Goal: Transaction & Acquisition: Purchase product/service

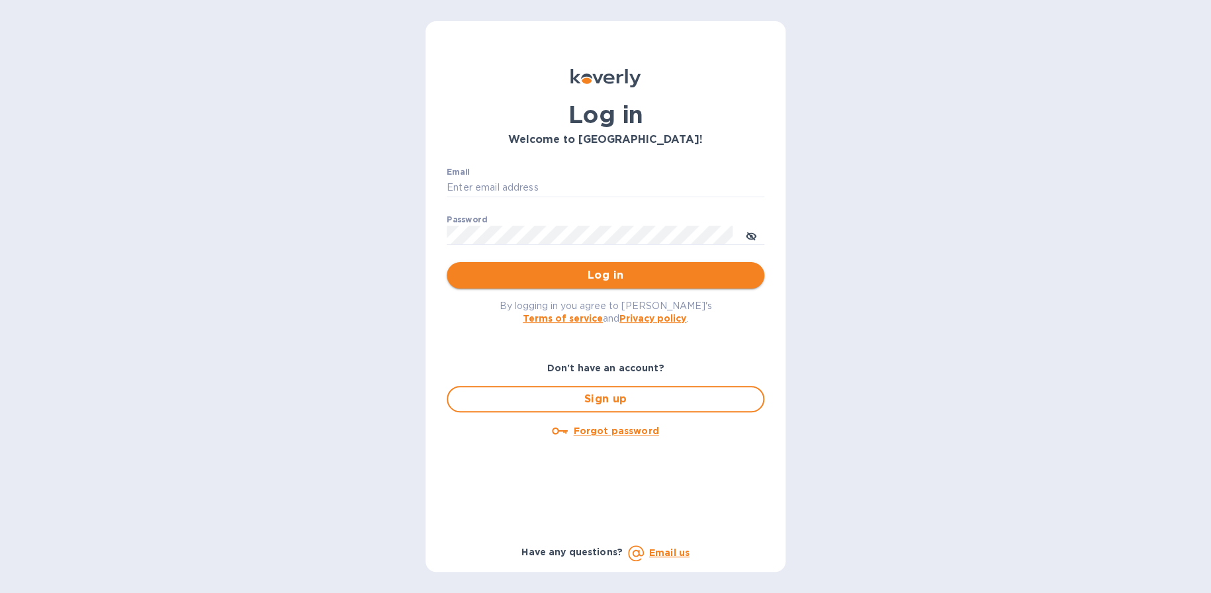
type input "rblumenthal@omnigrp.com"
click at [625, 265] on button "Log in" at bounding box center [606, 275] width 318 height 26
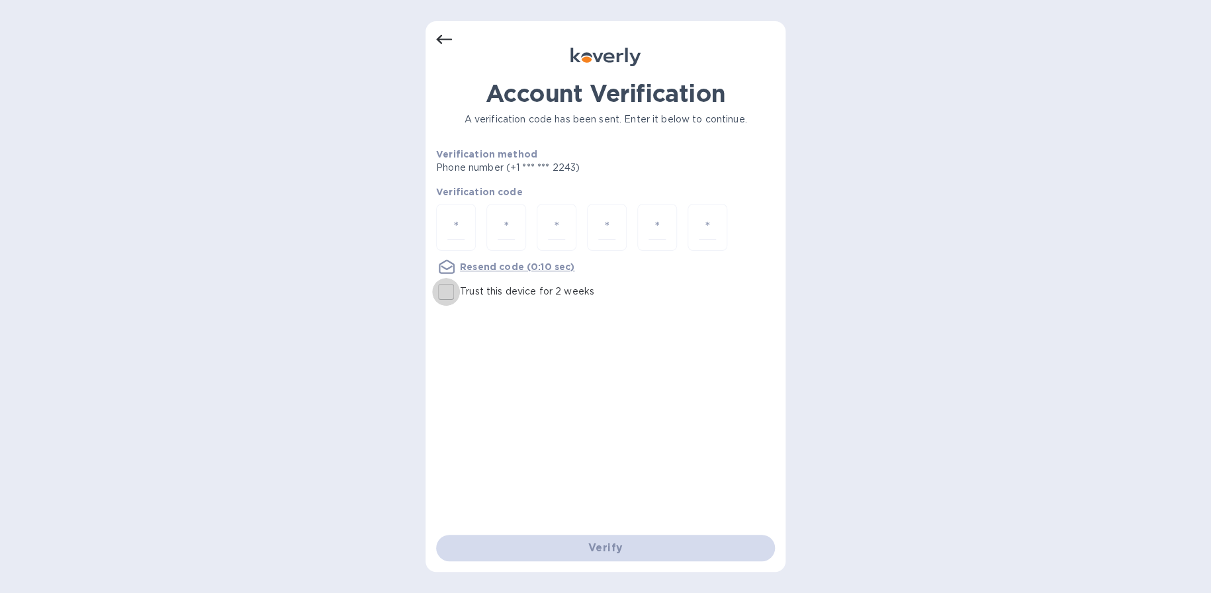
click at [451, 296] on input "Trust this device for 2 weeks" at bounding box center [446, 292] width 28 height 28
checkbox input "true"
click at [458, 222] on input "number" at bounding box center [455, 227] width 17 height 24
type input "8"
type input "0"
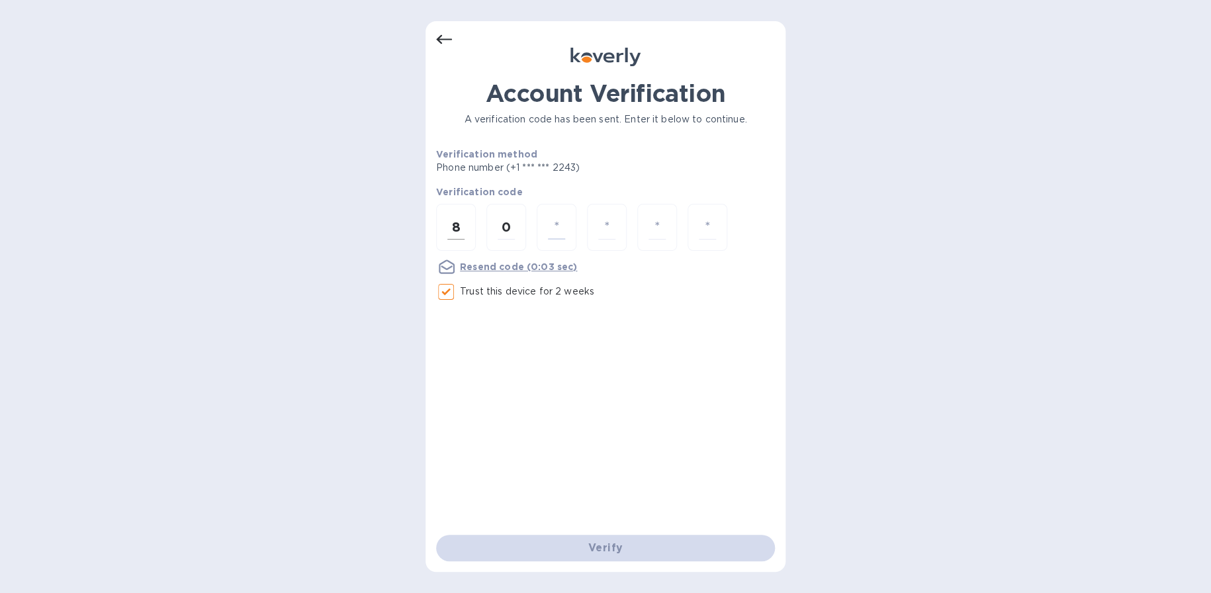
type input "3"
type input "8"
type input "5"
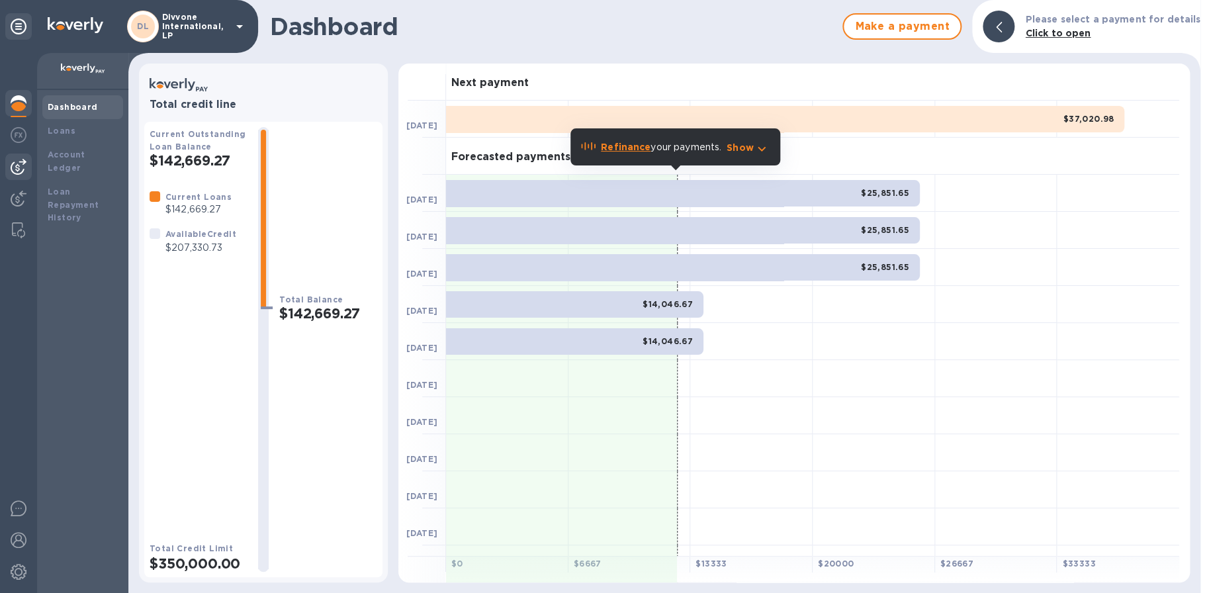
click at [24, 167] on img at bounding box center [19, 167] width 16 height 16
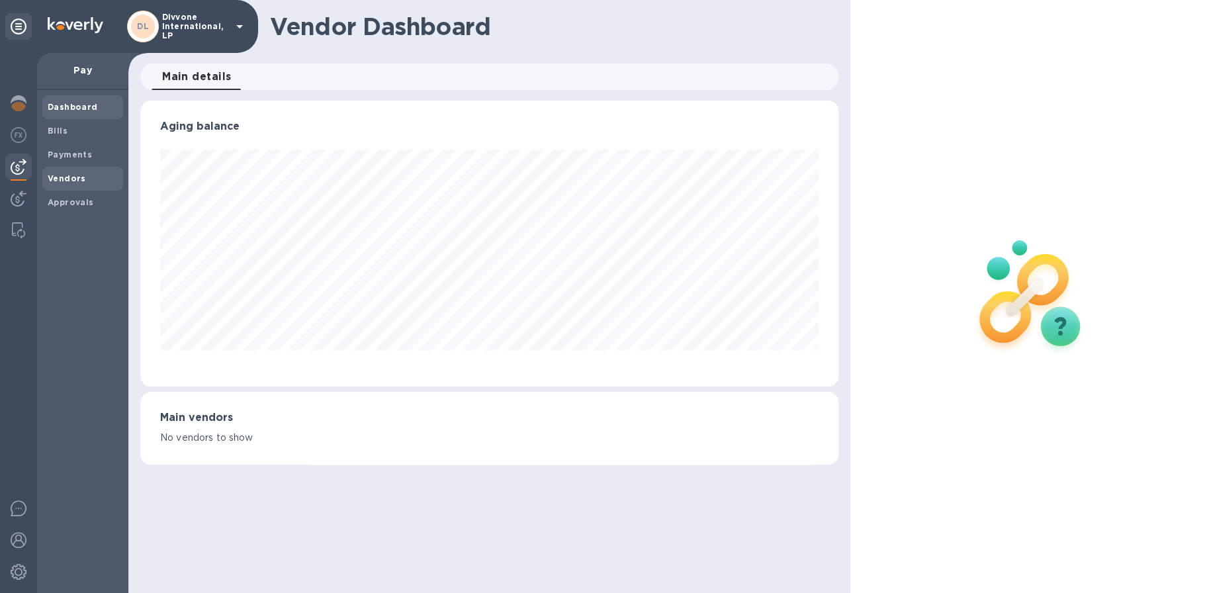
scroll to position [285, 698]
click at [55, 173] on b "Vendors" at bounding box center [67, 178] width 38 height 10
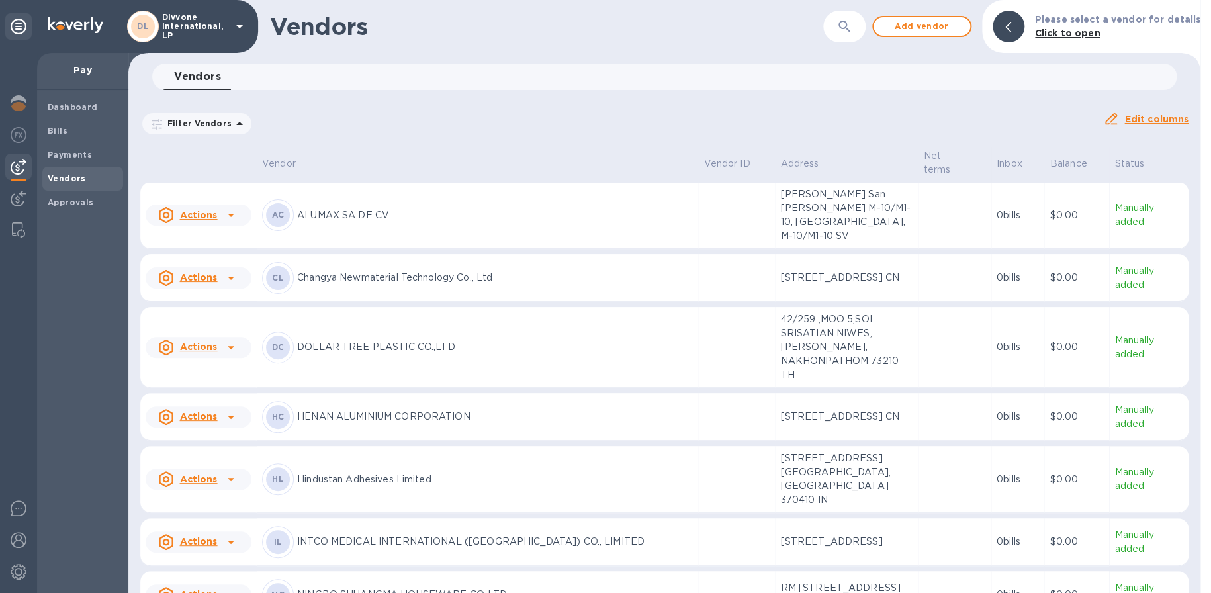
click at [520, 138] on div "Filter Vendors Auto pay: All" at bounding box center [616, 124] width 963 height 36
click at [489, 109] on div "Filter Vendors Auto pay: All" at bounding box center [616, 124] width 963 height 36
click at [961, 35] on button "Add vendor" at bounding box center [921, 26] width 99 height 21
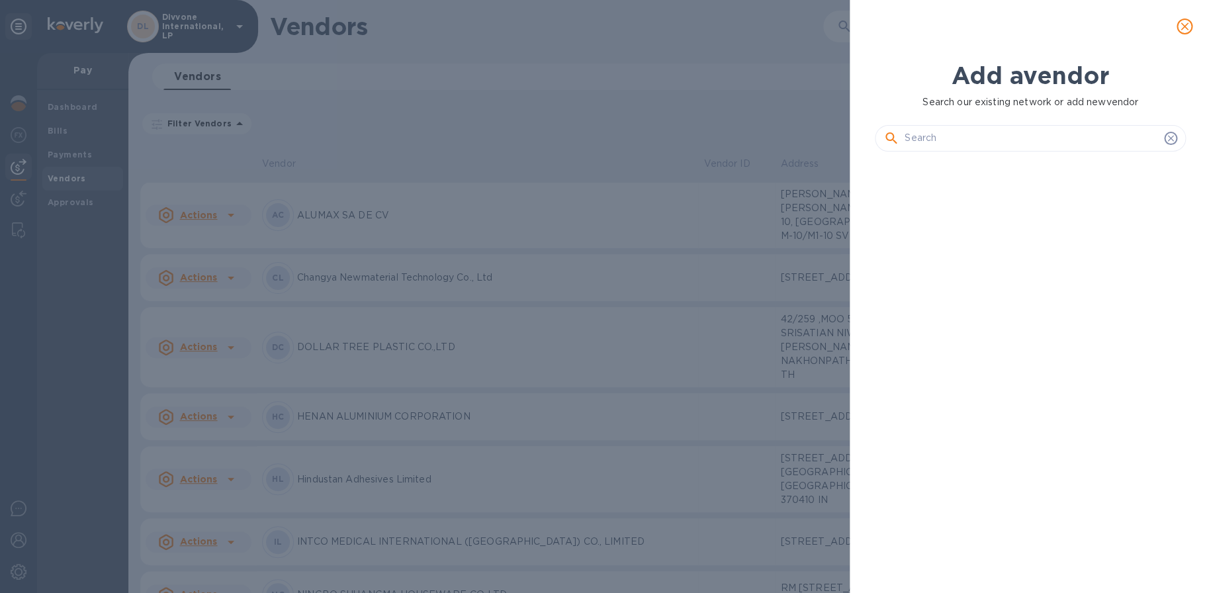
scroll to position [386, 316]
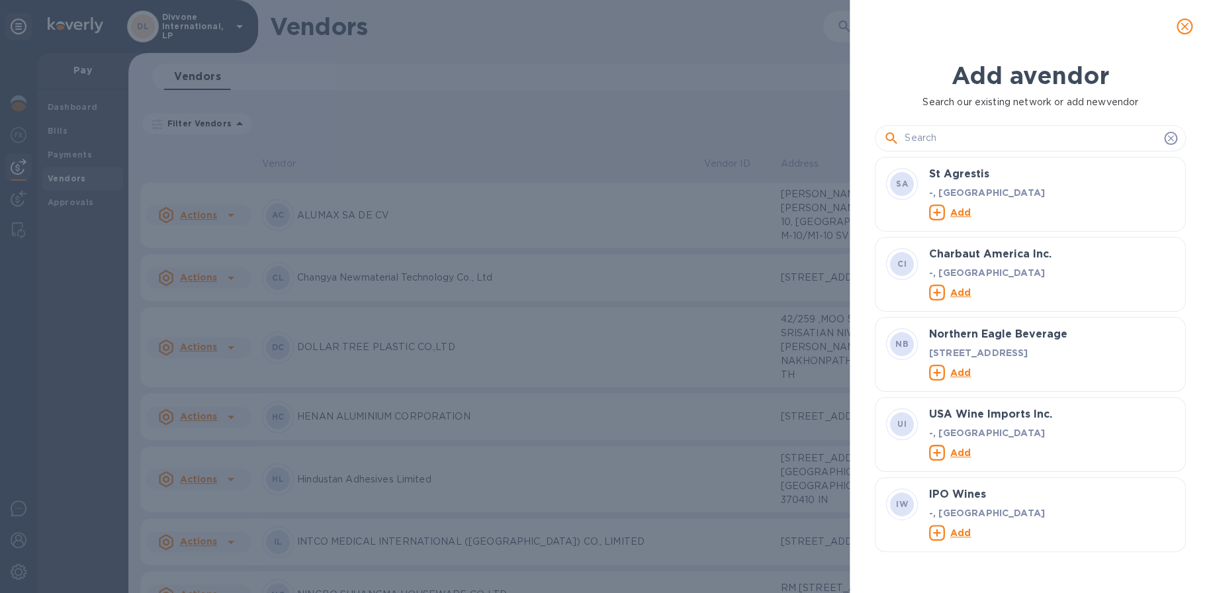
click at [986, 140] on input "text" at bounding box center [1032, 138] width 254 height 20
click at [948, 148] on div at bounding box center [1030, 138] width 311 height 26
click at [959, 140] on input "text" at bounding box center [1032, 138] width 254 height 20
paste input "VIGOURPLASTIC CO., LTD."
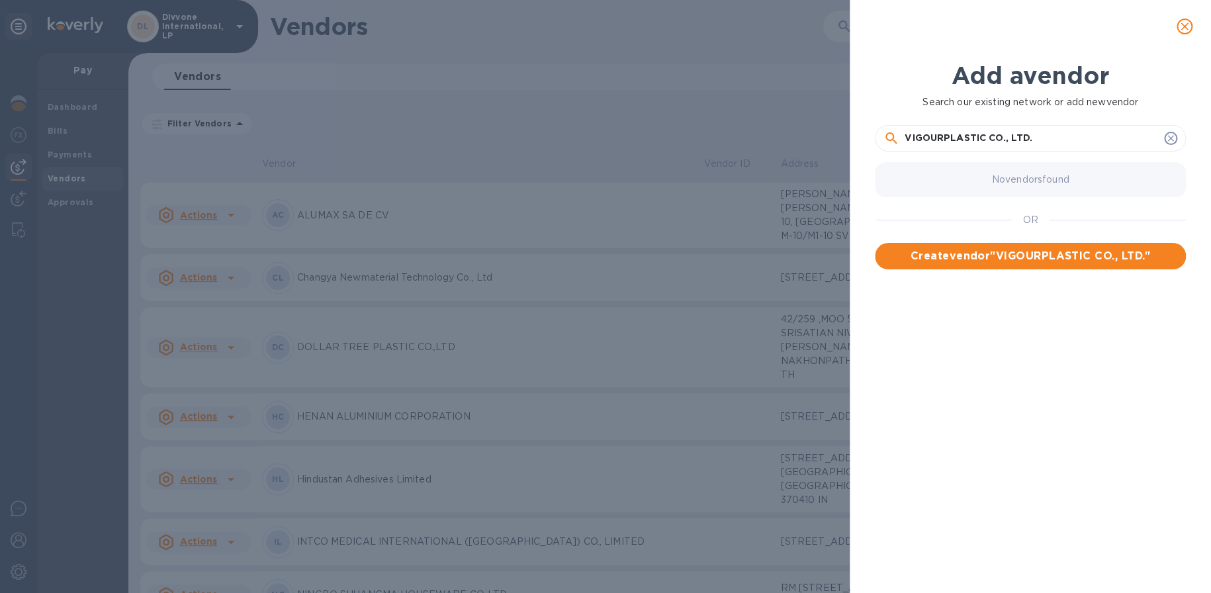
type input "VIGOURPLASTIC CO., LTD."
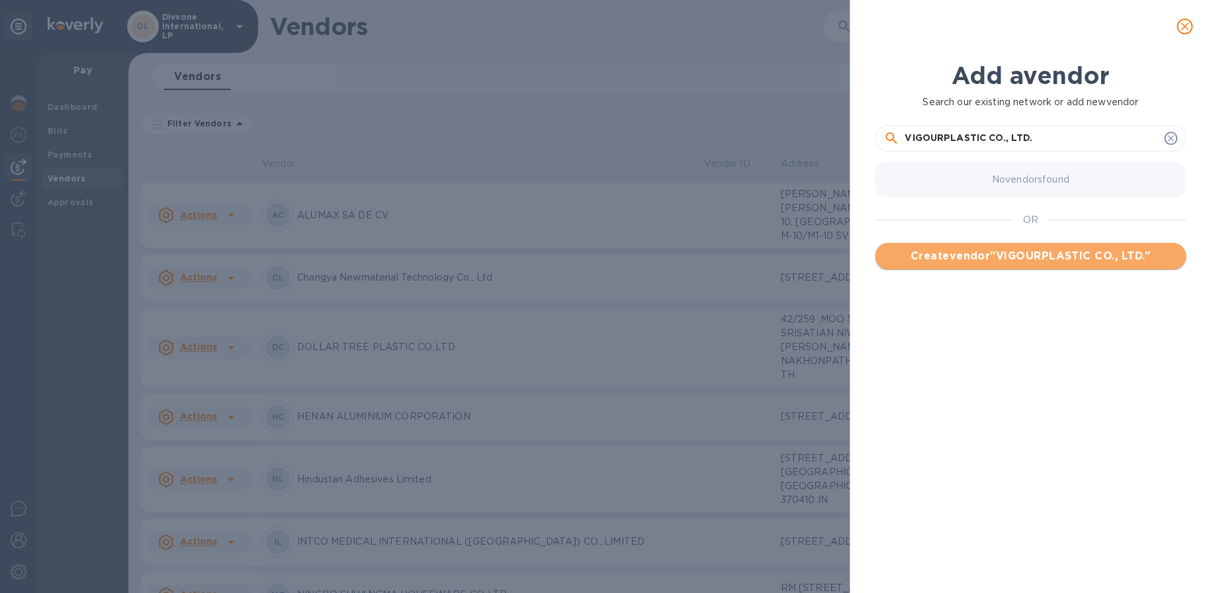
click at [1033, 254] on span "Create vendor " VIGOURPLASTIC CO., LTD. "" at bounding box center [1031, 256] width 290 height 16
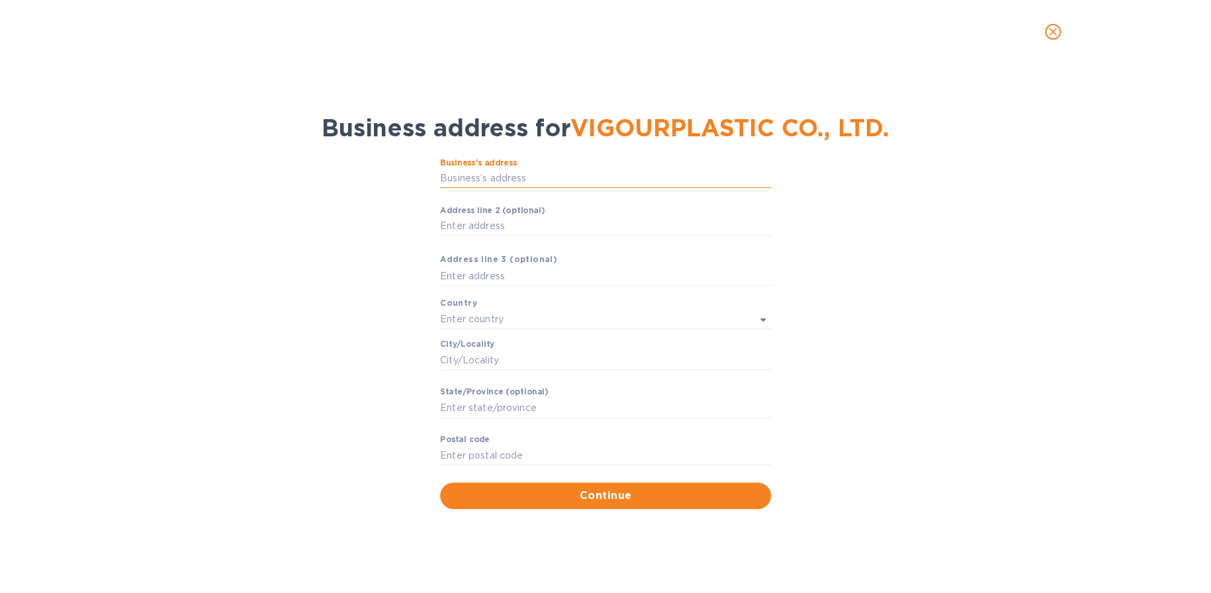
click at [523, 177] on input "Business’s аddress" at bounding box center [605, 179] width 331 height 20
paste input "NO.3, LUGONG S. 6TH RD., LUKANG TOWNSHIP, CHANGHUA COUNTY 50544"
drag, startPoint x: 561, startPoint y: 175, endPoint x: 834, endPoint y: 197, distance: 274.3
click at [834, 197] on div "Business’s аddress NO.3, LUGONG S. 6TH RD., LUKANG TOWNSHIP, CHANGHUA COUNTY 50…" at bounding box center [605, 333] width 1177 height 367
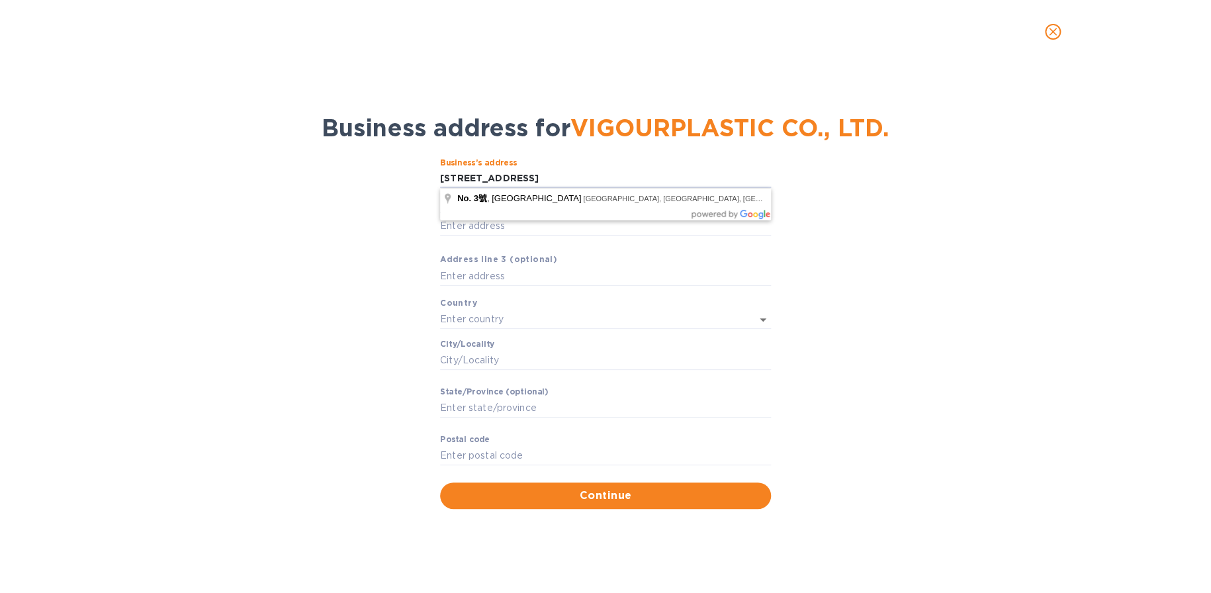
click at [842, 255] on div "Business’s аddress NO.3, LUGONG S. 6TH RD., LUKANG TOWNSHIP, CHANGHUA COUNTY 50…" at bounding box center [605, 333] width 1177 height 367
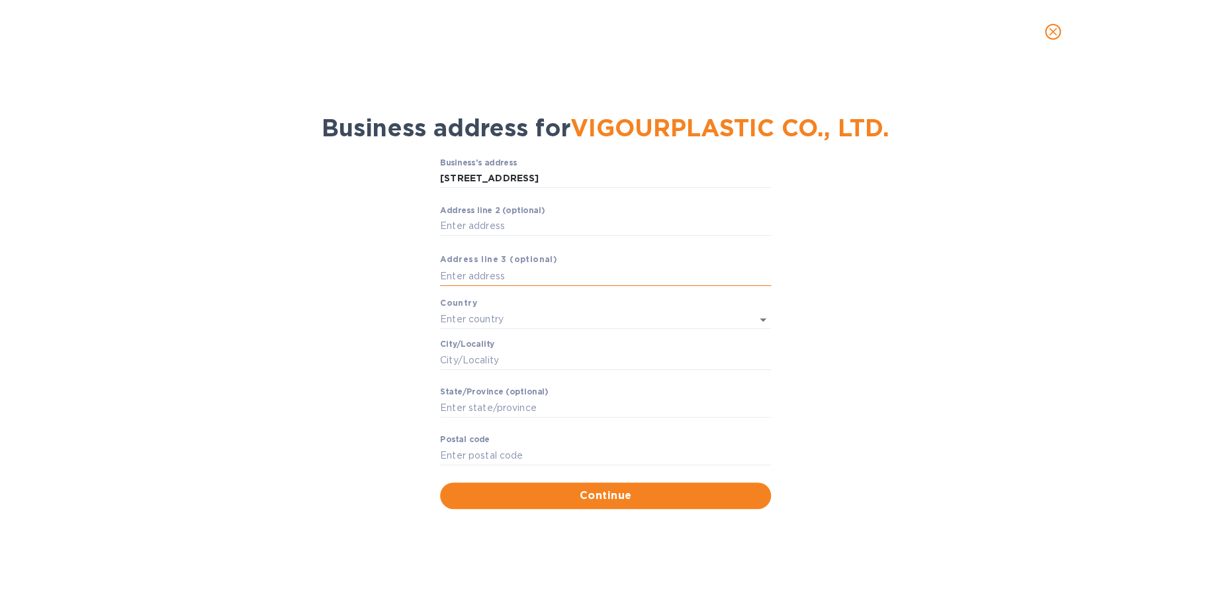
click at [518, 271] on input "text" at bounding box center [605, 276] width 331 height 20
click at [517, 314] on input "text" at bounding box center [587, 319] width 294 height 19
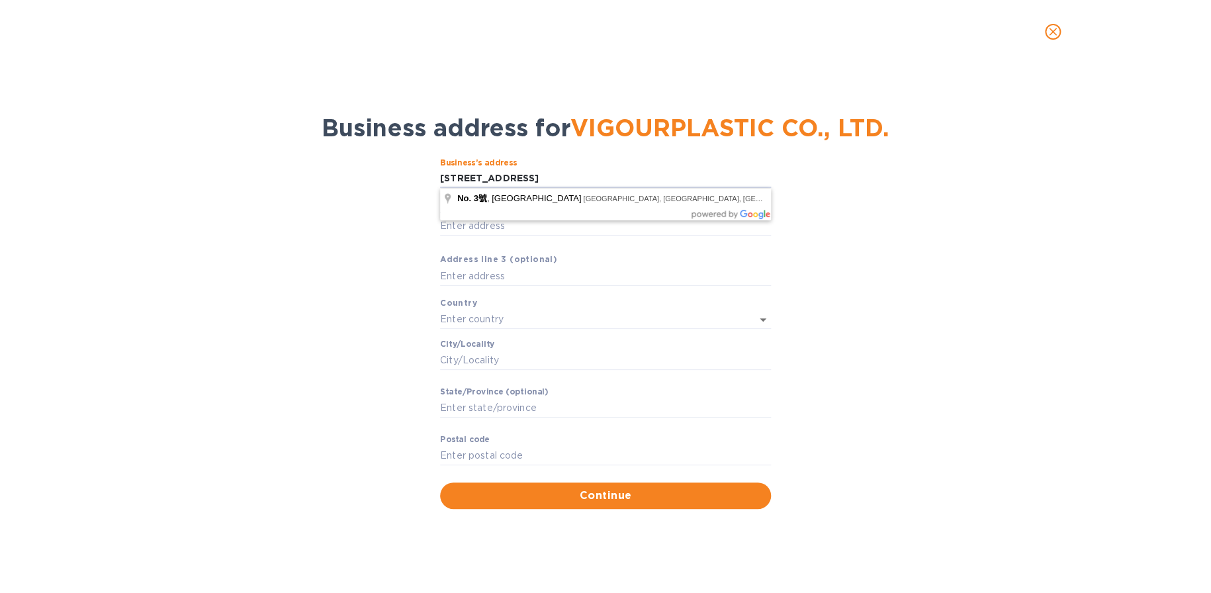
scroll to position [0, 40]
drag, startPoint x: 608, startPoint y: 180, endPoint x: 1096, endPoint y: 180, distance: 487.2
click at [1096, 180] on div "Business’s аddress NO.3, LUGONG S. 6TH RD., LUKANG TOWNSHIP, CHANGHUA COUNTY 50…" at bounding box center [605, 333] width 1177 height 367
click at [740, 169] on input "NO.3, LUGONG S. 6TH RD., LUKANG TOWNSHIP, CHANGHUA COUNTY 50544" at bounding box center [605, 179] width 331 height 20
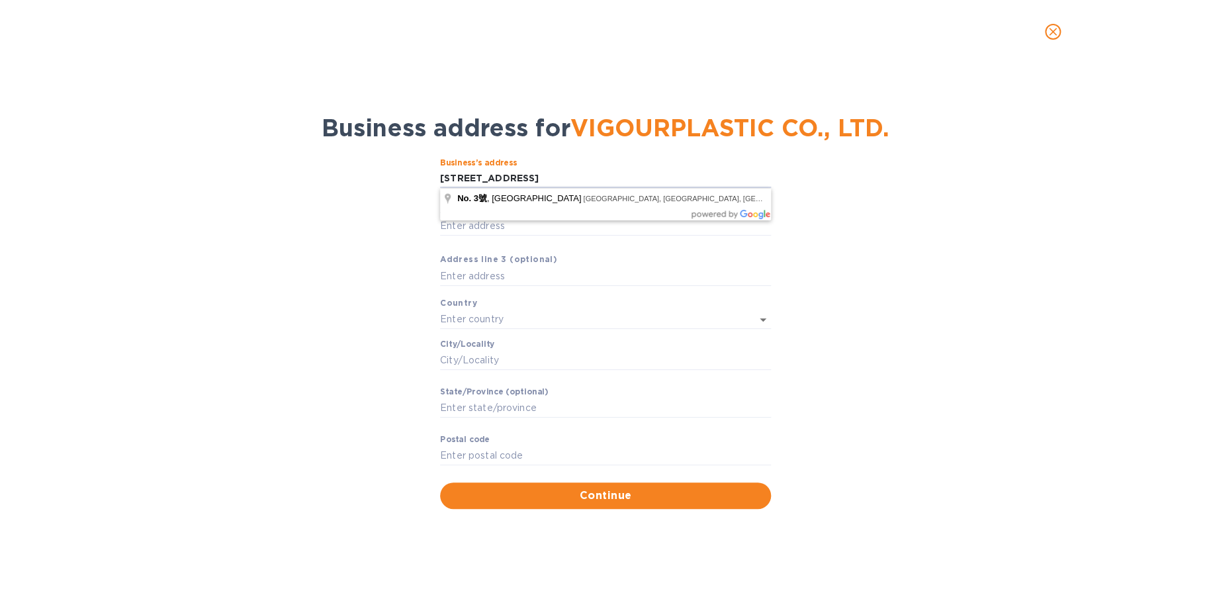
scroll to position [0, 40]
drag, startPoint x: 761, startPoint y: 169, endPoint x: 843, endPoint y: 173, distance: 82.2
click at [843, 173] on div "Business’s аddress NO.3, LUGONG S. 6TH RD., LUKANG TOWNSHIP, CHANGHUA COUNTY 50…" at bounding box center [605, 333] width 1177 height 367
click at [769, 175] on input "NO.3, LUGONG S. 6TH RD., LUKANG TOWNSHIP, CHANGHUA COUNTY 50544" at bounding box center [605, 179] width 331 height 20
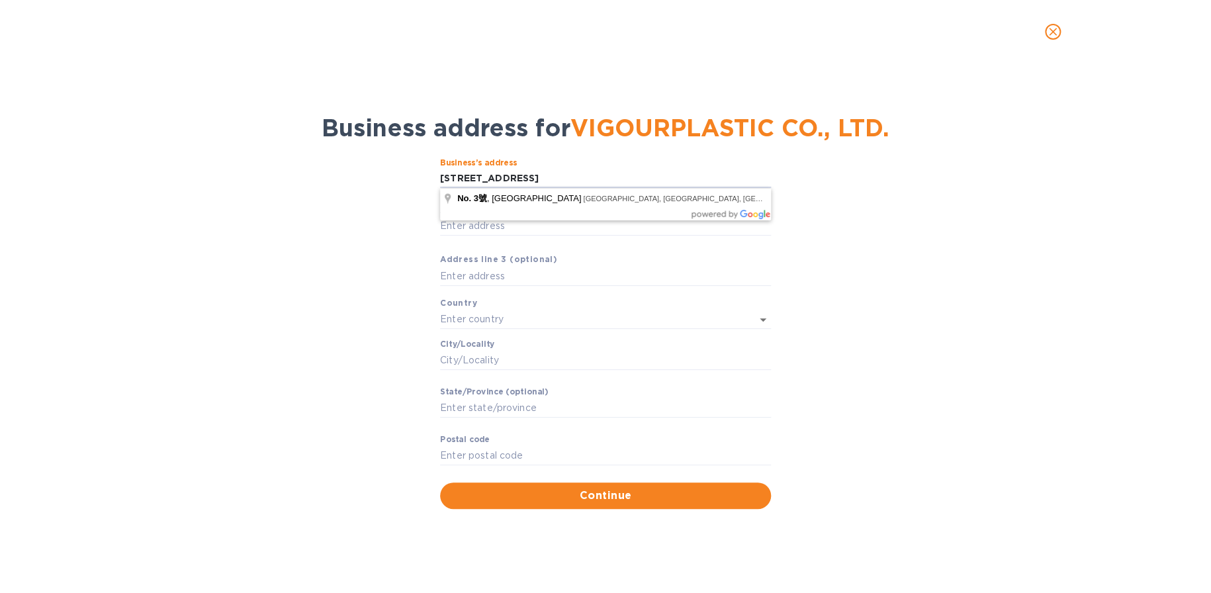
type input "NO.3, LUGONG S. 6TH RD., LUKANG TOWNSHIP, CHANGHUA COUNTY 50544 TAIWAN"
click at [847, 314] on div "Business’s аddress NO.3, LUGONG S. 6TH RD., LUKANG TOWNSHIP, CHANGHUA COUNTY 50…" at bounding box center [605, 333] width 1177 height 367
click at [569, 318] on input "text" at bounding box center [587, 319] width 294 height 19
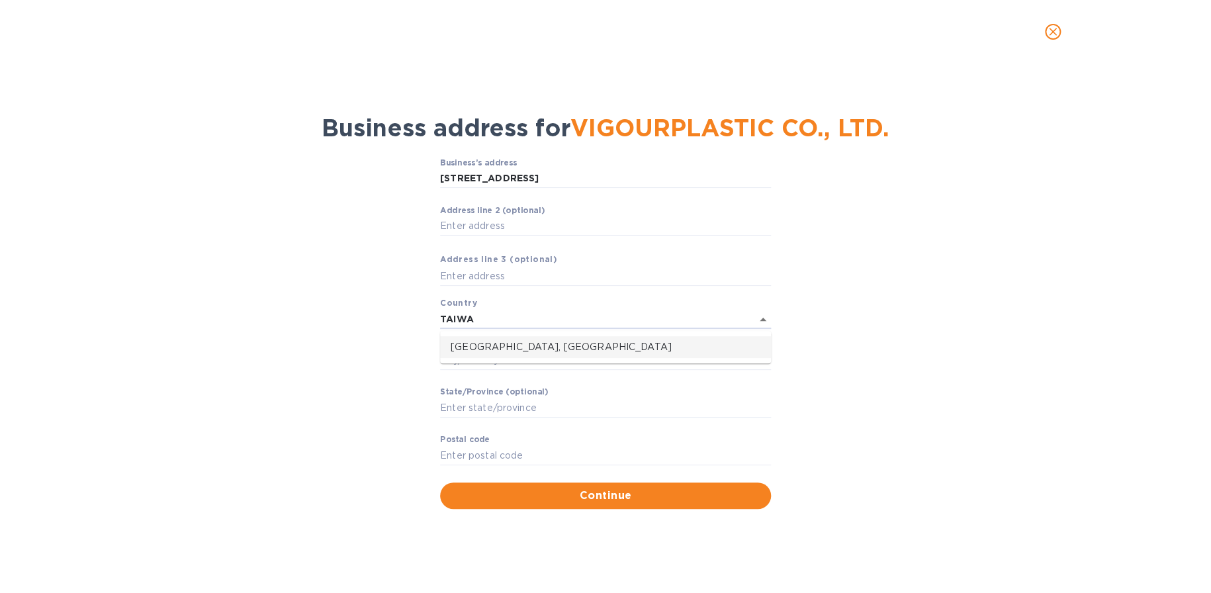
click at [538, 352] on p "Taiwan, Province of China" at bounding box center [606, 347] width 310 height 14
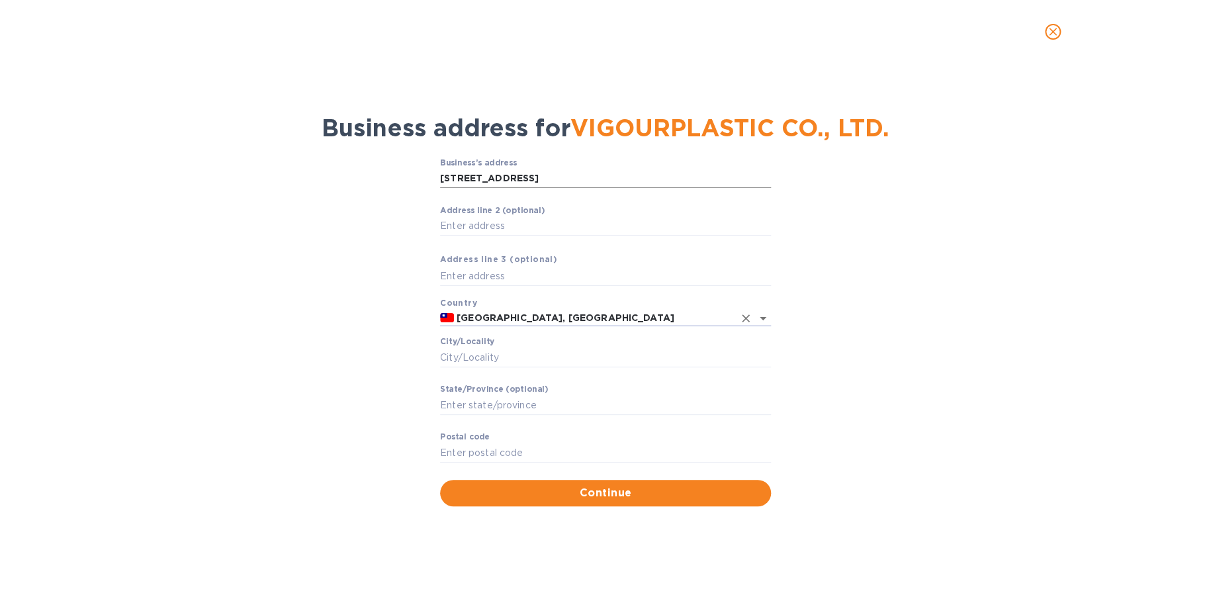
type input "Taiwan, Province of China"
drag, startPoint x: 675, startPoint y: 175, endPoint x: 914, endPoint y: 185, distance: 239.2
click at [914, 185] on div "Business’s аddress NO.3, LUGONG S. 6TH RD., LUKANG TOWNSHIP, CHANGHUA COUNTY 50…" at bounding box center [605, 332] width 1177 height 364
click at [569, 174] on input "NO.3, LUGONG S. 6TH RD., LUKANG TOWNSHIP, CHANGHUA COUNTY 50544 TAIWAN" at bounding box center [605, 179] width 331 height 20
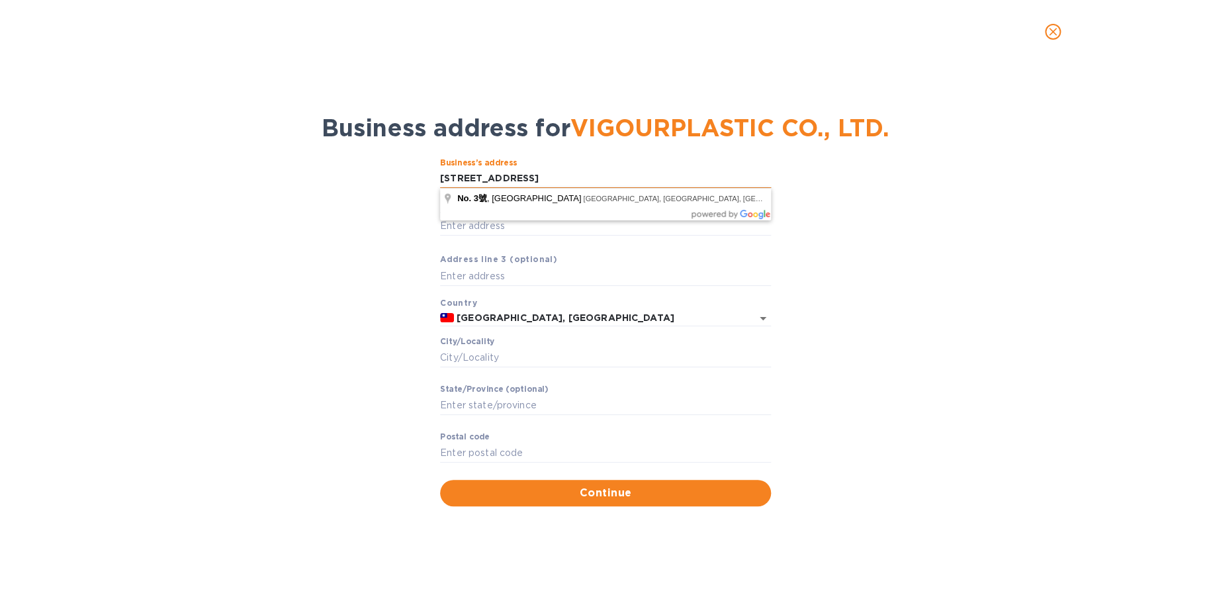
click at [511, 175] on input "NO.3, LUGONG S. 6TH RD., LUKANG TOWNSHIP, CHANGHUA COUNTY 50544 TAIWAN" at bounding box center [605, 179] width 331 height 20
click at [506, 352] on input "Сity/Locаlity" at bounding box center [605, 358] width 331 height 20
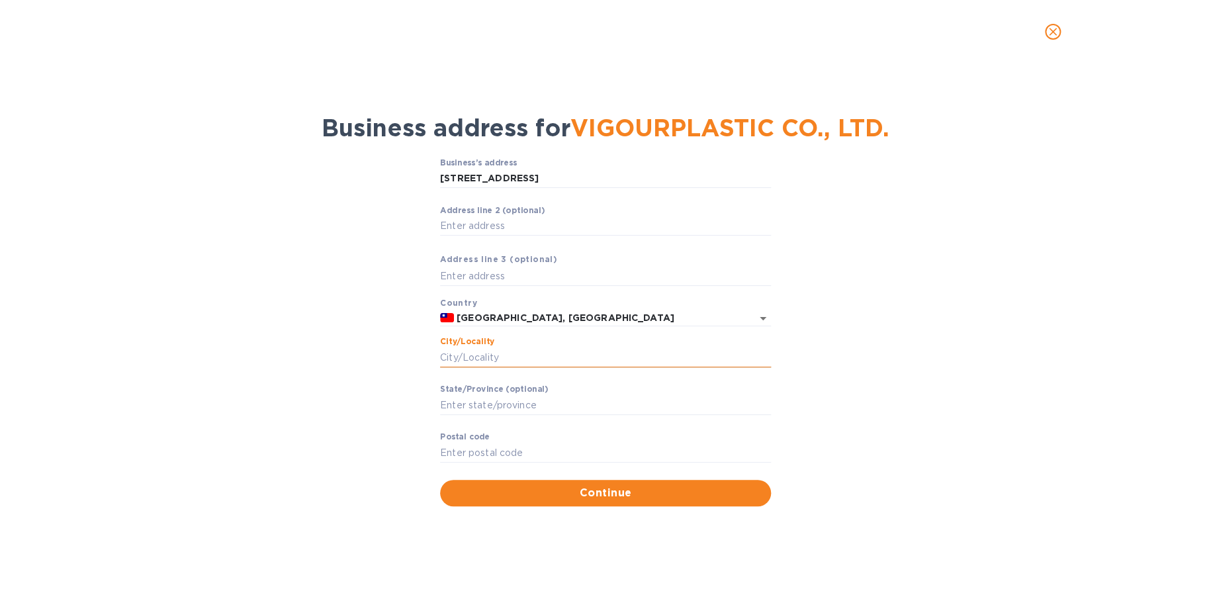
paste input "LUKANG"
type input "LUKANG"
click at [535, 403] on input "Stаte/Province (optional)" at bounding box center [605, 405] width 331 height 20
drag, startPoint x: 711, startPoint y: 174, endPoint x: 936, endPoint y: 169, distance: 225.1
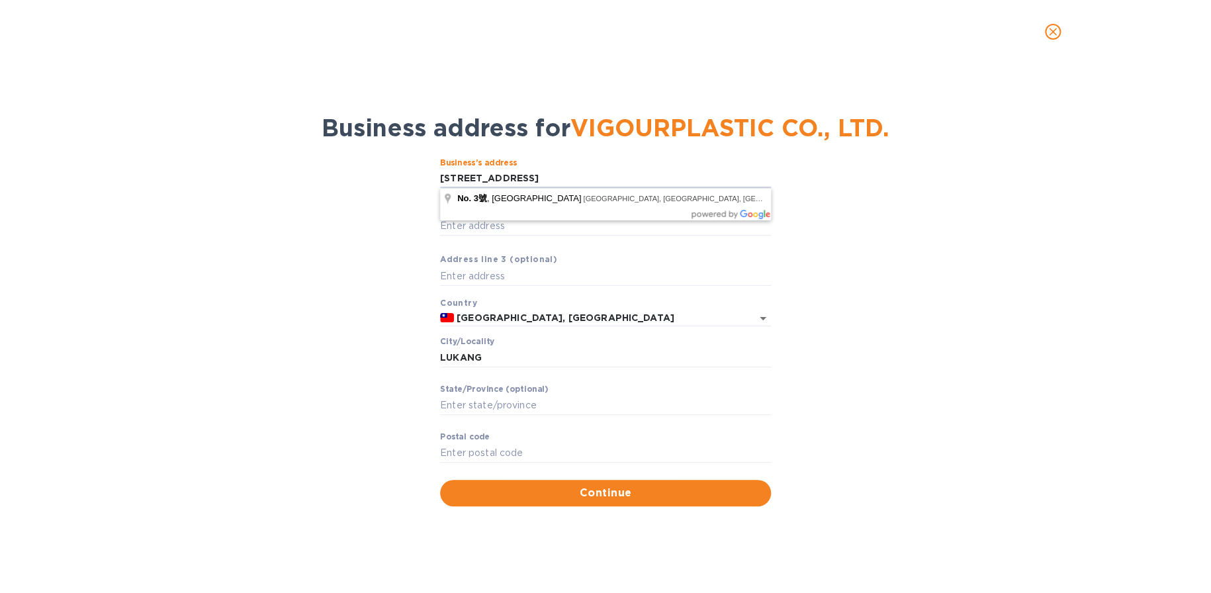
click at [936, 169] on div "Business’s аddress NO.3, LUGONG S. 6TH RD., LUKANG TOWNSHIP, CHANGHUA COUNTY 50…" at bounding box center [605, 332] width 1177 height 364
click at [707, 177] on input "NO.3, LUGONG S. 6TH RD., LUKANG TOWNSHIP, CHANGHUA COUNTY 50544 TAIWAN" at bounding box center [605, 179] width 331 height 20
click at [515, 444] on div "Pоstal cоde ​" at bounding box center [605, 456] width 331 height 48
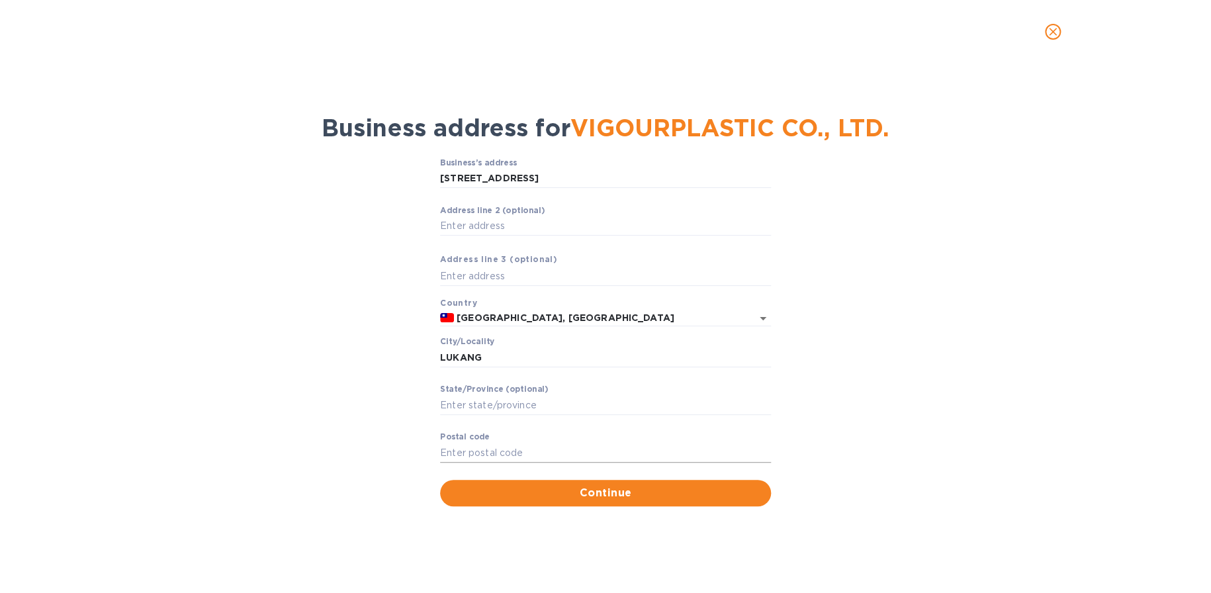
click at [521, 452] on input "Pоstal cоde" at bounding box center [605, 453] width 331 height 20
paste input "50544"
type input "50544"
click at [640, 480] on button "Continue" at bounding box center [605, 493] width 331 height 26
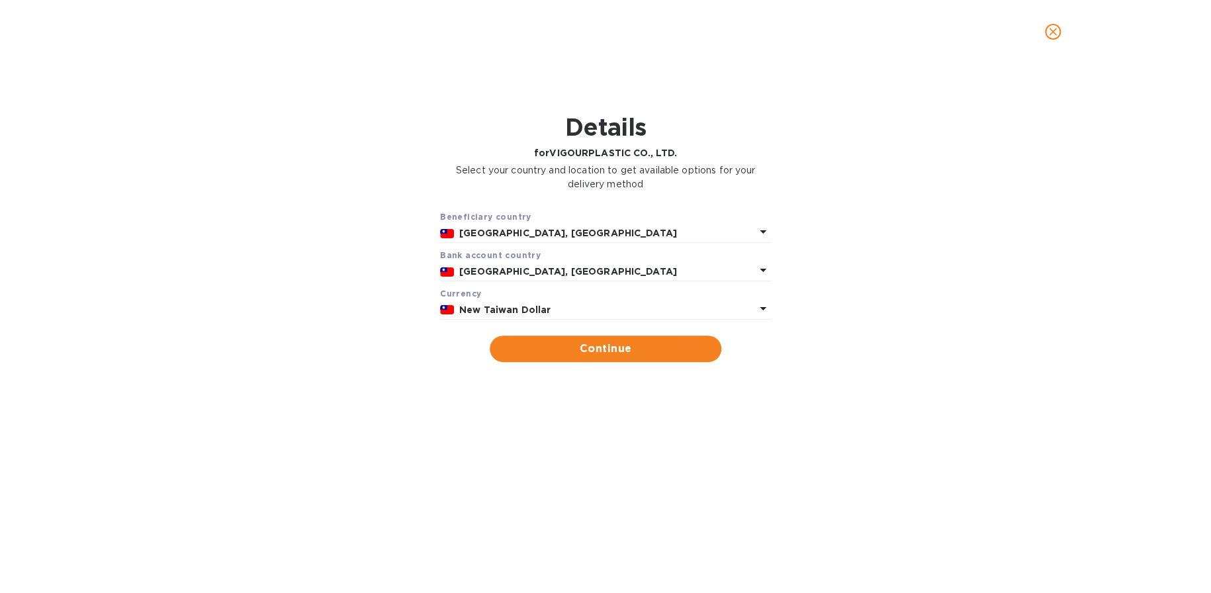
click at [546, 307] on b "New Taiwan Dollar" at bounding box center [504, 310] width 91 height 11
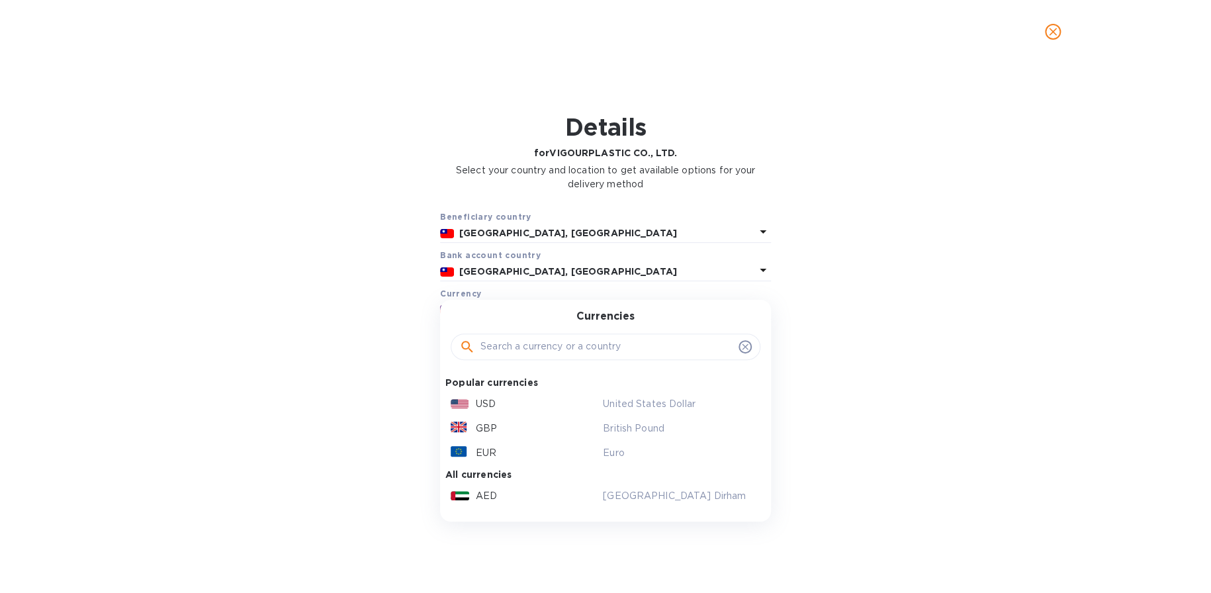
click at [543, 353] on input "text" at bounding box center [607, 347] width 253 height 20
click at [530, 400] on div "USD" at bounding box center [524, 404] width 152 height 19
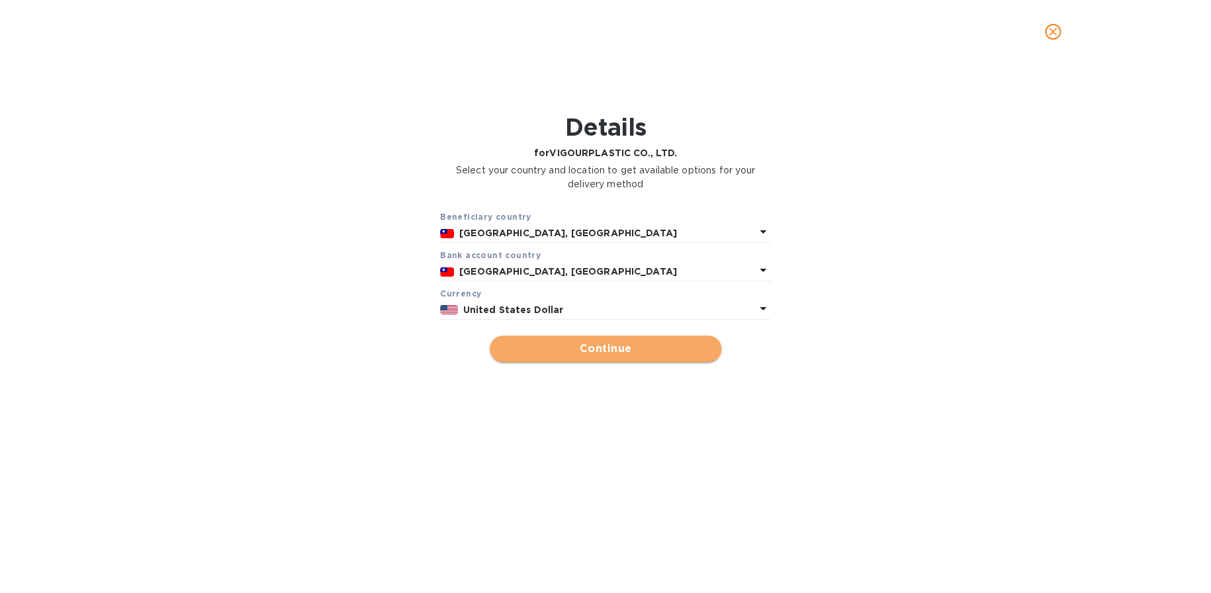
click at [583, 353] on span "Continue" at bounding box center [605, 349] width 211 height 16
type input "VIGOURPLASTIC CO., LTD."
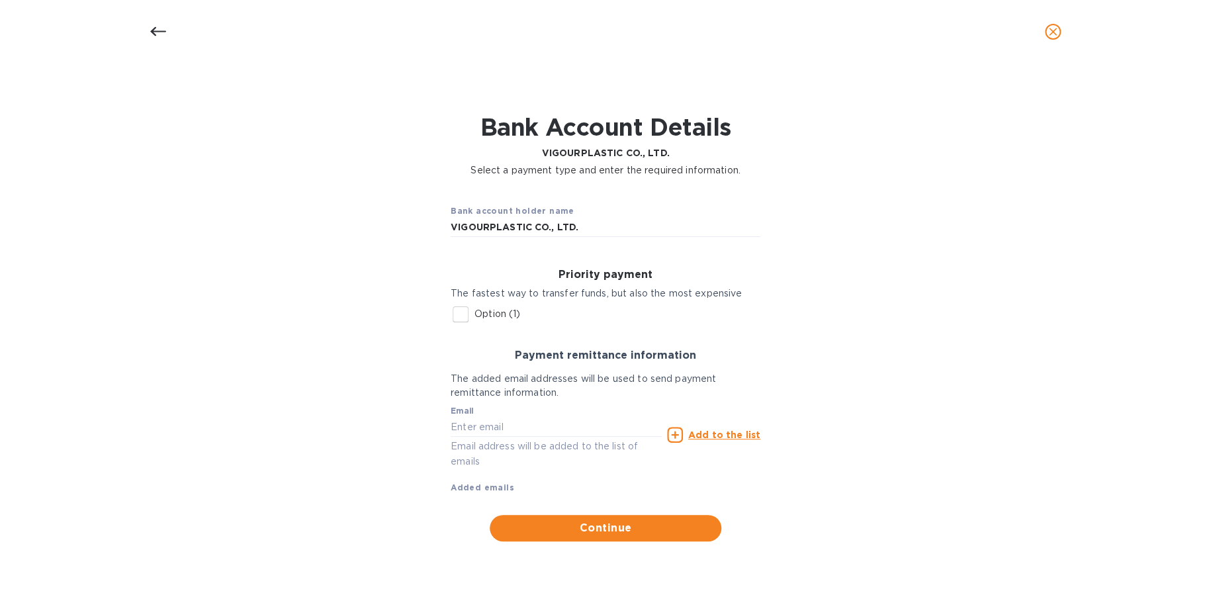
click at [520, 438] on div "Email Email address will be added to the list of emails" at bounding box center [556, 437] width 211 height 63
click at [523, 429] on input "text" at bounding box center [556, 427] width 211 height 20
type input "sales@omnidistr.com"
type input "08701"
type input "Lakewood"
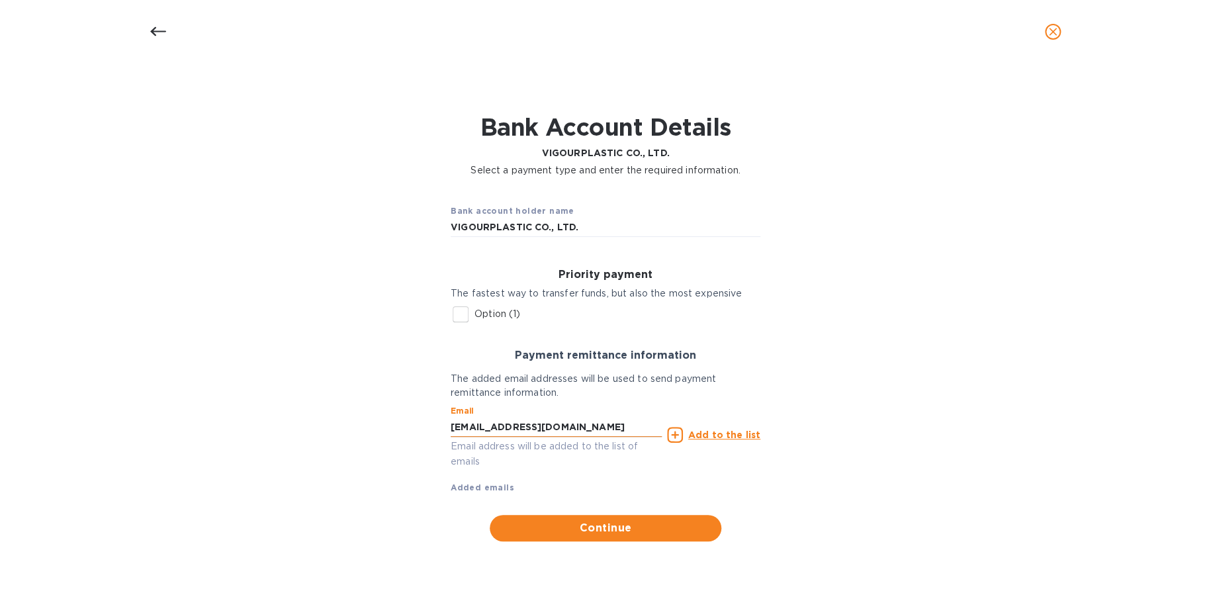
type input "1965 Swarthmore Avenue"
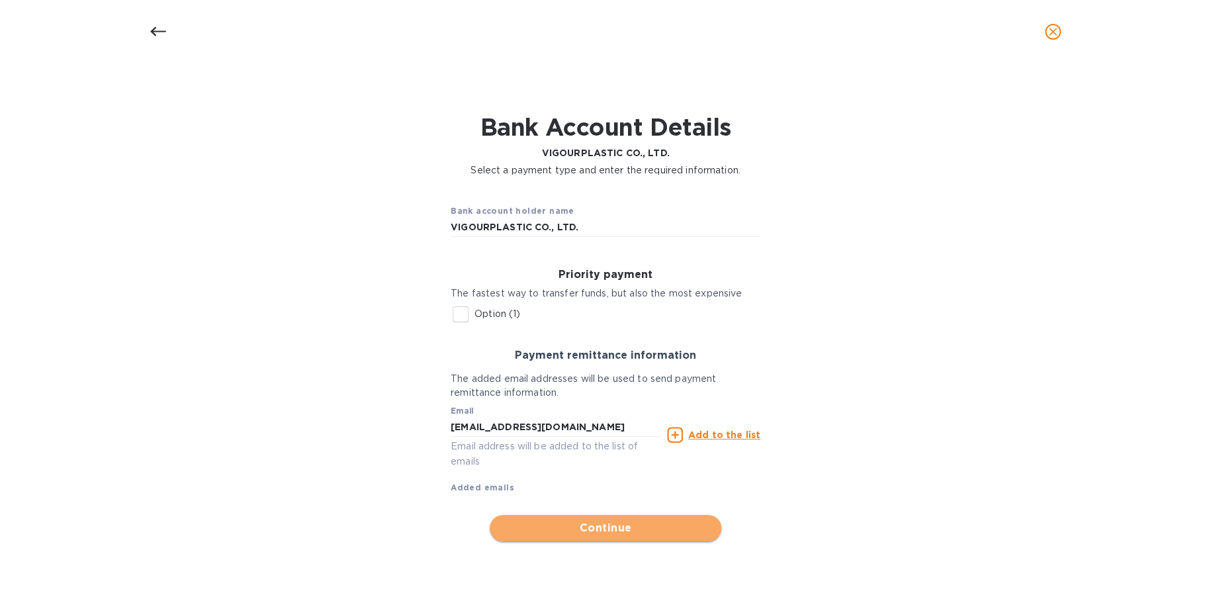
click at [595, 518] on button "Continue" at bounding box center [606, 528] width 232 height 26
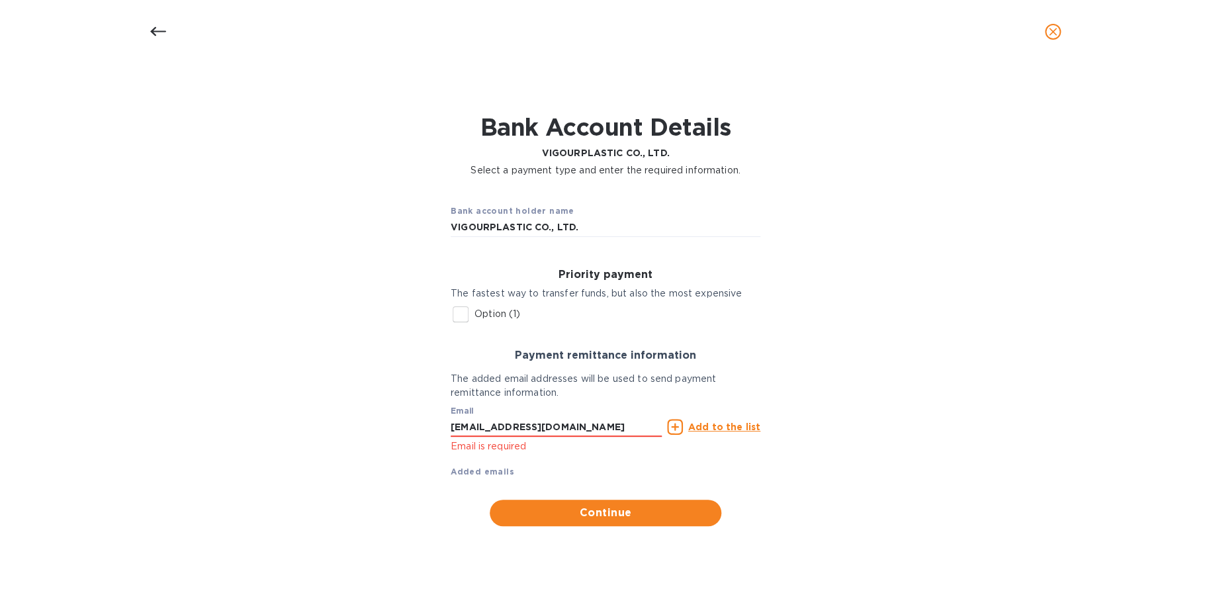
click at [451, 313] on input "Option (1)" at bounding box center [461, 315] width 28 height 28
checkbox input "true"
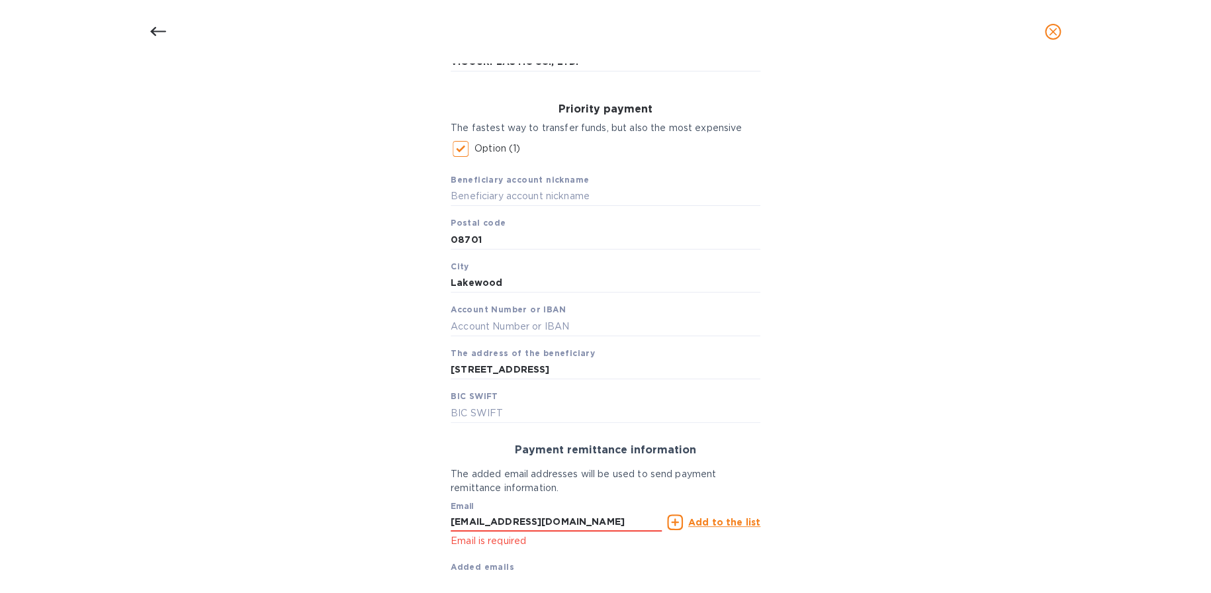
scroll to position [199, 0]
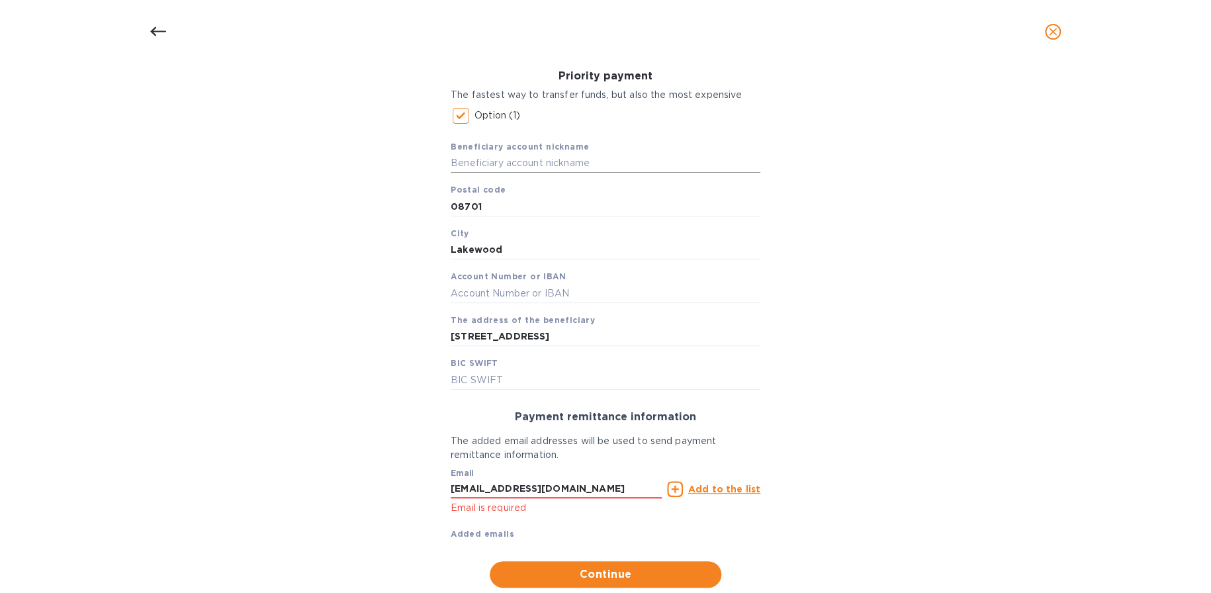
click at [537, 165] on input "text" at bounding box center [606, 164] width 310 height 20
paste input "VIGOURPLASTIC CO.,LTD"
type input "VIGOURPLASTIC CO.,LTD"
drag, startPoint x: 530, startPoint y: 251, endPoint x: 397, endPoint y: 247, distance: 133.1
click at [397, 247] on div "Bank account holder name VIGOURPLASTIC CO., LTD. Priority payment The fastest w…" at bounding box center [605, 292] width 1177 height 610
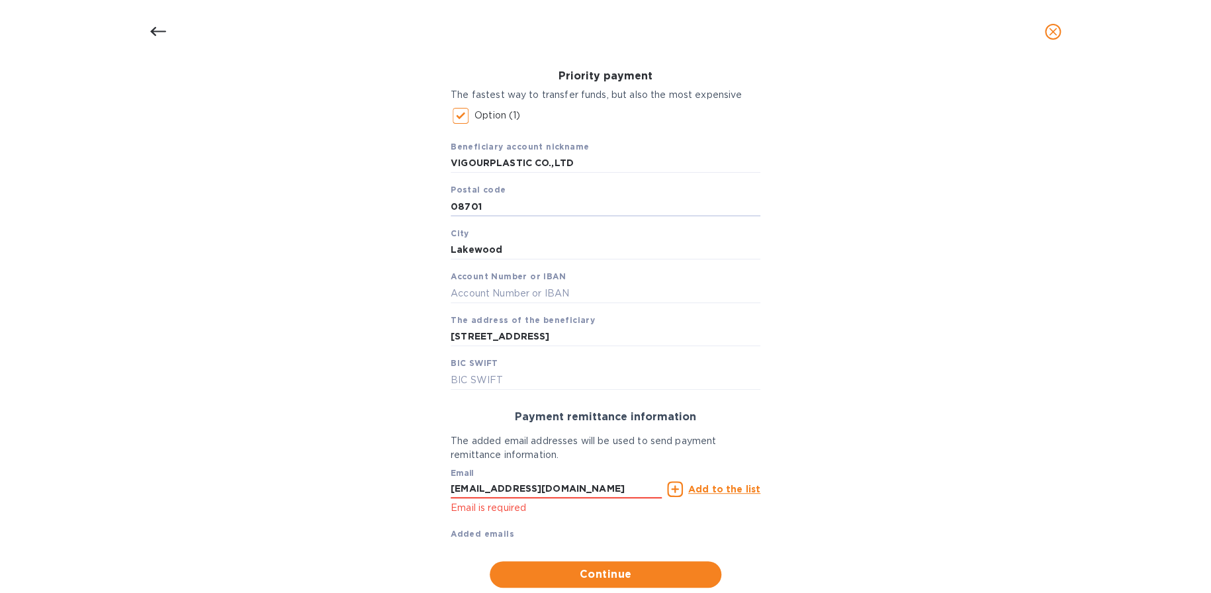
drag, startPoint x: 495, startPoint y: 207, endPoint x: 369, endPoint y: 206, distance: 126.4
click at [369, 205] on div "Bank account holder name VIGOURPLASTIC CO., LTD. Priority payment The fastest w…" at bounding box center [605, 292] width 1177 height 610
paste input "50544"
type input "50544"
drag, startPoint x: 522, startPoint y: 246, endPoint x: 352, endPoint y: 250, distance: 169.5
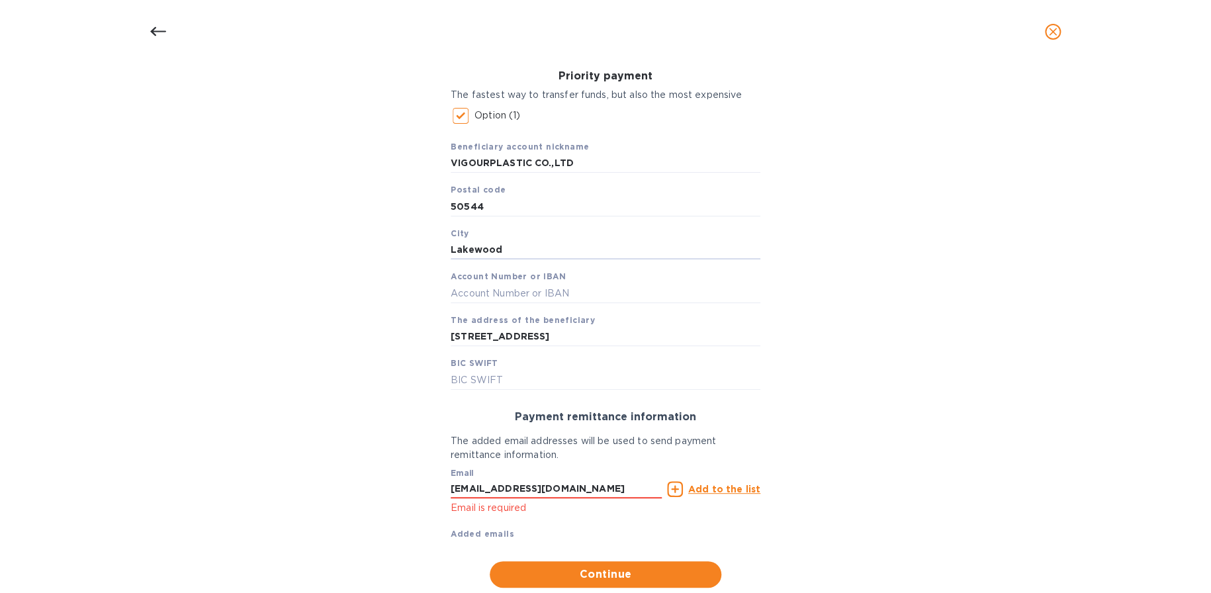
click at [352, 250] on div "Bank account holder name VIGOURPLASTIC CO., LTD. Priority payment The fastest w…" at bounding box center [605, 292] width 1177 height 610
paste input "UKANG"
type input "LUKANG"
click at [497, 292] on input "text" at bounding box center [606, 293] width 310 height 20
click at [554, 290] on input "text" at bounding box center [606, 293] width 310 height 20
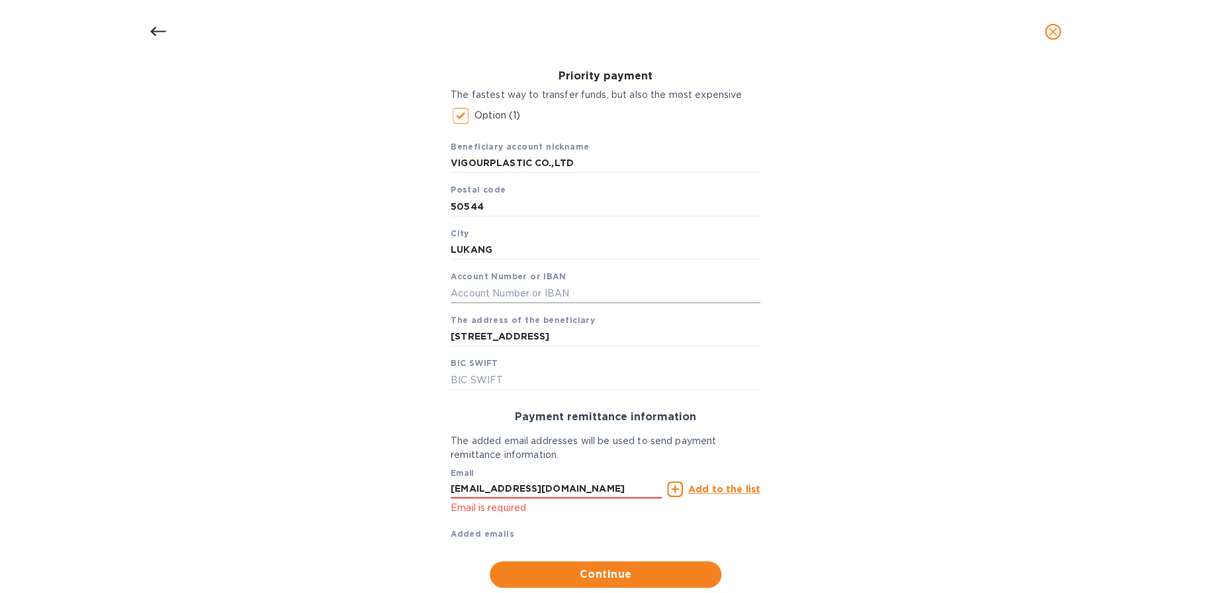
paste input "004-53-11659-5"
type input "004-53-11659-5"
click at [533, 375] on input "text" at bounding box center [606, 380] width 310 height 20
click at [529, 379] on input "text" at bounding box center [606, 380] width 310 height 20
paste input "SWIFT CODE:ICBC TWTP004"
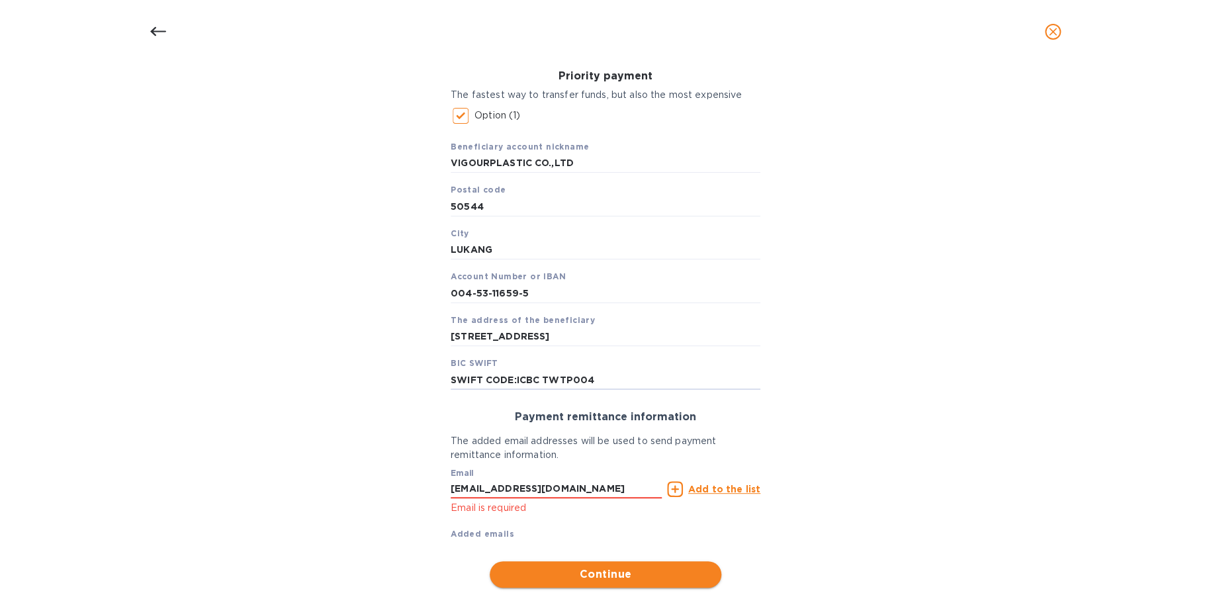
type input "SWIFT CODE:ICBC TWTP004"
click at [616, 582] on span "Continue" at bounding box center [605, 575] width 211 height 16
click at [613, 577] on span "Continue" at bounding box center [605, 575] width 211 height 16
click at [612, 577] on span "Continue" at bounding box center [605, 575] width 211 height 16
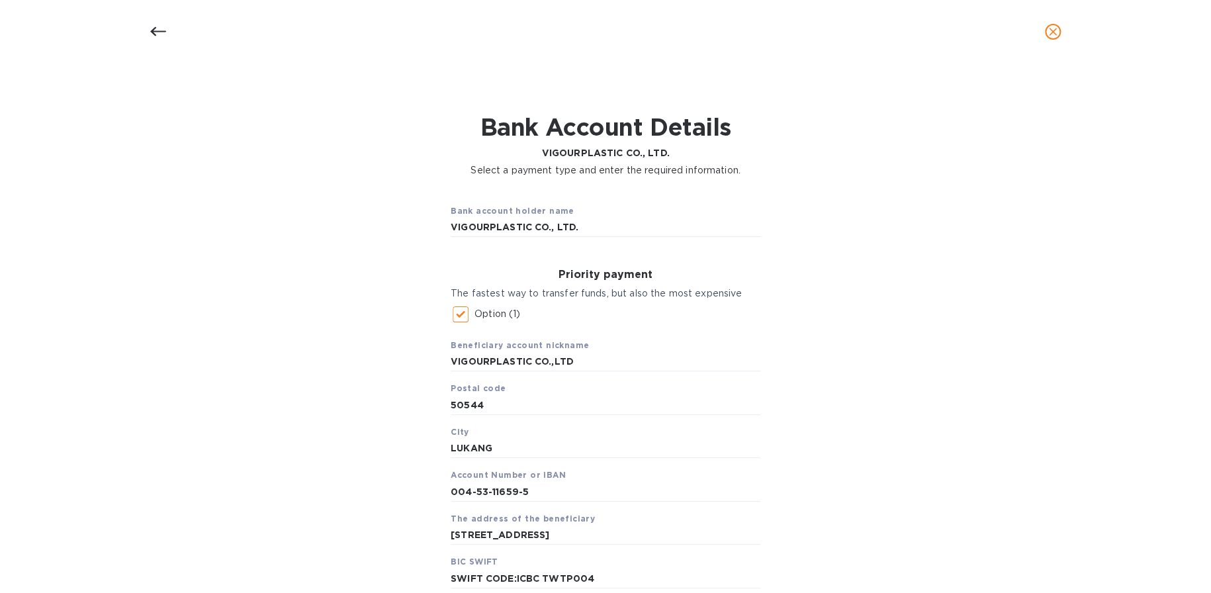
scroll to position [235, 0]
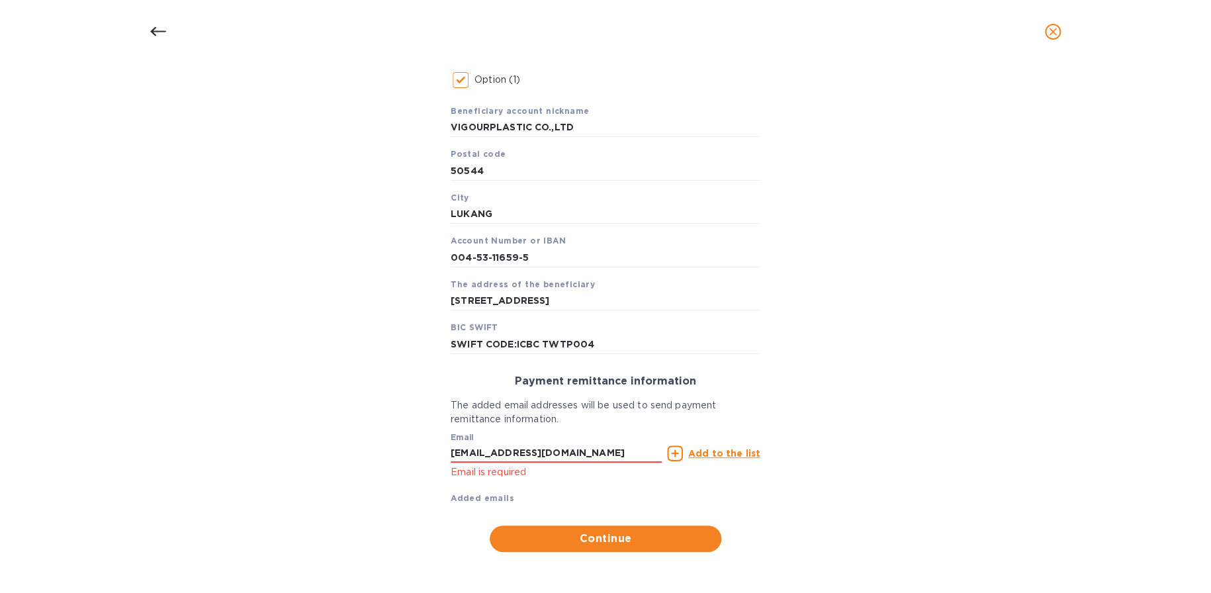
click at [712, 452] on u "Add to the list" at bounding box center [724, 453] width 72 height 11
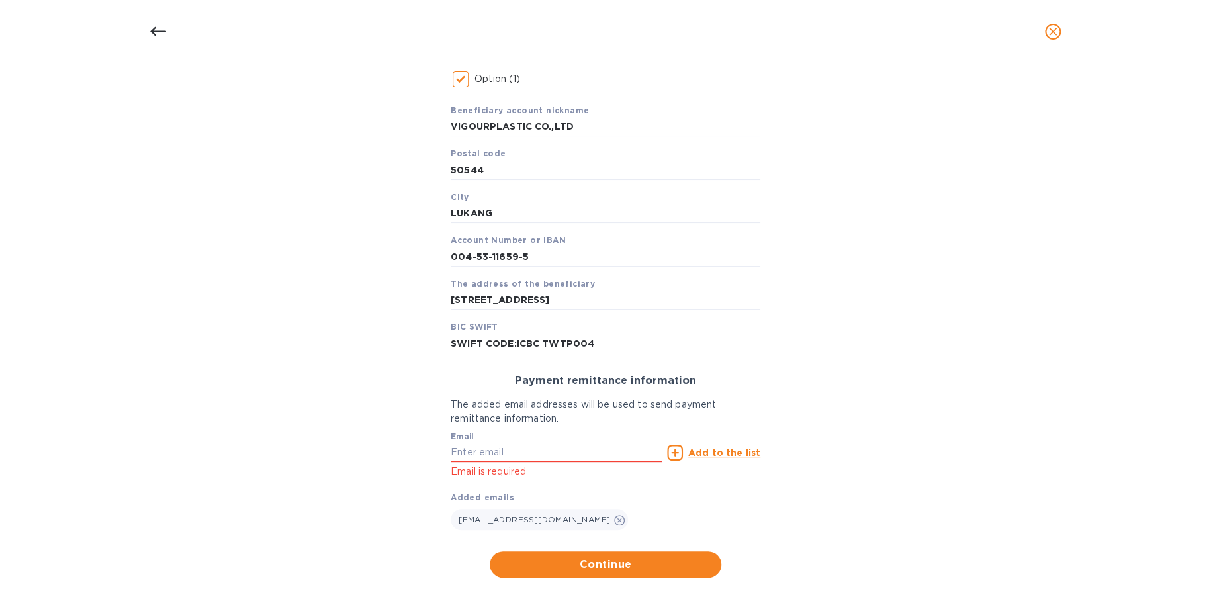
click at [673, 453] on icon at bounding box center [675, 453] width 16 height 16
click at [633, 565] on span "Continue" at bounding box center [605, 565] width 211 height 16
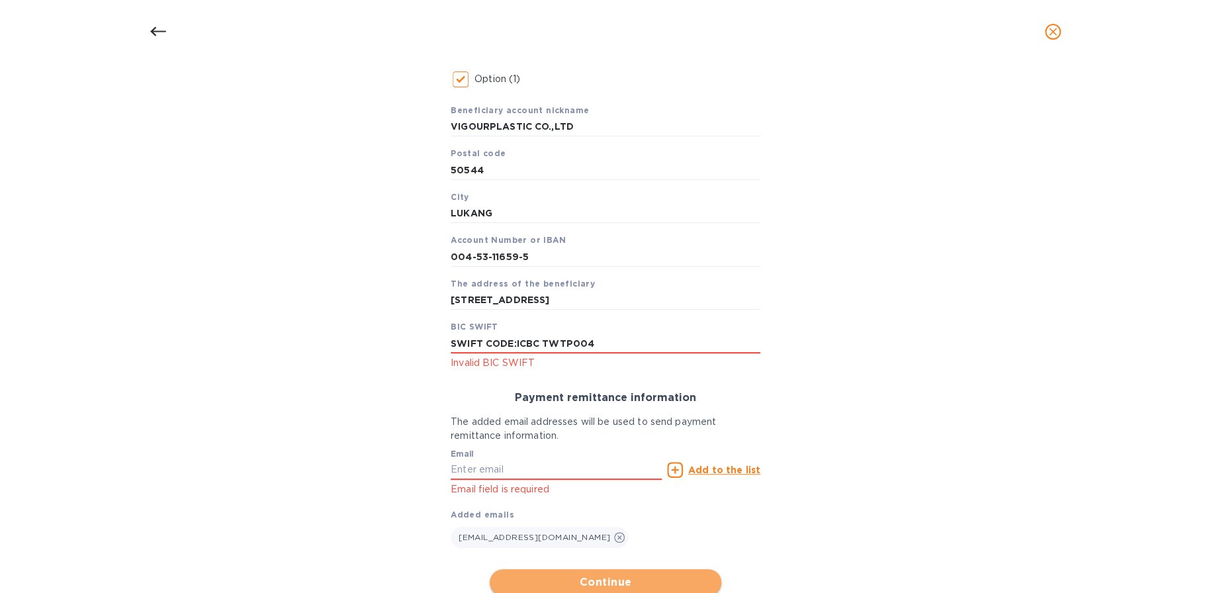
click at [624, 578] on span "Continue" at bounding box center [605, 583] width 211 height 16
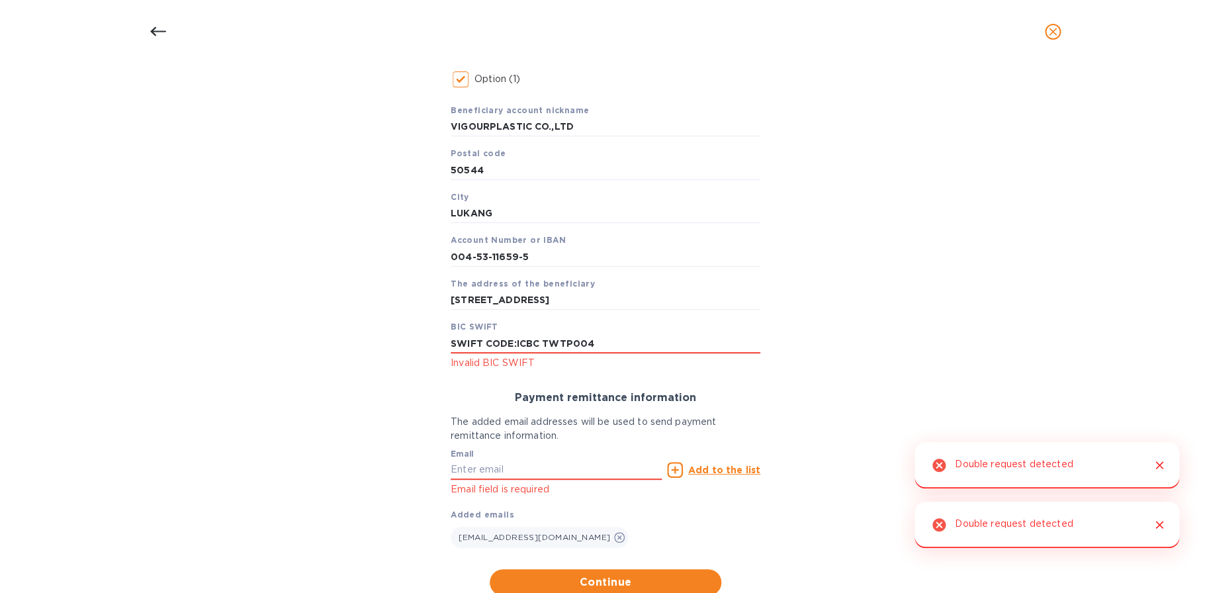
drag, startPoint x: 514, startPoint y: 340, endPoint x: 413, endPoint y: 334, distance: 100.8
click at [413, 334] on div "Bank account holder name VIGOURPLASTIC CO., LTD. Priority payment The fastest w…" at bounding box center [605, 276] width 1177 height 653
click at [616, 472] on input "text" at bounding box center [556, 470] width 211 height 20
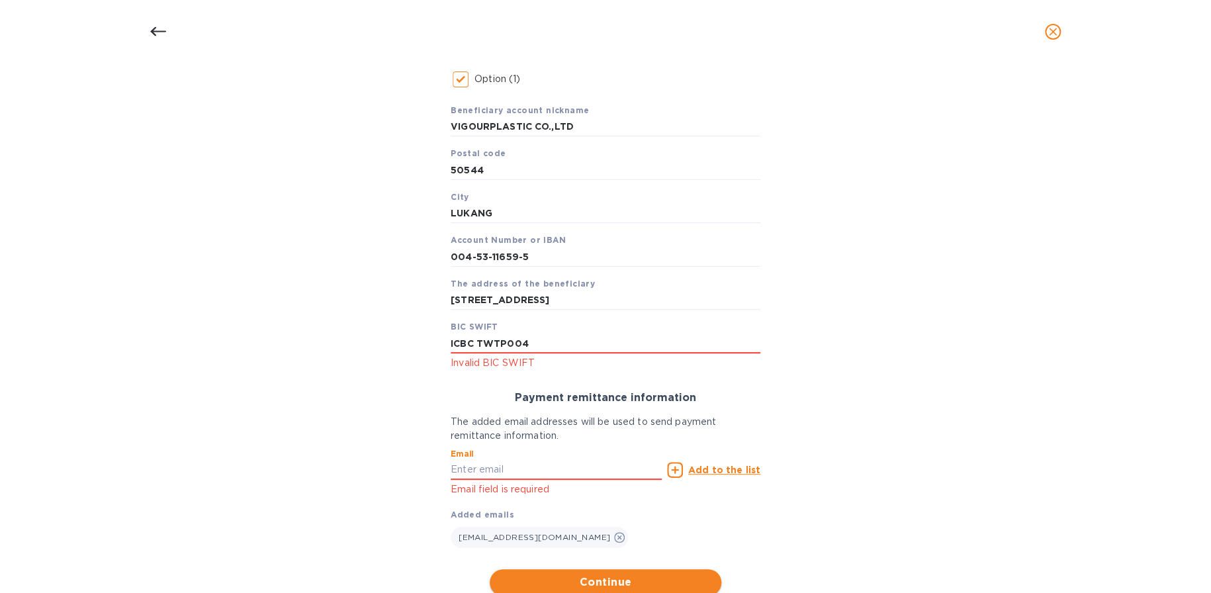
click at [632, 577] on span "Continue" at bounding box center [605, 583] width 211 height 16
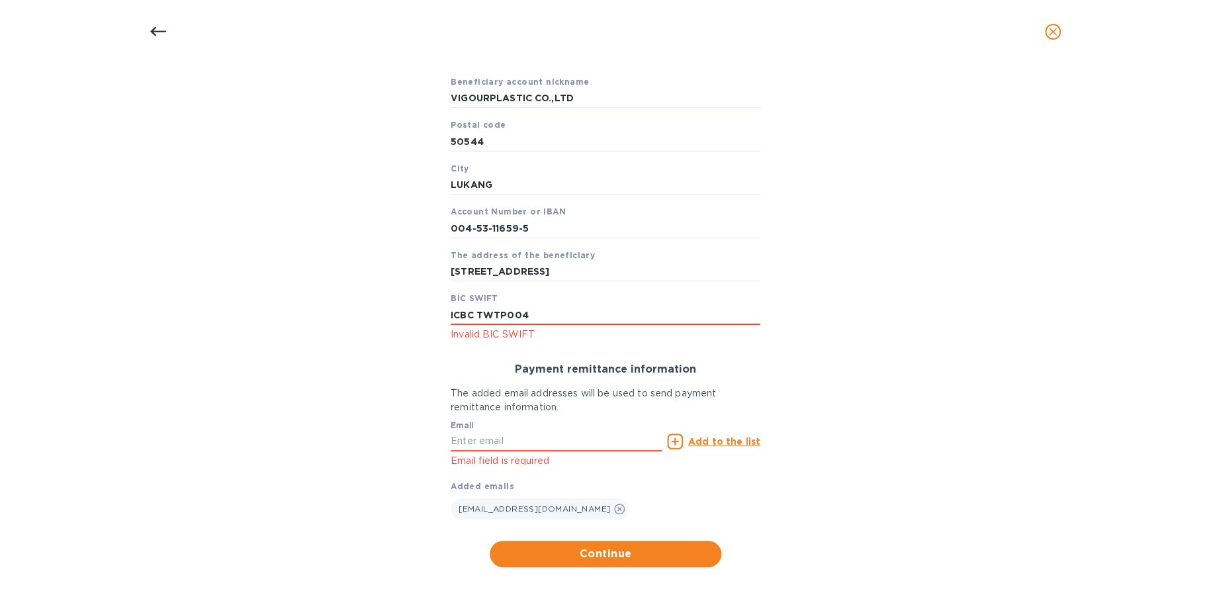
scroll to position [279, 0]
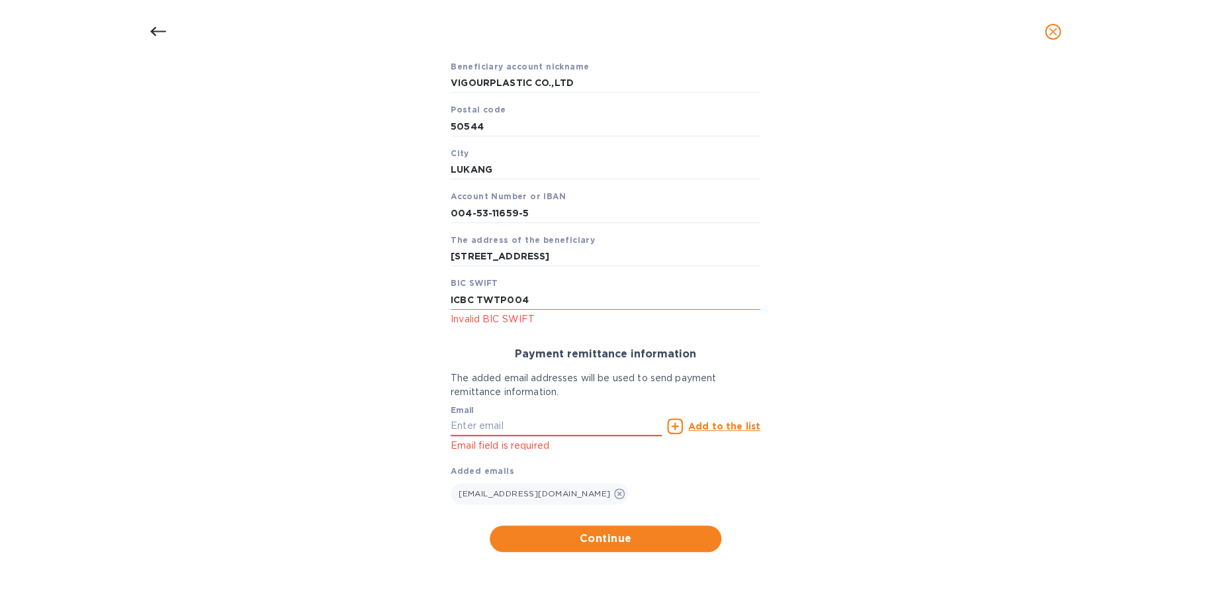
click at [477, 295] on input "ICBC TWTP004" at bounding box center [606, 300] width 310 height 20
drag, startPoint x: 475, startPoint y: 299, endPoint x: 410, endPoint y: 297, distance: 64.9
click at [410, 297] on div "Bank account holder name VIGOURPLASTIC CO., LTD. Priority payment The fastest w…" at bounding box center [605, 233] width 1177 height 653
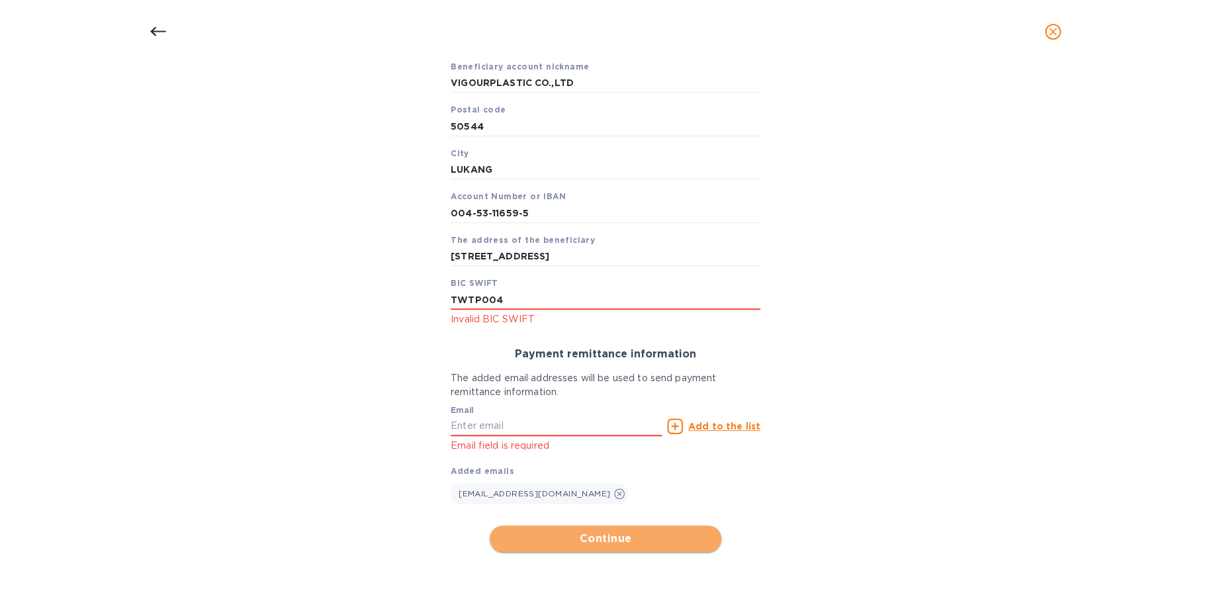
click at [602, 538] on span "Continue" at bounding box center [605, 539] width 211 height 16
click at [565, 411] on div "Email Email field is required" at bounding box center [556, 430] width 211 height 48
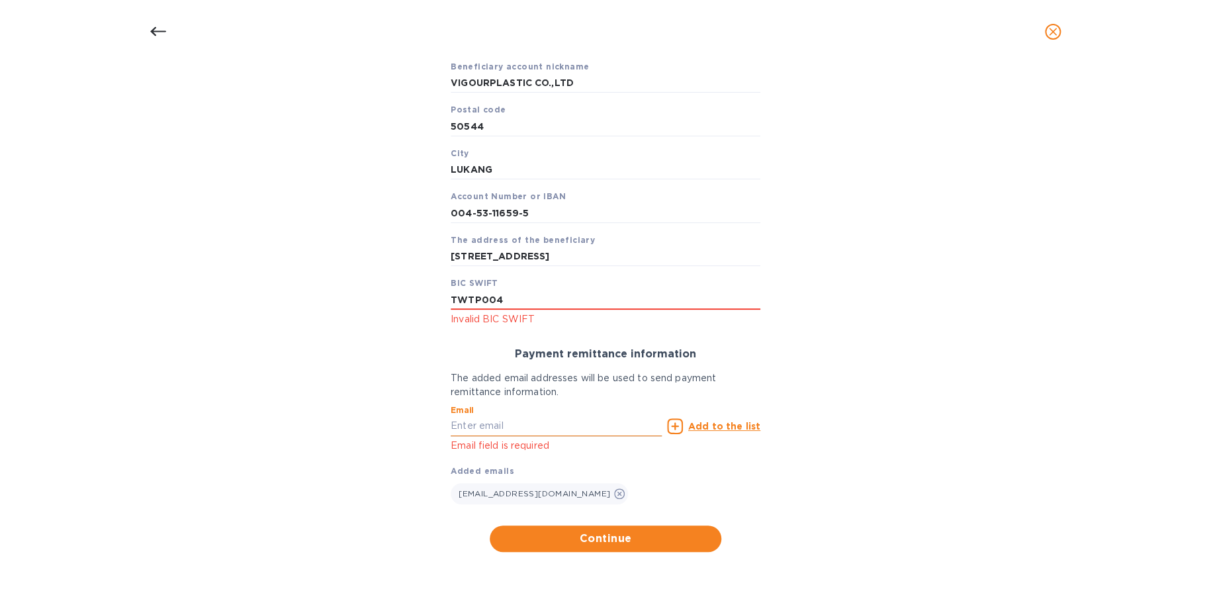
click at [574, 426] on input "text" at bounding box center [556, 426] width 211 height 20
click at [595, 256] on input "1965 Swarthmore Avenue" at bounding box center [606, 257] width 310 height 20
click at [680, 308] on input "TWTP004" at bounding box center [606, 300] width 310 height 20
click at [684, 302] on input "TWTP004" at bounding box center [606, 300] width 310 height 20
click at [479, 292] on input "TWTP00" at bounding box center [606, 300] width 310 height 20
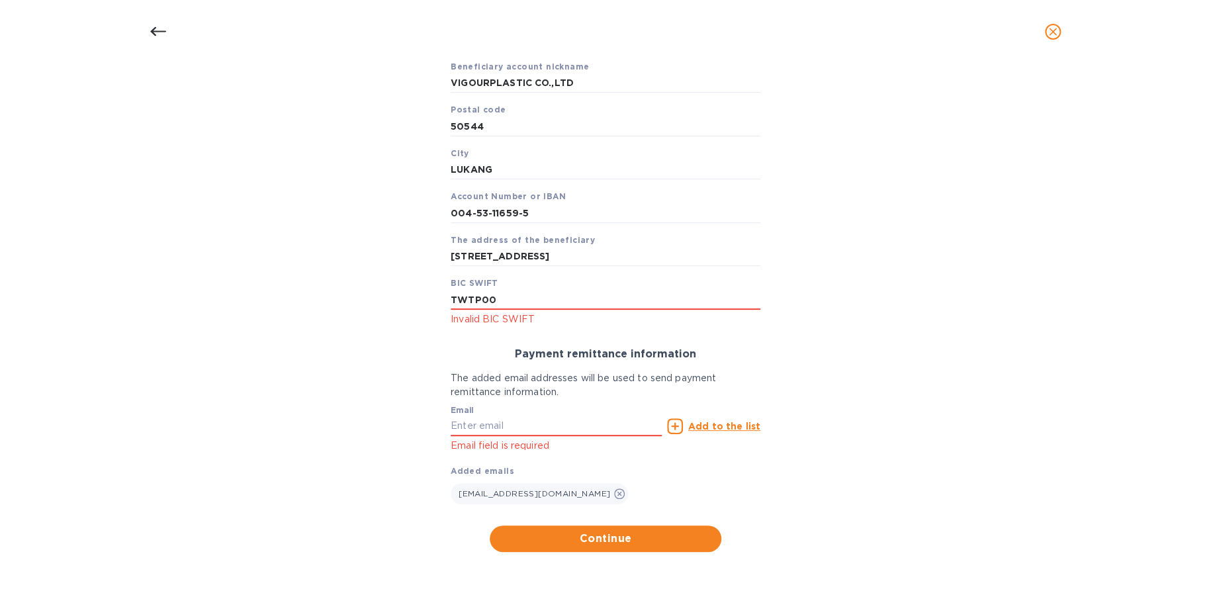
drag, startPoint x: 536, startPoint y: 300, endPoint x: 325, endPoint y: 300, distance: 211.2
click at [325, 300] on div "Bank account holder name VIGOURPLASTIC CO., LTD. Priority payment The fastest w…" at bounding box center [605, 233] width 1177 height 653
paste input "4"
type input "TWTP004"
click at [518, 432] on input "text" at bounding box center [556, 426] width 211 height 20
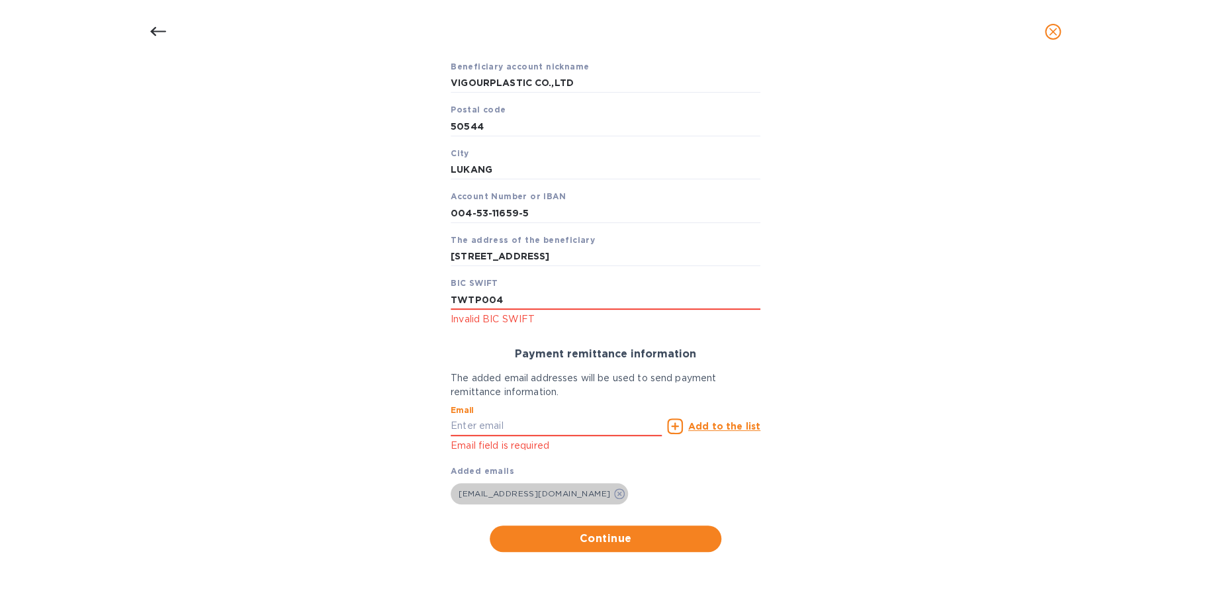
drag, startPoint x: 451, startPoint y: 489, endPoint x: 459, endPoint y: 489, distance: 8.0
click at [451, 489] on span "sales@omnidistr.com" at bounding box center [534, 493] width 167 height 13
click at [505, 424] on input "text" at bounding box center [556, 426] width 211 height 20
type input "sales@omnidistr.com"
click at [707, 426] on u "Add to the list" at bounding box center [724, 426] width 72 height 11
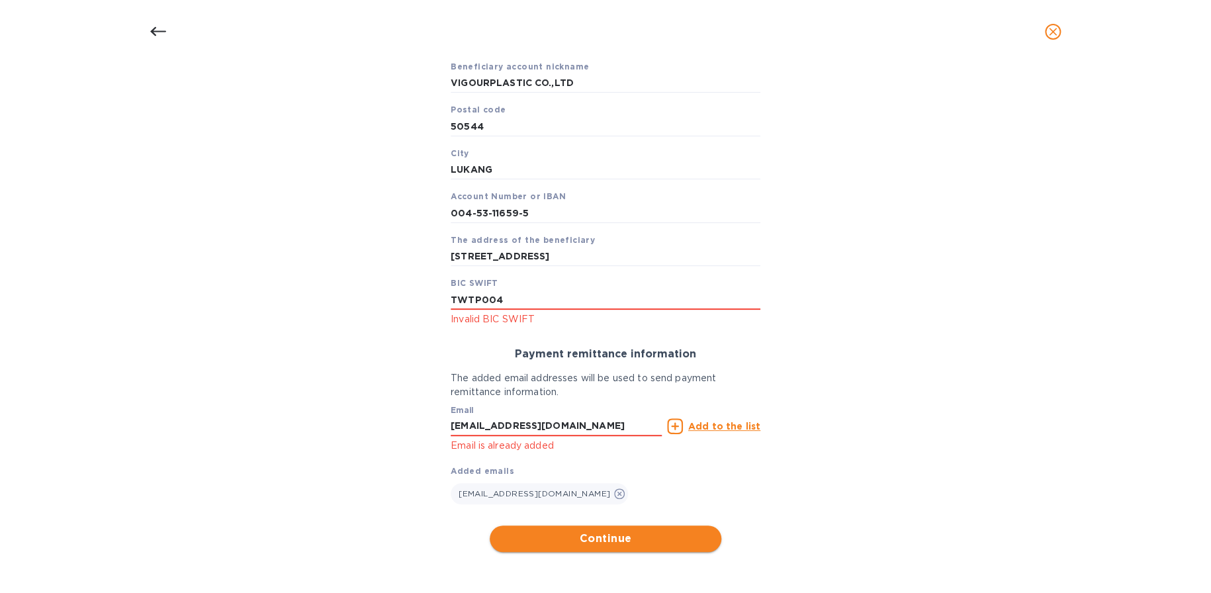
click at [581, 538] on span "Continue" at bounding box center [605, 539] width 211 height 16
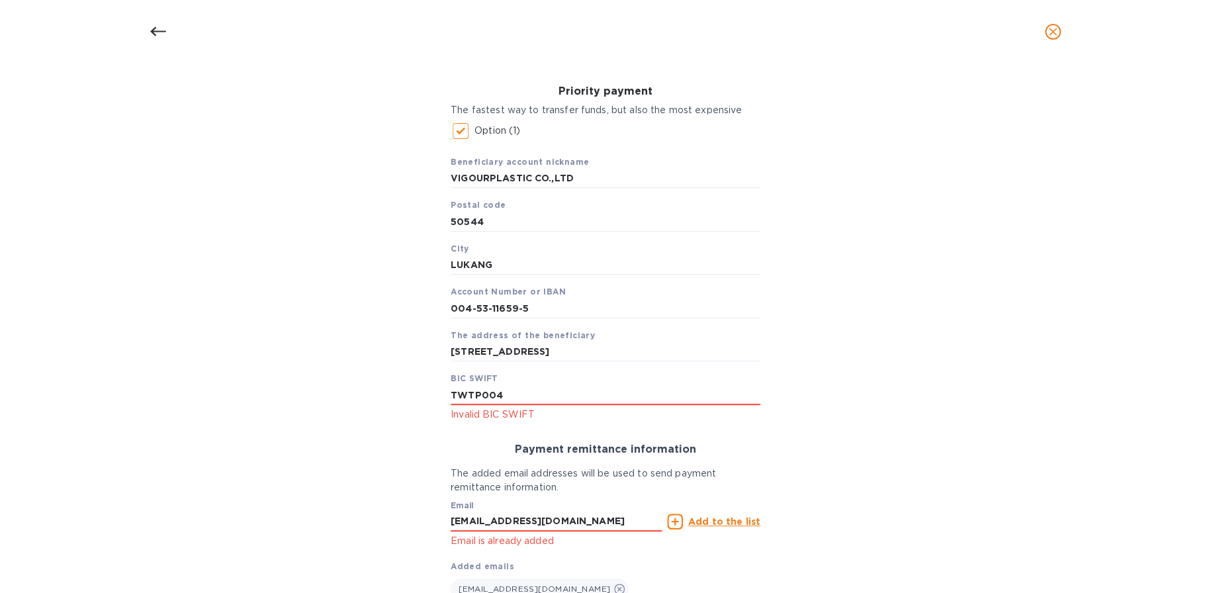
scroll to position [199, 0]
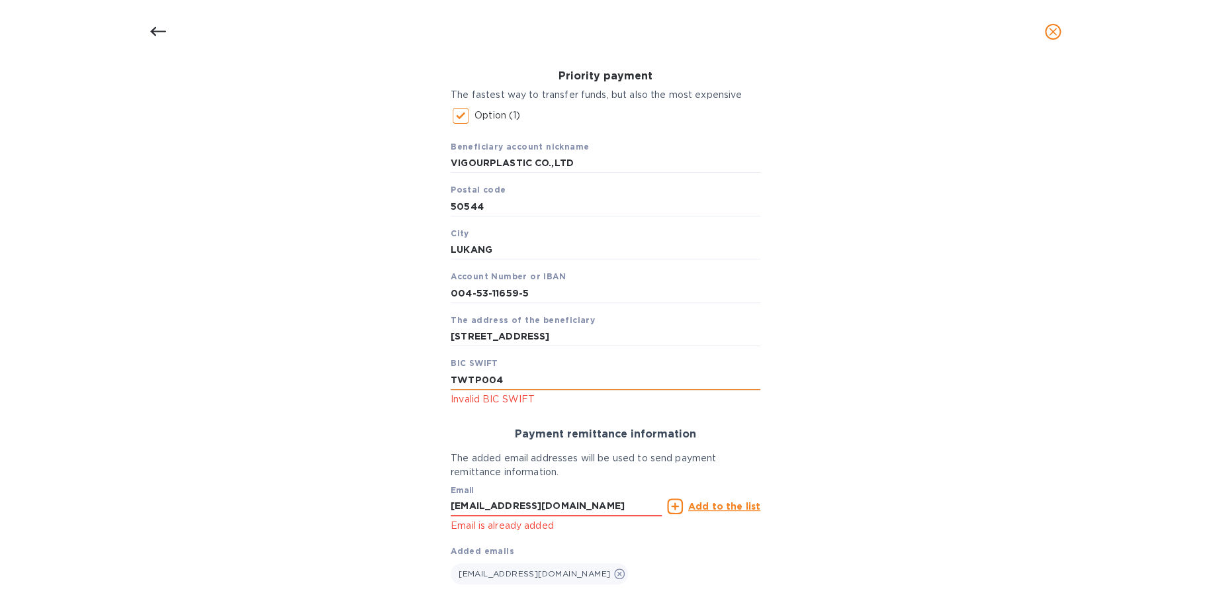
click at [546, 379] on input "TWTP004" at bounding box center [606, 380] width 310 height 20
drag, startPoint x: 510, startPoint y: 399, endPoint x: 449, endPoint y: 405, distance: 61.8
click at [451, 405] on p "Invalid BIC SWIFT" at bounding box center [606, 399] width 310 height 15
click at [477, 408] on div "Priority payment The fastest way to transfer funds, but also the most expensive…" at bounding box center [605, 239] width 331 height 358
click at [649, 375] on input "TWTP004" at bounding box center [606, 380] width 310 height 20
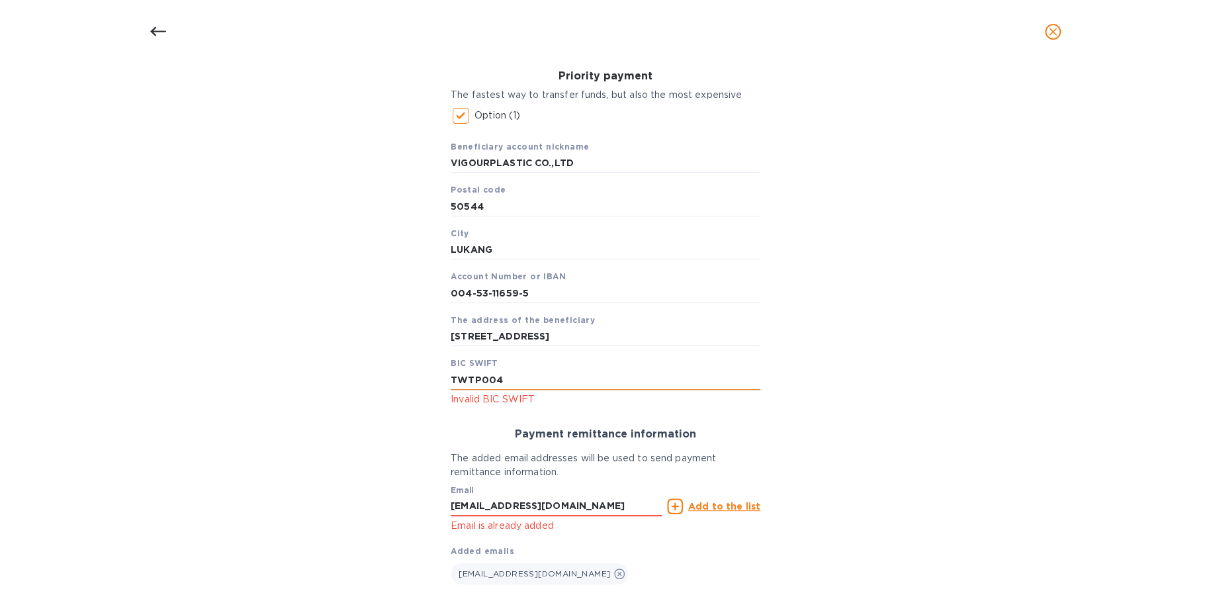
click at [451, 382] on input "TWTP004" at bounding box center [606, 380] width 310 height 20
click at [447, 381] on div "Priority payment The fastest way to transfer funds, but also the most expensive…" at bounding box center [605, 239] width 331 height 358
click at [451, 381] on input "TWTP004" at bounding box center [606, 380] width 310 height 20
paste input "ICBC"
type input "ICBCTWTP004"
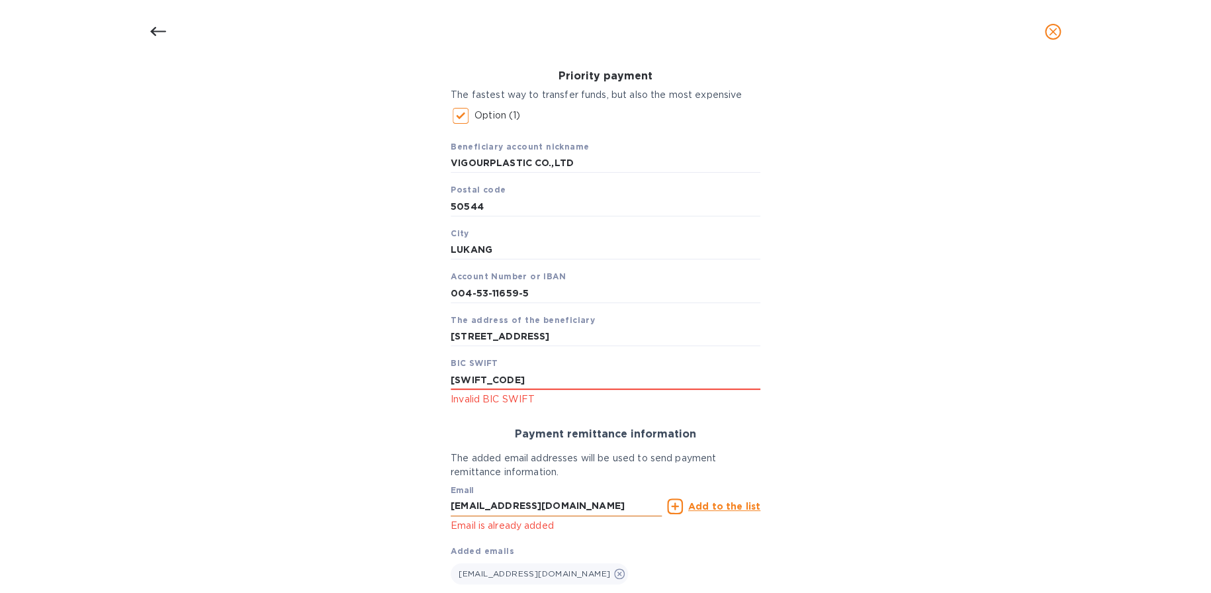
click at [545, 512] on input "sales@omnidistr.com" at bounding box center [556, 506] width 211 height 20
click at [730, 510] on u "Add to the list" at bounding box center [724, 506] width 72 height 11
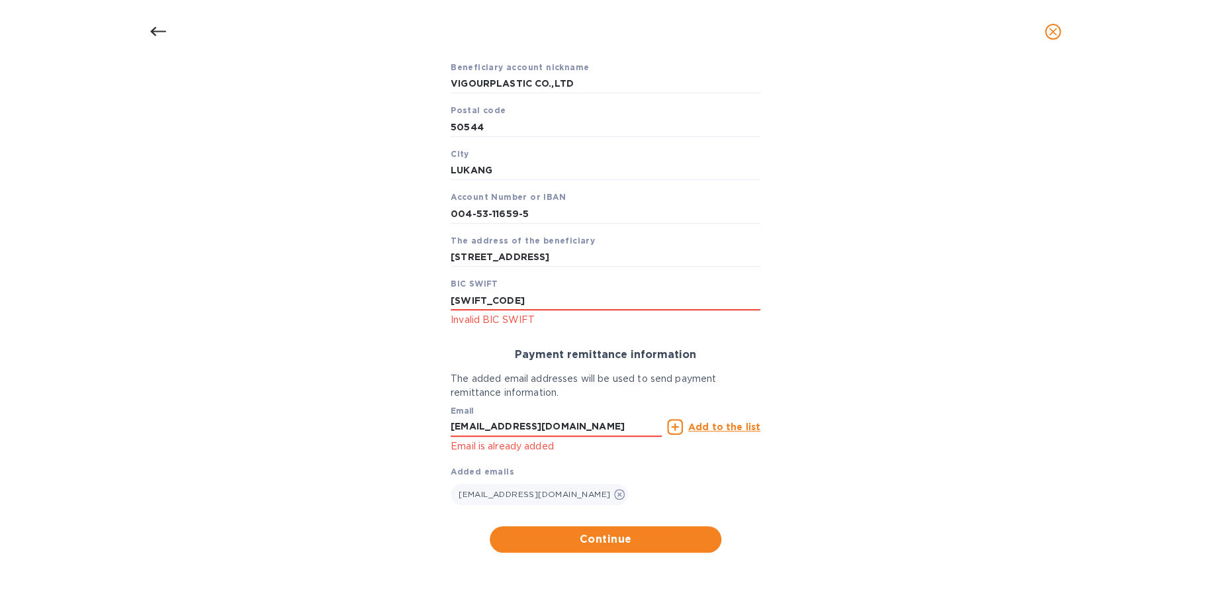
scroll to position [279, 0]
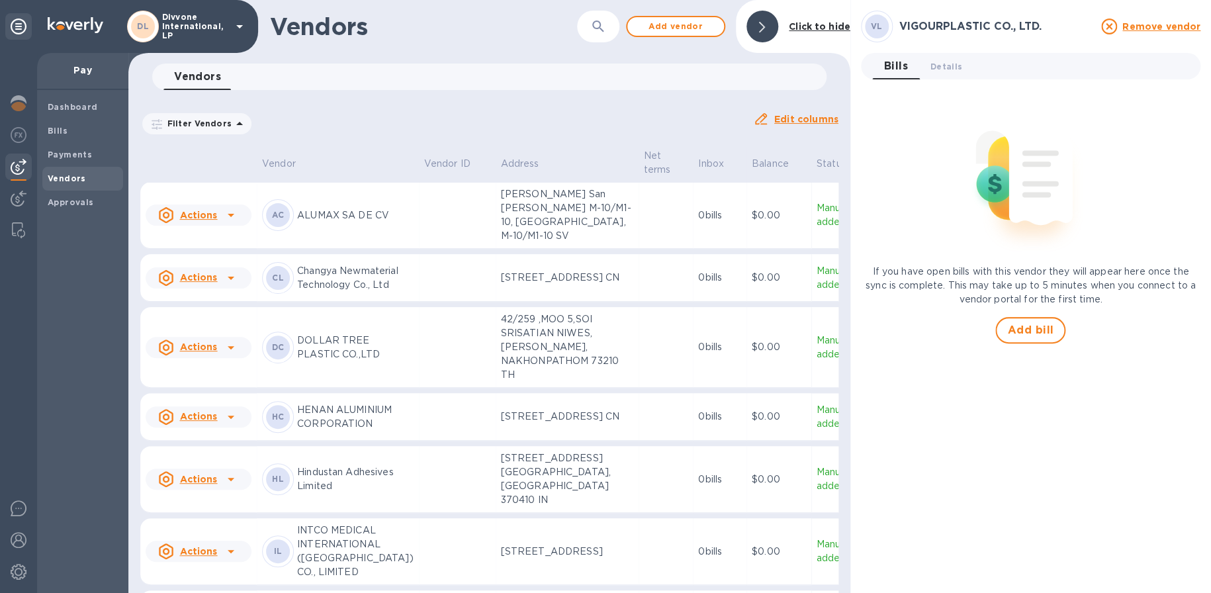
click at [587, 30] on button "button" at bounding box center [599, 27] width 32 height 32
click at [588, 30] on input "text" at bounding box center [590, 27] width 185 height 32
type input "vig"
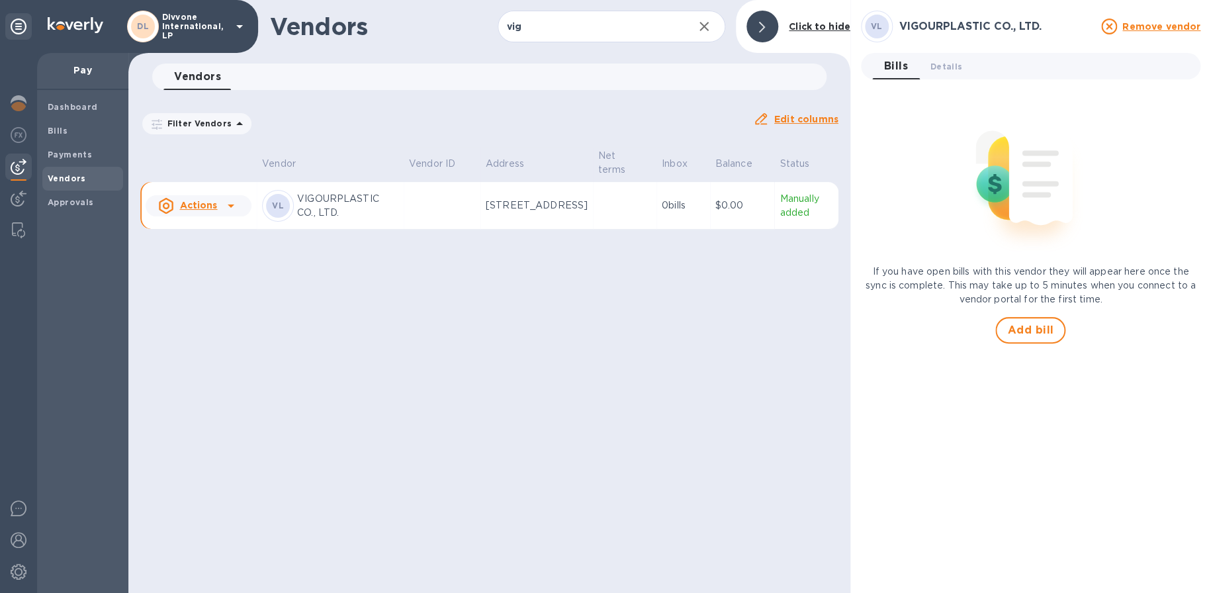
click at [524, 212] on p "[STREET_ADDRESS]" at bounding box center [537, 206] width 102 height 14
click at [208, 211] on u "Actions" at bounding box center [198, 205] width 38 height 11
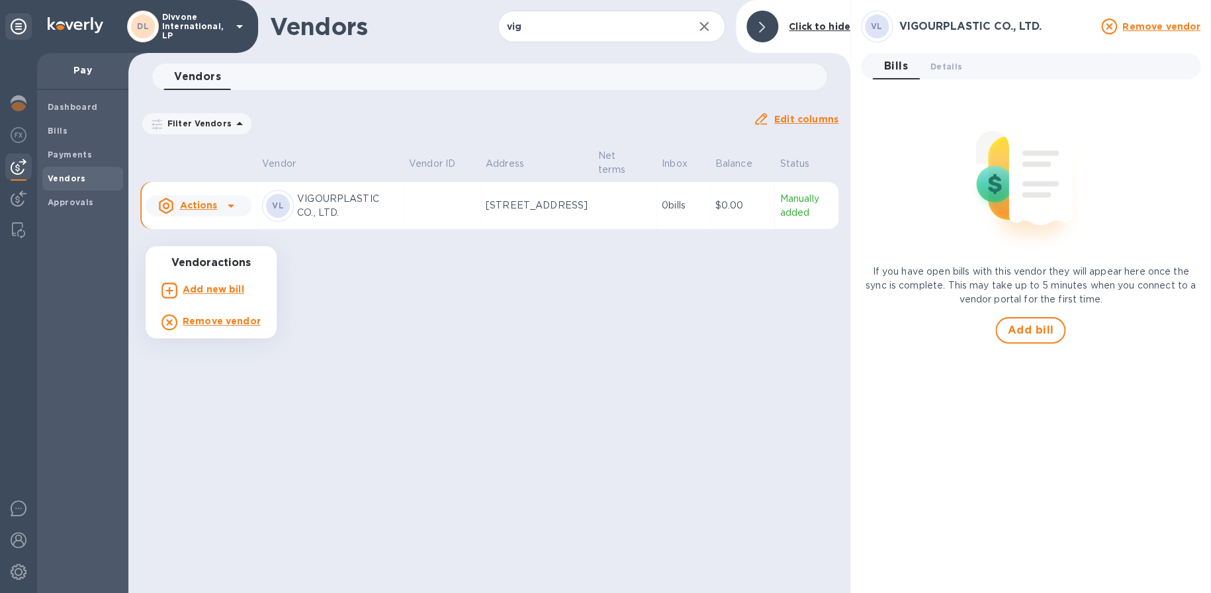
click at [941, 73] on div at bounding box center [605, 296] width 1211 height 593
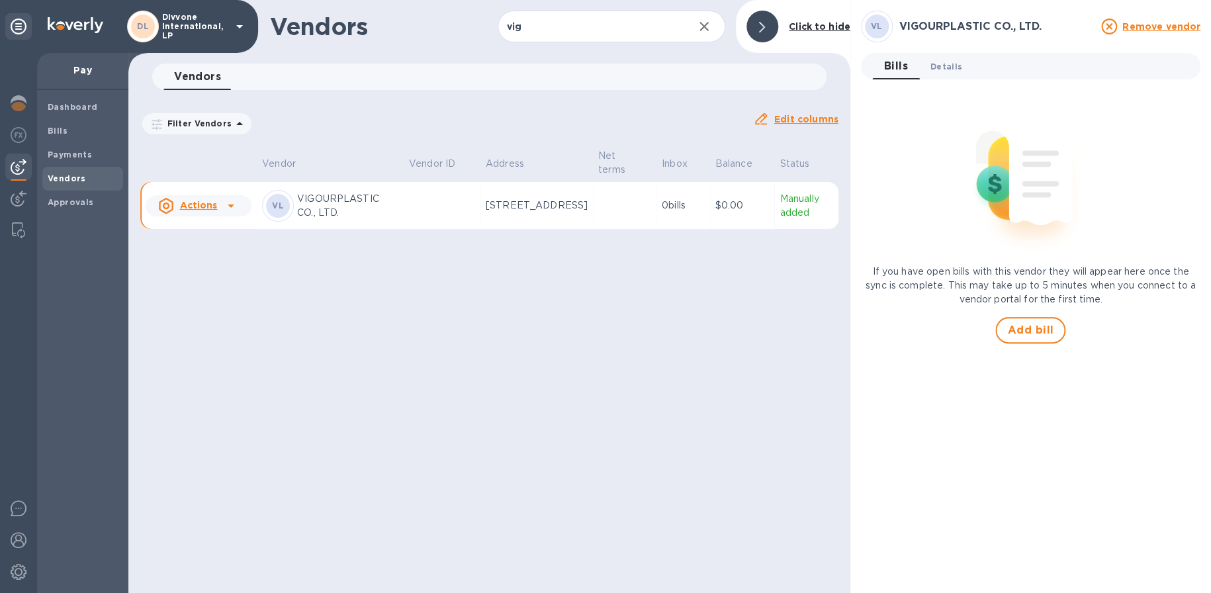
click at [943, 65] on span "Details 0" at bounding box center [947, 67] width 32 height 14
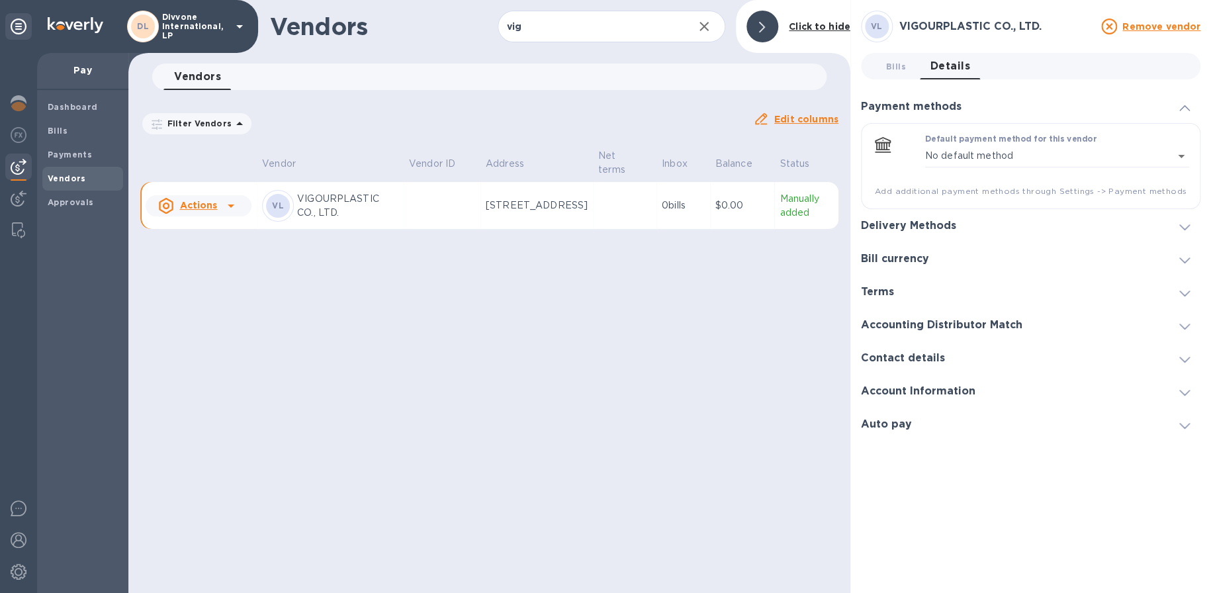
click at [998, 226] on div "Delivery Methods" at bounding box center [1031, 225] width 340 height 33
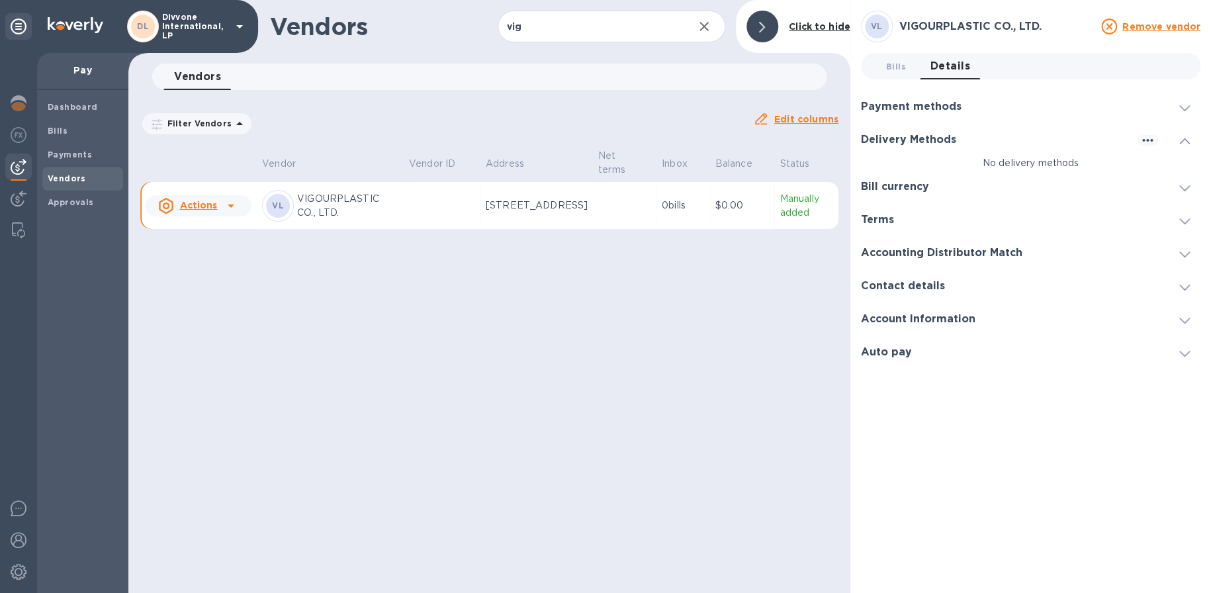
click at [984, 107] on div "Payment methods" at bounding box center [1031, 106] width 340 height 33
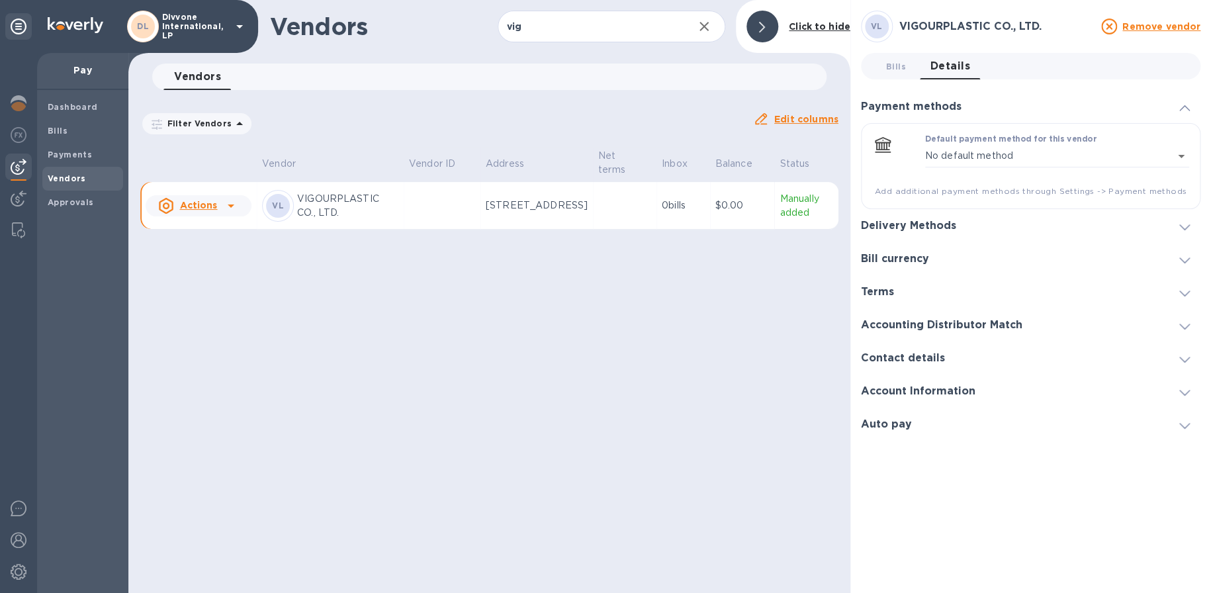
click at [1002, 228] on div "Delivery Methods" at bounding box center [1031, 225] width 340 height 33
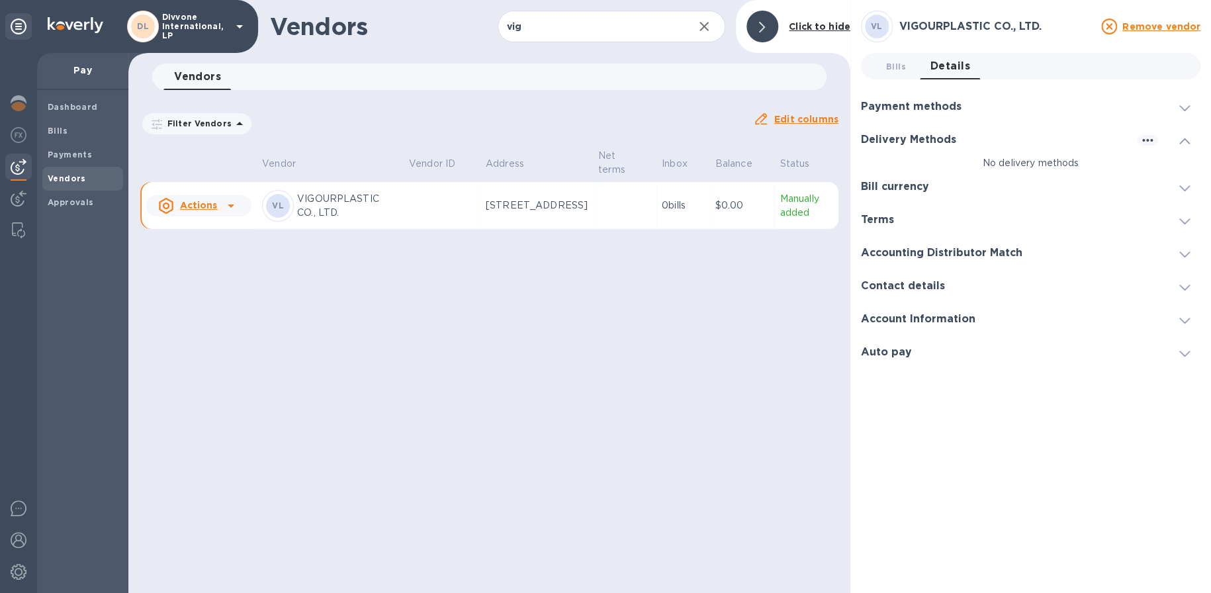
click at [951, 188] on div "Bill currency" at bounding box center [1031, 186] width 340 height 33
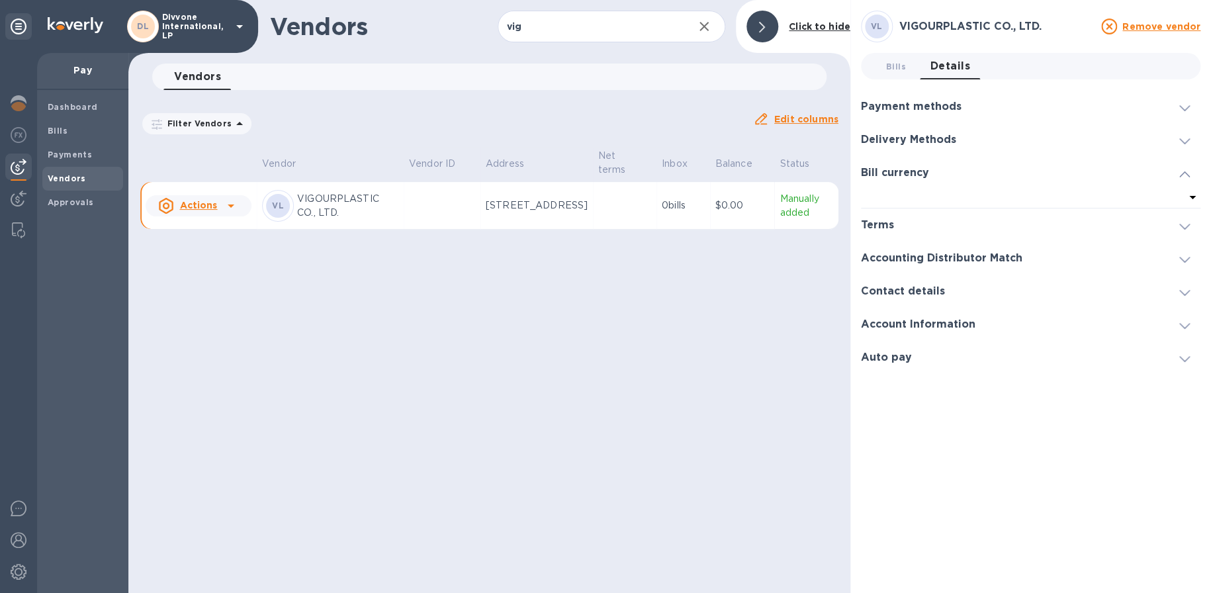
click at [955, 258] on h3 "Accounting Distributor Match" at bounding box center [942, 258] width 162 height 13
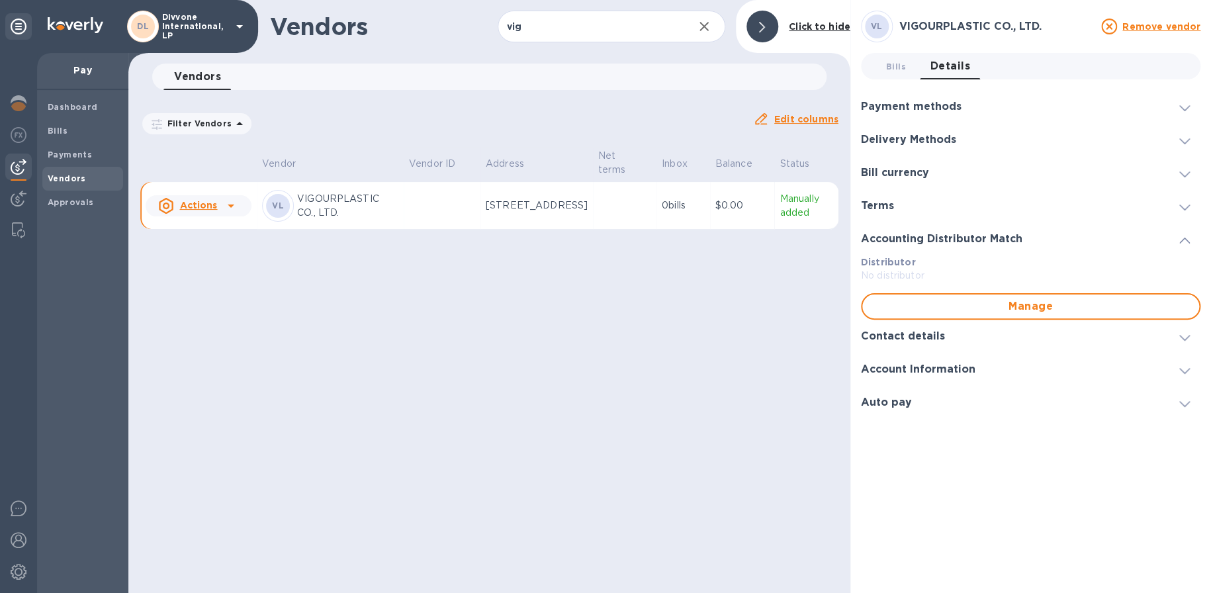
click at [959, 367] on h3 "Account Information" at bounding box center [918, 369] width 115 height 13
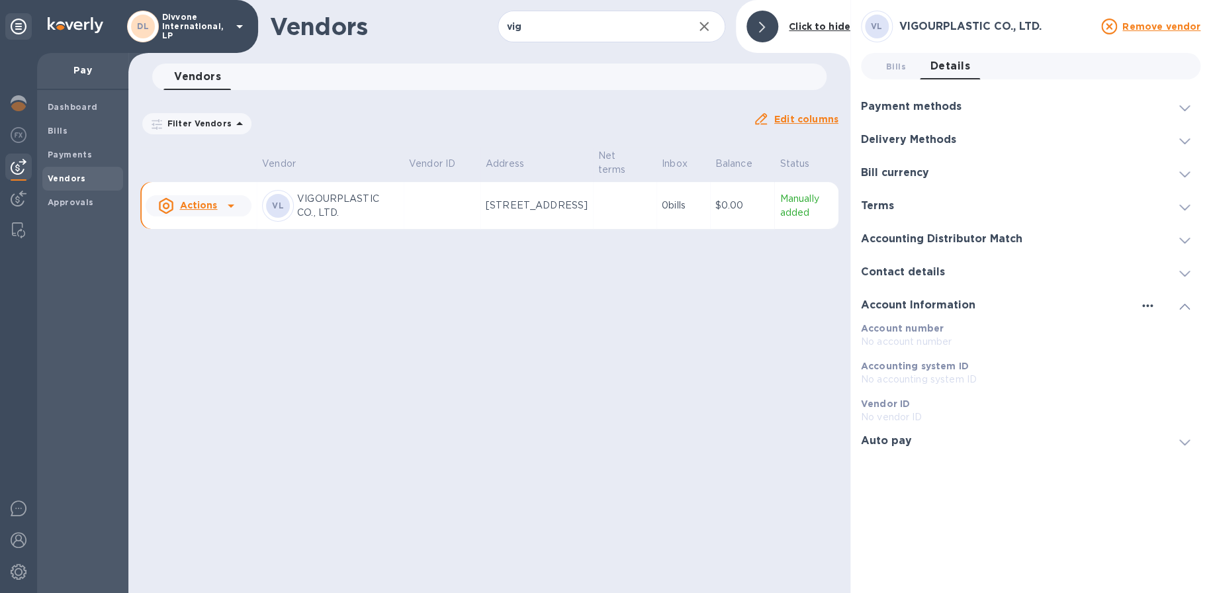
click at [1146, 306] on icon "button" at bounding box center [1148, 306] width 16 height 16
click at [1158, 326] on p "Edit" at bounding box center [1163, 332] width 21 height 13
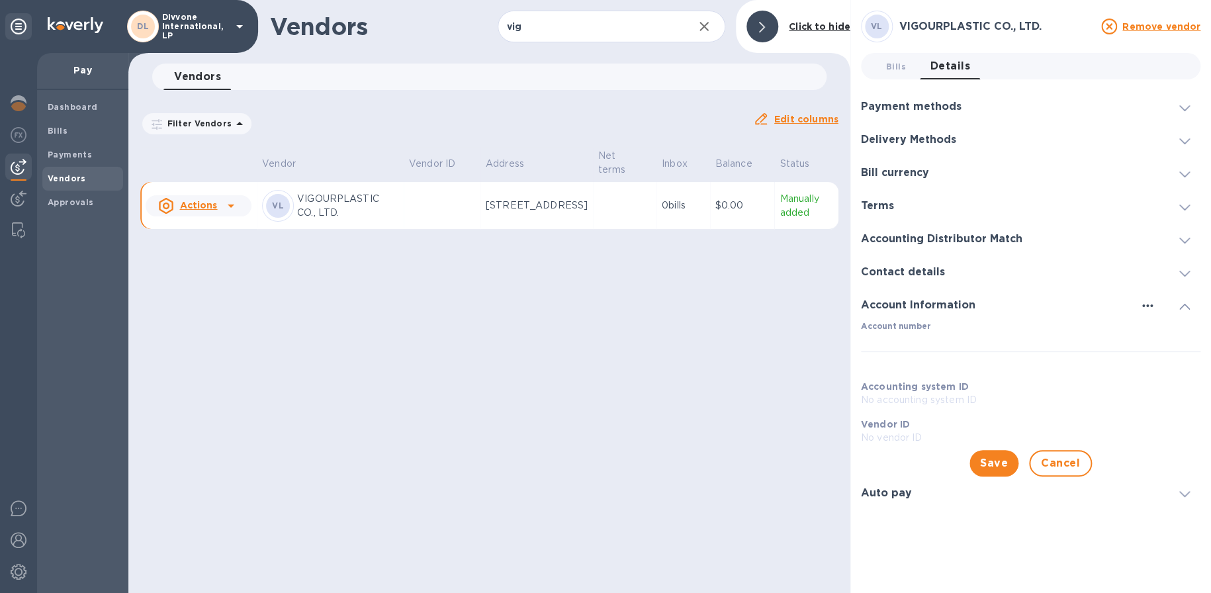
click at [1150, 308] on icon "button" at bounding box center [1148, 306] width 16 height 16
click at [1179, 311] on li "Edit" at bounding box center [1163, 332] width 52 height 42
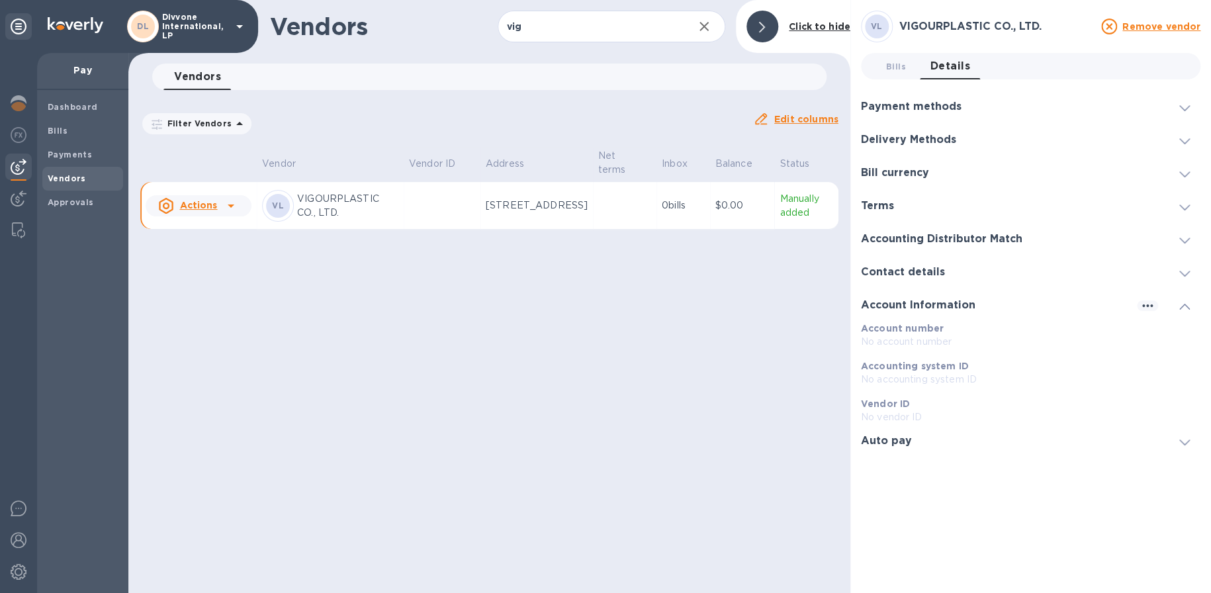
click at [947, 367] on b "Accounting system ID" at bounding box center [915, 366] width 108 height 11
click at [942, 404] on p "Vendor ID" at bounding box center [1031, 403] width 340 height 13
click at [898, 70] on span "Bills 0" at bounding box center [896, 67] width 20 height 14
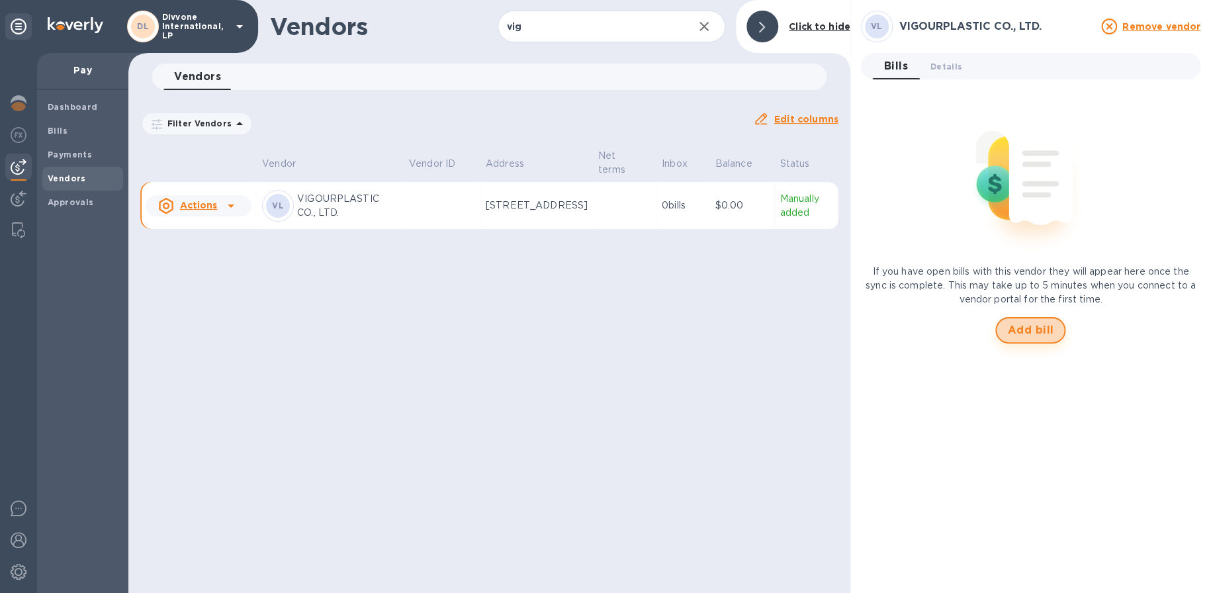
click at [1029, 333] on span "Add bill" at bounding box center [1031, 330] width 46 height 16
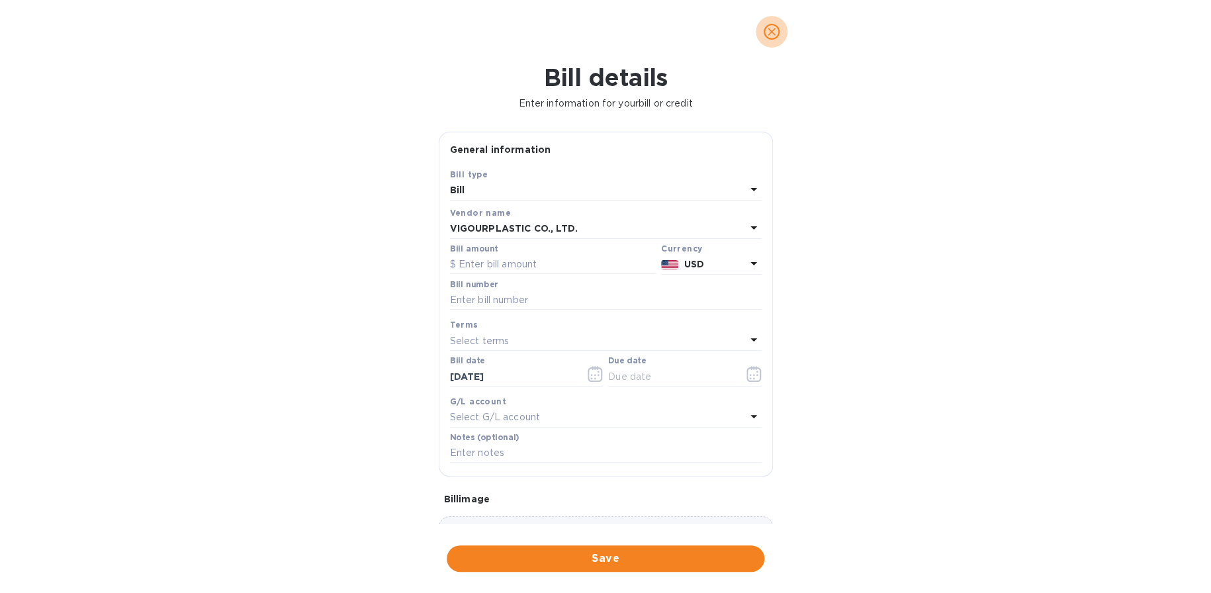
click at [773, 25] on icon "close" at bounding box center [771, 31] width 13 height 13
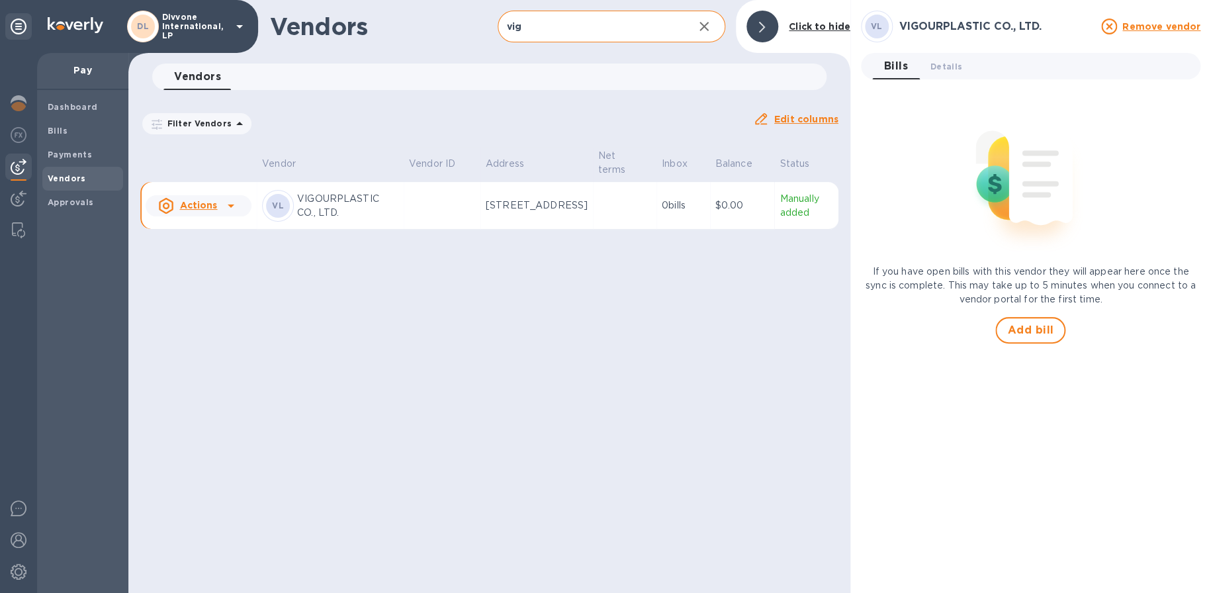
click at [711, 28] on icon "button" at bounding box center [704, 27] width 16 height 16
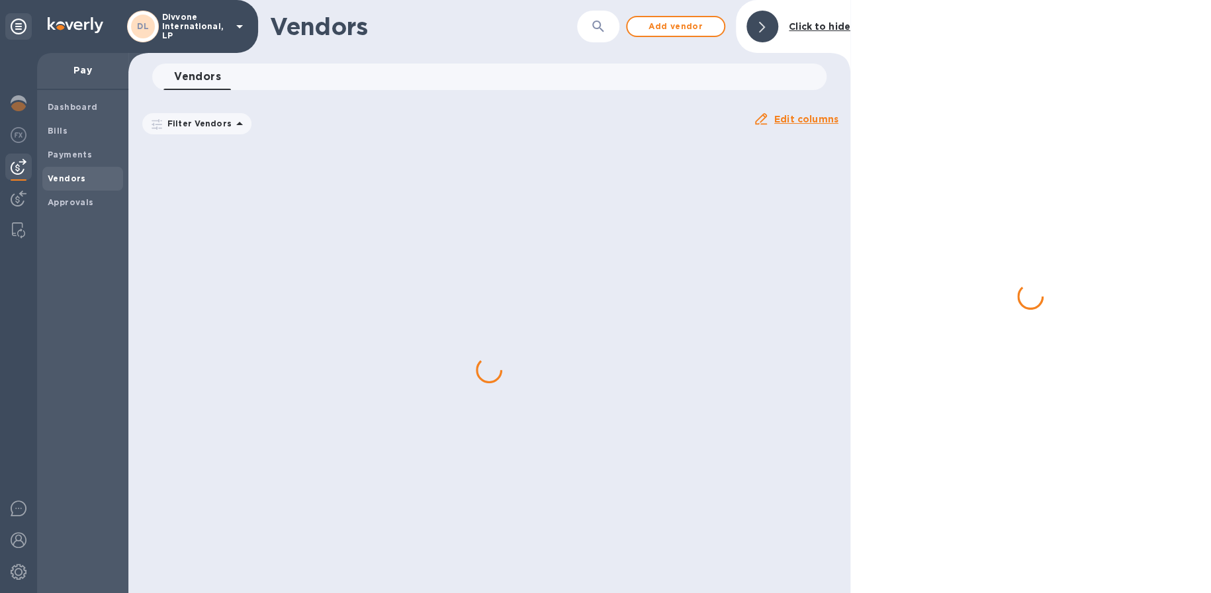
click at [468, 37] on h1 "Vendors" at bounding box center [409, 27] width 279 height 28
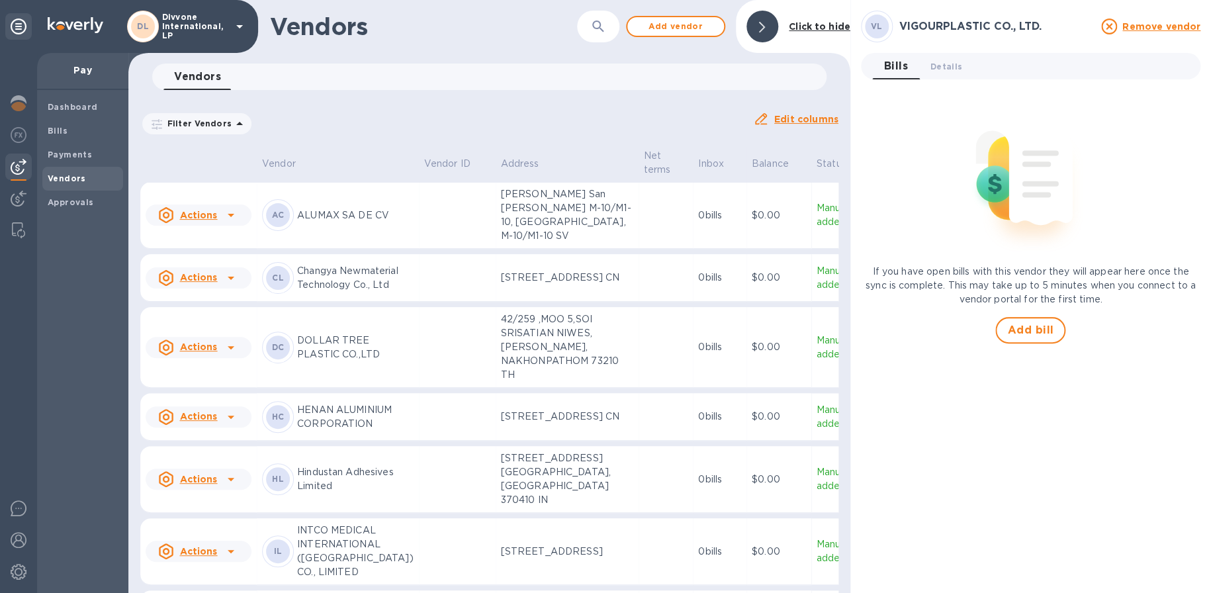
scroll to position [404, 0]
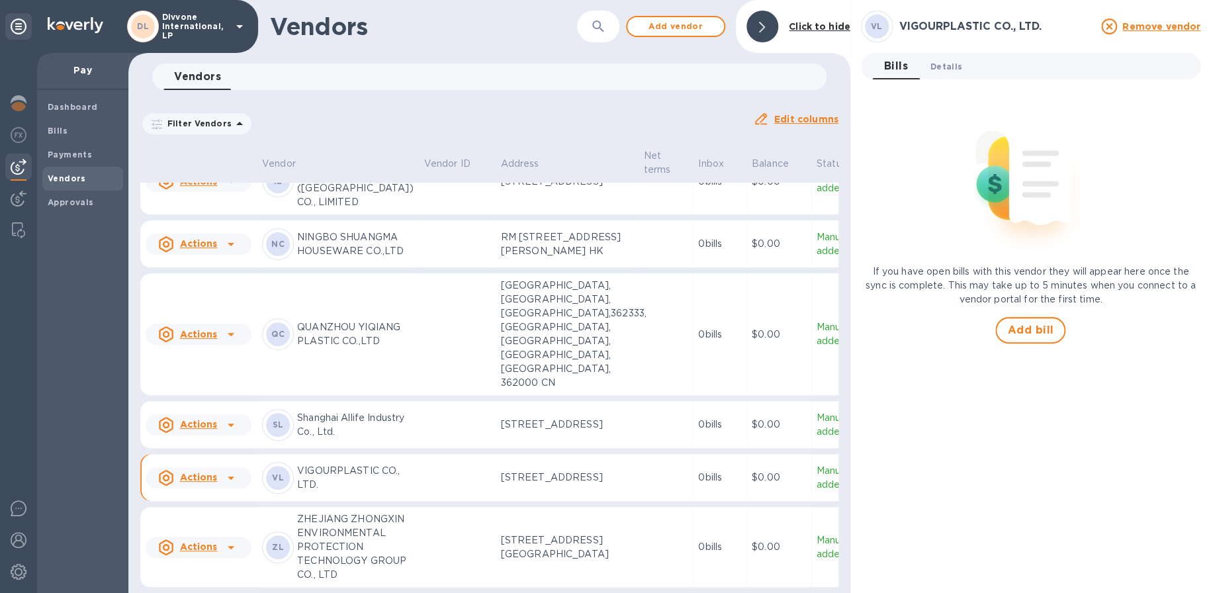
click at [946, 69] on span "Details 0" at bounding box center [947, 67] width 32 height 14
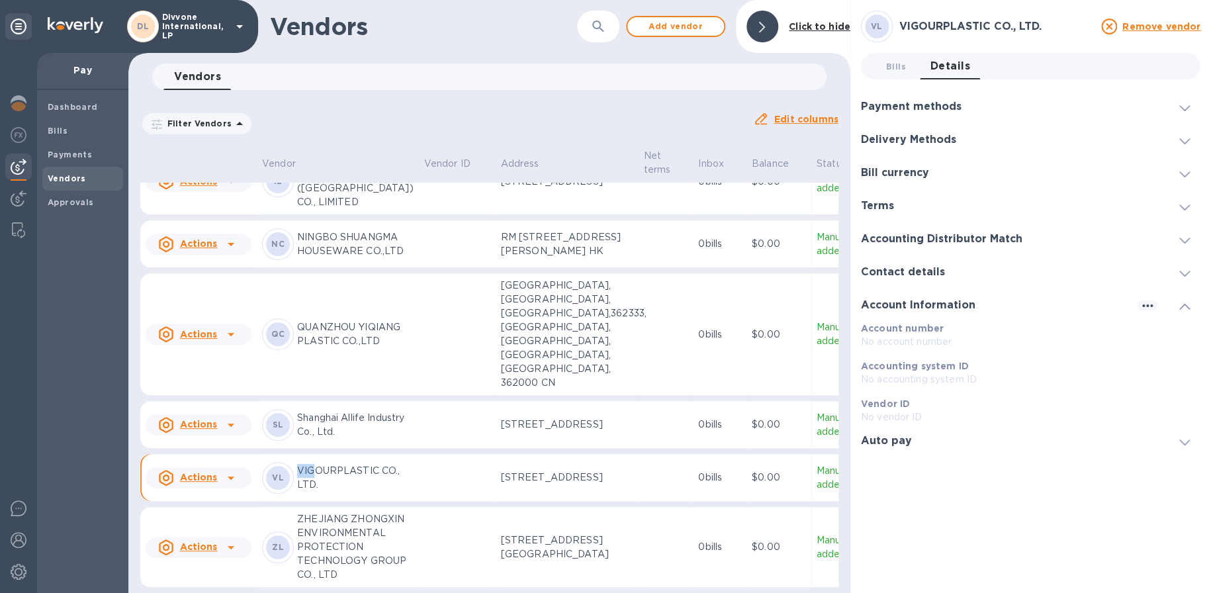
click at [207, 472] on u "Actions" at bounding box center [198, 477] width 38 height 11
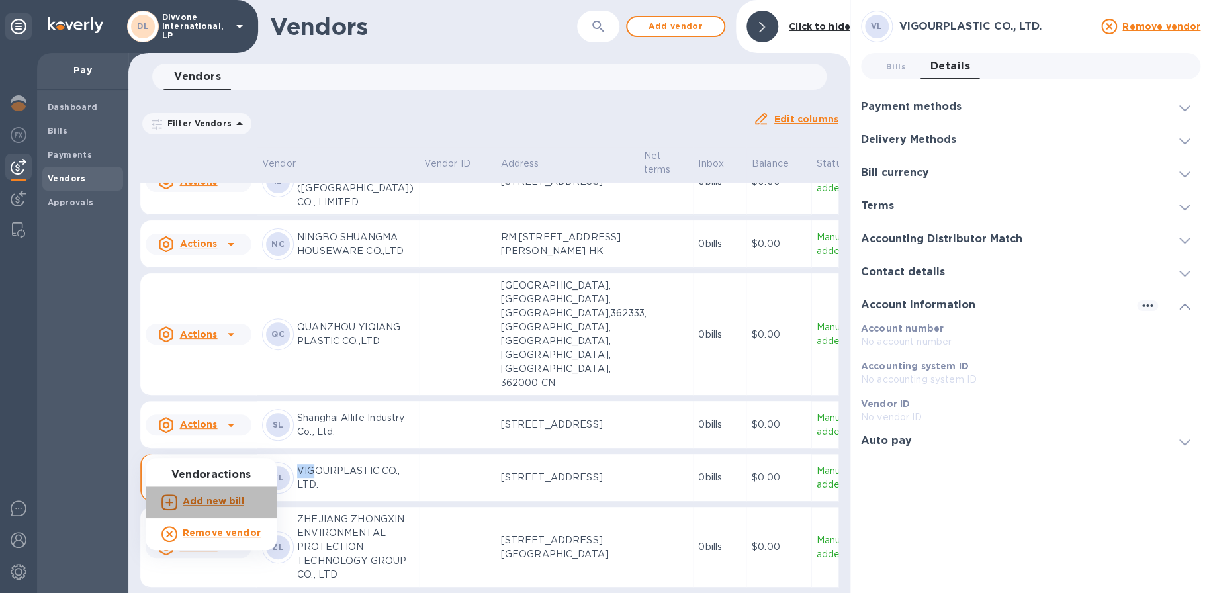
click at [225, 499] on b "Add new bill" at bounding box center [214, 501] width 62 height 11
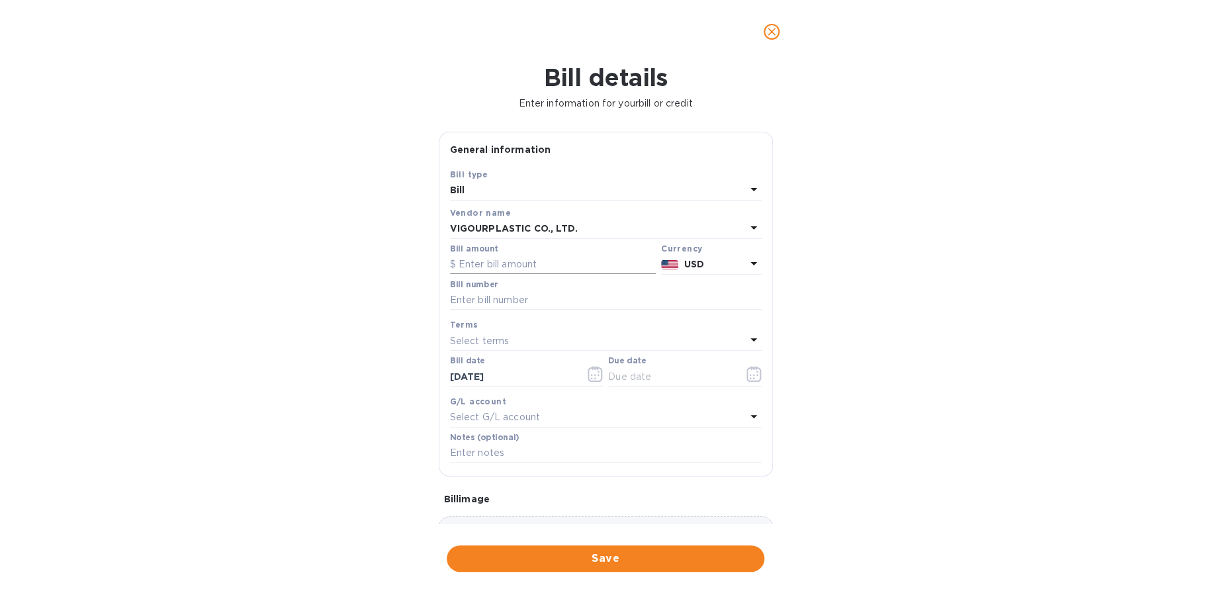
click at [530, 270] on input "text" at bounding box center [553, 265] width 206 height 20
type input "17,211.60"
click at [538, 301] on input "text" at bounding box center [606, 301] width 312 height 20
paste input "5710"
type input "5710"
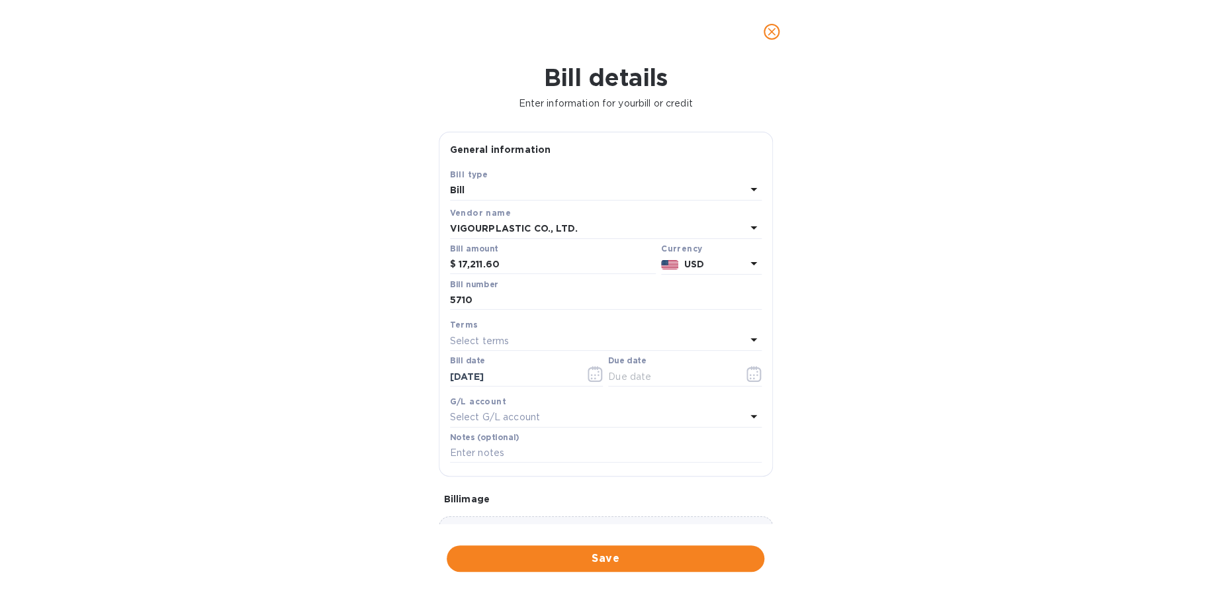
click at [513, 339] on div "Select terms" at bounding box center [598, 341] width 296 height 19
click at [512, 510] on p "Net 90" at bounding box center [601, 515] width 280 height 14
type input "[DATE]"
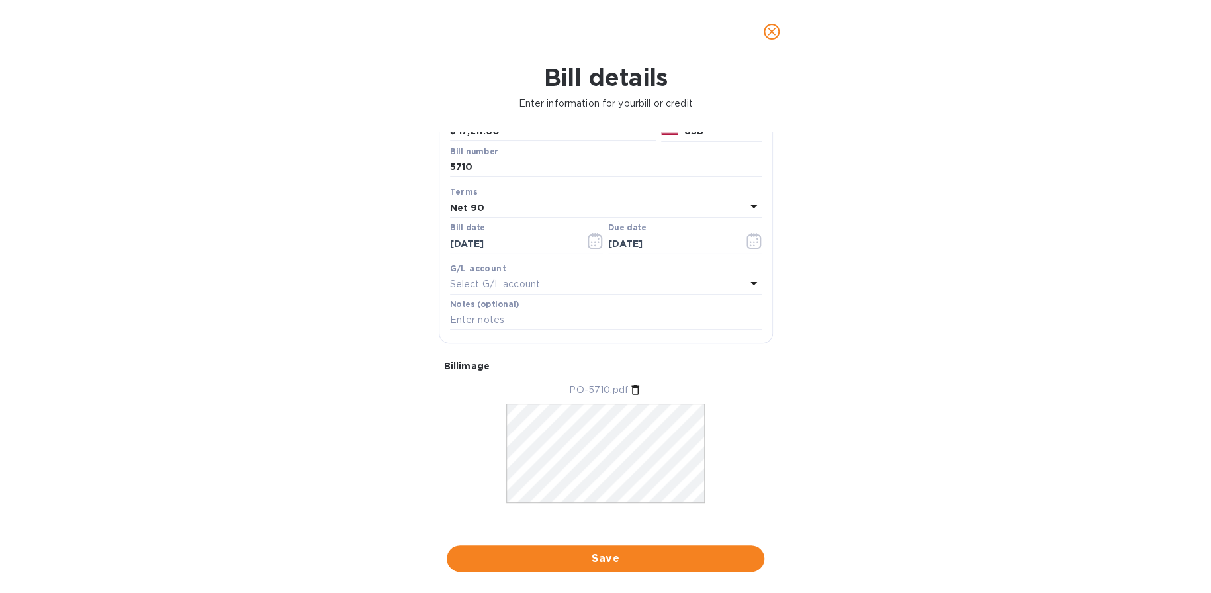
scroll to position [146, 0]
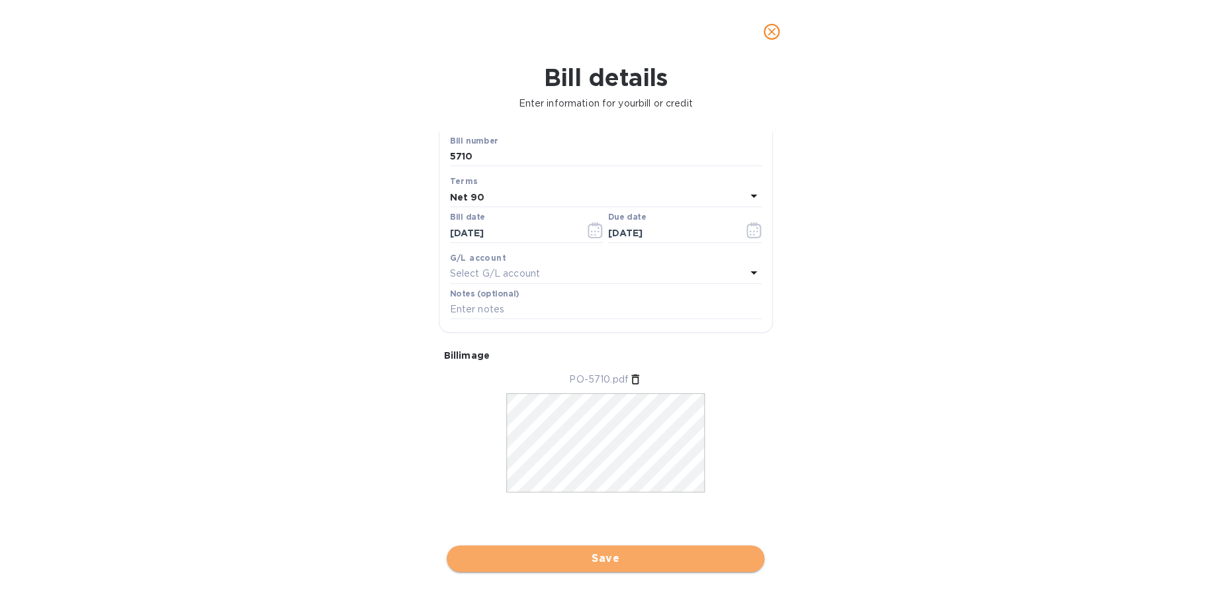
click at [616, 563] on span "Save" at bounding box center [605, 559] width 297 height 16
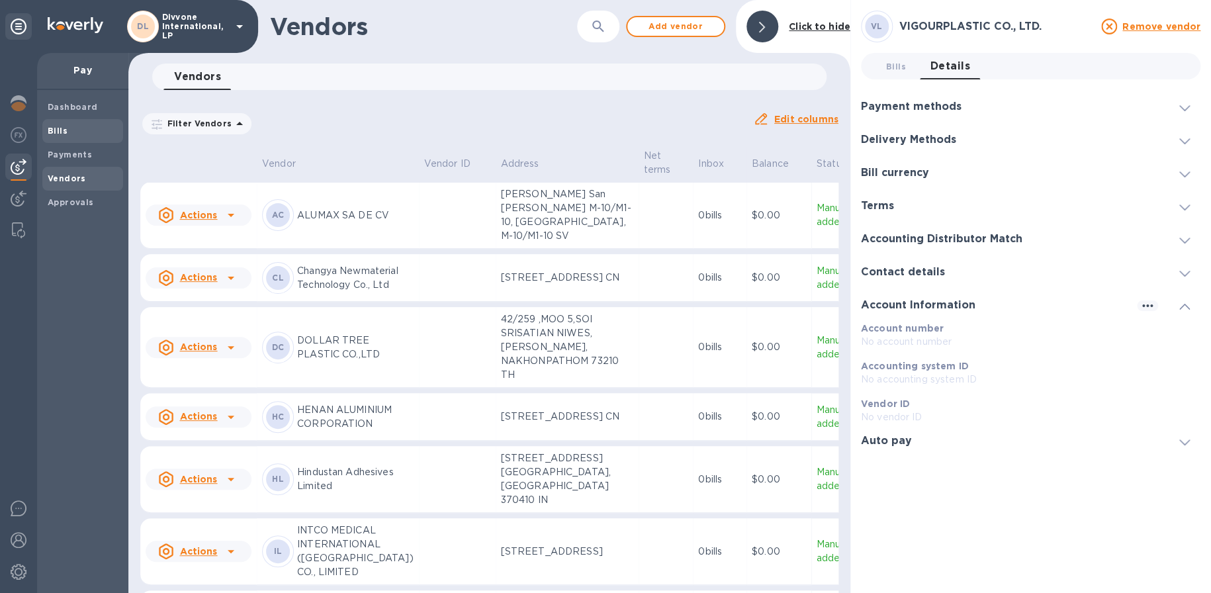
click at [70, 127] on span "Bills" at bounding box center [83, 130] width 70 height 13
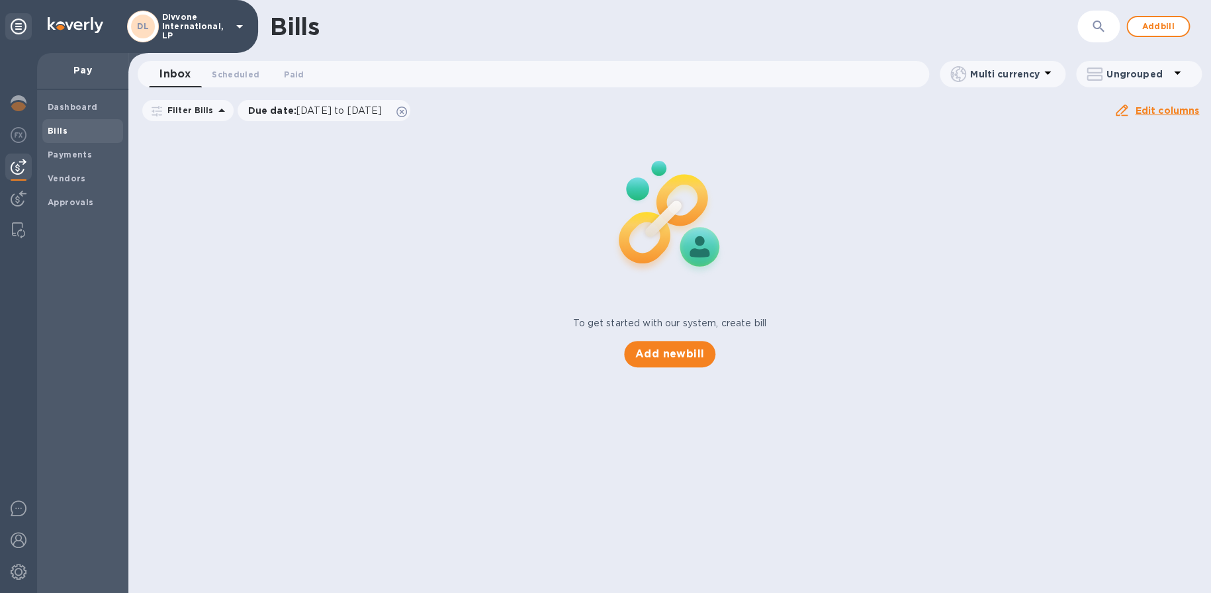
click at [77, 129] on span "Bills" at bounding box center [83, 130] width 70 height 13
click at [407, 113] on icon at bounding box center [402, 112] width 11 height 11
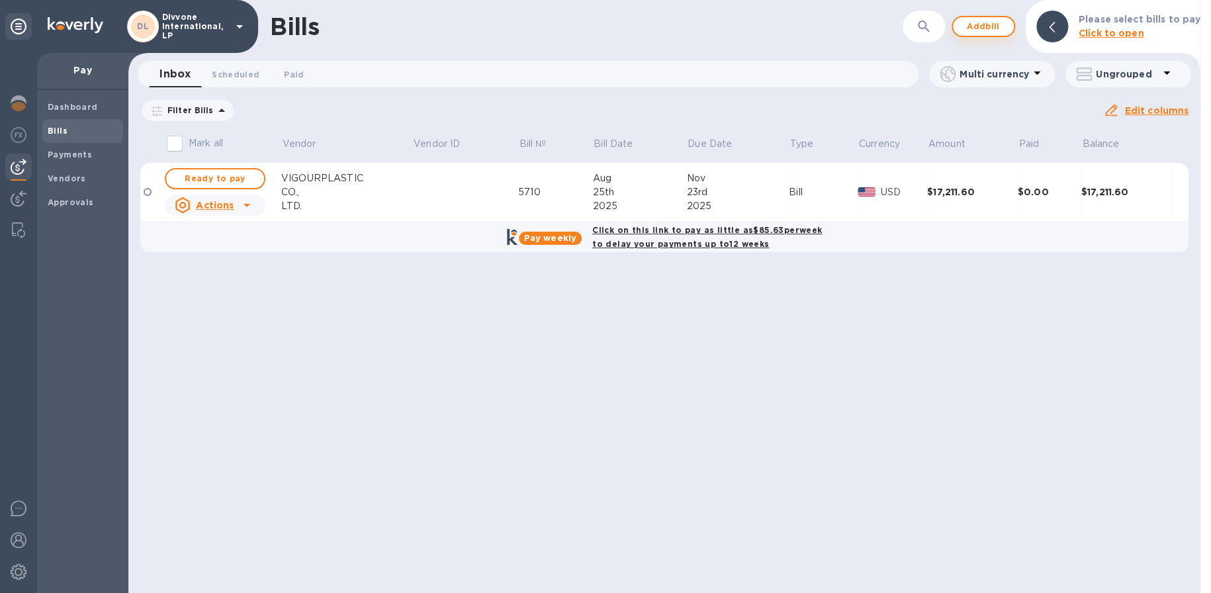
click at [1000, 26] on span "Add bill" at bounding box center [984, 27] width 40 height 16
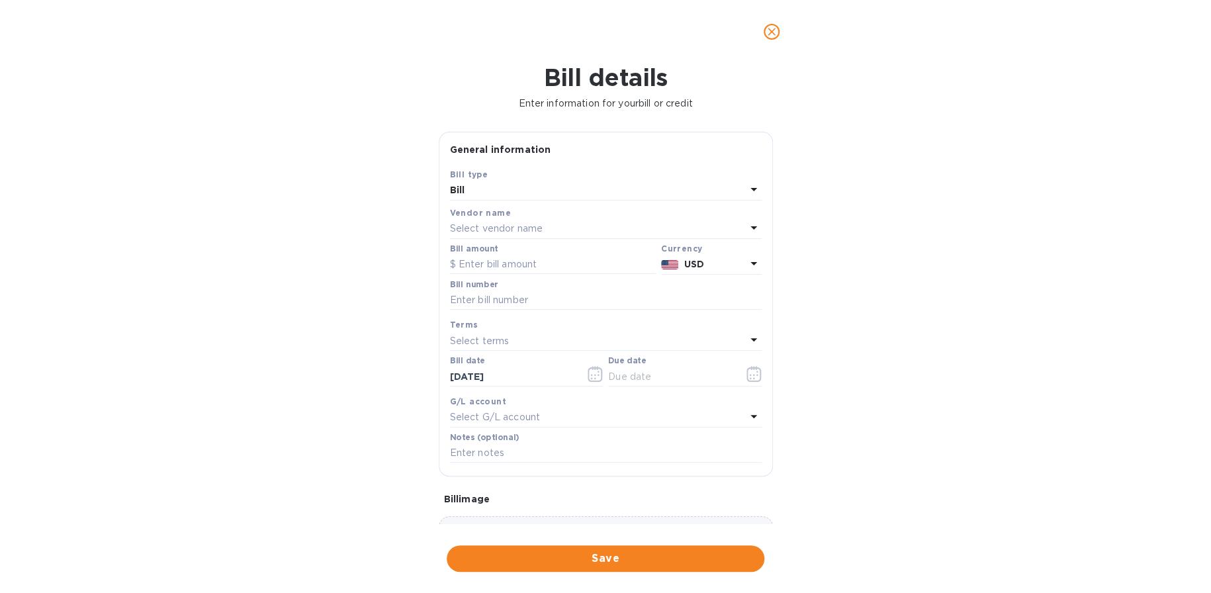
click at [565, 226] on div "Select vendor name" at bounding box center [598, 229] width 296 height 19
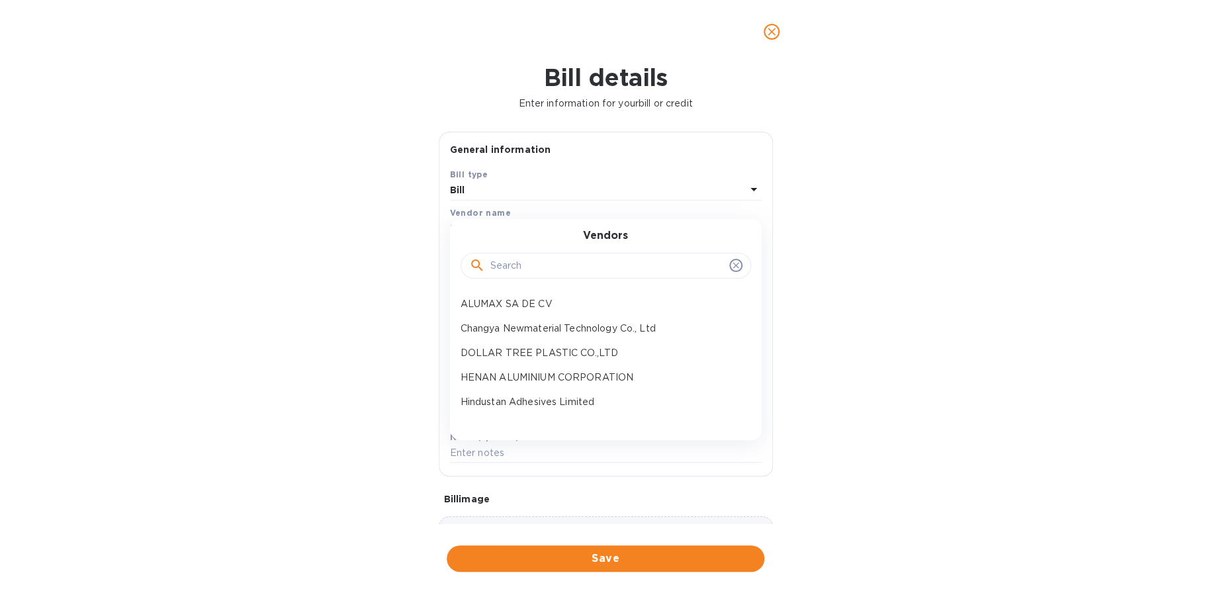
click at [550, 259] on input "text" at bounding box center [608, 266] width 234 height 20
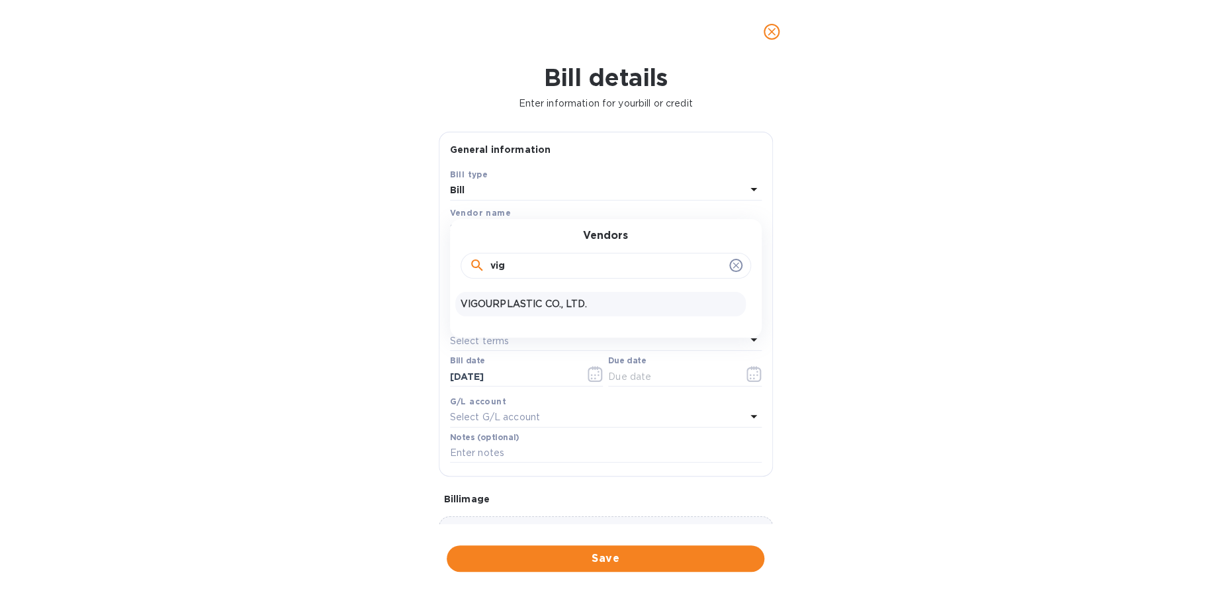
type input "vig"
click at [558, 297] on p "VIGOURPLASTIC CO., LTD." at bounding box center [601, 304] width 280 height 14
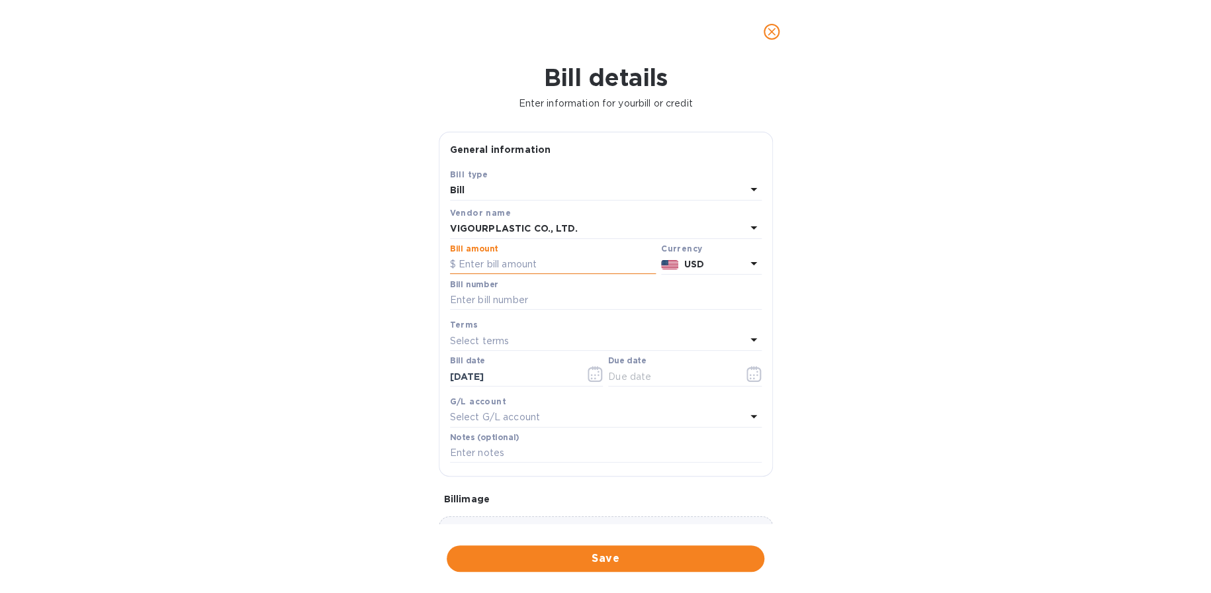
drag, startPoint x: 469, startPoint y: 262, endPoint x: 479, endPoint y: 262, distance: 9.3
click at [471, 262] on input "text" at bounding box center [553, 265] width 206 height 20
type input "17,120"
click at [504, 297] on input "text" at bounding box center [606, 301] width 312 height 20
click at [593, 296] on input "text" at bounding box center [606, 301] width 312 height 20
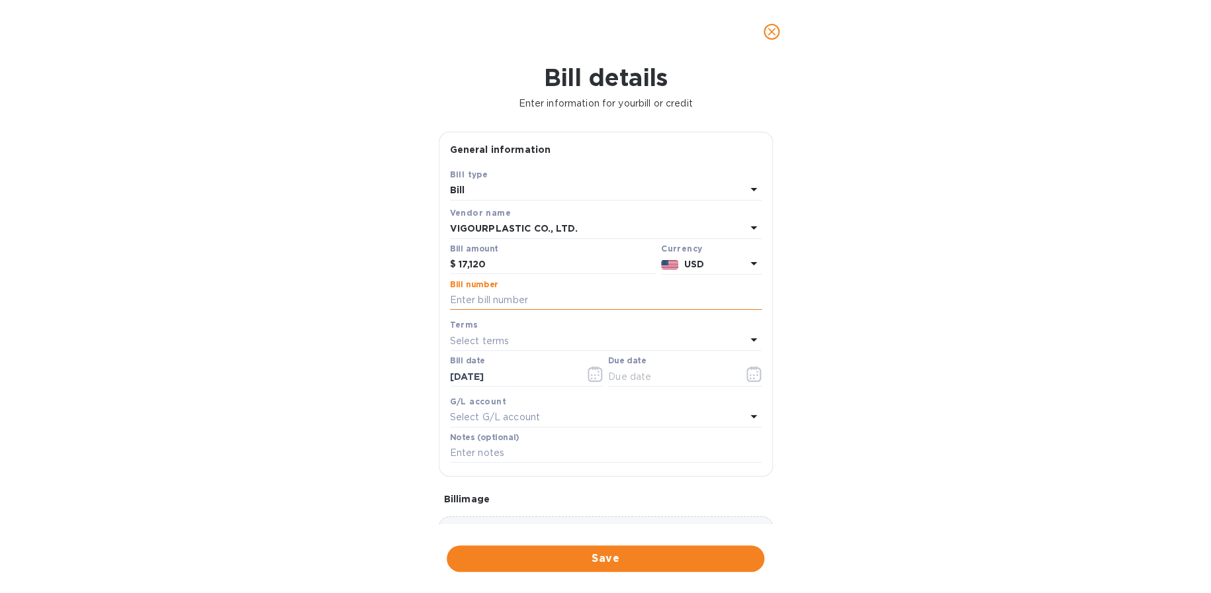
paste input "5865"
type input "5865"
click at [539, 345] on div "Select terms" at bounding box center [598, 341] width 296 height 19
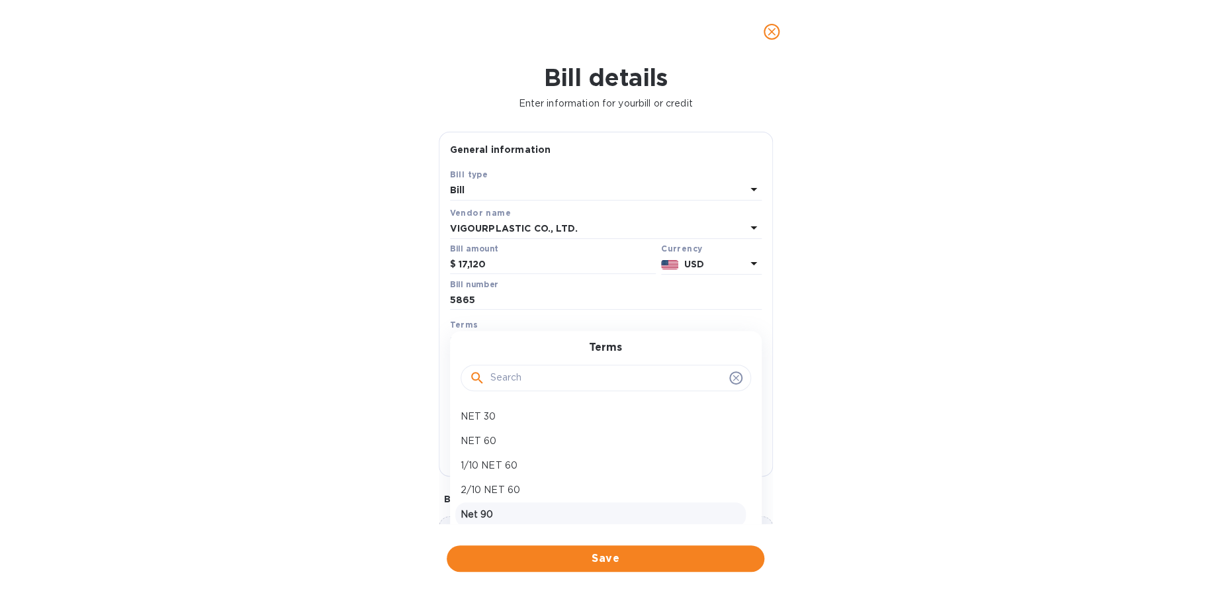
click at [502, 518] on p "Net 90" at bounding box center [601, 515] width 280 height 14
type input "[DATE]"
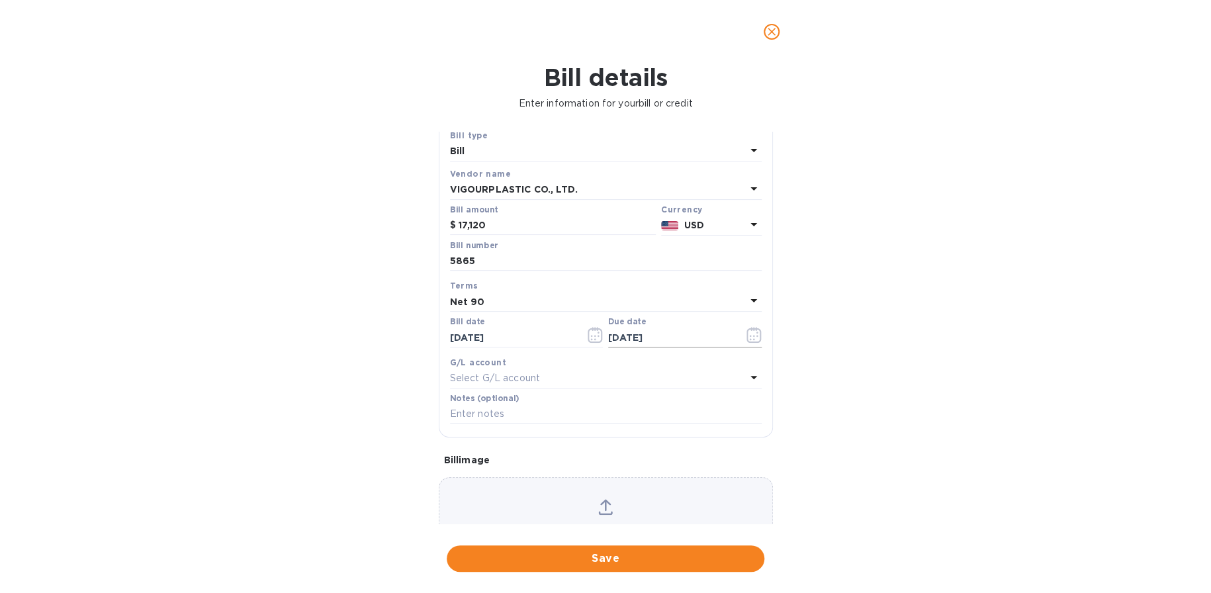
scroll to position [105, 0]
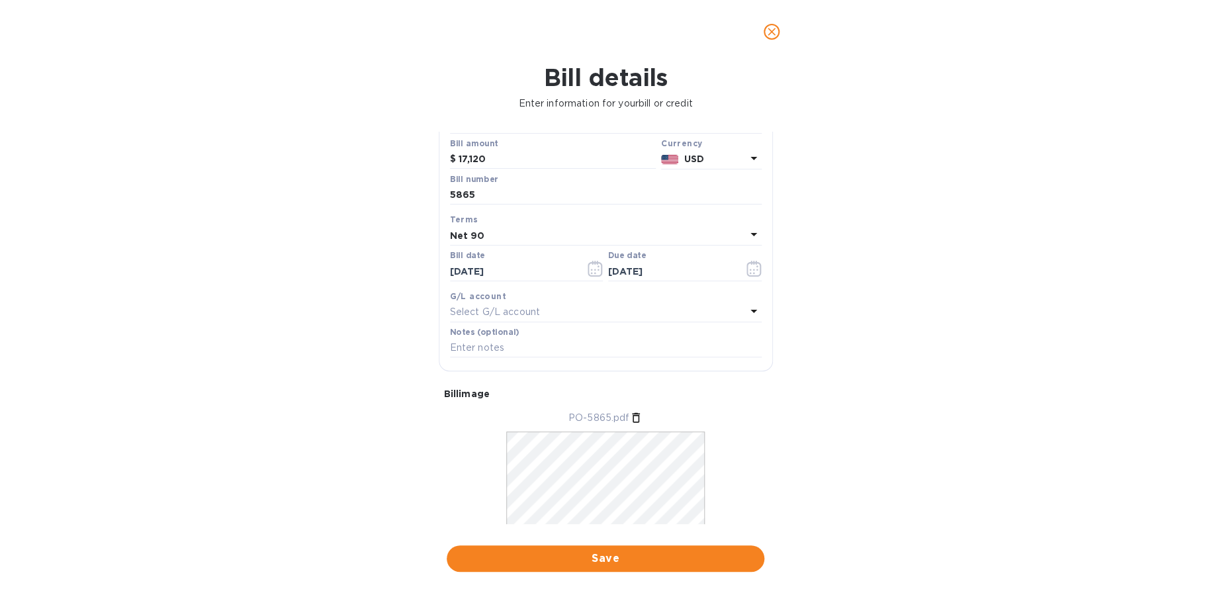
click at [746, 314] on icon at bounding box center [754, 311] width 16 height 16
click at [847, 328] on div "Bill details Enter information for your bill or credit General information Save…" at bounding box center [605, 329] width 1211 height 530
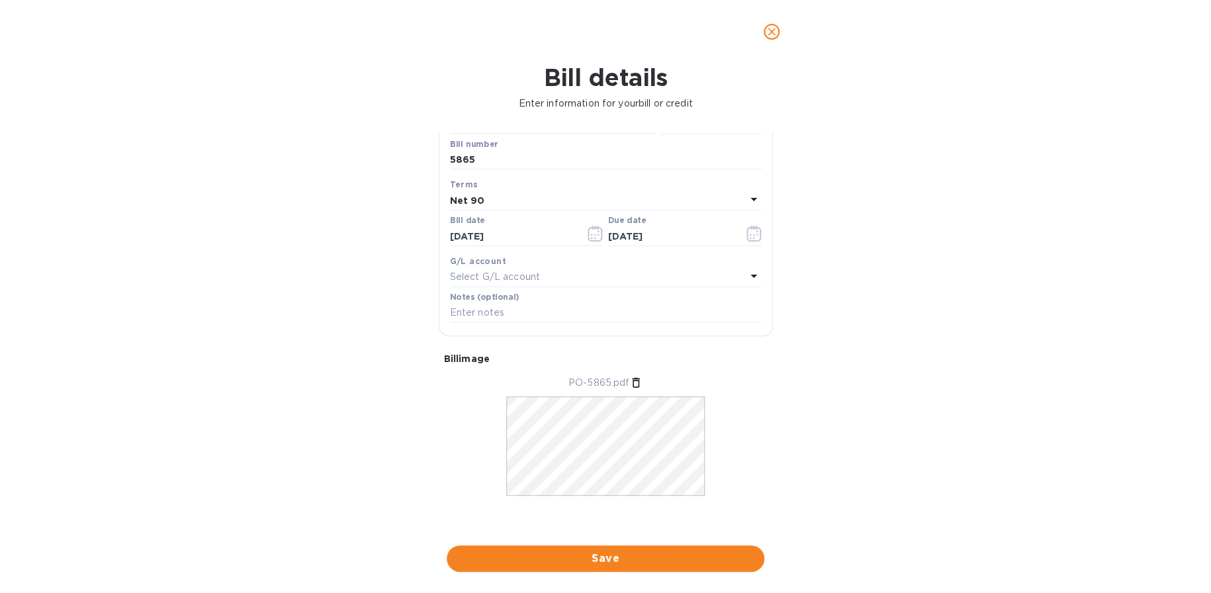
scroll to position [146, 0]
click at [639, 554] on span "Save" at bounding box center [605, 559] width 297 height 16
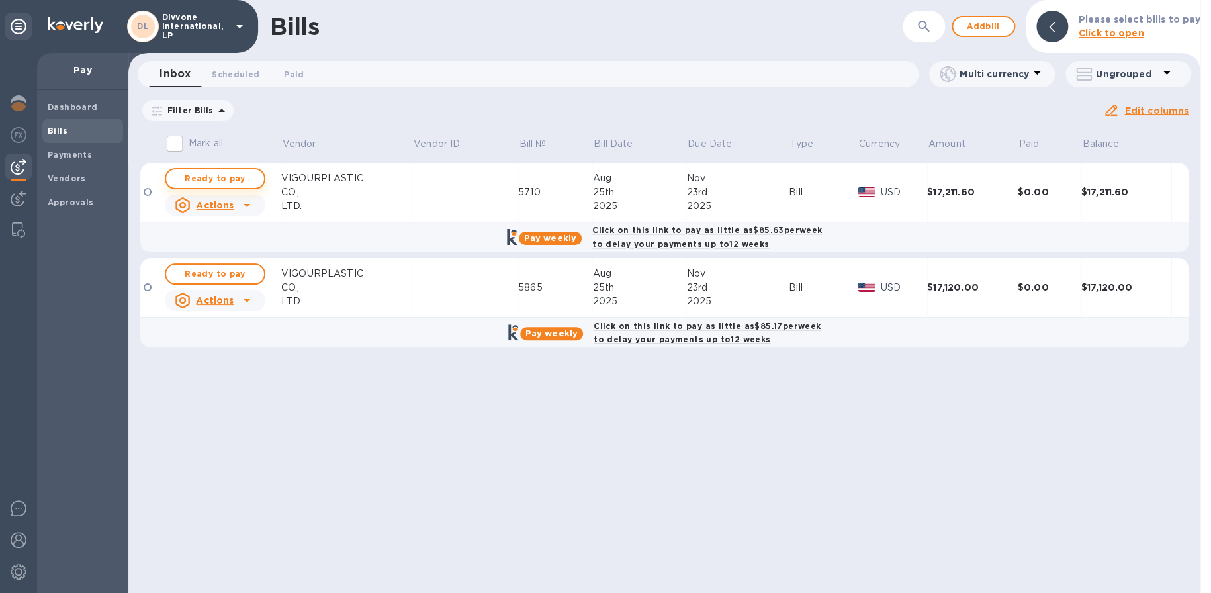
click at [245, 171] on span "Ready to pay" at bounding box center [215, 179] width 77 height 16
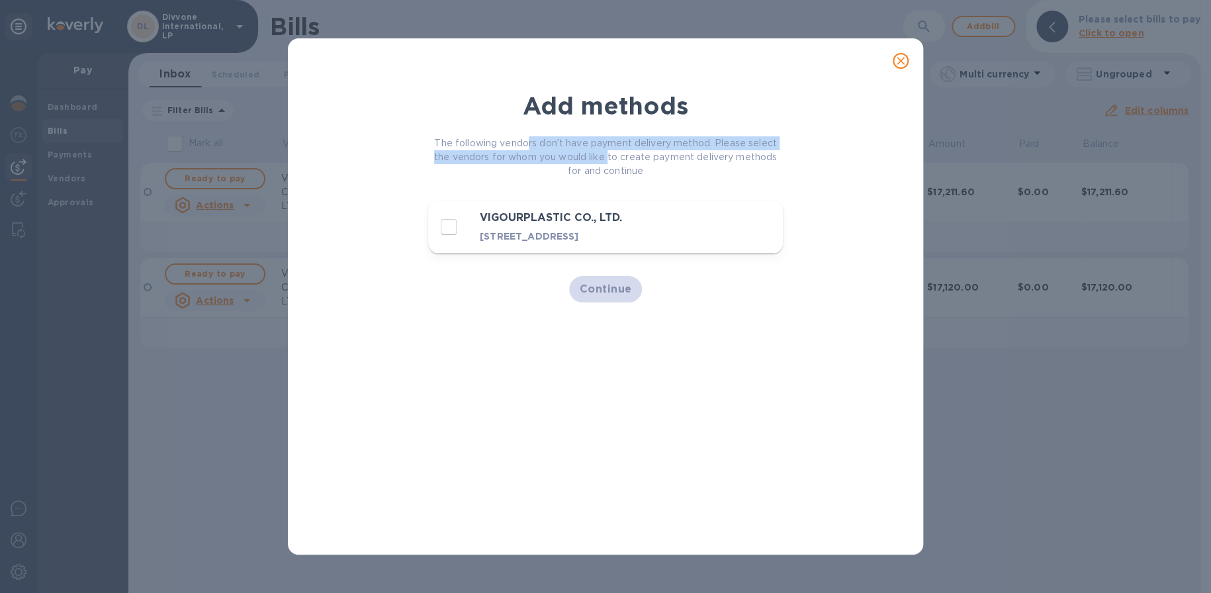
drag, startPoint x: 528, startPoint y: 142, endPoint x: 608, endPoint y: 162, distance: 82.5
click at [608, 162] on p "The following vendors don’t have payment delivery method. Please select the ven…" at bounding box center [605, 157] width 355 height 42
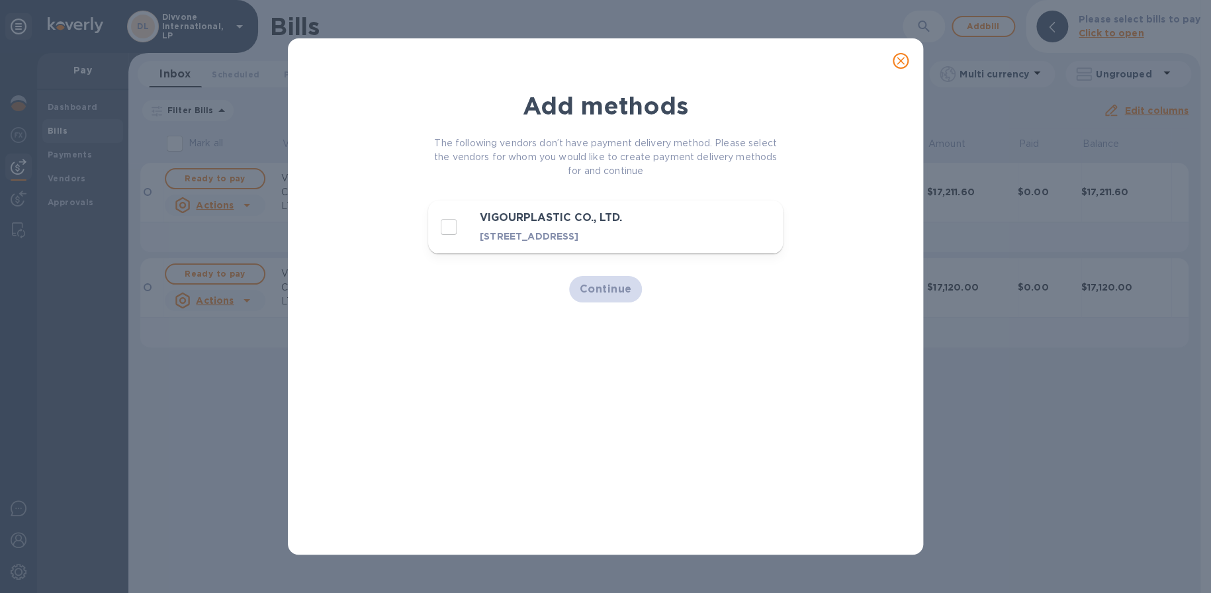
click at [653, 162] on p "The following vendors don’t have payment delivery method. Please select the ven…" at bounding box center [605, 157] width 355 height 42
click at [904, 61] on icon "close" at bounding box center [900, 60] width 13 height 13
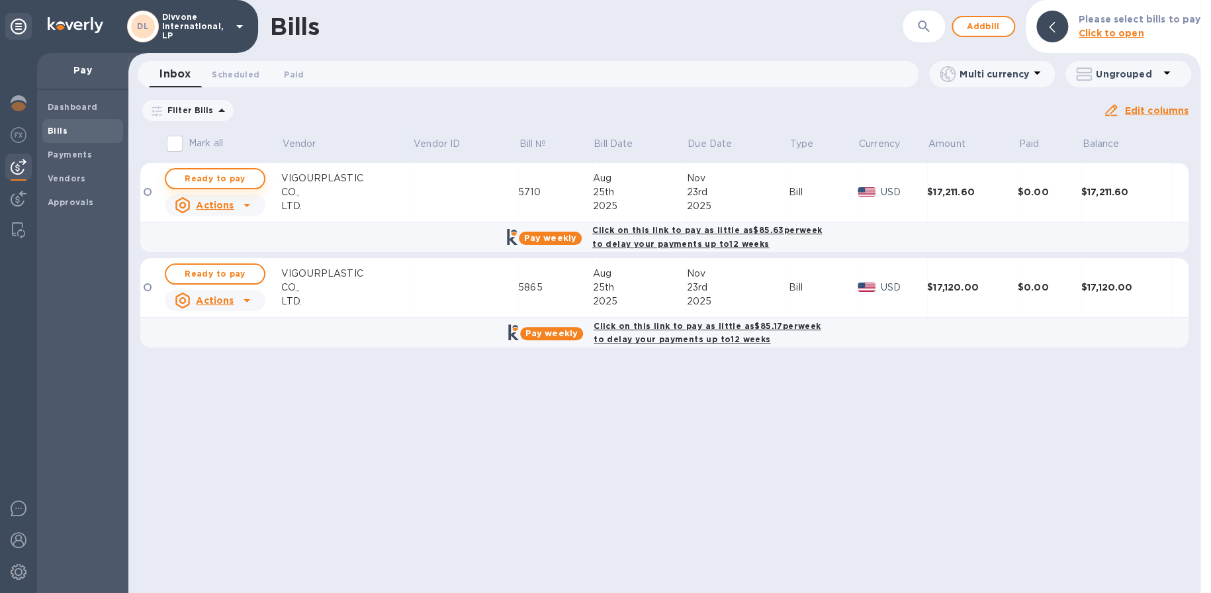
click at [208, 173] on span "Ready to pay" at bounding box center [215, 179] width 77 height 16
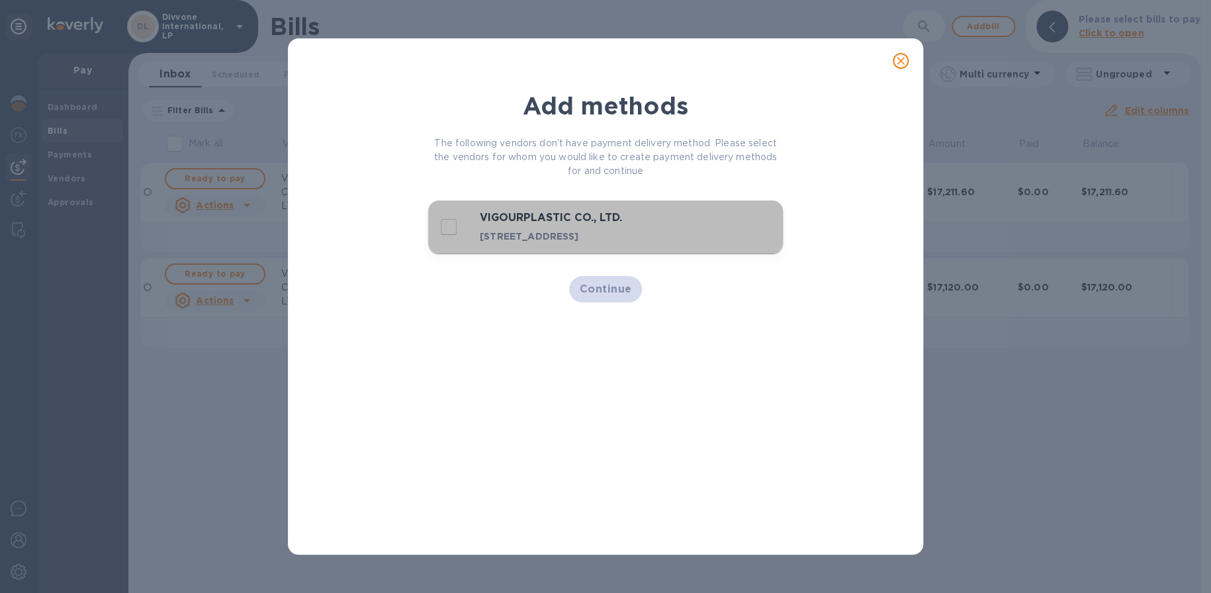
click at [512, 230] on p "[STREET_ADDRESS]" at bounding box center [584, 236] width 208 height 13
checkbox input "true"
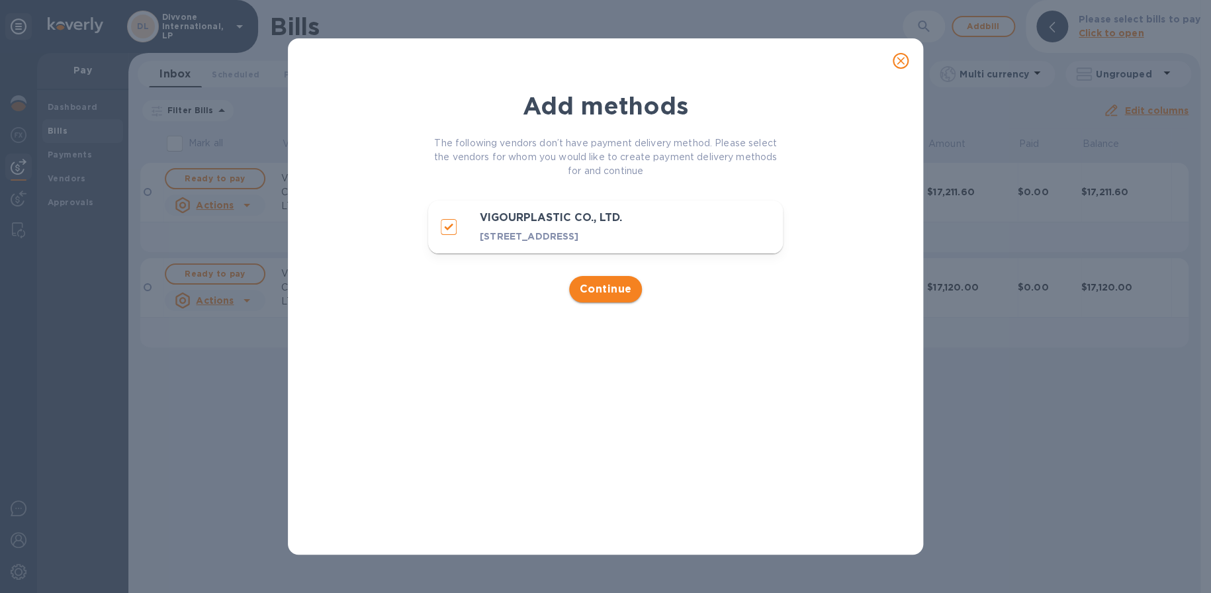
click at [600, 297] on span "Continue" at bounding box center [606, 289] width 52 height 16
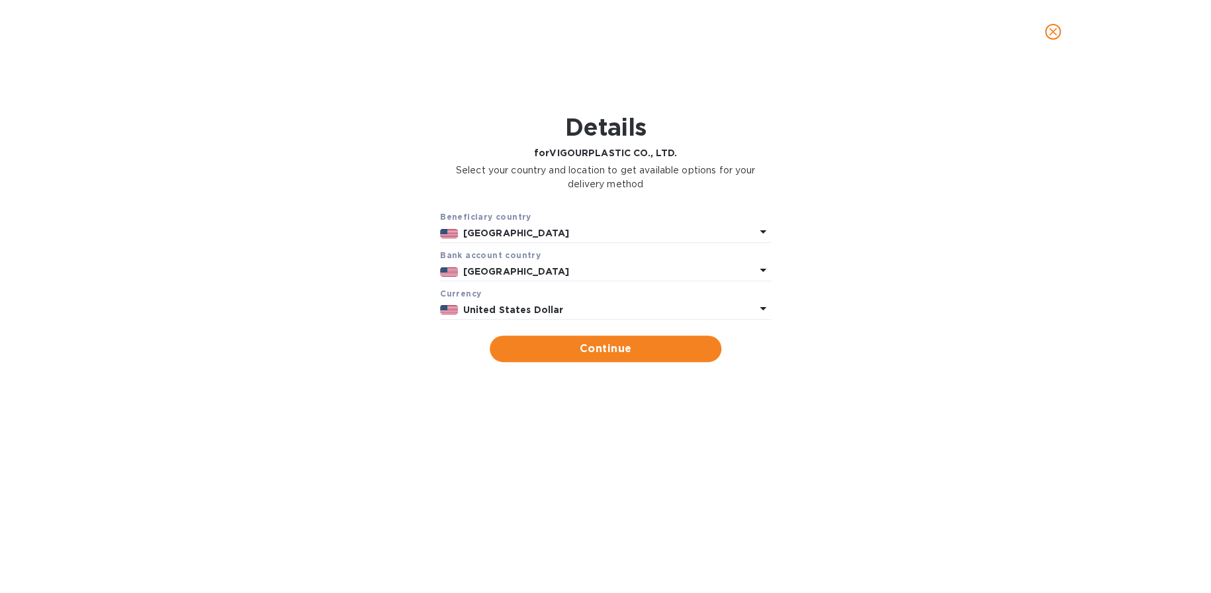
click at [557, 228] on p "United States" at bounding box center [609, 233] width 292 height 14
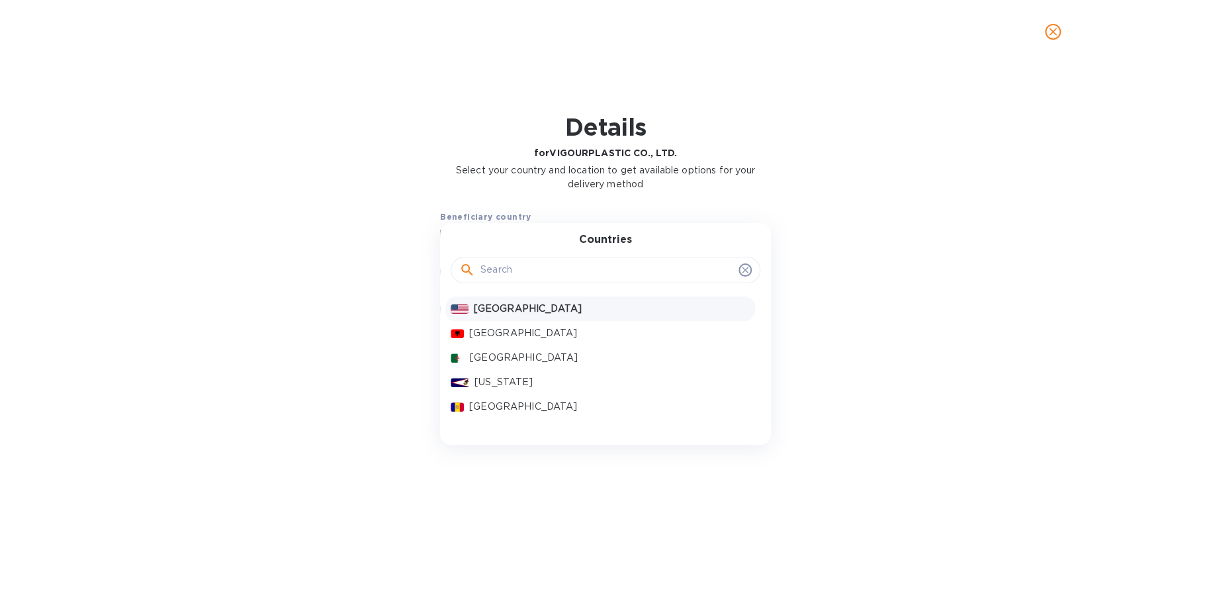
click at [550, 267] on input "text" at bounding box center [607, 270] width 253 height 20
click at [512, 269] on input "text" at bounding box center [607, 270] width 253 height 20
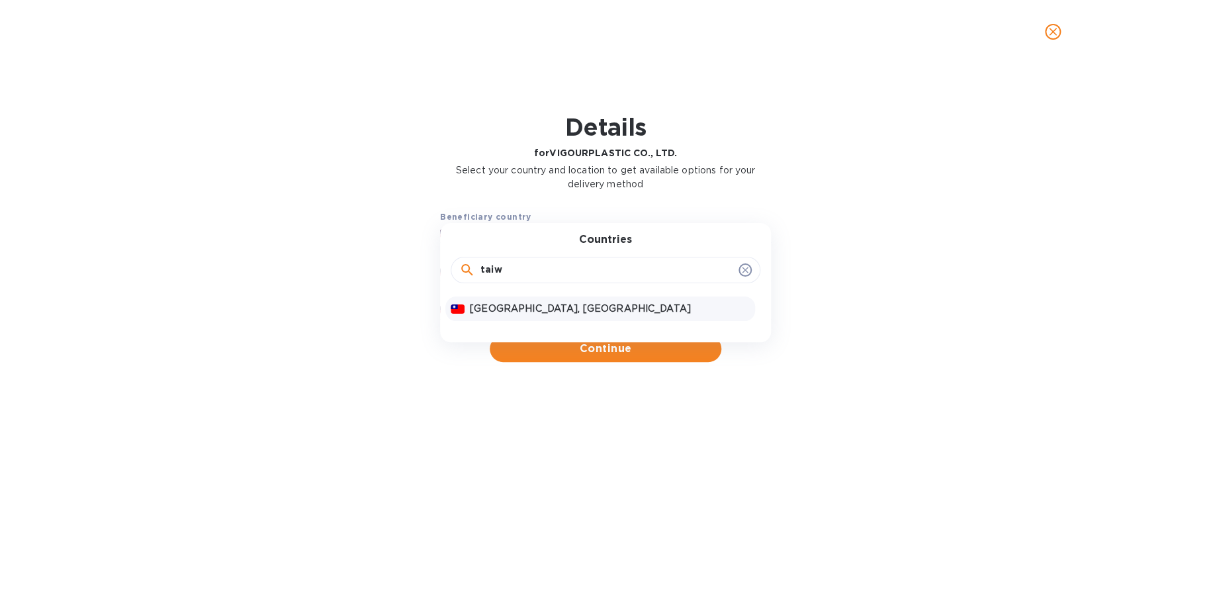
type input "taiw"
click at [530, 314] on p "Taiwan, Province of China" at bounding box center [610, 309] width 280 height 14
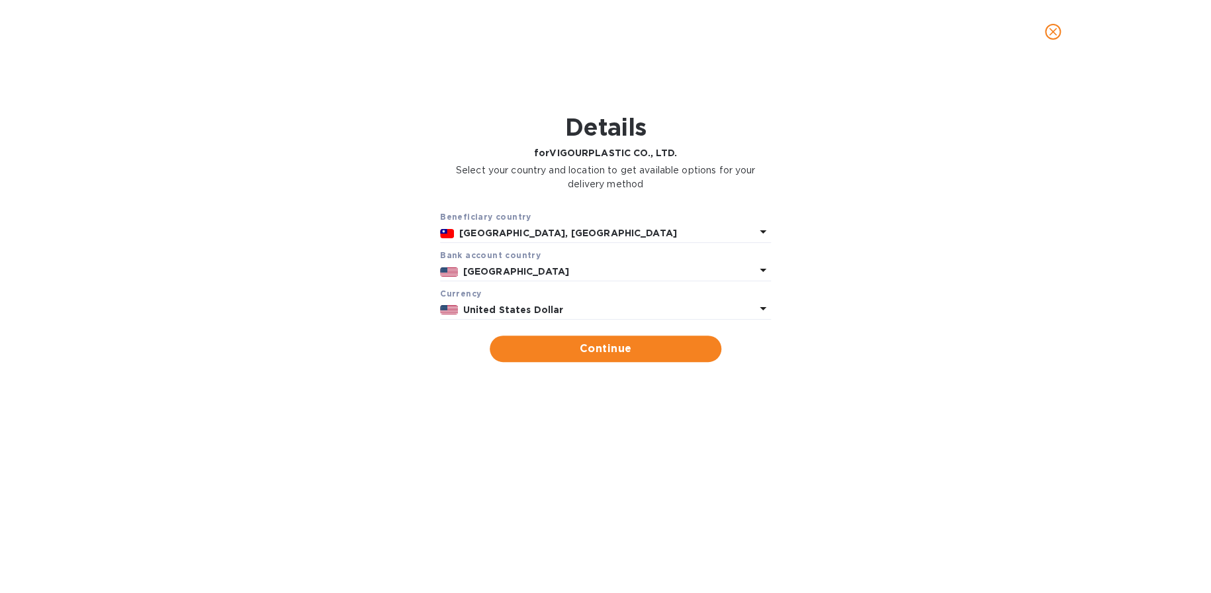
click at [557, 273] on p "United States" at bounding box center [609, 272] width 292 height 14
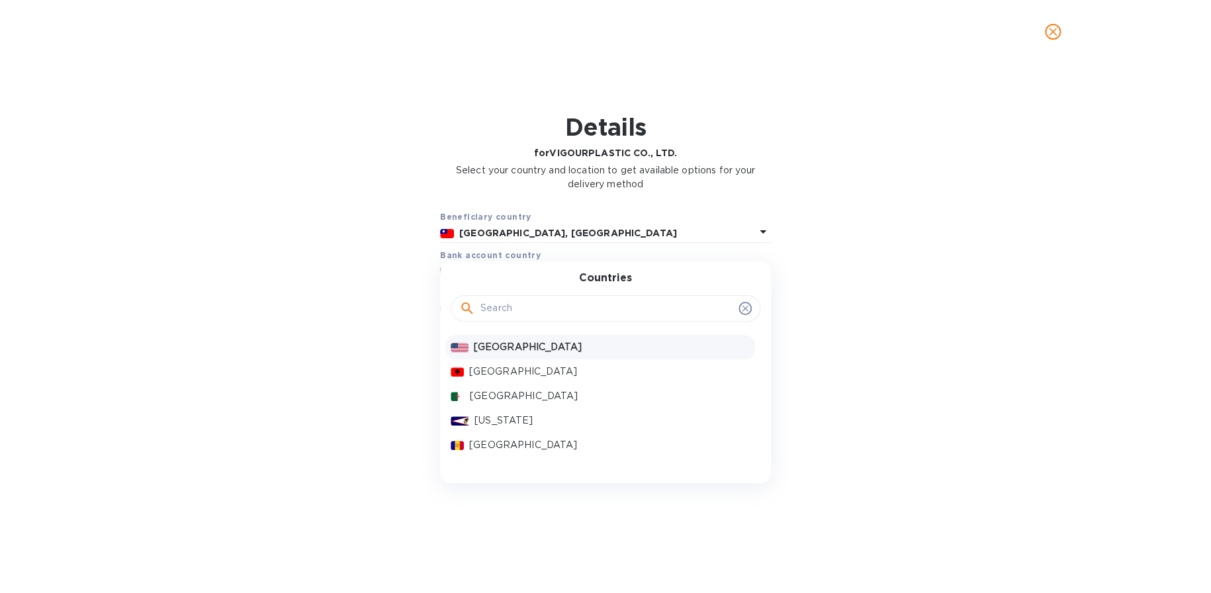
click at [539, 308] on input "text" at bounding box center [607, 309] width 253 height 20
type input "taiw"
click at [523, 339] on div "Taiwan, Province of China" at bounding box center [609, 347] width 285 height 19
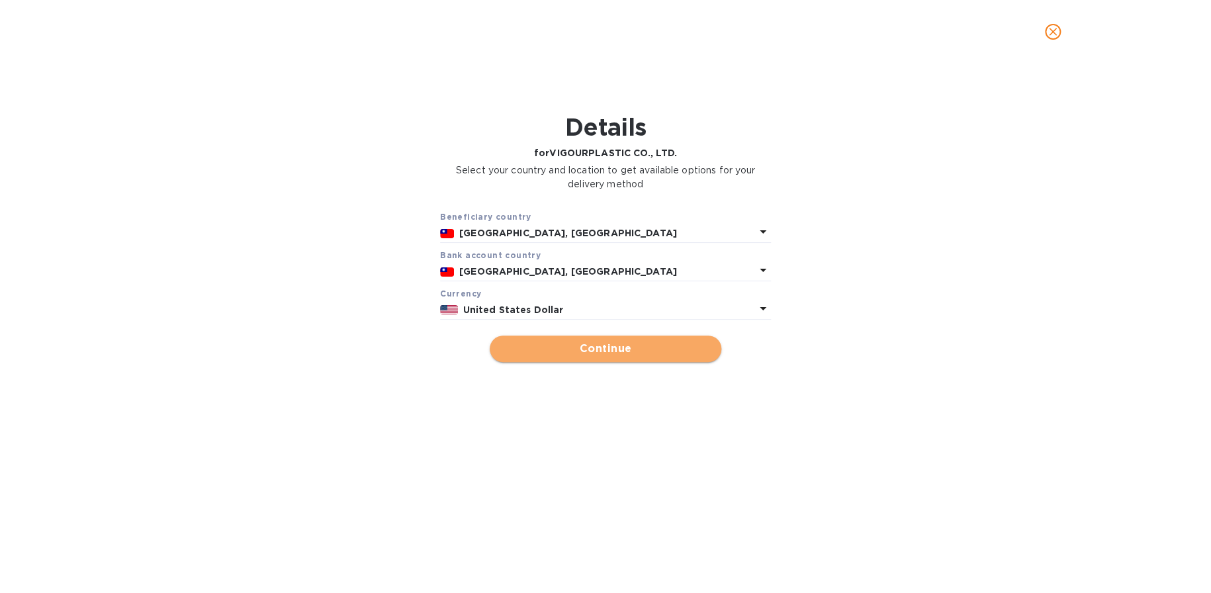
click at [573, 345] on span "Continue" at bounding box center [605, 349] width 211 height 16
type input "VIGOURPLASTIC CO., LTD."
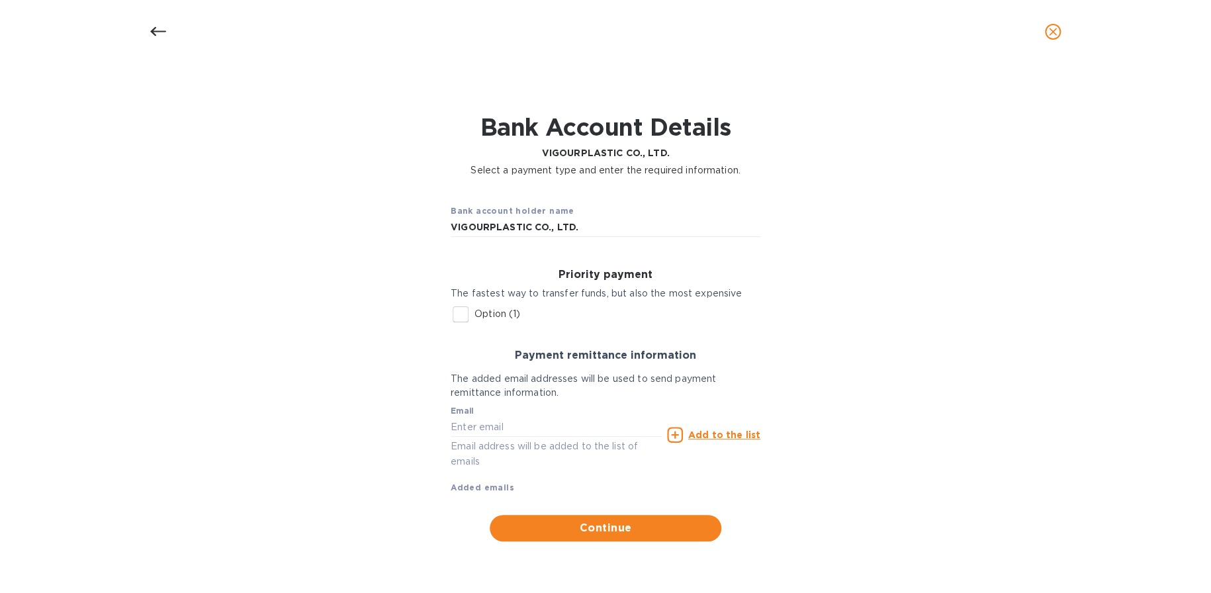
click at [465, 312] on input "Option (1)" at bounding box center [461, 315] width 28 height 28
checkbox input "true"
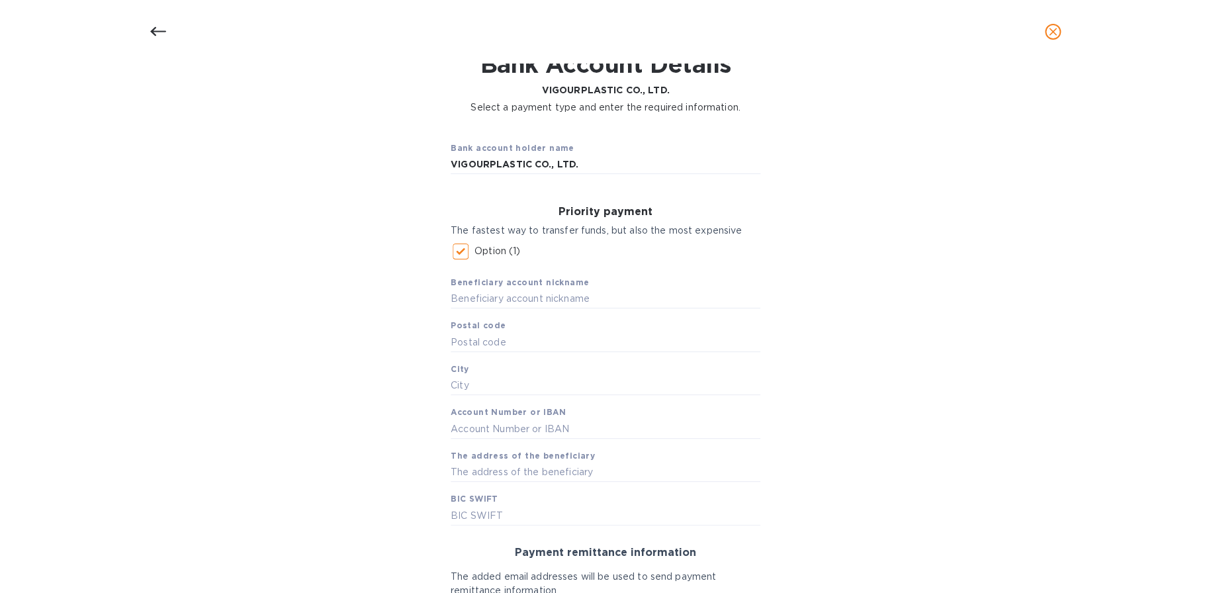
scroll to position [132, 0]
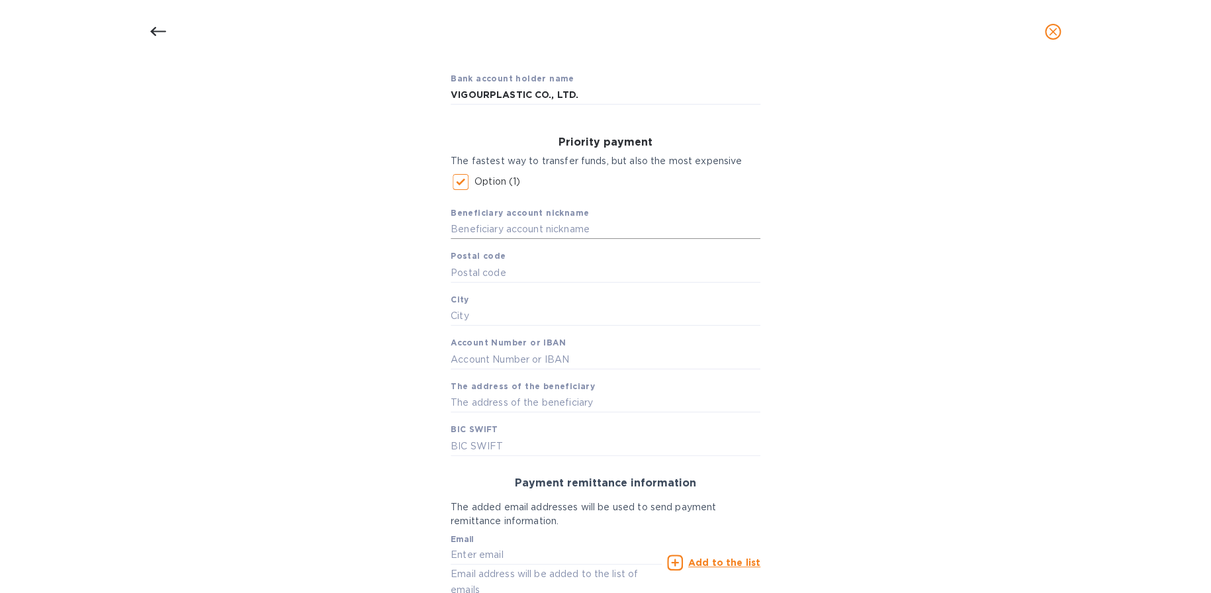
click at [558, 234] on input "text" at bounding box center [606, 230] width 310 height 20
paste input "VIGOURPLASTIC CO.,LTD"
type input "VIGOURPLASTIC CO.,LTD"
click at [557, 281] on input "text" at bounding box center [606, 273] width 310 height 20
paste input "50544"
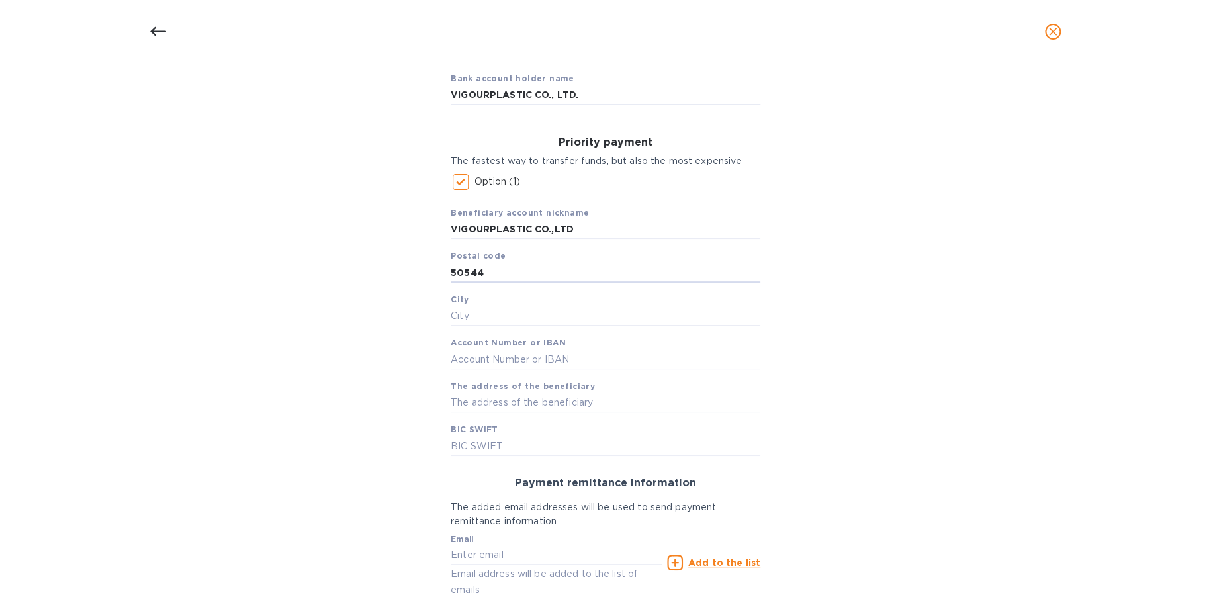
type input "50544"
click at [556, 310] on input "text" at bounding box center [606, 316] width 310 height 20
paste input "LUKANG"
type input "LUKANG"
click at [549, 354] on input "text" at bounding box center [606, 360] width 310 height 20
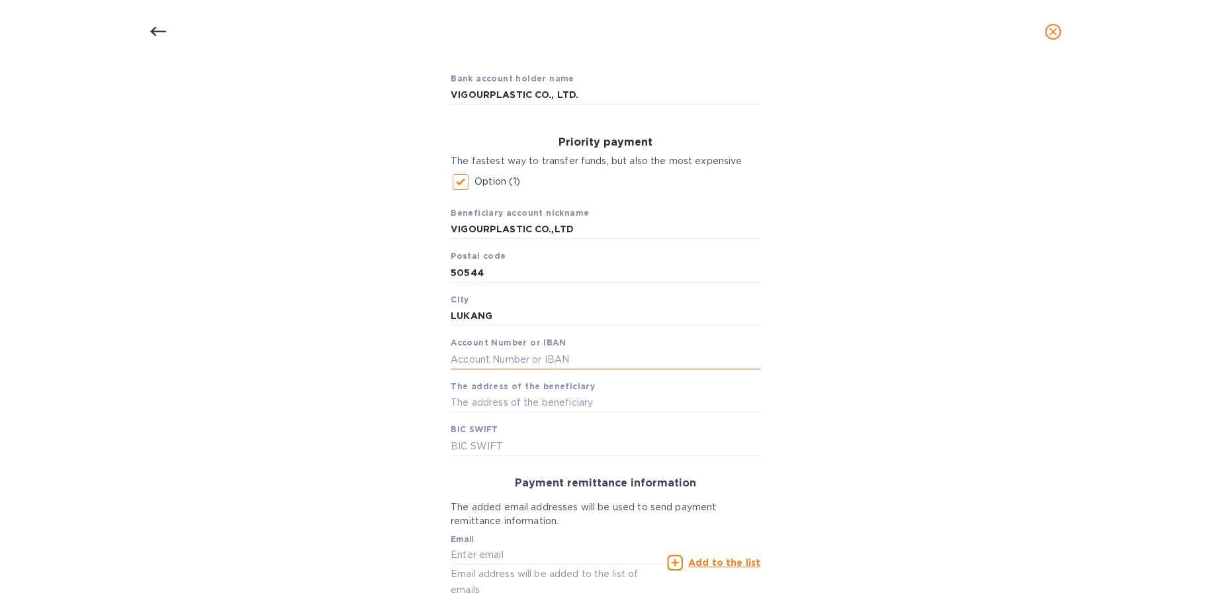
paste input "004-53-11659-5"
type input "004-53-11659-5"
click at [522, 404] on input "text" at bounding box center [606, 403] width 310 height 20
click at [573, 402] on input "text" at bounding box center [606, 403] width 310 height 20
paste input "NO.3, LUGONG S. 6TH RD., LUKANG TOWNSHIP, CHANGHUA COUNTY 50544"
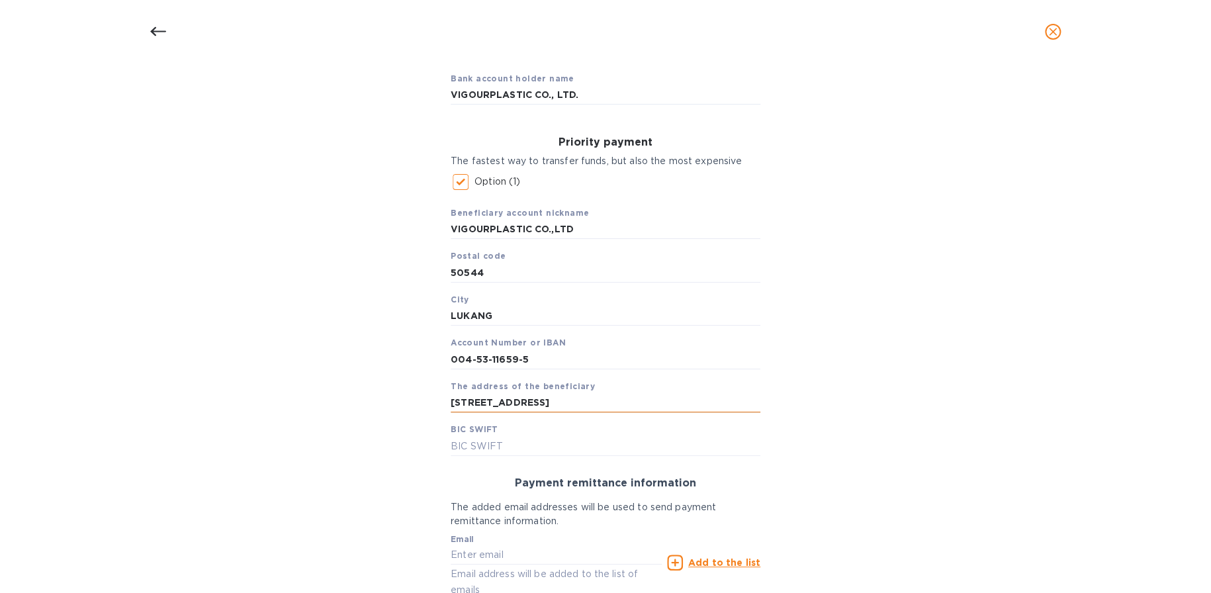
scroll to position [0, 60]
type input "NO.3, LUGONG S. 6TH RD., LUKANG TOWNSHIP, CHANGHUA COUNTY 50544"
click at [622, 449] on input "text" at bounding box center [606, 446] width 310 height 20
paste input "TWTP004"
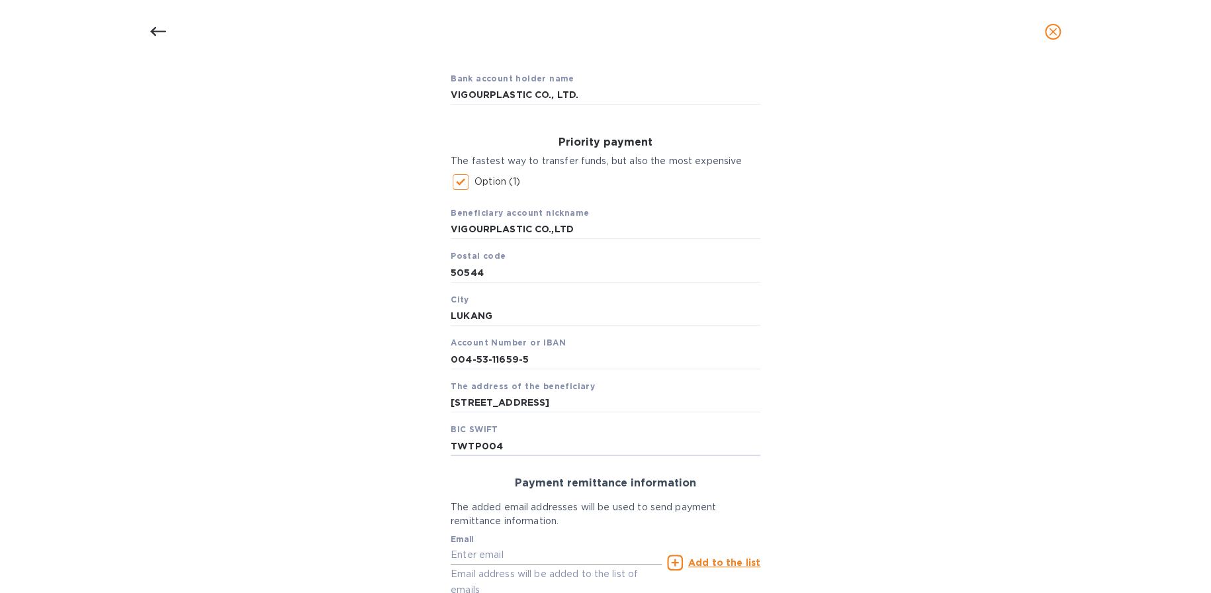
type input "TWTP004"
click at [558, 557] on input "text" at bounding box center [556, 555] width 211 height 20
type input "sales@omnidistr.com"
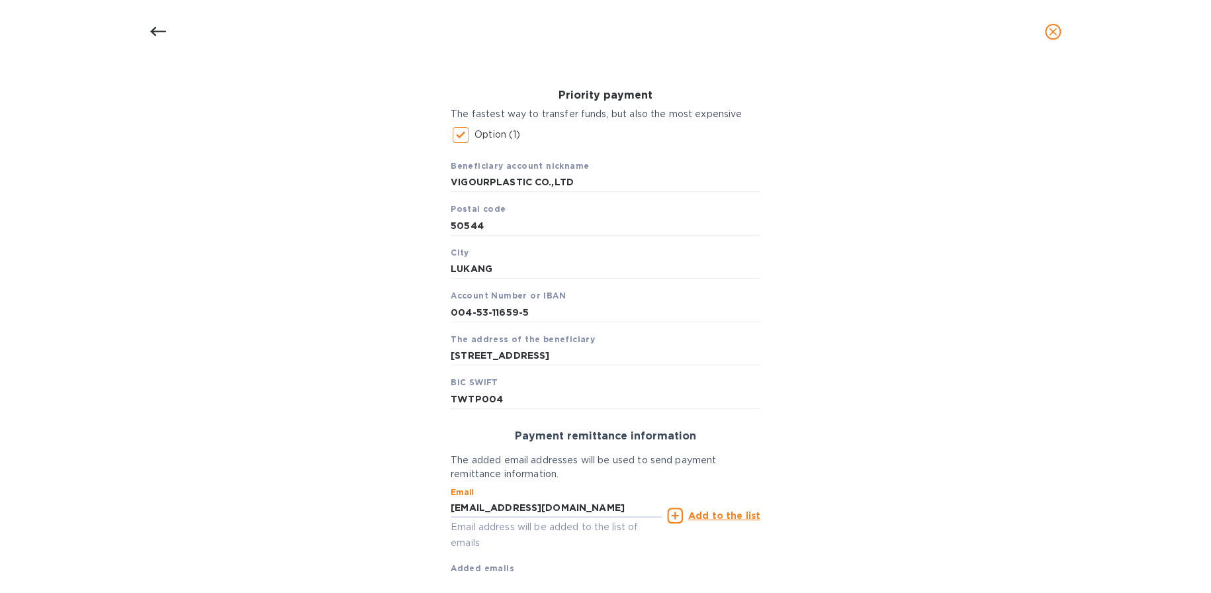
scroll to position [251, 0]
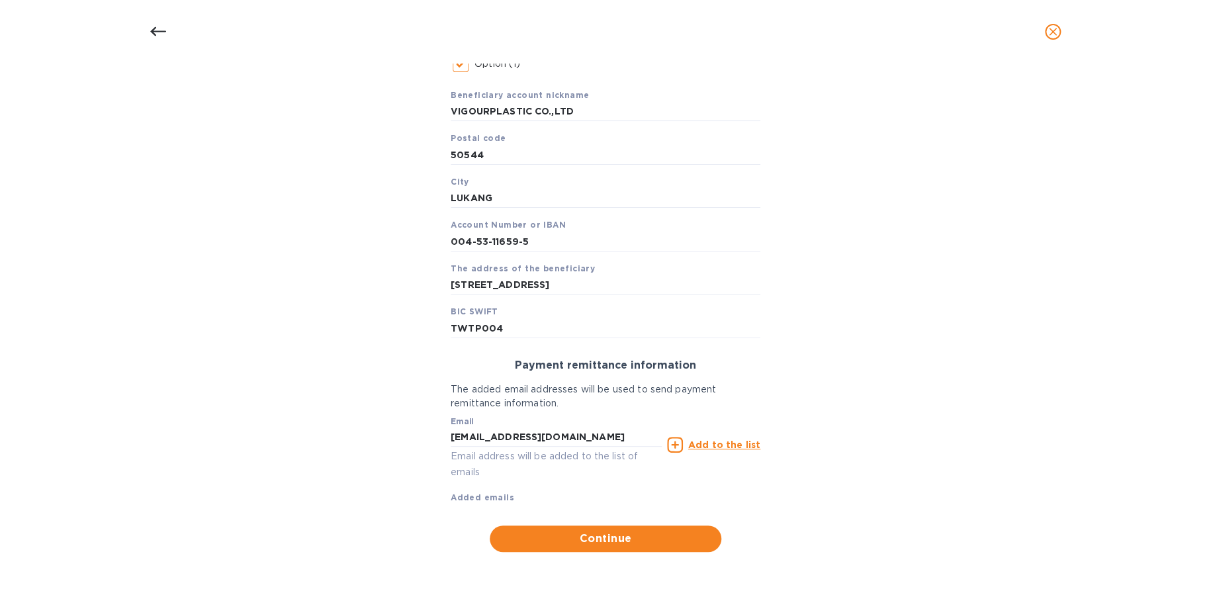
click at [702, 444] on u "Add to the list" at bounding box center [724, 445] width 72 height 11
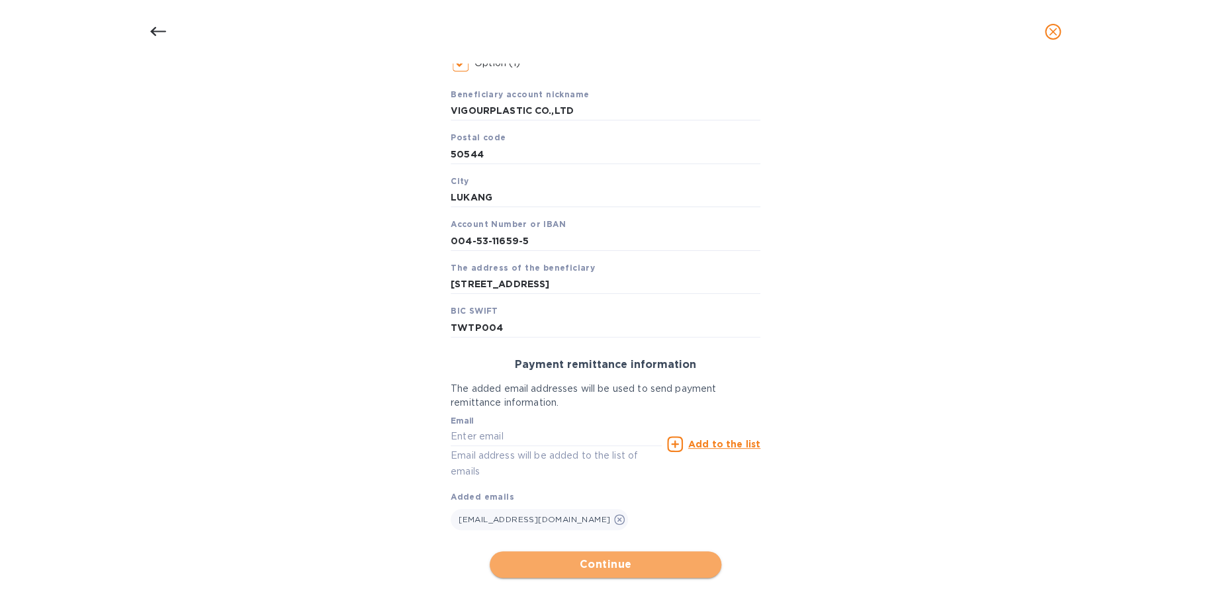
click at [622, 569] on span "Continue" at bounding box center [605, 565] width 211 height 16
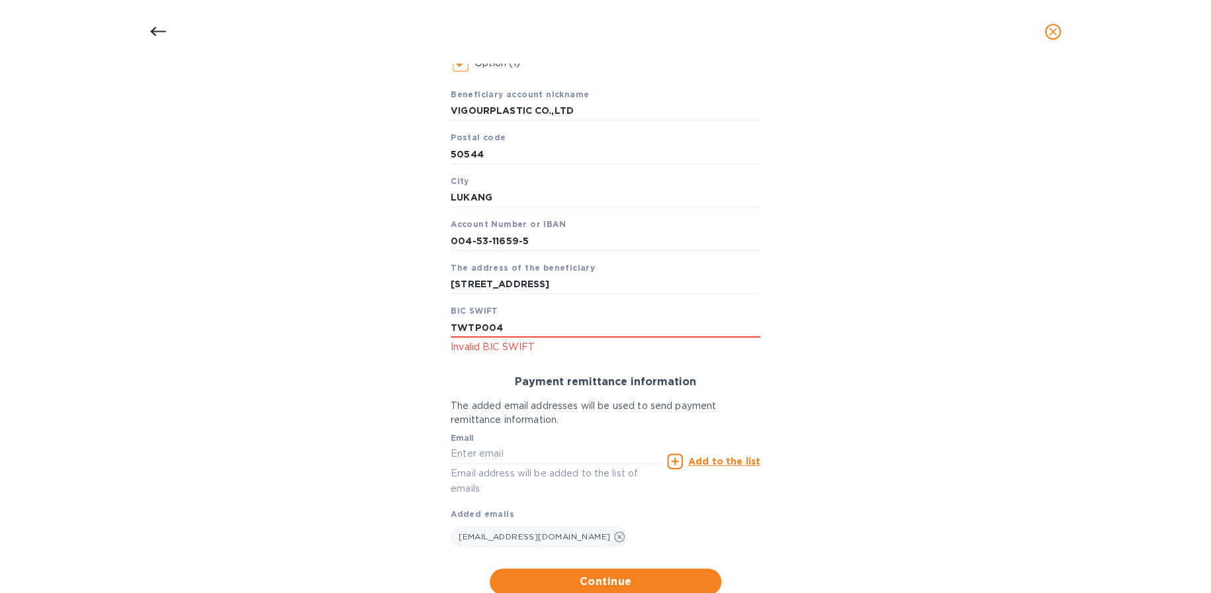
drag, startPoint x: 536, startPoint y: 330, endPoint x: 314, endPoint y: 332, distance: 222.4
click at [310, 330] on div "Bank account holder name VIGOURPLASTIC CO., LTD. Priority payment The fastest w…" at bounding box center [605, 268] width 1177 height 669
paste input "ICBC"
type input "ICBC TWTP004"
click at [588, 581] on span "Continue" at bounding box center [605, 582] width 211 height 16
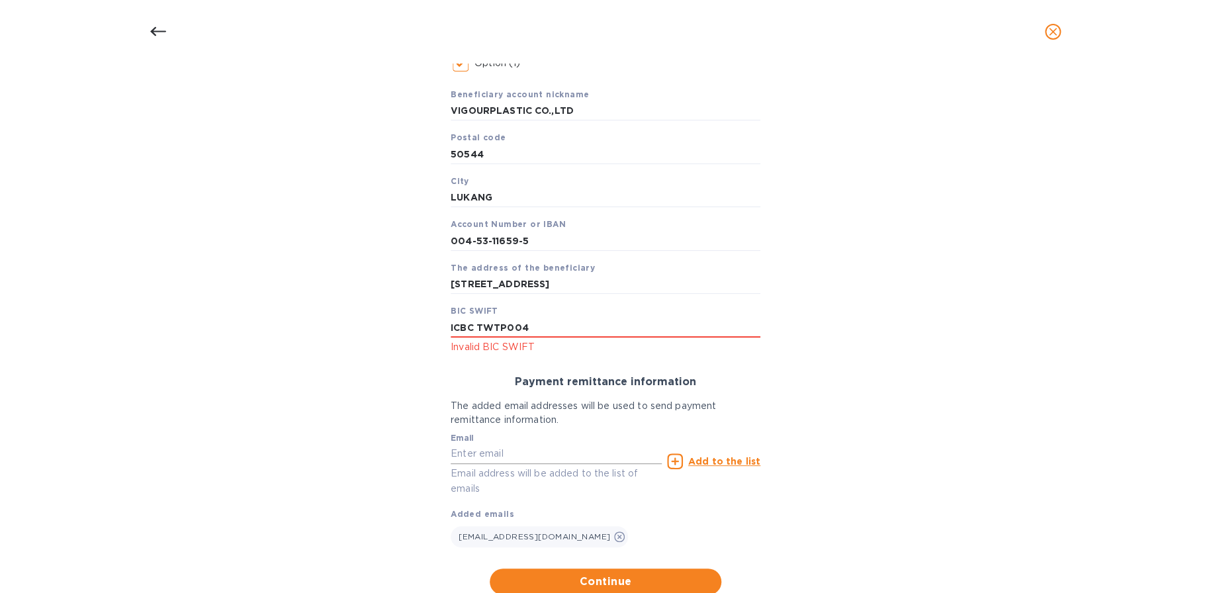
click at [567, 458] on input "text" at bounding box center [556, 454] width 211 height 20
click at [686, 463] on div "Add to the list" at bounding box center [713, 461] width 93 height 16
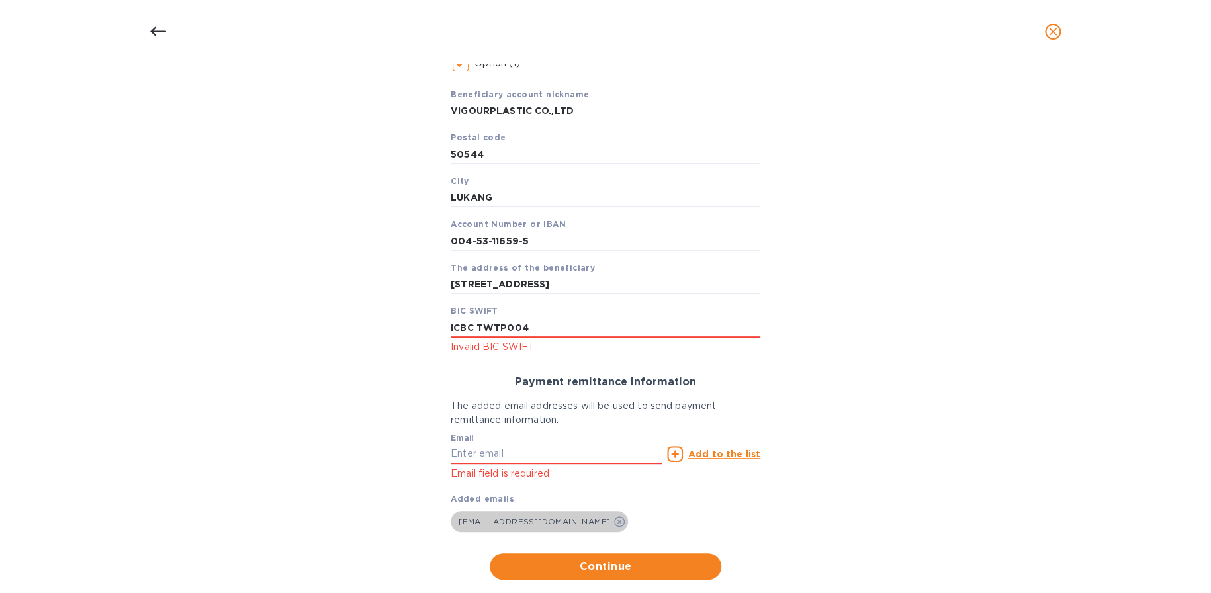
click at [614, 516] on icon at bounding box center [619, 521] width 11 height 11
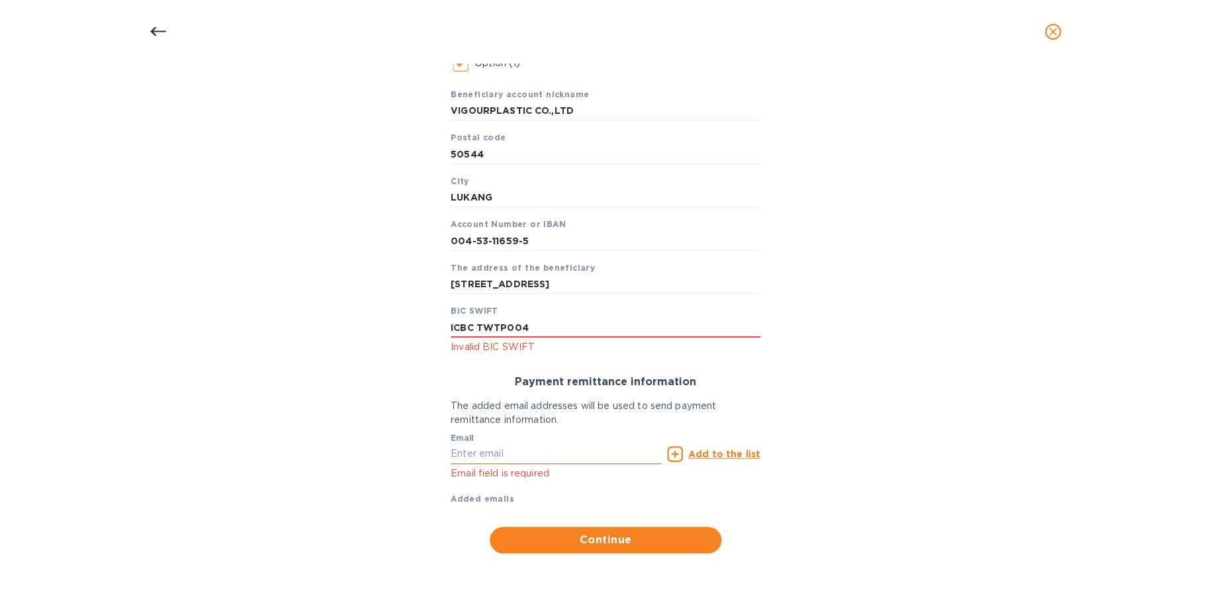
click at [536, 454] on input "text" at bounding box center [556, 454] width 211 height 20
type input "sales@omnidistr.com"
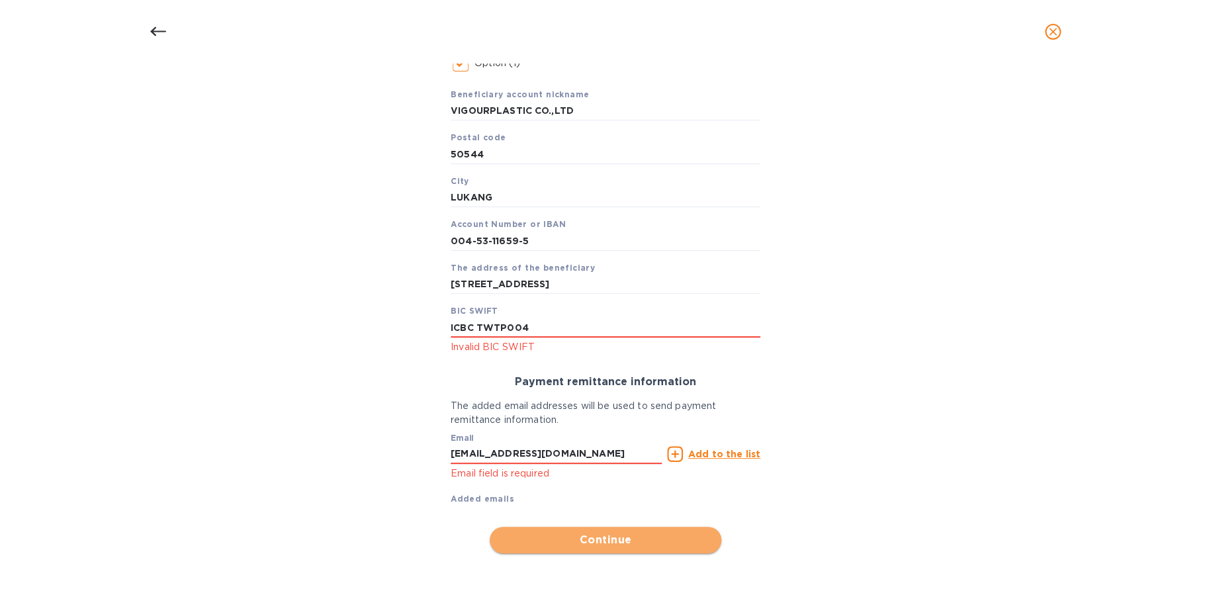
click at [585, 531] on button "Continue" at bounding box center [606, 540] width 232 height 26
click at [592, 540] on span "Continue" at bounding box center [605, 540] width 211 height 16
click at [707, 449] on u "Add to the list" at bounding box center [724, 452] width 72 height 11
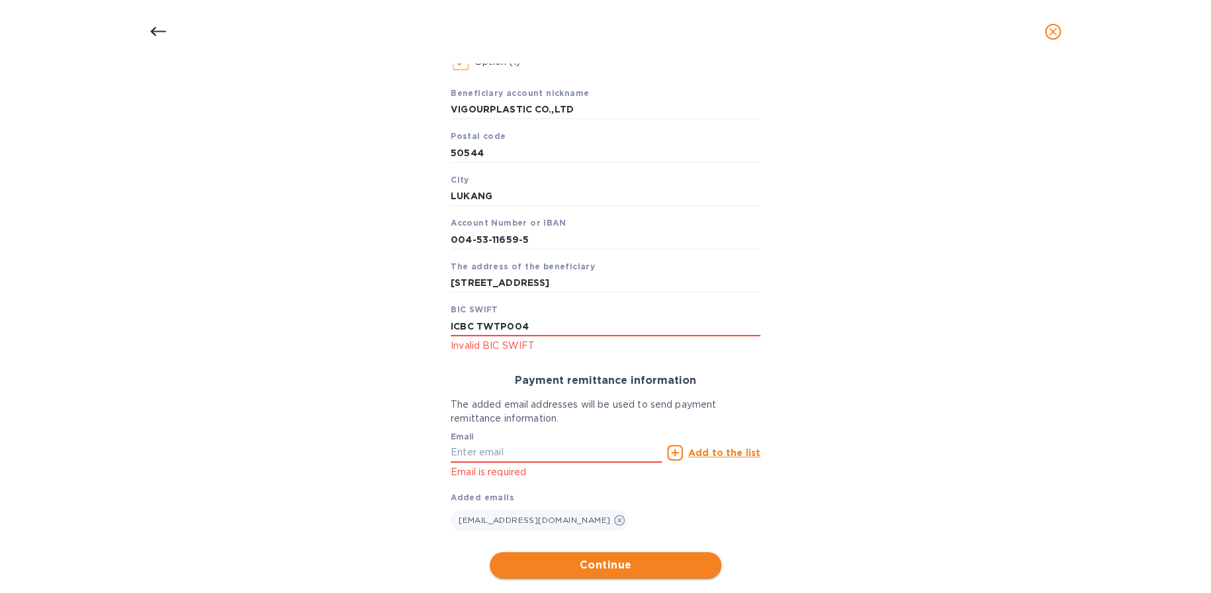
click at [588, 569] on span "Continue" at bounding box center [605, 565] width 211 height 16
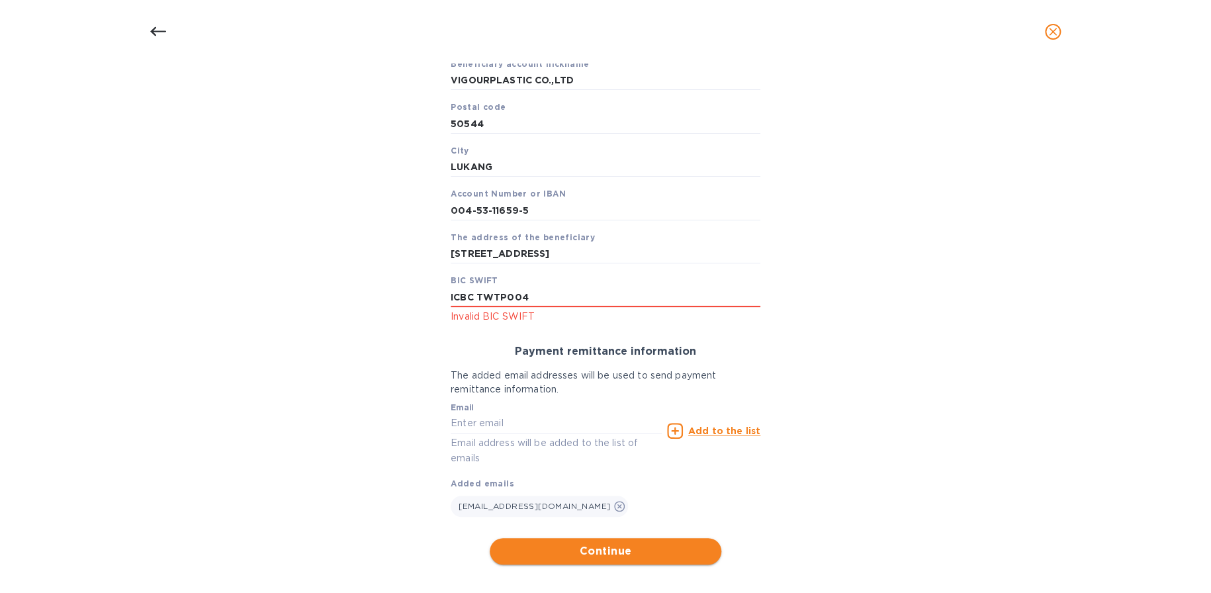
scroll to position [294, 0]
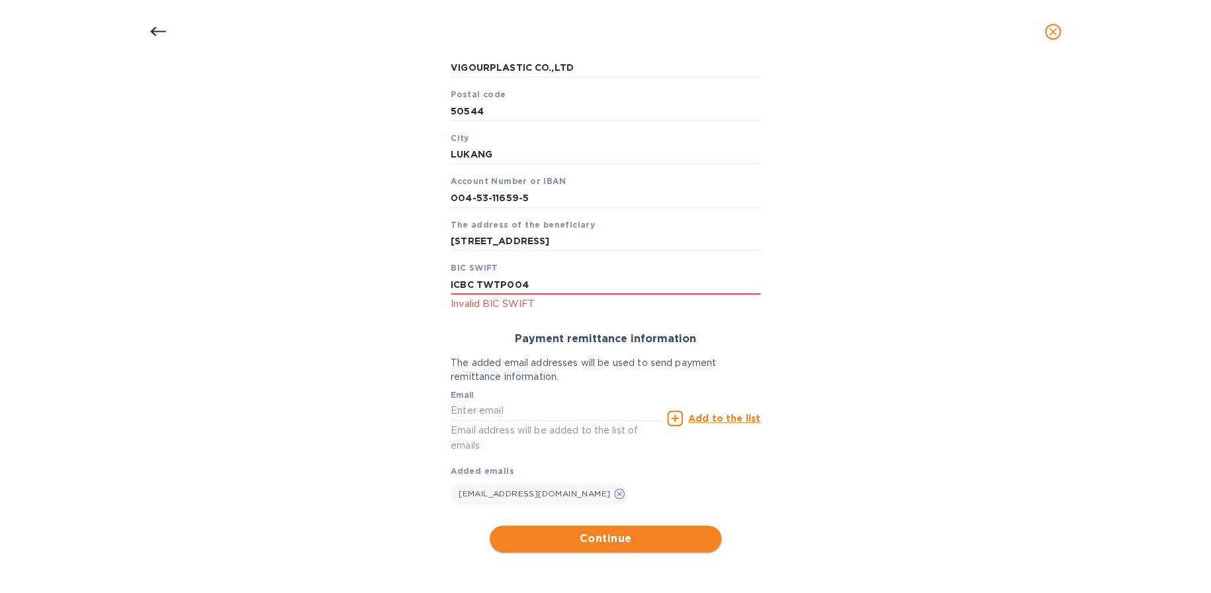
click at [607, 540] on span "Continue" at bounding box center [605, 539] width 211 height 16
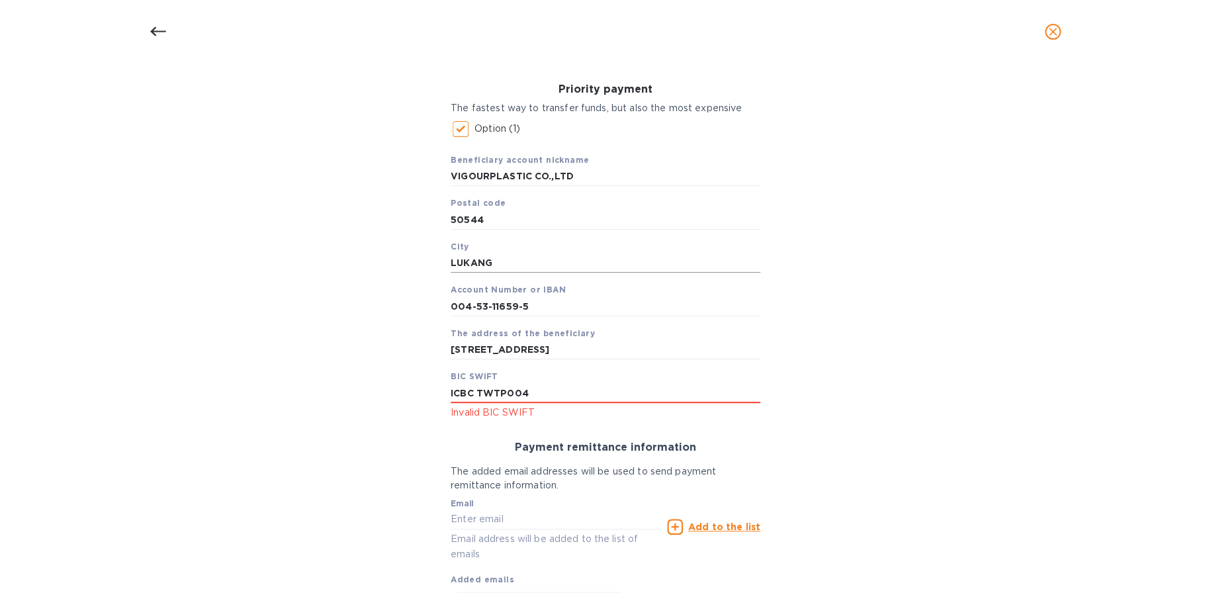
scroll to position [199, 0]
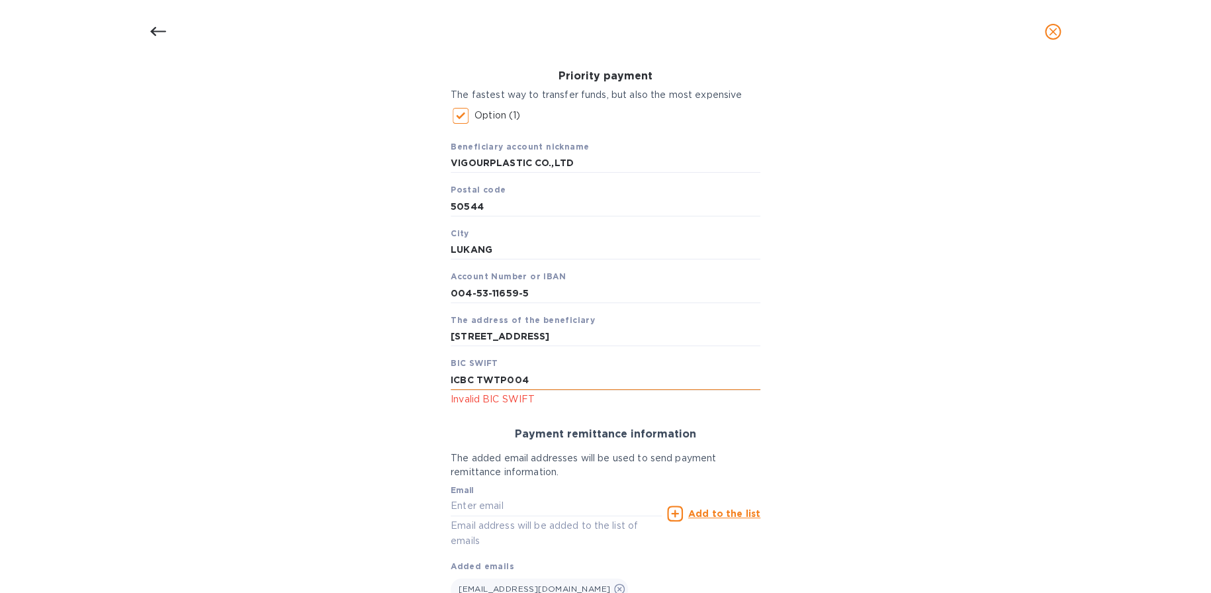
click at [473, 381] on input "ICBC TWTP004" at bounding box center [606, 380] width 310 height 20
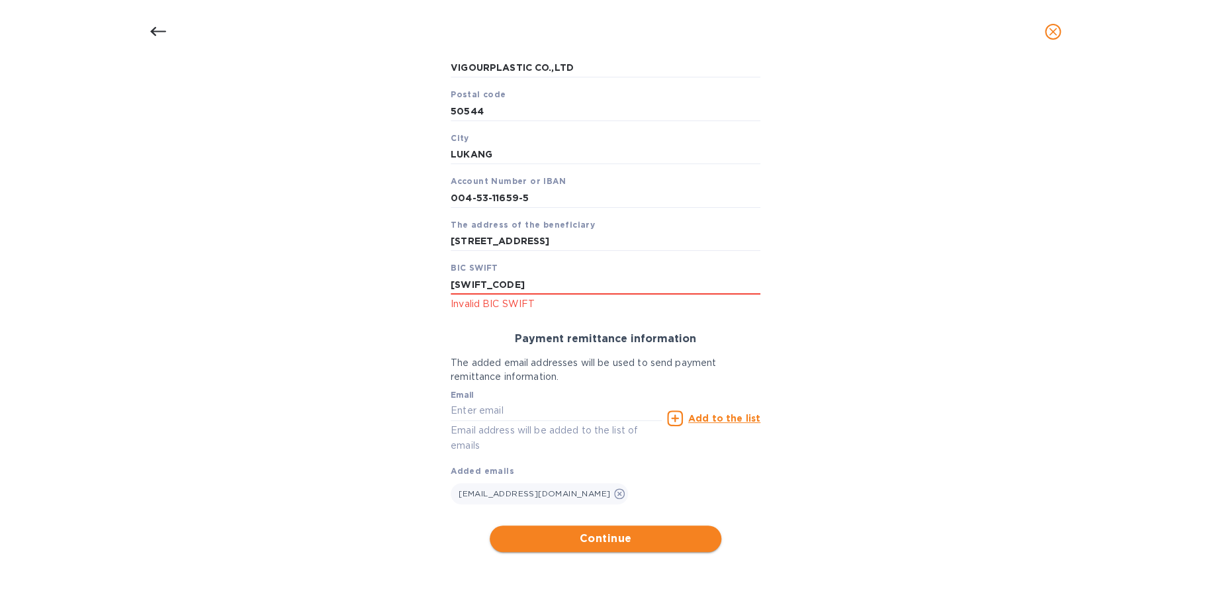
type input "ICBCTWTP004"
click at [622, 541] on span "Continue" at bounding box center [605, 539] width 211 height 16
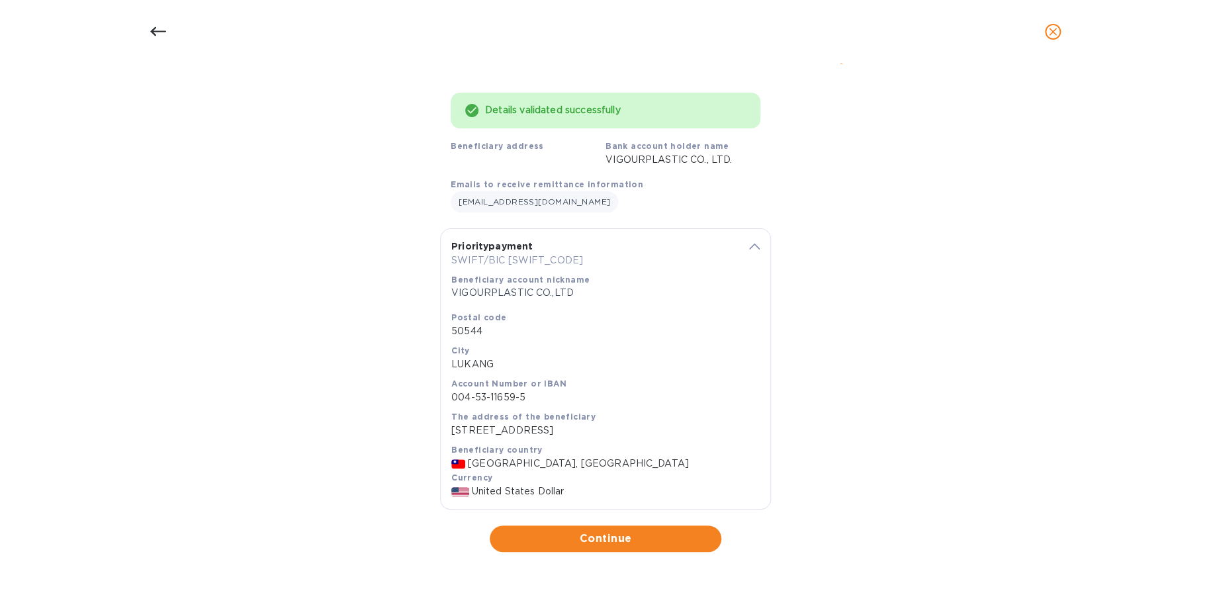
scroll to position [93, 0]
drag, startPoint x: 491, startPoint y: 382, endPoint x: 524, endPoint y: 382, distance: 32.4
click at [524, 391] on p "004-53-11659-5" at bounding box center [605, 398] width 308 height 14
click at [844, 360] on div "Details validated successfully Beneficiary address Bank account holder name VIG…" at bounding box center [605, 317] width 1177 height 486
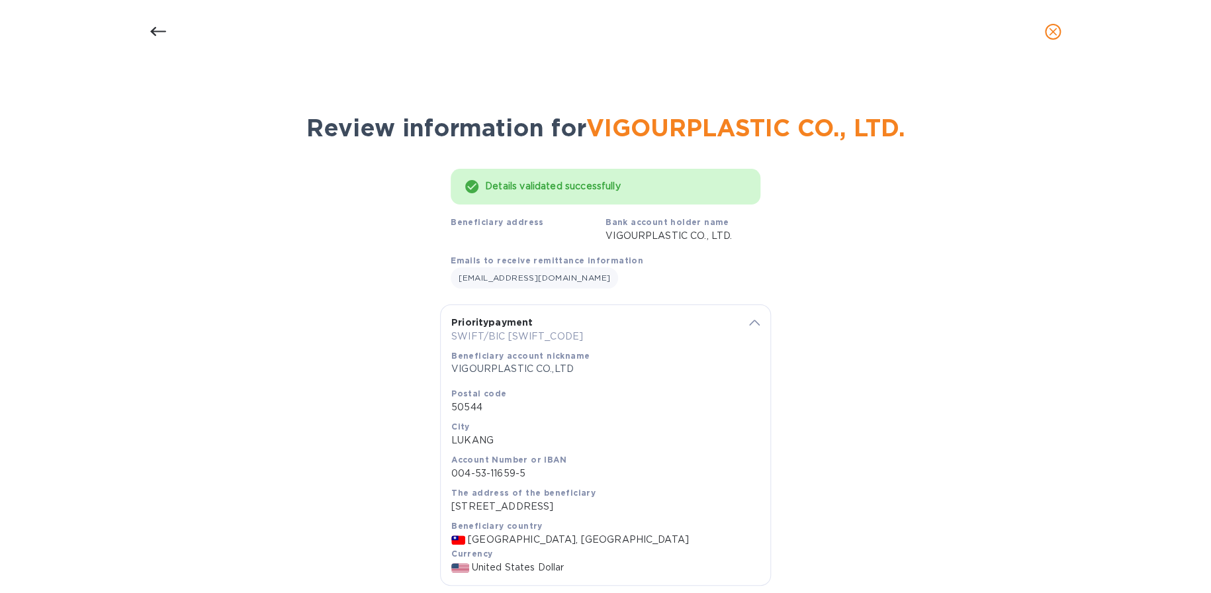
click at [684, 120] on span "VIGOURPLASTIC CO., LTD." at bounding box center [745, 127] width 319 height 29
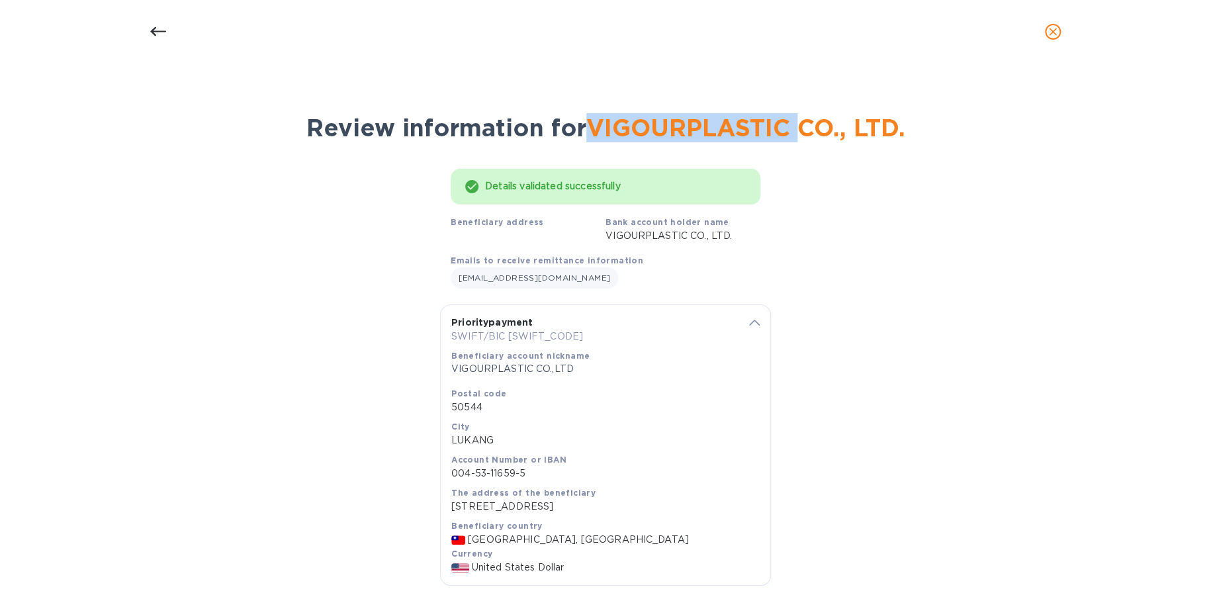
click at [684, 120] on span "VIGOURPLASTIC CO., LTD." at bounding box center [745, 127] width 319 height 29
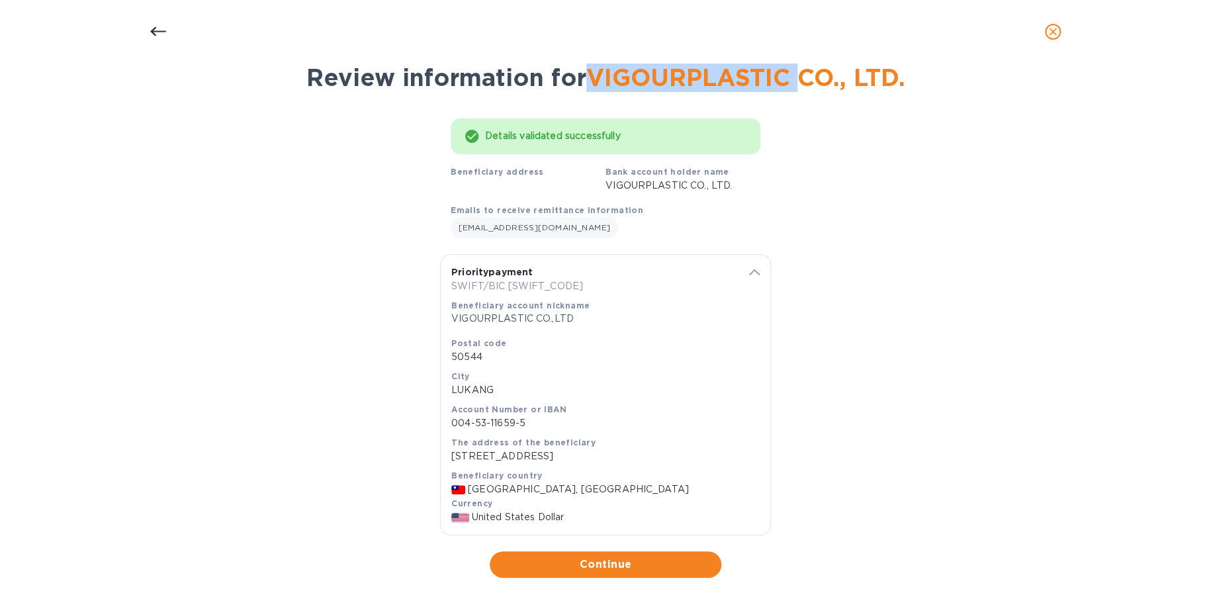
scroll to position [93, 0]
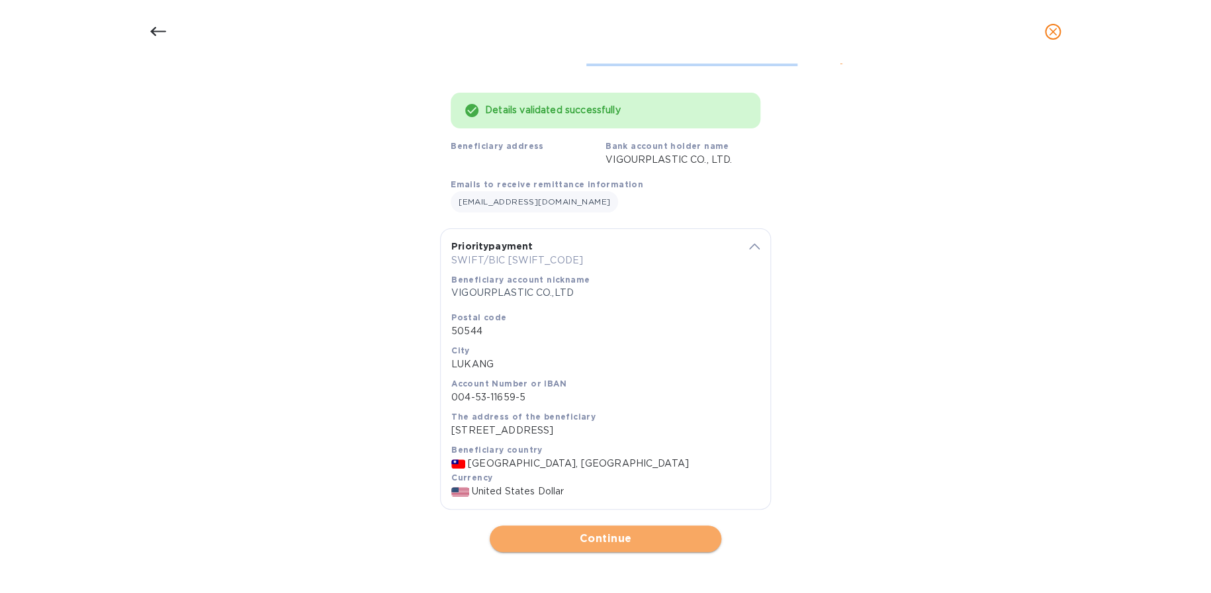
click at [614, 538] on span "Continue" at bounding box center [605, 539] width 211 height 16
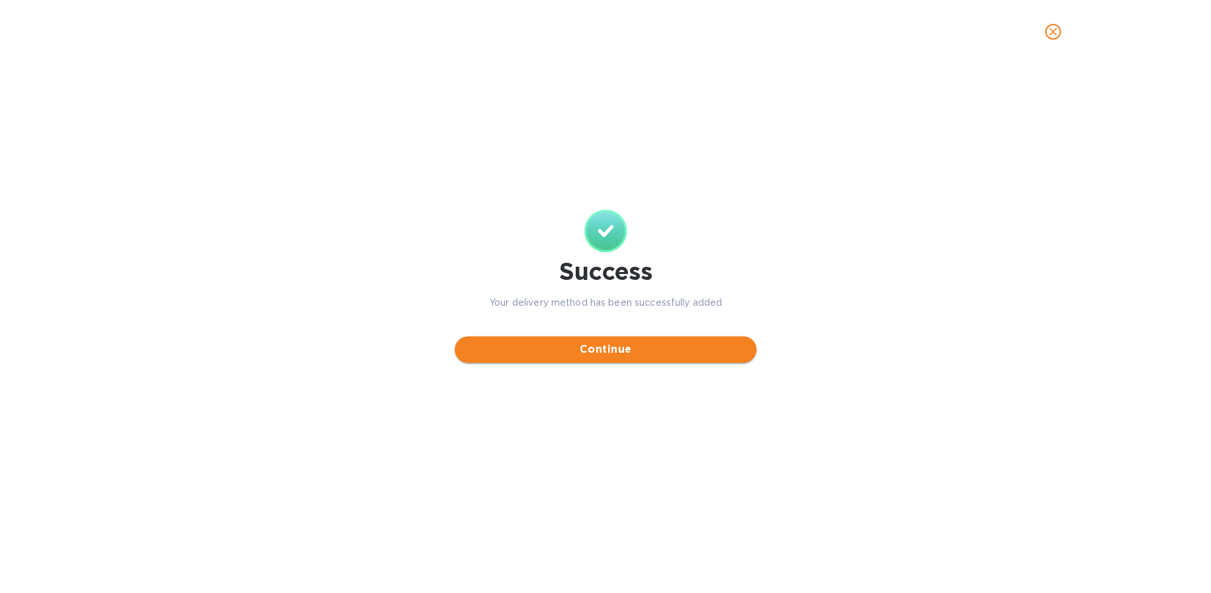
click at [628, 348] on span "Continue" at bounding box center [605, 350] width 281 height 16
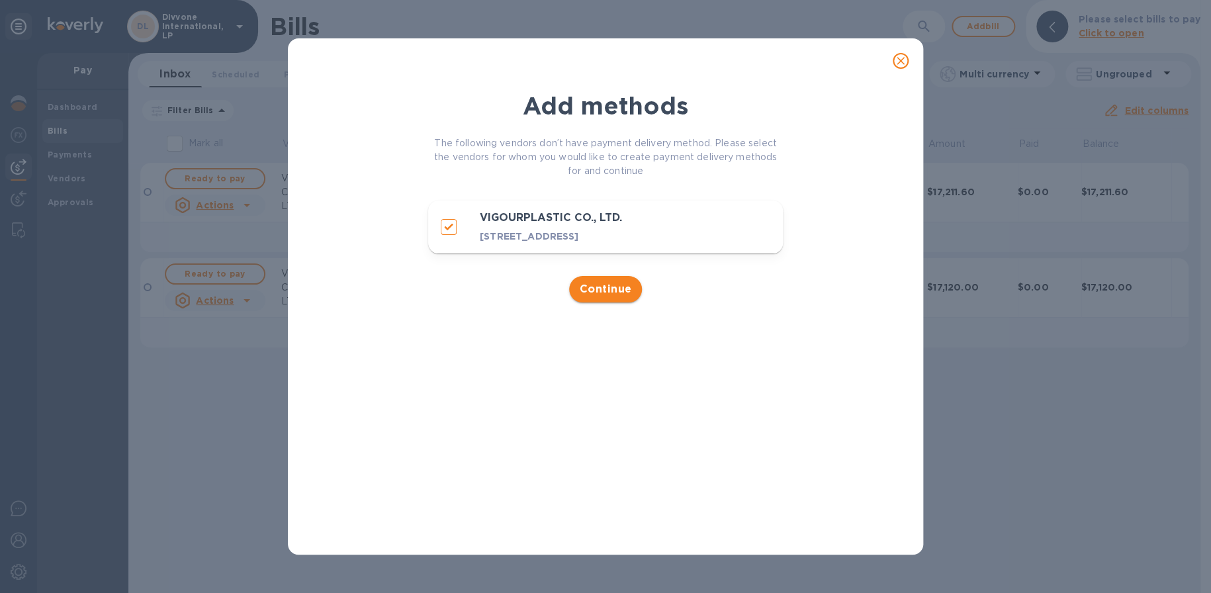
click at [599, 303] on button "Continue" at bounding box center [605, 289] width 73 height 26
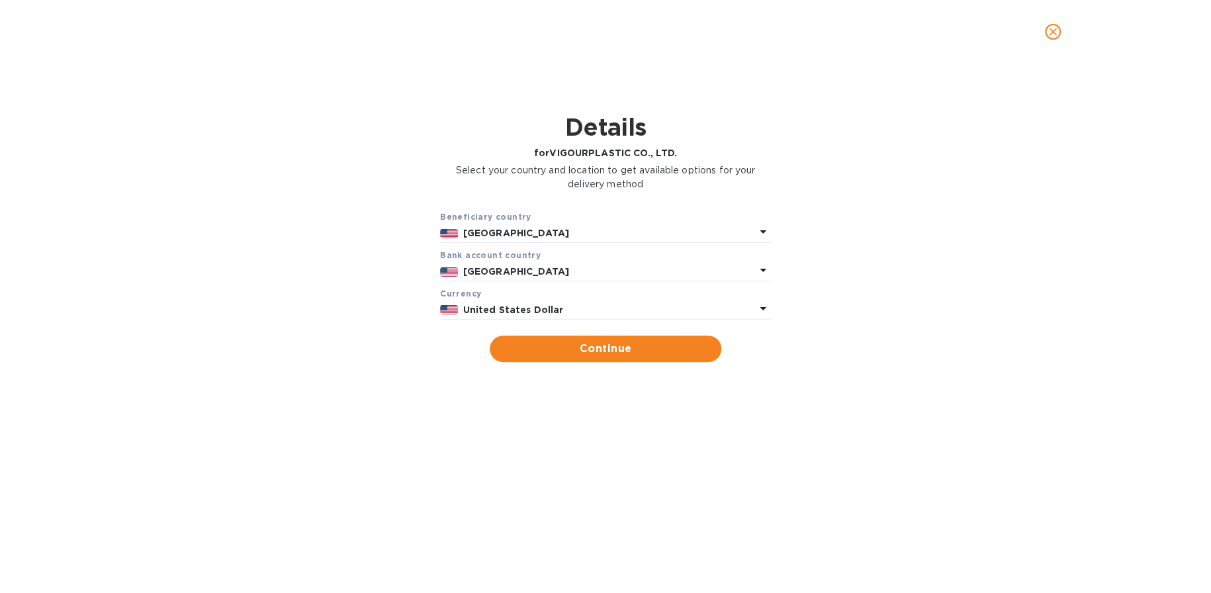
click at [546, 234] on p "United States" at bounding box center [609, 233] width 292 height 14
click at [873, 180] on div "Details for VIGOURPLASTIC CO., LTD. Select your country and location to get ava…" at bounding box center [605, 153] width 1177 height 97
click at [1062, 34] on button "close" at bounding box center [1053, 32] width 32 height 32
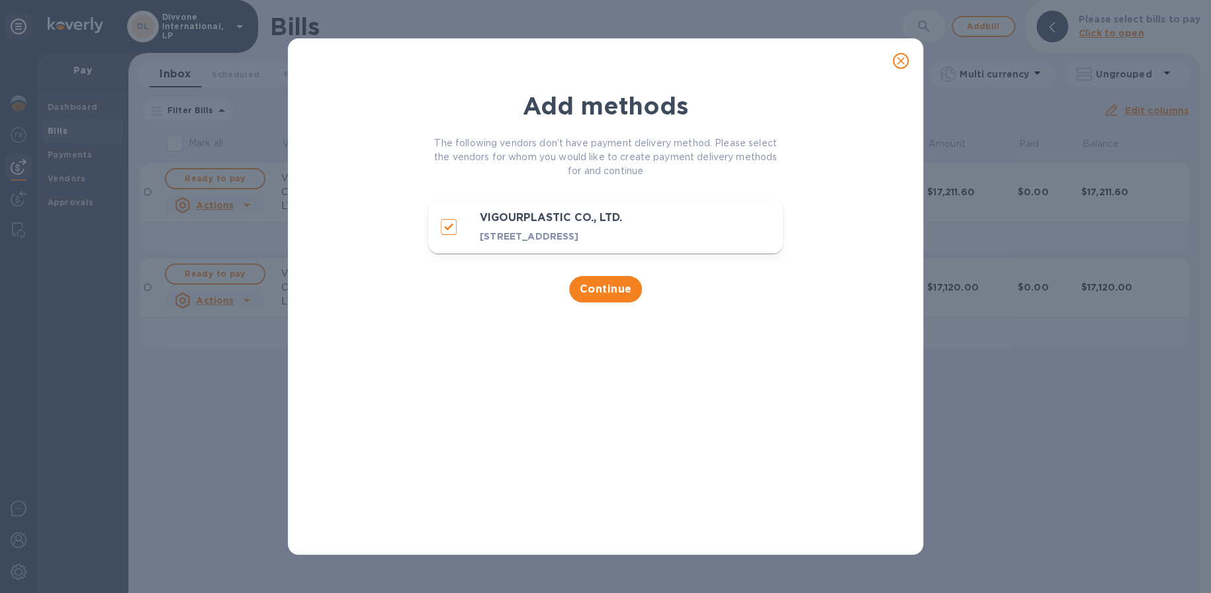
click at [899, 60] on icon "close" at bounding box center [900, 60] width 13 height 13
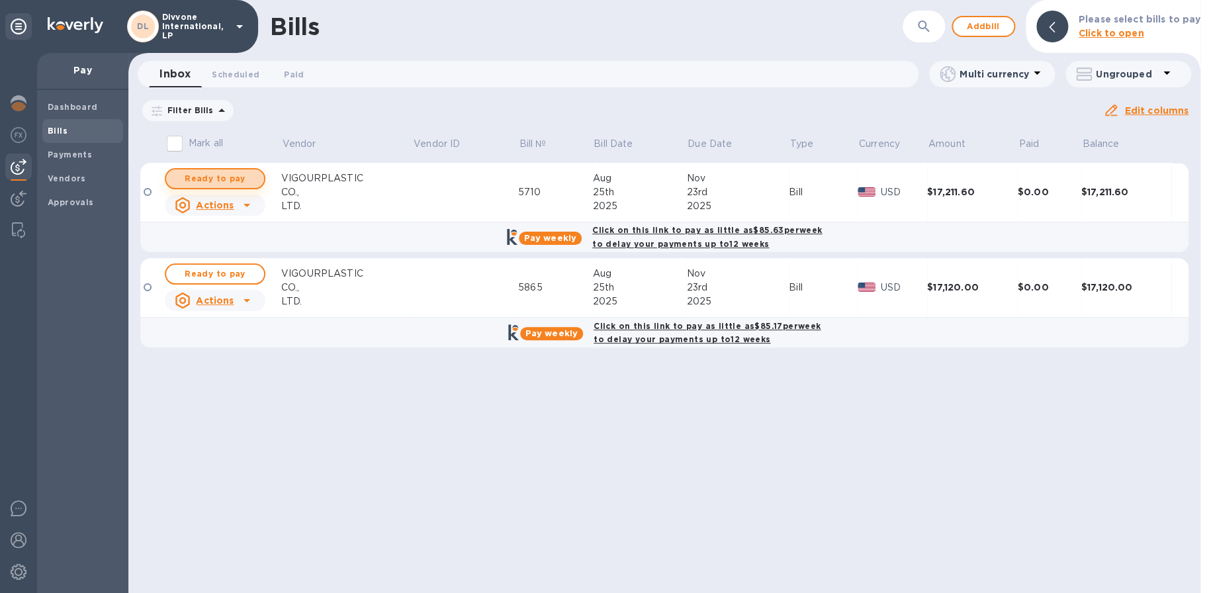
click at [232, 171] on span "Ready to pay" at bounding box center [215, 179] width 77 height 16
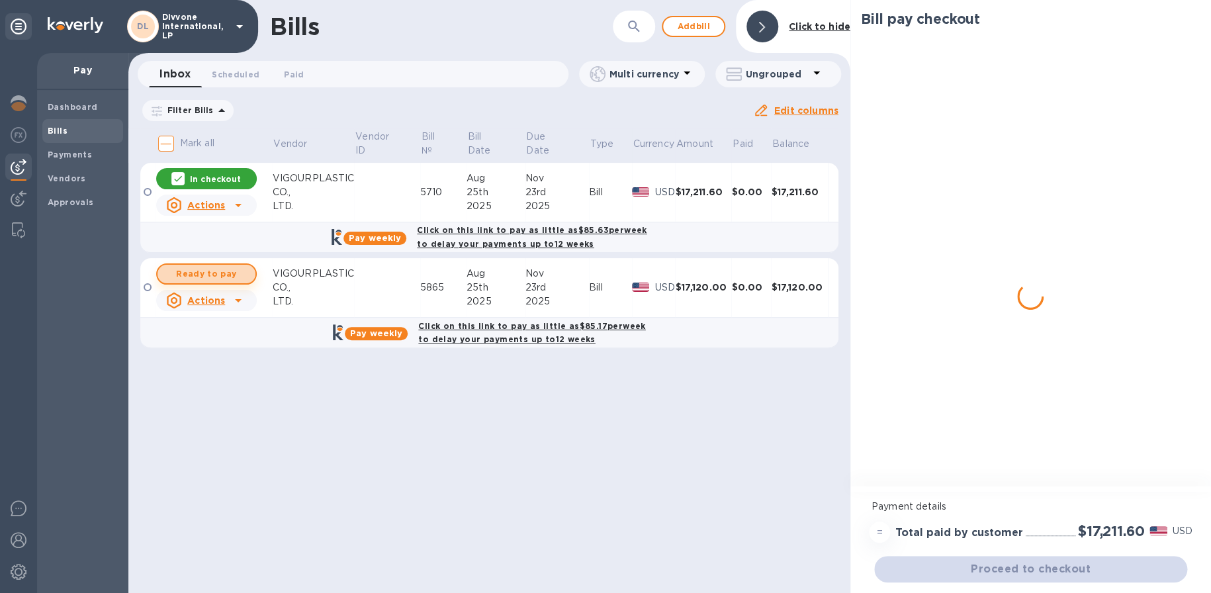
click at [203, 276] on span "Ready to pay" at bounding box center [206, 274] width 77 height 16
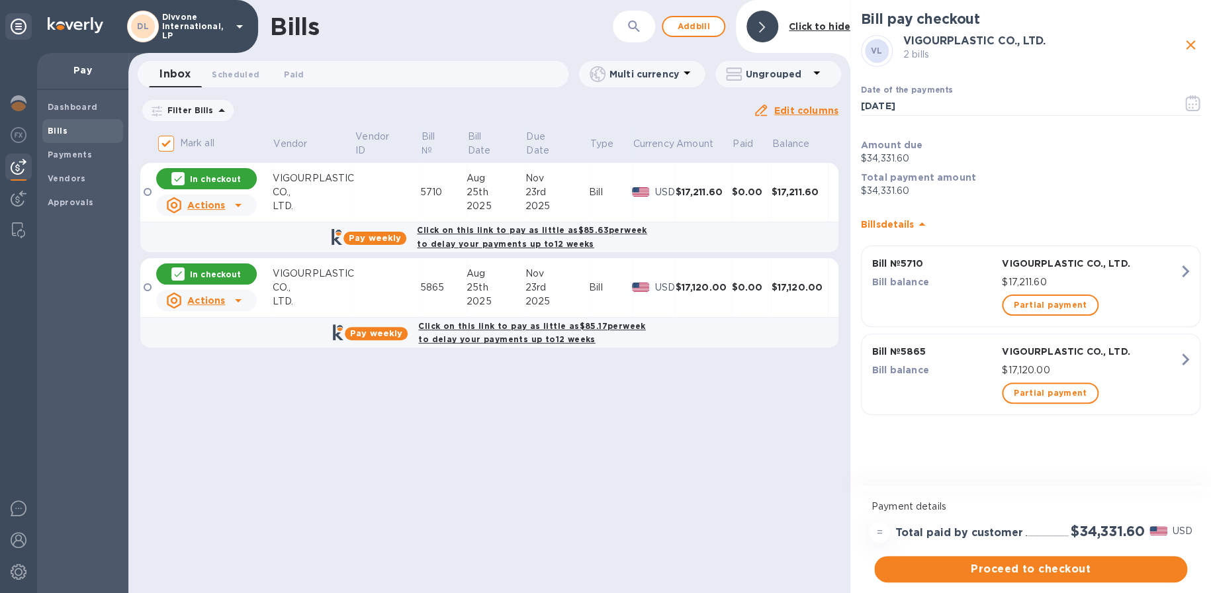
click at [1197, 42] on icon "close" at bounding box center [1191, 45] width 16 height 16
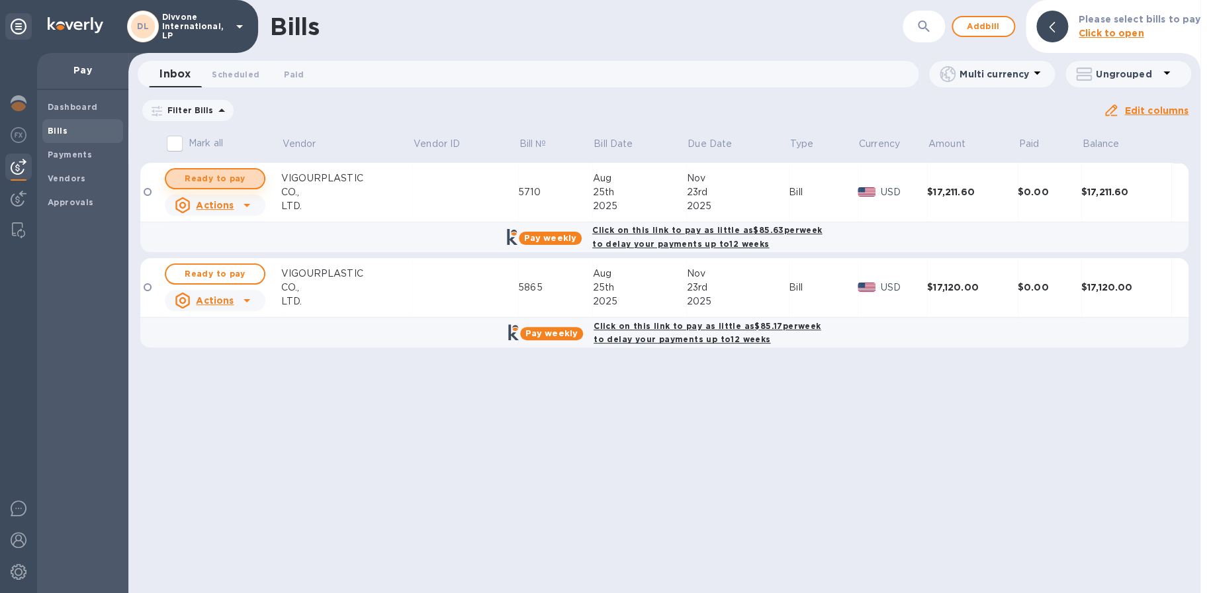
click at [233, 175] on span "Ready to pay" at bounding box center [215, 179] width 77 height 16
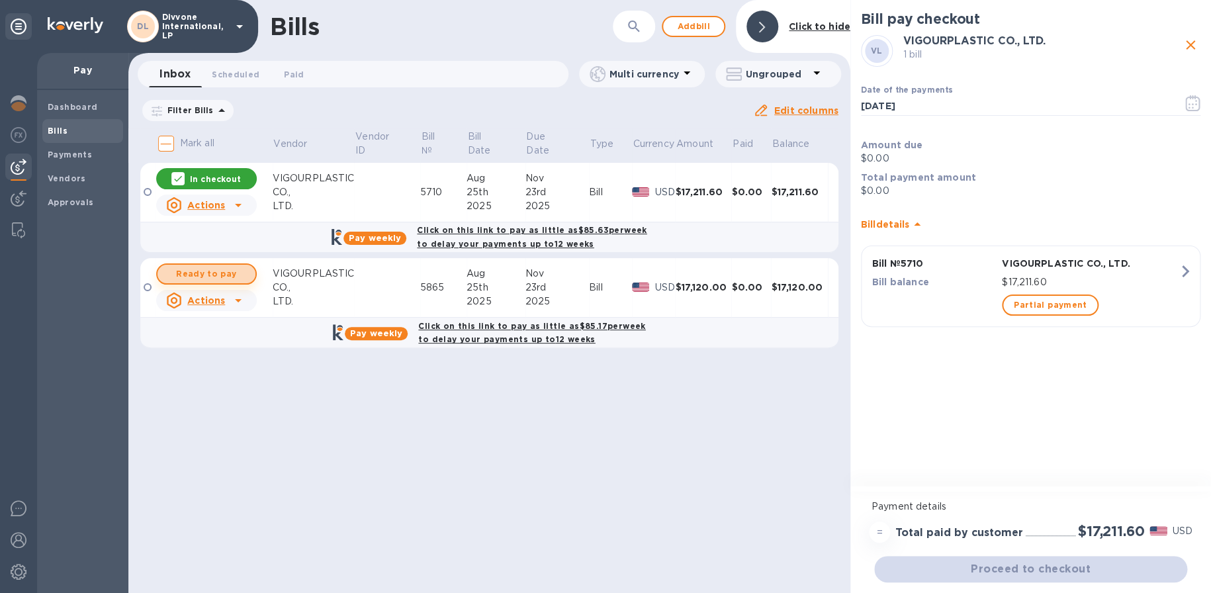
click at [234, 271] on span "Ready to pay" at bounding box center [206, 274] width 77 height 16
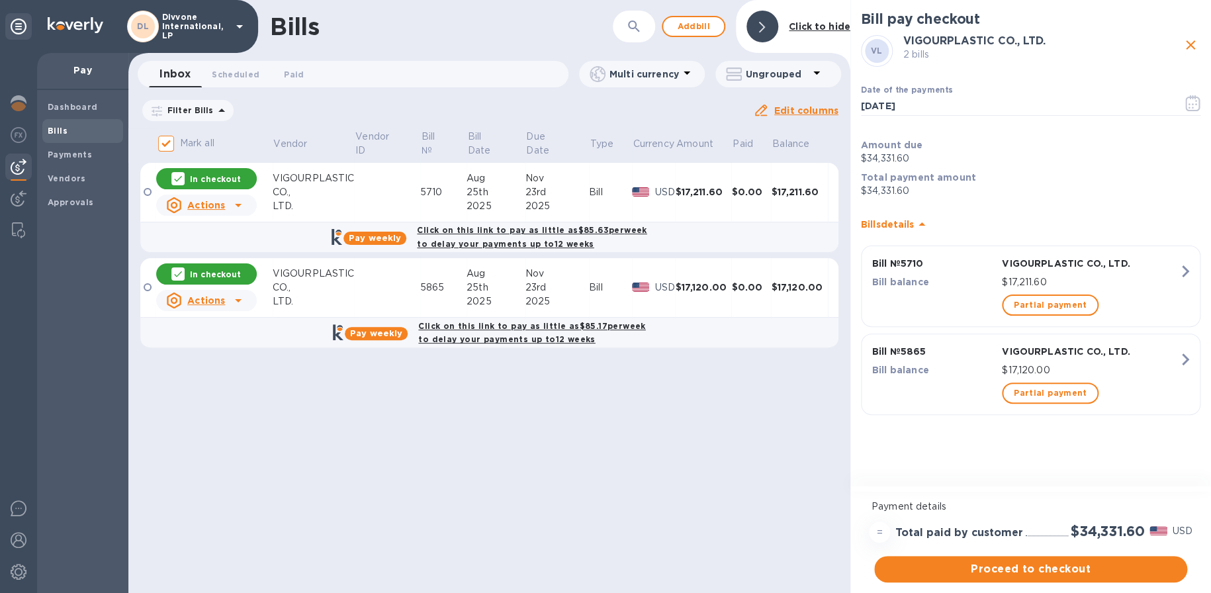
click at [241, 272] on div "In checkout" at bounding box center [206, 273] width 101 height 21
checkbox input "false"
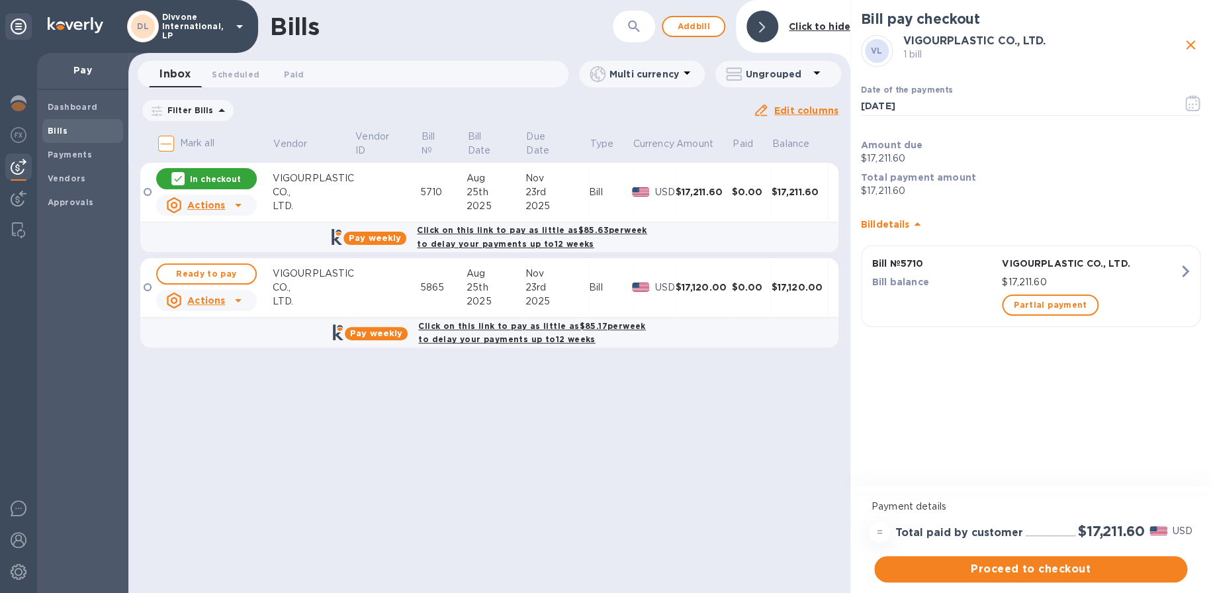
click at [205, 173] on p "In checkout" at bounding box center [215, 178] width 51 height 11
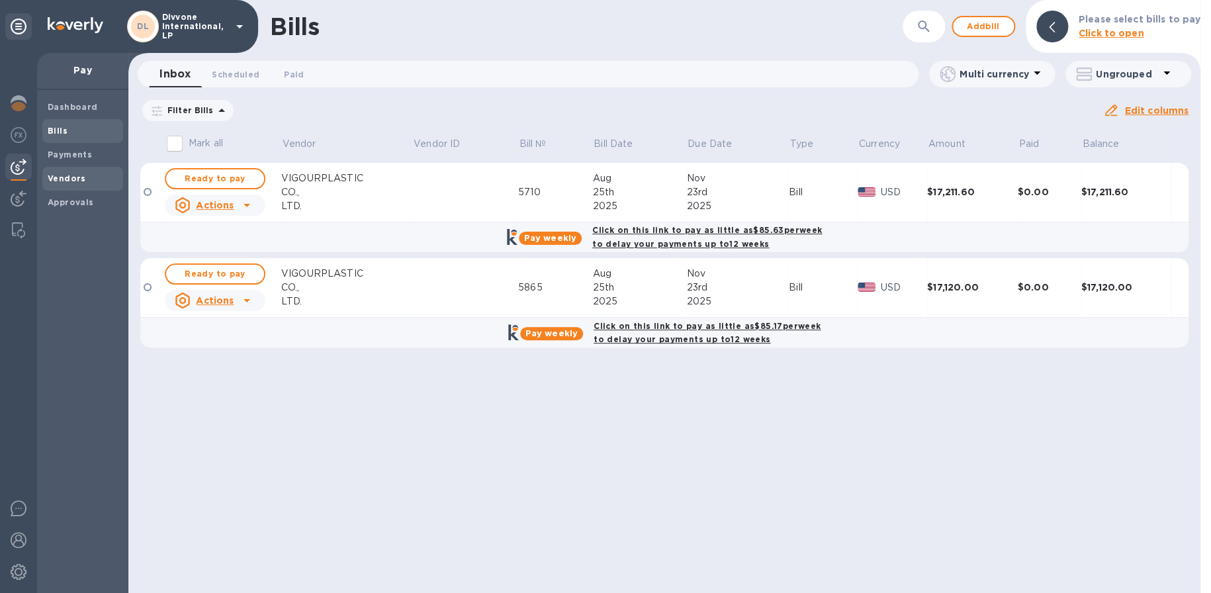
click at [68, 174] on b "Vendors" at bounding box center [67, 178] width 38 height 10
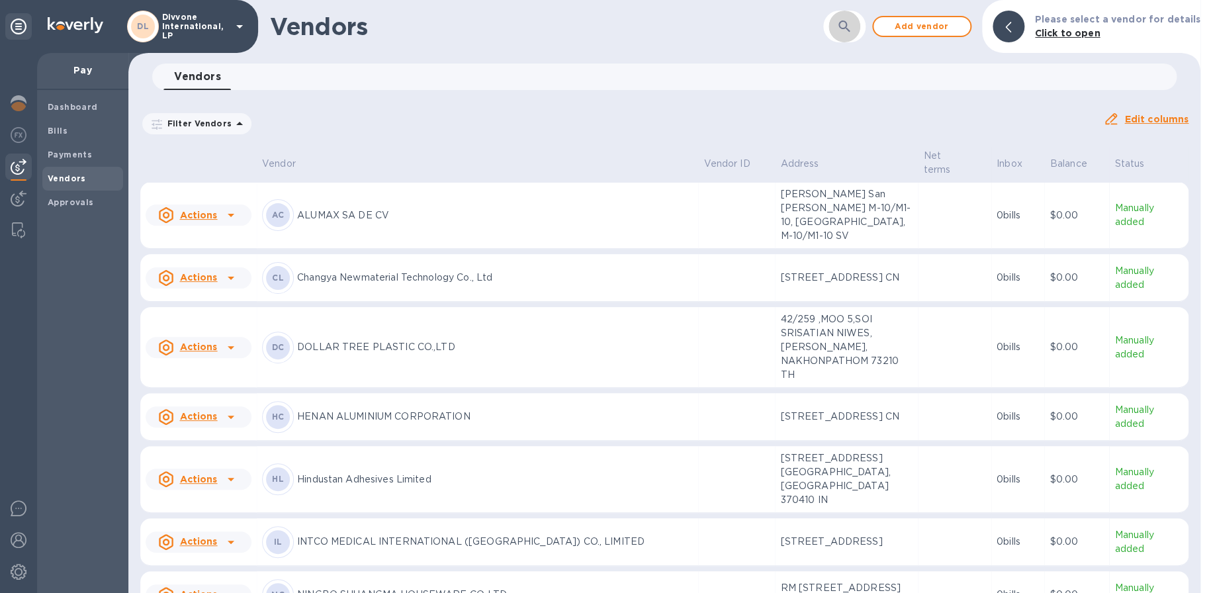
click at [847, 24] on icon "button" at bounding box center [845, 27] width 16 height 16
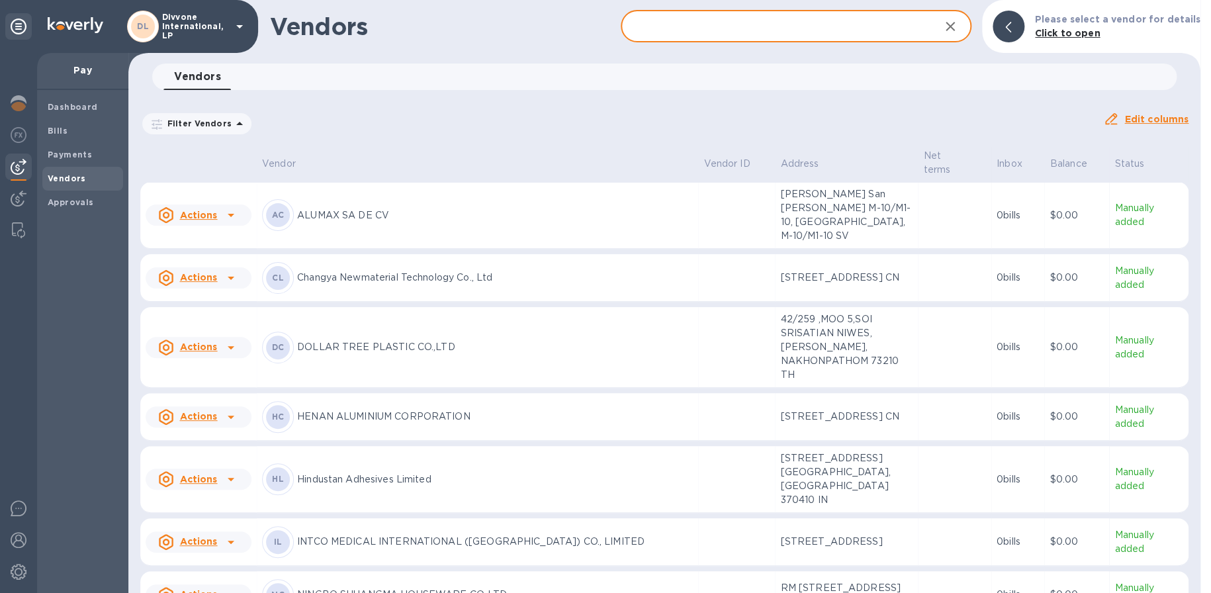
click at [708, 32] on input "text" at bounding box center [775, 27] width 308 height 32
type input "vig"
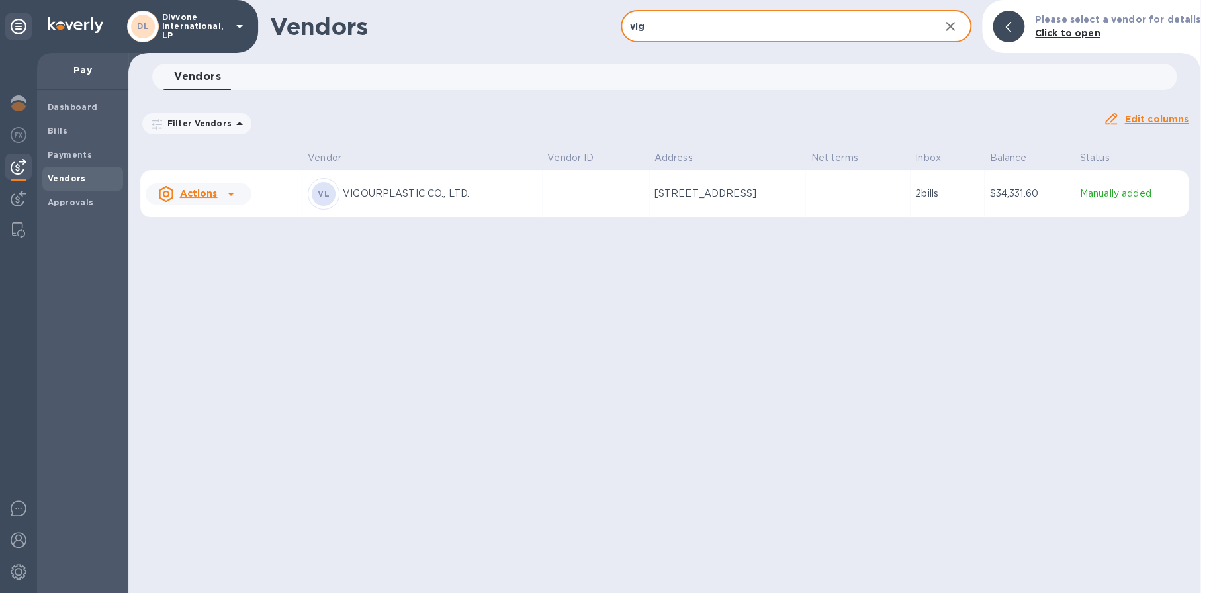
click at [406, 201] on p "VIGOURPLASTIC CO., LTD." at bounding box center [440, 194] width 194 height 14
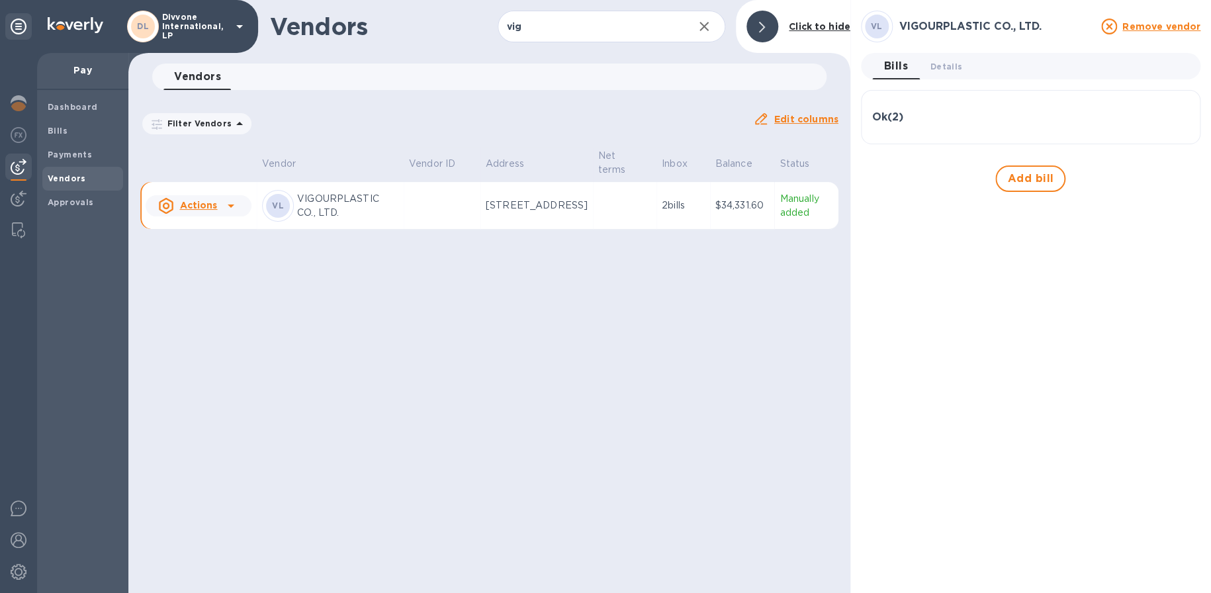
click at [230, 214] on icon at bounding box center [231, 206] width 16 height 16
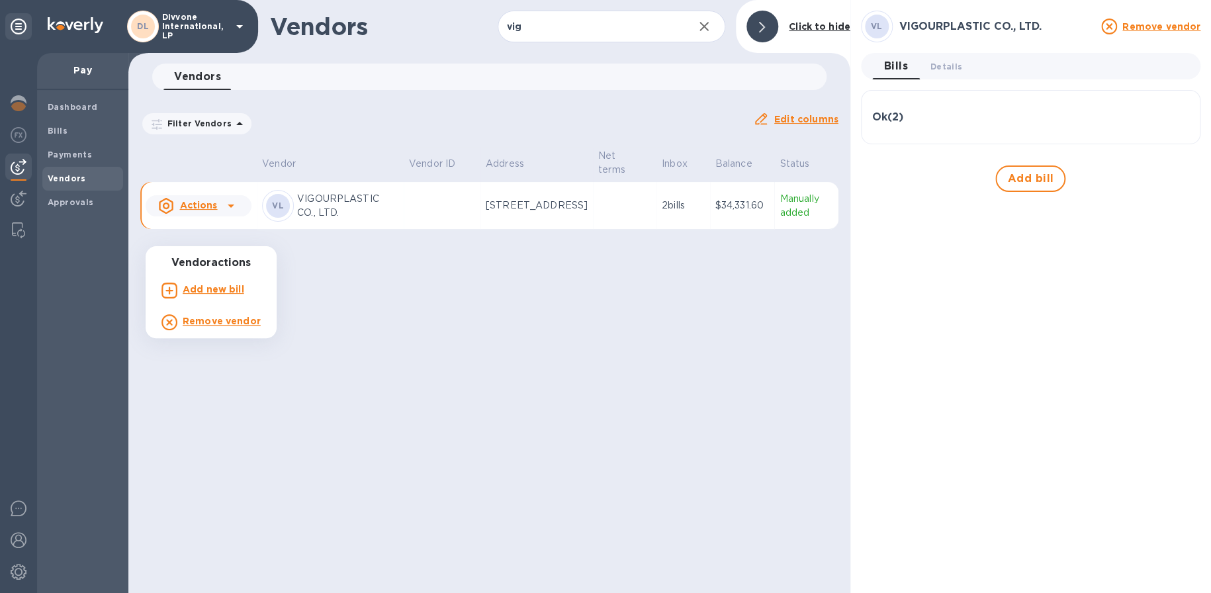
click at [321, 237] on div at bounding box center [605, 296] width 1211 height 593
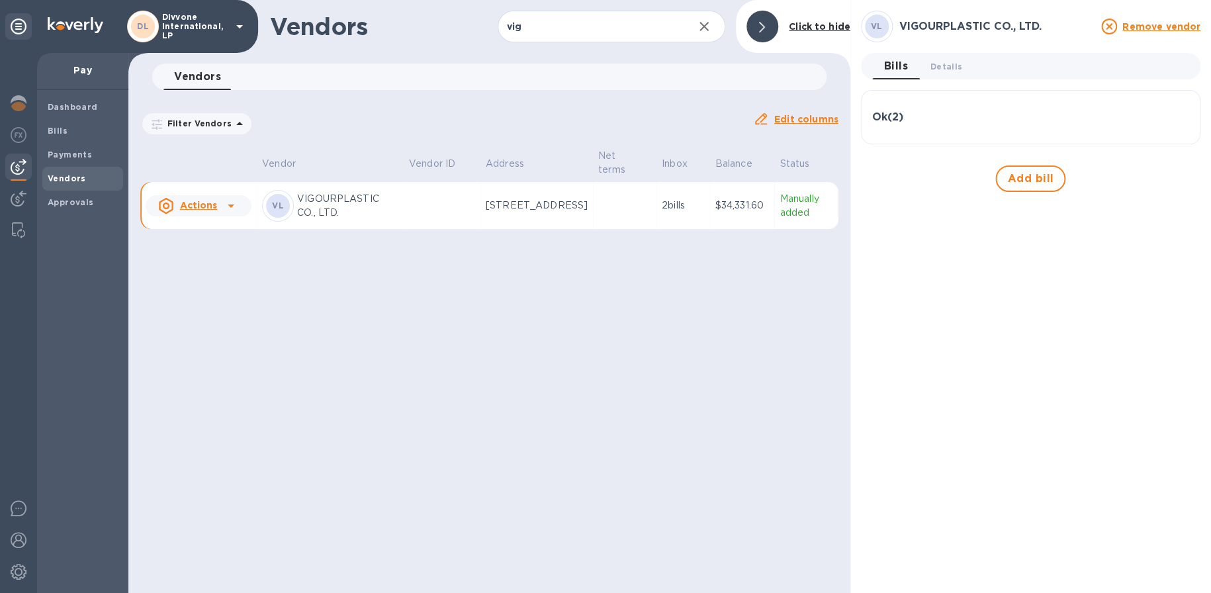
click at [782, 118] on u "Edit columns" at bounding box center [806, 119] width 64 height 11
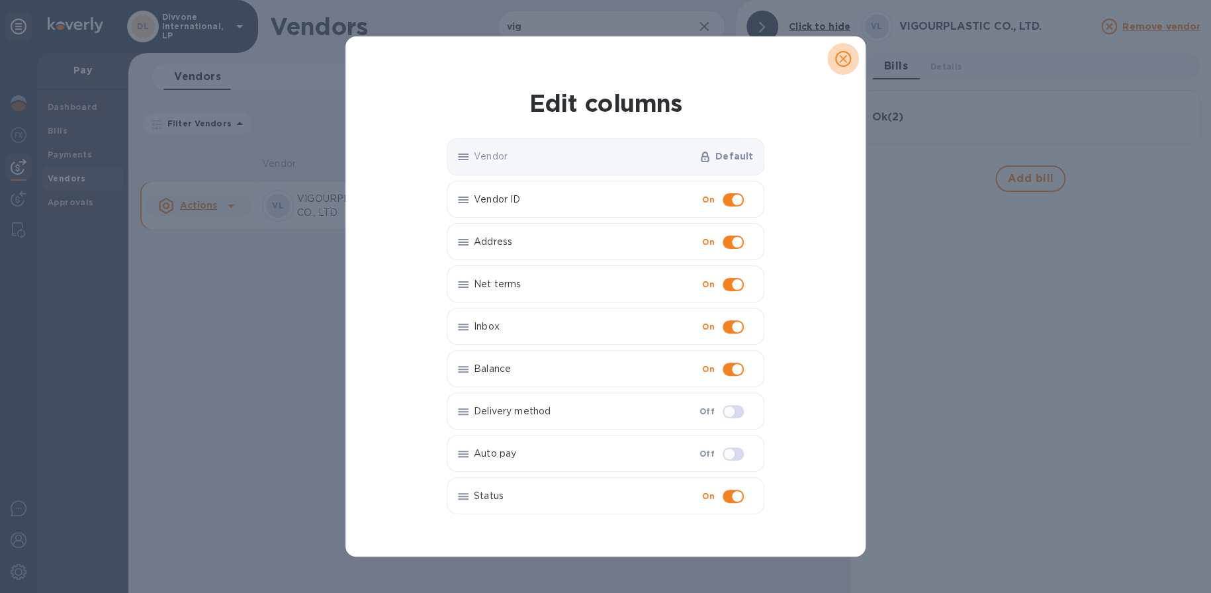
click at [847, 62] on icon "close" at bounding box center [843, 58] width 13 height 13
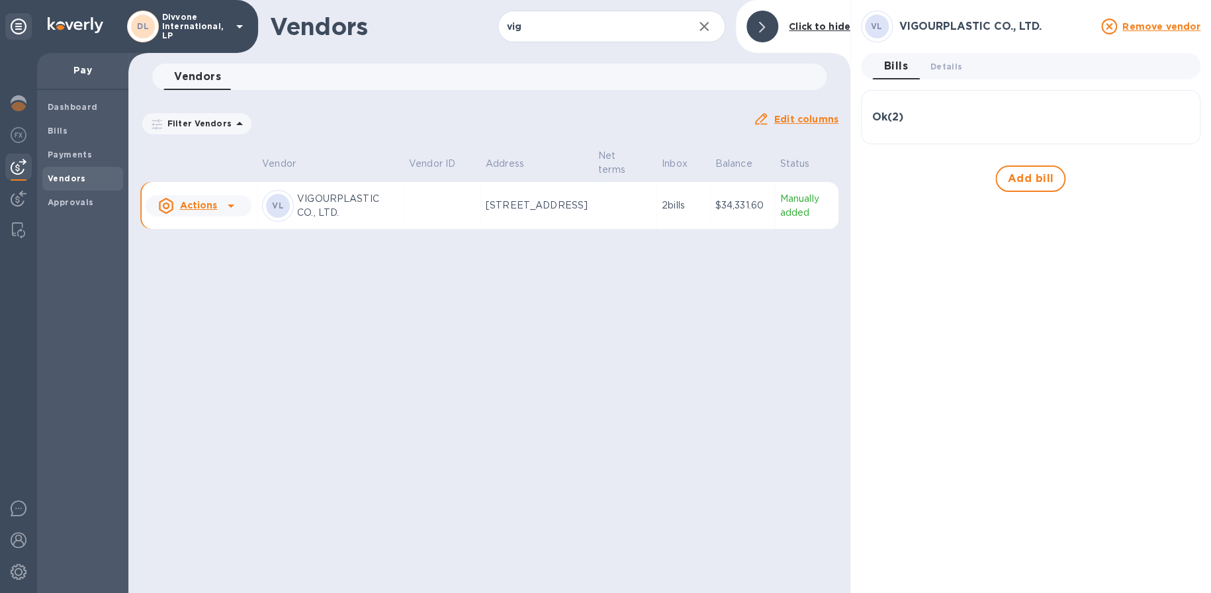
click at [161, 214] on icon at bounding box center [167, 206] width 15 height 16
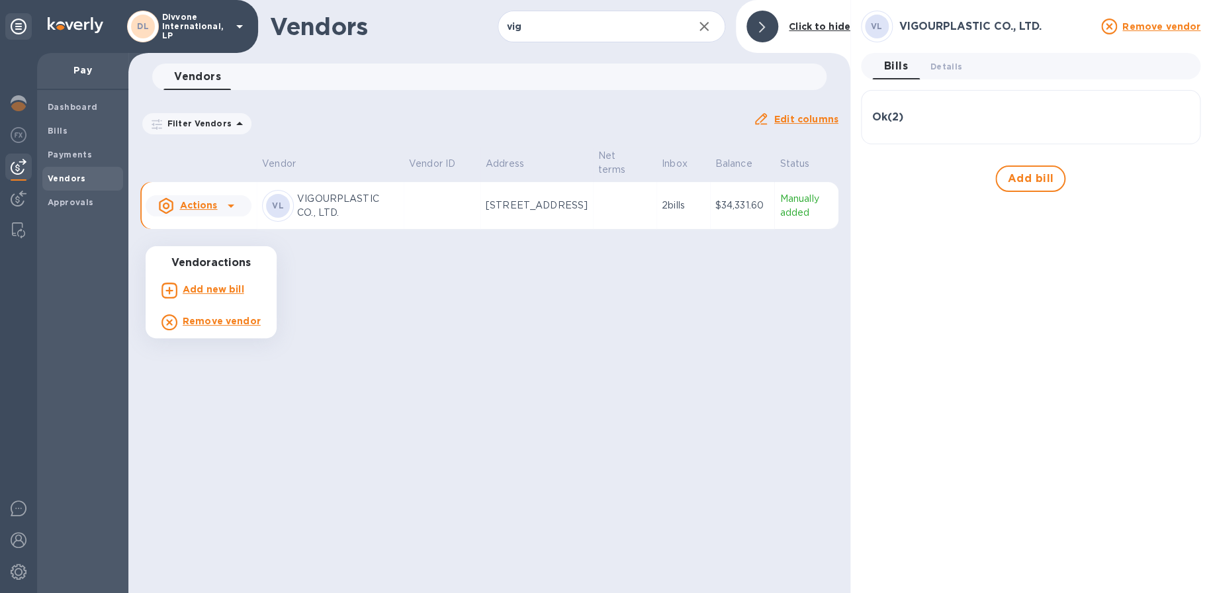
click at [165, 233] on div at bounding box center [605, 296] width 1211 height 593
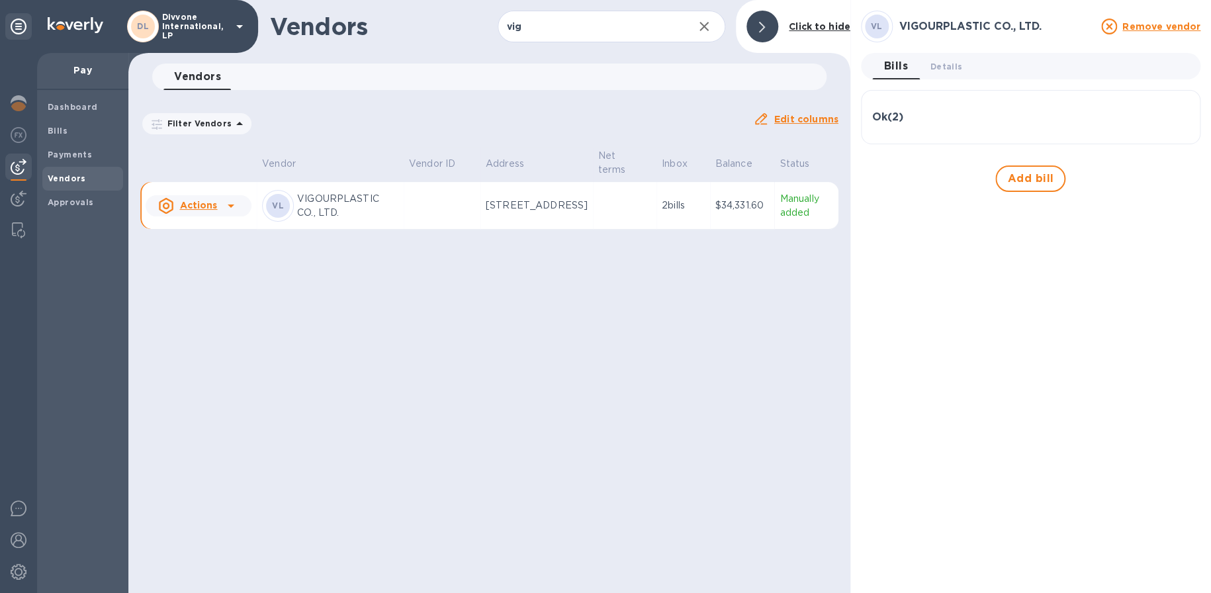
click at [232, 214] on icon at bounding box center [231, 206] width 16 height 16
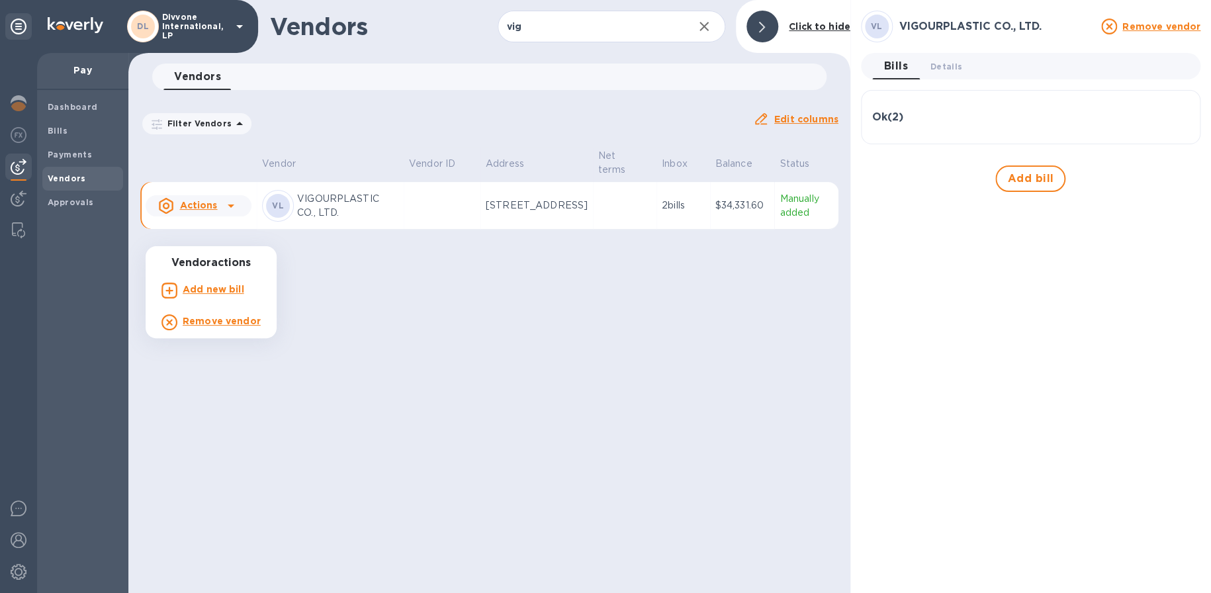
click at [229, 235] on div at bounding box center [605, 296] width 1211 height 593
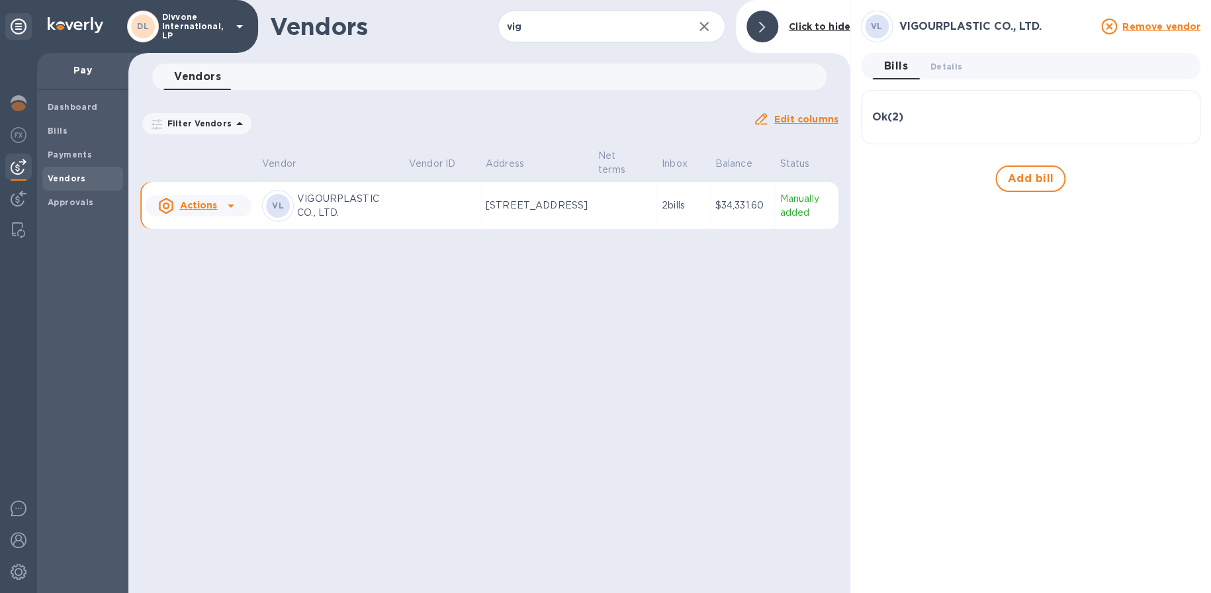
click at [816, 115] on u "Edit columns" at bounding box center [806, 119] width 64 height 11
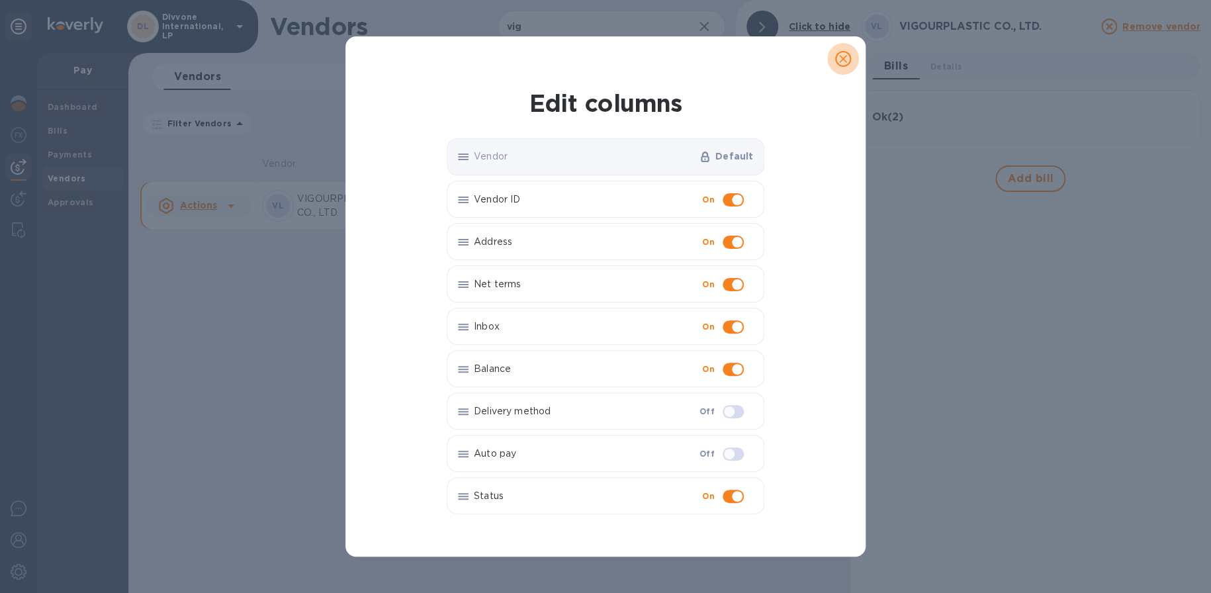
click at [849, 62] on icon "close" at bounding box center [843, 58] width 13 height 13
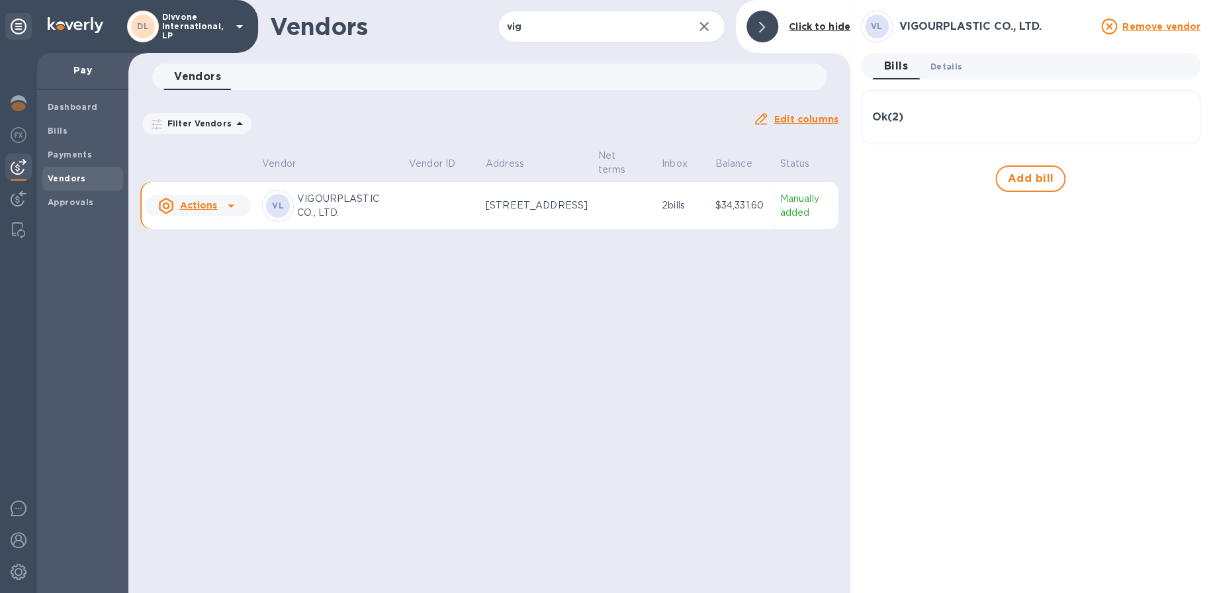
click at [949, 66] on span "Details 0" at bounding box center [947, 67] width 32 height 14
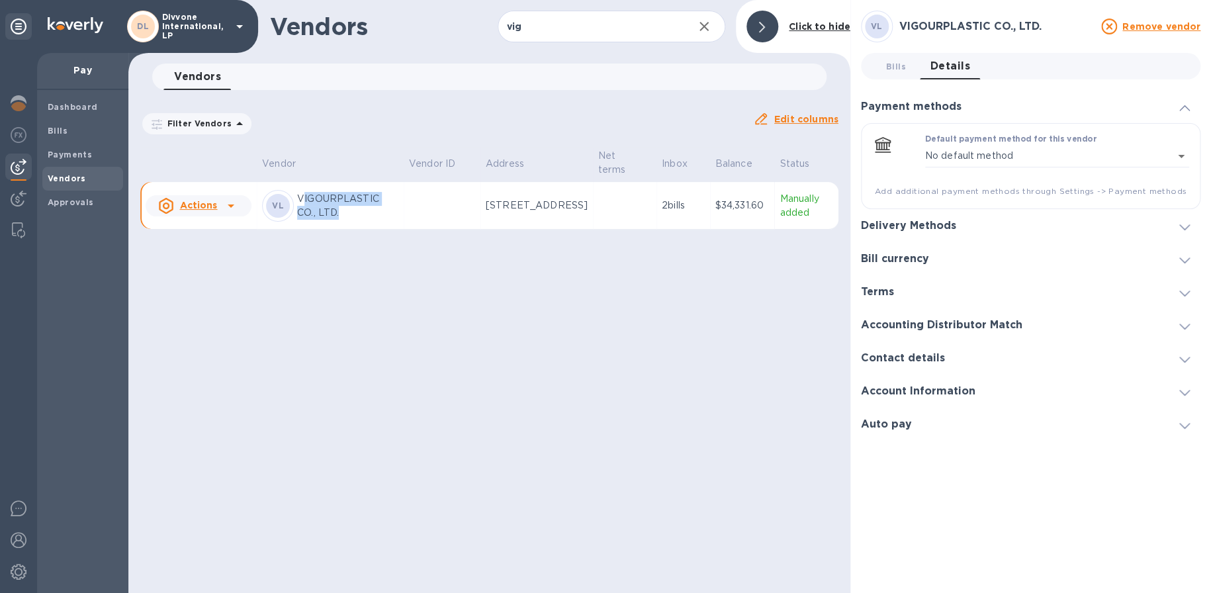
drag, startPoint x: 305, startPoint y: 224, endPoint x: 369, endPoint y: 243, distance: 67.0
click at [369, 220] on p "VIGOURPLASTIC CO., LTD." at bounding box center [347, 206] width 101 height 28
click at [923, 220] on h3 "Delivery Methods" at bounding box center [908, 226] width 95 height 13
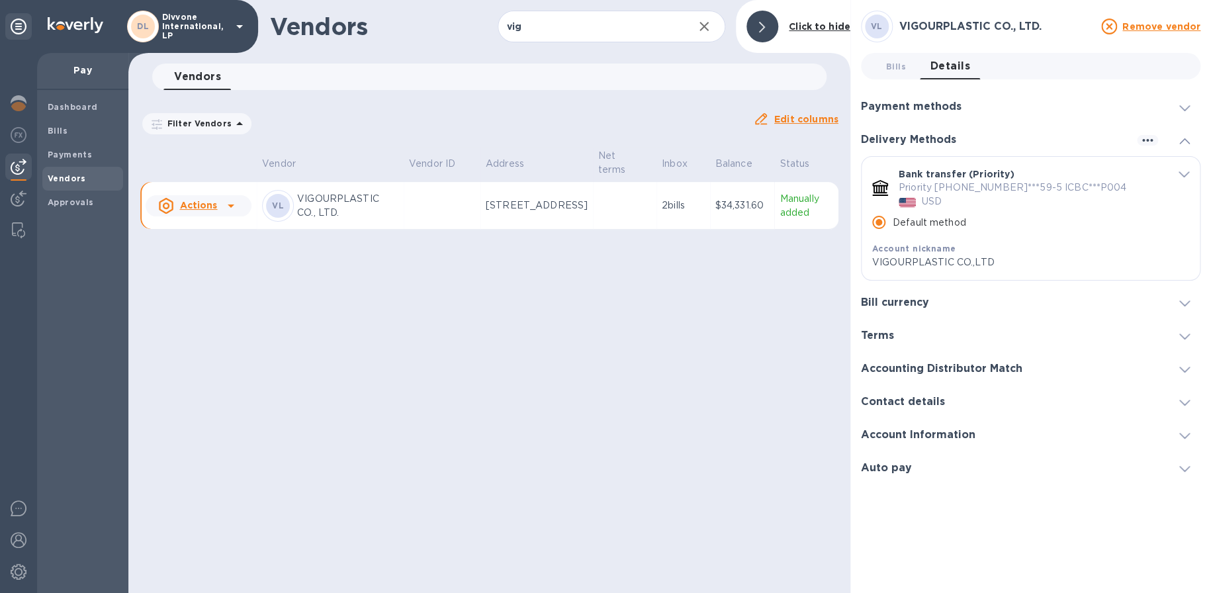
click at [214, 211] on u "Actions" at bounding box center [198, 205] width 38 height 11
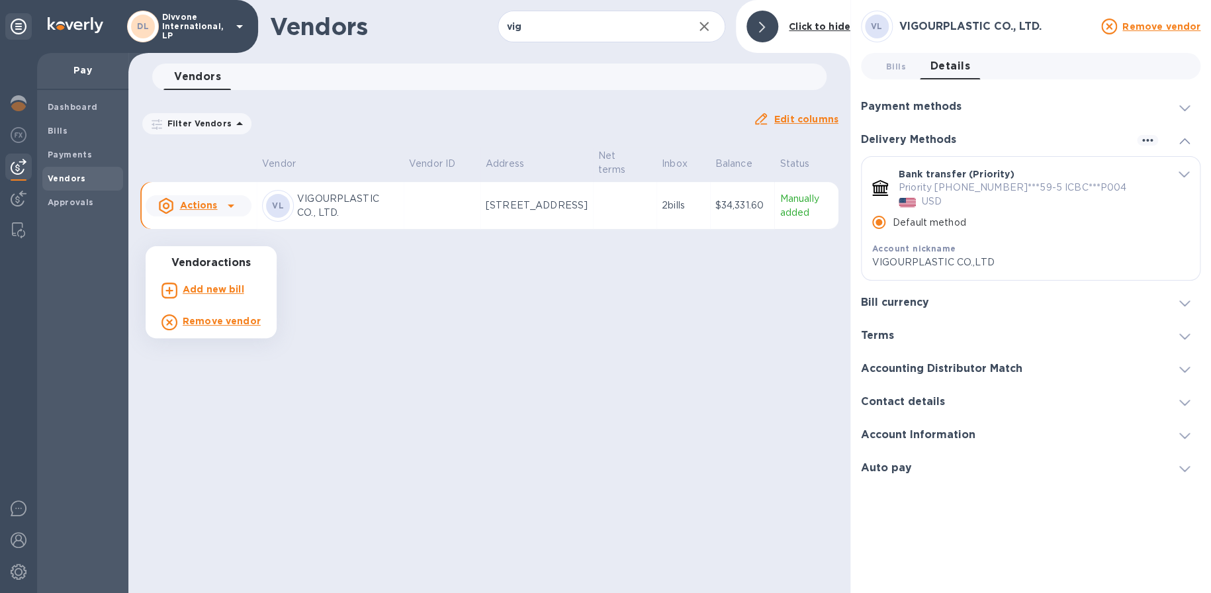
click at [251, 146] on div at bounding box center [605, 296] width 1211 height 593
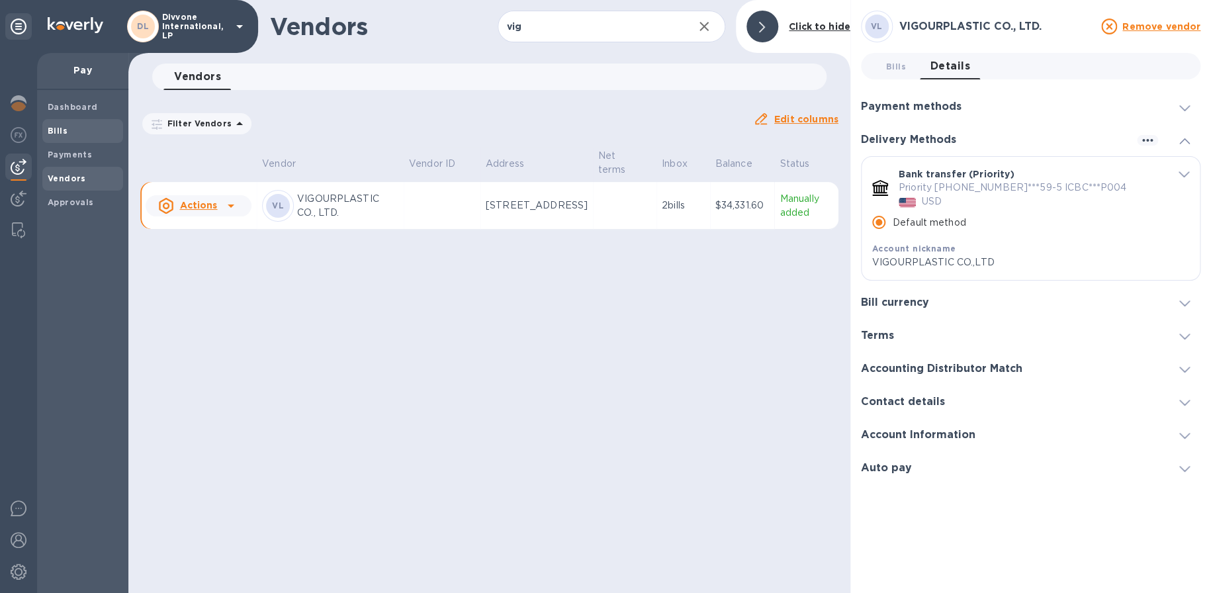
click at [83, 130] on span "Bills" at bounding box center [83, 130] width 70 height 13
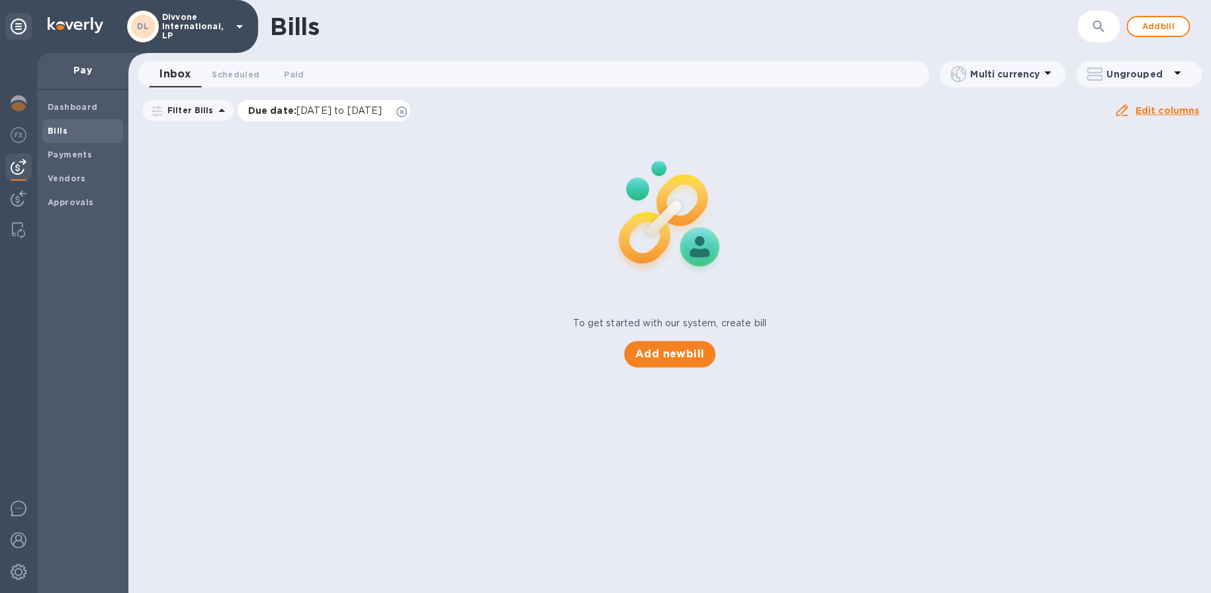
click at [407, 113] on icon at bounding box center [402, 112] width 11 height 11
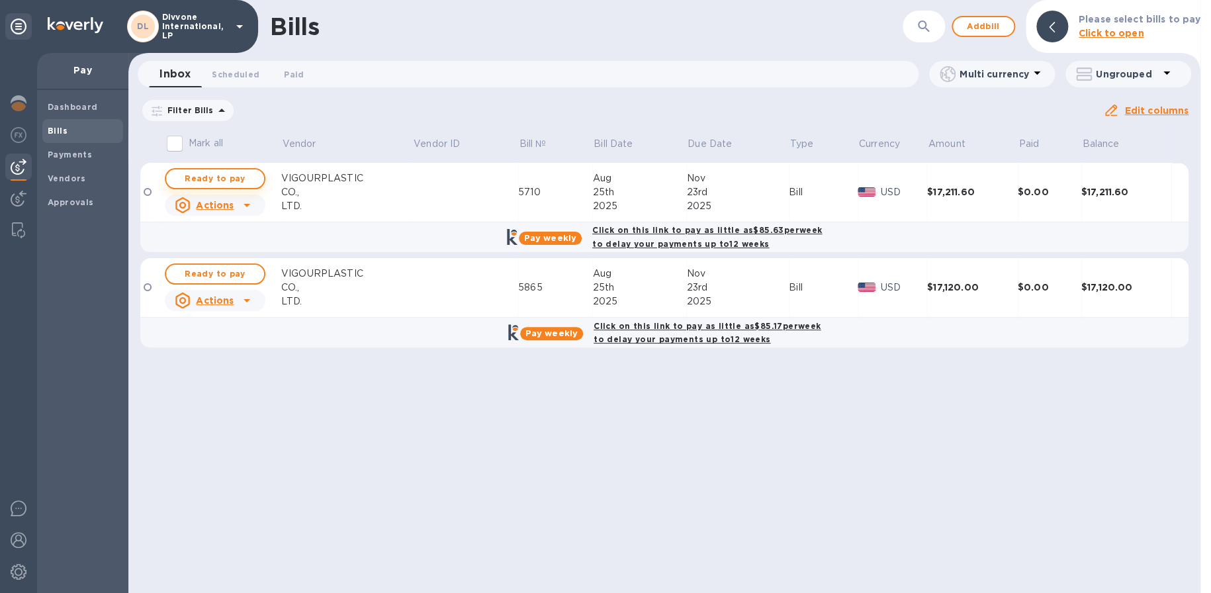
click at [243, 175] on span "Ready to pay" at bounding box center [215, 179] width 77 height 16
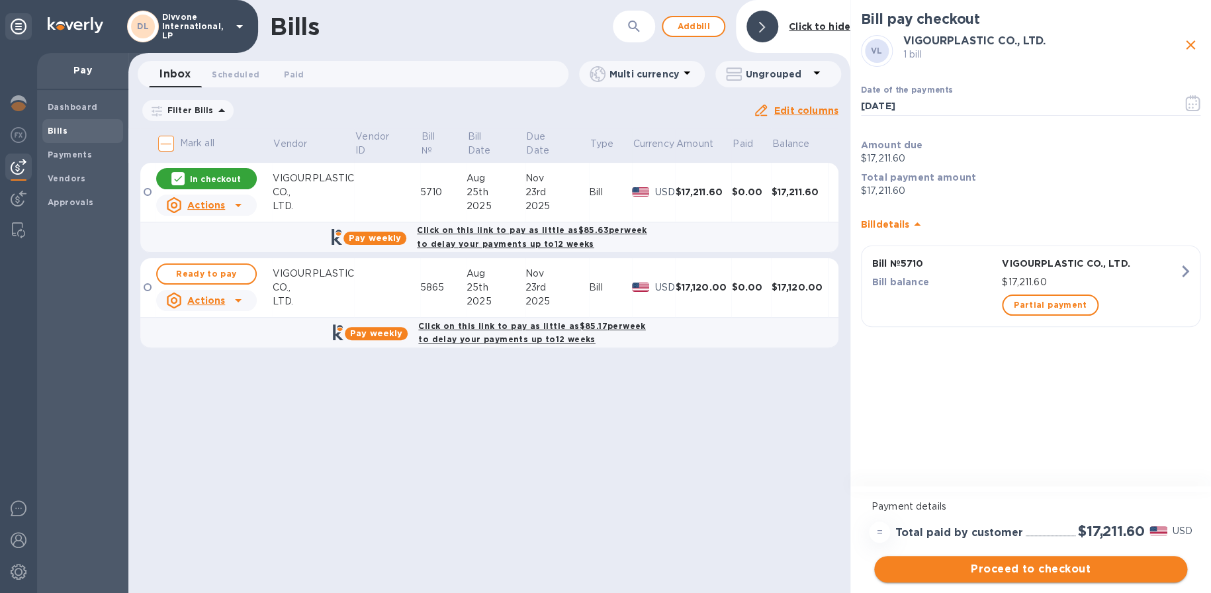
click at [1040, 566] on span "Proceed to checkout" at bounding box center [1031, 569] width 292 height 16
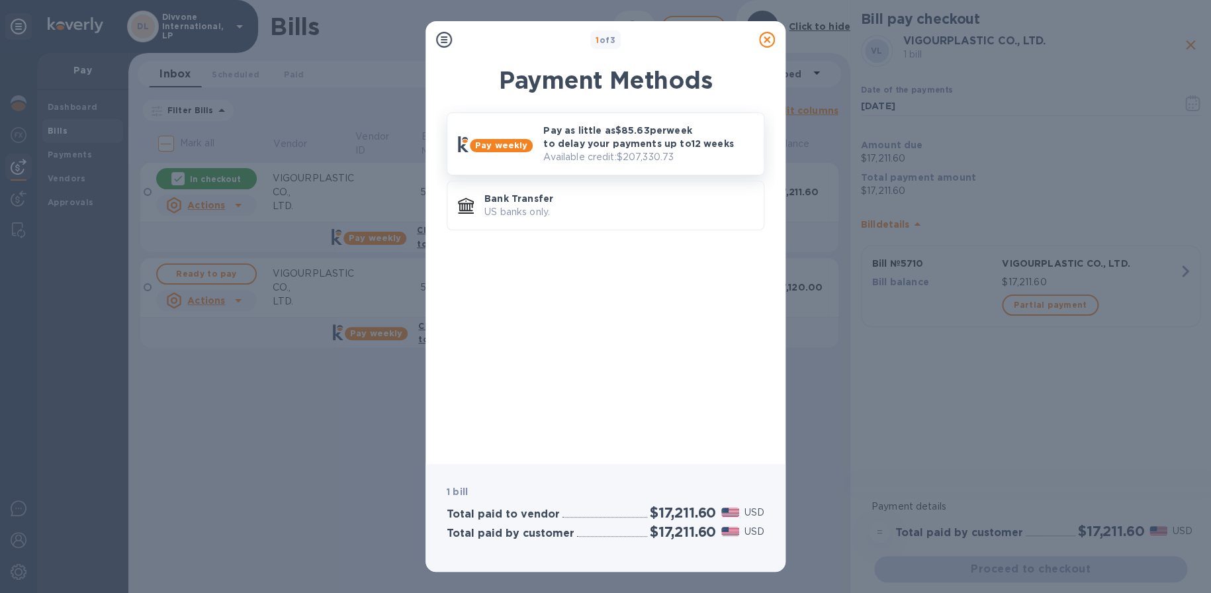
click at [639, 144] on p "Pay as little as $85.63 per week to delay your payments up to 12 weeks" at bounding box center [648, 137] width 210 height 26
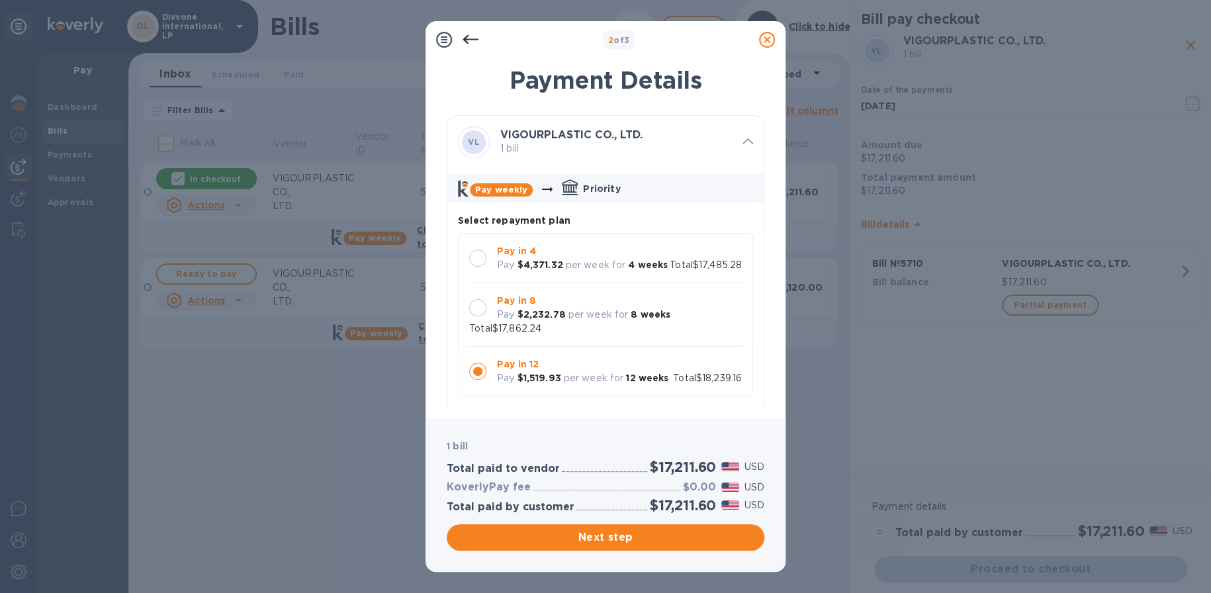
scroll to position [12, 0]
click at [606, 318] on p "per week for" at bounding box center [599, 315] width 60 height 14
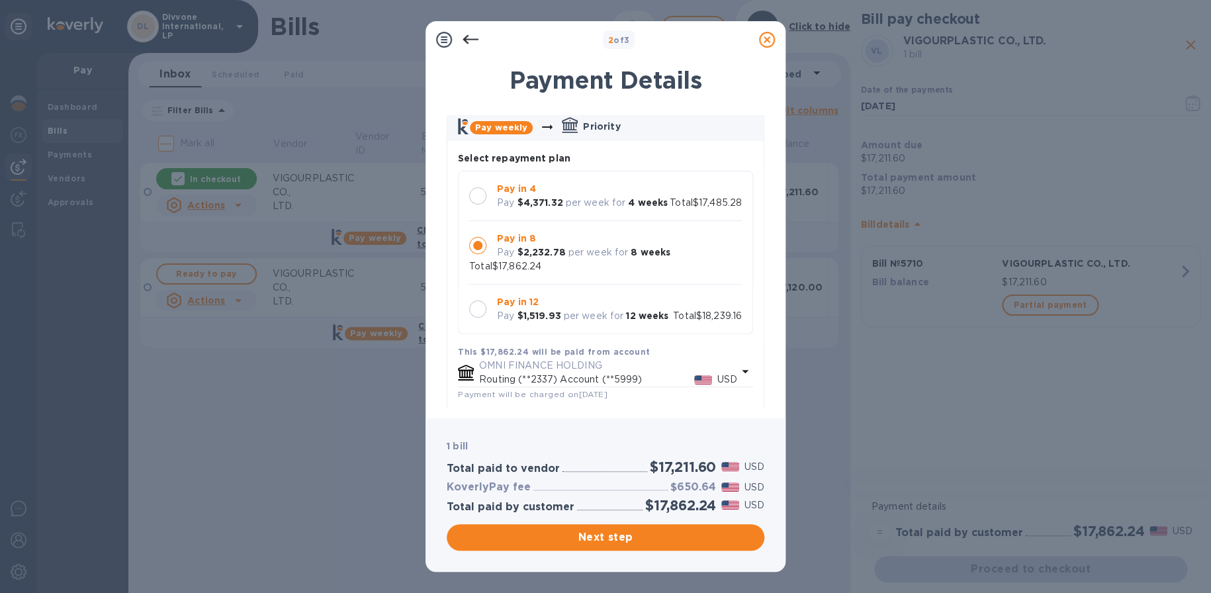
scroll to position [265, 0]
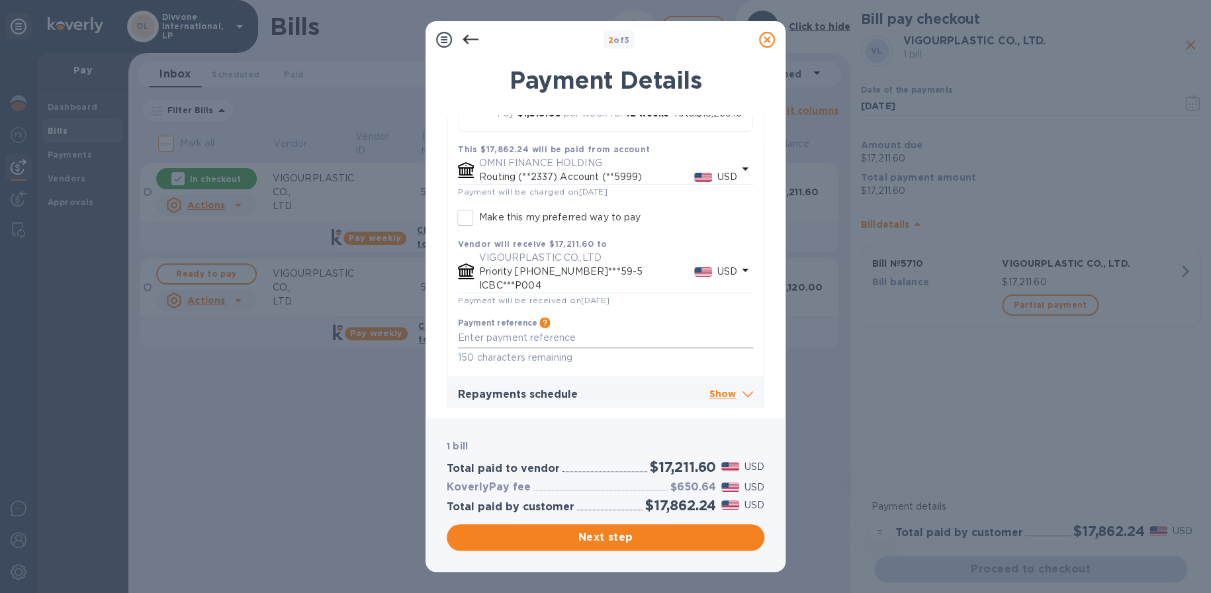
click at [668, 343] on textarea at bounding box center [605, 337] width 295 height 11
click at [556, 341] on textarea at bounding box center [605, 337] width 295 height 11
paste textarea "5710"
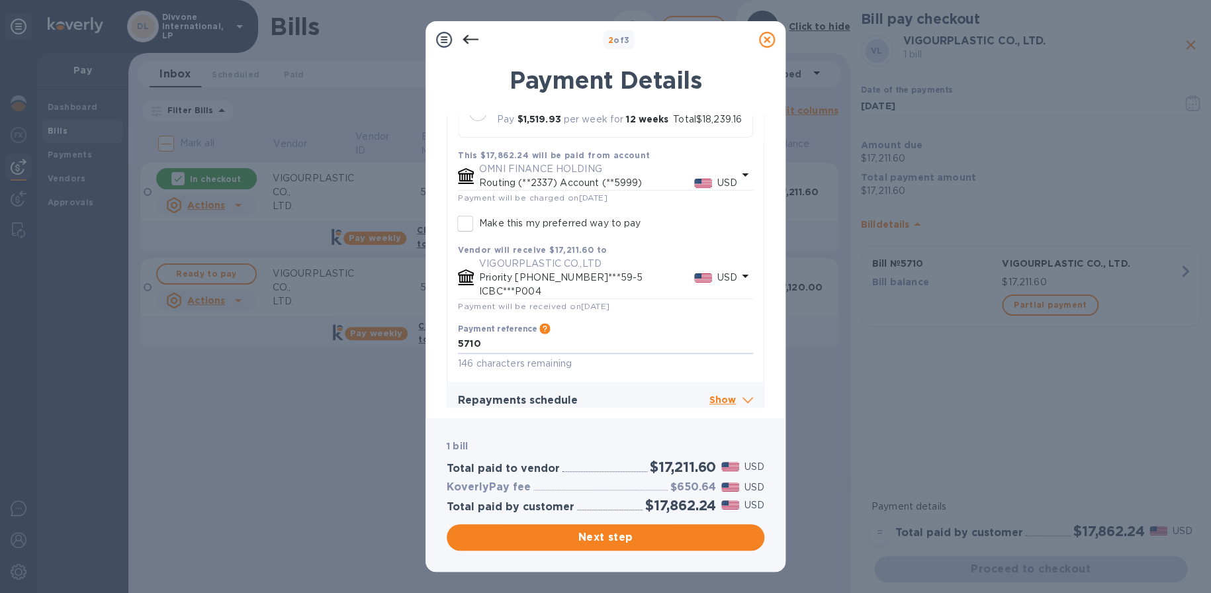
scroll to position [274, 0]
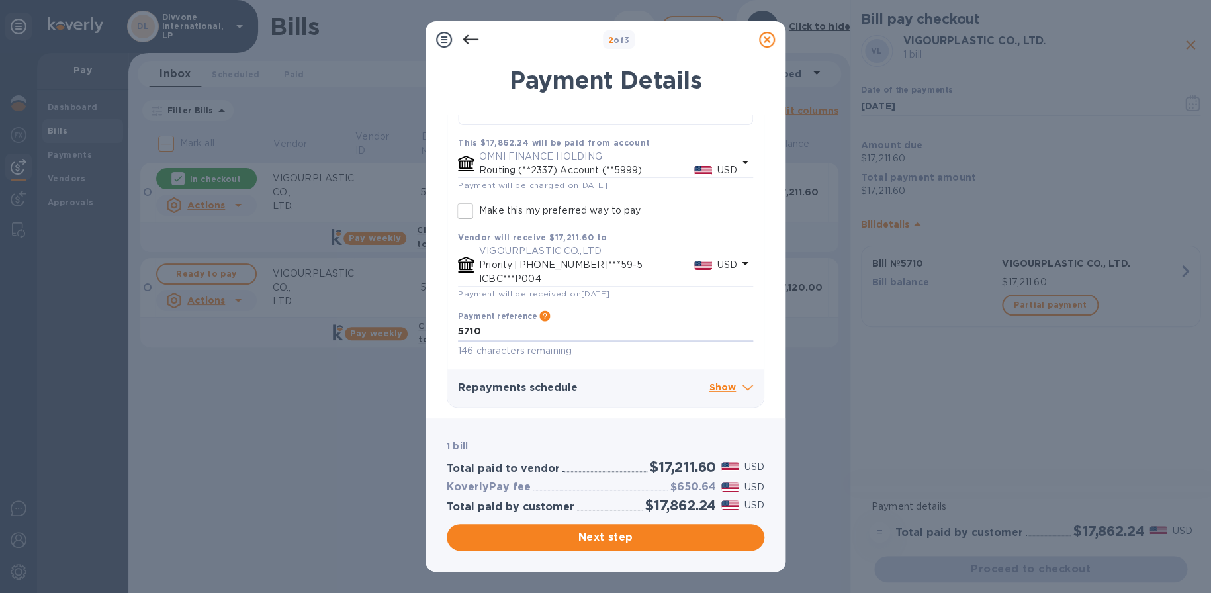
type textarea "5710"
click at [726, 391] on p "Show" at bounding box center [731, 388] width 44 height 17
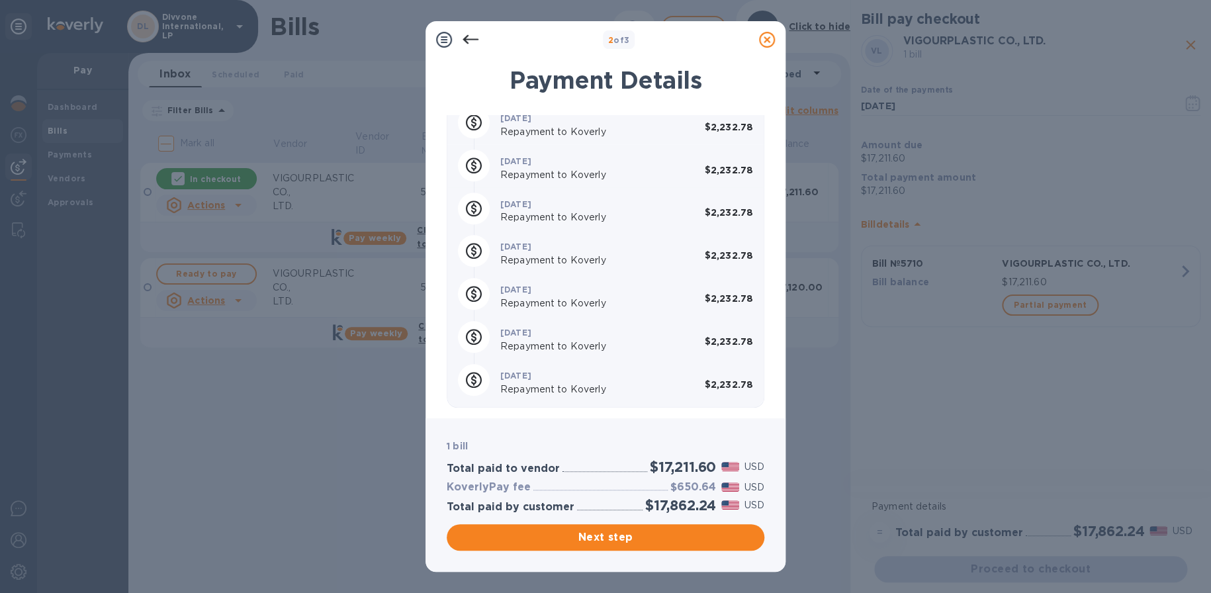
scroll to position [699, 0]
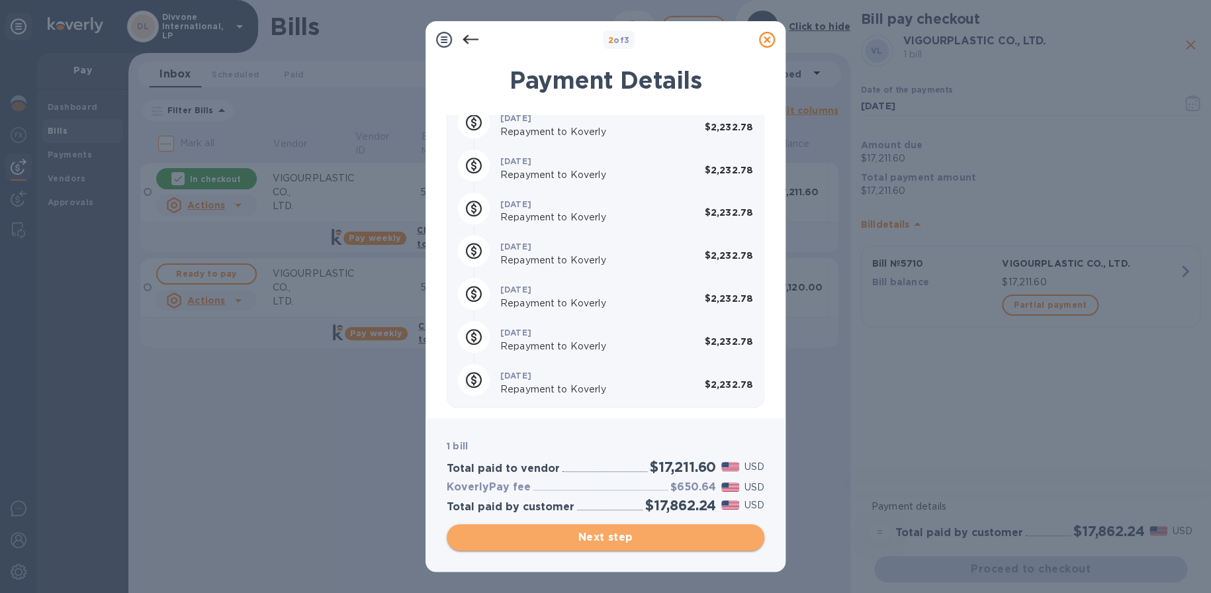
click at [644, 533] on span "Next step" at bounding box center [605, 538] width 297 height 16
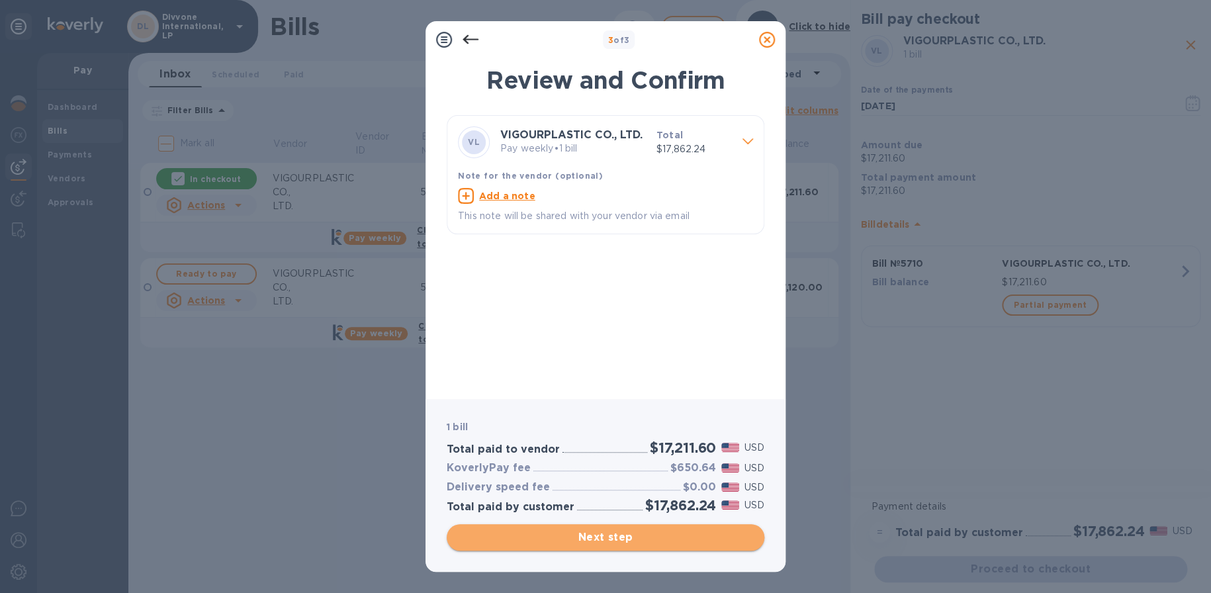
click at [646, 536] on span "Next step" at bounding box center [605, 538] width 297 height 16
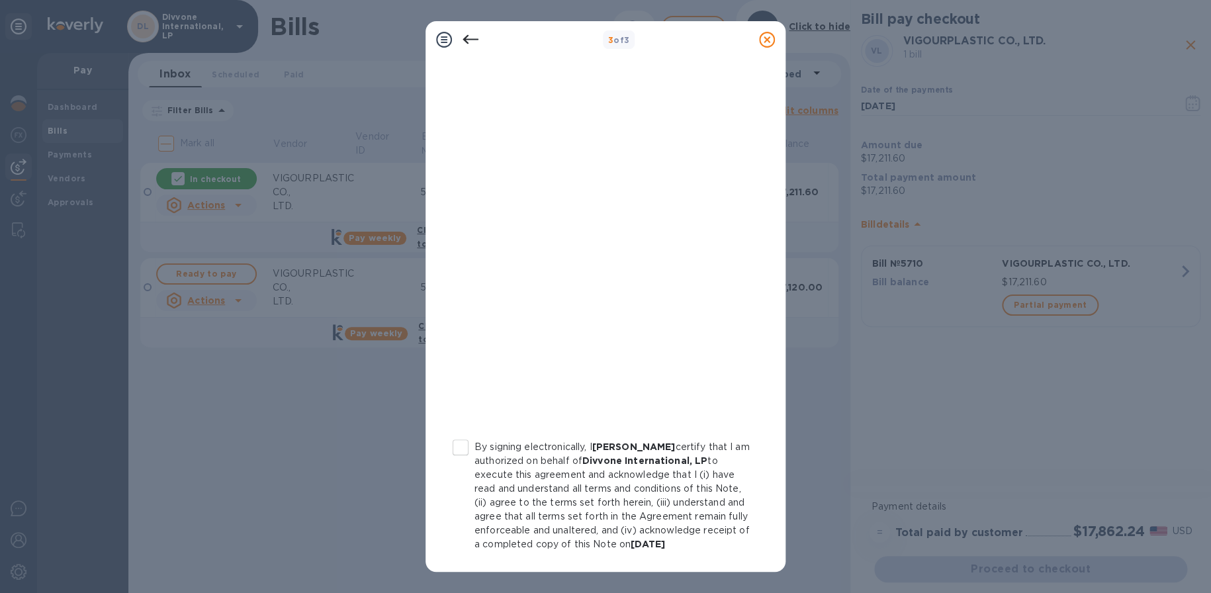
scroll to position [159, 0]
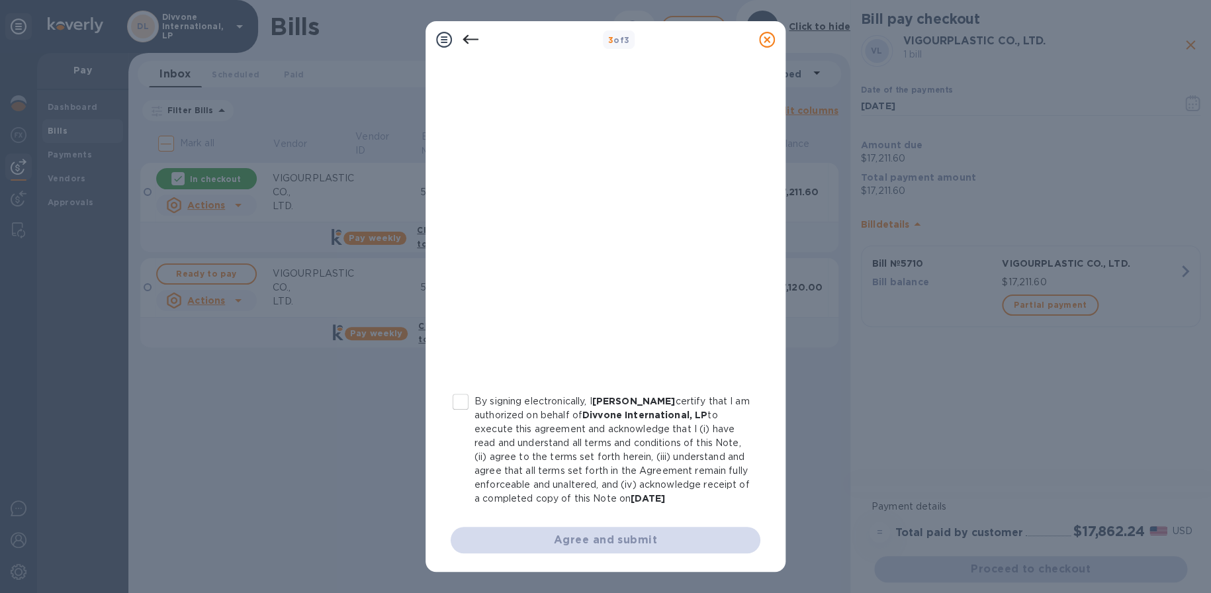
click at [463, 388] on input "By signing electronically, I [PERSON_NAME] certify that I am authorized on beha…" at bounding box center [461, 402] width 28 height 28
checkbox input "true"
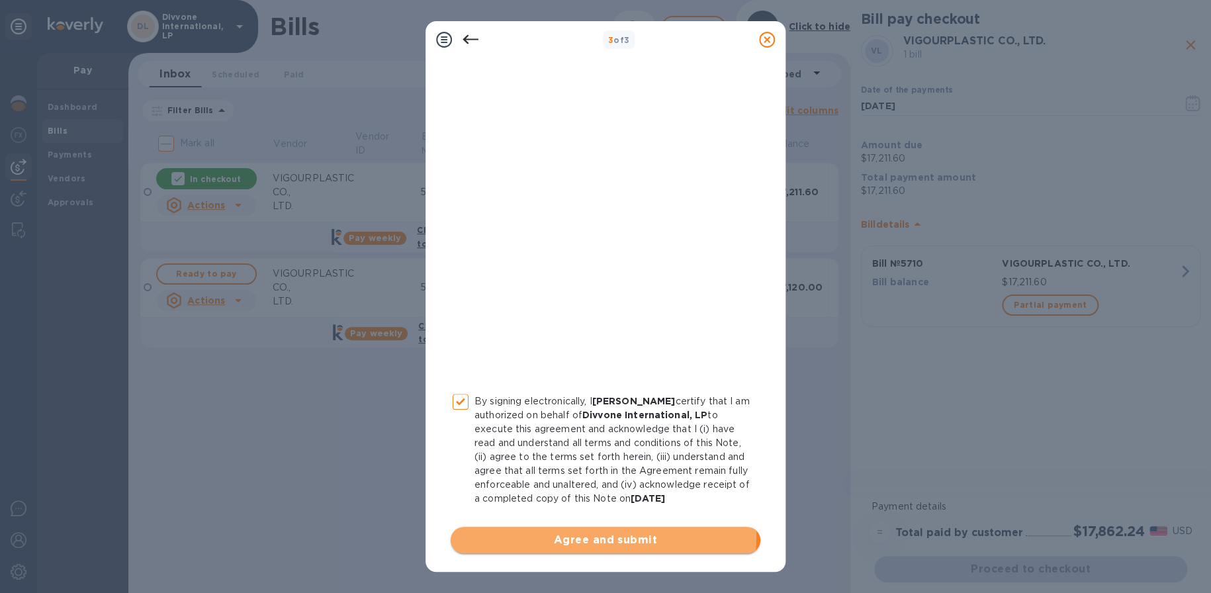
click at [600, 538] on span "Agree and submit" at bounding box center [605, 540] width 289 height 16
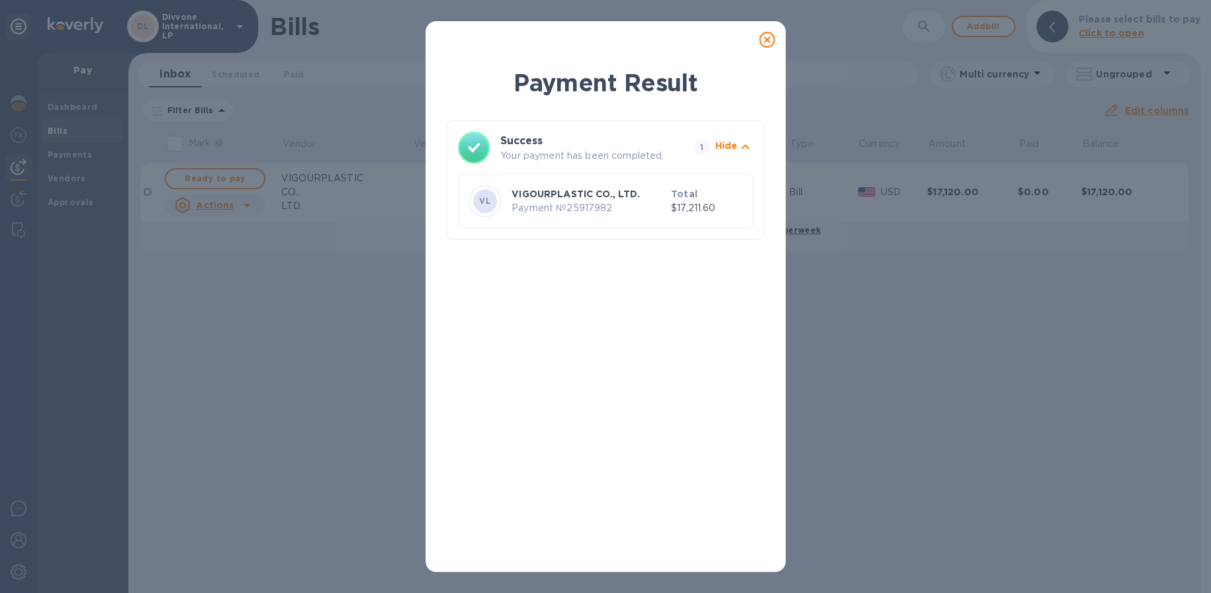
click at [764, 44] on icon at bounding box center [767, 40] width 16 height 16
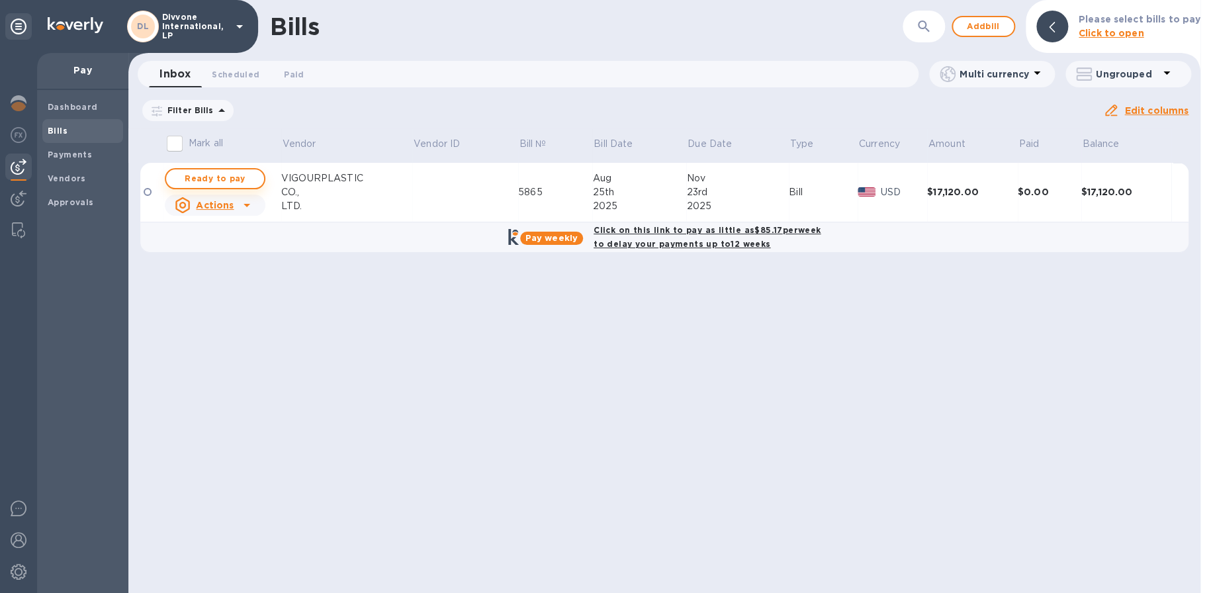
click at [224, 175] on span "Ready to pay" at bounding box center [215, 179] width 77 height 16
checkbox input "true"
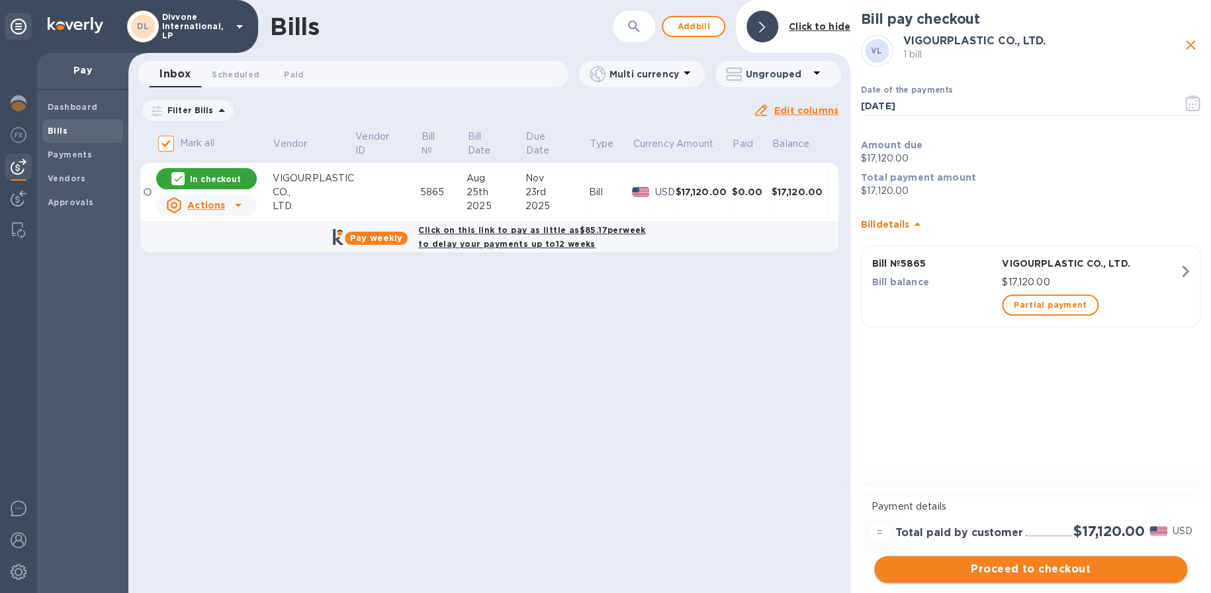
click at [1047, 567] on span "Proceed to checkout" at bounding box center [1031, 569] width 292 height 16
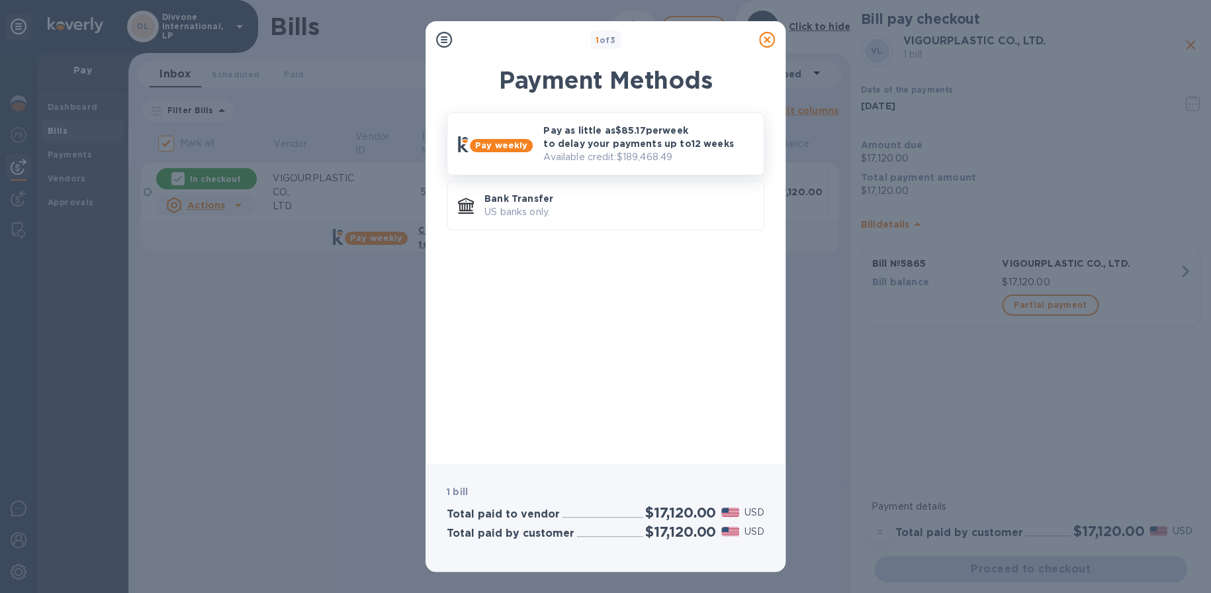
click at [599, 136] on p "Pay as little as $85.17 per week to delay your payments up to 12 weeks" at bounding box center [648, 137] width 210 height 26
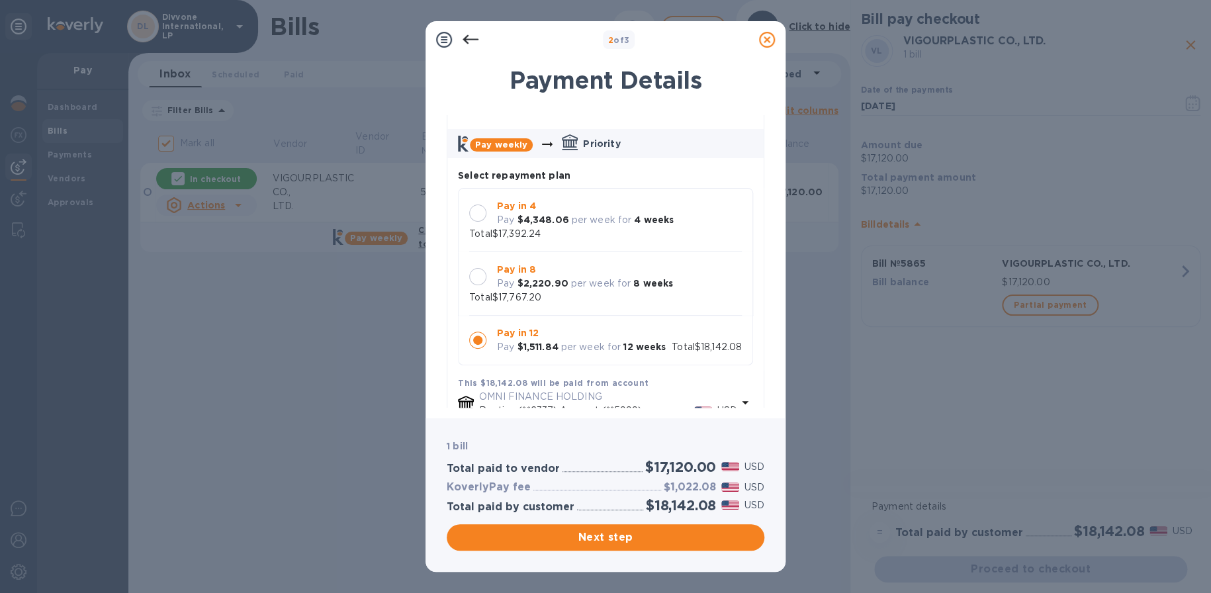
scroll to position [66, 0]
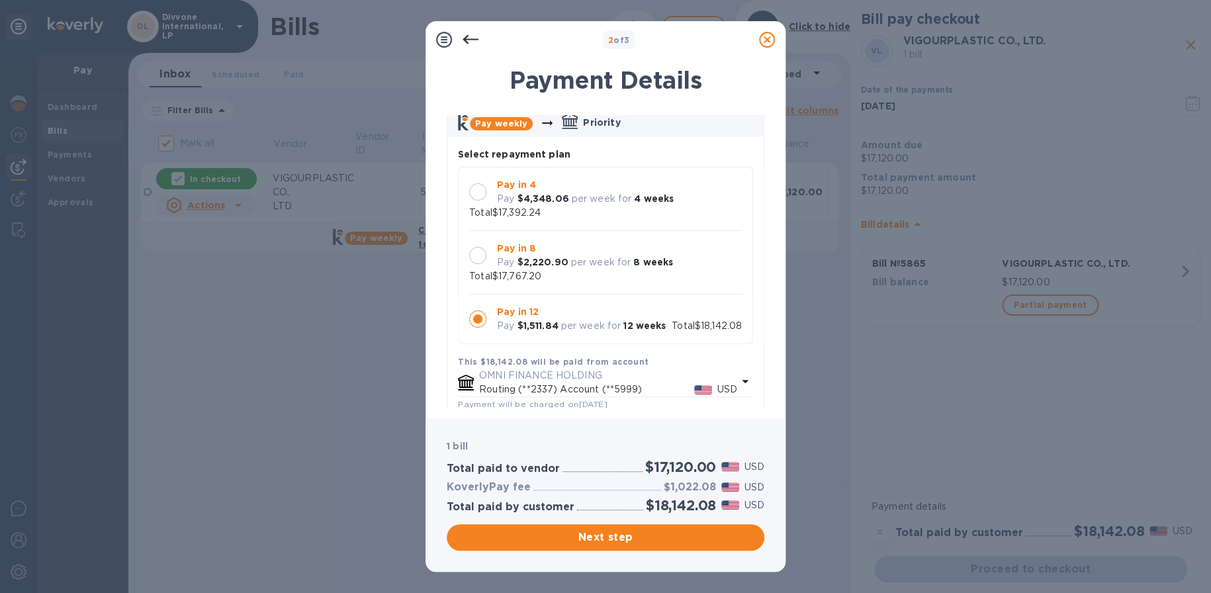
click at [604, 259] on div "Pay in 8 Pay $2,220.90 per week for 8 weeks" at bounding box center [585, 255] width 187 height 38
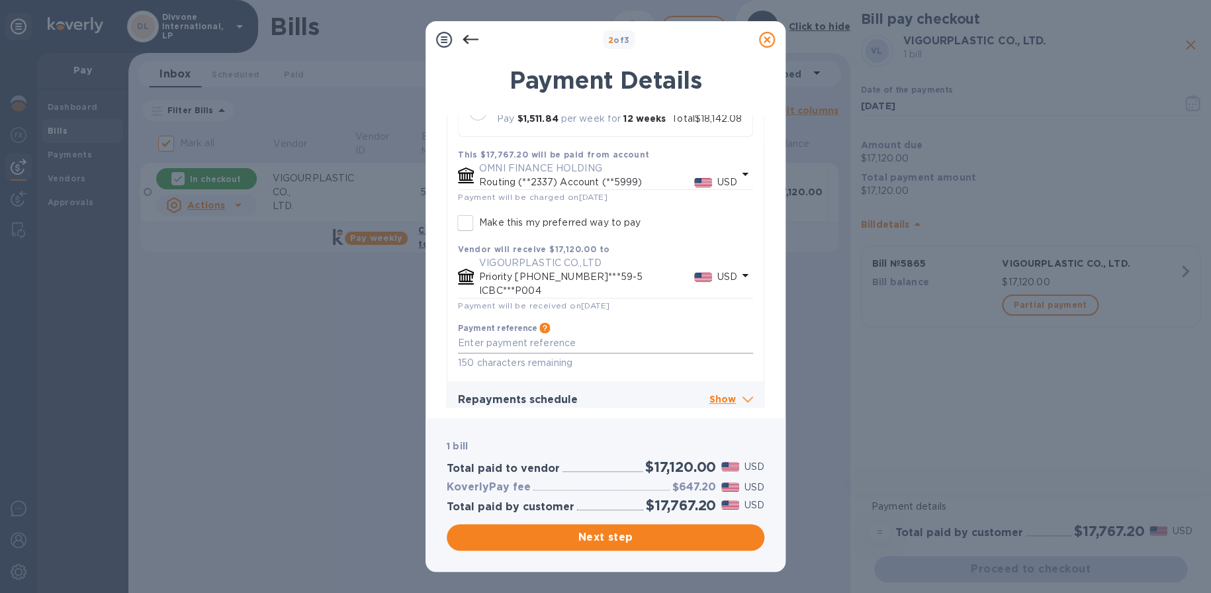
scroll to position [274, 0]
click at [576, 337] on textarea at bounding box center [605, 342] width 295 height 11
click at [743, 396] on icon at bounding box center [748, 399] width 11 height 6
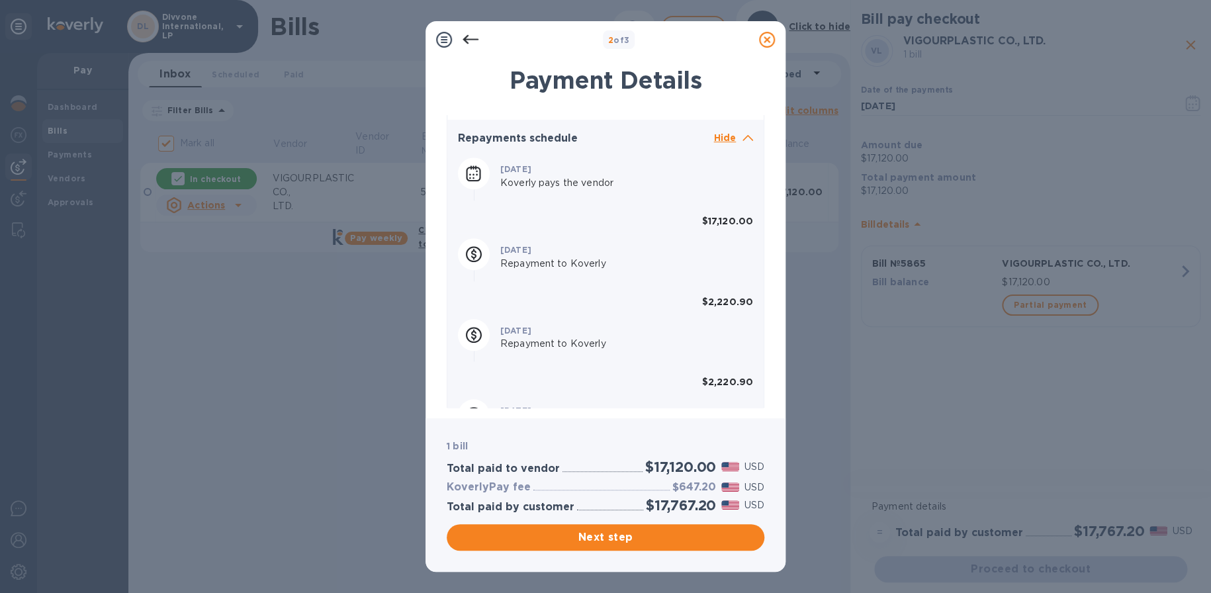
scroll to position [539, 0]
click at [694, 491] on h3 "$647.20" at bounding box center [695, 487] width 44 height 13
copy h3 "647.20"
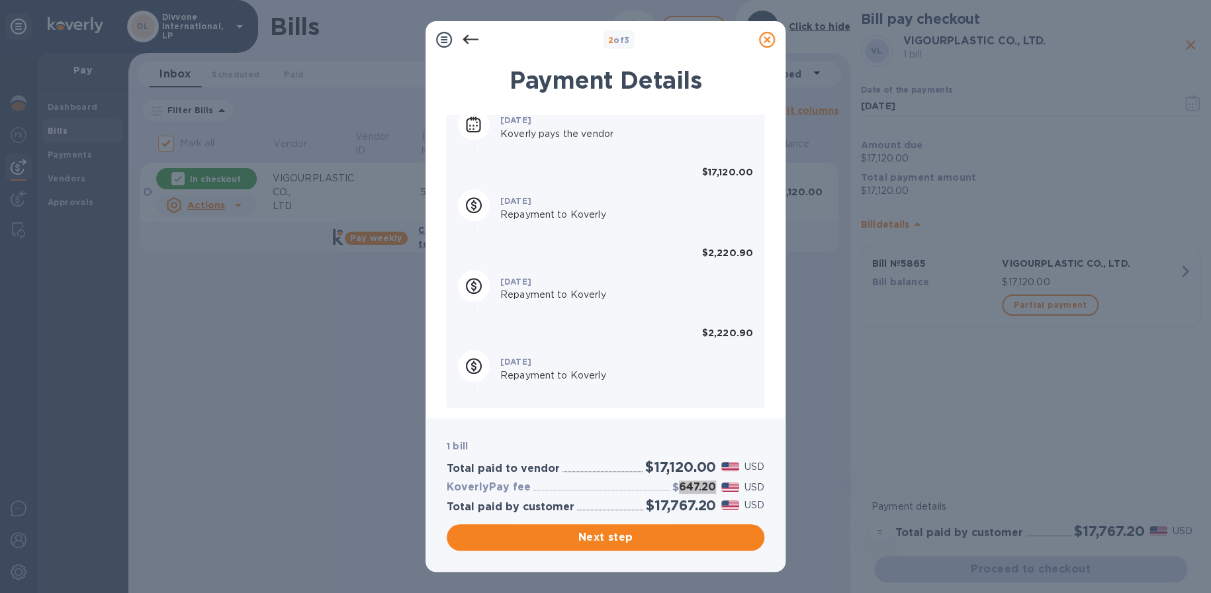
scroll to position [605, 0]
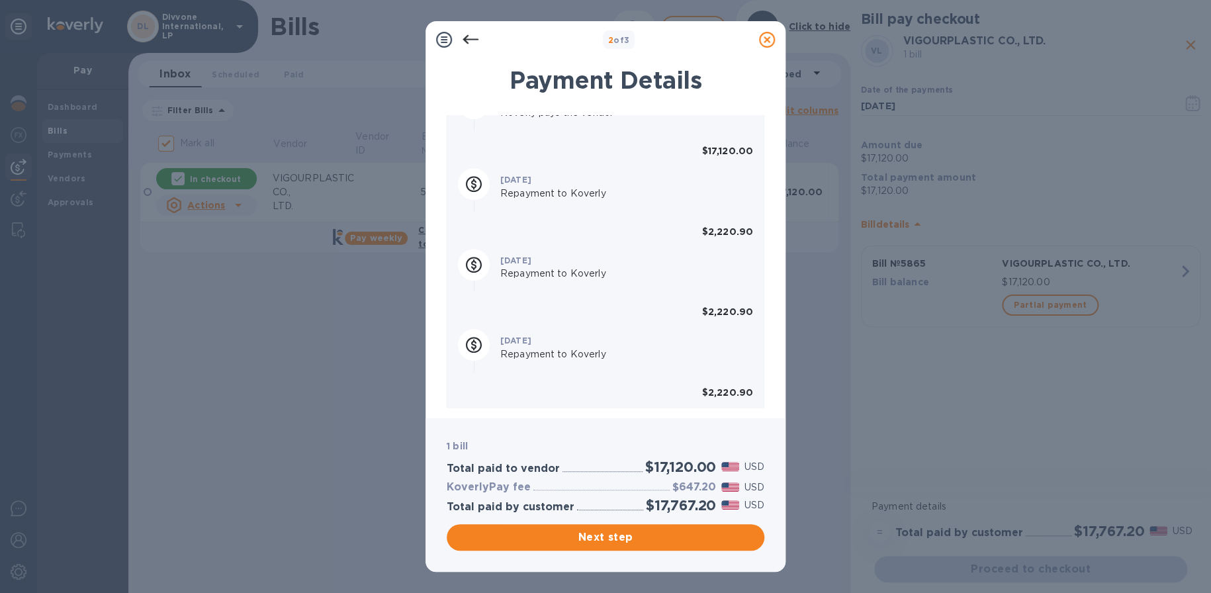
click at [725, 226] on b "$2,220.90" at bounding box center [727, 231] width 51 height 11
copy b "2,220.90"
click at [635, 532] on span "Next step" at bounding box center [605, 538] width 297 height 16
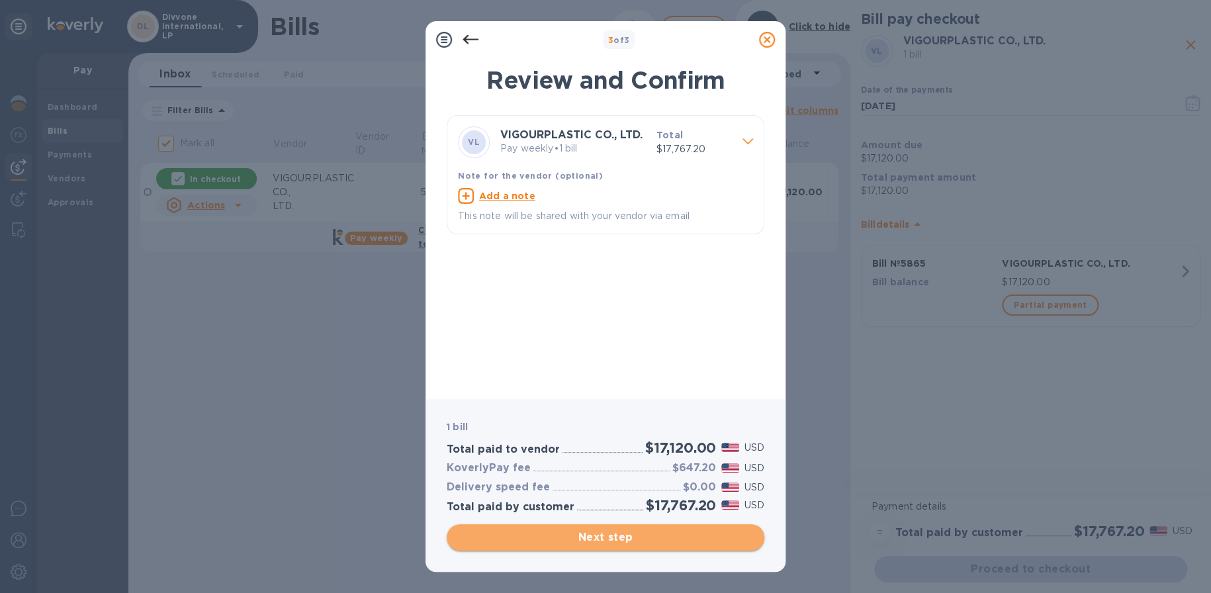
click at [632, 538] on span "Next step" at bounding box center [605, 538] width 297 height 16
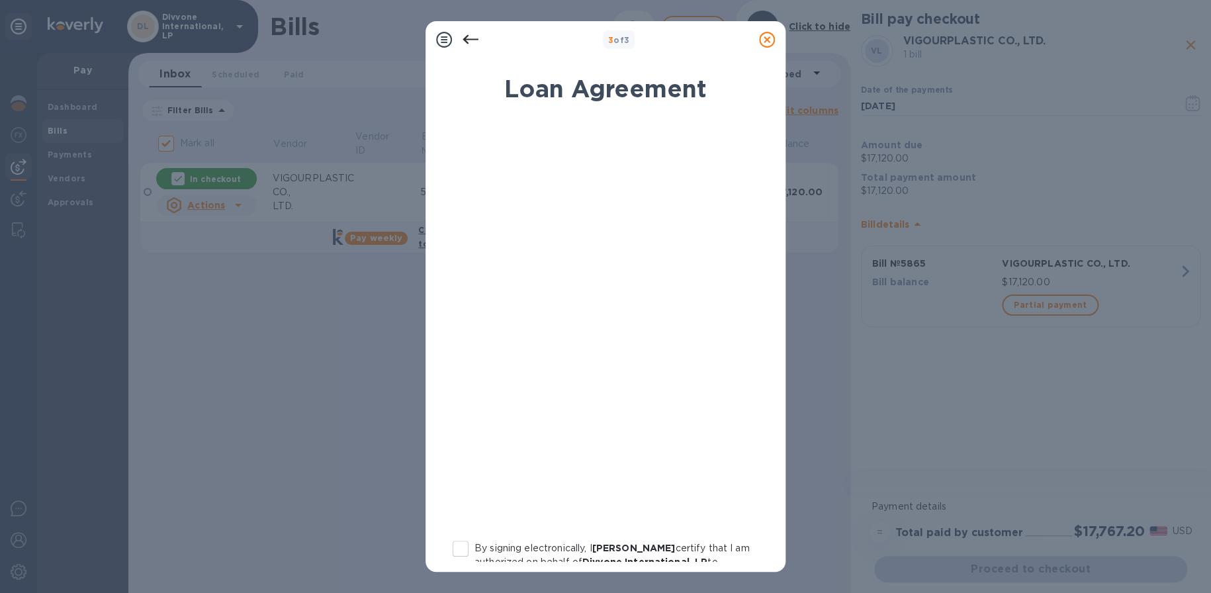
scroll to position [159, 0]
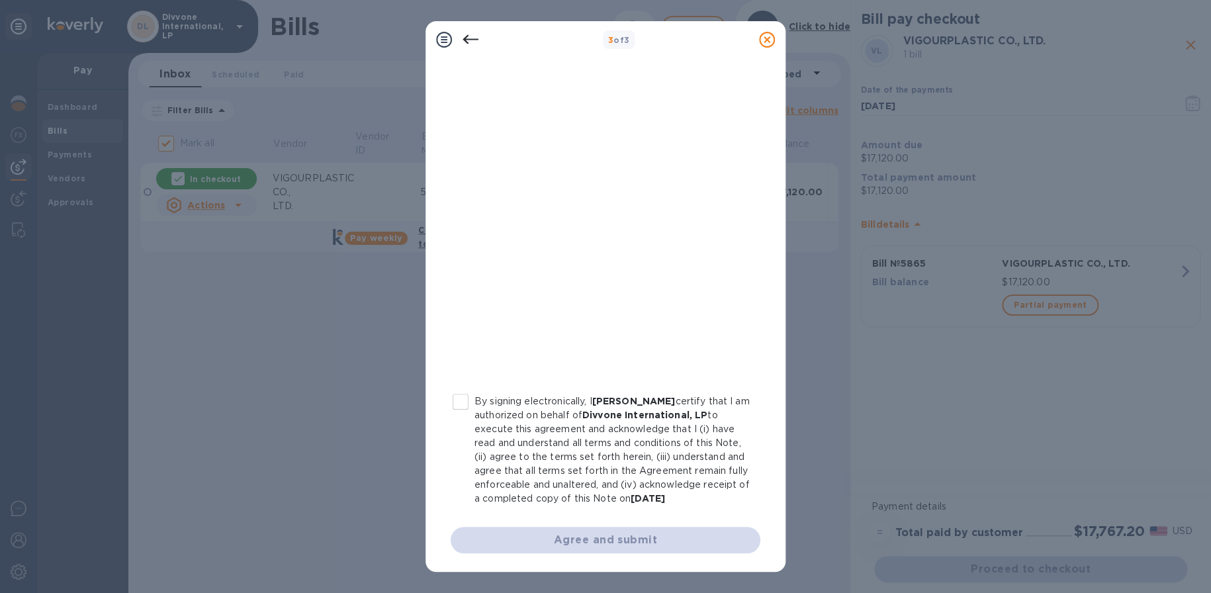
click at [457, 388] on input "By signing electronically, I [PERSON_NAME] certify that I am authorized on beha…" at bounding box center [461, 402] width 28 height 28
checkbox input "true"
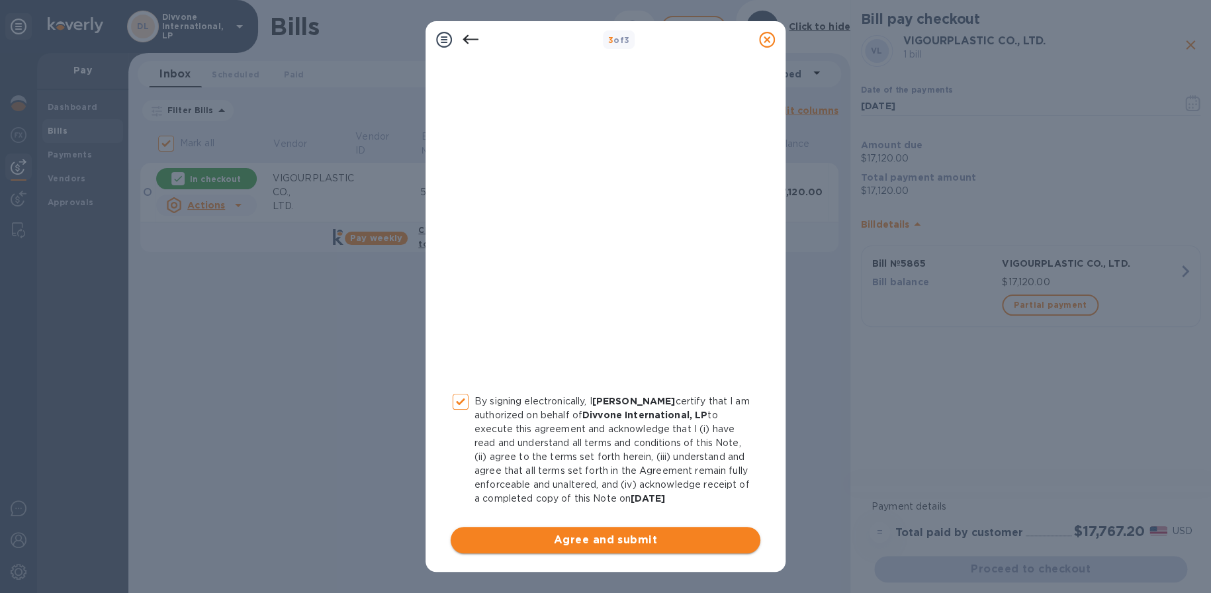
click at [569, 538] on span "Agree and submit" at bounding box center [605, 540] width 289 height 16
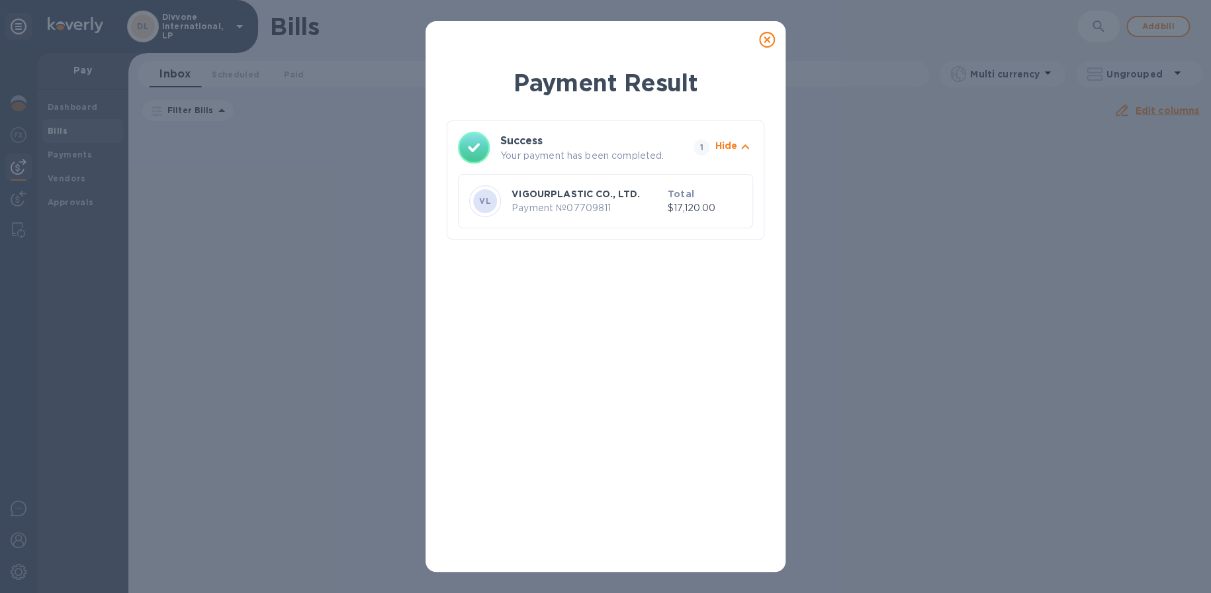
click at [770, 38] on icon at bounding box center [767, 40] width 16 height 16
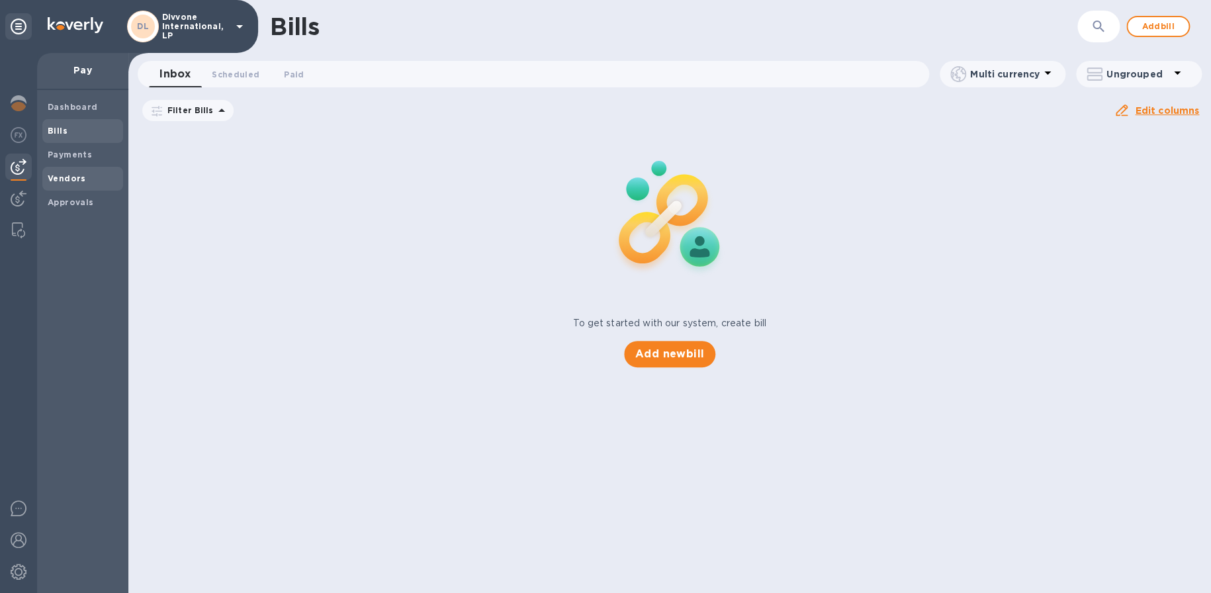
click at [60, 179] on b "Vendors" at bounding box center [67, 178] width 38 height 10
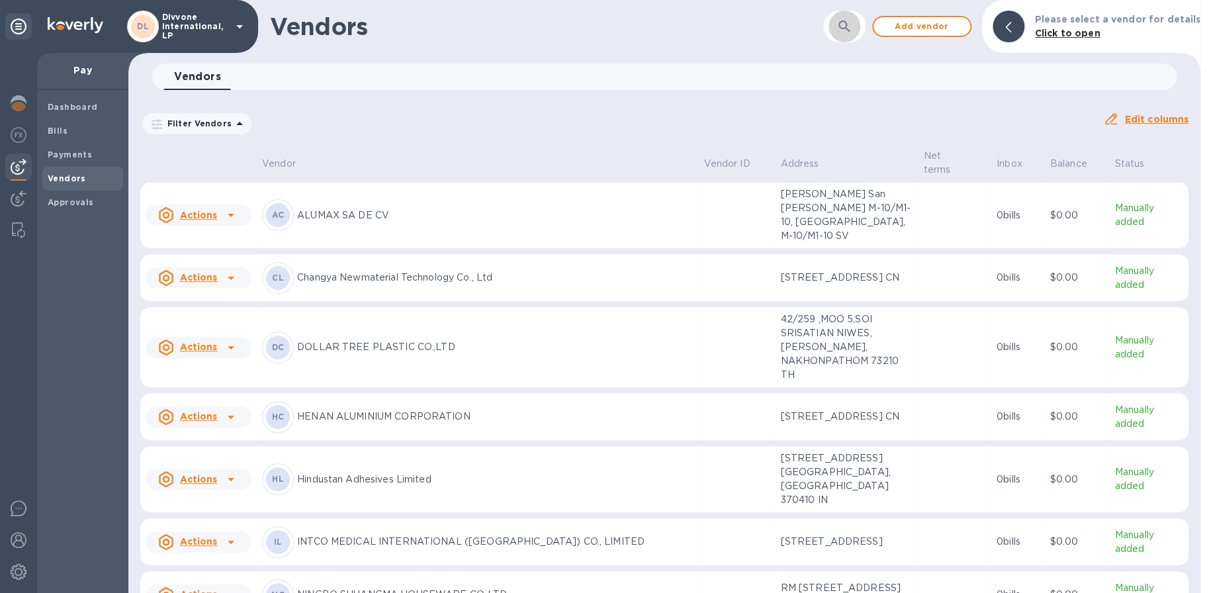
click at [848, 22] on icon "button" at bounding box center [845, 27] width 16 height 16
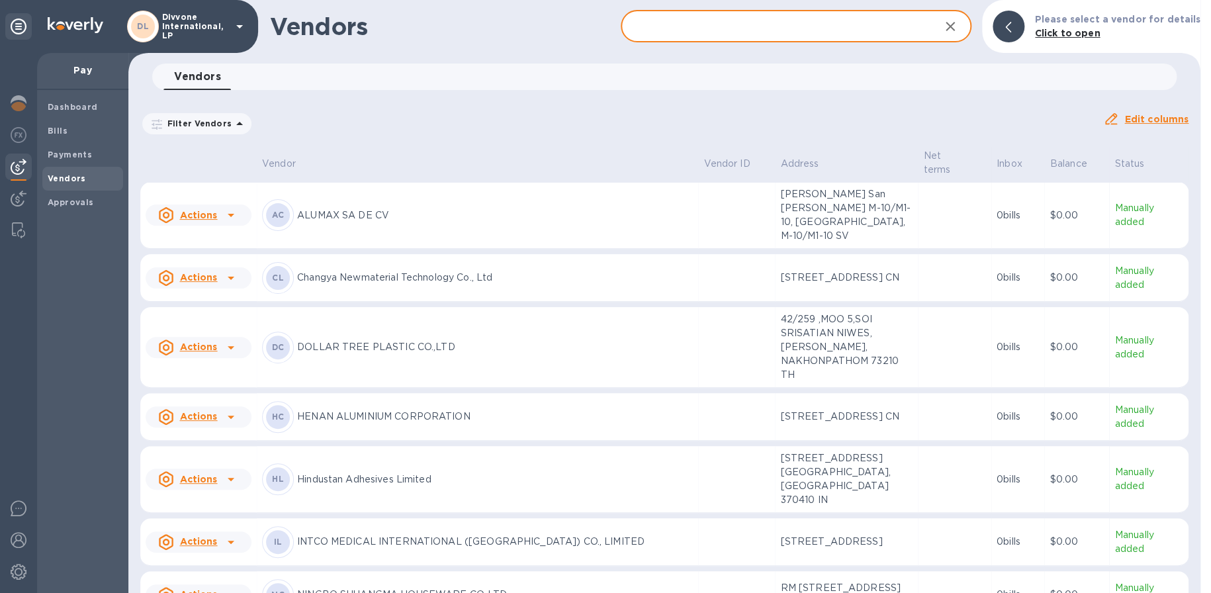
click at [786, 20] on input "text" at bounding box center [775, 27] width 308 height 32
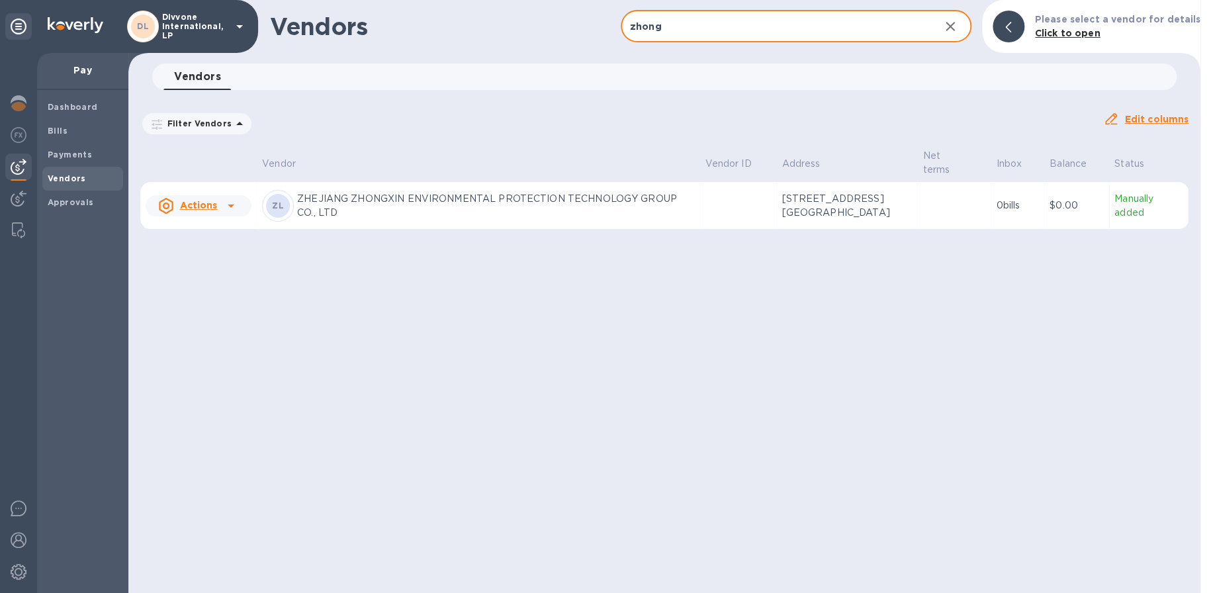
type input "zhong"
click at [585, 193] on div "ZL ZHEJIANG ZHONGXIN ENVIRONMENTAL PROTECTION TECHNOLOGY GROUP CO., LTD" at bounding box center [478, 206] width 432 height 32
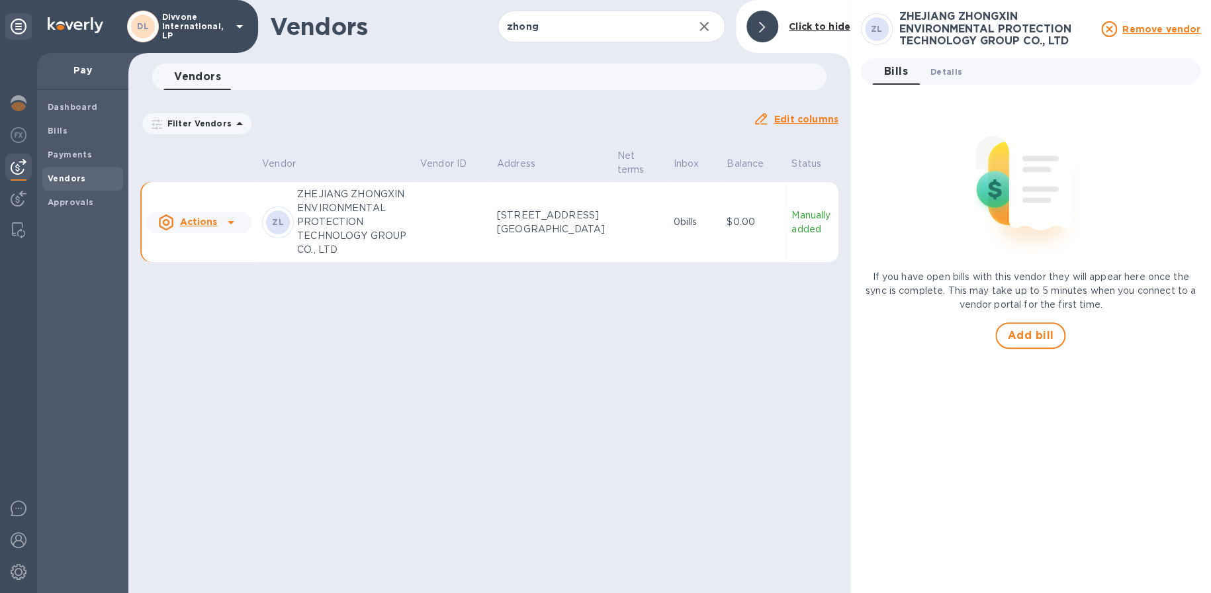
click at [951, 70] on span "Details 0" at bounding box center [947, 72] width 32 height 14
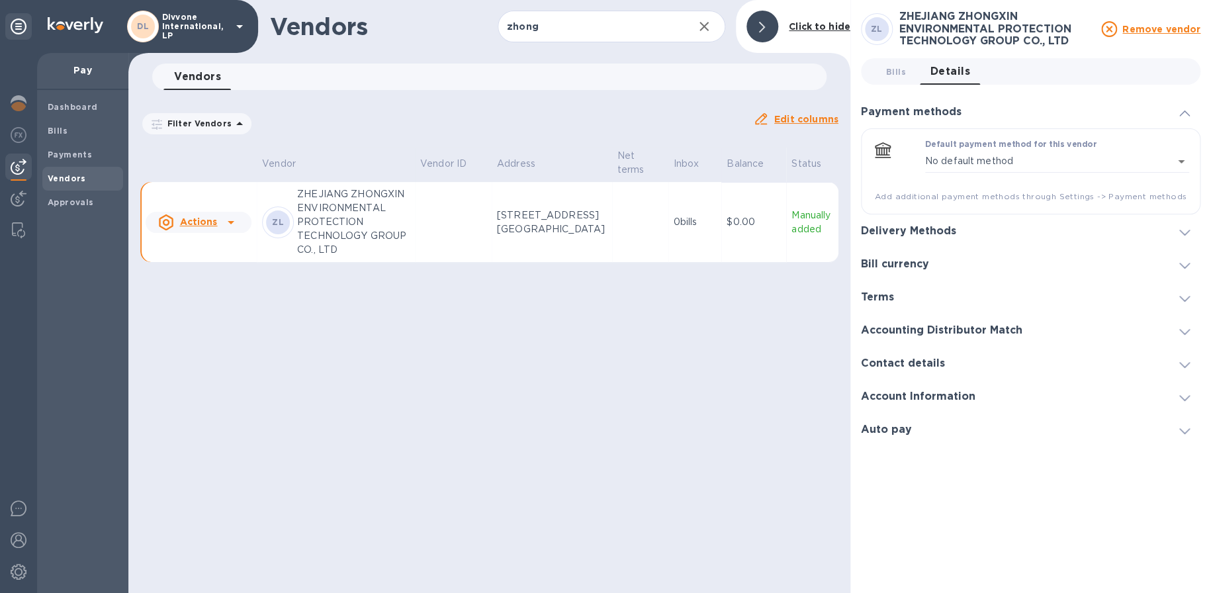
click at [962, 228] on div "Delivery Methods" at bounding box center [914, 231] width 106 height 13
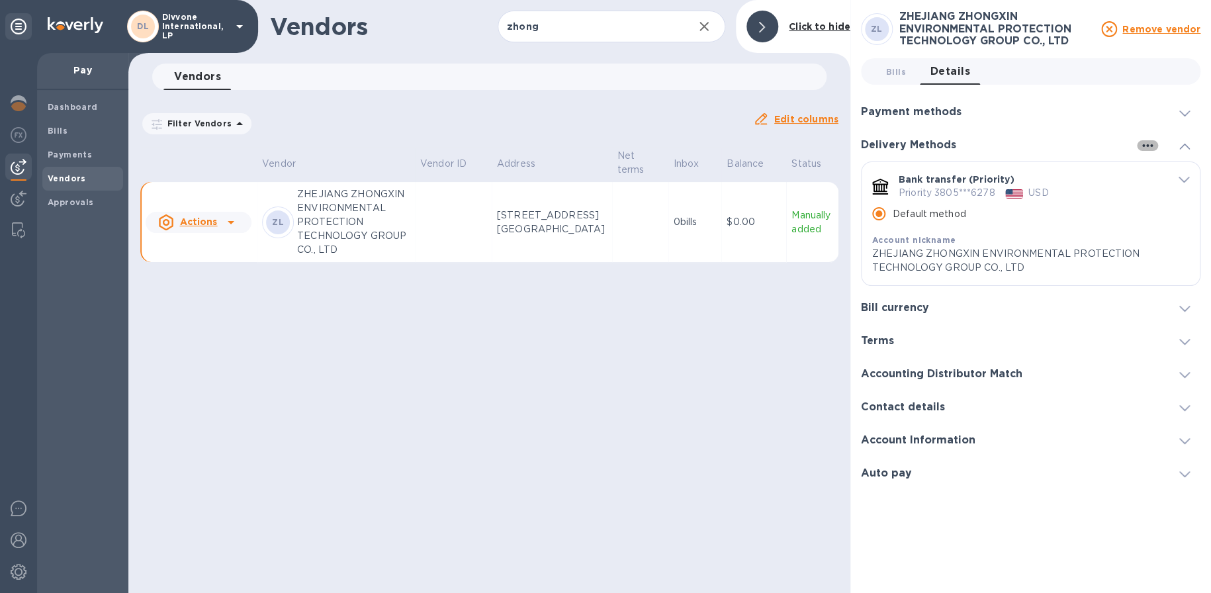
click at [1149, 144] on icon "button" at bounding box center [1148, 146] width 16 height 16
click at [799, 28] on div at bounding box center [605, 296] width 1211 height 593
click at [768, 24] on div at bounding box center [763, 27] width 32 height 32
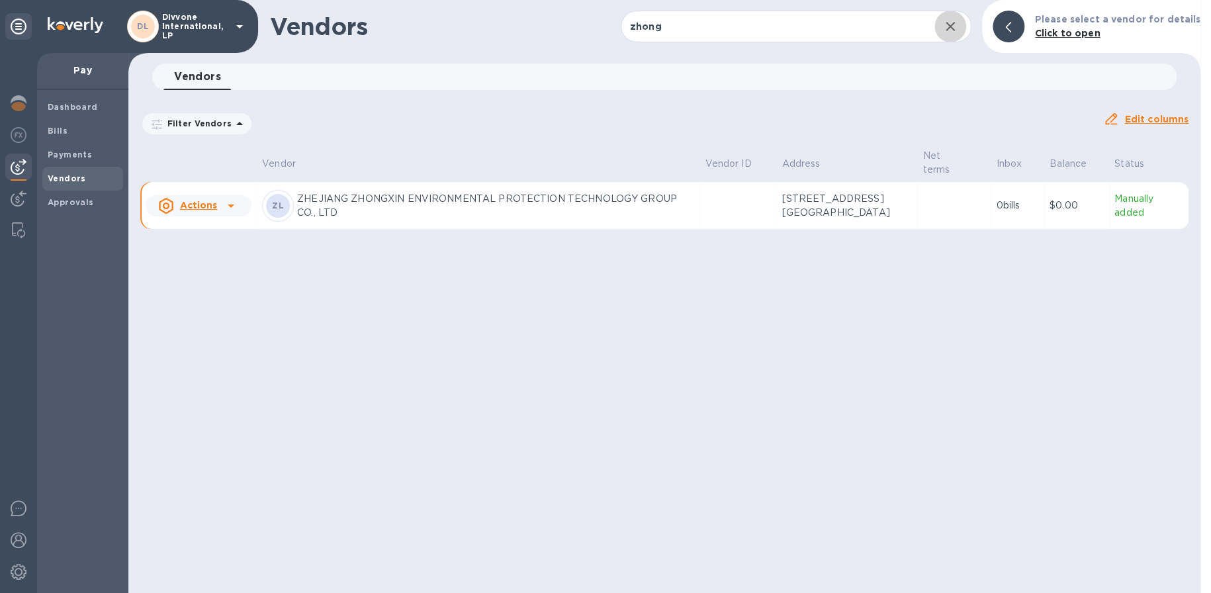
click at [965, 25] on button "button" at bounding box center [951, 27] width 32 height 32
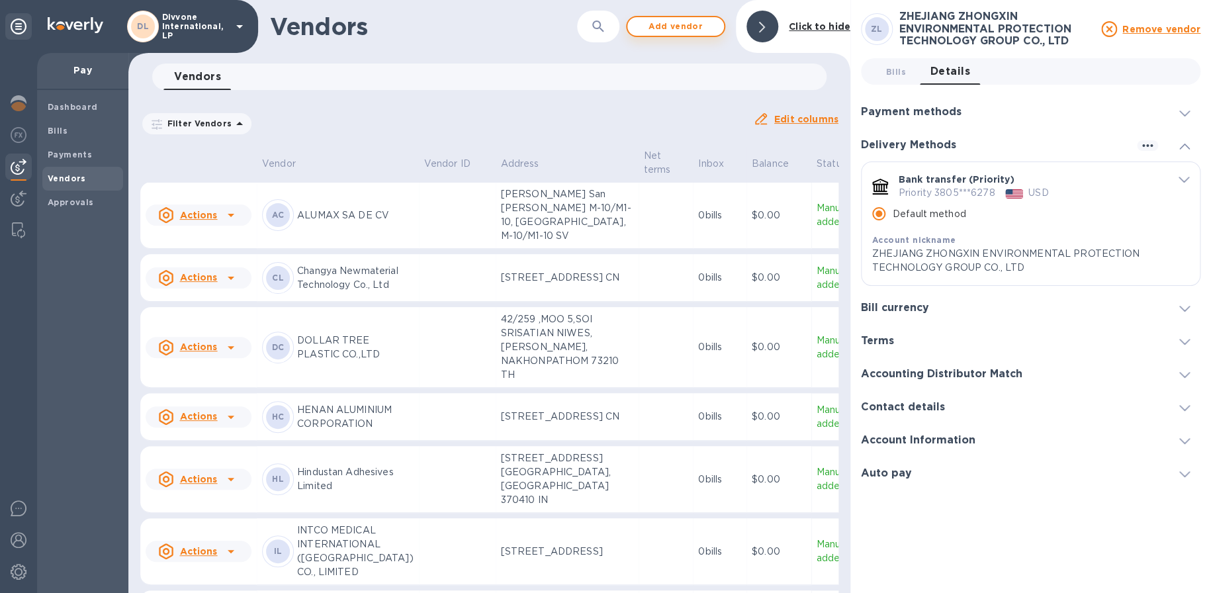
click at [683, 26] on span "Add vendor" at bounding box center [675, 27] width 75 height 16
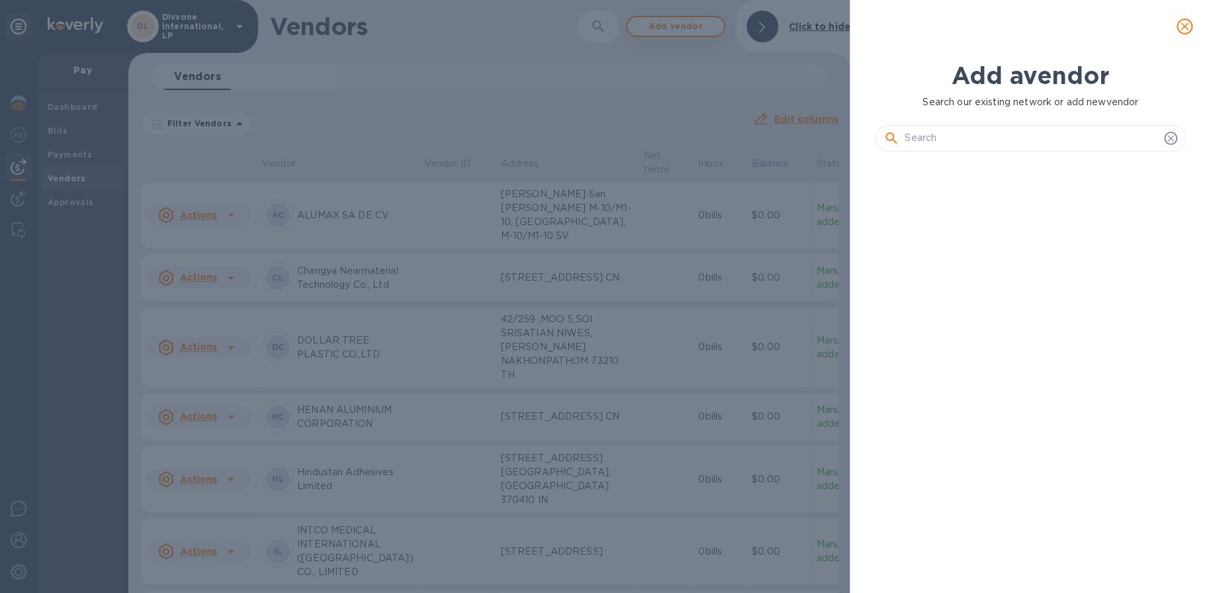
scroll to position [386, 316]
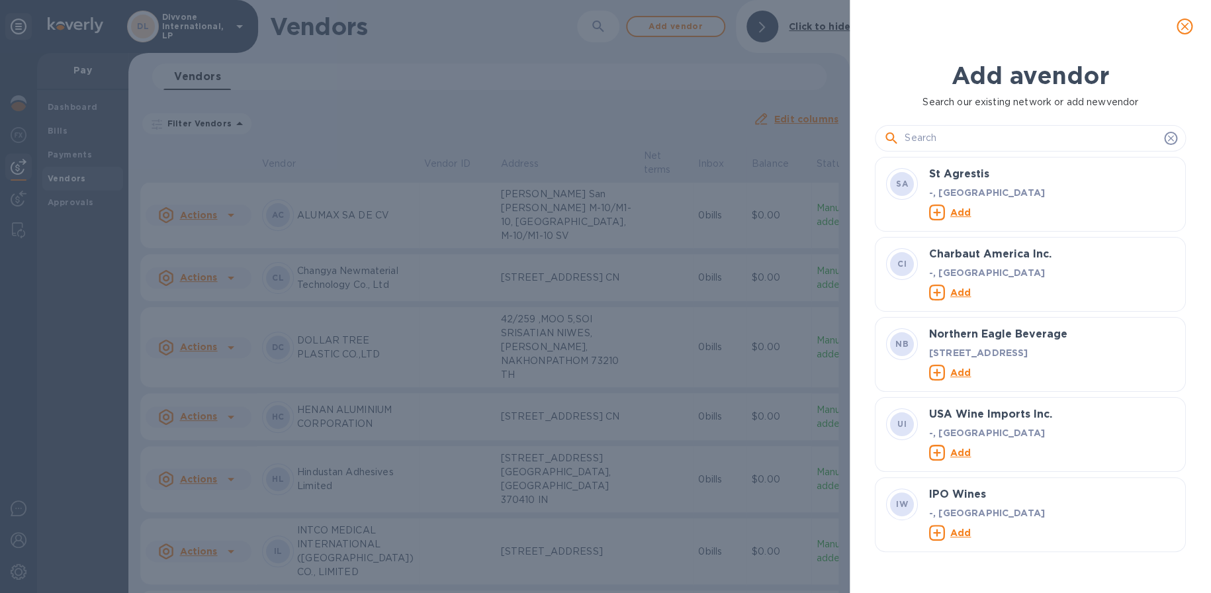
click at [947, 142] on input "text" at bounding box center [1032, 138] width 254 height 20
paste input "􀀽􀀫􀀲􀀱􀀪􀀃􀀻􀀬􀀱􀀃􀀨􀀦􀀲􀀺􀀤􀀵􀀨􀀃􀀷􀀨􀀦􀀫􀀱􀀲􀀯􀀲􀀪􀀼􀀃􀀋􀀷􀀫􀀤􀀬􀀯􀀤􀀱􀀧􀀌􀀃􀀦􀀲􀀑􀀏􀀯􀀷􀀧􀀑"
type input "􀀽􀀫􀀲􀀱􀀪􀀃􀀻􀀬􀀱􀀃􀀨􀀦􀀲􀀺􀀤􀀵􀀨􀀃􀀷􀀨􀀦􀀫􀀱􀀲􀀯􀀲􀀪􀀼􀀃􀀋􀀷􀀫􀀤􀀬􀀯􀀤􀀱􀀧􀀌􀀃􀀦􀀲􀀑􀀏􀀯􀀷􀀧􀀑"
click at [965, 141] on input "text" at bounding box center [1032, 138] width 254 height 20
paste input "􀀱􀁄􀁐􀁈􀀝􀀃􀀽􀀫􀀲􀀱􀀪􀀃􀀻􀀬􀀱􀀃􀀨􀀦􀀲􀀺􀀤􀀵􀀨􀀃􀀷􀀨􀀦􀀫􀀱􀀲􀀯􀀲􀀪􀀼􀀃􀀋􀀷􀀫􀀤􀀬􀀯􀀤􀀱􀀧􀀌􀀃􀀦􀀲􀀑􀀏􀀃 􀀯􀀷􀀧􀀑"
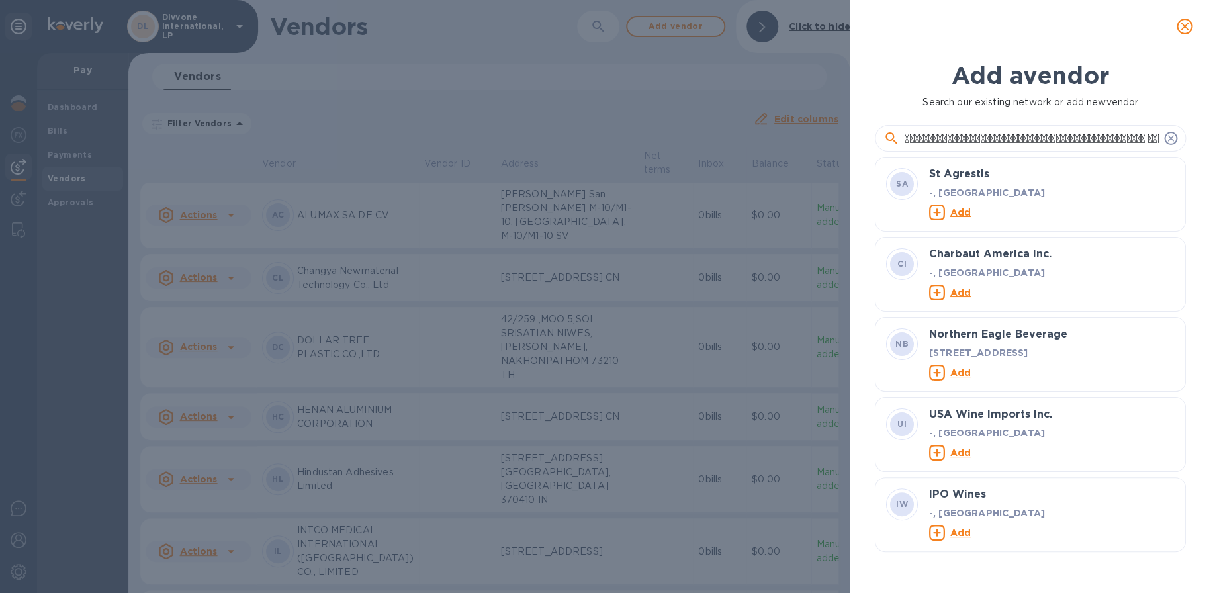
scroll to position [0, 8]
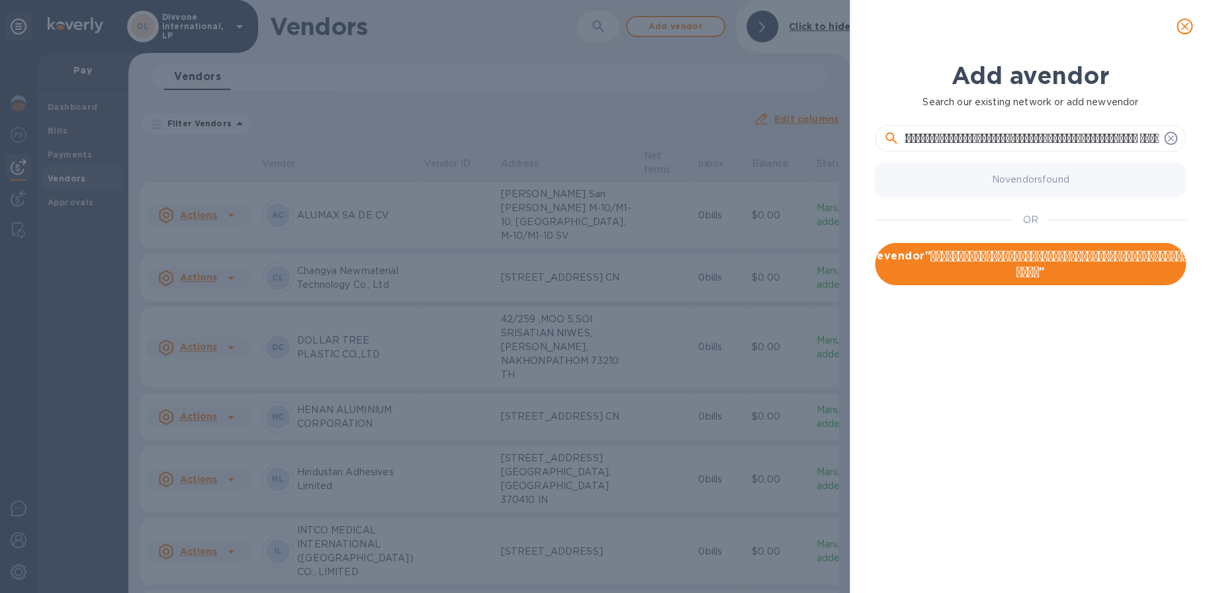
type input "􀀱􀁄􀁐􀁈􀀝􀀃􀀽􀀫􀀲􀀱􀀪􀀃􀀻􀀬􀀱􀀃􀀨􀀦􀀲􀀺􀀤􀀵􀀨􀀃􀀷􀀨􀀦􀀫􀀱􀀲􀀯􀀲􀀪􀀼􀀃􀀋􀀷􀀫􀀤􀀬􀀯􀀤􀀱􀀧􀀌􀀃􀀦􀀲􀀑􀀏􀀃 􀀯􀀷􀀧􀀑"
click at [1172, 138] on icon at bounding box center [1171, 138] width 11 height 11
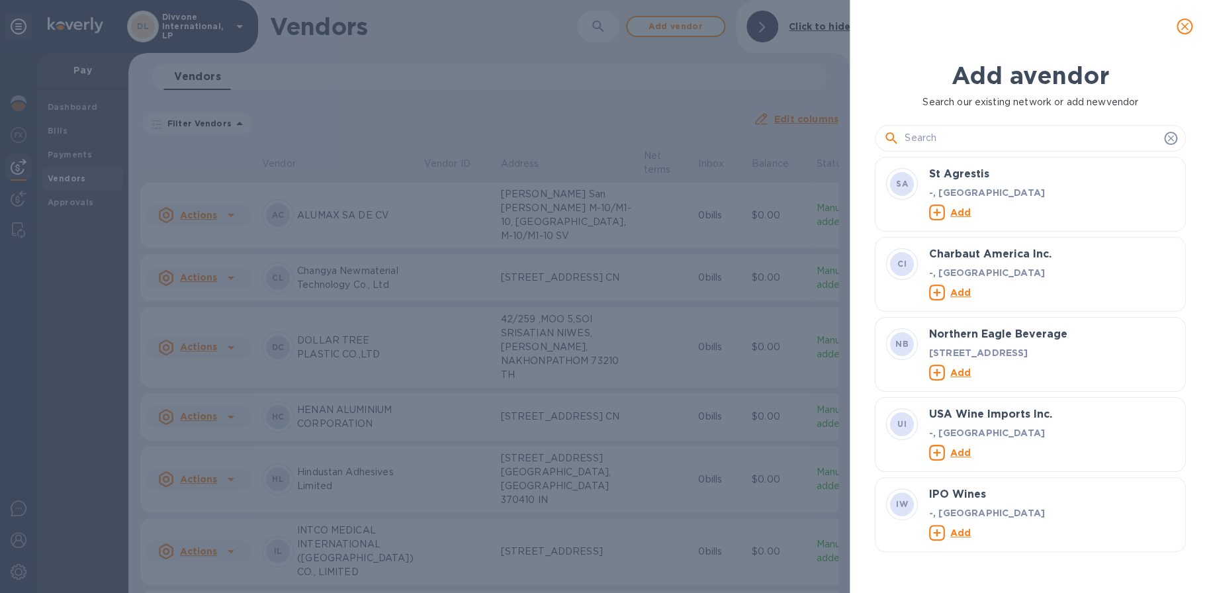
click at [977, 141] on input "text" at bounding box center [1032, 138] width 254 height 20
click at [947, 140] on input "text" at bounding box center [1032, 138] width 254 height 20
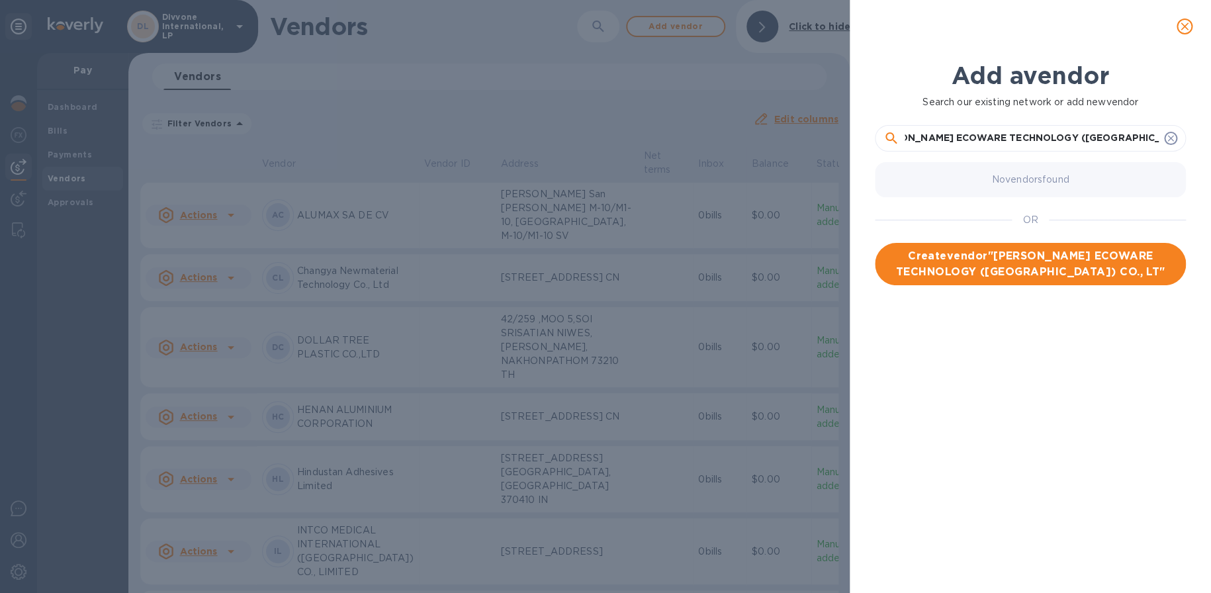
scroll to position [0, 36]
type input "[PERSON_NAME] ECOWARE TECHNOLOGY ([GEOGRAPHIC_DATA]) CO., LTD."
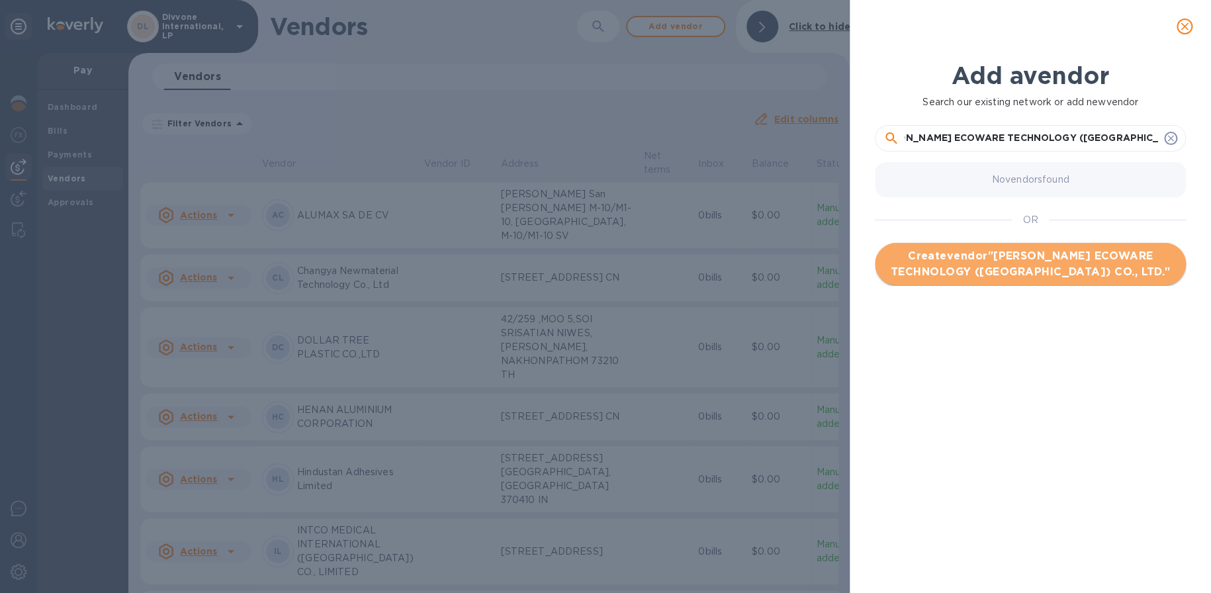
scroll to position [0, 0]
click at [1071, 265] on span "Create vendor " ZHONG XIN ECOWARE TECHNOLOGY (THAILAND) CO., LTD. "" at bounding box center [1031, 264] width 290 height 32
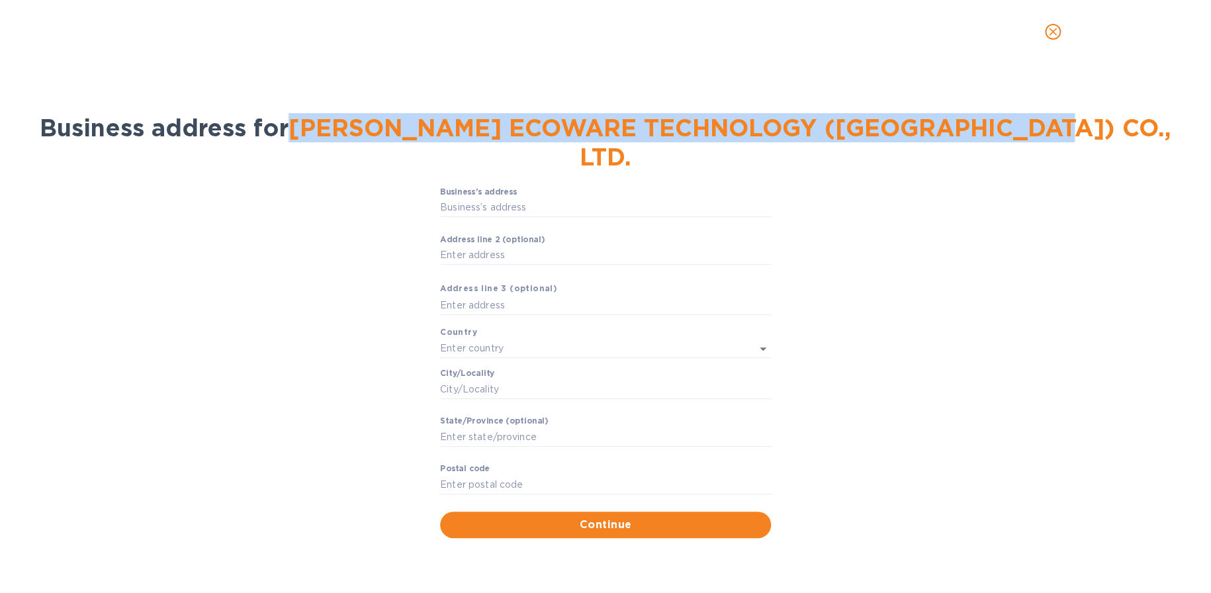
drag, startPoint x: 367, startPoint y: 118, endPoint x: 1104, endPoint y: 128, distance: 736.8
click at [1104, 128] on div "Business address for ZHONG XIN ECOWARE TECHNOLOGY (THAILAND) CO., LTD." at bounding box center [605, 142] width 1177 height 74
copy span "[PERSON_NAME] ECOWARE TECHNOLOGY ([GEOGRAPHIC_DATA]) CO., LTD."
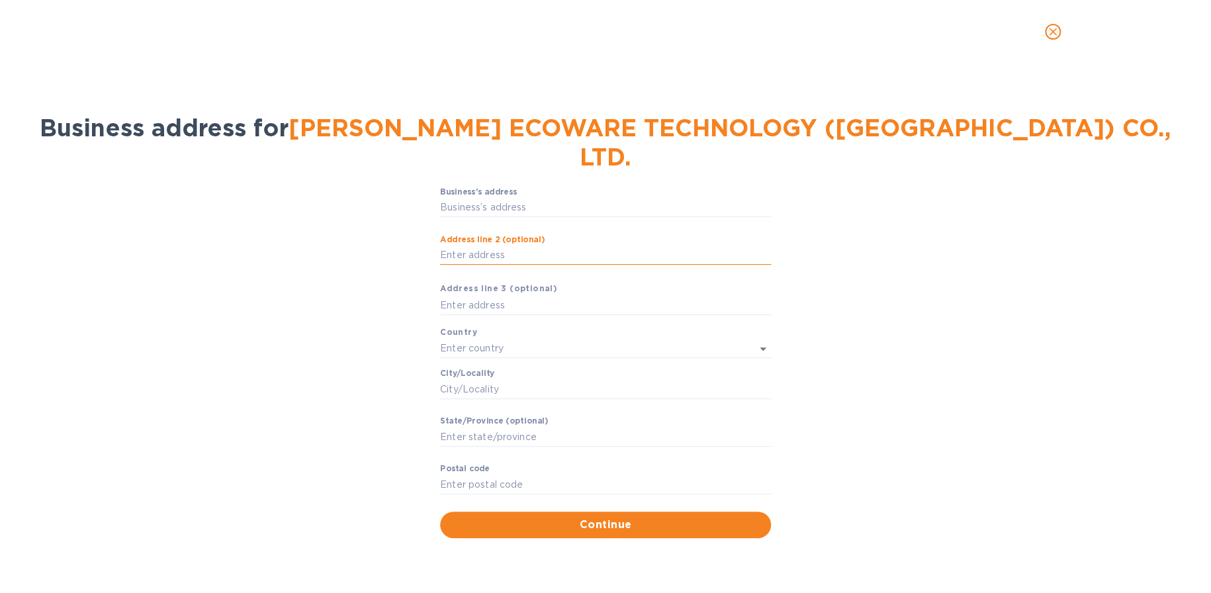
click at [575, 246] on input "Аddress line 2 (optional)" at bounding box center [605, 256] width 331 height 20
paste input "􀀥􀁘􀁕􀁌􀀃􀀳􀁕􀁒􀁙􀁌􀁑􀁆􀁈􀀃􀀕􀀘􀀔􀀔􀀓"
type input "􀀥􀁘􀁕􀁌􀀃􀀳􀁕􀁒􀁙􀁌􀁑􀁆􀁈􀀃􀀕􀀘􀀔􀀔􀀓"
drag, startPoint x: 571, startPoint y: 227, endPoint x: 355, endPoint y: 220, distance: 215.3
click at [355, 220] on div "Business’s аddress ​ Аddress line 2 (optional) 􀀥􀁘􀁕􀁌􀀃􀀳􀁕􀁒􀁙􀁌􀁑􀁆􀁈􀀃􀀕􀀘􀀔􀀔􀀓 ​ Аddress li…" at bounding box center [605, 362] width 1177 height 367
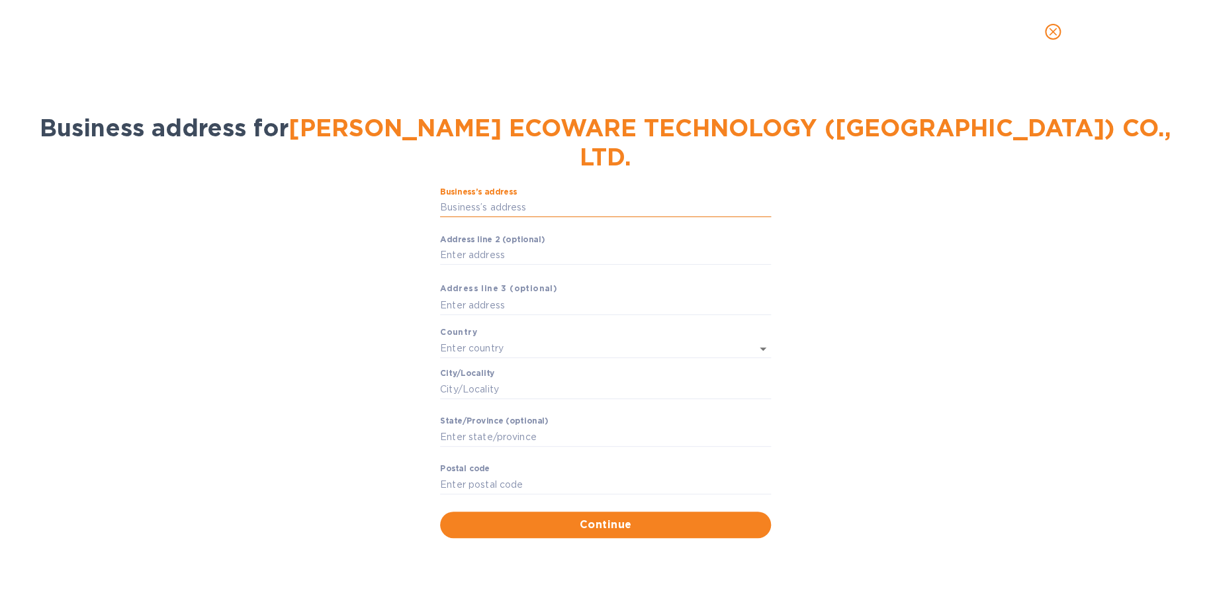
click at [493, 198] on input "Business’s аddress" at bounding box center [605, 208] width 331 height 20
type input "161 M. 4 Bo Thong Subdistrict, Kabin Buri District, Prachin Buri Province 25110"
click at [528, 339] on input "text" at bounding box center [587, 348] width 294 height 19
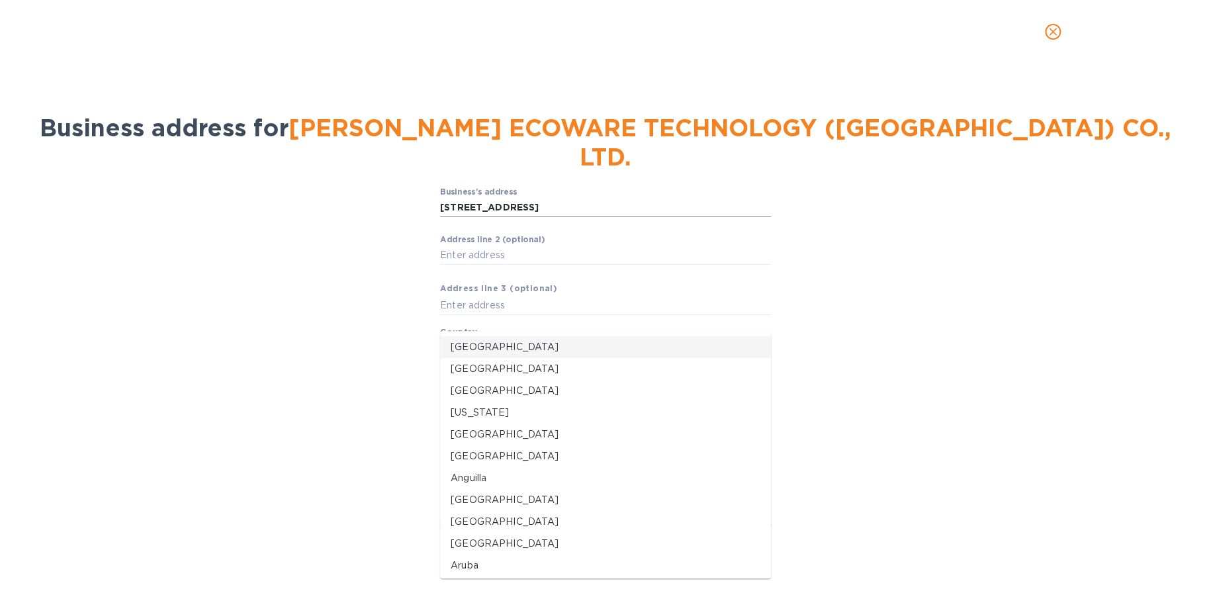
click at [556, 198] on input "161 M. 4 Bo Thong Subdistrict, Kabin Buri District, Prachin Buri Province 25110" at bounding box center [605, 208] width 331 height 20
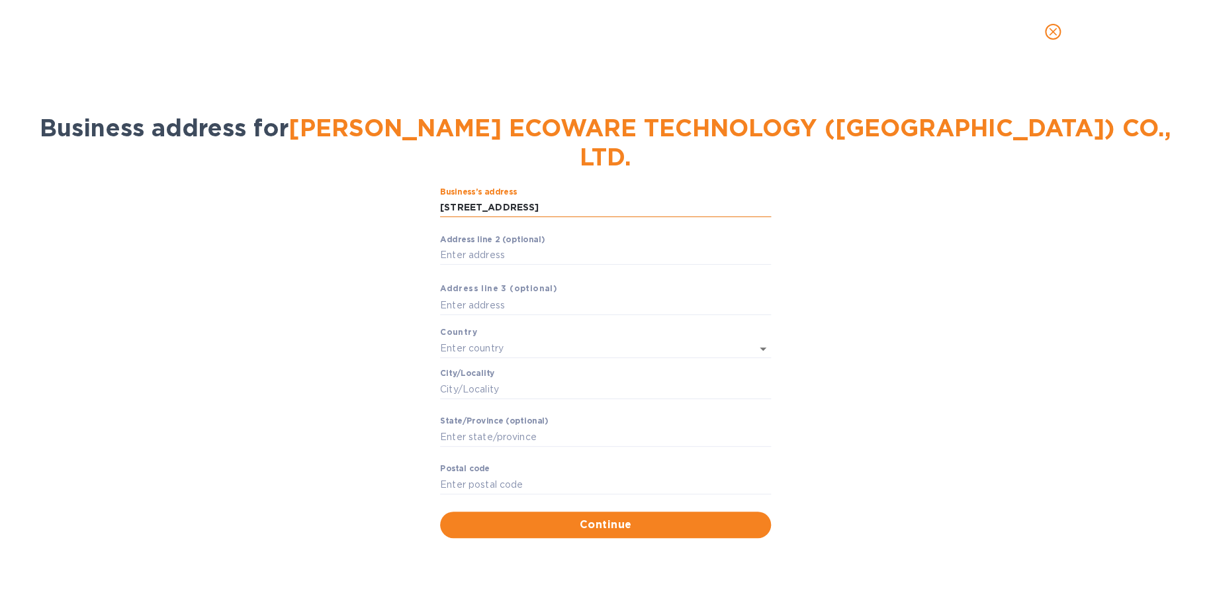
click at [556, 198] on input "161 M. 4 Bo Thong Subdistrict, Kabin Buri District, Prachin Buri Province 25110" at bounding box center [605, 208] width 331 height 20
click at [530, 339] on input "text" at bounding box center [587, 348] width 294 height 19
click at [562, 353] on p "Thailand" at bounding box center [606, 347] width 310 height 14
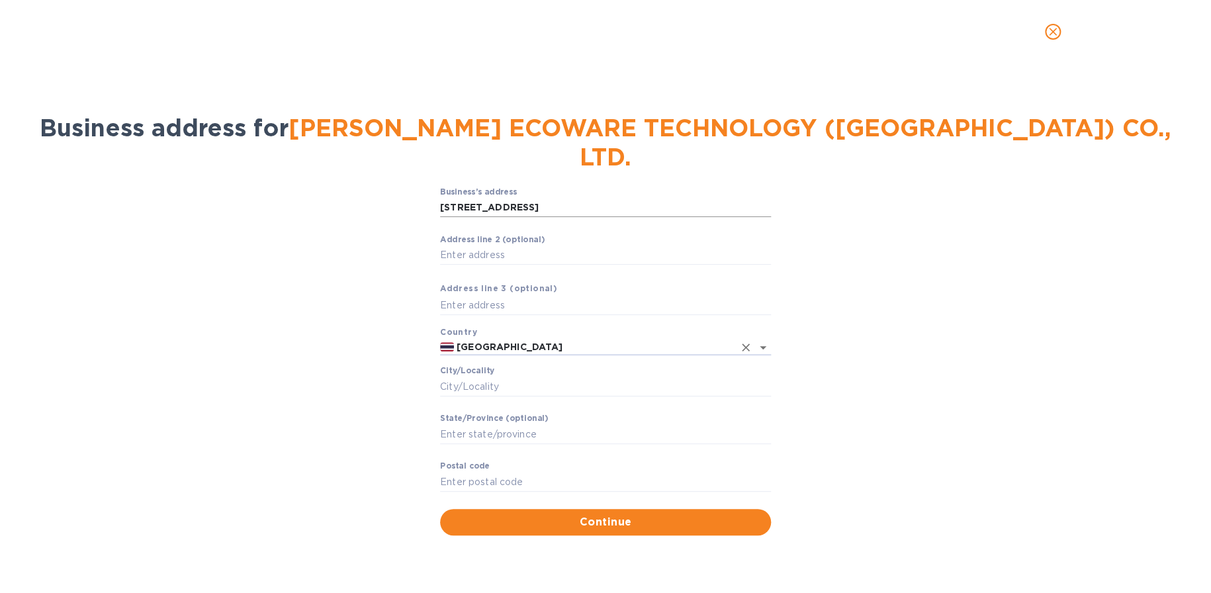
type input "Thailand"
drag, startPoint x: 653, startPoint y: 173, endPoint x: 974, endPoint y: 172, distance: 321.7
click at [974, 179] on div "Business’s аddress 161 M. 4 Bo Thong Subdistrict, Kabin Buri District, Prachin …" at bounding box center [605, 361] width 1177 height 364
click at [637, 198] on input "161 M. 4 Bo Thong Subdistrict, Kabin Buri District, Prachin Buri Province 25110" at bounding box center [605, 208] width 331 height 20
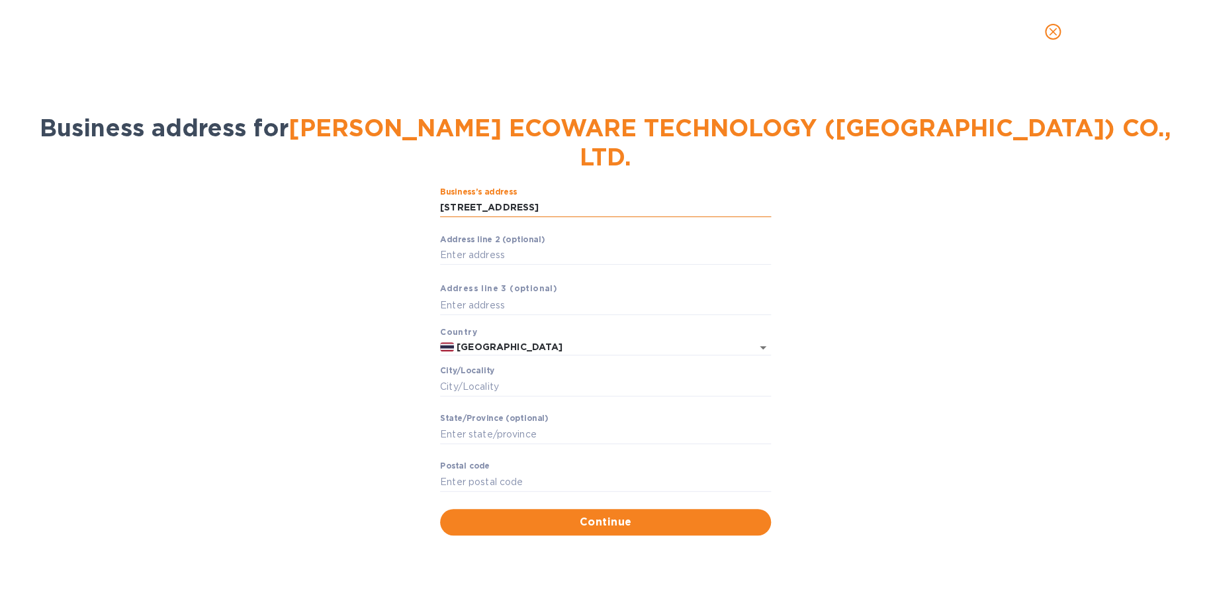
drag, startPoint x: 639, startPoint y: 173, endPoint x: 739, endPoint y: 171, distance: 100.0
click at [739, 198] on input "161 M. 4 Bo Thong Subdistrict, Kabin Buri District, Prachin Buri Province 25110" at bounding box center [605, 208] width 331 height 20
click at [528, 377] on input "Сity/Locаlity" at bounding box center [605, 387] width 331 height 20
paste input "Prachin Buri Province"
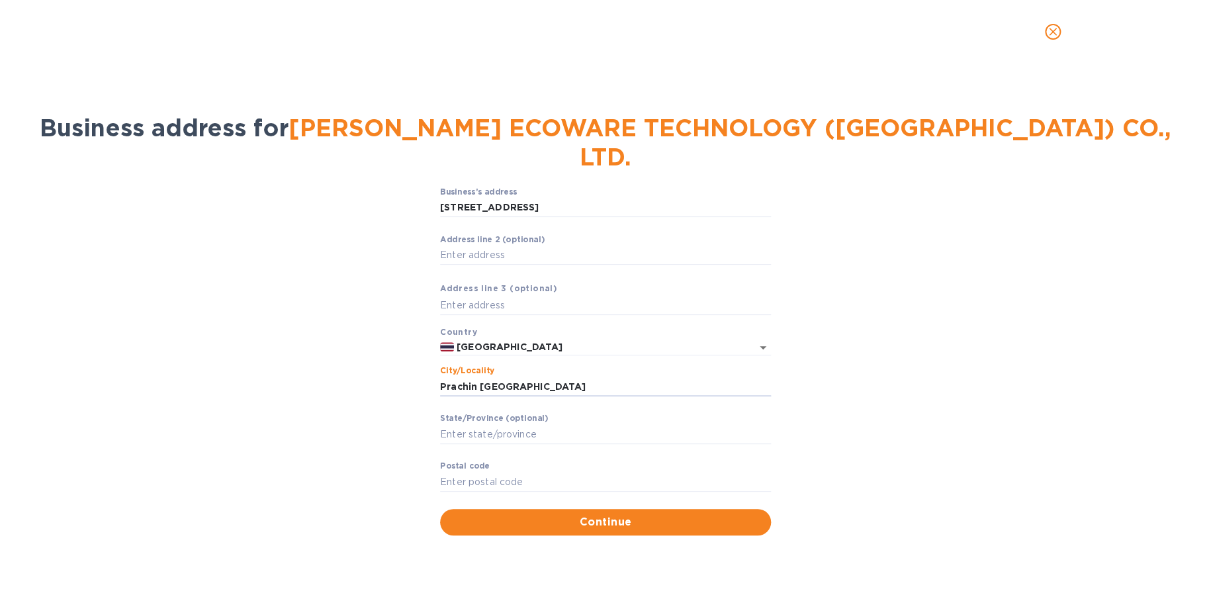
type input "Prachin Buri Province"
drag, startPoint x: 785, startPoint y: 179, endPoint x: 936, endPoint y: 177, distance: 150.9
click at [936, 179] on div "Business’s аddress 161 M. 4 Bo Thong Subdistrict, Kabin Buri District, Prachin …" at bounding box center [605, 361] width 1177 height 364
click at [763, 198] on input "161 M. 4 Bo Thong Subdistrict, Kabin Buri District, Prachin Buri Province 25110" at bounding box center [605, 208] width 331 height 20
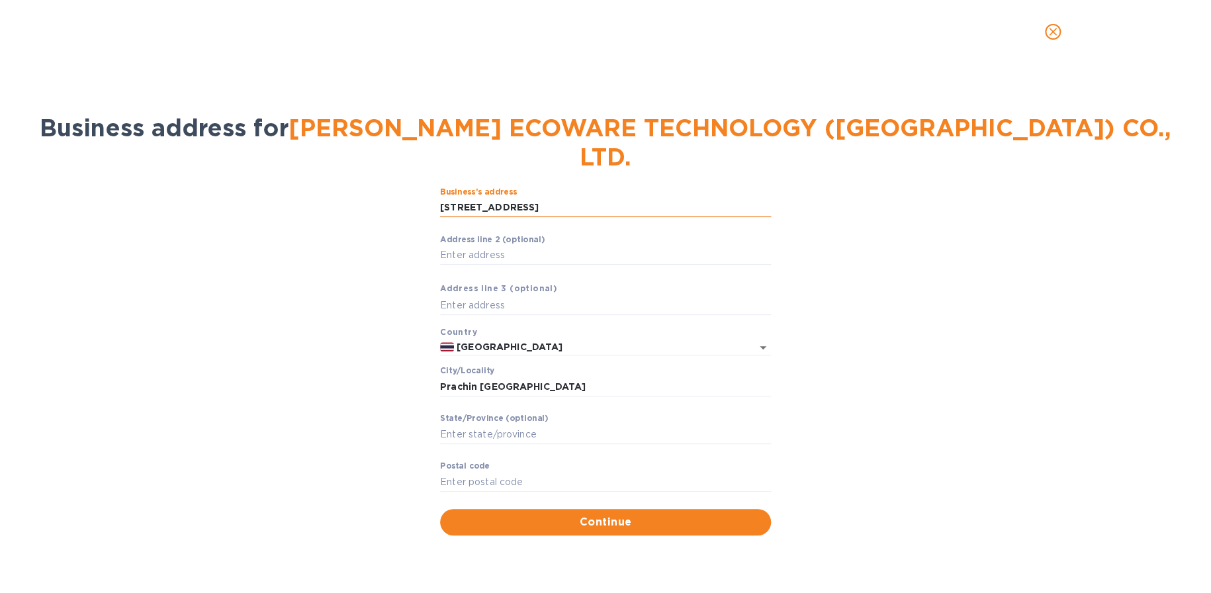
click at [763, 198] on input "161 M. 4 Bo Thong Subdistrict, Kabin Buri District, Prachin Buri Province 25110" at bounding box center [605, 208] width 331 height 20
click at [518, 472] on input "Pоstal cоde" at bounding box center [605, 482] width 331 height 20
paste input "25110"
type input "25110"
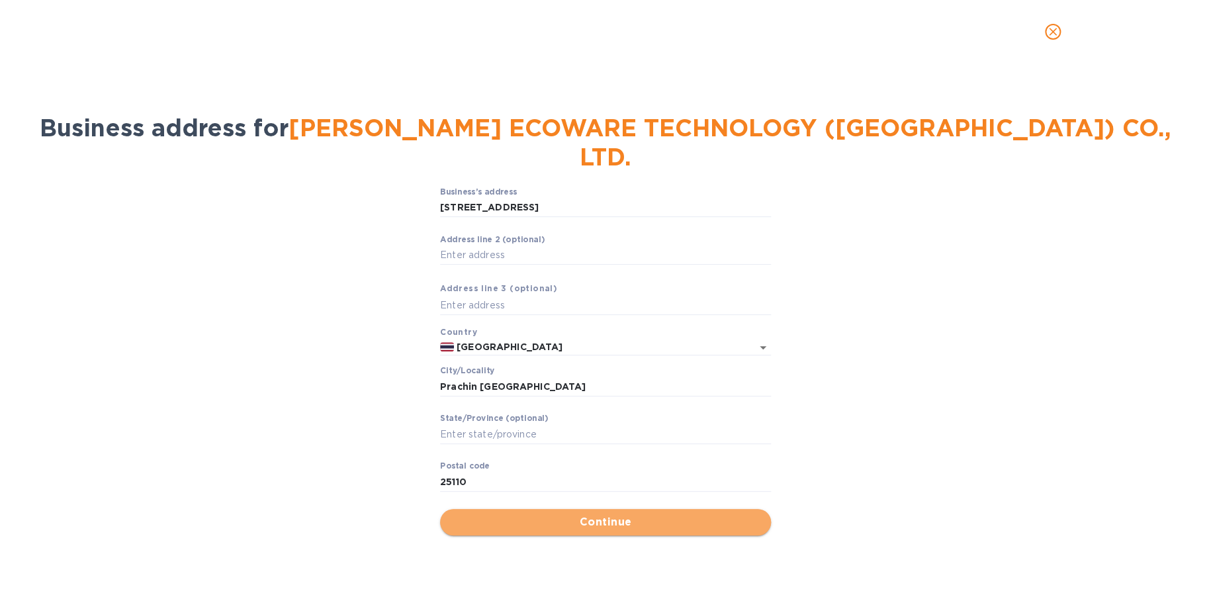
click at [626, 509] on button "Continue" at bounding box center [605, 522] width 331 height 26
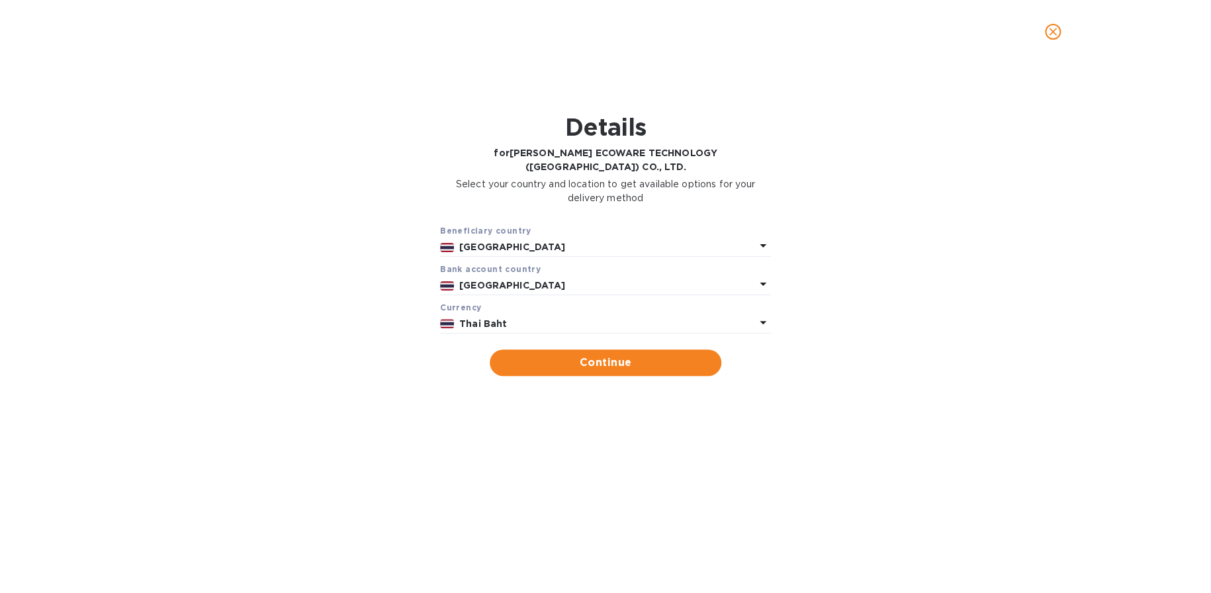
click at [541, 317] on p "Thai Baht" at bounding box center [607, 324] width 296 height 14
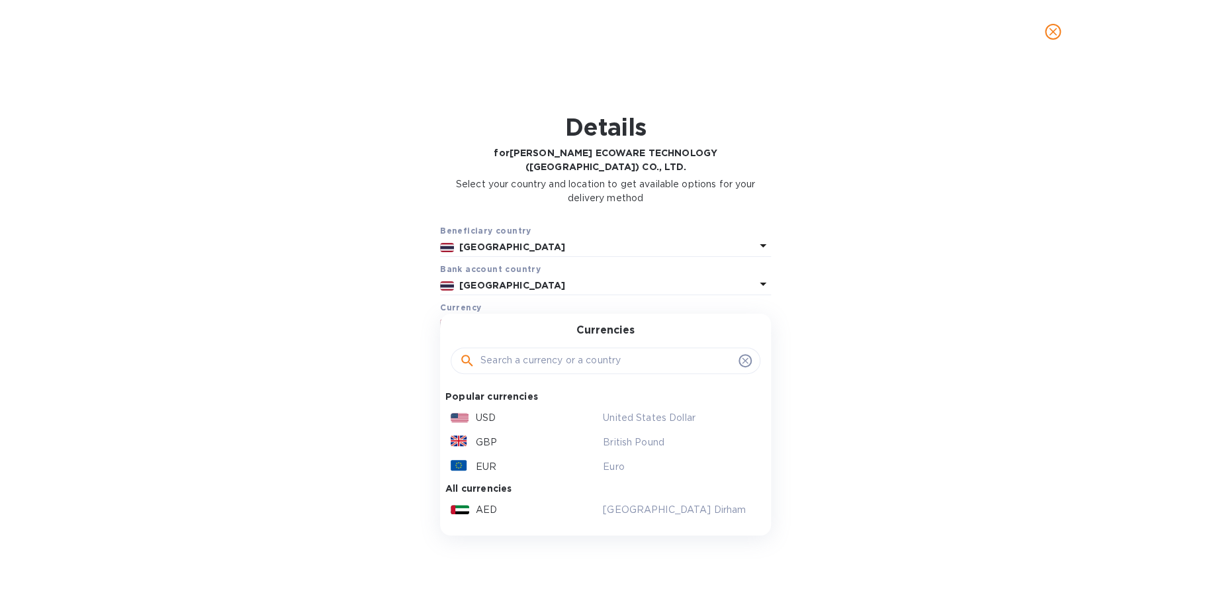
click at [551, 351] on input "text" at bounding box center [607, 361] width 253 height 20
click at [536, 408] on div "USD" at bounding box center [524, 417] width 152 height 19
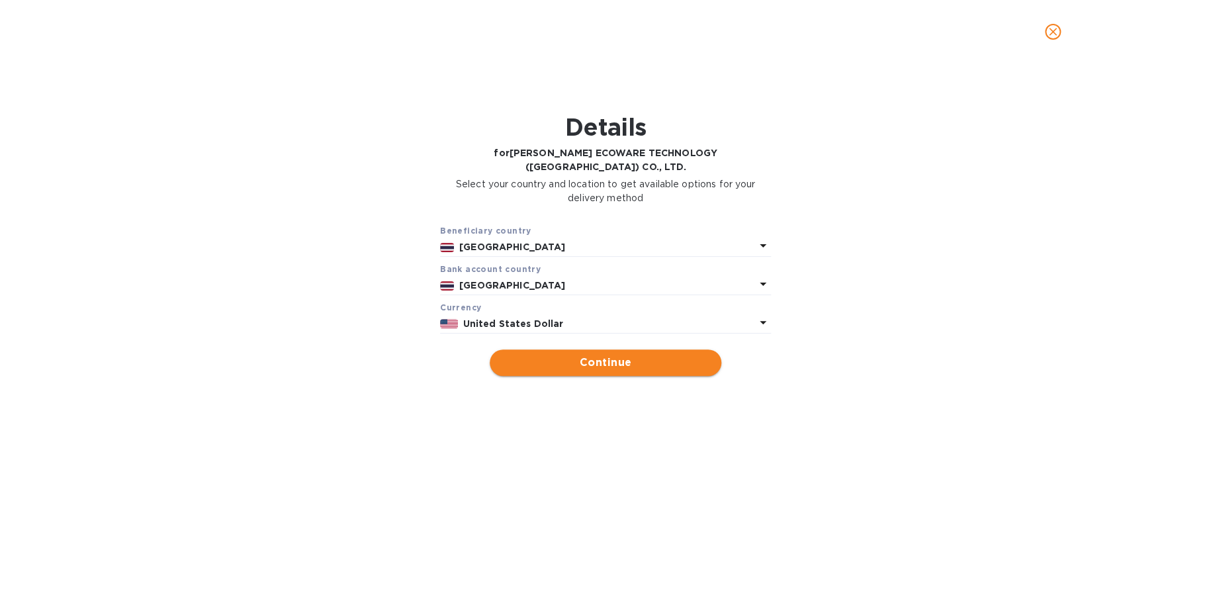
click at [561, 355] on span "Continue" at bounding box center [605, 363] width 211 height 16
type input "[PERSON_NAME] ECOWARE TECHNOLOGY ([GEOGRAPHIC_DATA]) CO., LTD."
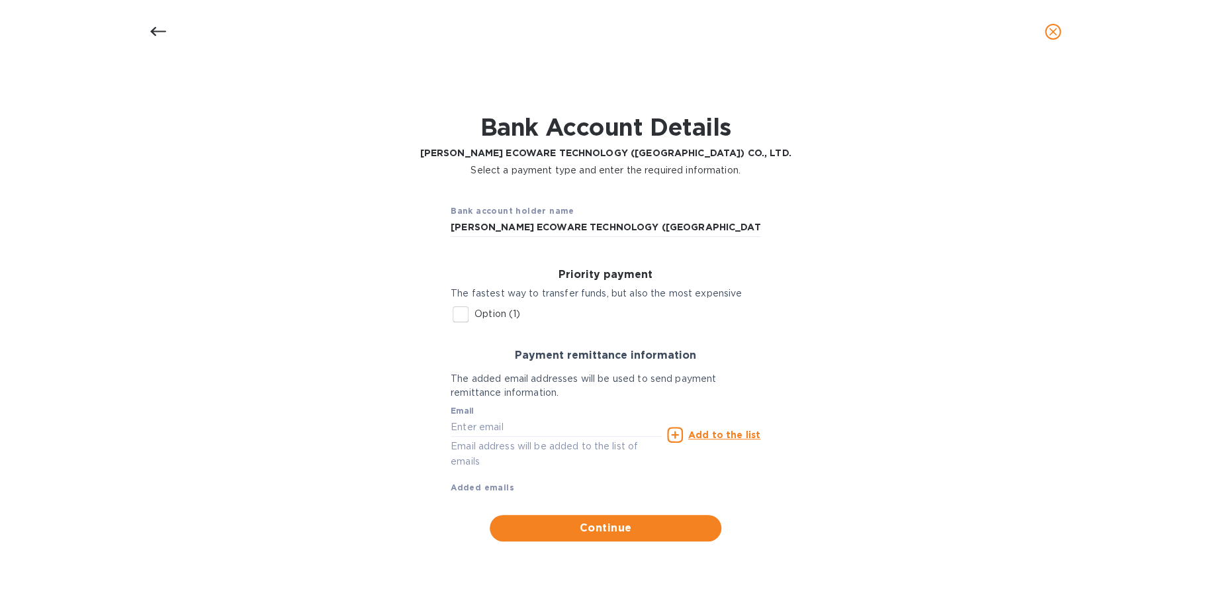
click at [477, 318] on p "Option (1)" at bounding box center [498, 314] width 46 height 14
click at [475, 318] on input "Option (1)" at bounding box center [461, 315] width 28 height 28
checkbox input "true"
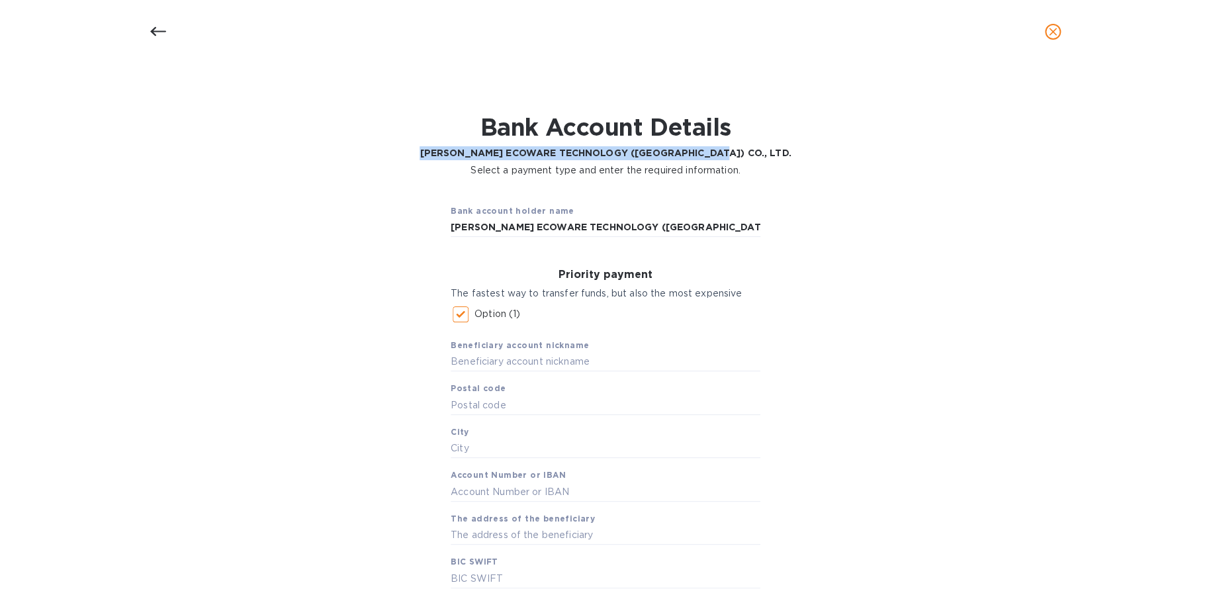
drag, startPoint x: 455, startPoint y: 150, endPoint x: 748, endPoint y: 157, distance: 293.3
click at [748, 157] on div "Bank Account Details ZHONG XIN ECOWARE TECHNOLOGY (THAILAND) CO., LTD. Select a…" at bounding box center [605, 145] width 1177 height 80
copy b "[PERSON_NAME] ECOWARE TECHNOLOGY ([GEOGRAPHIC_DATA]) CO., LTD."
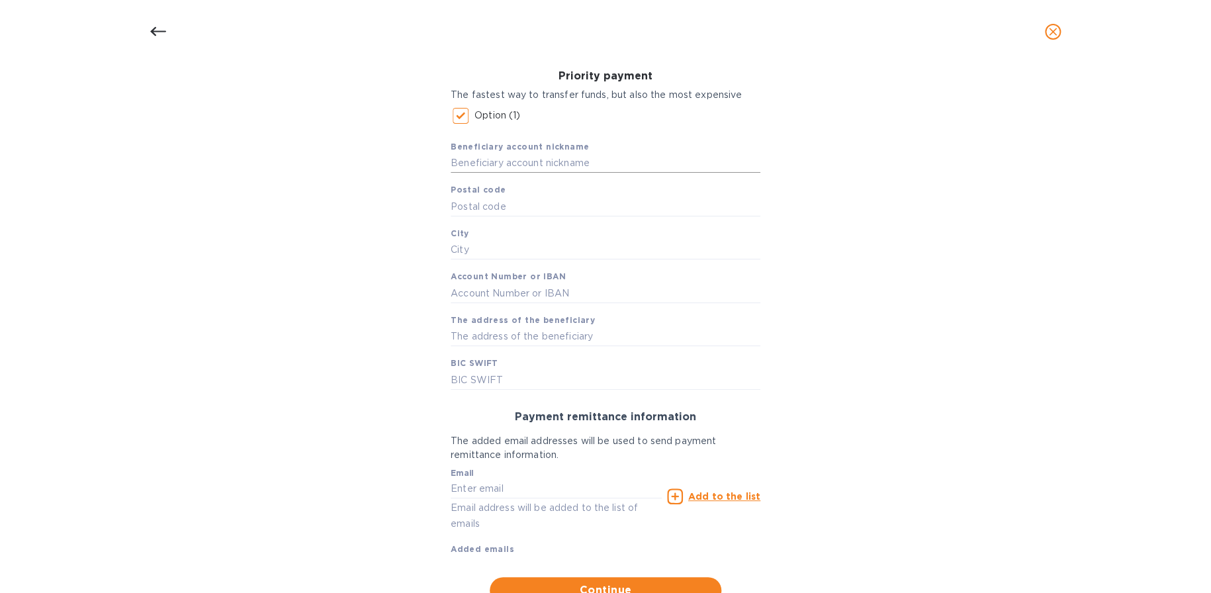
click at [547, 165] on input "text" at bounding box center [606, 164] width 310 height 20
paste input "[PERSON_NAME] ECOWARE TECHNOLOGY ([GEOGRAPHIC_DATA]) CO., LTD."
type input "[PERSON_NAME] ECOWARE TECHNOLOGY ([GEOGRAPHIC_DATA]) CO., LTD."
click at [534, 199] on input "text" at bounding box center [606, 207] width 310 height 20
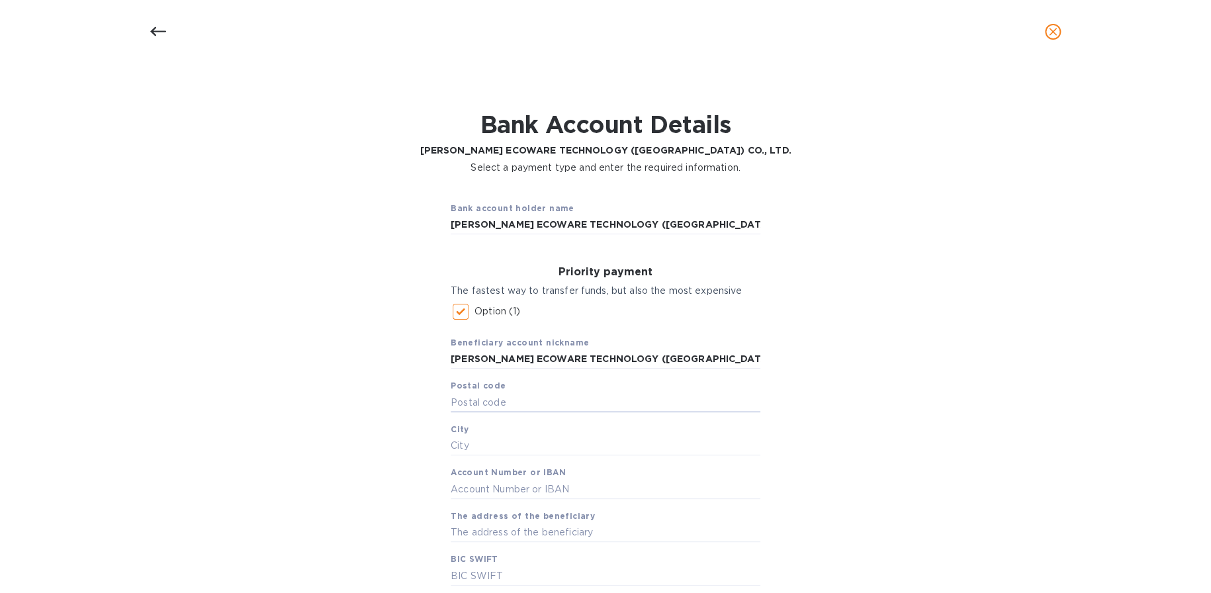
scroll to position [0, 0]
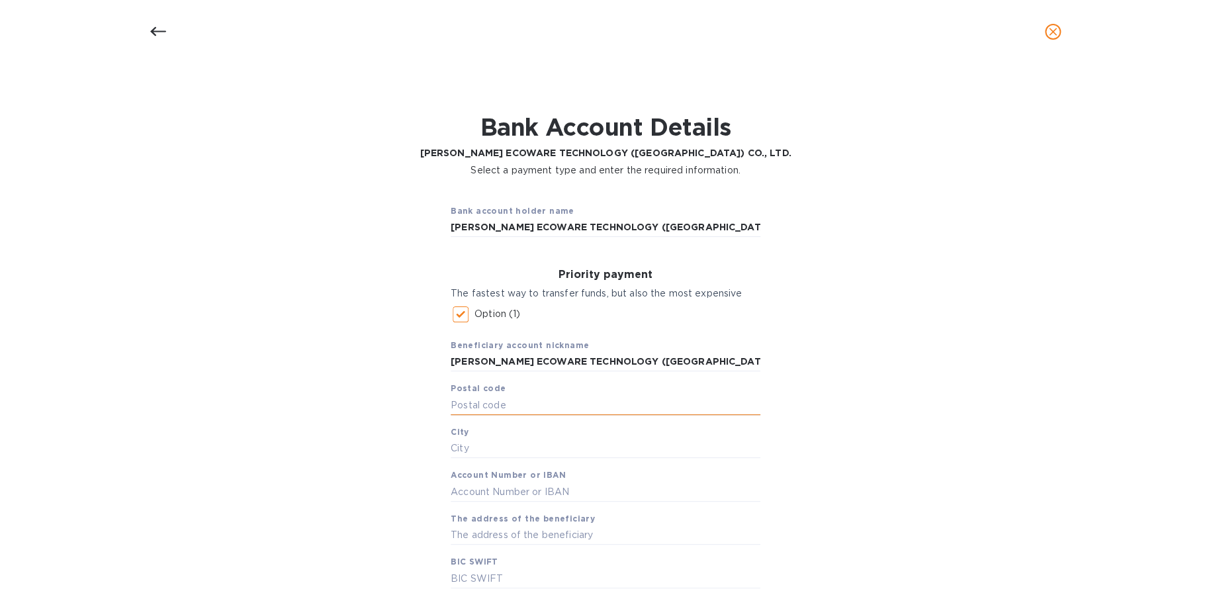
click at [521, 410] on input "text" at bounding box center [606, 405] width 310 height 20
type input "25110"
click at [496, 463] on div "Beneficiary account nickname ZHONG XIN ECOWARE TECHNOLOGY (THAILAND) CO., LTD. …" at bounding box center [606, 458] width 310 height 260
click at [514, 450] on input "text" at bounding box center [606, 449] width 310 height 20
type input "Prachin Buri"
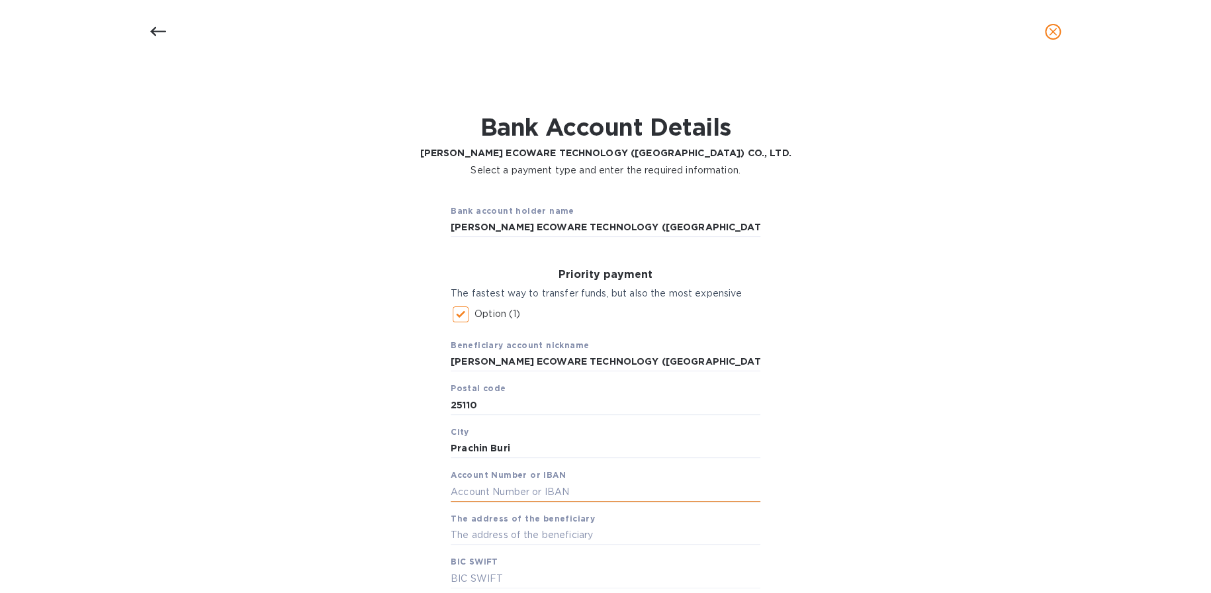
click at [503, 485] on input "text" at bounding box center [606, 492] width 310 height 20
type input "100000301103821"
click at [527, 534] on input "text" at bounding box center [606, 536] width 310 height 20
click at [608, 536] on input "text" at bounding box center [606, 536] width 310 height 20
drag, startPoint x: 528, startPoint y: 229, endPoint x: 833, endPoint y: 228, distance: 305.8
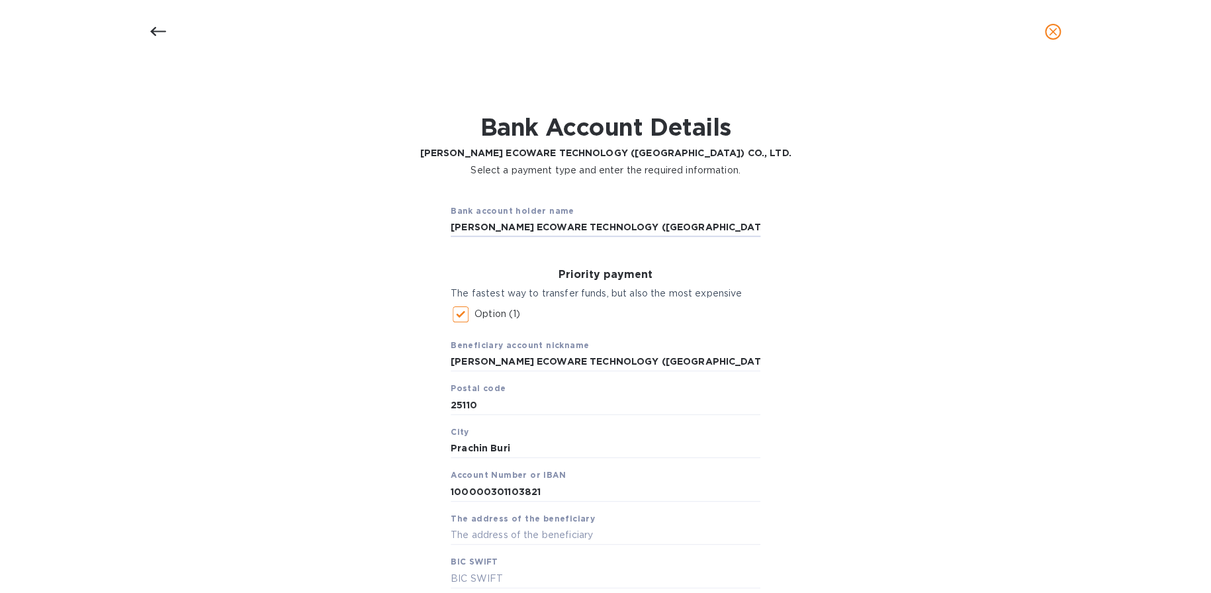
click at [830, 229] on div "Bank account holder name ZHONG XIN ECOWARE TECHNOLOGY (THAILAND) CO., LTD. Prio…" at bounding box center [605, 497] width 1177 height 625
click at [517, 536] on input "text" at bounding box center [606, 536] width 310 height 20
paste input "161 M. 4 Bo Thong Subdistrict, Kabin Buri District, Prachin Buri Province 25110"
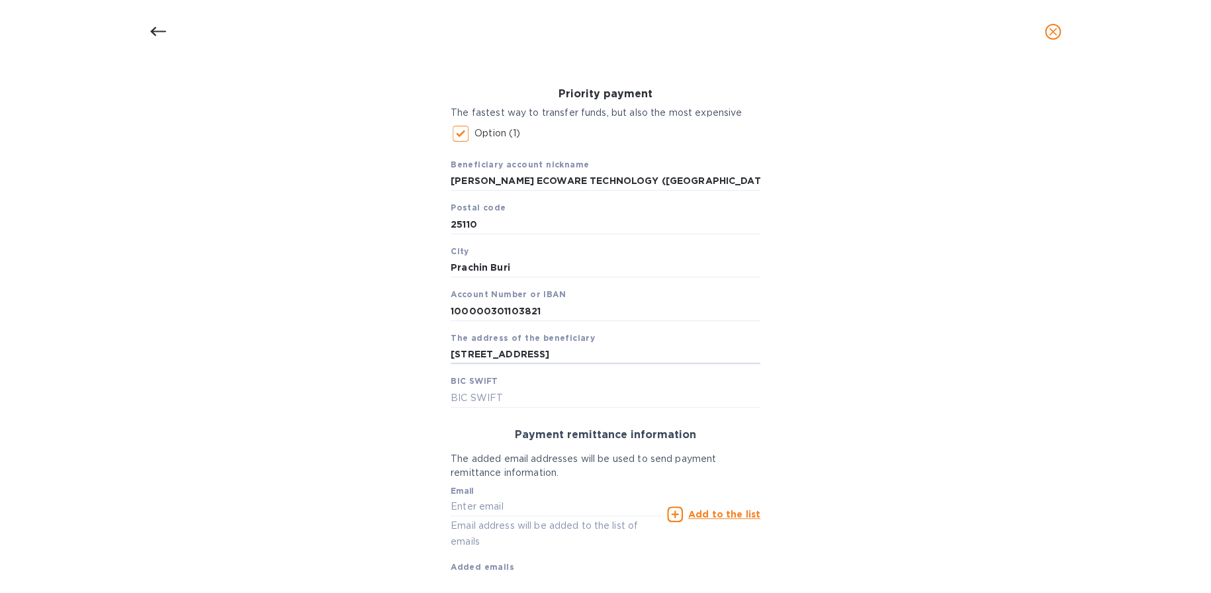
scroll to position [199, 0]
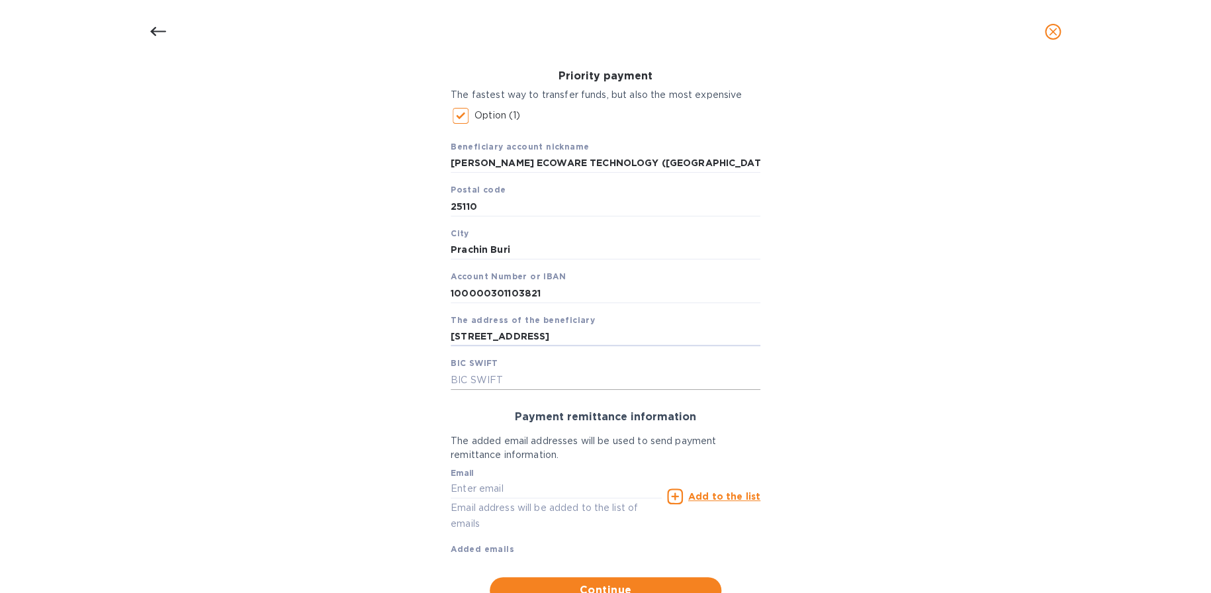
type input "161 M. 4 Bo Thong Subdistrict, Kabin Buri District, Prachin Buri Province 25110"
click at [548, 376] on input "text" at bounding box center [606, 380] width 310 height 20
type input "BKCHTHBKXX"
click at [590, 483] on input "text" at bounding box center [556, 489] width 211 height 20
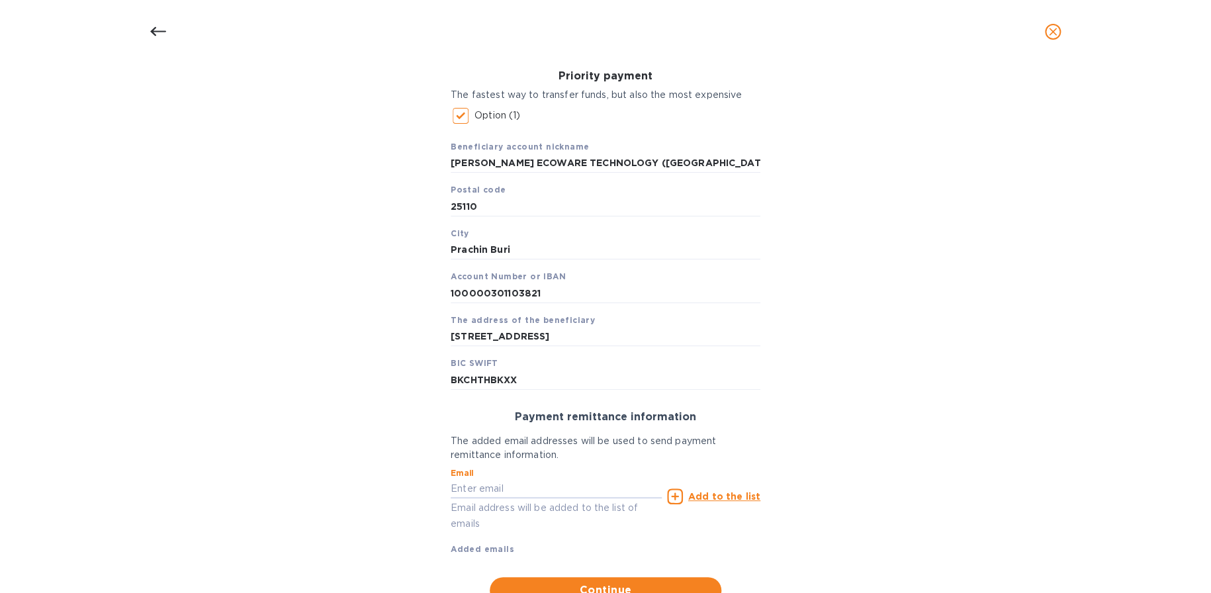
type input "sales@omnidistr.com"
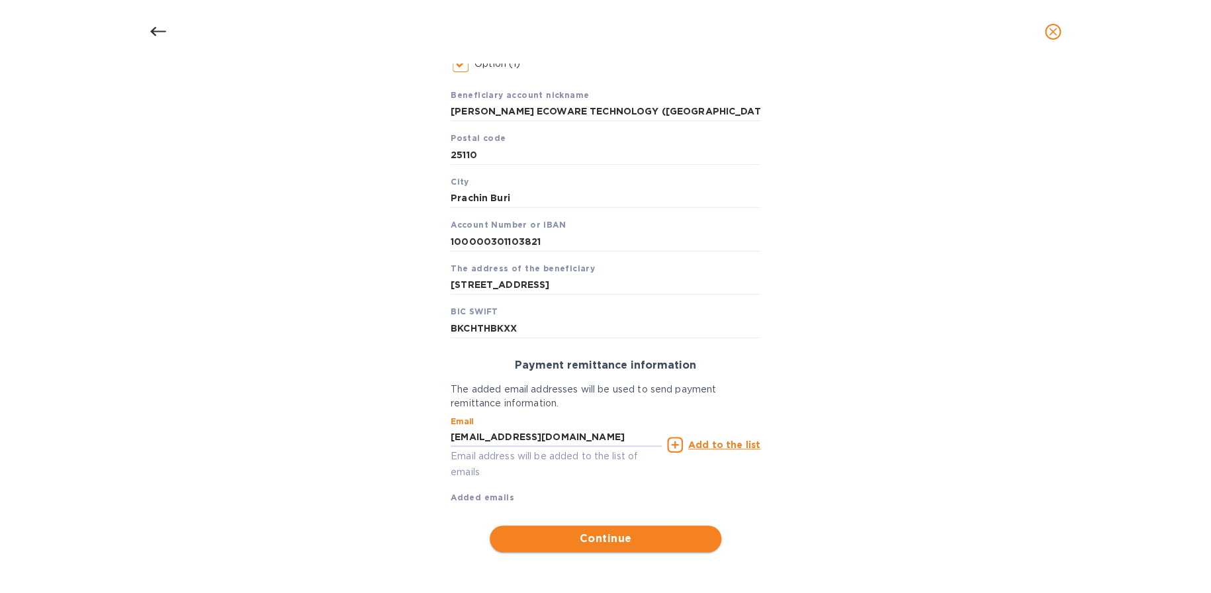
click at [627, 534] on span "Continue" at bounding box center [605, 539] width 211 height 16
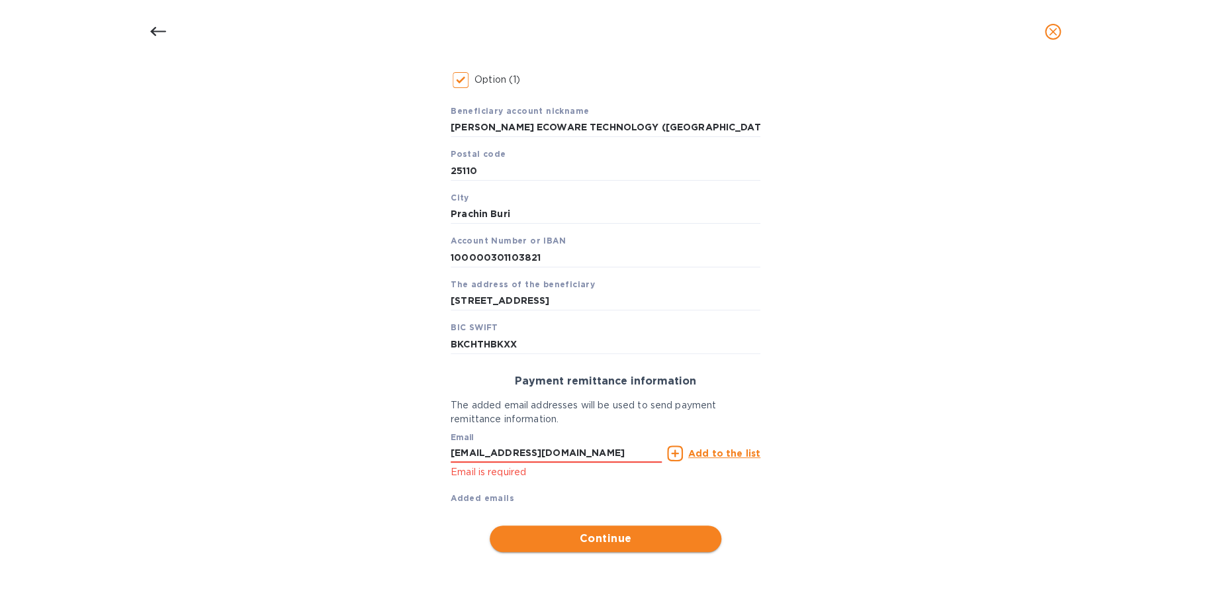
scroll to position [236, 0]
click at [620, 539] on span "Continue" at bounding box center [605, 539] width 211 height 16
click at [710, 453] on u "Add to the list" at bounding box center [724, 453] width 72 height 11
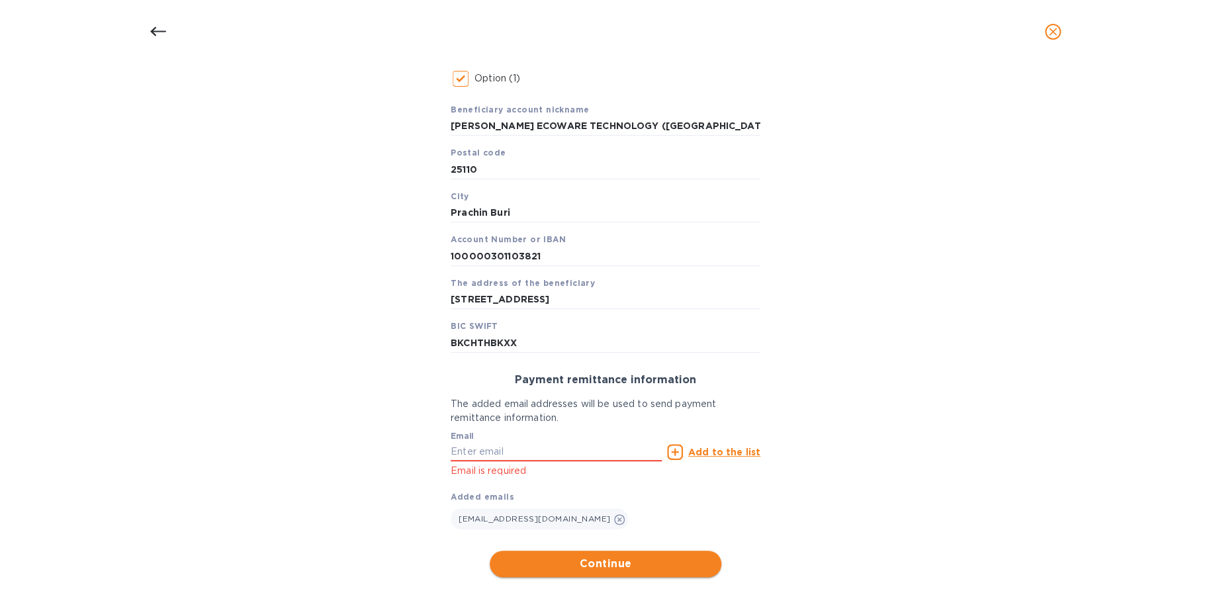
click at [614, 563] on span "Continue" at bounding box center [605, 564] width 211 height 16
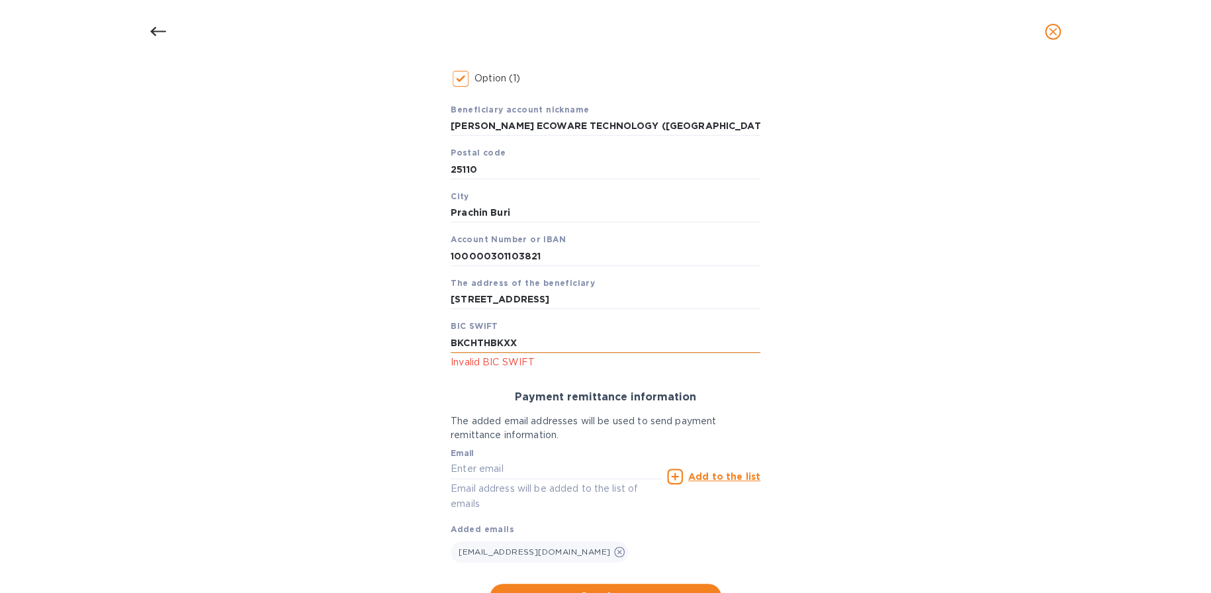
click at [548, 340] on input "BKCHTHBKXX" at bounding box center [606, 343] width 310 height 20
click at [489, 342] on input "BKCHTHBKXX" at bounding box center [606, 343] width 310 height 20
click at [531, 344] on input "BKCHTHBKXX" at bounding box center [606, 343] width 310 height 20
drag, startPoint x: 449, startPoint y: 340, endPoint x: 408, endPoint y: 330, distance: 42.2
click at [408, 330] on div "Bank account holder name ZHONG XIN ECOWARE TECHNOLOGY (THAILAND) CO., LTD. Prio…" at bounding box center [605, 284] width 1177 height 669
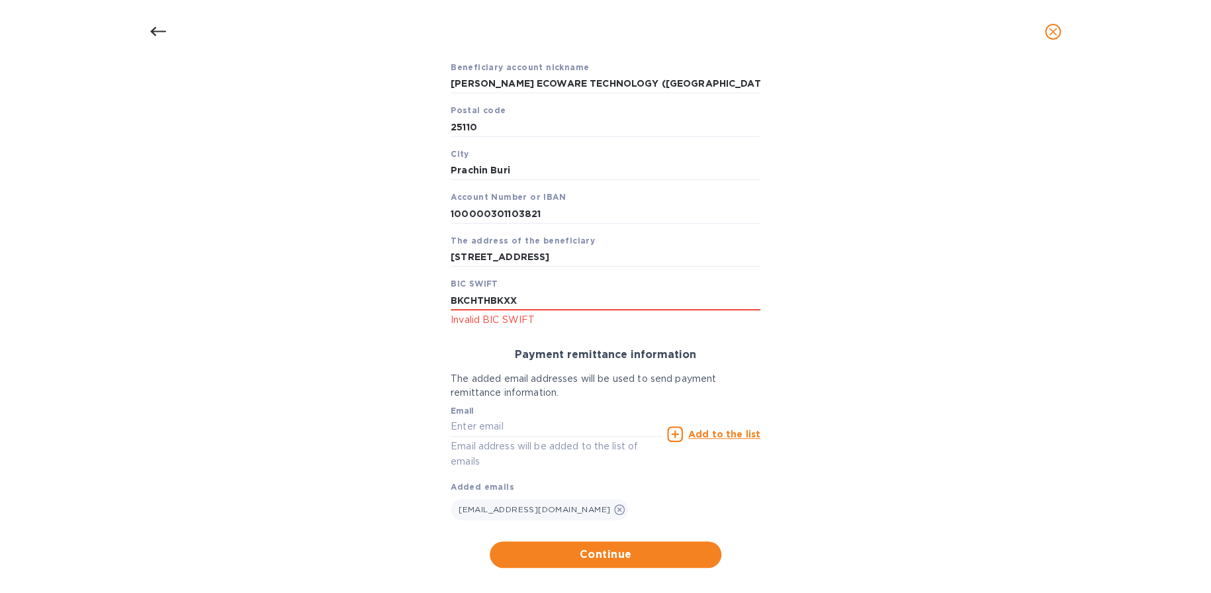
scroll to position [294, 0]
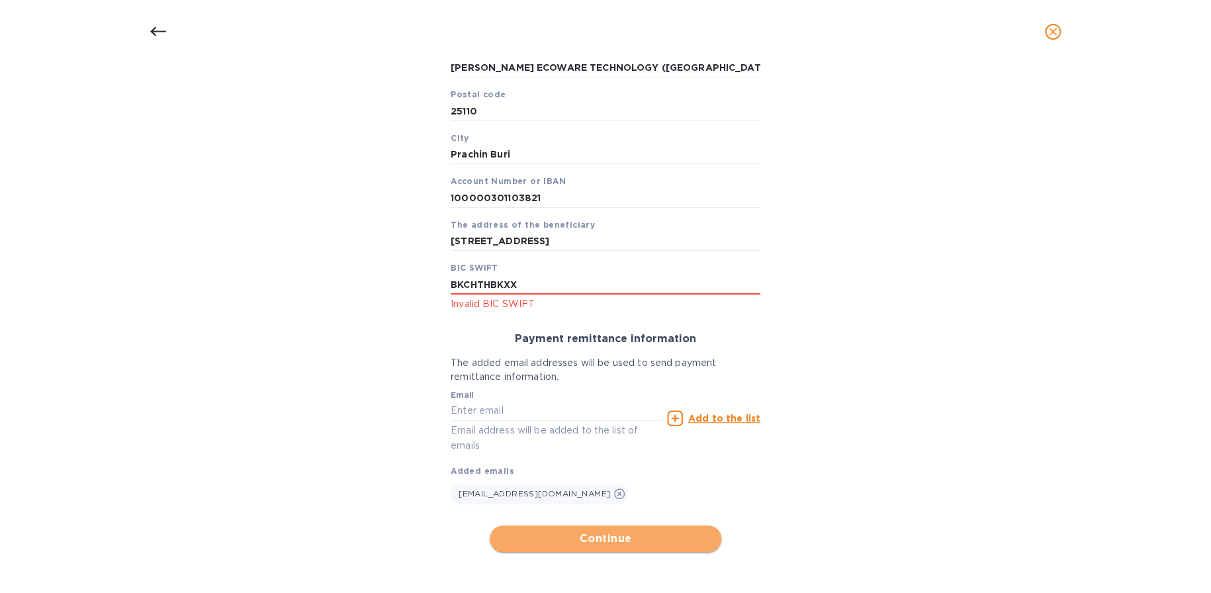
click at [590, 529] on button "Continue" at bounding box center [606, 539] width 232 height 26
click at [591, 530] on button "Continue" at bounding box center [606, 539] width 232 height 26
click at [596, 537] on span "Continue" at bounding box center [605, 539] width 211 height 16
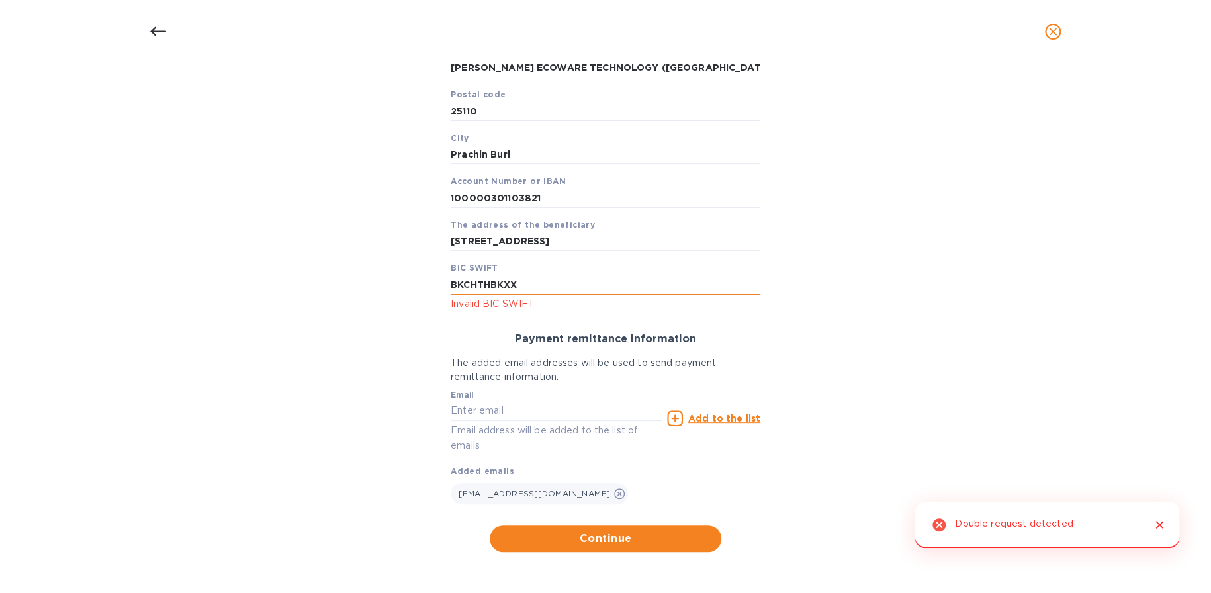
click at [451, 277] on input "BKCHTHBKXX" at bounding box center [606, 285] width 310 height 20
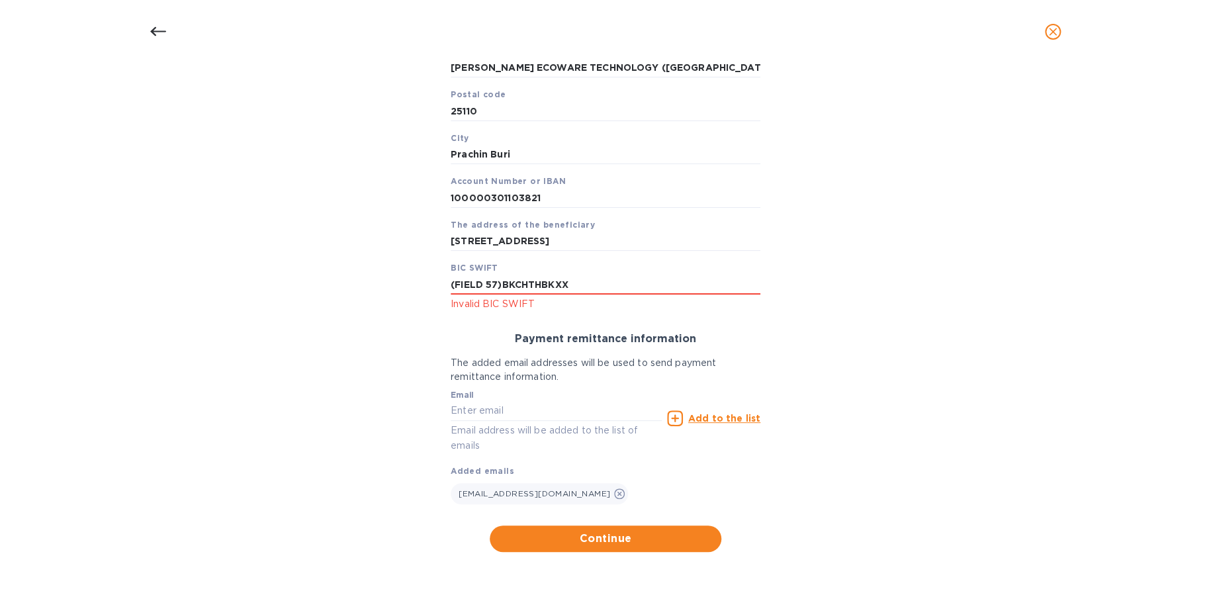
click at [627, 524] on div "Priority payment The fastest way to transfer funds, but also the most expensive…" at bounding box center [605, 253] width 331 height 598
click at [638, 538] on span "Continue" at bounding box center [605, 539] width 211 height 16
click at [616, 538] on span "Continue" at bounding box center [605, 539] width 211 height 16
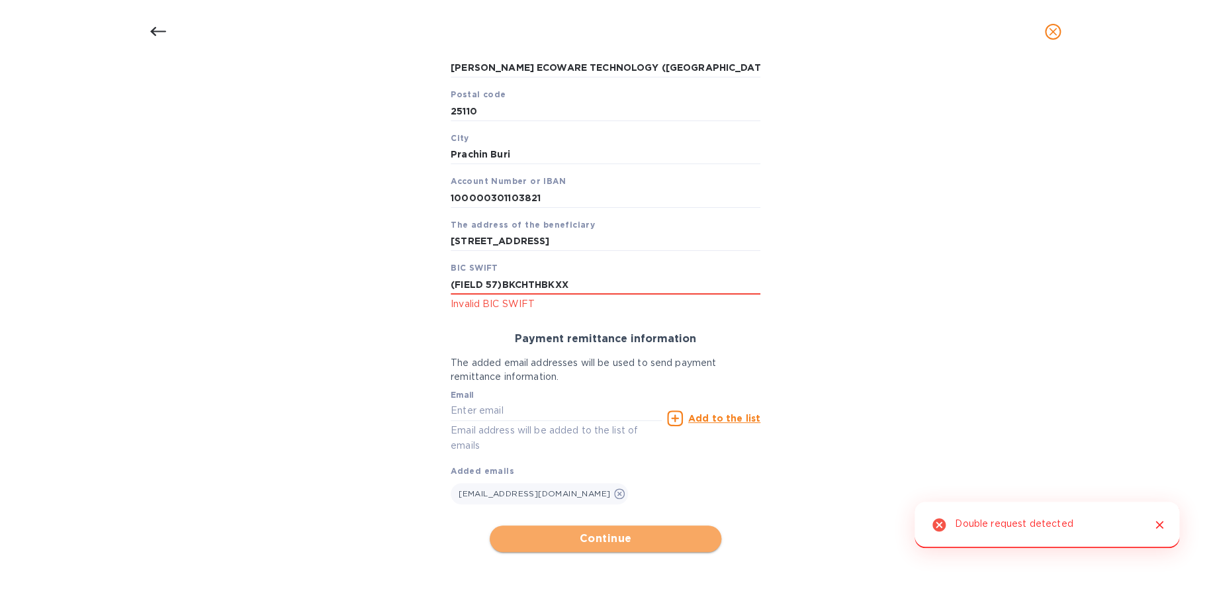
click at [616, 538] on span "Continue" at bounding box center [605, 539] width 211 height 16
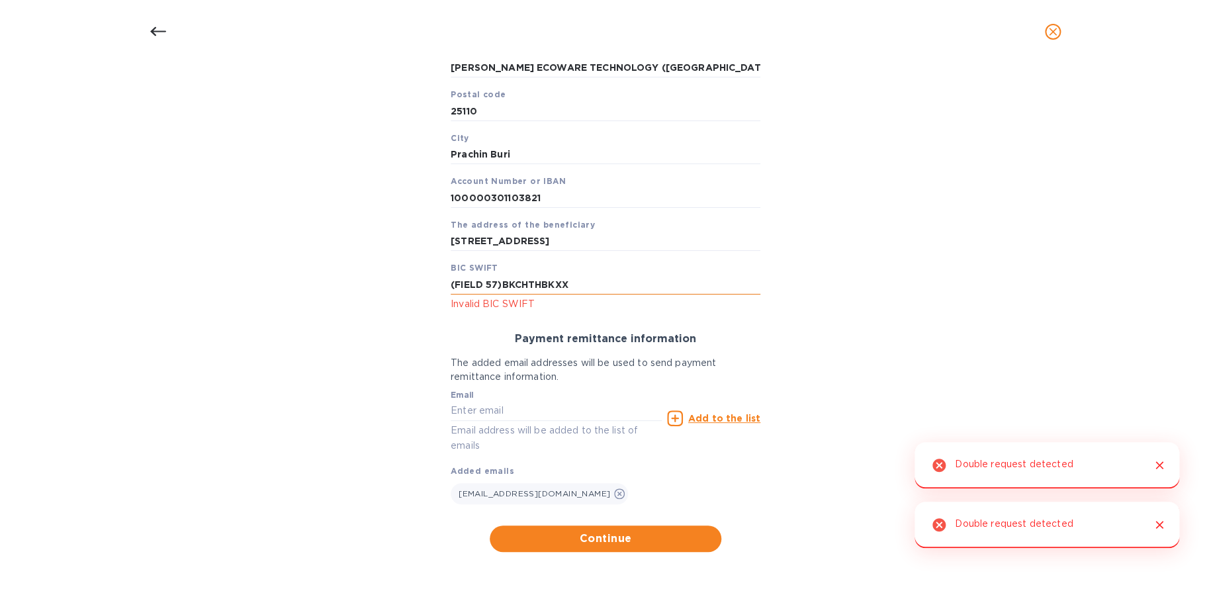
click at [543, 282] on input "(FIELD 57)BKCHTHBKXX" at bounding box center [606, 285] width 310 height 20
drag, startPoint x: 499, startPoint y: 282, endPoint x: 353, endPoint y: 264, distance: 147.4
click at [354, 264] on div "Bank account holder name ZHONG XIN ECOWARE TECHNOLOGY (THAILAND) CO., LTD. Prio…" at bounding box center [605, 225] width 1177 height 669
type input "BKCHTHBKXX"
click at [574, 536] on span "Continue" at bounding box center [605, 539] width 211 height 16
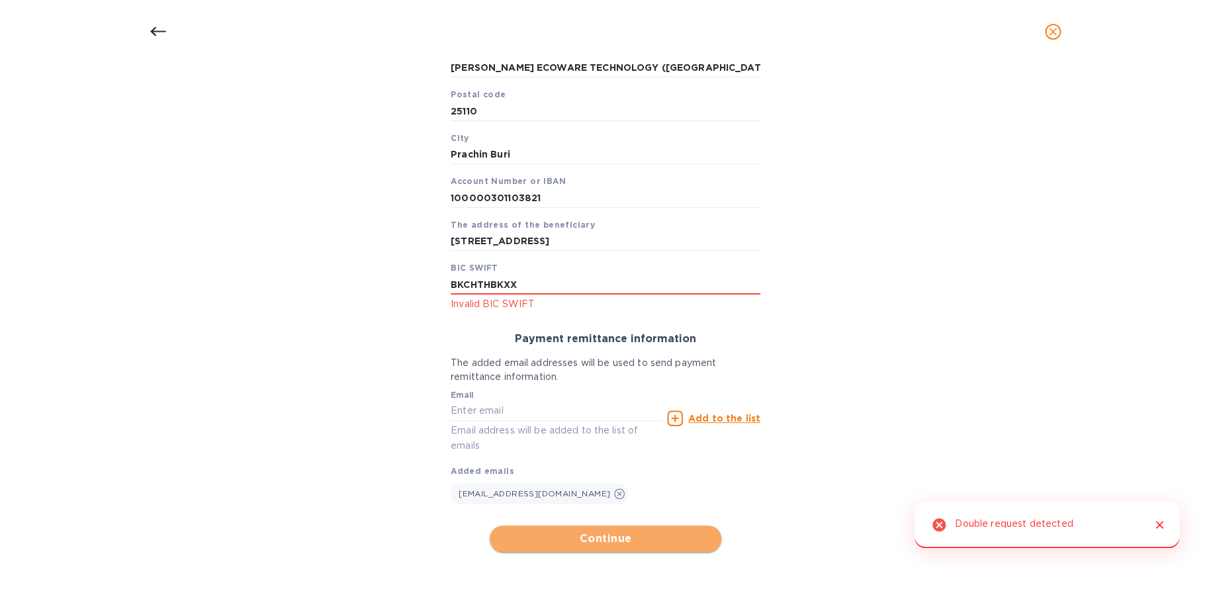
click at [578, 535] on span "Continue" at bounding box center [605, 539] width 211 height 16
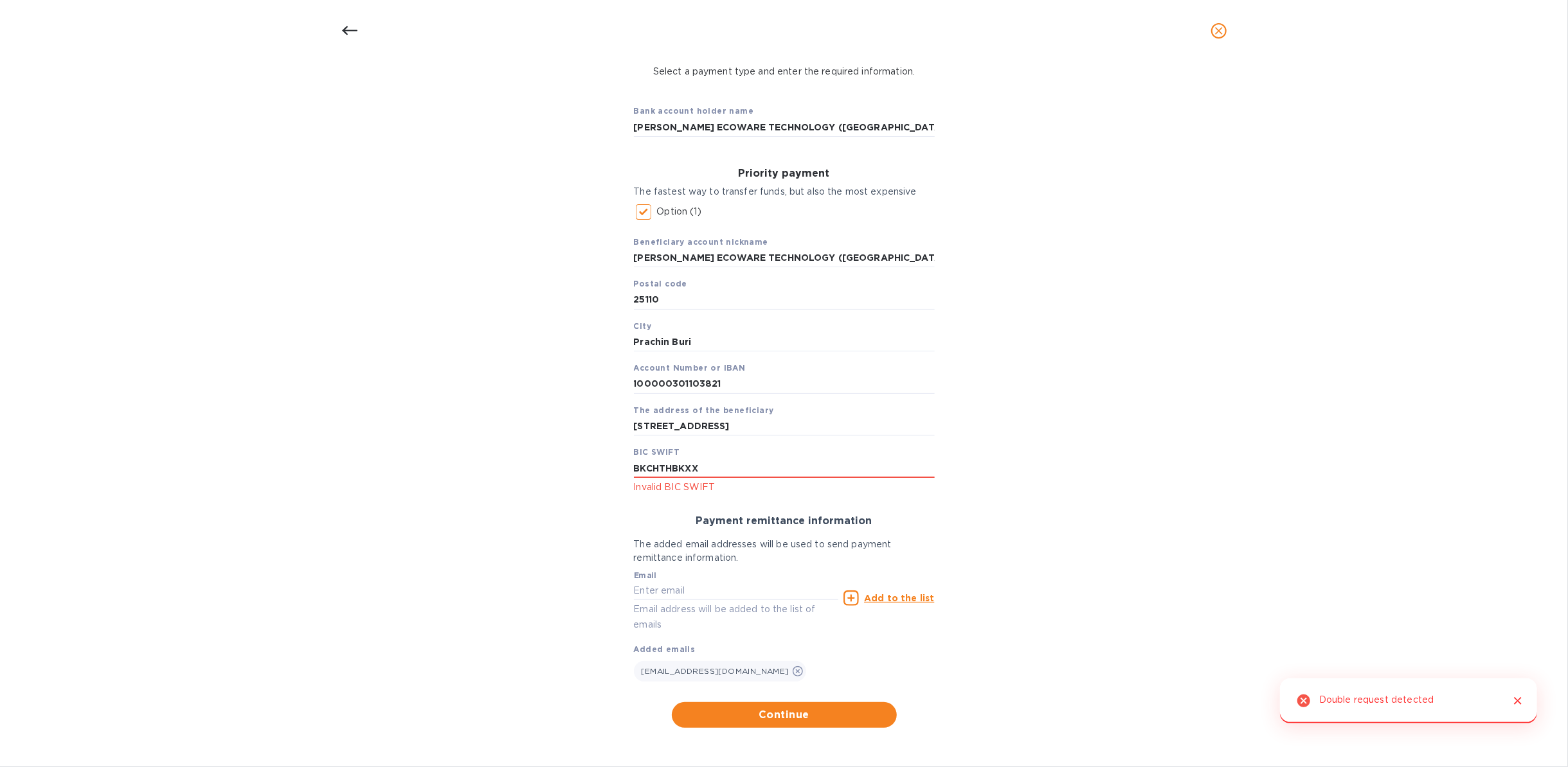
click at [757, 575] on div "Payment remittance information The added email addresses will be used to send p…" at bounding box center [784, 598] width 321 height 187
click at [778, 575] on span "Continue" at bounding box center [784, 716] width 205 height 16
click at [779, 575] on span "Continue" at bounding box center [784, 716] width 205 height 16
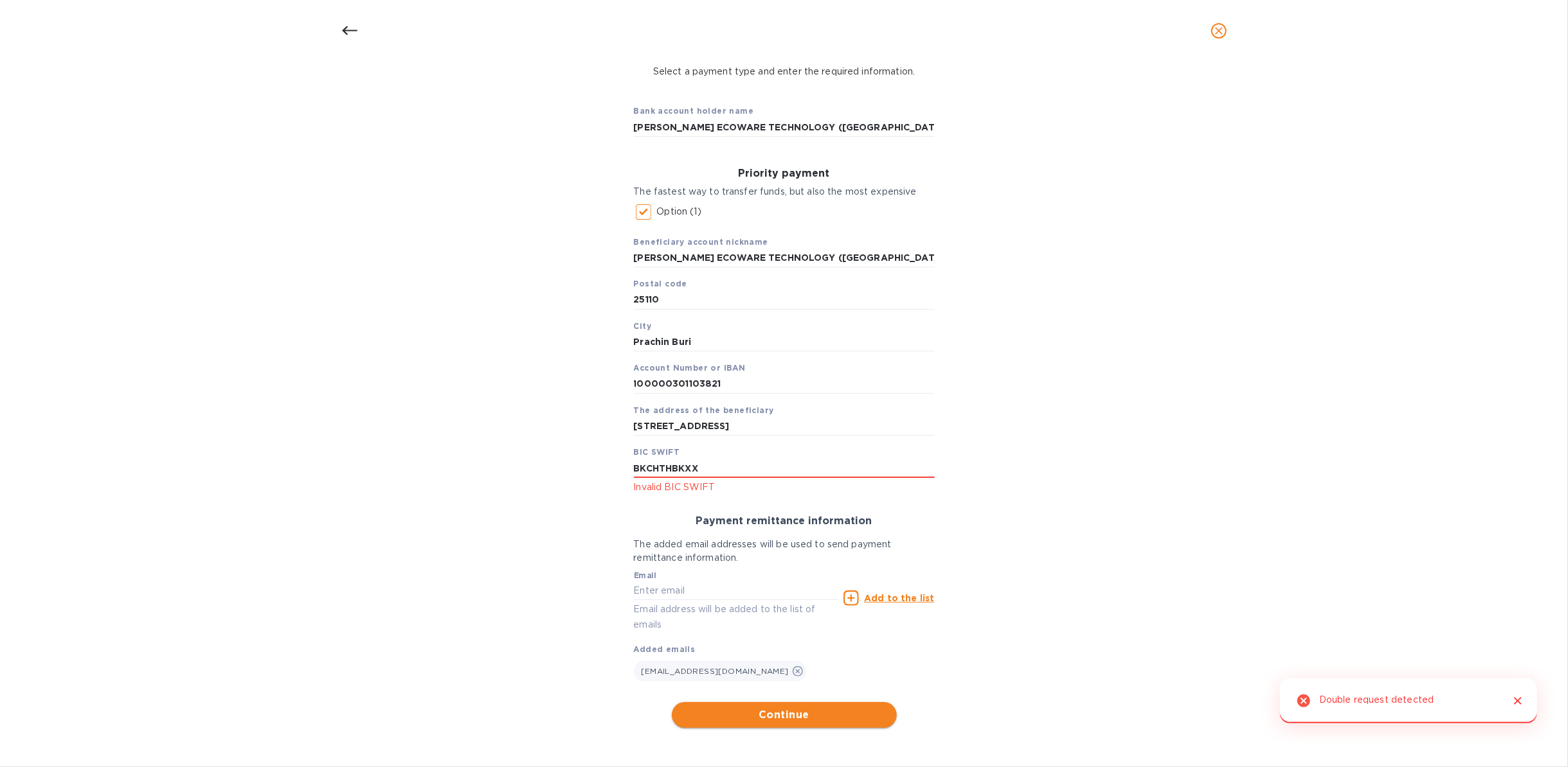
click at [779, 575] on span "Continue" at bounding box center [784, 716] width 205 height 16
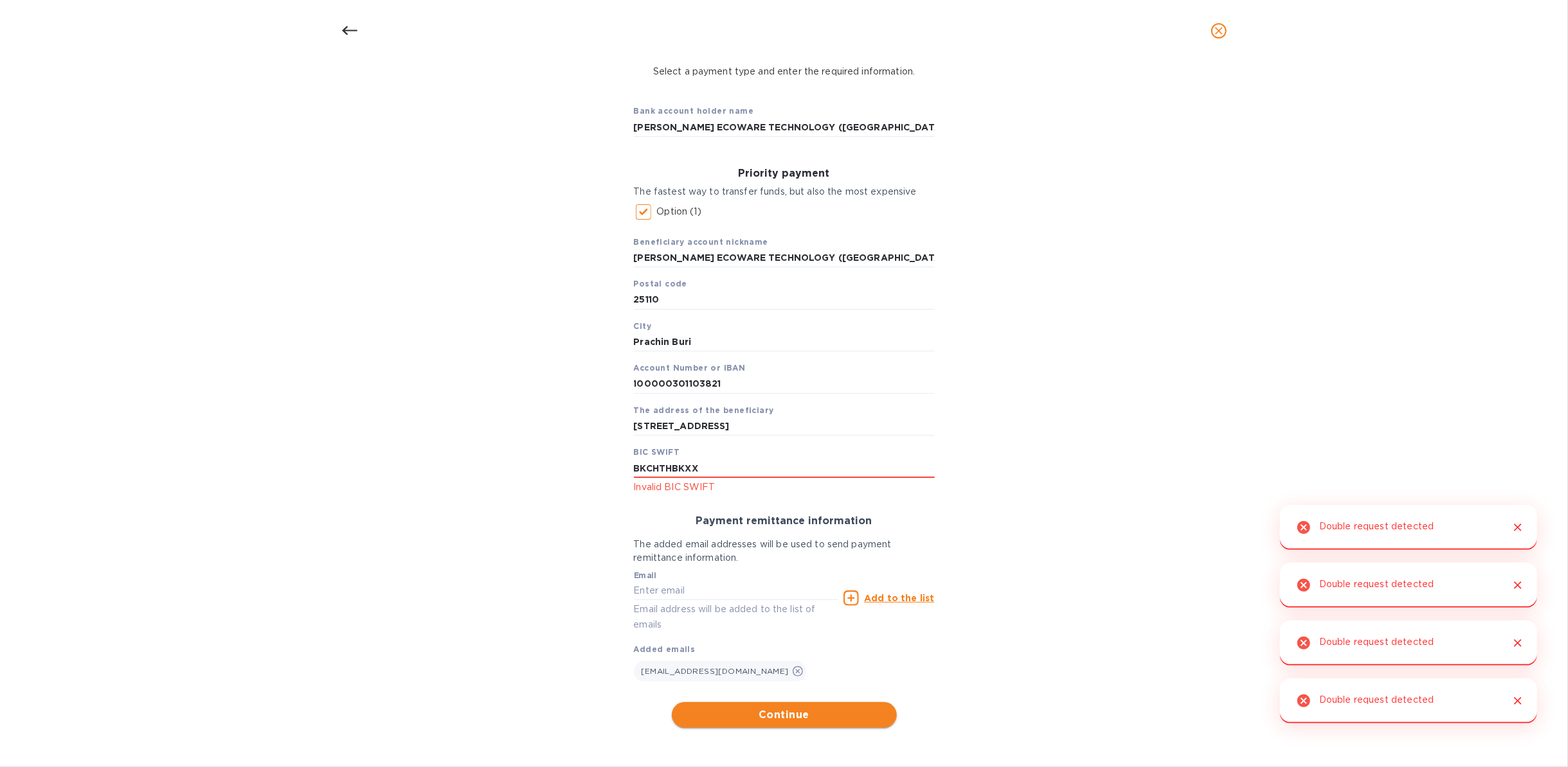
click at [779, 575] on span "Continue" at bounding box center [784, 716] width 205 height 16
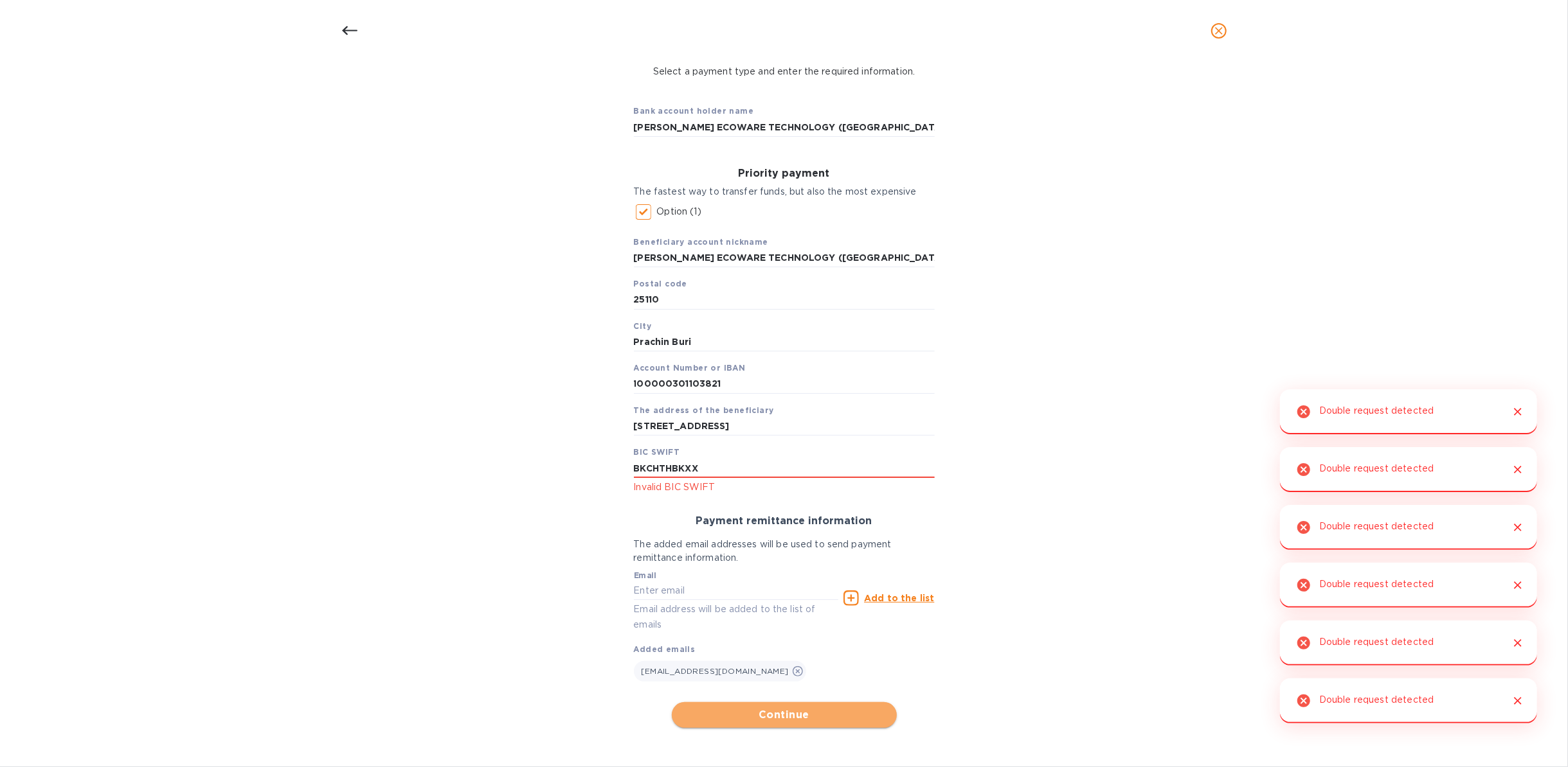
click at [779, 575] on span "Continue" at bounding box center [784, 716] width 205 height 16
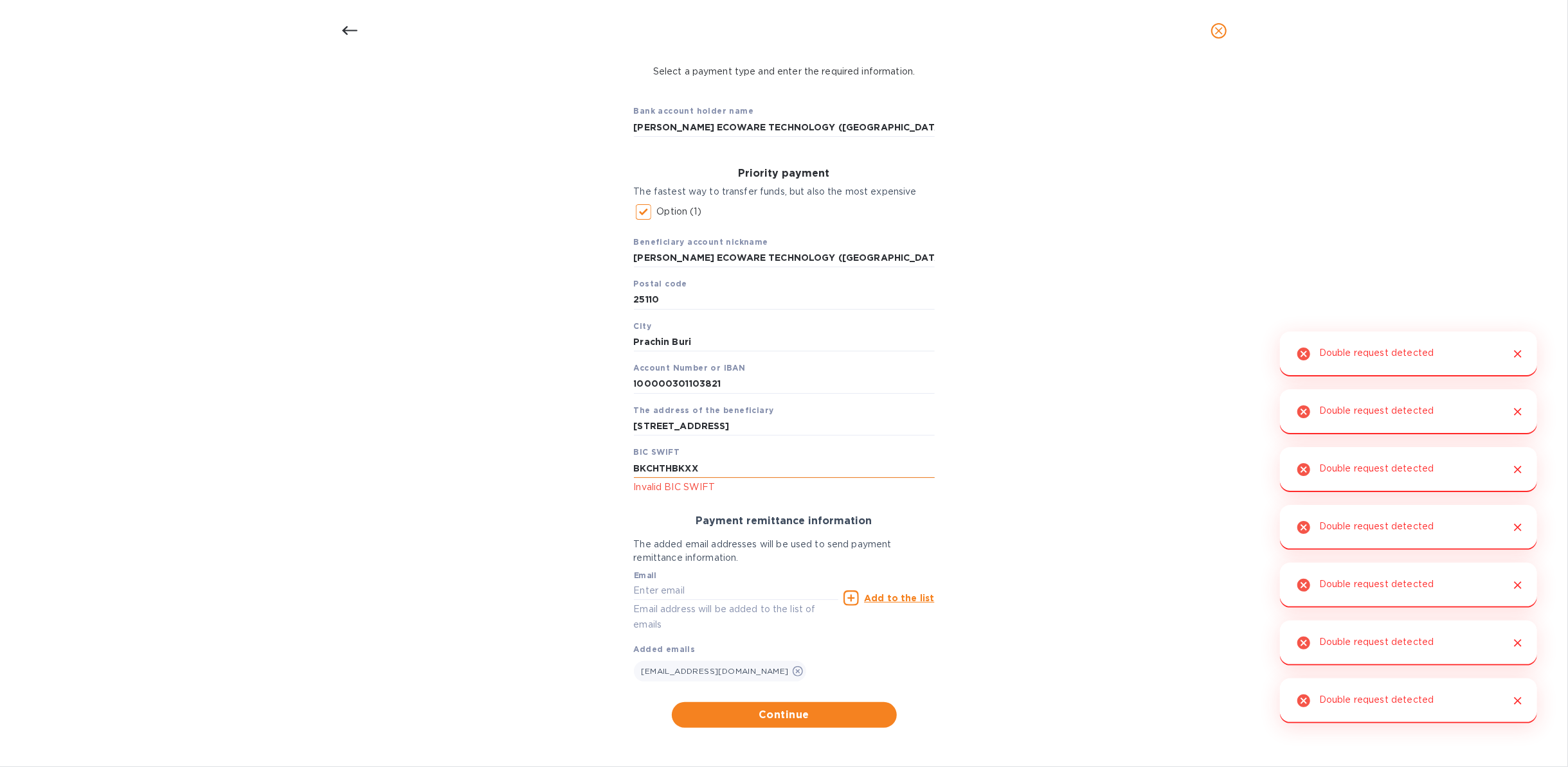
click at [678, 469] on input "BKCHTHBKXX" at bounding box center [784, 469] width 301 height 19
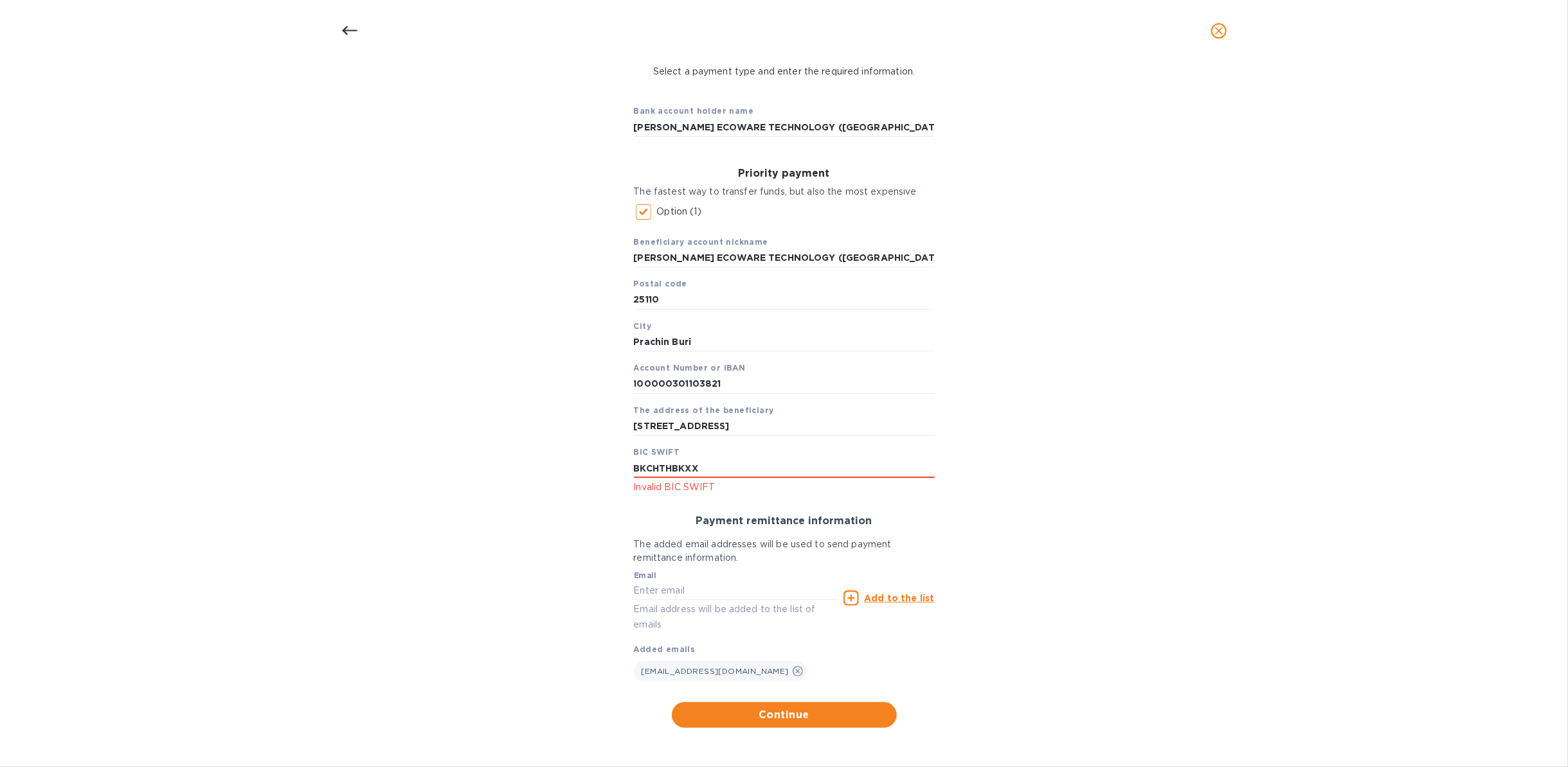
click at [221, 322] on div "Bank account holder name ZHONG XIN ECOWARE TECHNOLOGY (THAILAND) CO., LTD. Prio…" at bounding box center [784, 411] width 1534 height 650
click at [634, 469] on input "BKCHTHBKXX" at bounding box center [784, 469] width 301 height 19
click at [634, 461] on input "BKCHTHBKXX" at bounding box center [784, 469] width 301 height 19
click at [704, 468] on input "BKCHTHBKXX" at bounding box center [784, 469] width 301 height 19
type input "BKCHTHBKXXX"
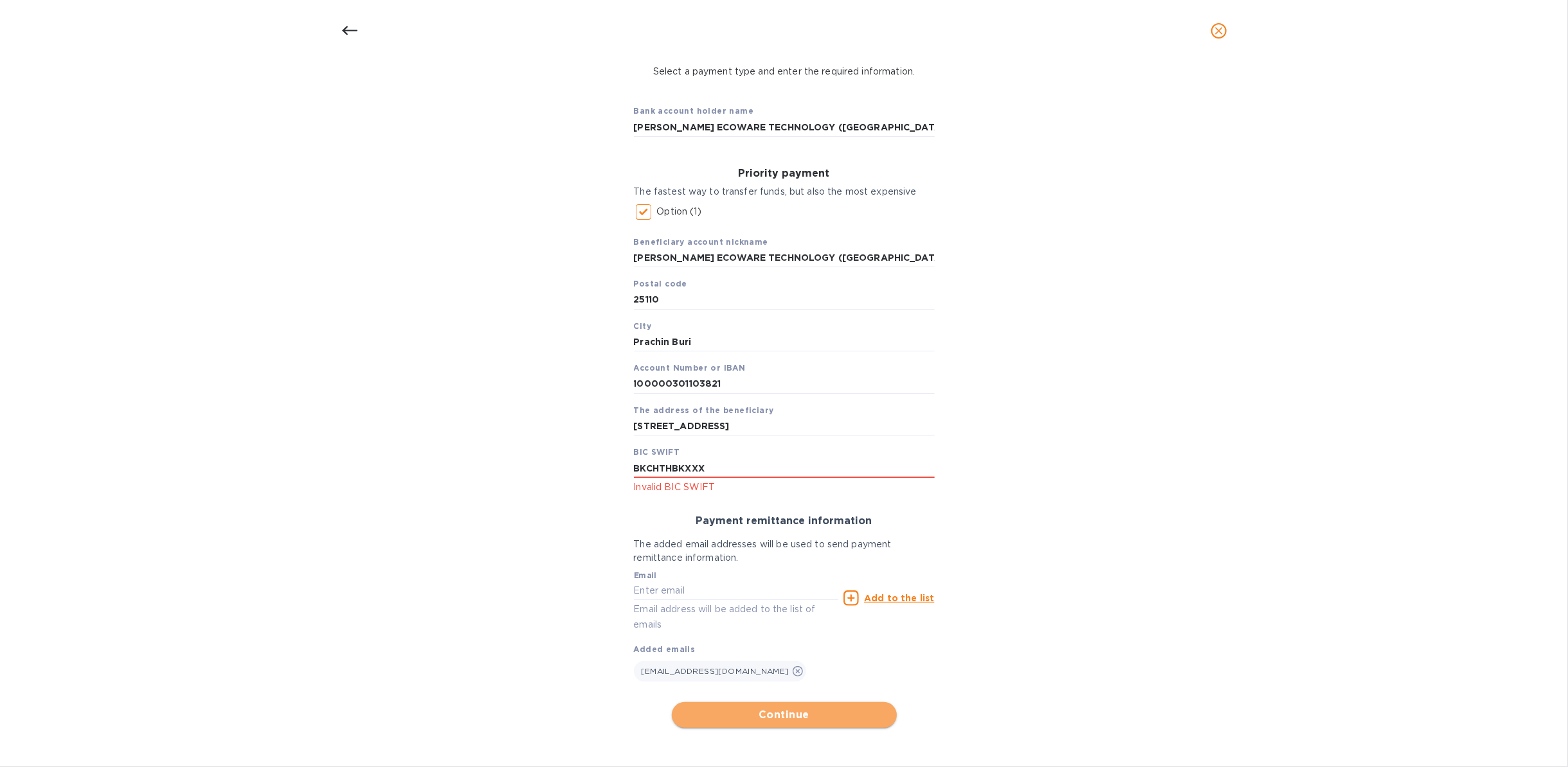
click at [829, 575] on button "Continue" at bounding box center [784, 716] width 225 height 25
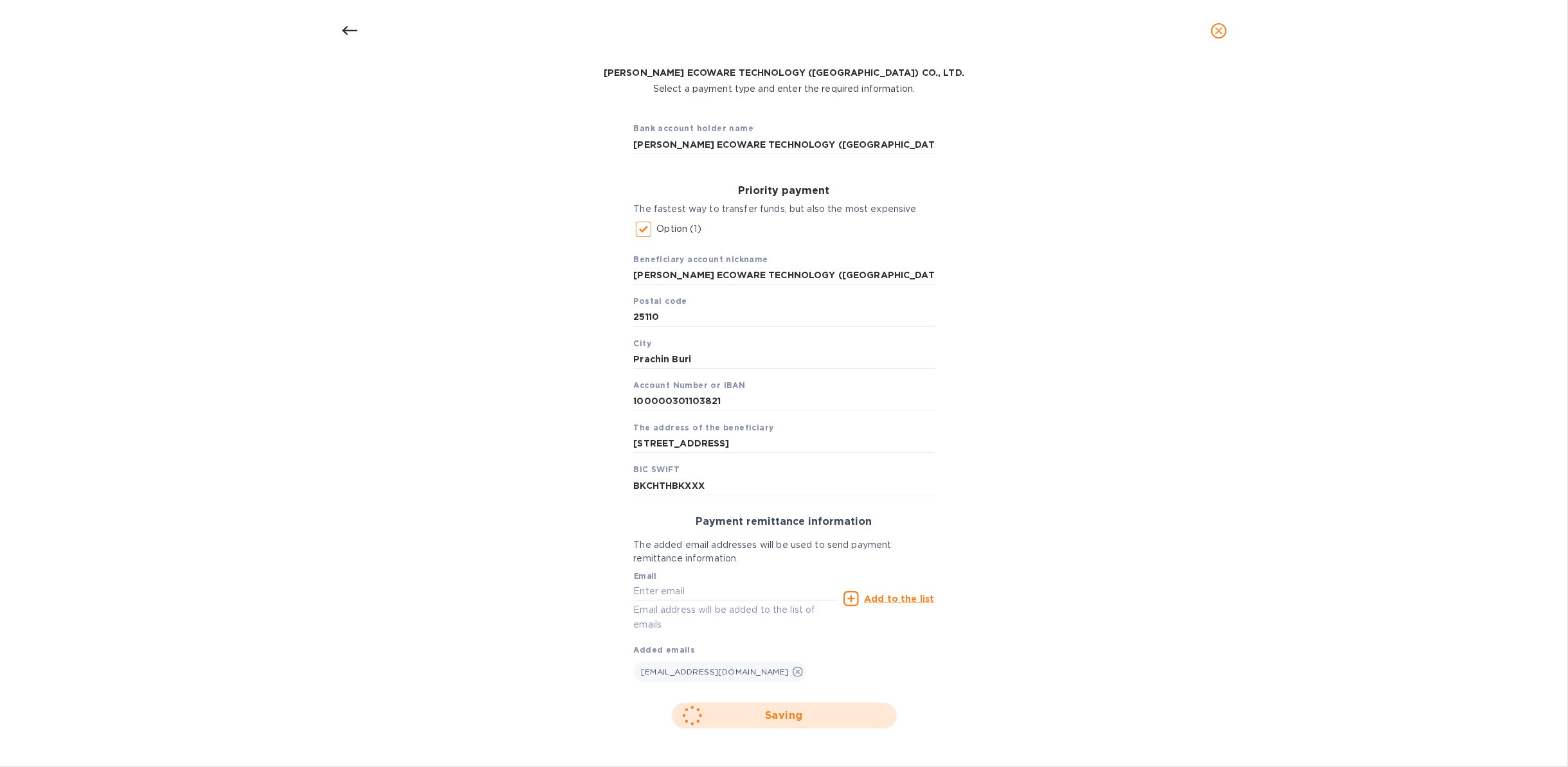
scroll to position [0, 0]
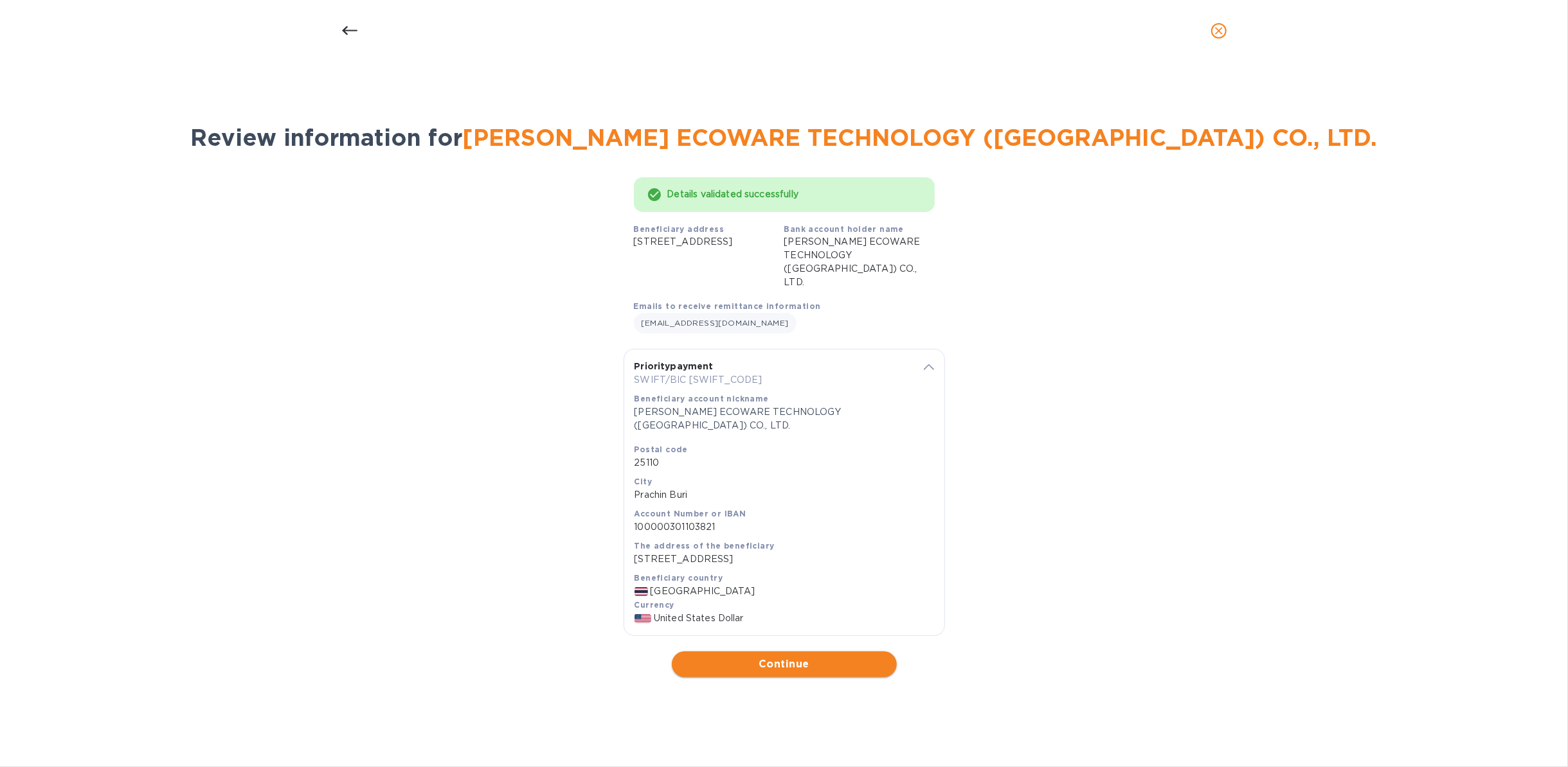
click at [816, 575] on span "Continue" at bounding box center [784, 665] width 205 height 16
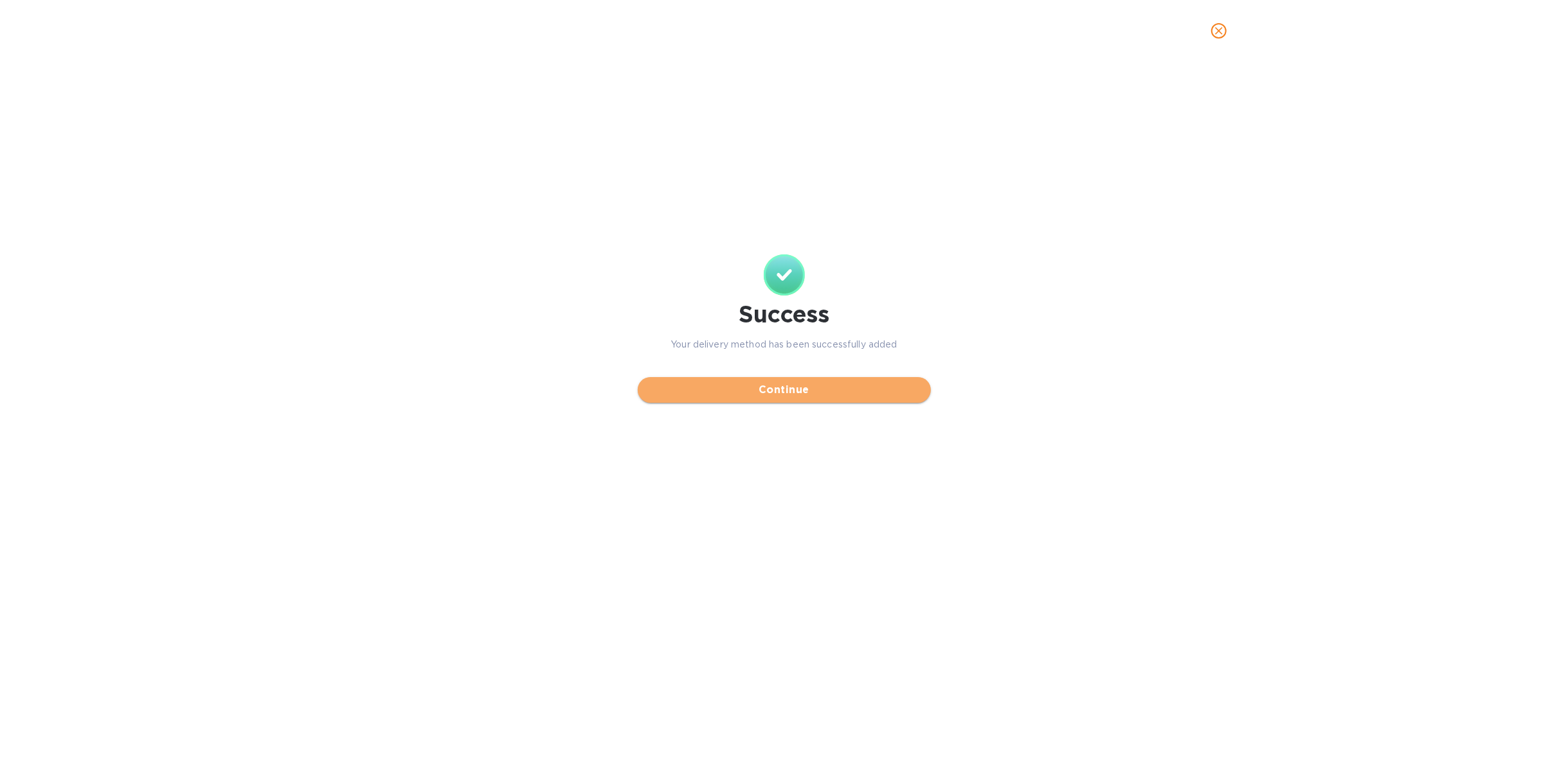
click at [792, 391] on span "Continue" at bounding box center [784, 390] width 273 height 16
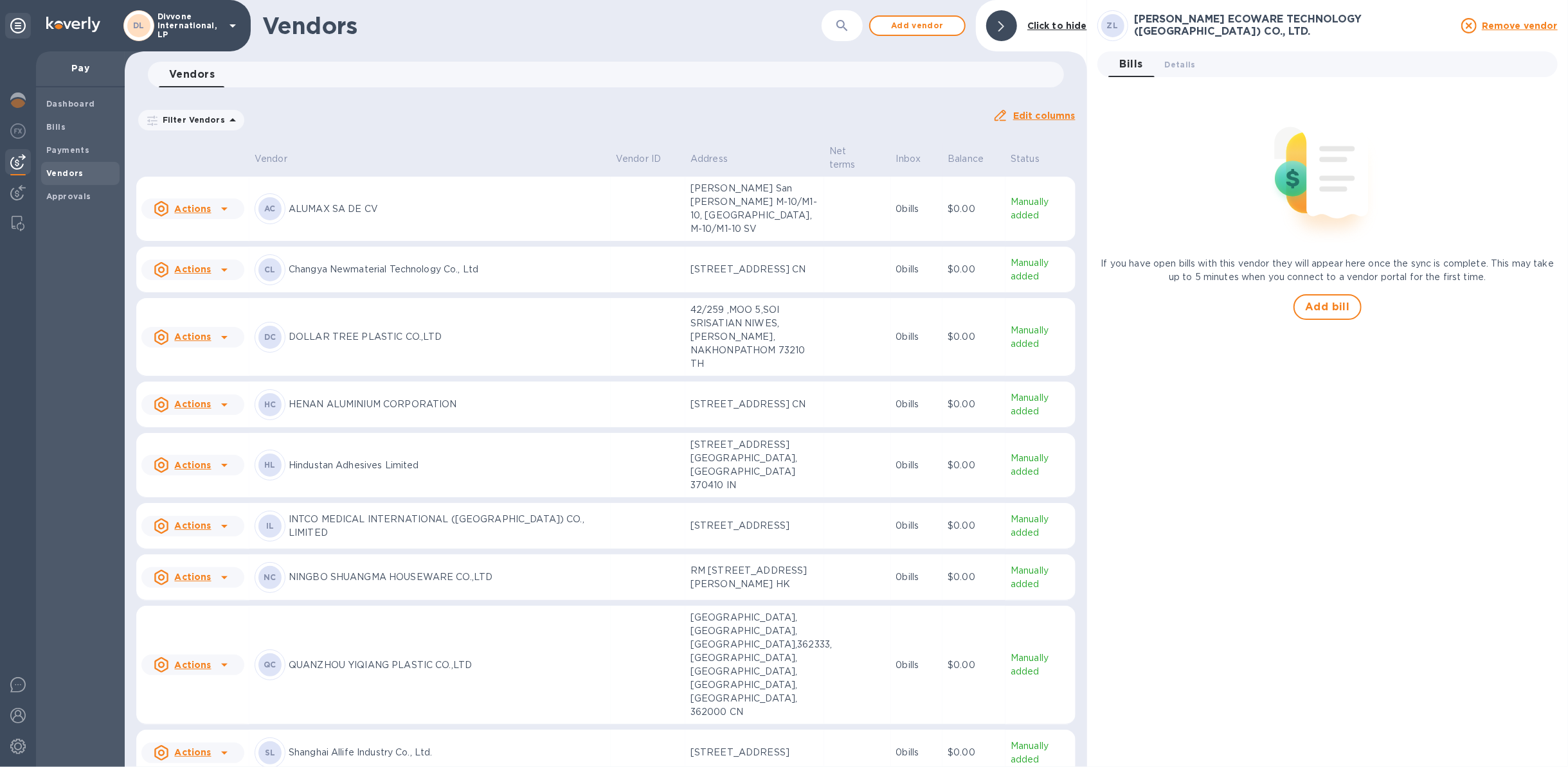
drag, startPoint x: 79, startPoint y: 129, endPoint x: 636, endPoint y: 140, distance: 557.1
click at [636, 140] on div "DL Divvone International, LP Pay Dashboard Bills Payments Vendors Approvals Ven…" at bounding box center [784, 384] width 1568 height 767
click at [840, 19] on icon "button" at bounding box center [842, 26] width 16 height 16
click at [717, 25] on input "text" at bounding box center [769, 26] width 311 height 31
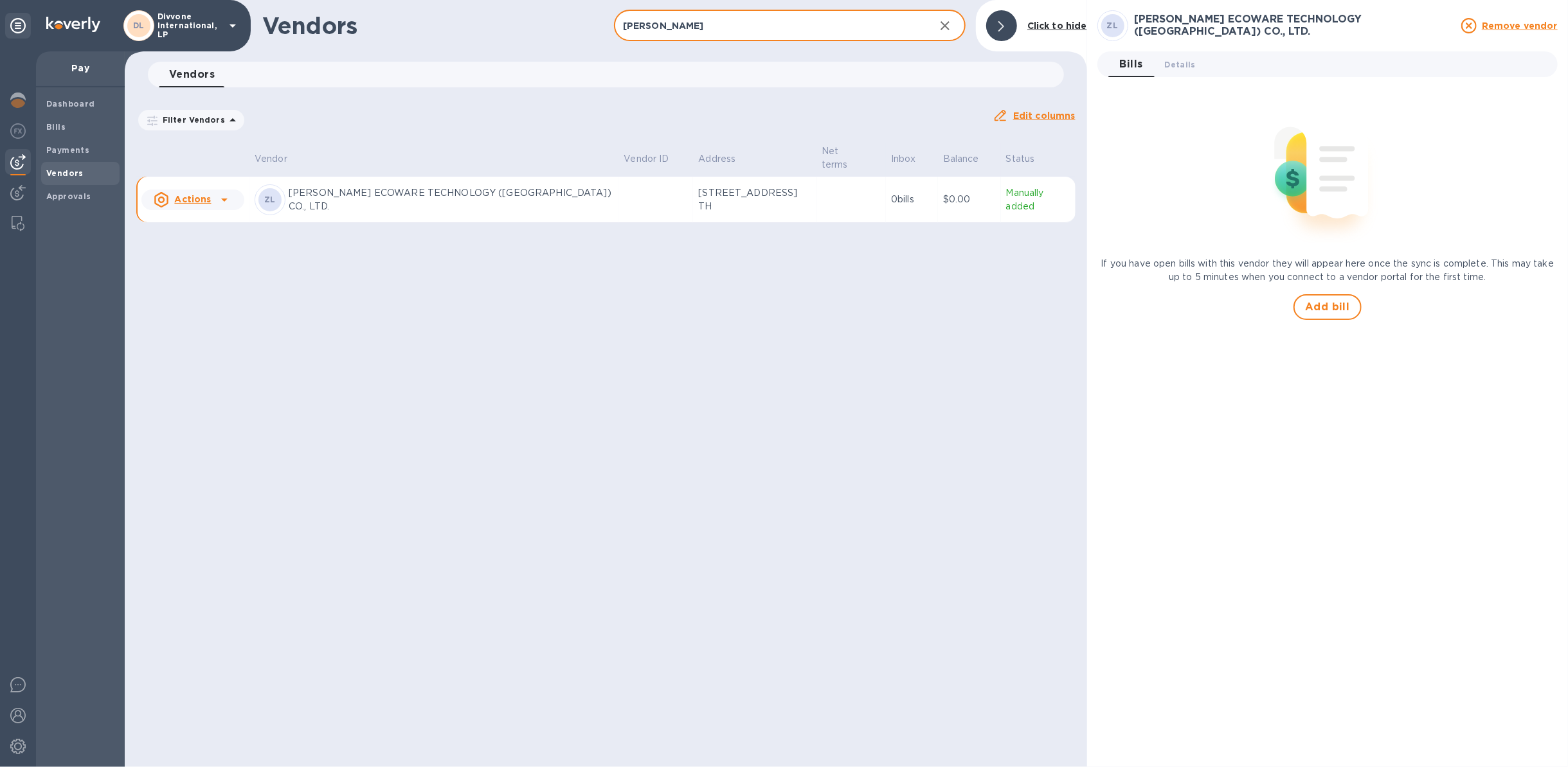
type input "ZHONG XIN"
click at [200, 205] on u "Actions" at bounding box center [192, 199] width 37 height 11
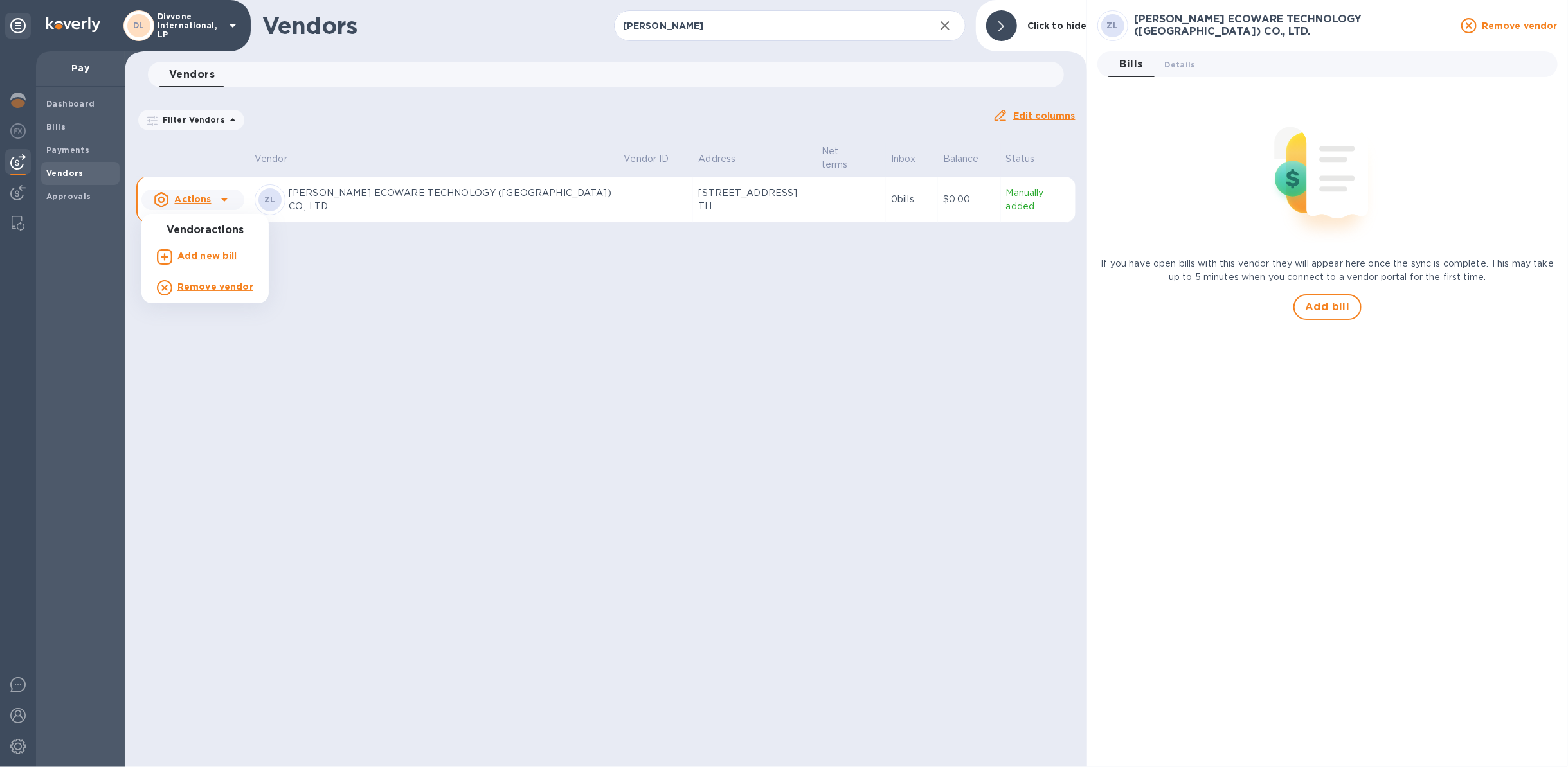
click at [205, 256] on b "Add new bill" at bounding box center [208, 255] width 60 height 11
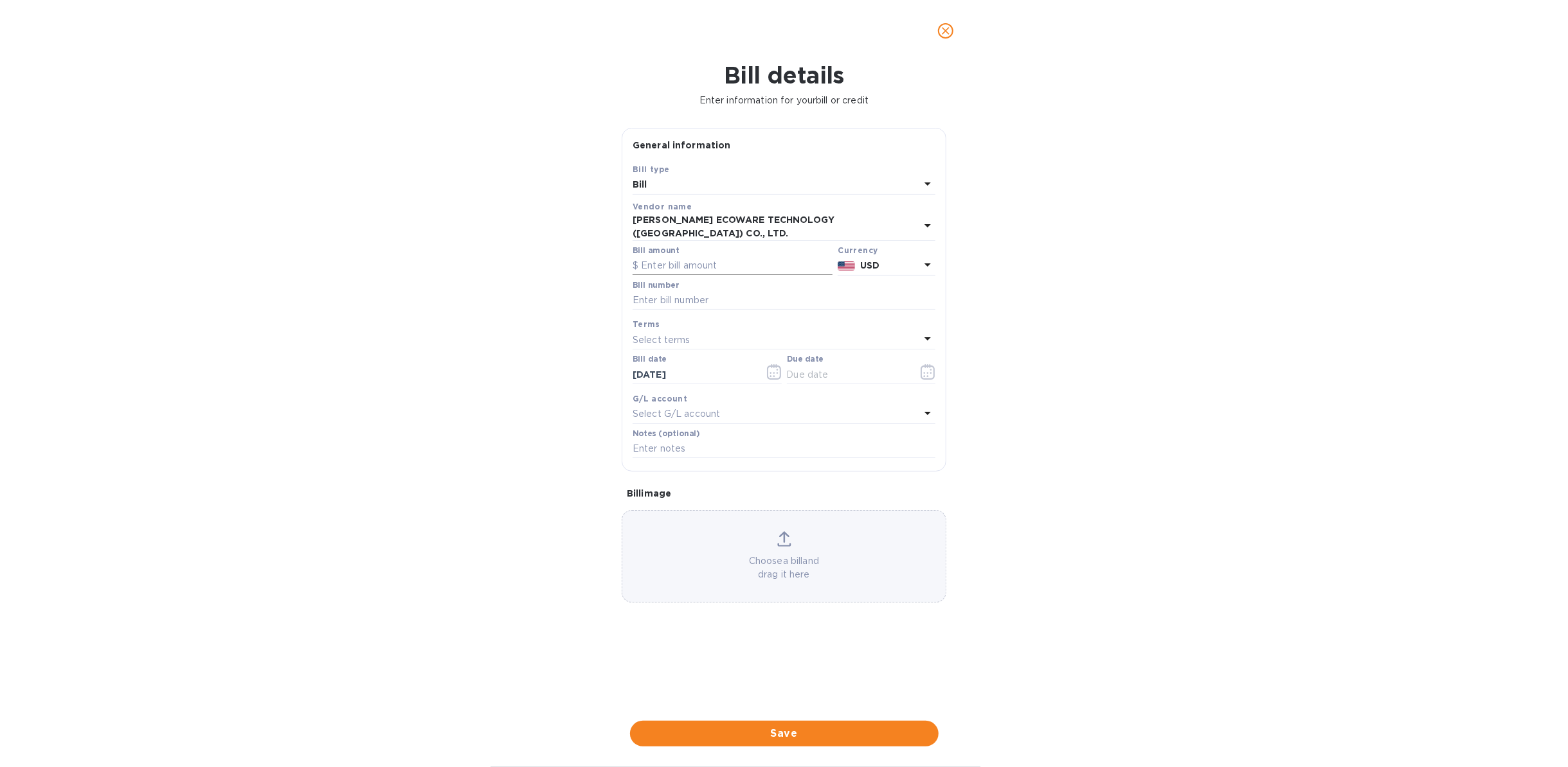
click at [736, 256] on input "text" at bounding box center [732, 266] width 200 height 19
paste input "35,578.71"
type input "35,578.71"
click at [1101, 350] on div "Bill details Enter information for your bill or credit General information Save…" at bounding box center [784, 415] width 1568 height 706
click at [726, 291] on input "text" at bounding box center [784, 301] width 303 height 19
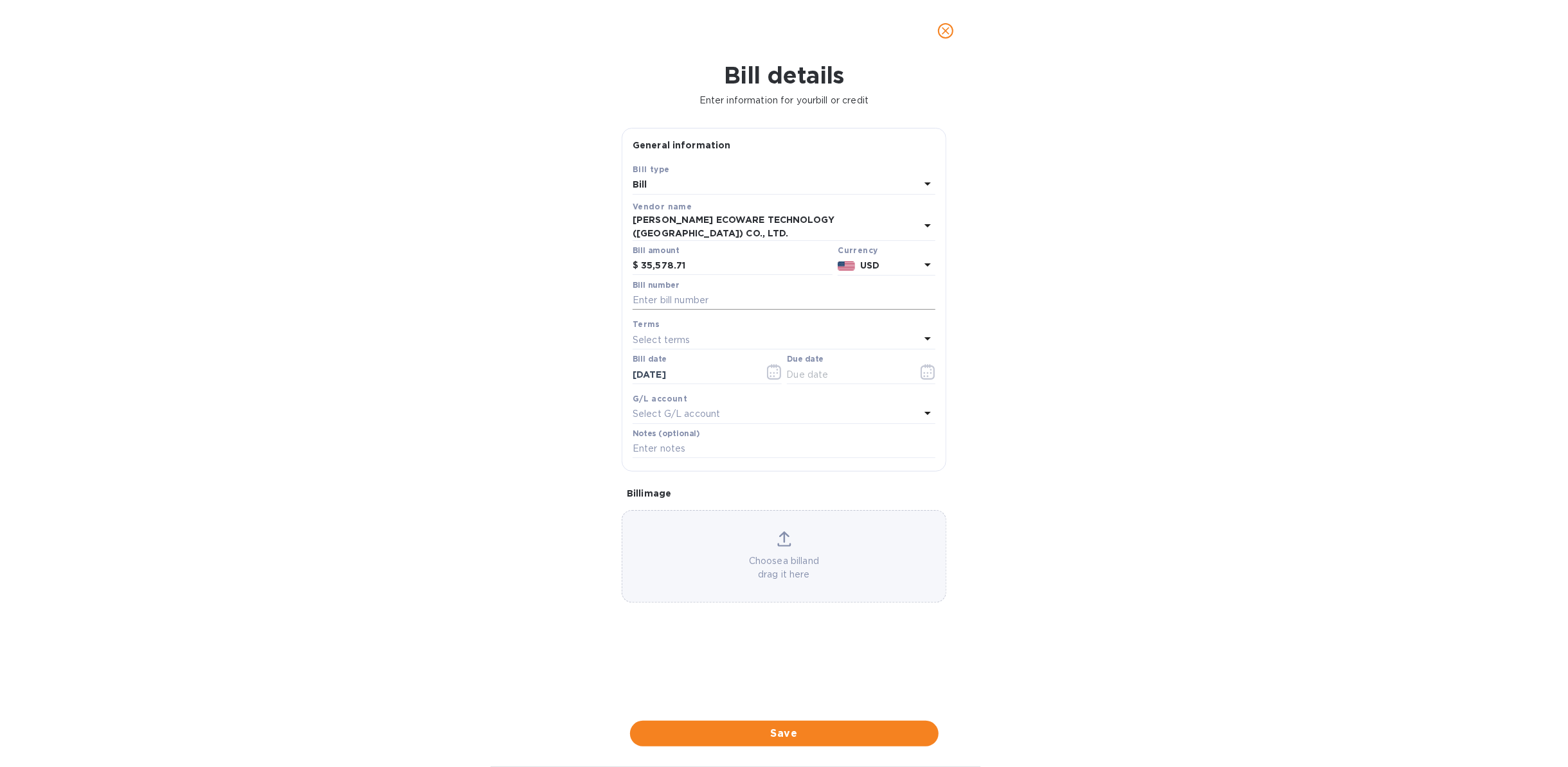
click at [695, 291] on input "text" at bounding box center [784, 301] width 303 height 19
type input "6510"
click at [693, 332] on div "Select terms" at bounding box center [776, 340] width 287 height 18
click at [729, 434] on p "NET 60" at bounding box center [779, 438] width 272 height 14
type input "10/24/2025"
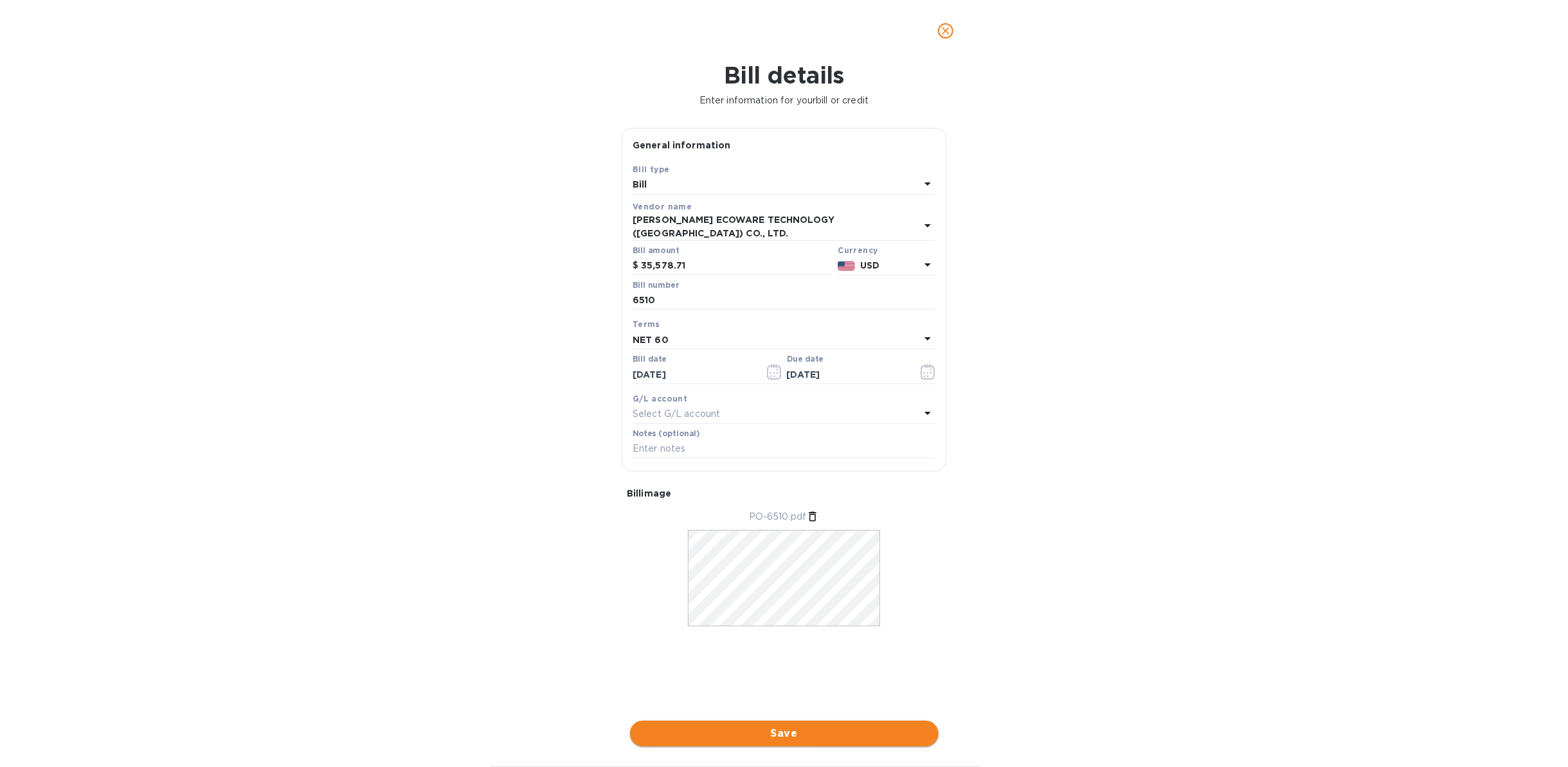
click at [818, 575] on span "Save" at bounding box center [784, 734] width 288 height 16
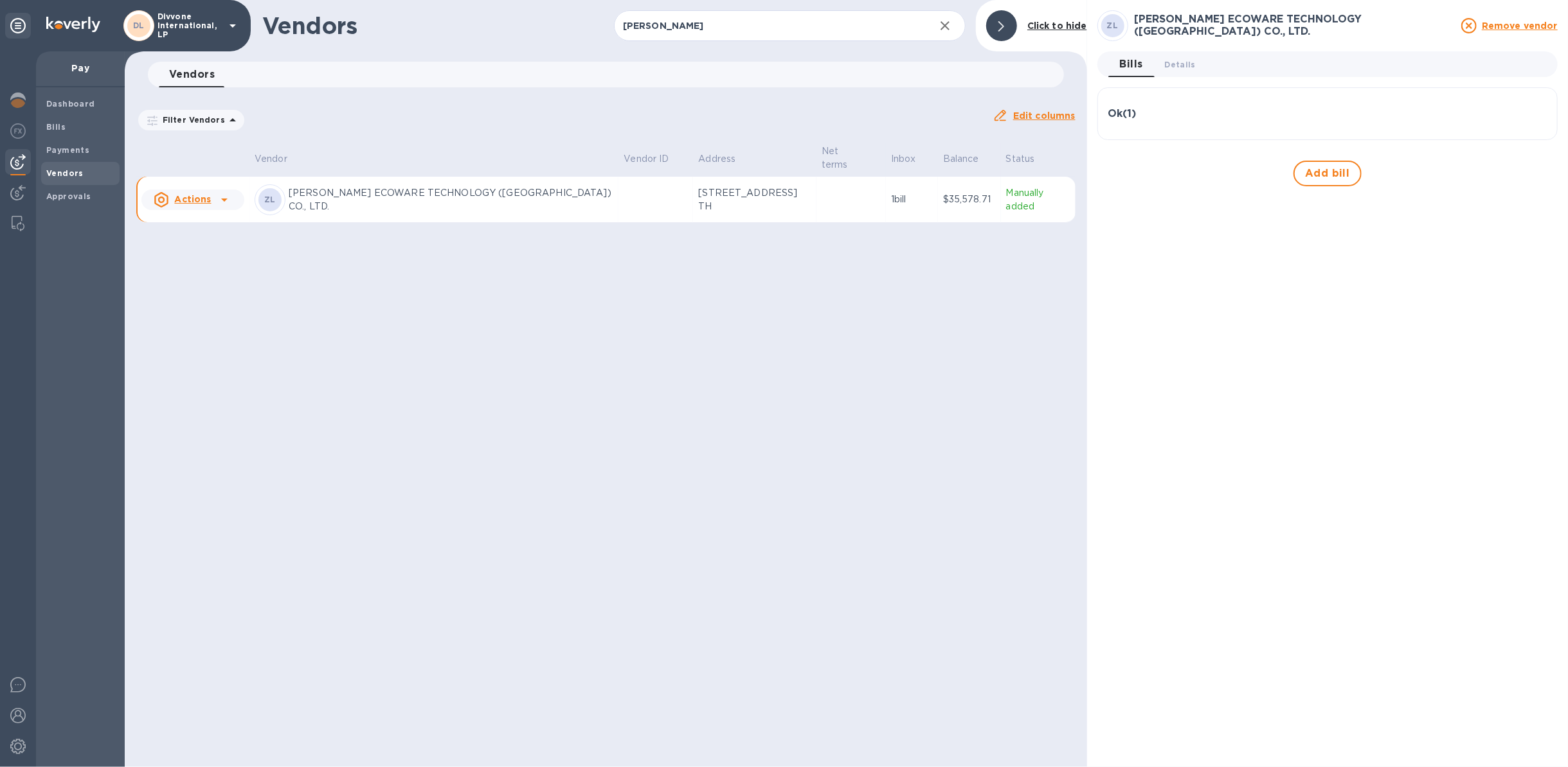
click at [217, 200] on icon at bounding box center [224, 200] width 16 height 16
click at [62, 122] on div at bounding box center [784, 384] width 1568 height 767
click at [69, 126] on span "Bills" at bounding box center [81, 126] width 68 height 13
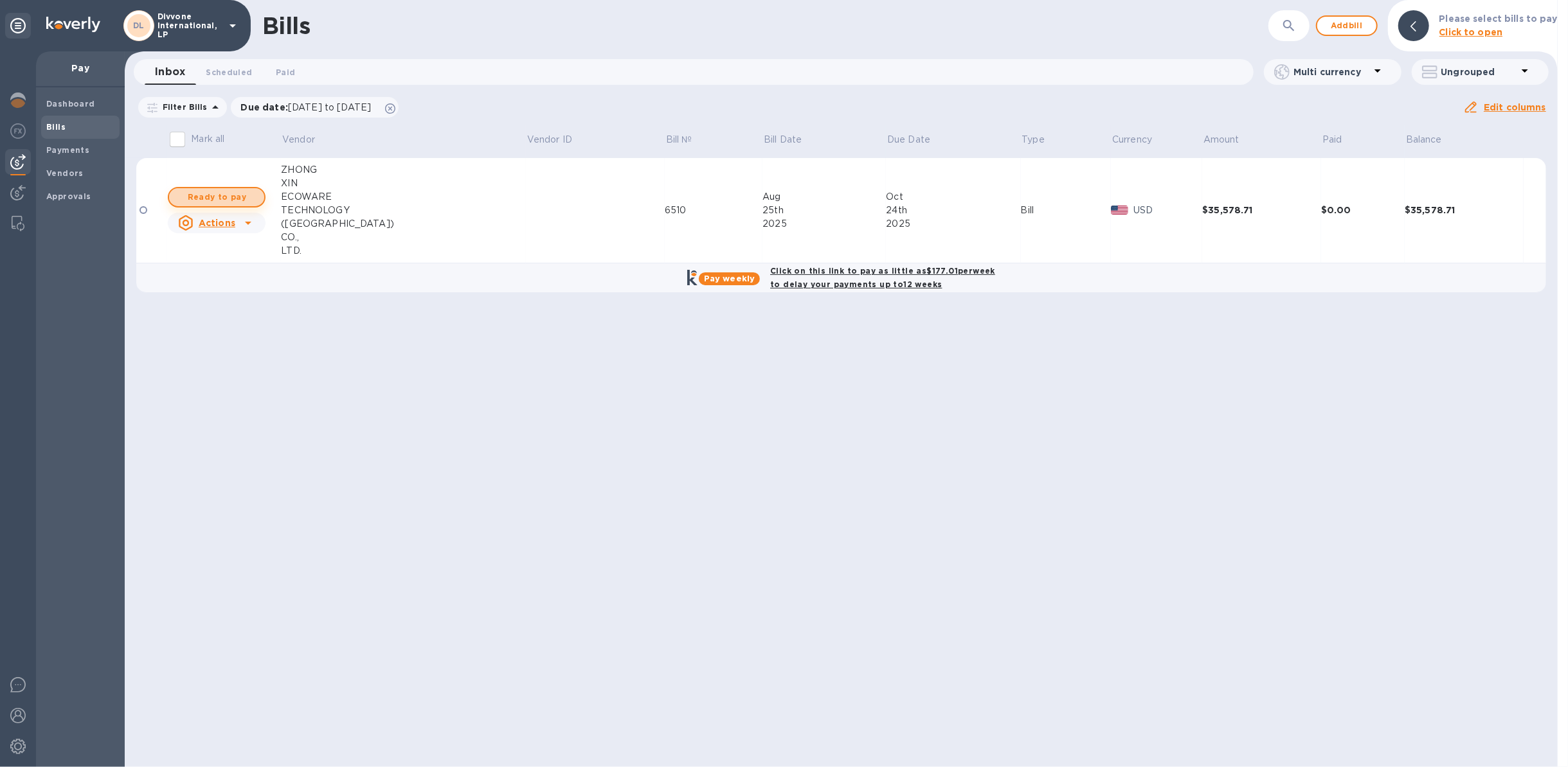
click at [238, 190] on span "Ready to pay" at bounding box center [217, 197] width 75 height 16
checkbox input "true"
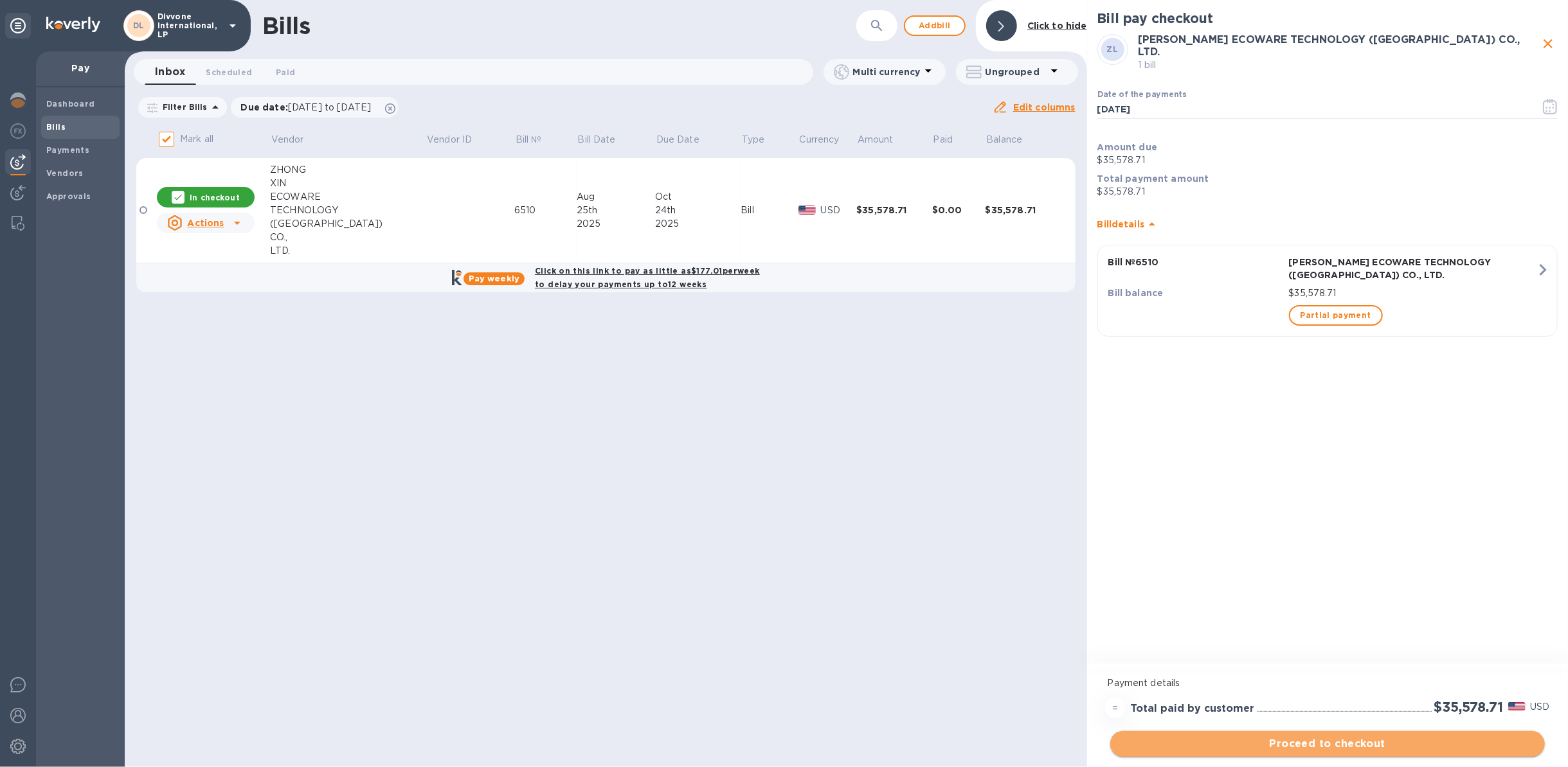
click at [1176, 575] on span "Proceed to checkout" at bounding box center [1327, 745] width 414 height 16
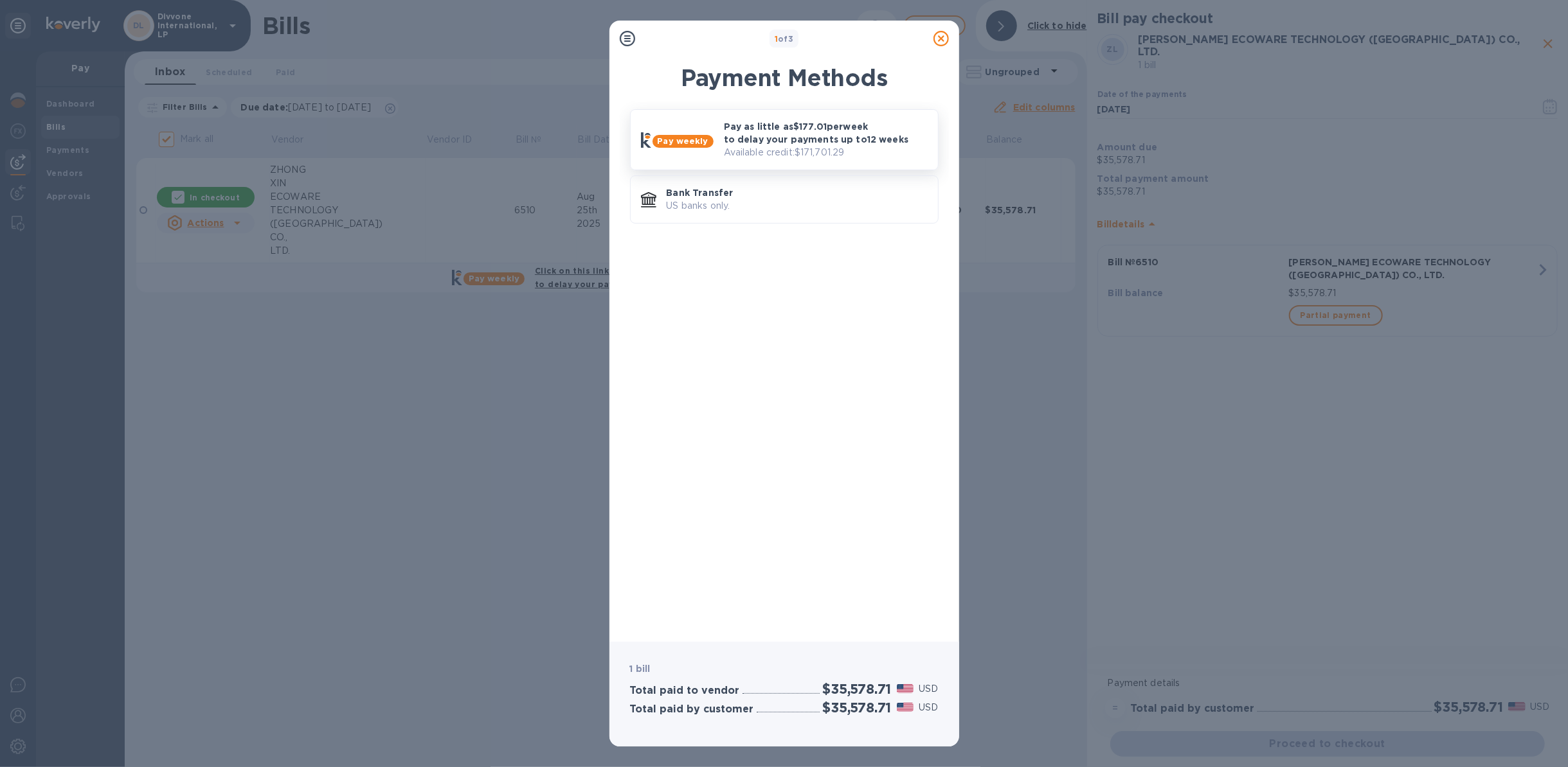
click at [817, 129] on p "Pay as little as $177.01 per week to delay your payments up to 12 weeks" at bounding box center [825, 133] width 204 height 25
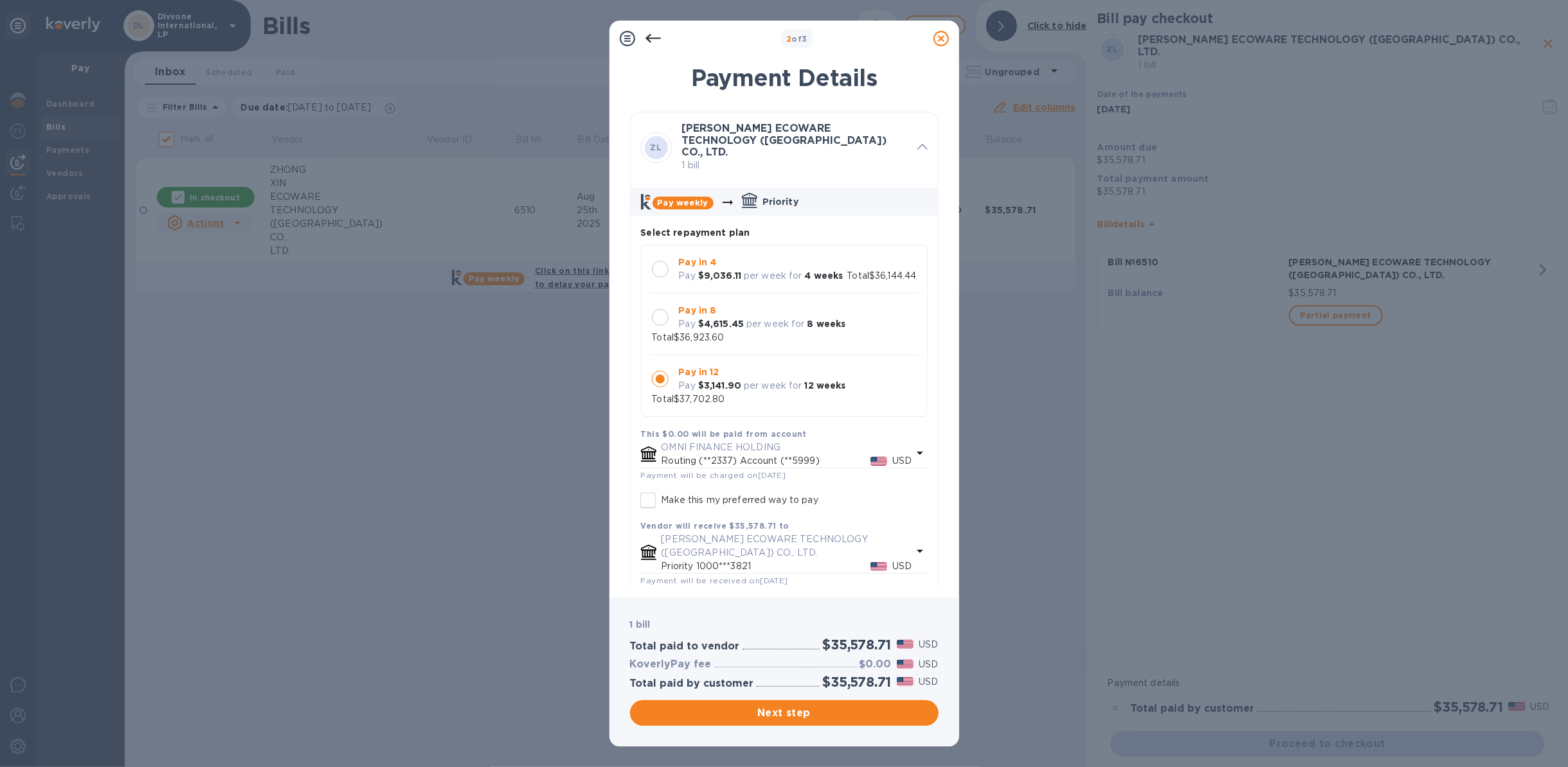
scroll to position [13, 0]
click at [737, 322] on div "Pay in 8 Pay $4,615.45 per week for 8 weeks" at bounding box center [762, 317] width 178 height 37
click at [870, 575] on h3 "$1,344.89" at bounding box center [867, 665] width 50 height 13
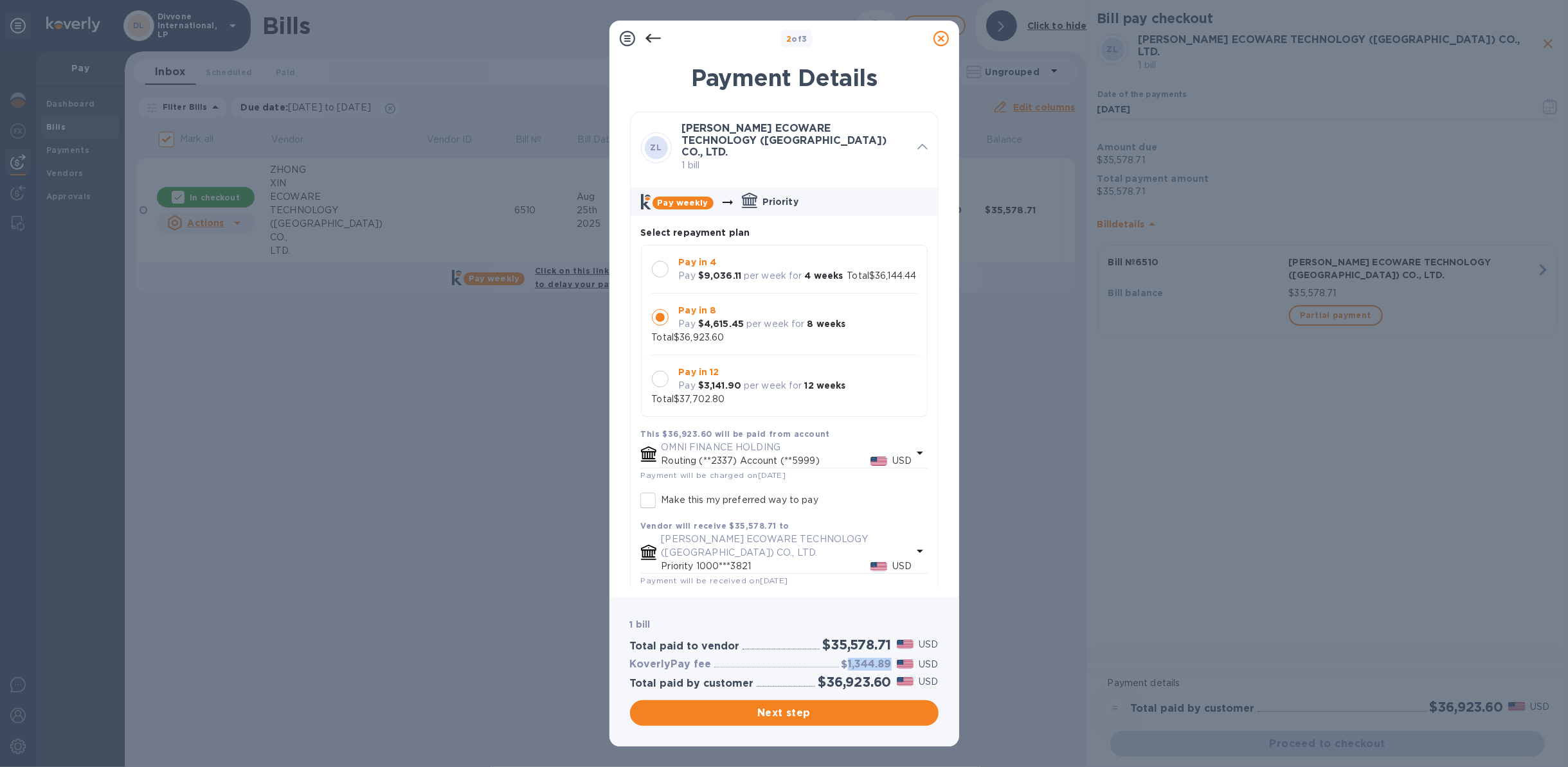
copy h3 "1,344.89"
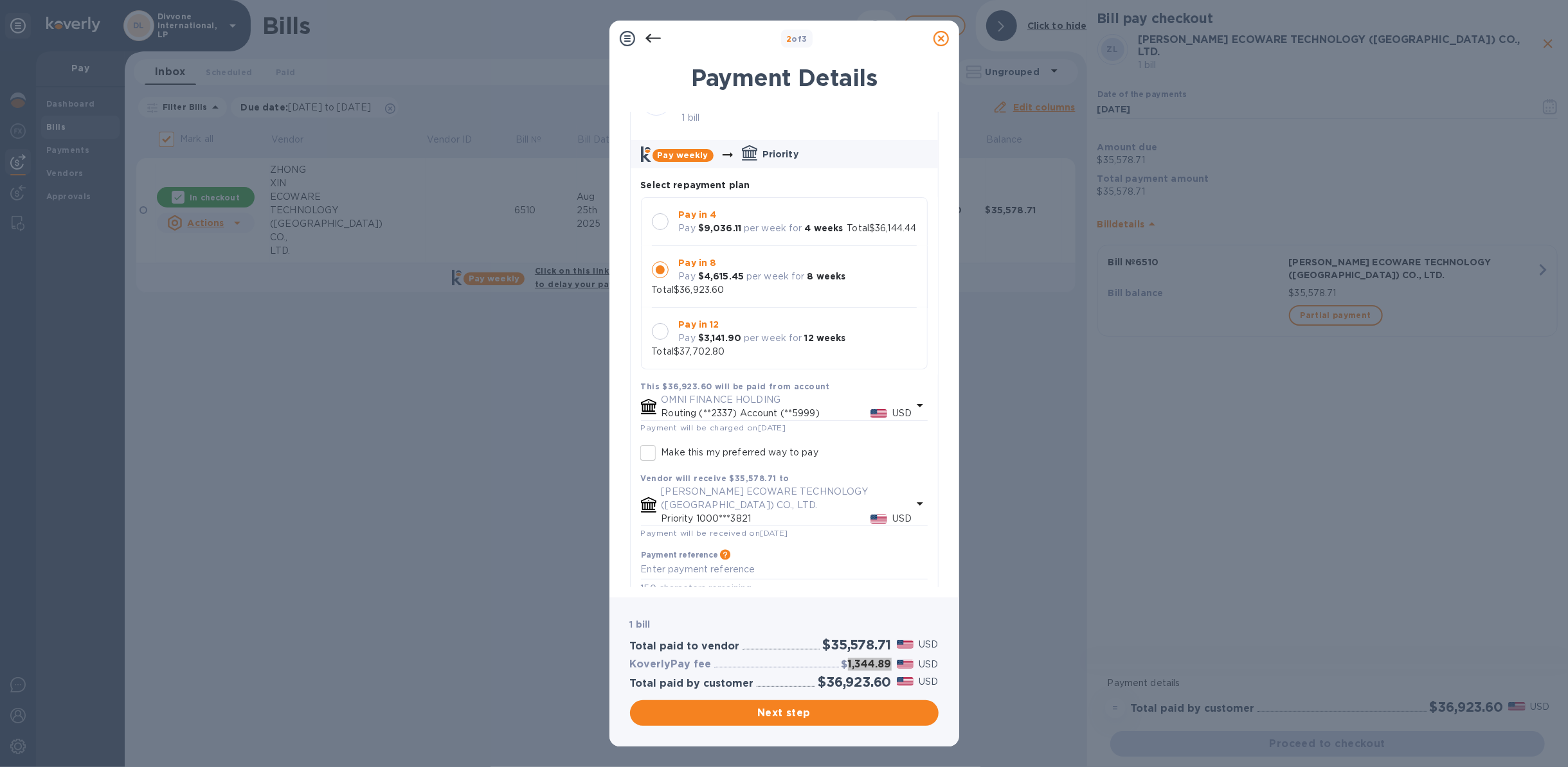
scroll to position [94, 0]
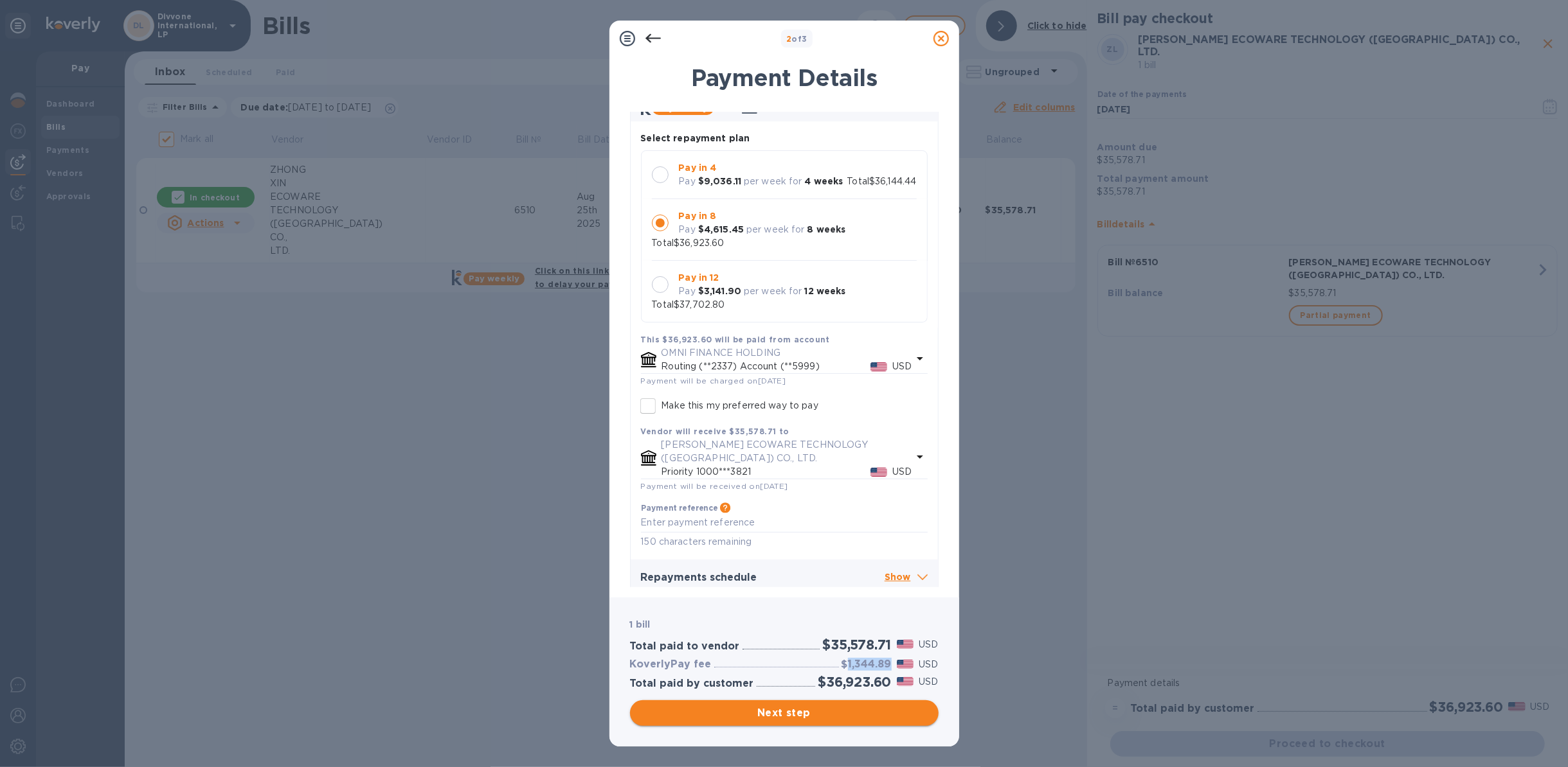
click at [777, 575] on span "Next step" at bounding box center [784, 714] width 288 height 16
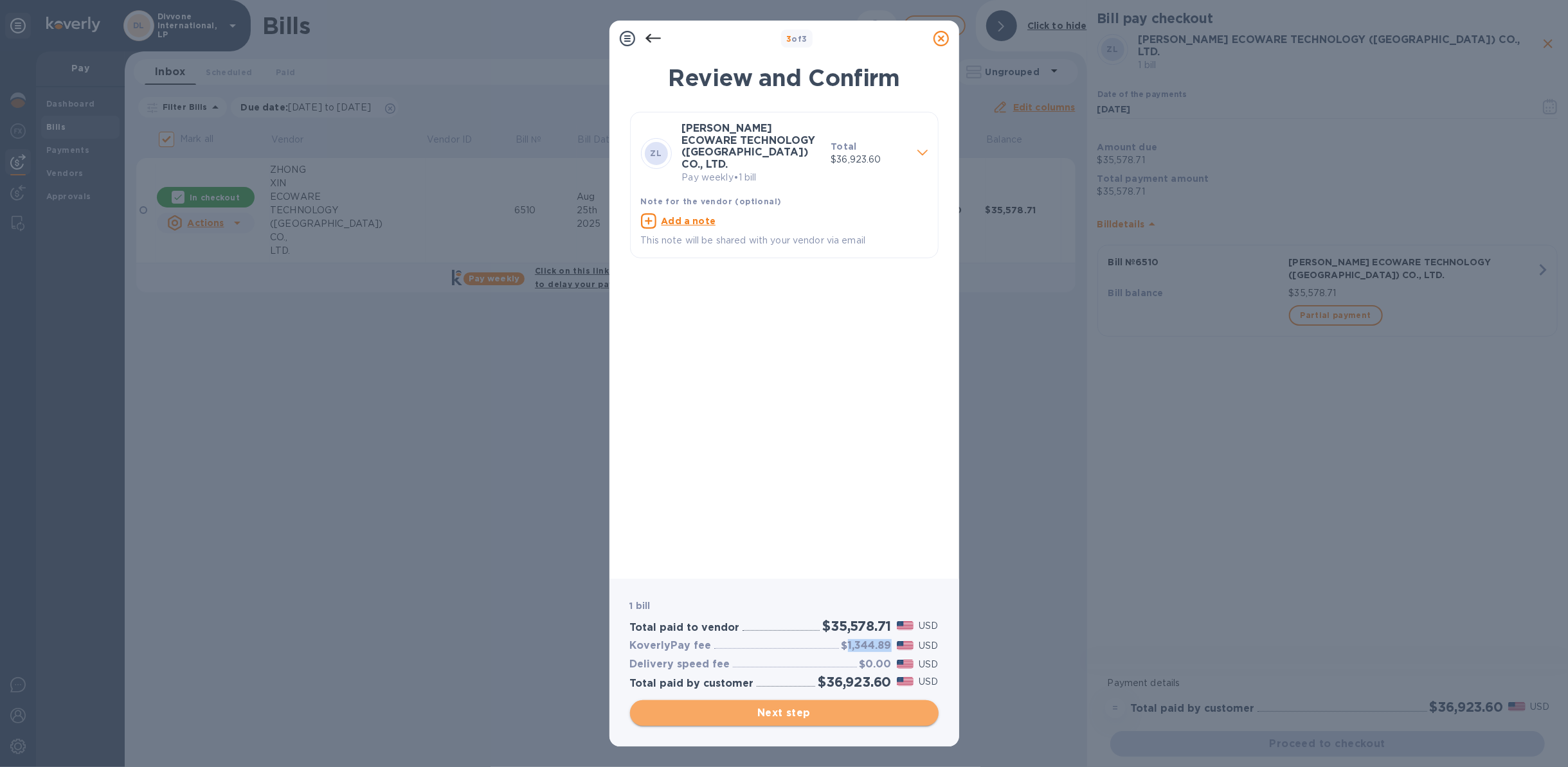
click at [782, 575] on span "Next step" at bounding box center [784, 714] width 288 height 16
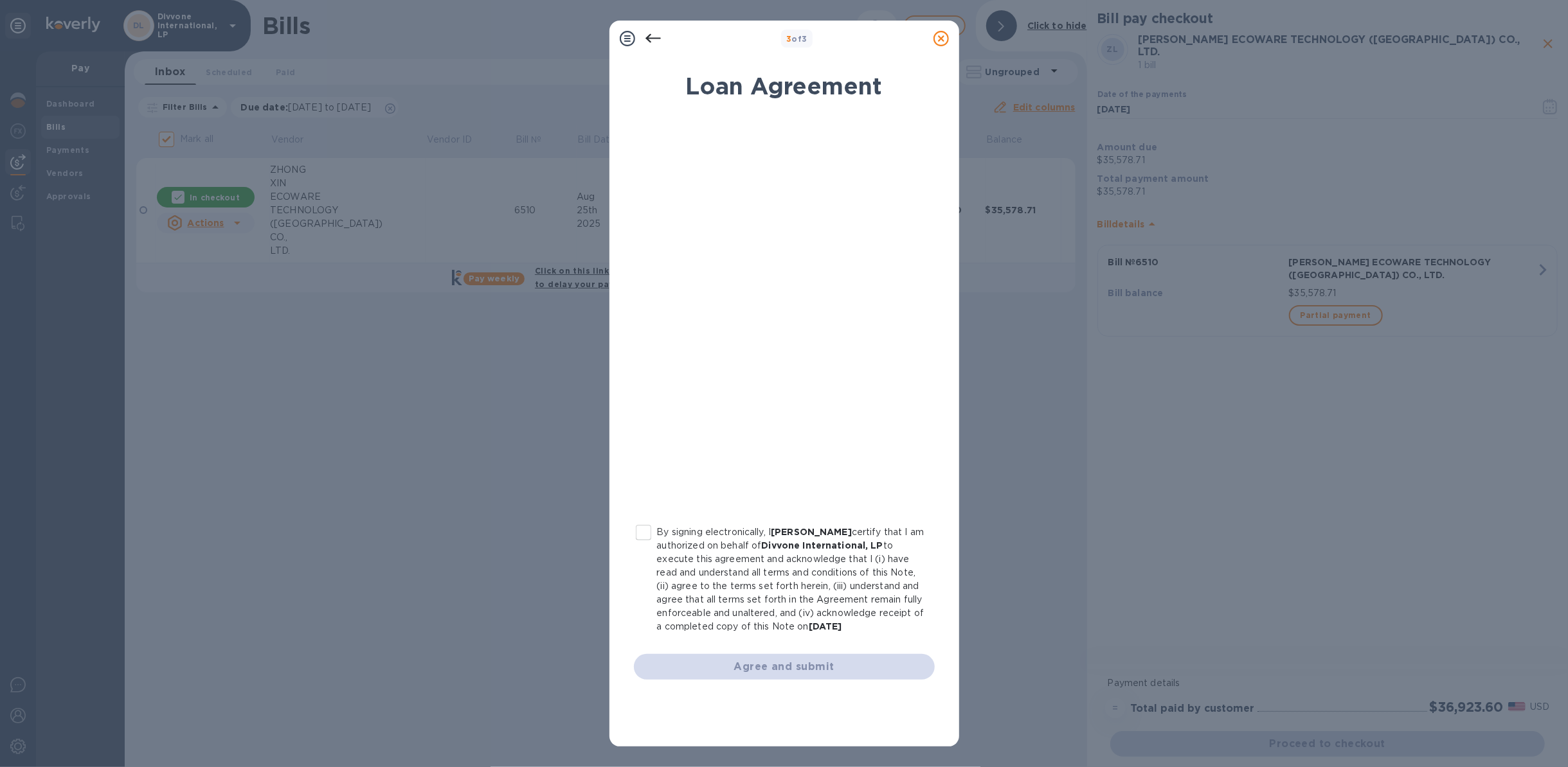
click at [650, 35] on icon at bounding box center [652, 38] width 16 height 9
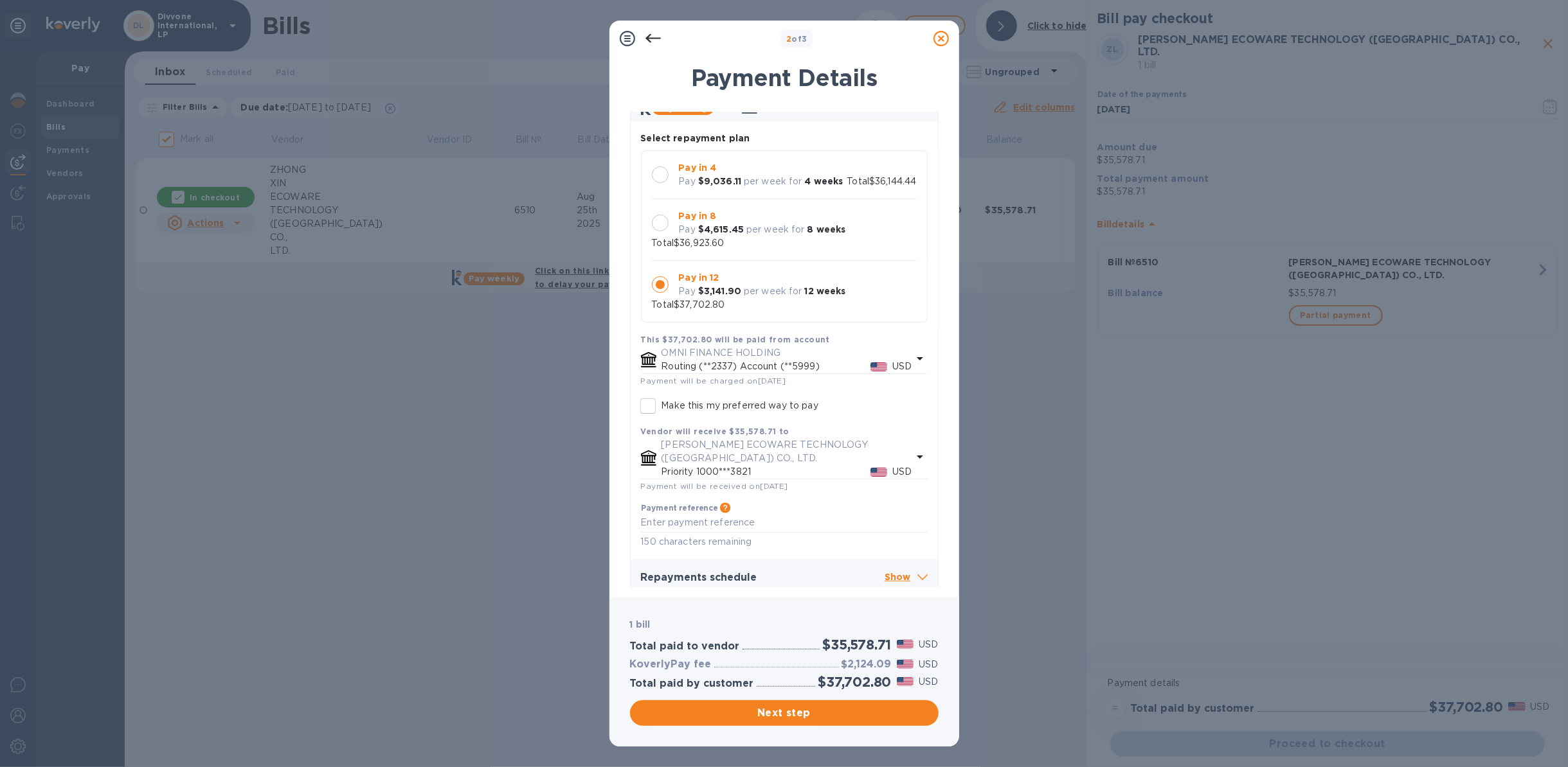
click at [902, 570] on p "Show" at bounding box center [906, 578] width 43 height 17
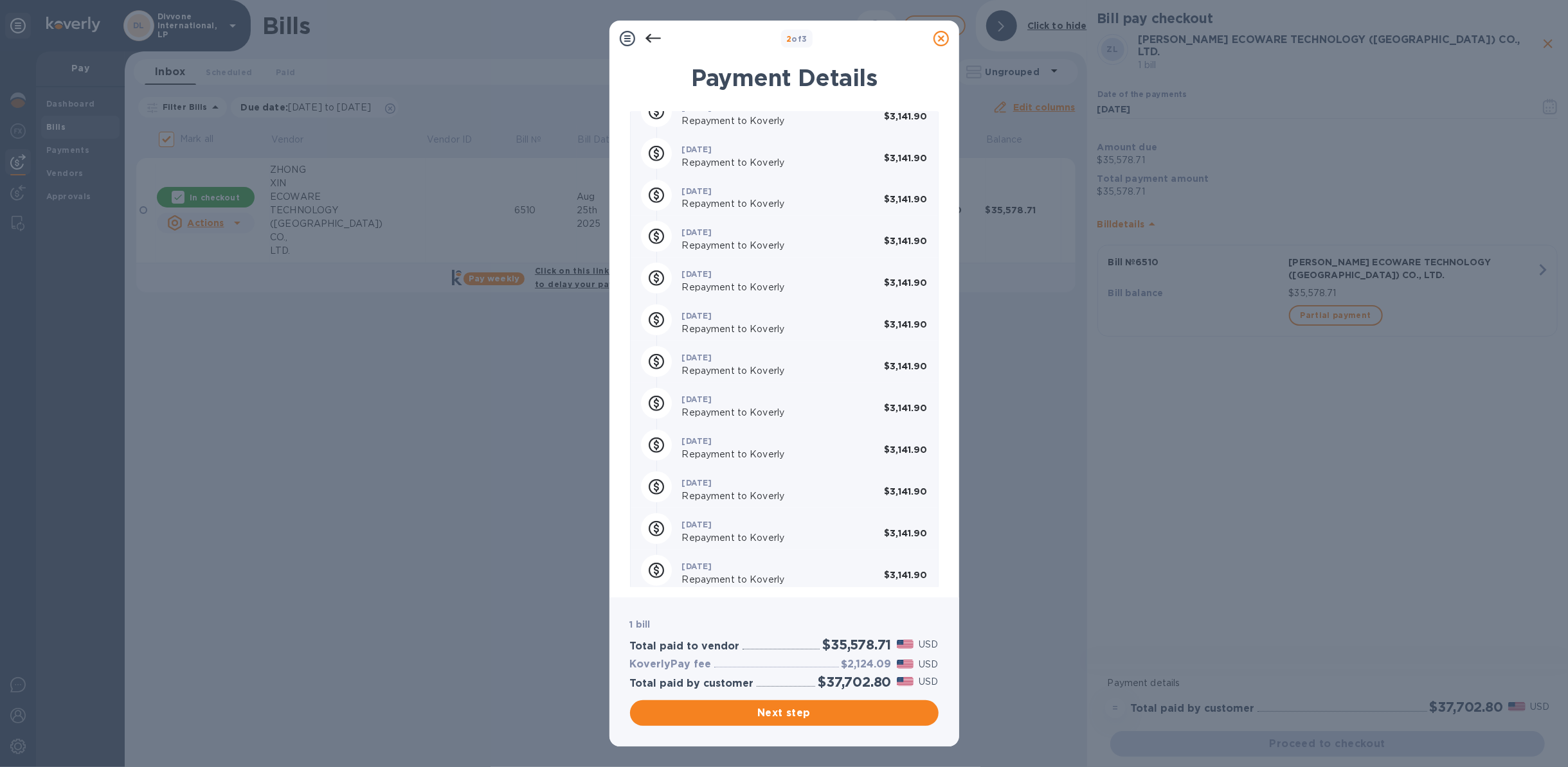
scroll to position [587, 0]
click at [914, 239] on b "$3,141.90" at bounding box center [905, 244] width 43 height 11
copy b "3,141.90"
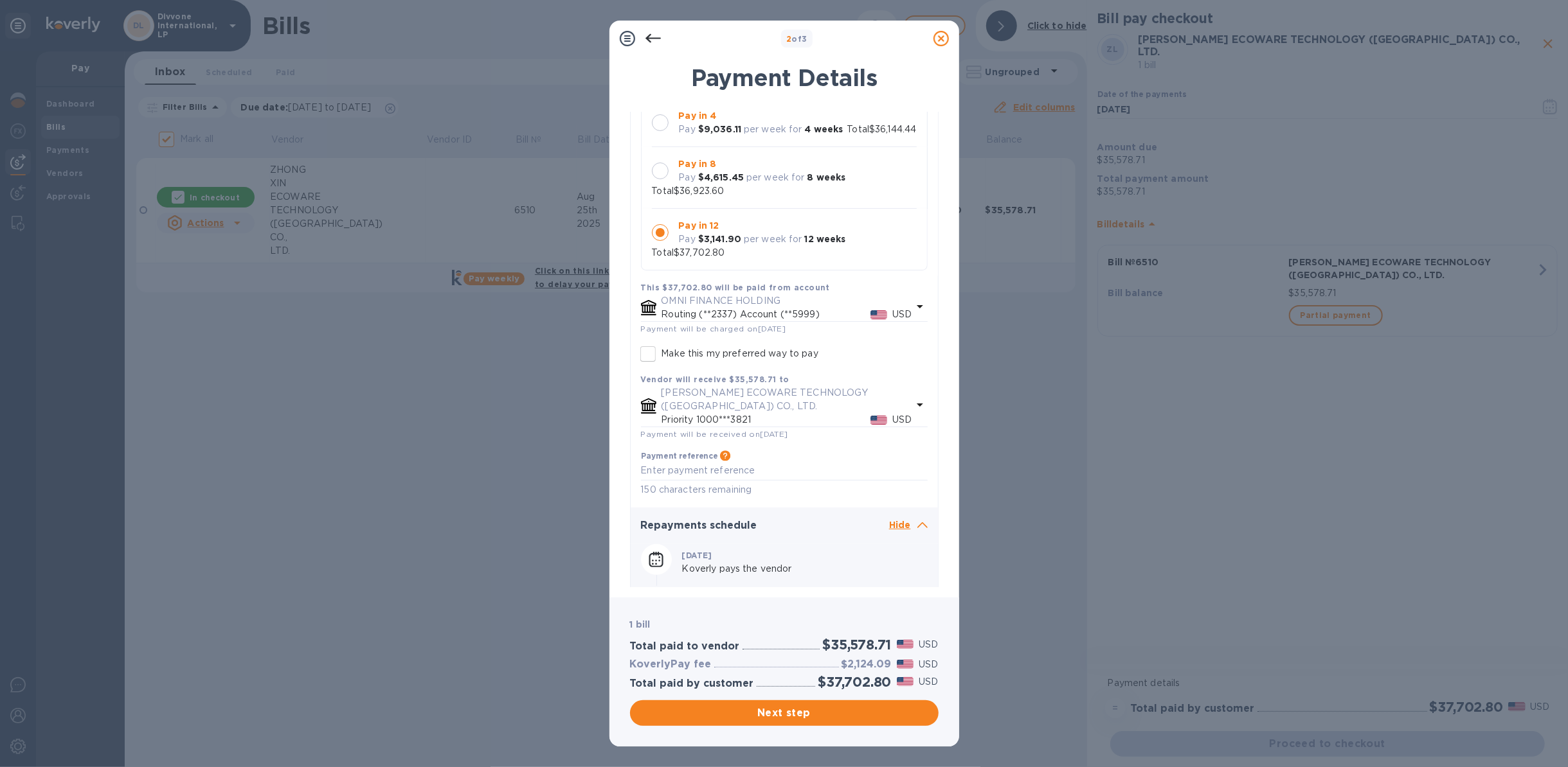
scroll to position [0, 0]
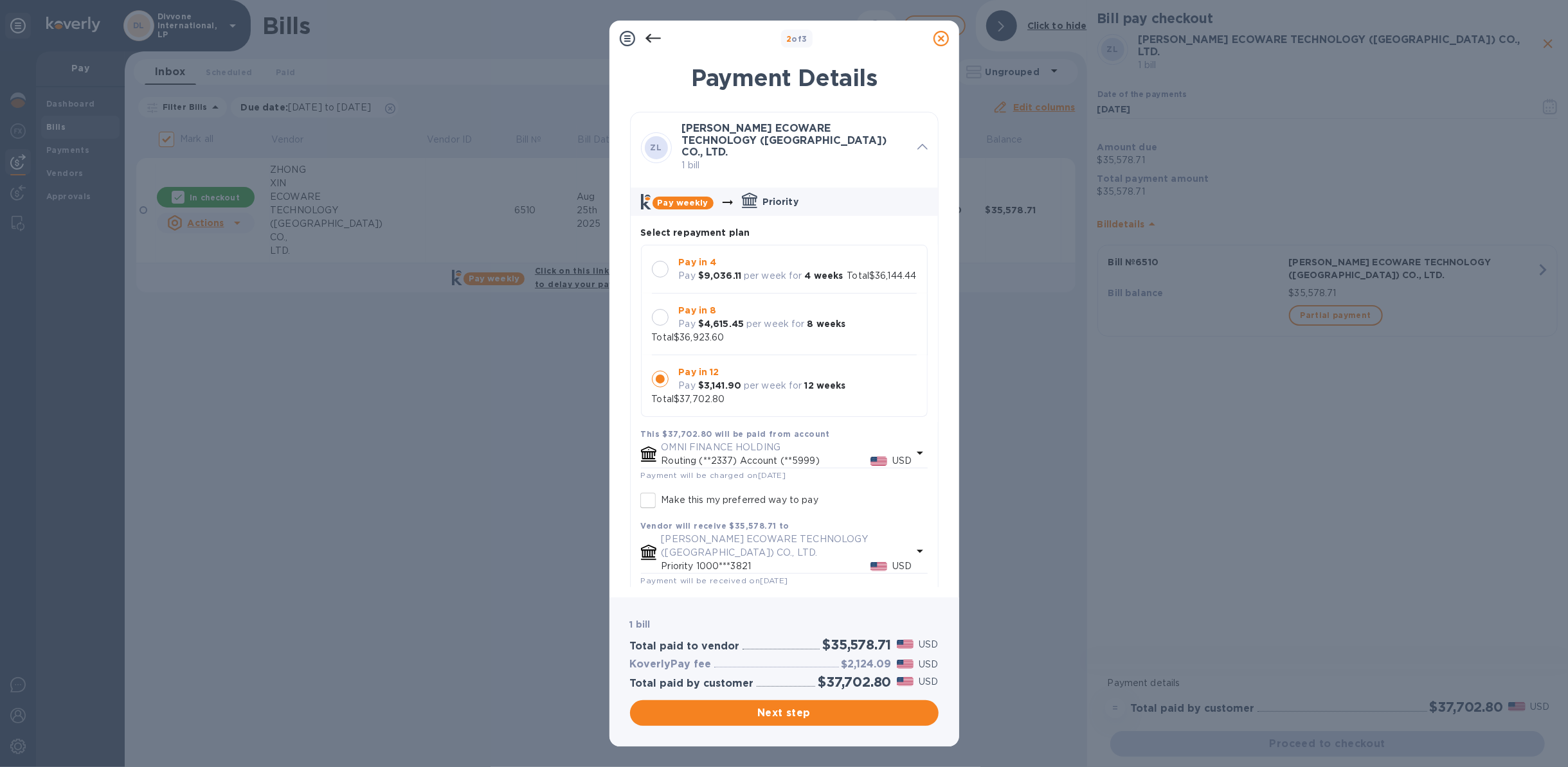
click at [773, 304] on p "Pay in 8" at bounding box center [762, 311] width 167 height 14
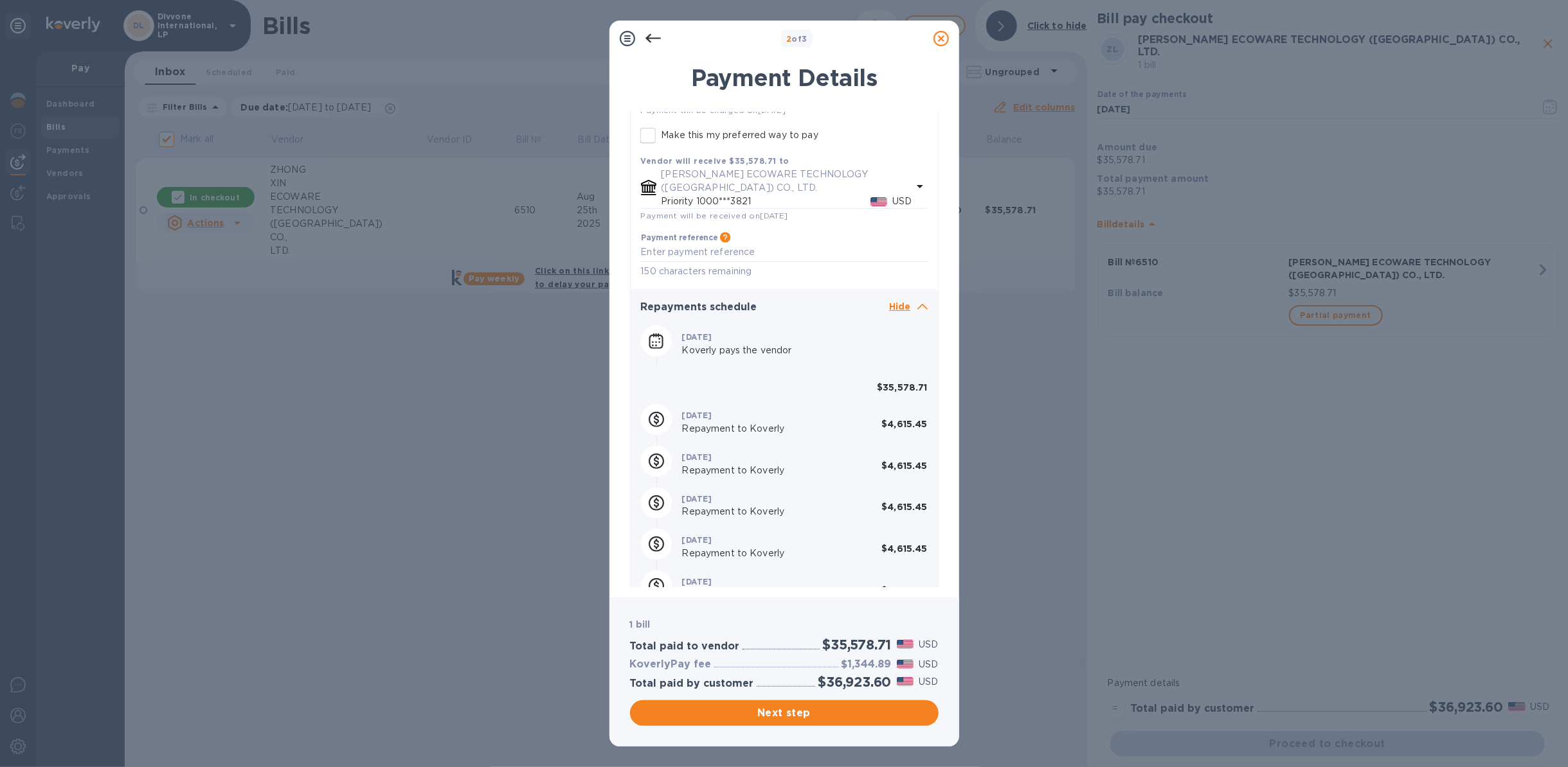
scroll to position [428, 0]
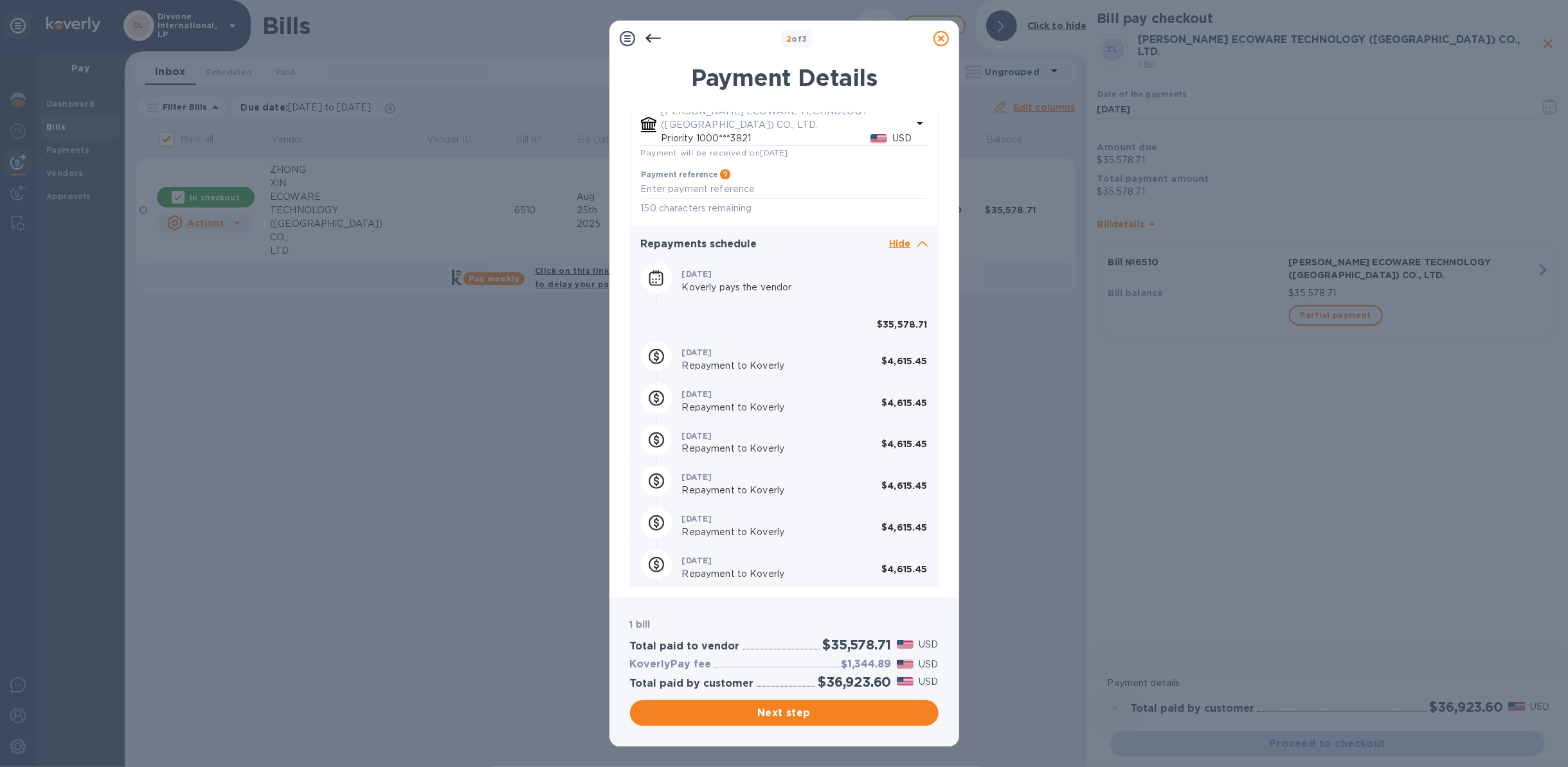
click at [904, 398] on b "$4,615.45" at bounding box center [904, 403] width 46 height 11
copy b "4,615.45"
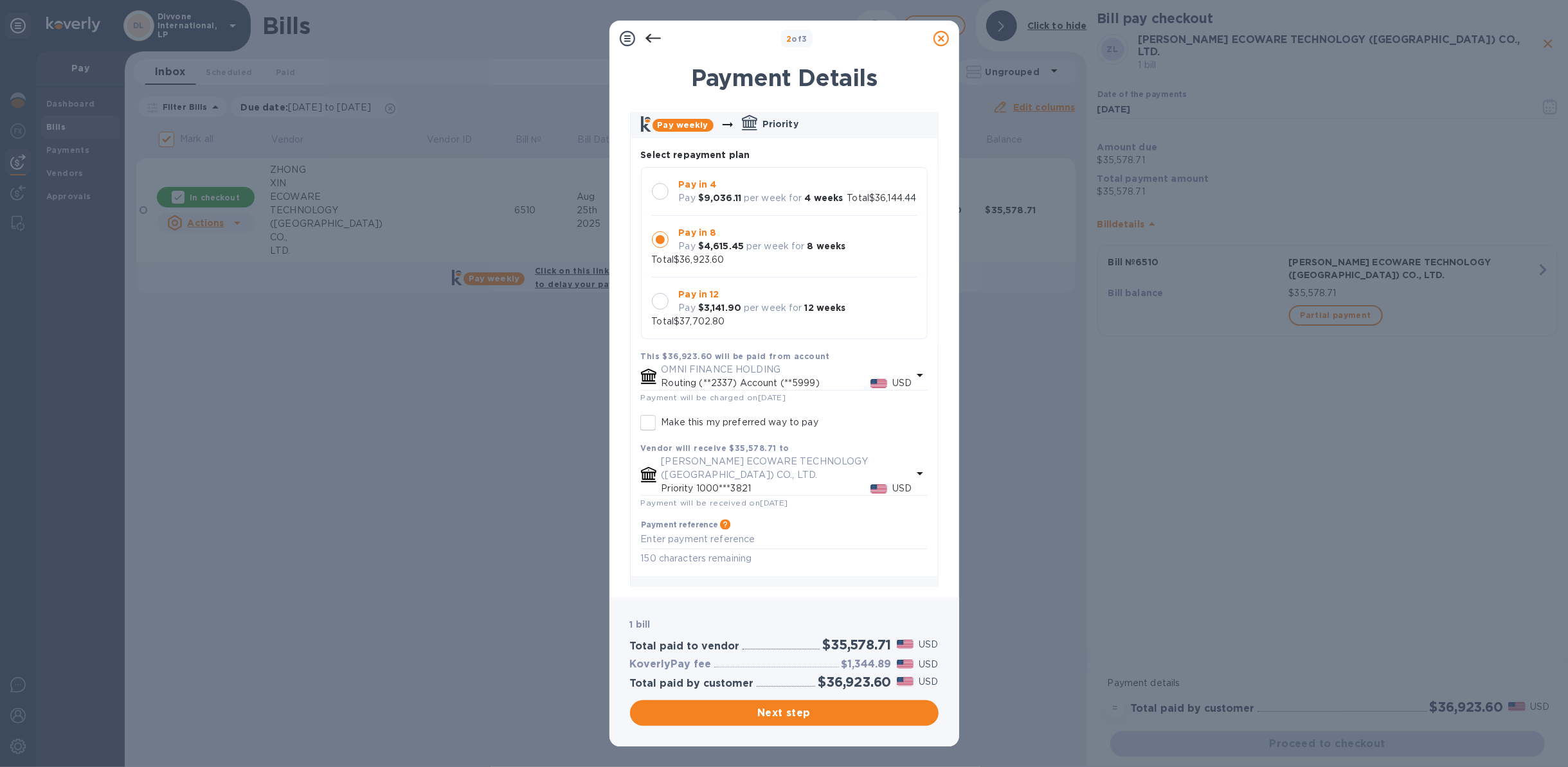
scroll to position [507, 0]
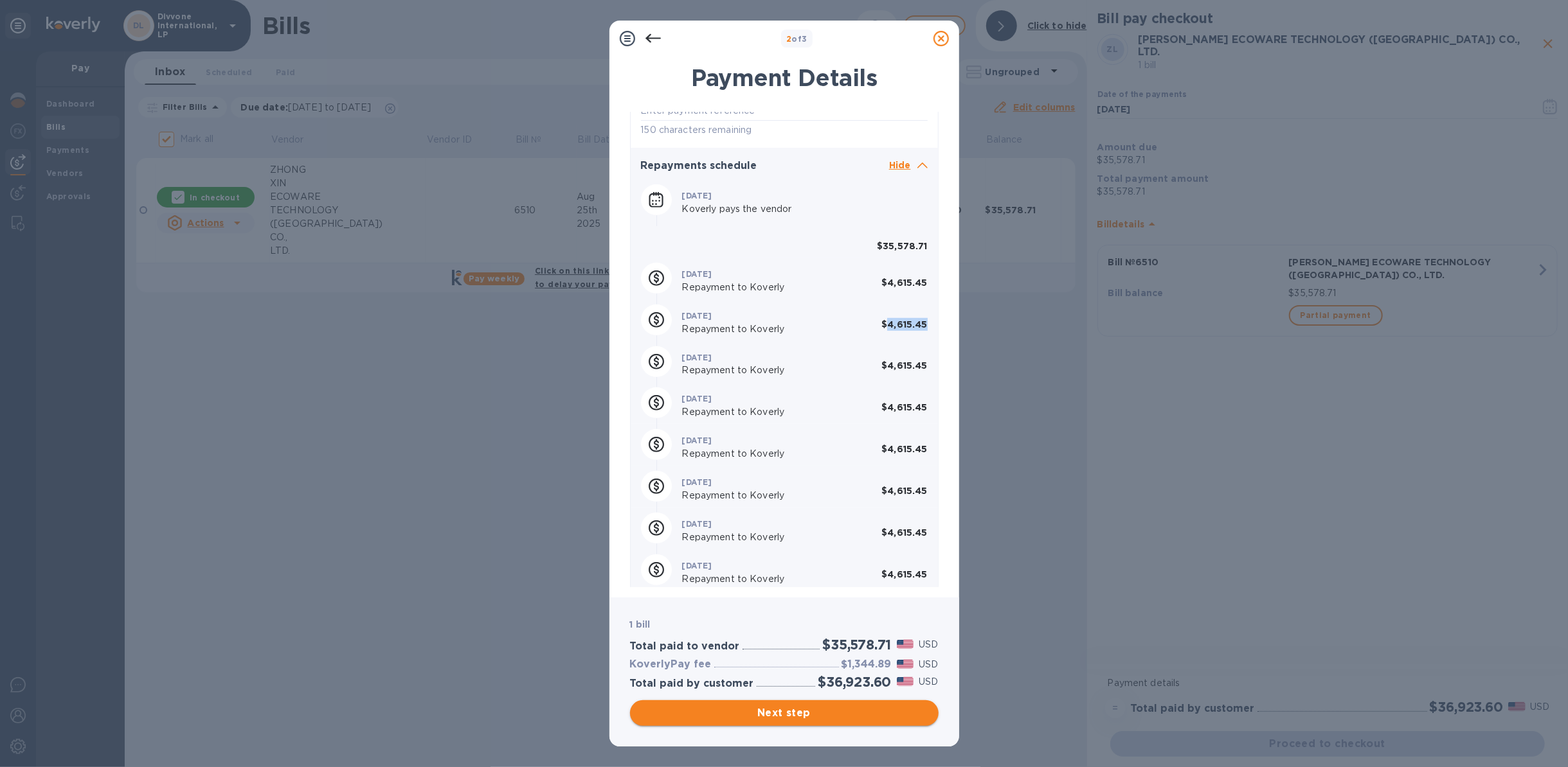
click at [811, 575] on span "Next step" at bounding box center [784, 714] width 288 height 16
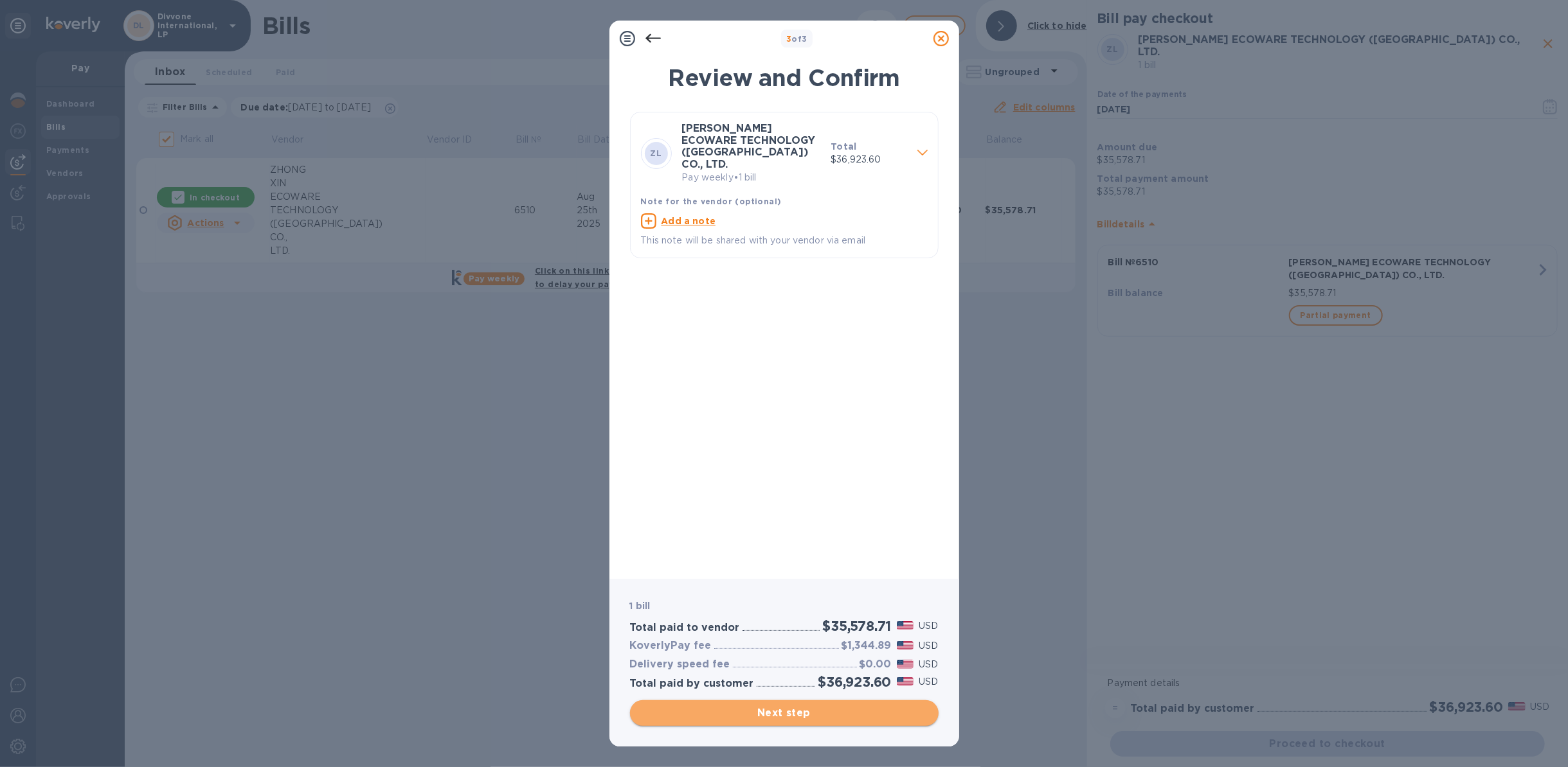
click at [799, 575] on span "Next step" at bounding box center [784, 714] width 288 height 16
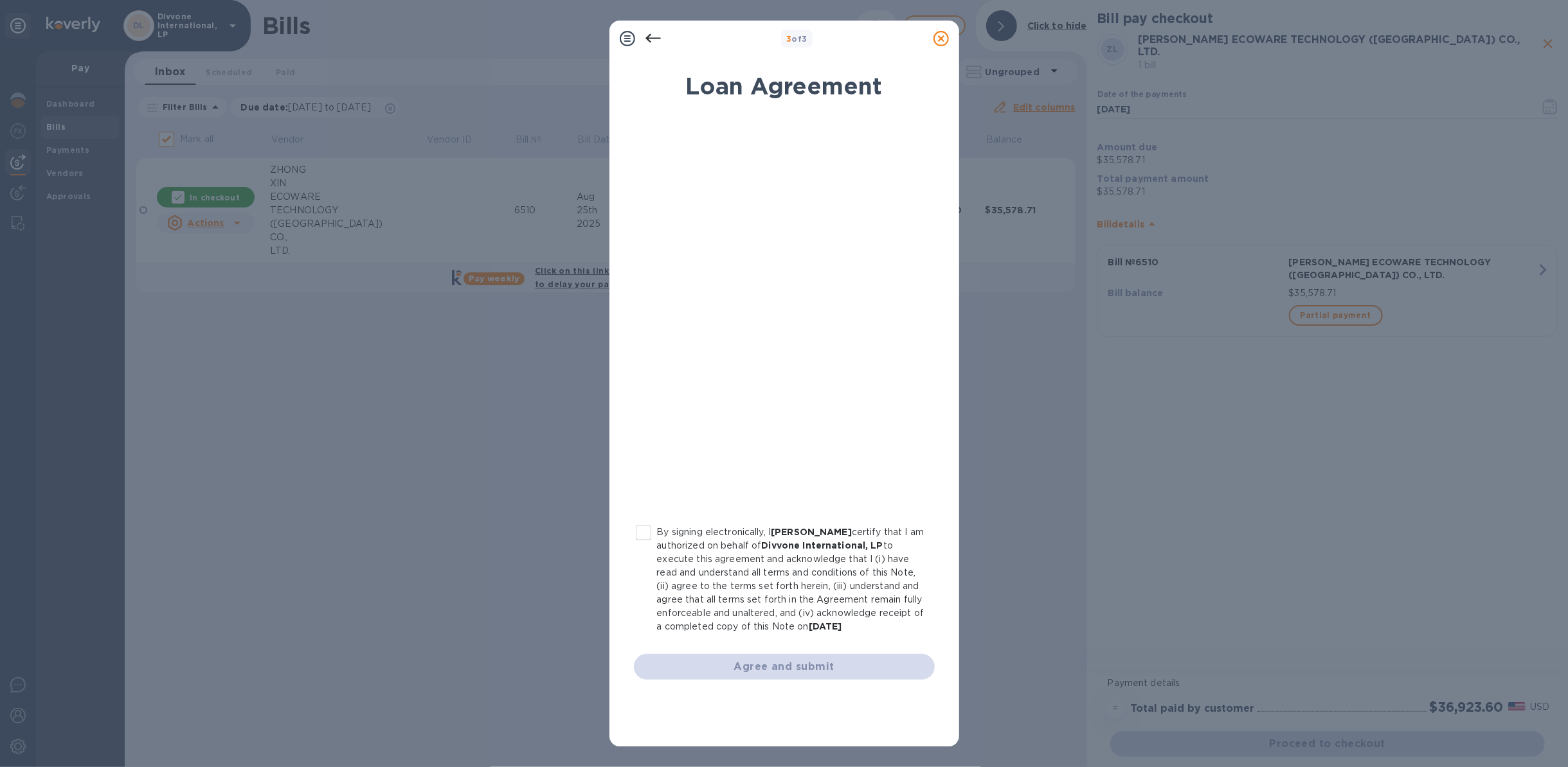
click at [642, 528] on input "By signing electronically, I [PERSON_NAME] certify that I am authorized on beha…" at bounding box center [644, 533] width 27 height 27
checkbox input "true"
click at [769, 575] on button "Agree and submit" at bounding box center [784, 667] width 301 height 25
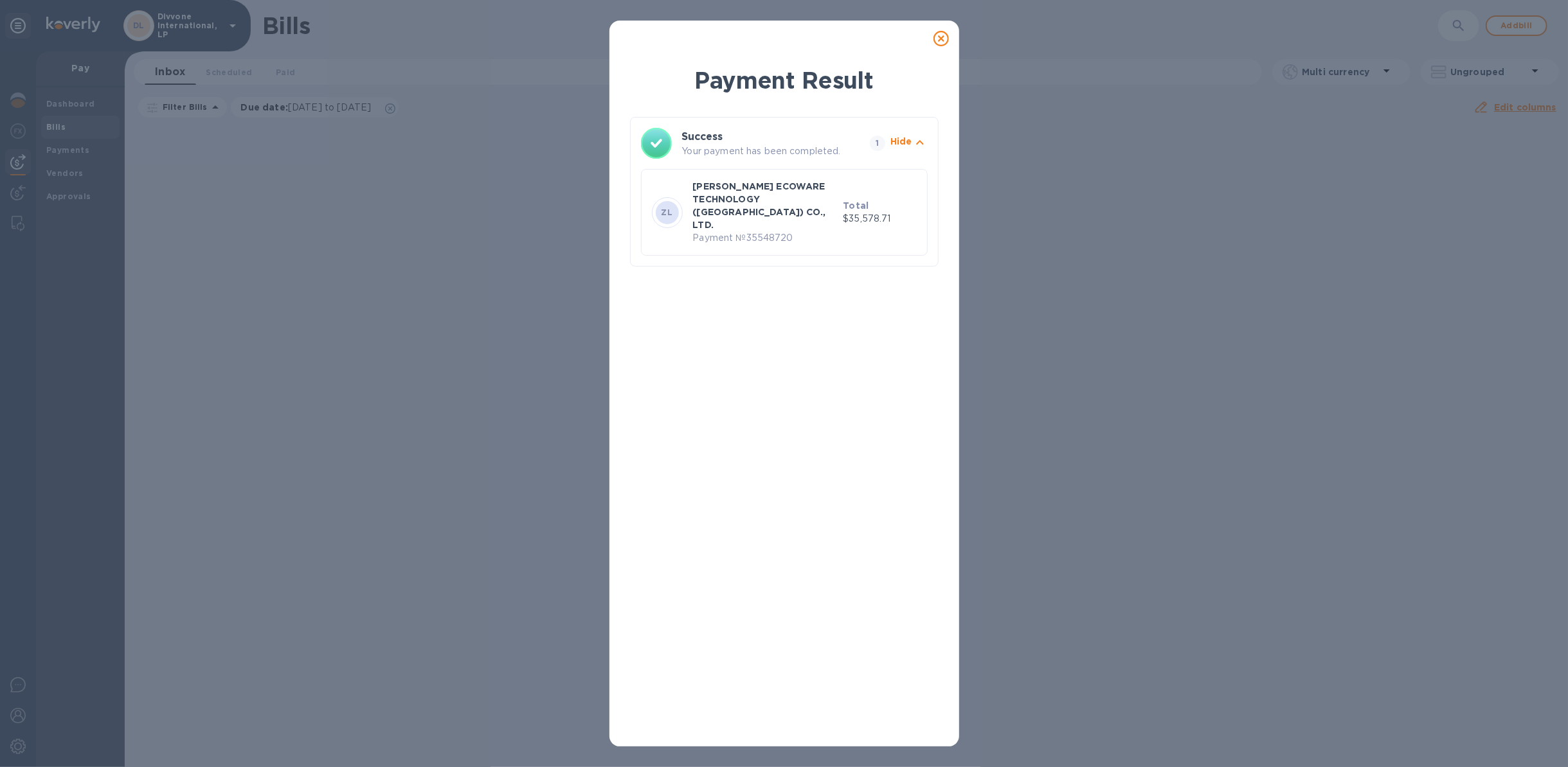
click at [943, 41] on icon at bounding box center [941, 39] width 16 height 16
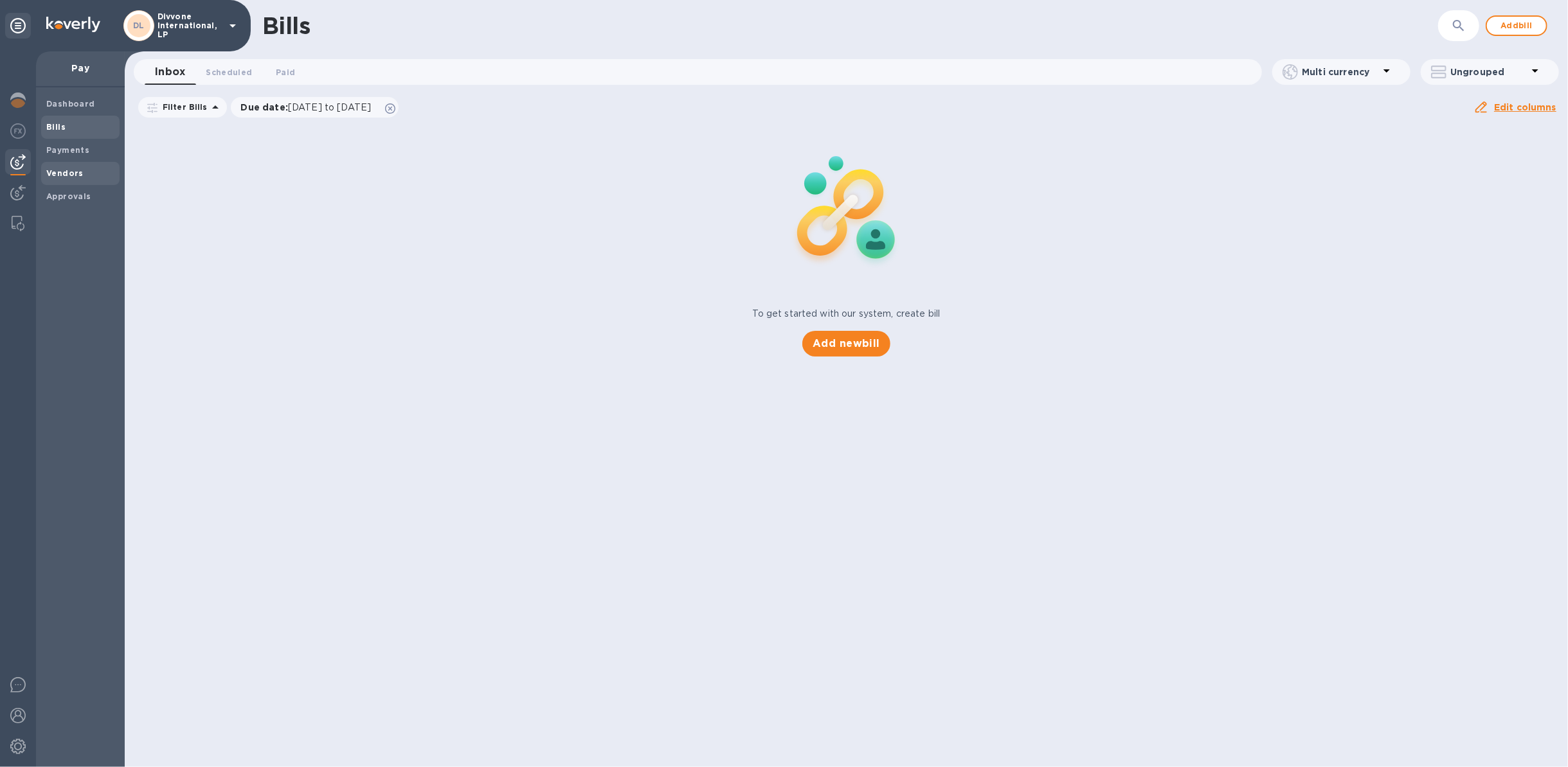
click at [62, 182] on div "Vendors" at bounding box center [80, 174] width 79 height 23
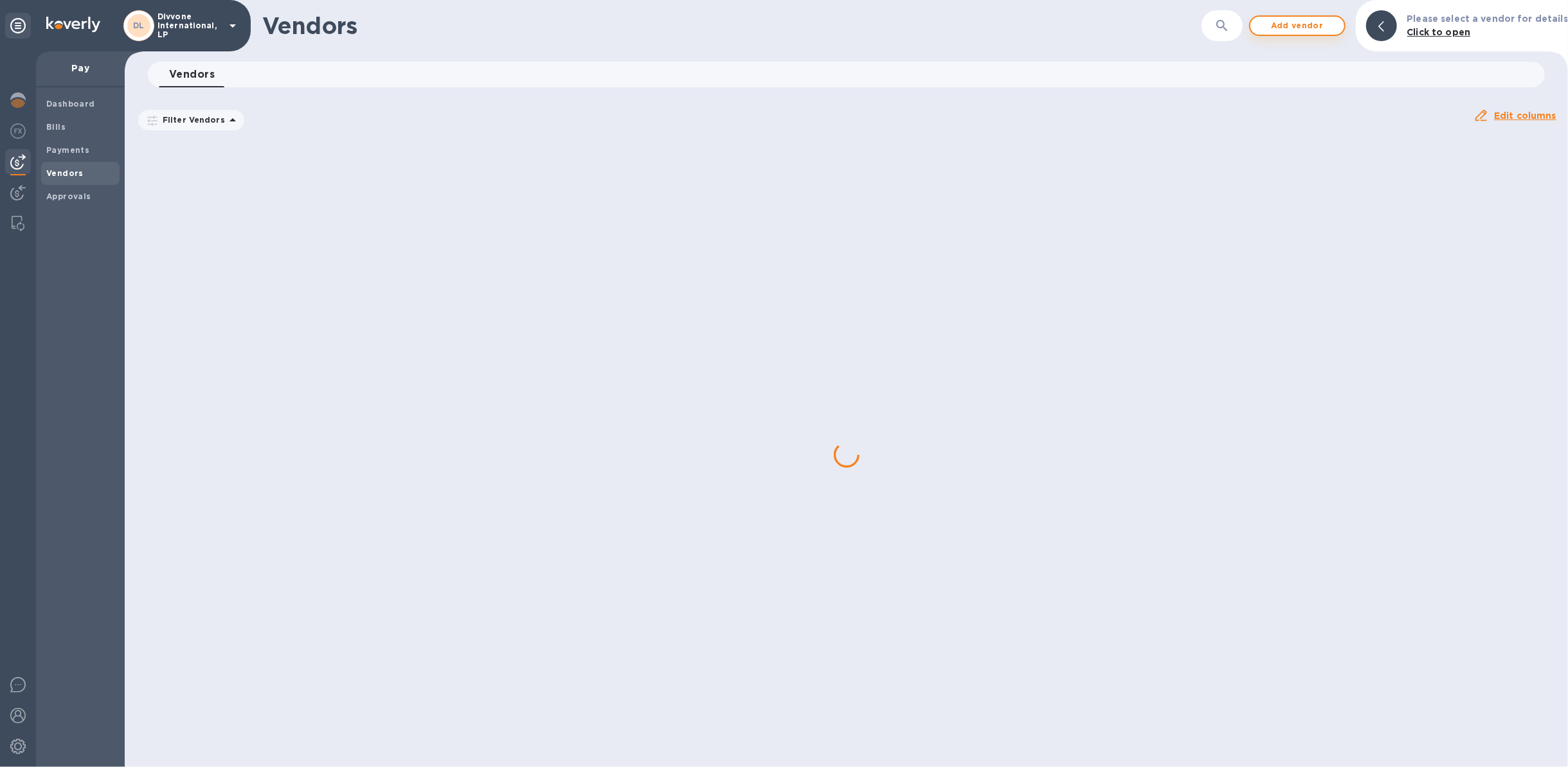
click at [1176, 28] on span "Add vendor" at bounding box center [1296, 26] width 73 height 16
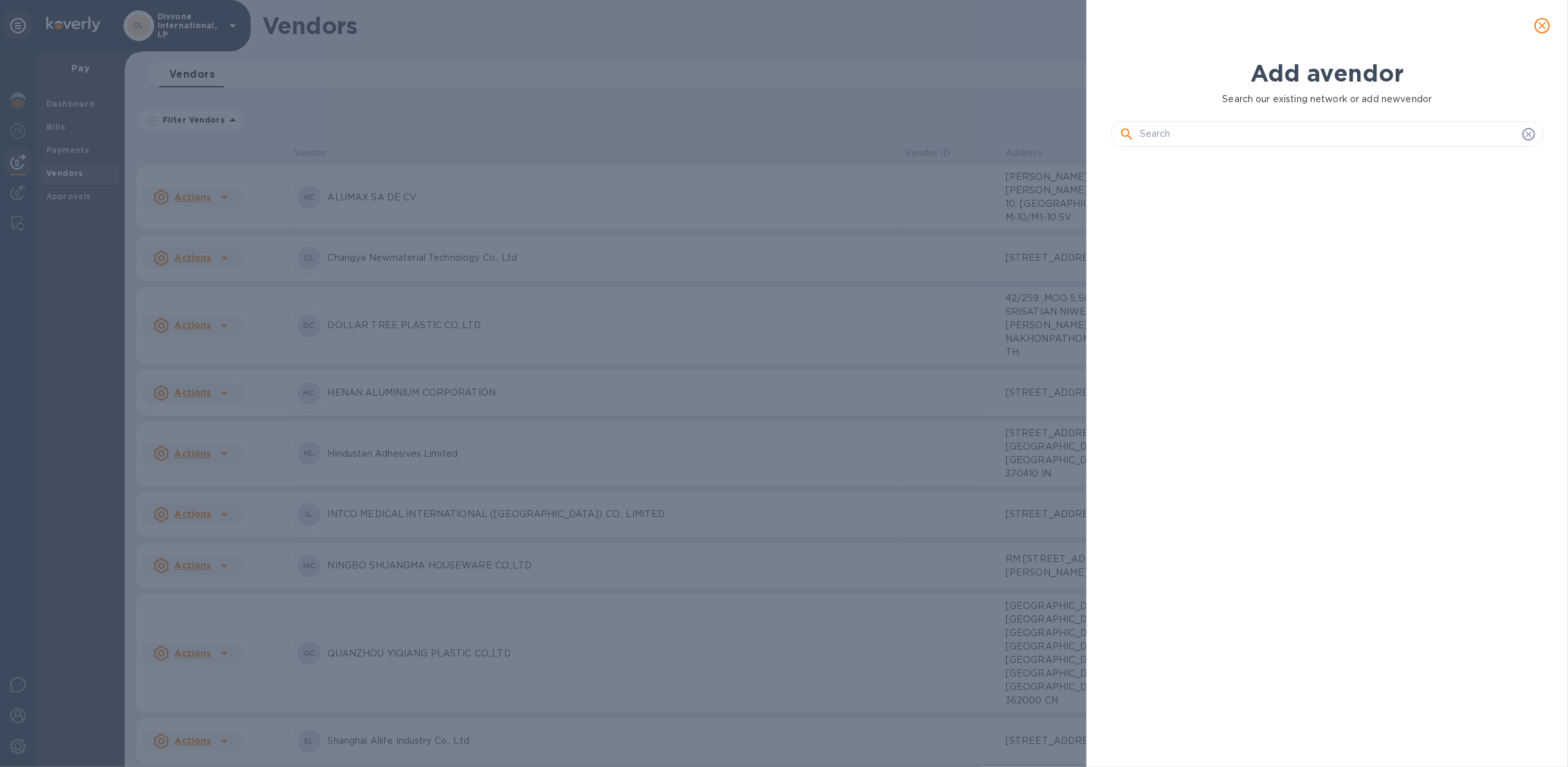
scroll to position [563, 437]
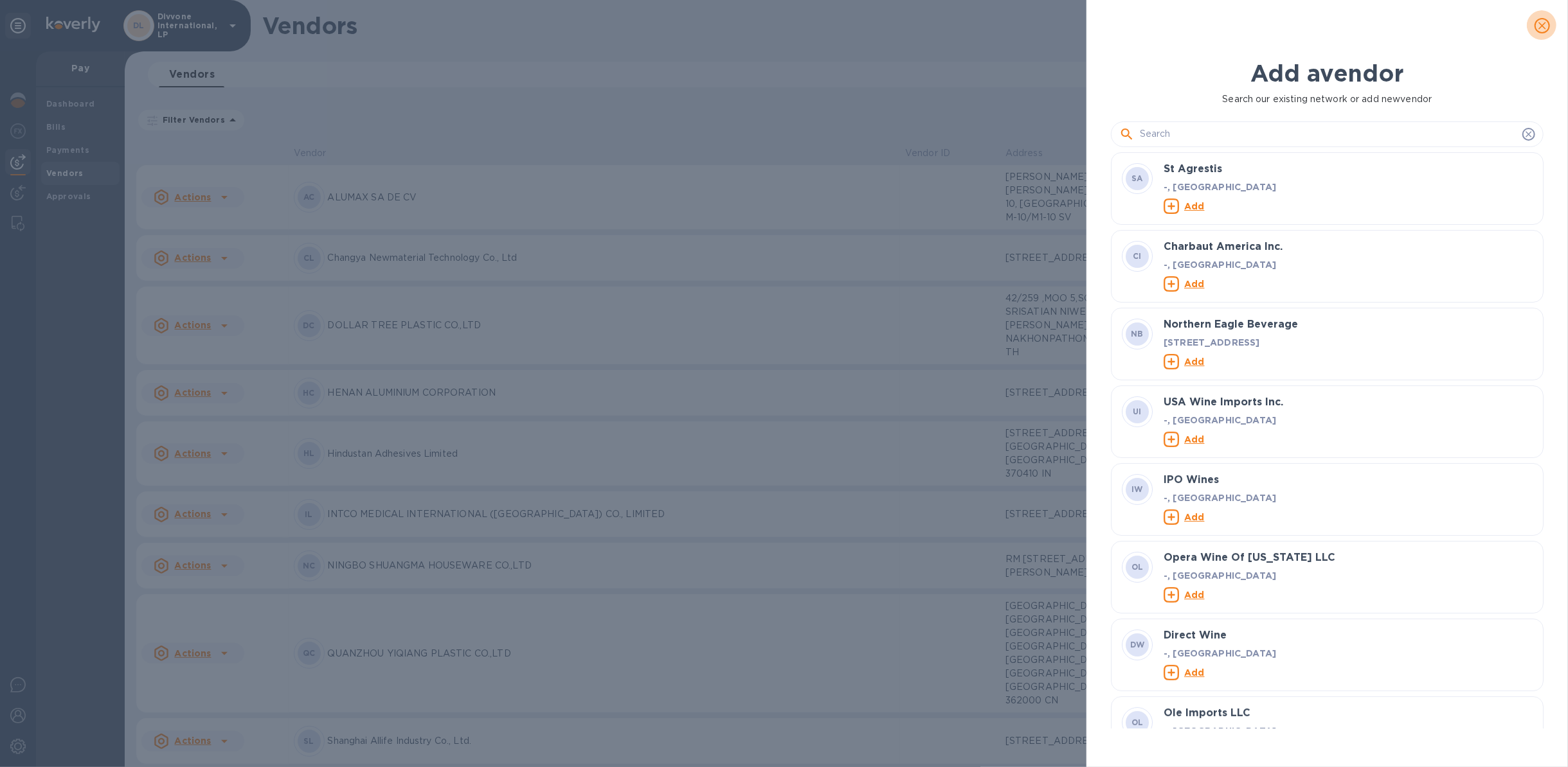
click at [1176, 23] on icon "close" at bounding box center [1541, 25] width 13 height 13
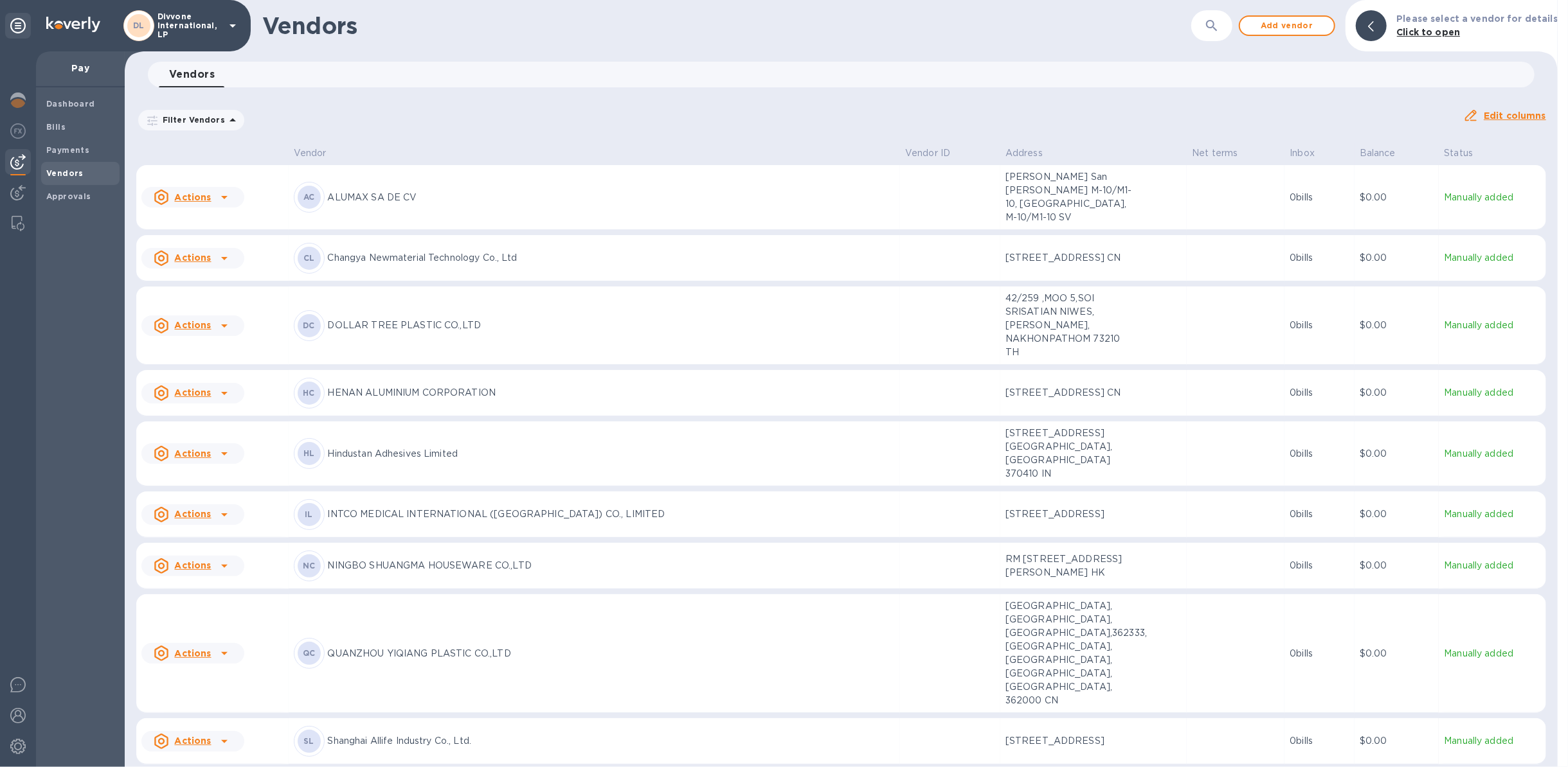
click at [1176, 23] on icon "button" at bounding box center [1212, 26] width 16 height 16
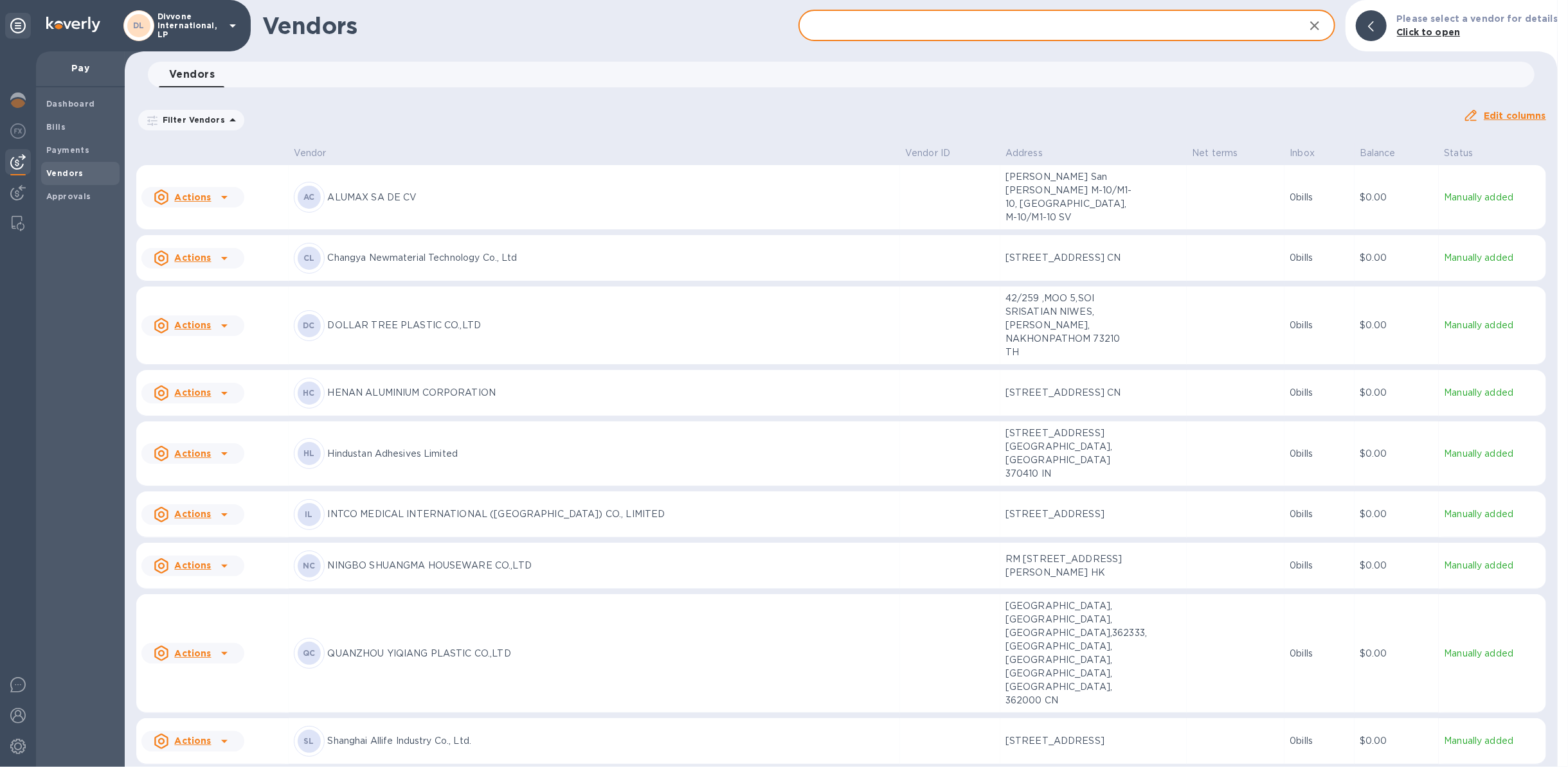
click at [875, 27] on input "text" at bounding box center [1046, 26] width 495 height 31
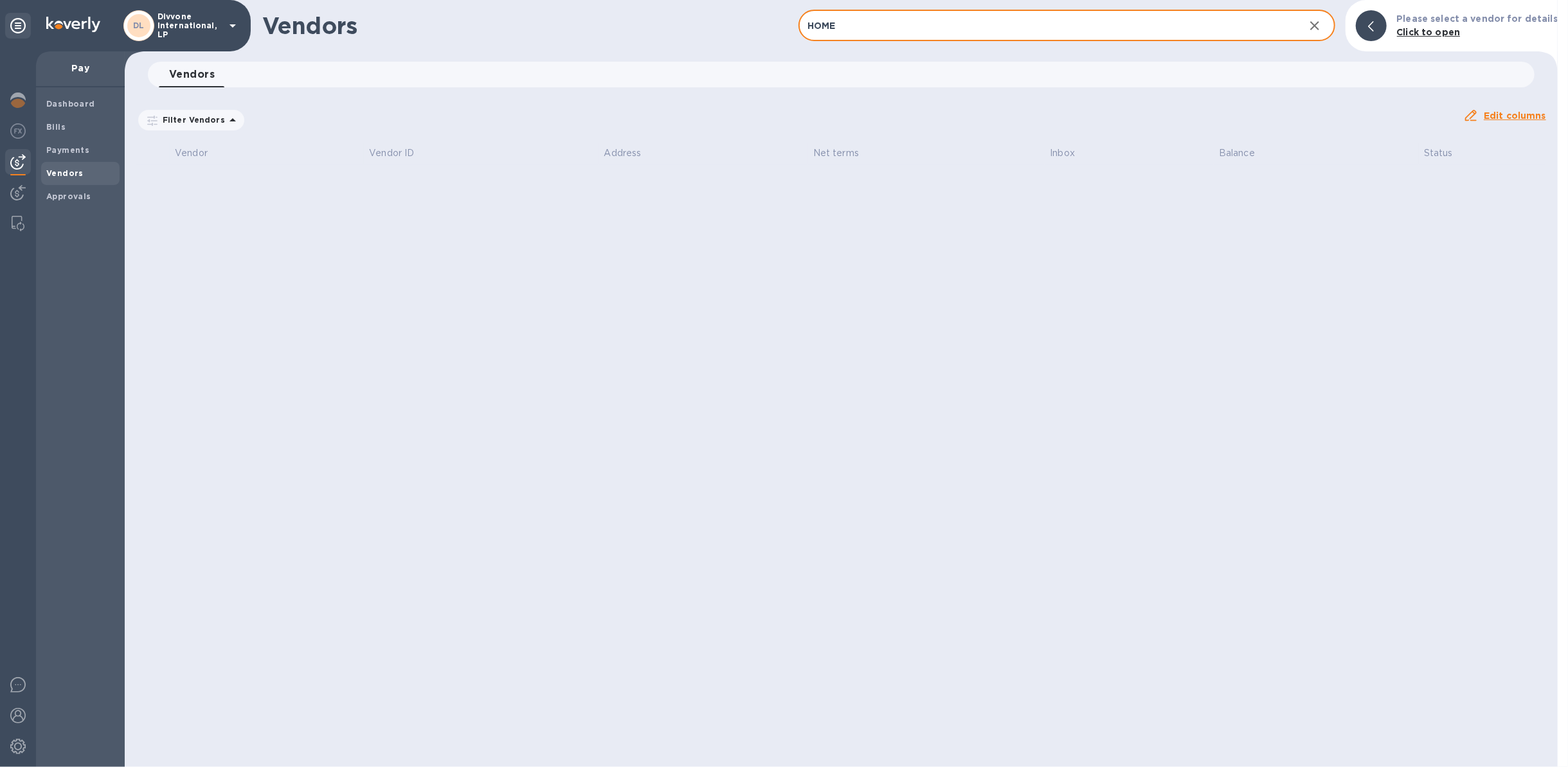
type input "HOME"
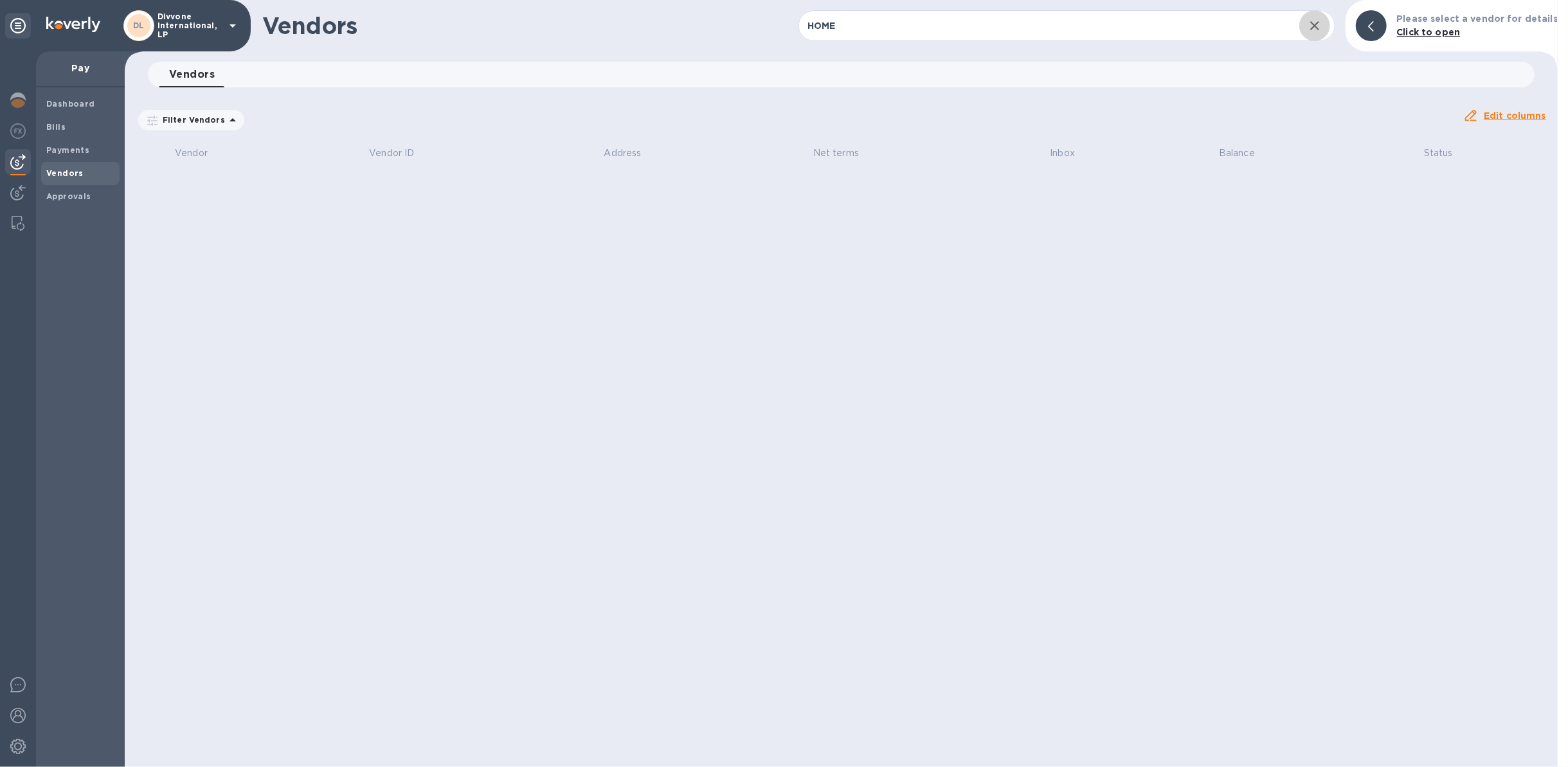
click at [1176, 30] on icon "button" at bounding box center [1315, 26] width 16 height 16
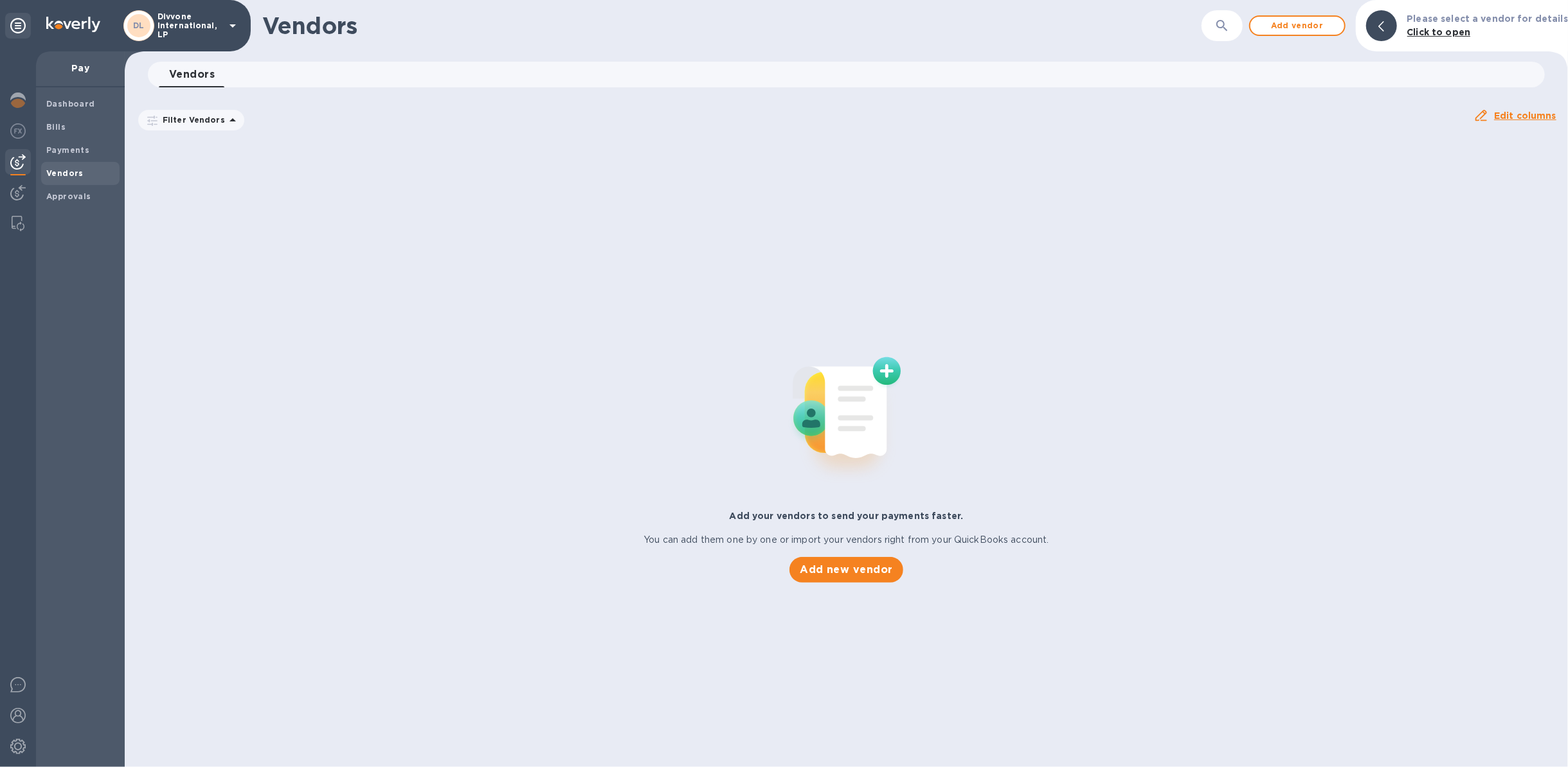
click at [975, 26] on h1 "Vendors" at bounding box center [654, 26] width 784 height 27
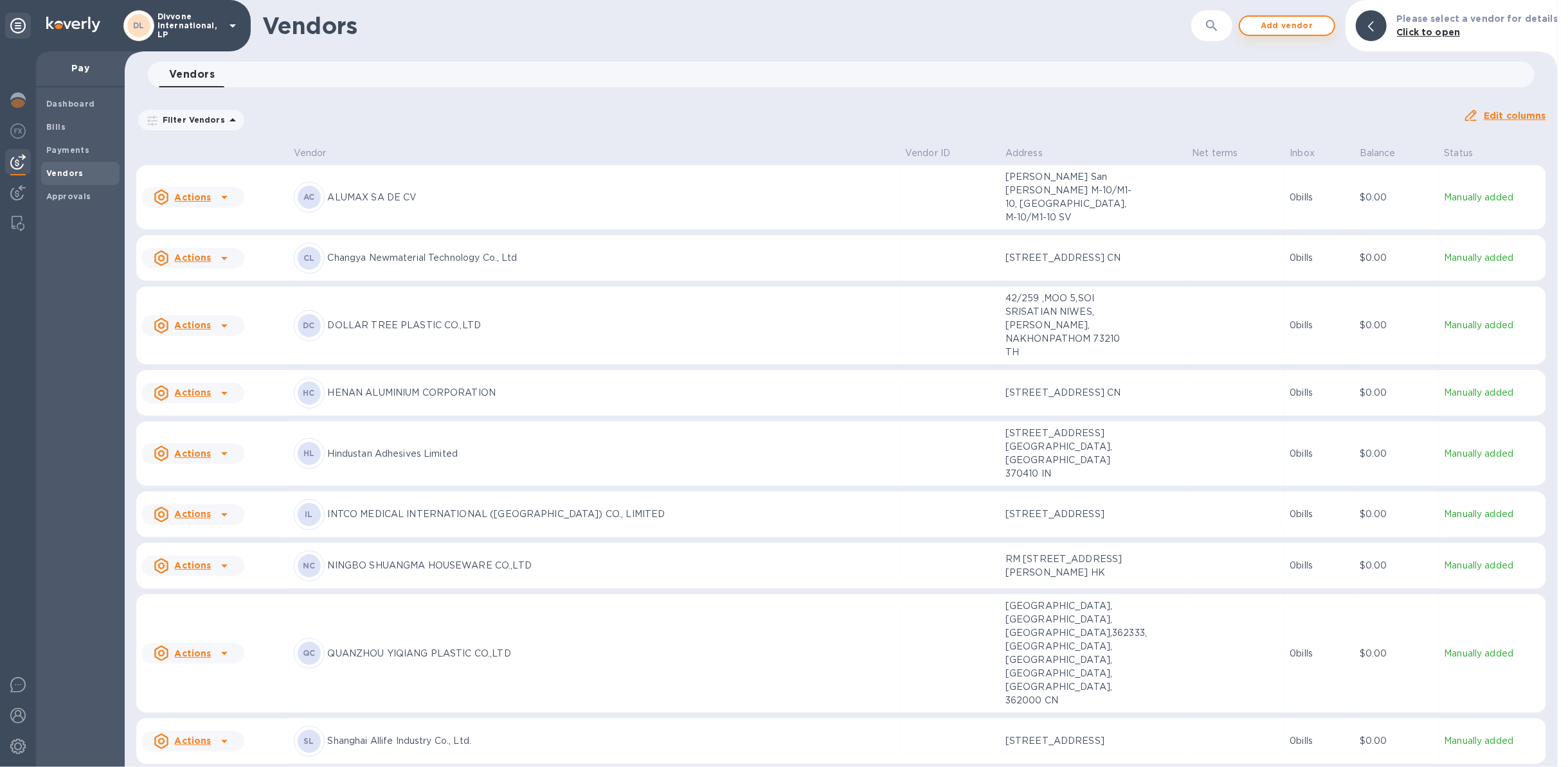
click at [1176, 30] on span "Add vendor" at bounding box center [1286, 26] width 73 height 16
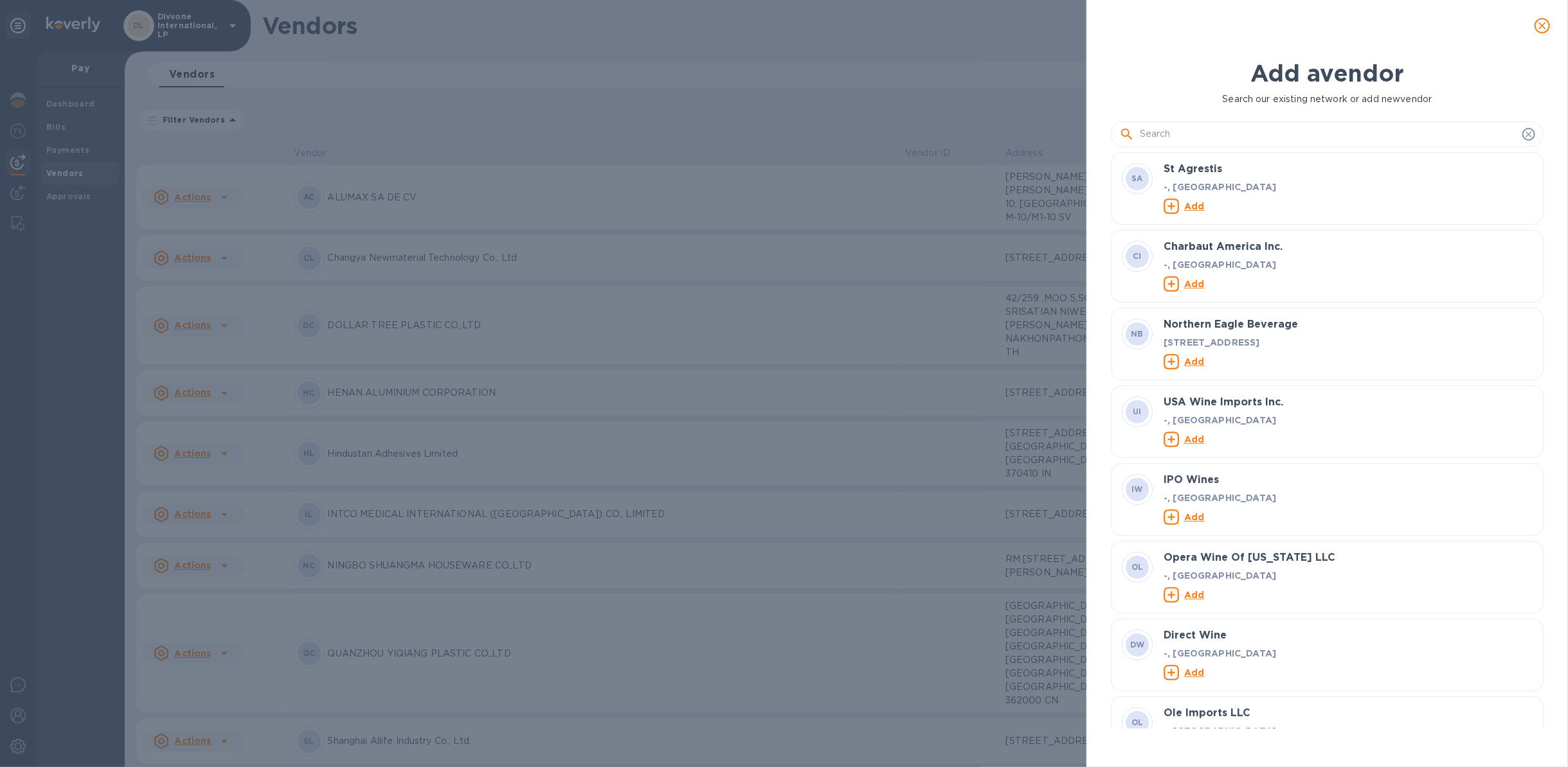
click at [1176, 132] on input "text" at bounding box center [1328, 134] width 378 height 19
paste input "HOME RICHFULL TECHNOLOGY ([GEOGRAPHIC_DATA]) CO.,LTD"
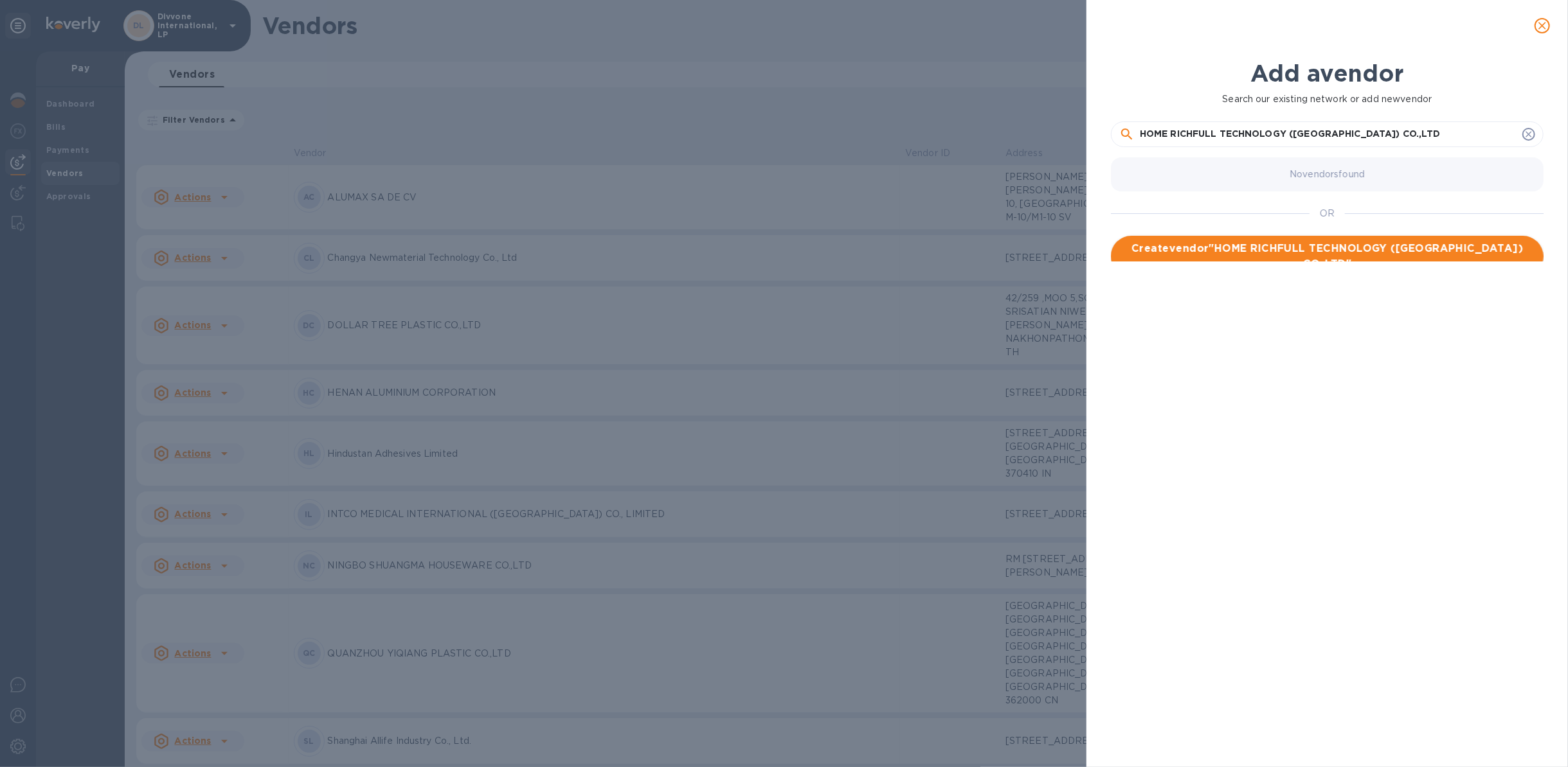
type input "HOME RICHFULL TECHNOLOGY ([GEOGRAPHIC_DATA]) CO.,LTD"
click at [1176, 250] on span "Create vendor " HOME RICHFULL TECHNOLOGY (THAILAND) CO.,LTD "" at bounding box center [1326, 256] width 412 height 31
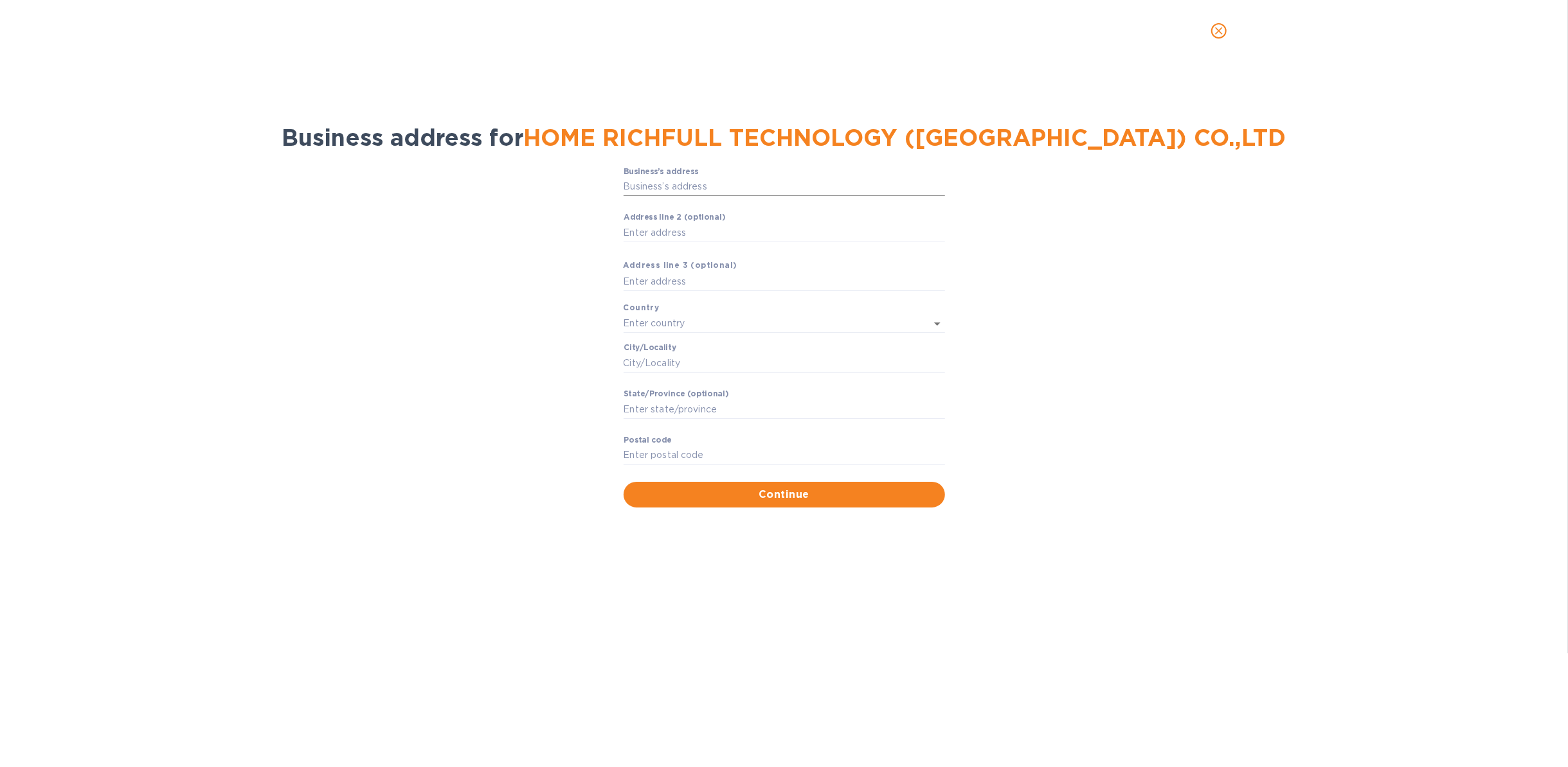
click at [703, 187] on input "Business’s аddress" at bounding box center [784, 187] width 321 height 19
paste input "98/6, MOO 11, NONGBUA, BANKHAI, RAYONG 21120 THAILAND"
type input "98/6, MOO 11, NONGBUA, BANKHAI, RAYONG 21120 THAILAND"
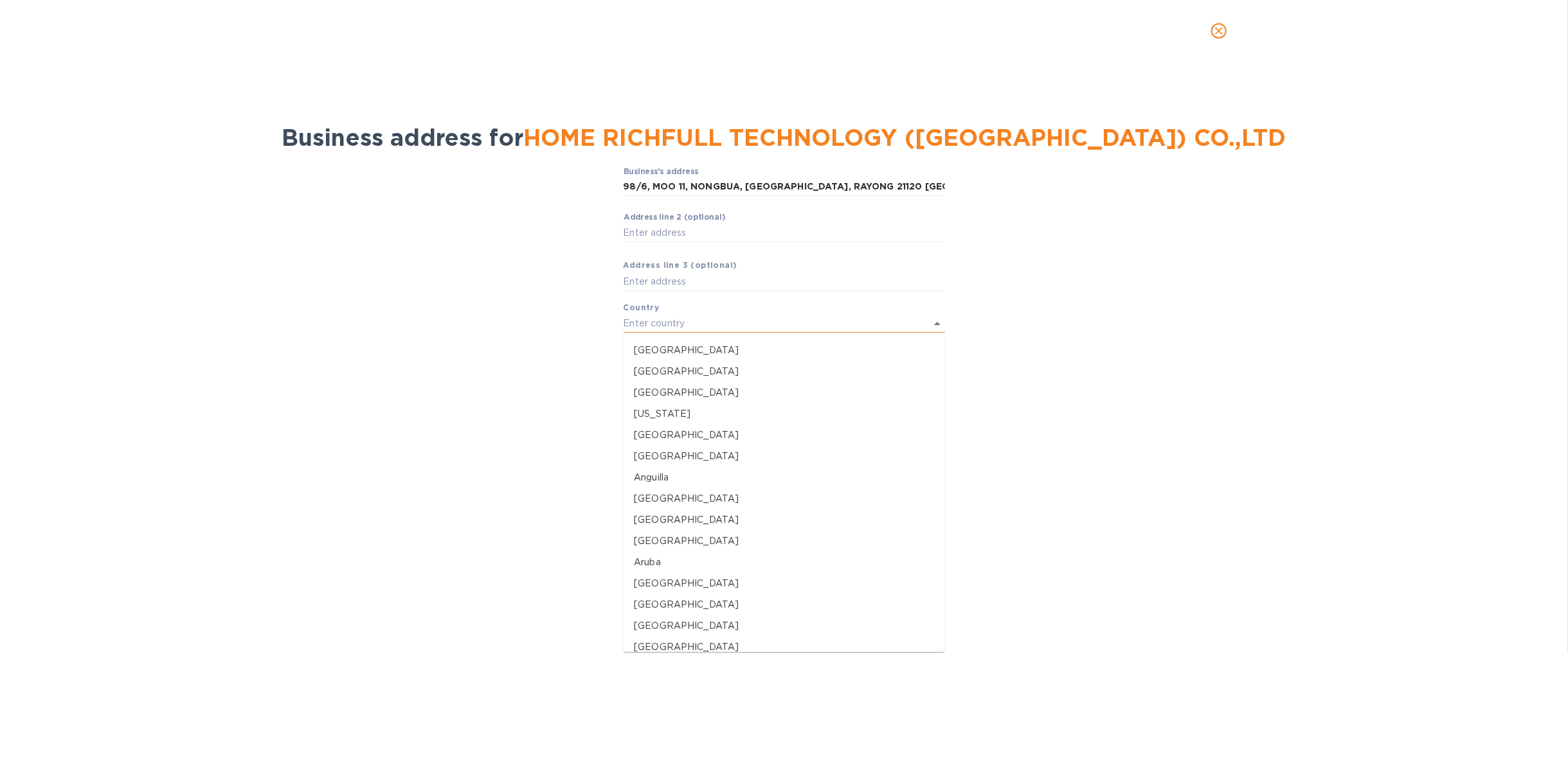
click at [691, 317] on input "text" at bounding box center [766, 323] width 285 height 18
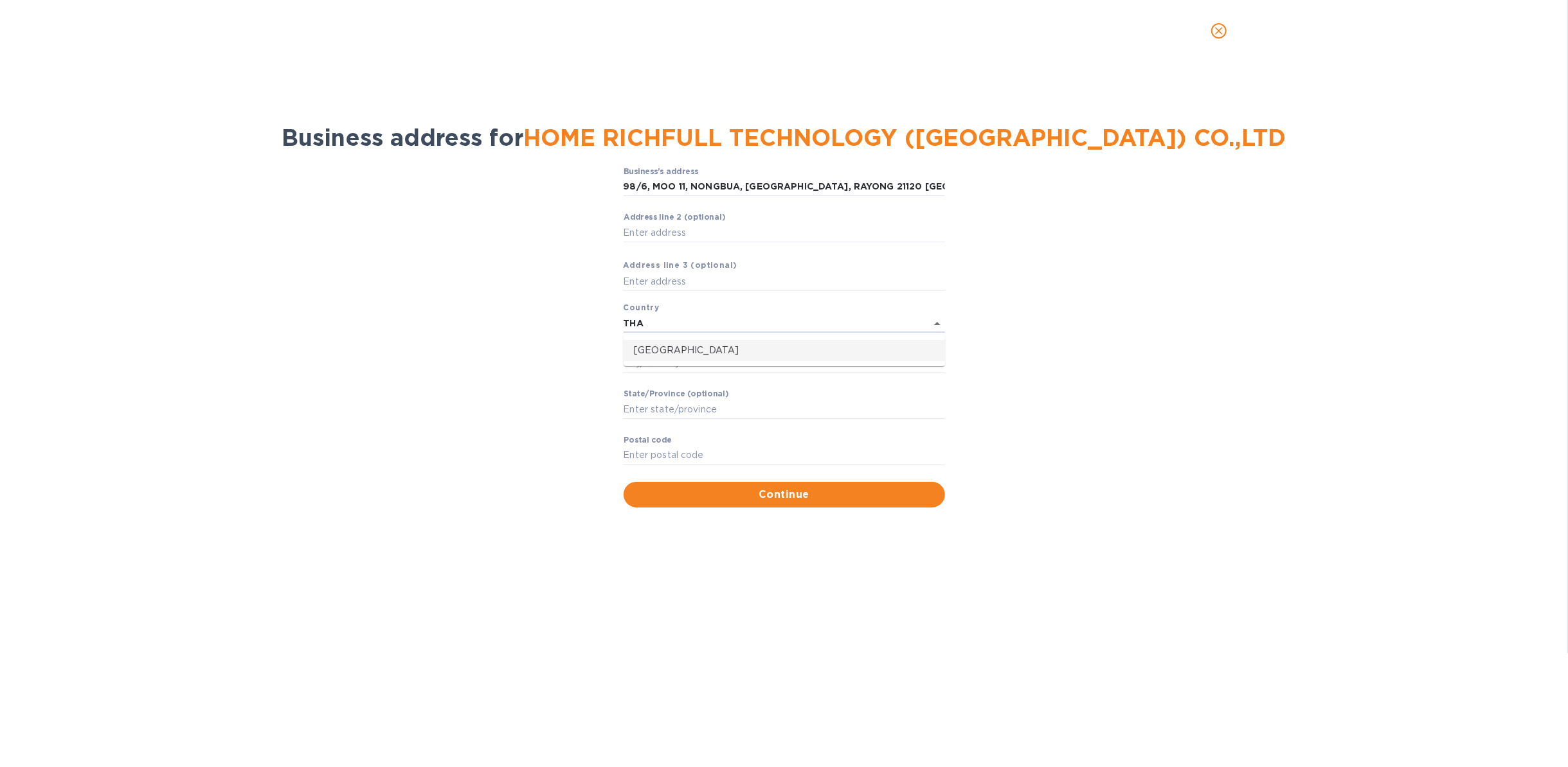
click at [667, 350] on p "Thailand" at bounding box center [784, 350] width 301 height 14
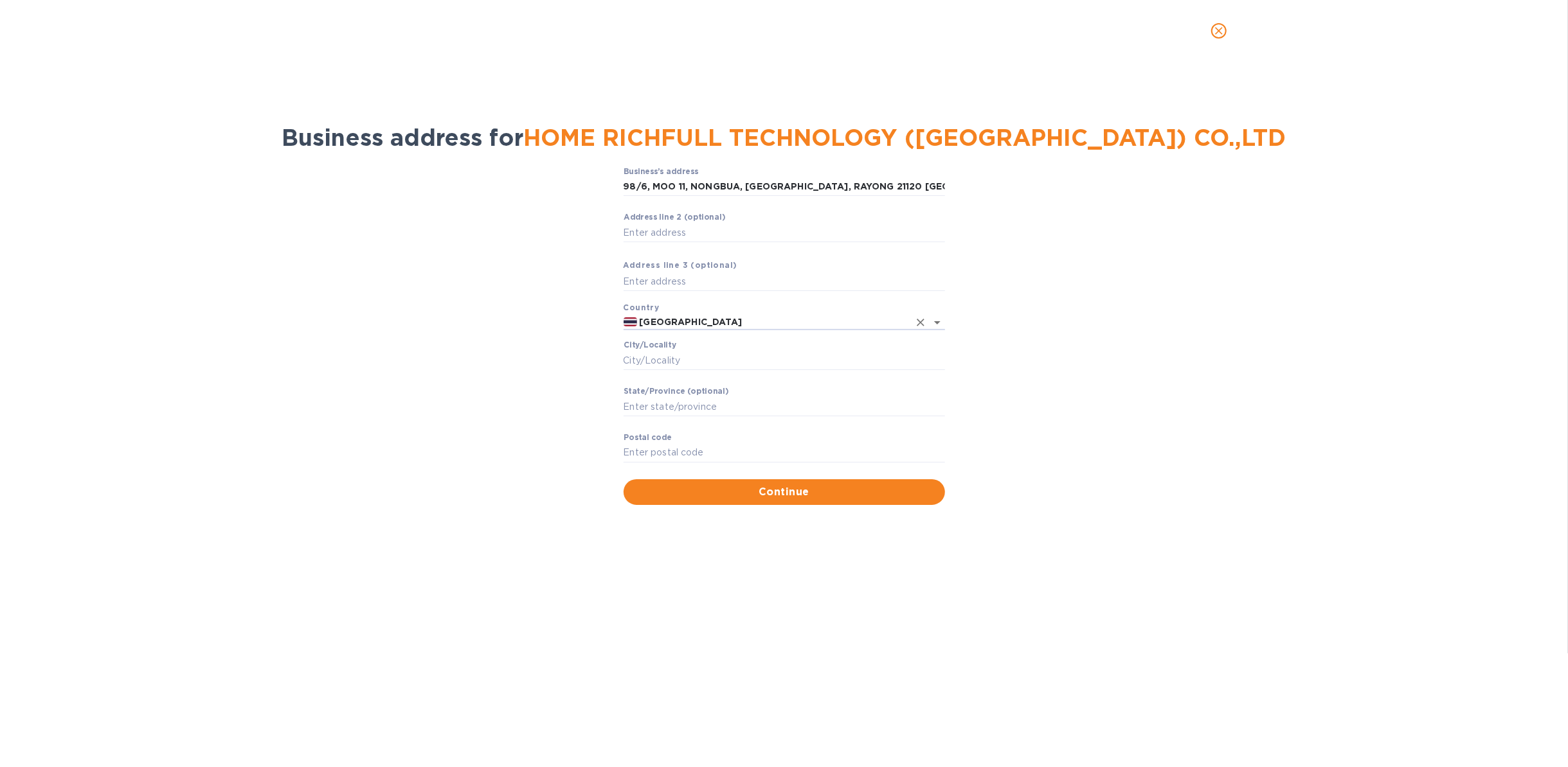
type input "Thailand"
click at [713, 407] on input "Stаte/Province (optional)" at bounding box center [784, 407] width 321 height 19
paste input "BANKHAI, RAYONG"
type input "BANKHAI, RAYONG"
click at [689, 358] on input "Сity/Locаlity" at bounding box center [784, 360] width 321 height 19
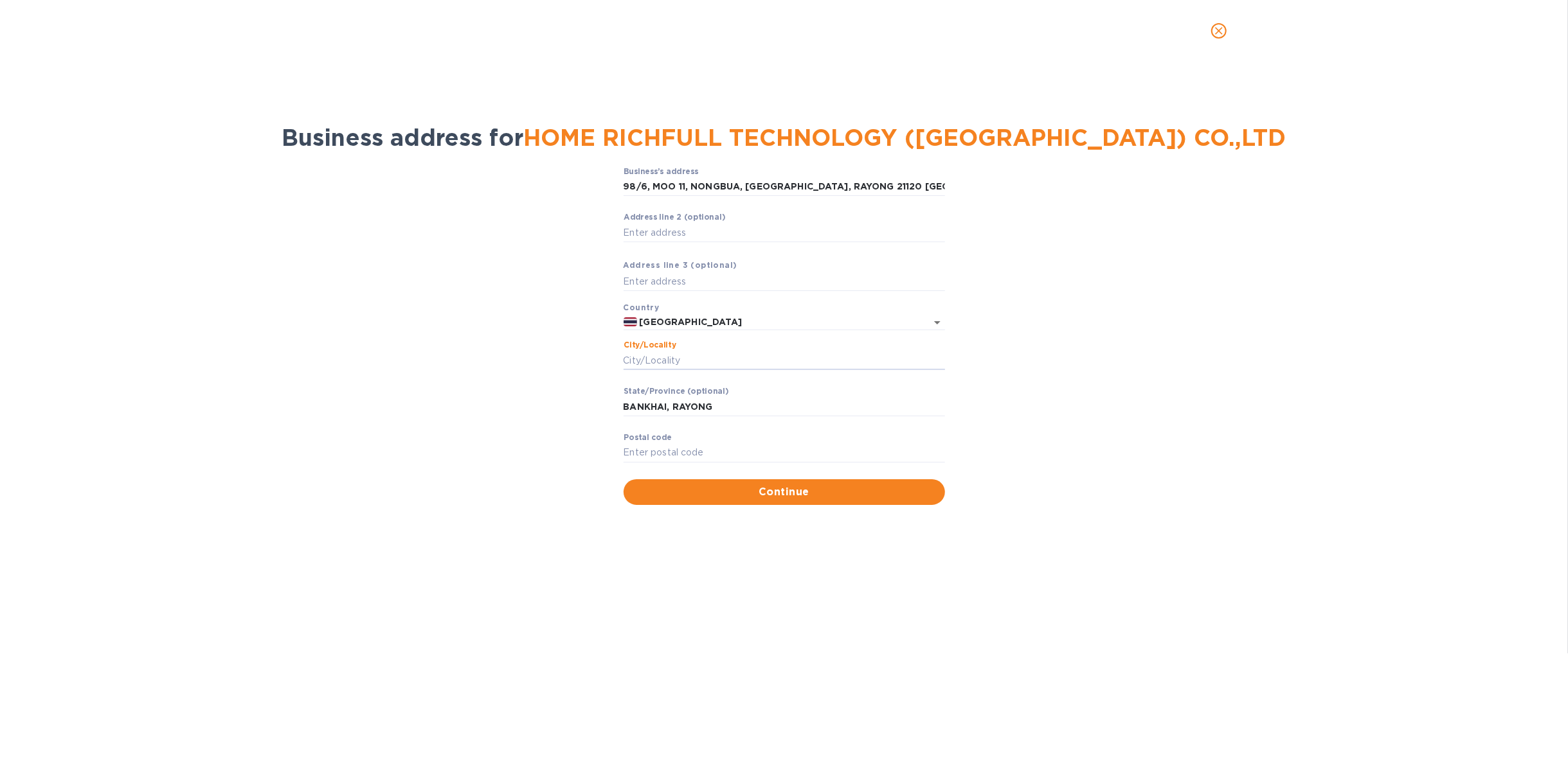
click at [682, 347] on div "Сity/Locаlity ​" at bounding box center [784, 364] width 321 height 47
click at [685, 356] on input "Сity/Locаlity" at bounding box center [784, 360] width 321 height 19
paste input "NONGBUA,"
type input "NONGBUA"
click at [693, 418] on p "​" at bounding box center [784, 425] width 321 height 15
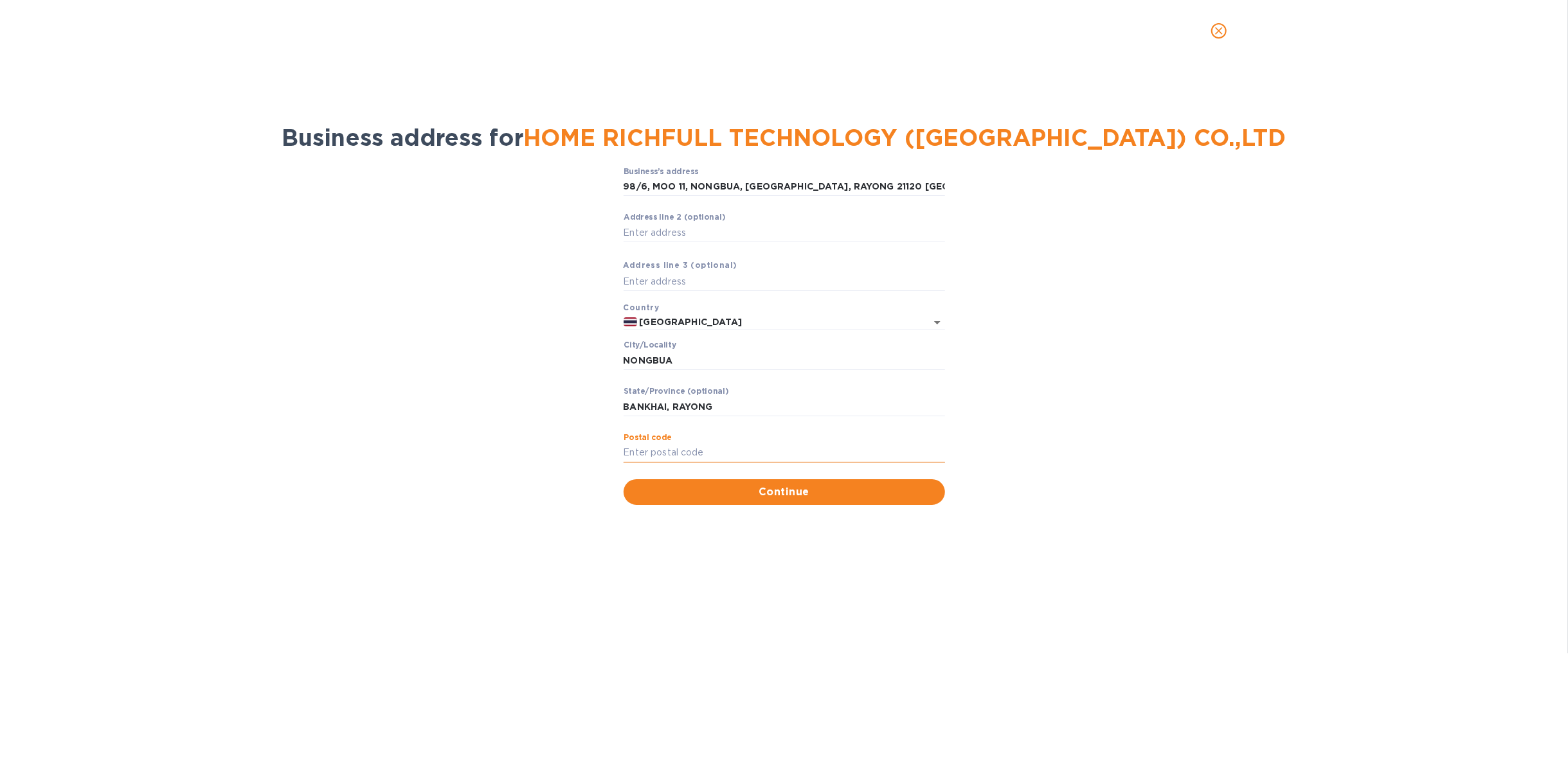
click at [673, 451] on input "Pоstal cоde" at bounding box center [784, 453] width 321 height 19
paste input "21120"
type input "21120"
click at [715, 489] on span "Continue" at bounding box center [784, 492] width 301 height 16
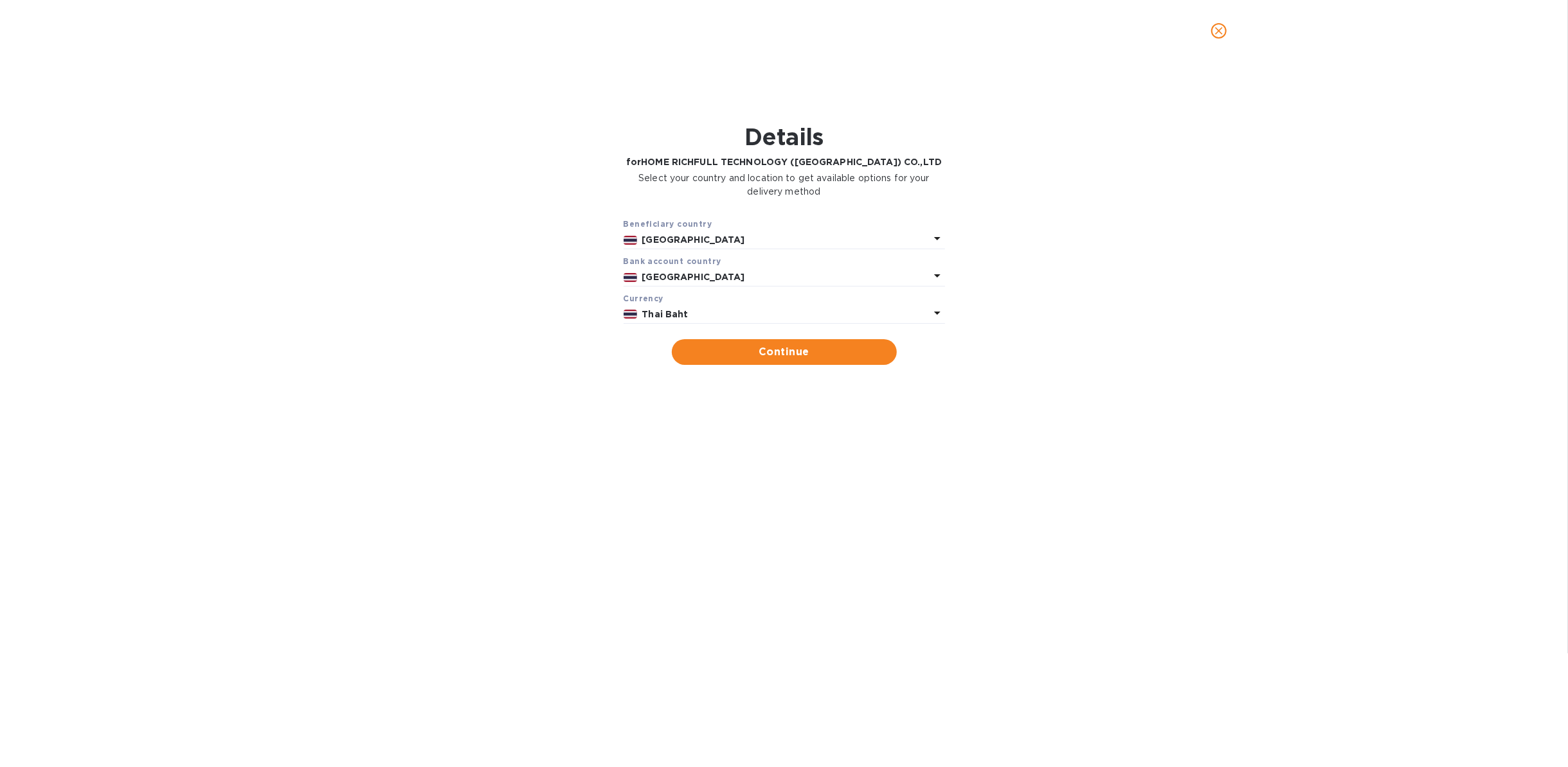
click at [703, 310] on p "Thai Baht" at bounding box center [785, 315] width 287 height 14
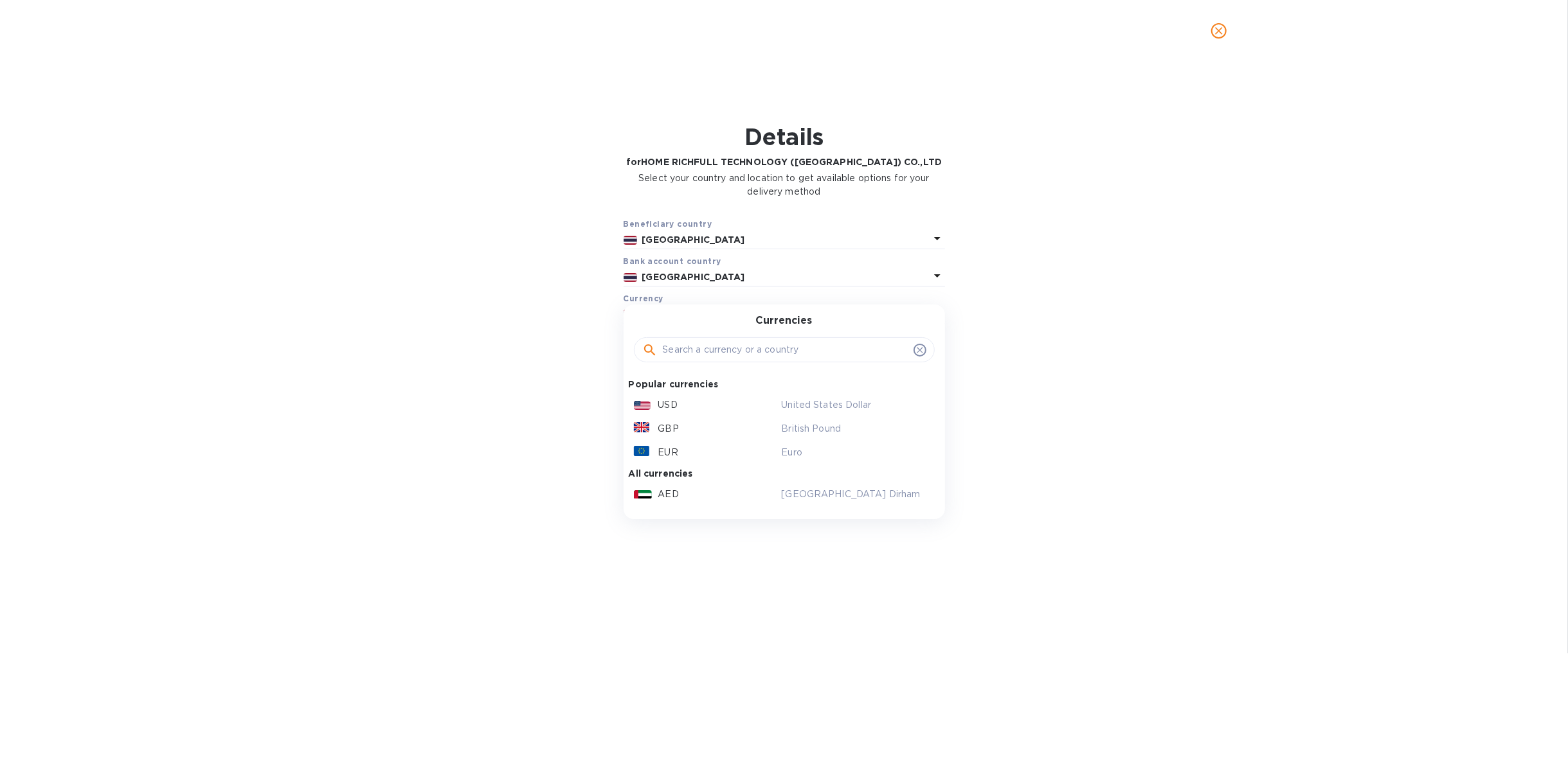
click at [723, 352] on input "text" at bounding box center [784, 350] width 246 height 19
click at [689, 408] on div "USD" at bounding box center [705, 405] width 148 height 18
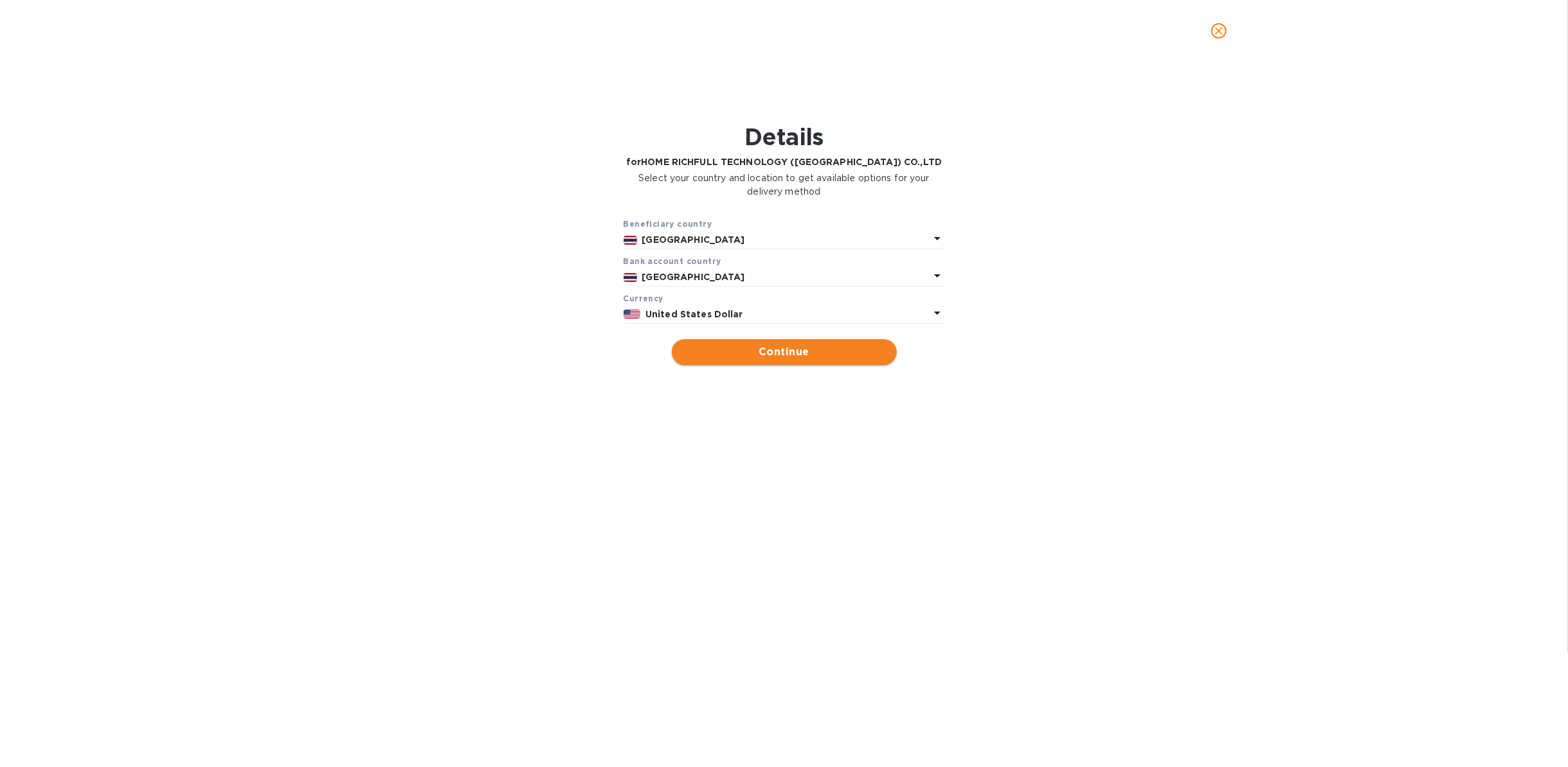
click at [737, 358] on span "Continue" at bounding box center [784, 352] width 205 height 16
type input "HOME RICHFULL TECHNOLOGY ([GEOGRAPHIC_DATA]) CO.,LTD"
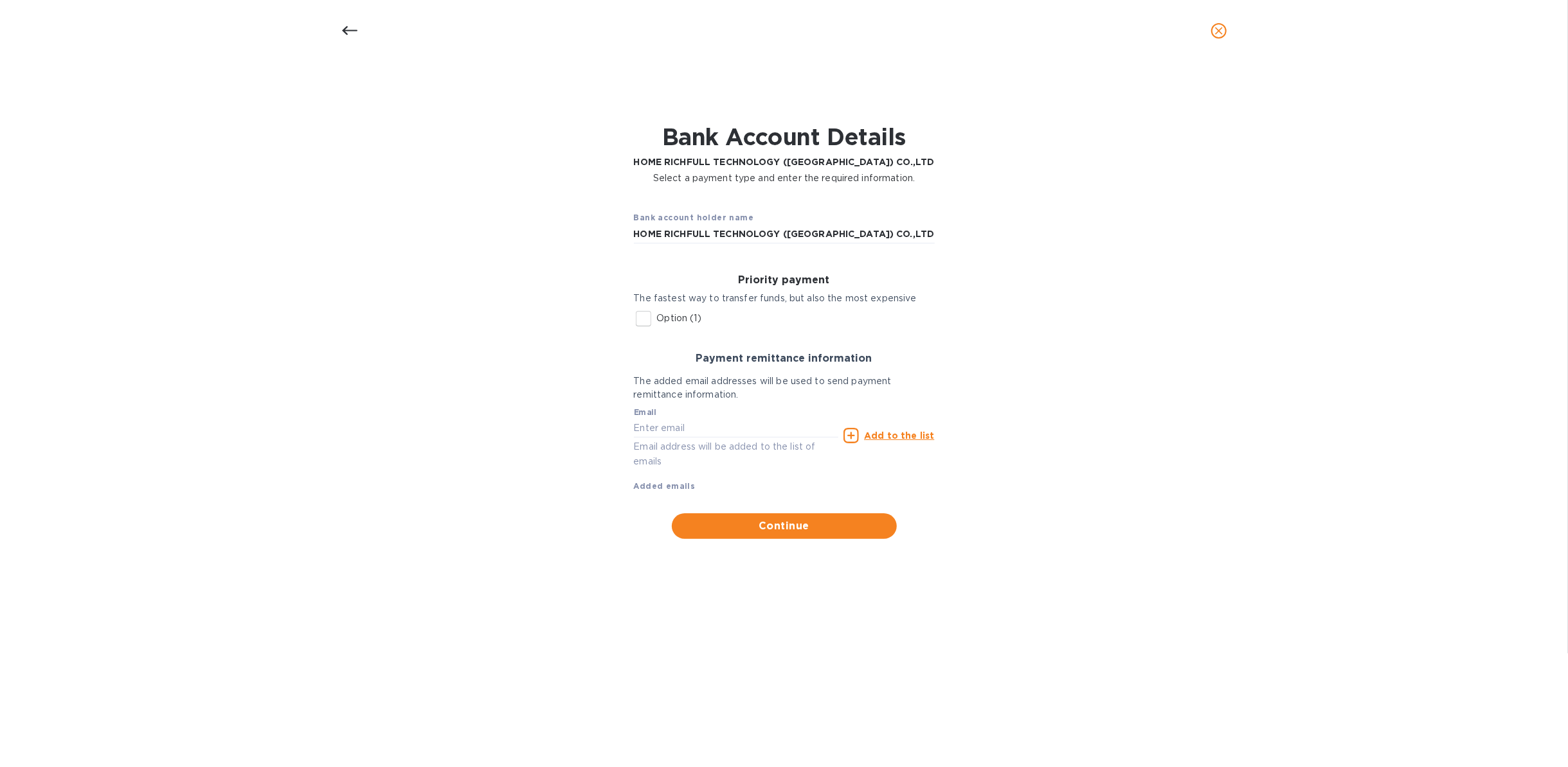
click at [646, 318] on input "Option (1)" at bounding box center [644, 318] width 27 height 27
checkbox input "true"
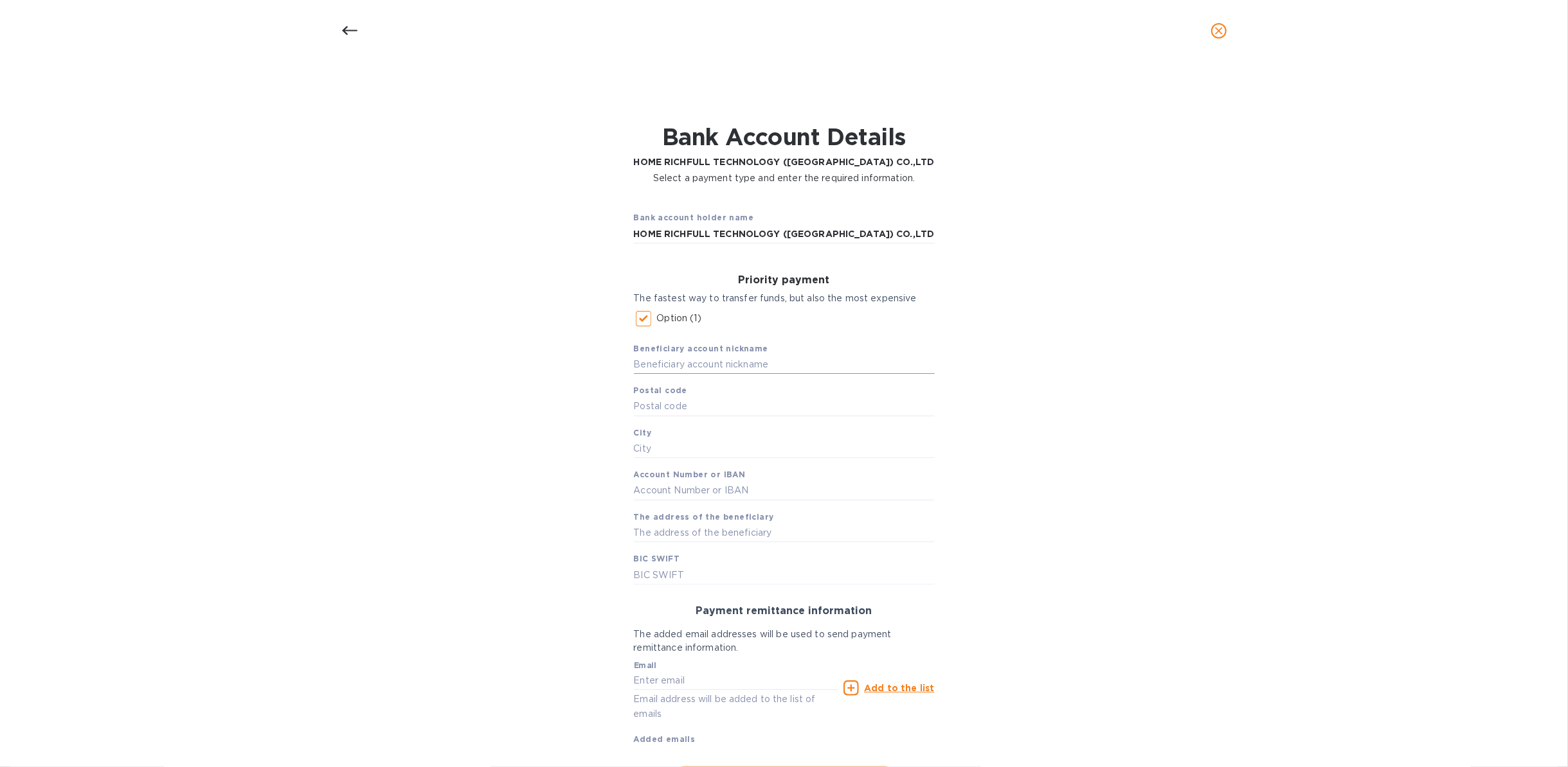
scroll to position [64, 0]
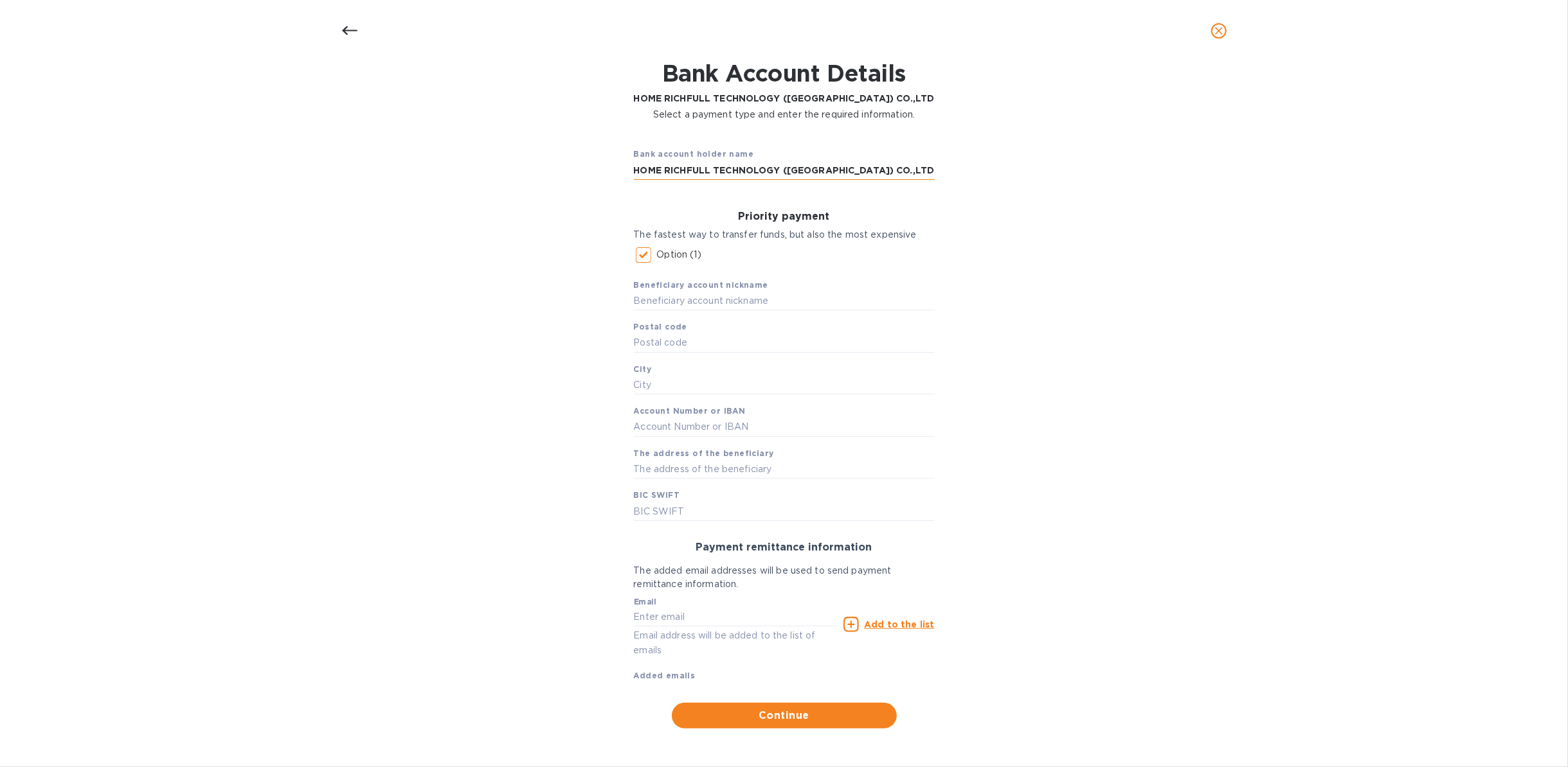
drag, startPoint x: 632, startPoint y: 169, endPoint x: 882, endPoint y: 166, distance: 250.0
click at [882, 166] on input "HOME RICHFULL TECHNOLOGY ([GEOGRAPHIC_DATA]) CO.,LTD" at bounding box center [784, 170] width 301 height 19
click at [747, 301] on input "text" at bounding box center [784, 302] width 301 height 19
paste input "HOME RICHFULL TECHNOLOGY ([GEOGRAPHIC_DATA]) CO.,LTD"
type input "HOME RICHFULL TECHNOLOGY ([GEOGRAPHIC_DATA]) CO.,LTD"
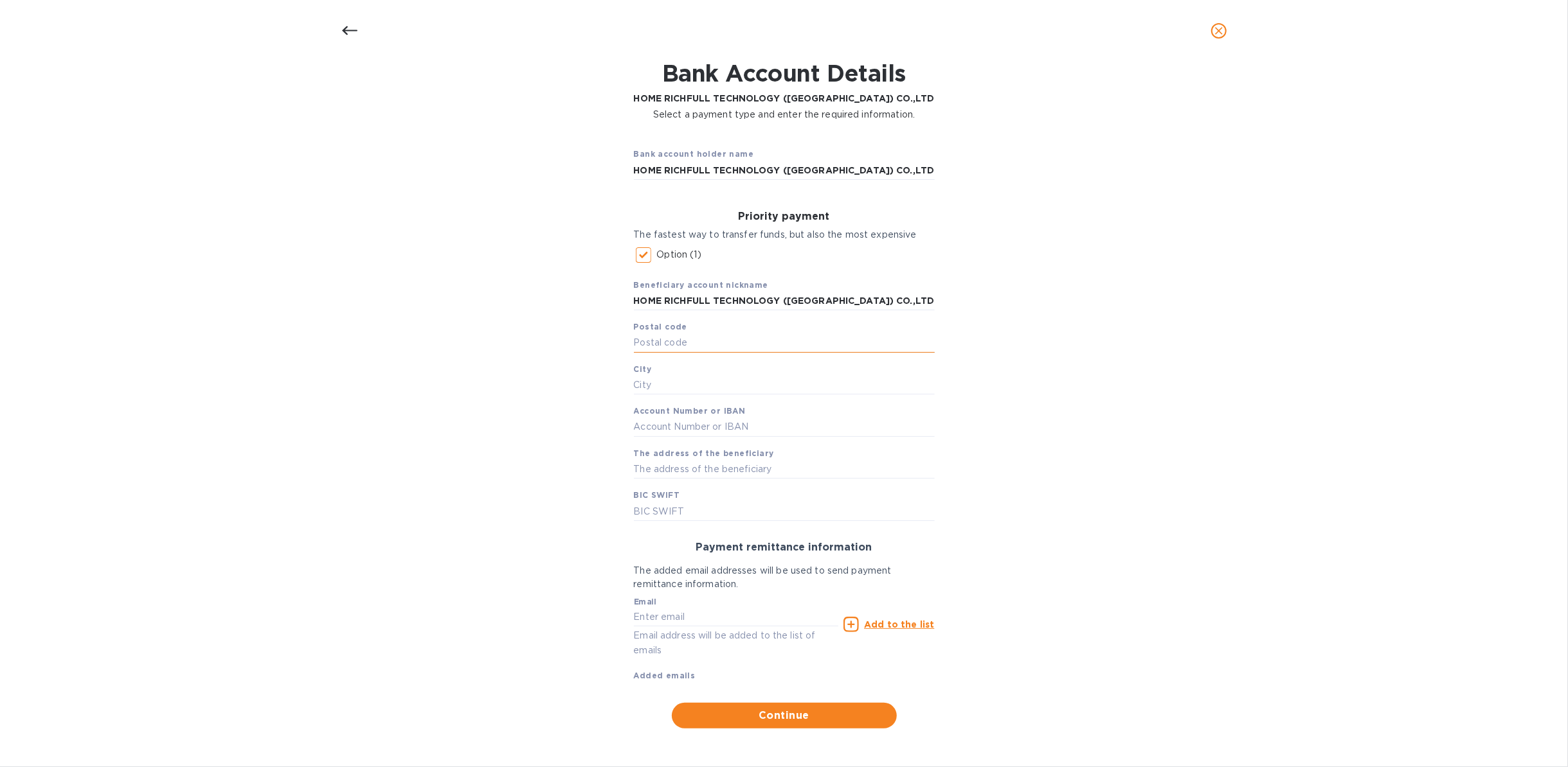
click at [694, 348] on input "text" at bounding box center [784, 344] width 301 height 19
paste input "21120"
type input "21120"
click at [718, 392] on input "text" at bounding box center [784, 385] width 301 height 19
paste input "BANKHAI,"
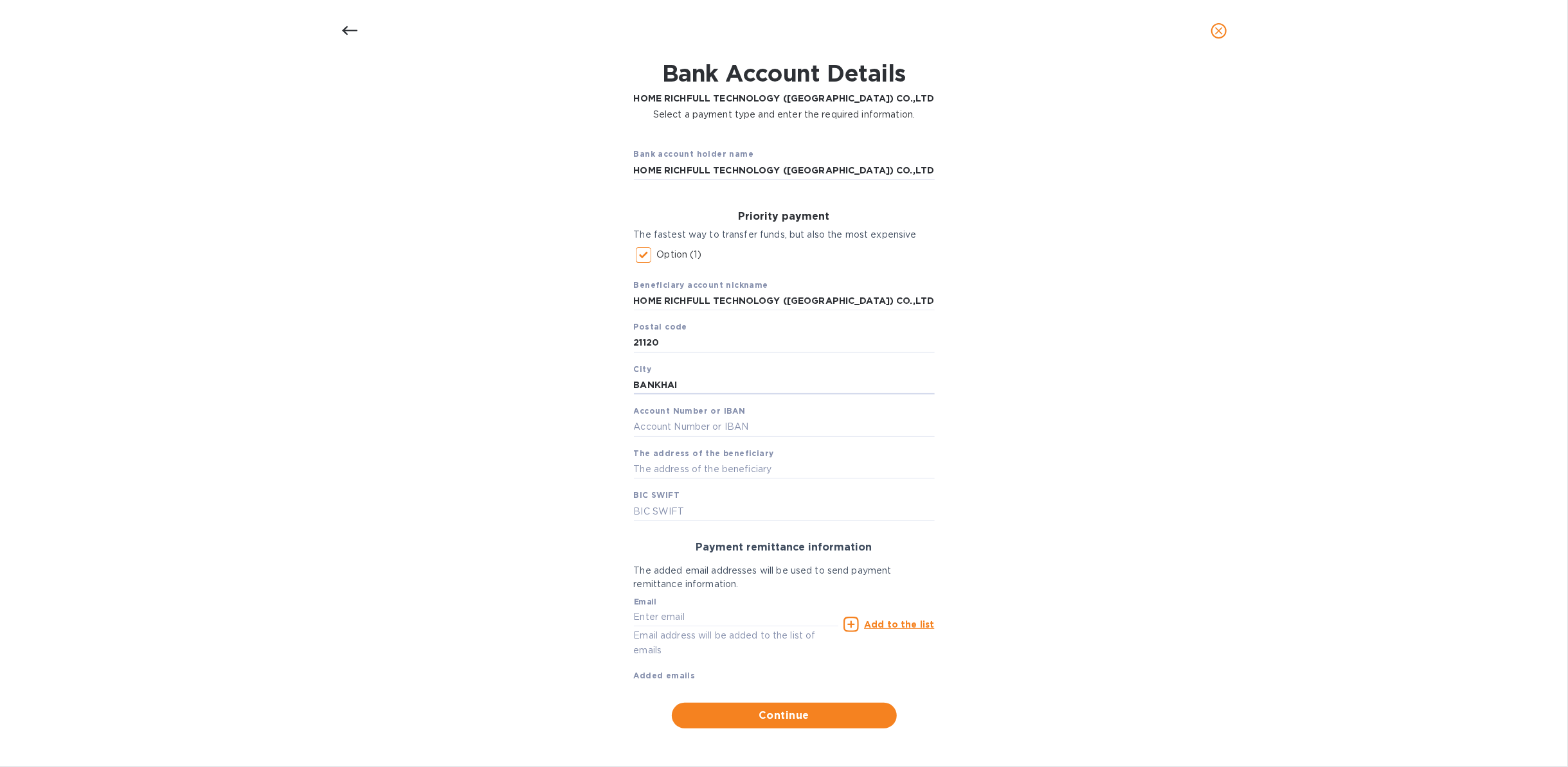
type input "BANKHAI"
click at [770, 434] on input "text" at bounding box center [784, 427] width 301 height 19
paste input "100000301053743"
type input "100000301053743"
click at [732, 472] on input "text" at bounding box center [784, 470] width 301 height 19
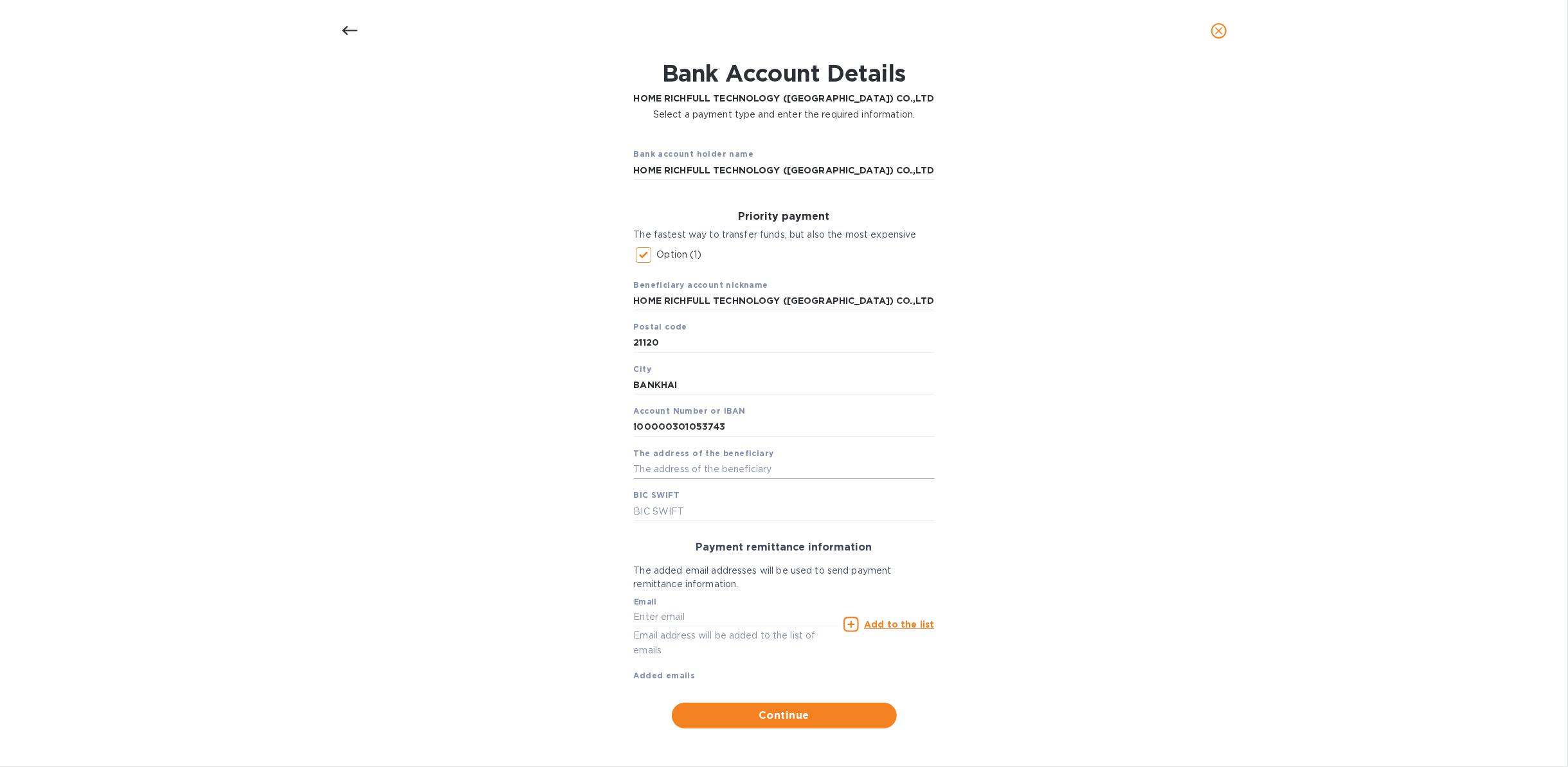
click at [733, 469] on input "text" at bounding box center [784, 470] width 301 height 19
paste input "98/6, MOO 11, NONGBUA, BANKHAI, RAYONG 21120 THAILAND"
type input "98/6, MOO 11, NONGBUA, BANKHAI, RAYONG 21120 THAILAND"
click at [706, 514] on input "text" at bounding box center [784, 512] width 301 height 19
paste input "BKCHTHBKXXX"
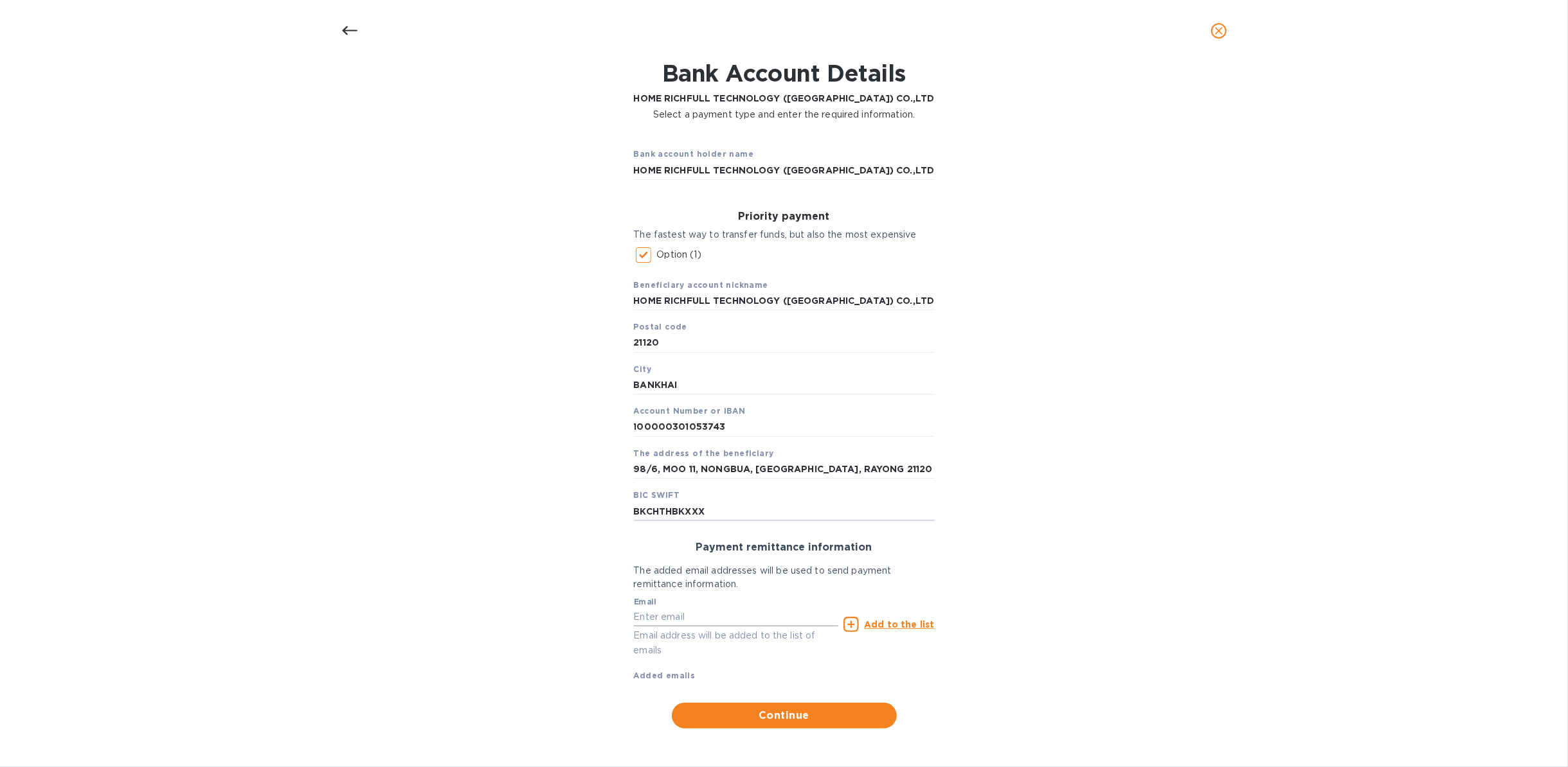
type input "BKCHTHBKXXX"
click at [717, 575] on input "text" at bounding box center [736, 617] width 205 height 19
type input "sales@omnidistr.com"
click at [773, 575] on span "Continue" at bounding box center [784, 716] width 205 height 16
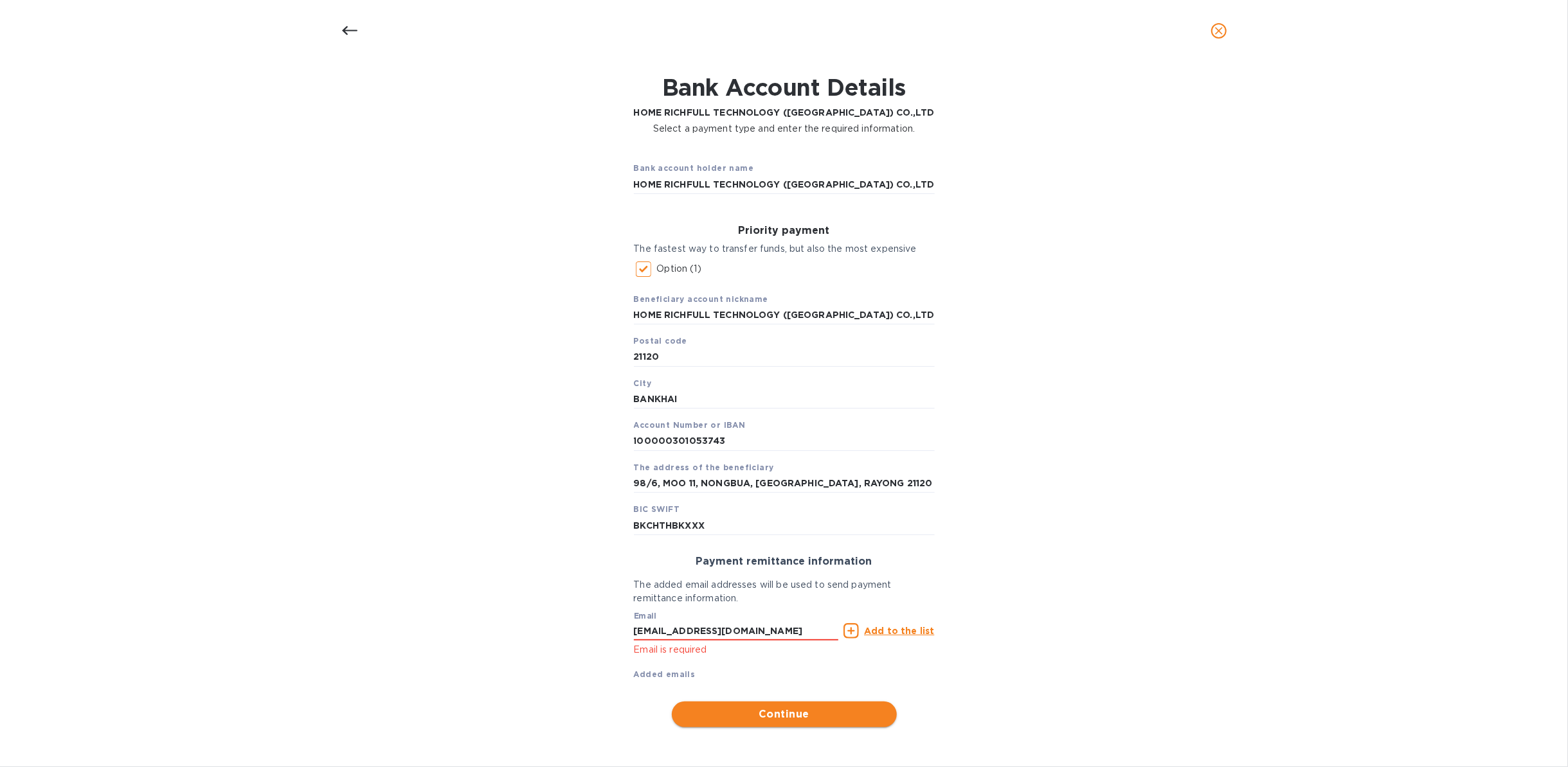
click at [773, 575] on span "Continue" at bounding box center [784, 715] width 205 height 16
click at [878, 575] on u "Add to the list" at bounding box center [899, 631] width 70 height 11
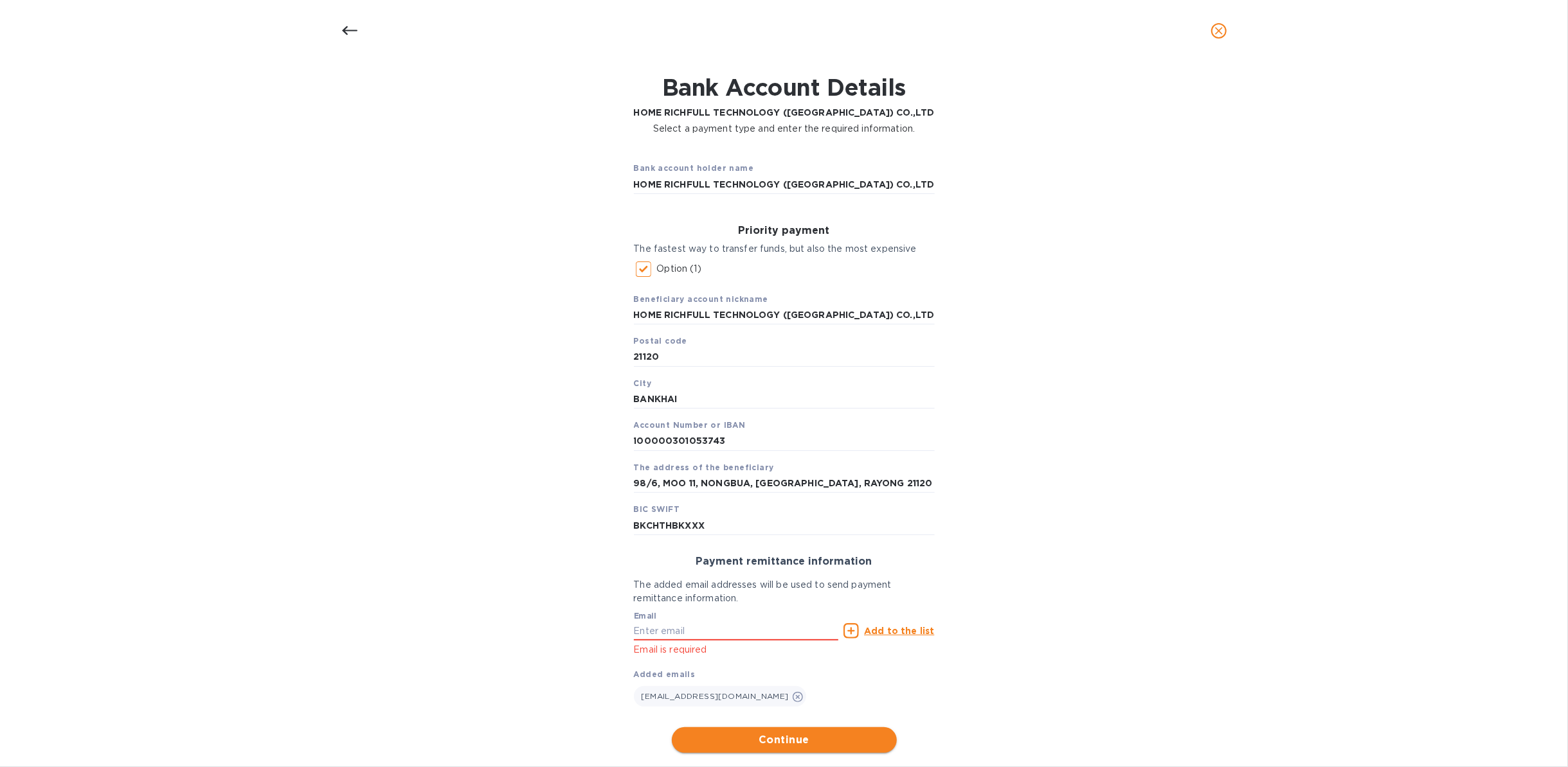
click at [835, 575] on button "Continue" at bounding box center [784, 740] width 225 height 25
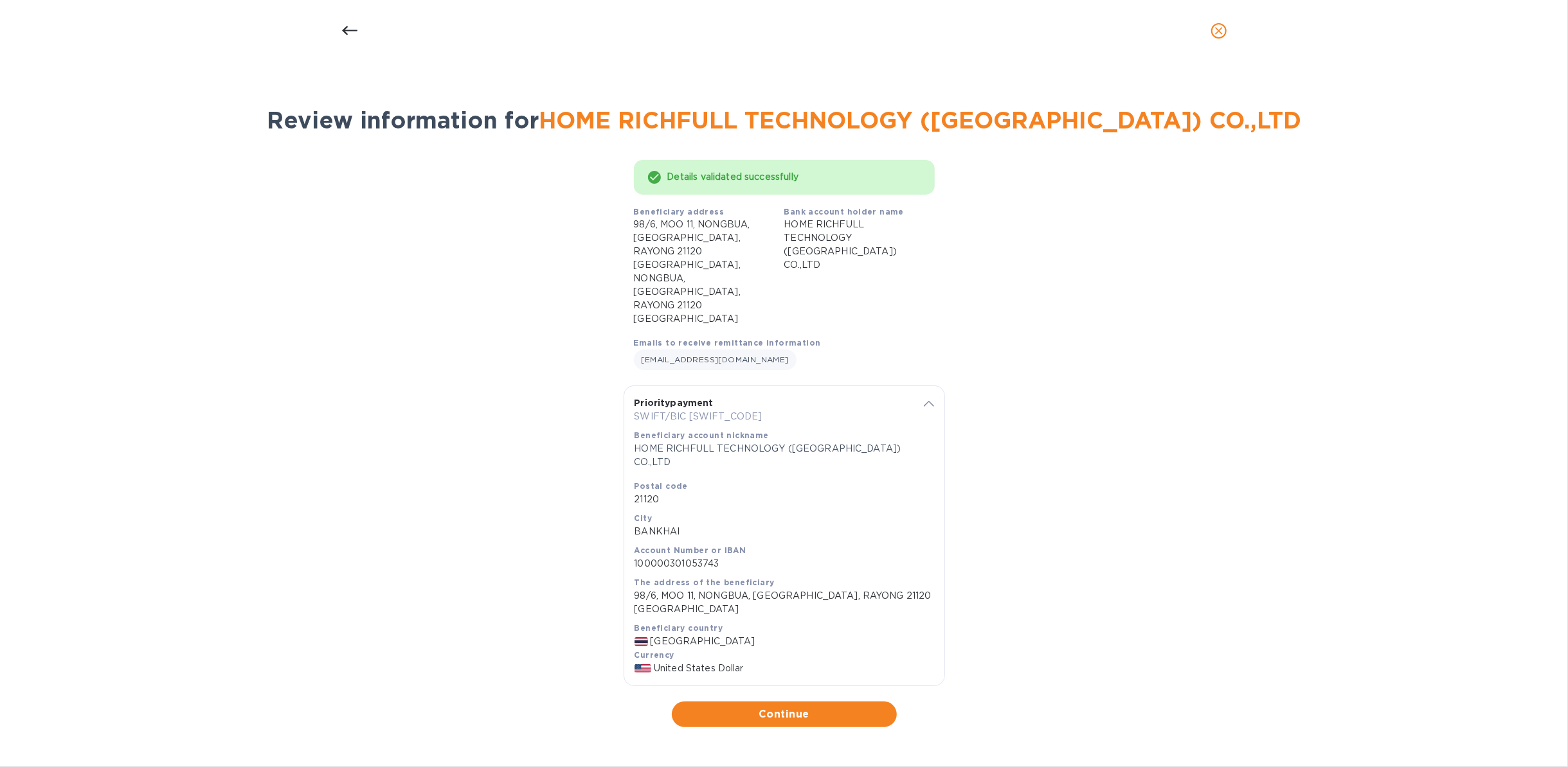
scroll to position [0, 0]
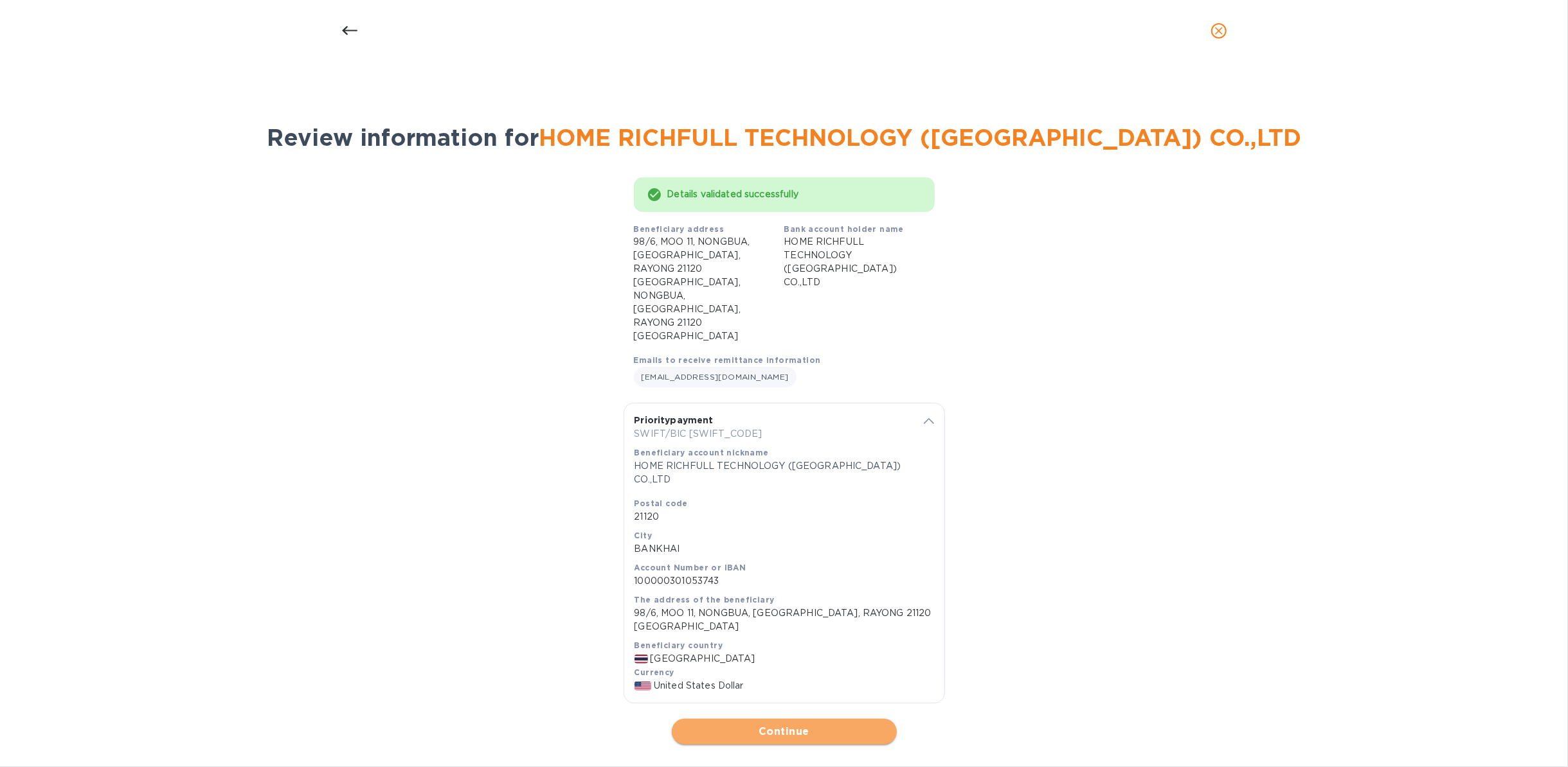
click at [776, 575] on span "Continue" at bounding box center [784, 732] width 205 height 16
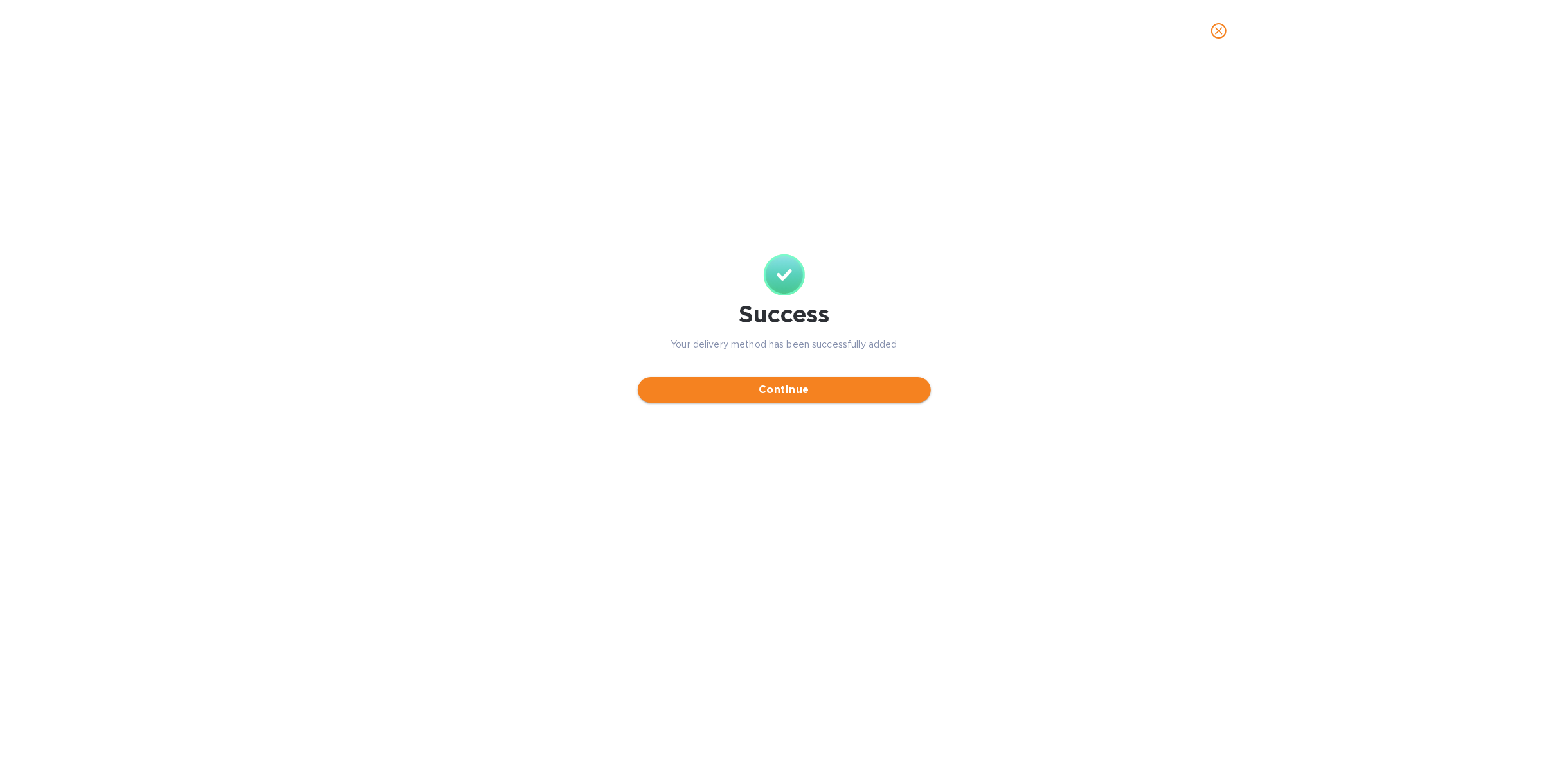
click at [784, 393] on span "Continue" at bounding box center [784, 390] width 273 height 16
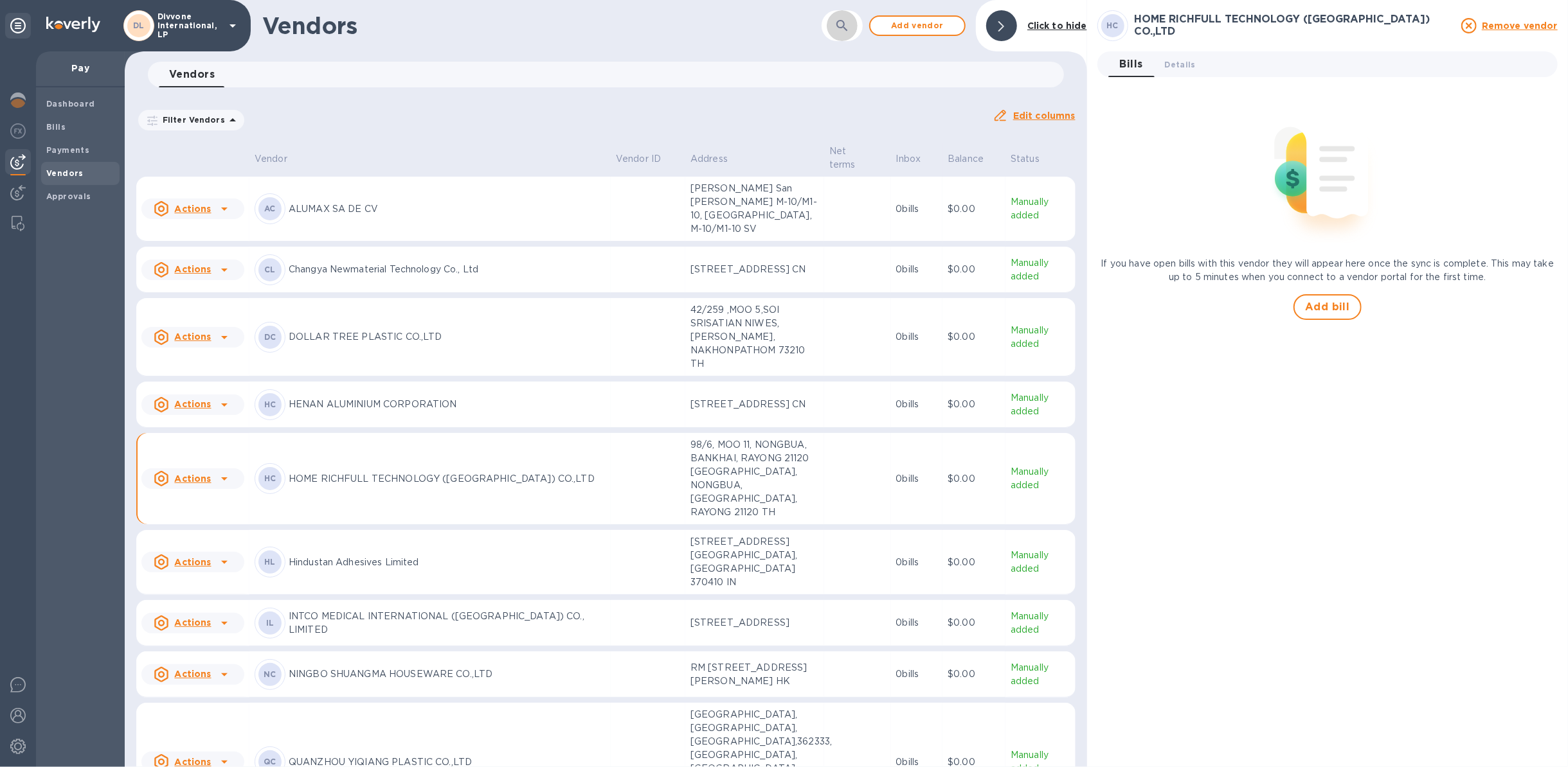
click at [848, 27] on icon "button" at bounding box center [842, 26] width 16 height 16
type input "HOME"
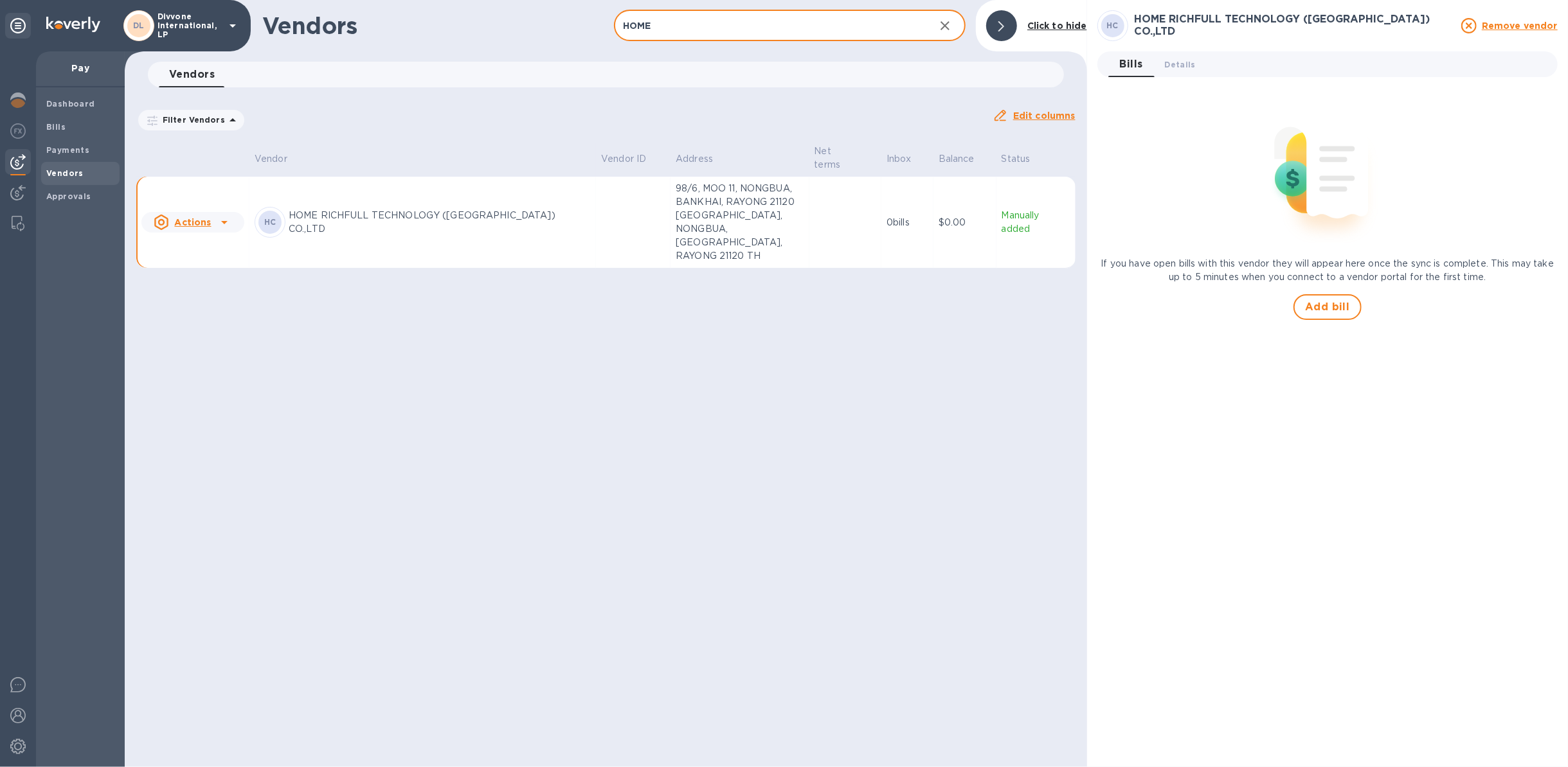
click at [176, 217] on u "Actions" at bounding box center [192, 222] width 37 height 11
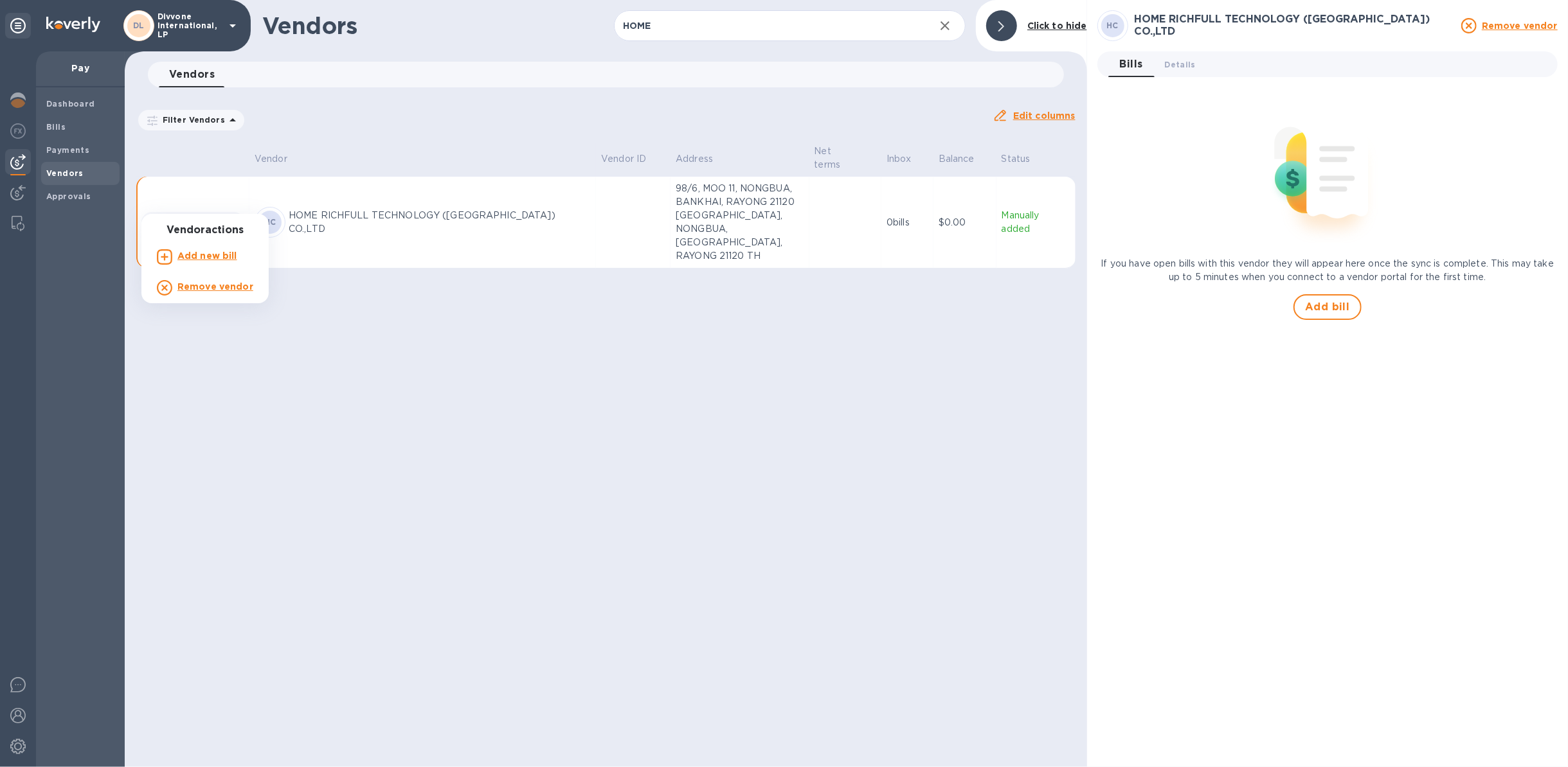
click at [205, 256] on b "Add new bill" at bounding box center [208, 255] width 60 height 11
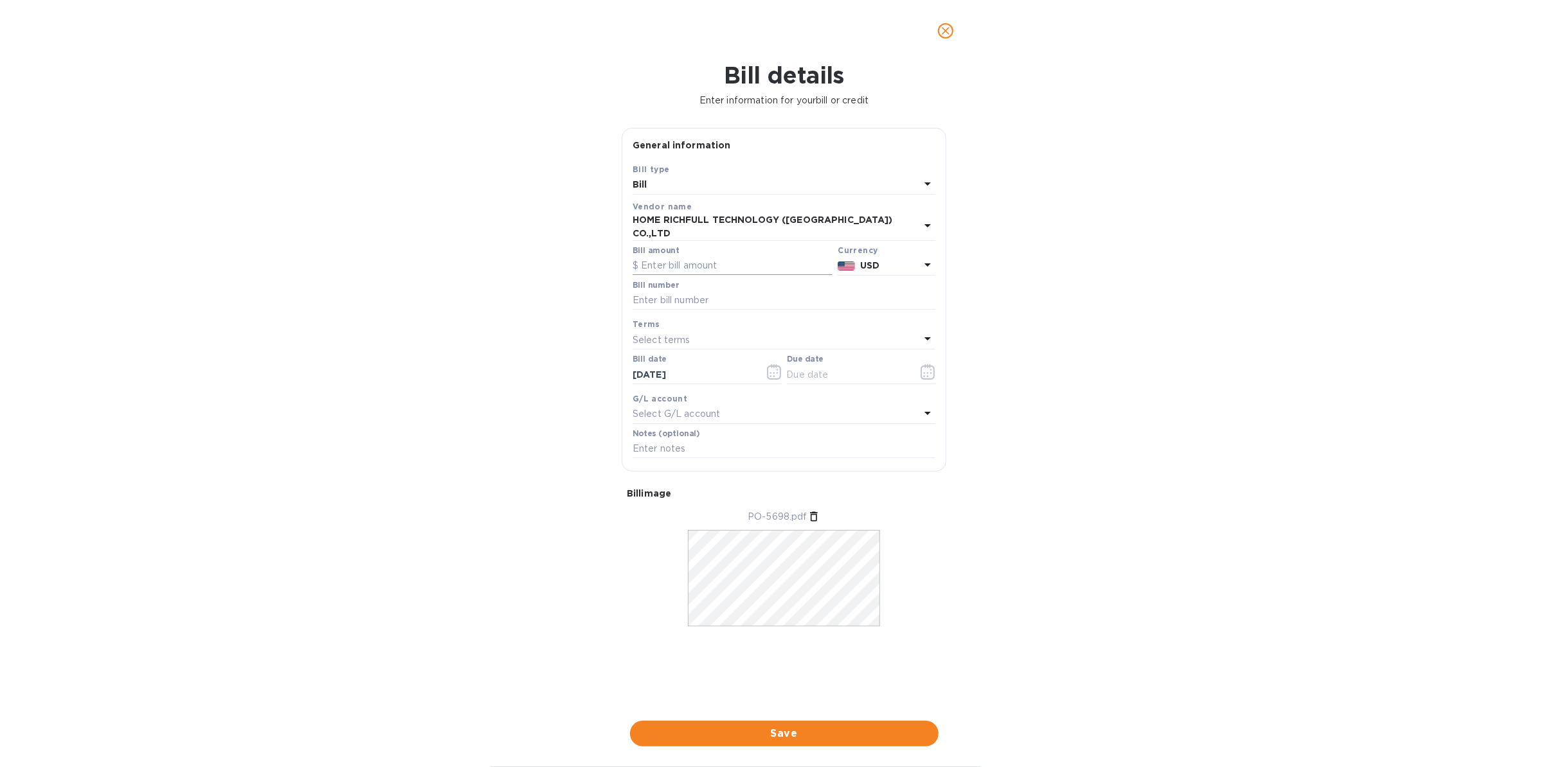
click at [749, 256] on input "text" at bounding box center [732, 266] width 200 height 19
type input "18,573.60"
click at [723, 291] on input "text" at bounding box center [784, 301] width 303 height 19
type input "5698"
click at [723, 331] on div "Select terms" at bounding box center [776, 340] width 287 height 18
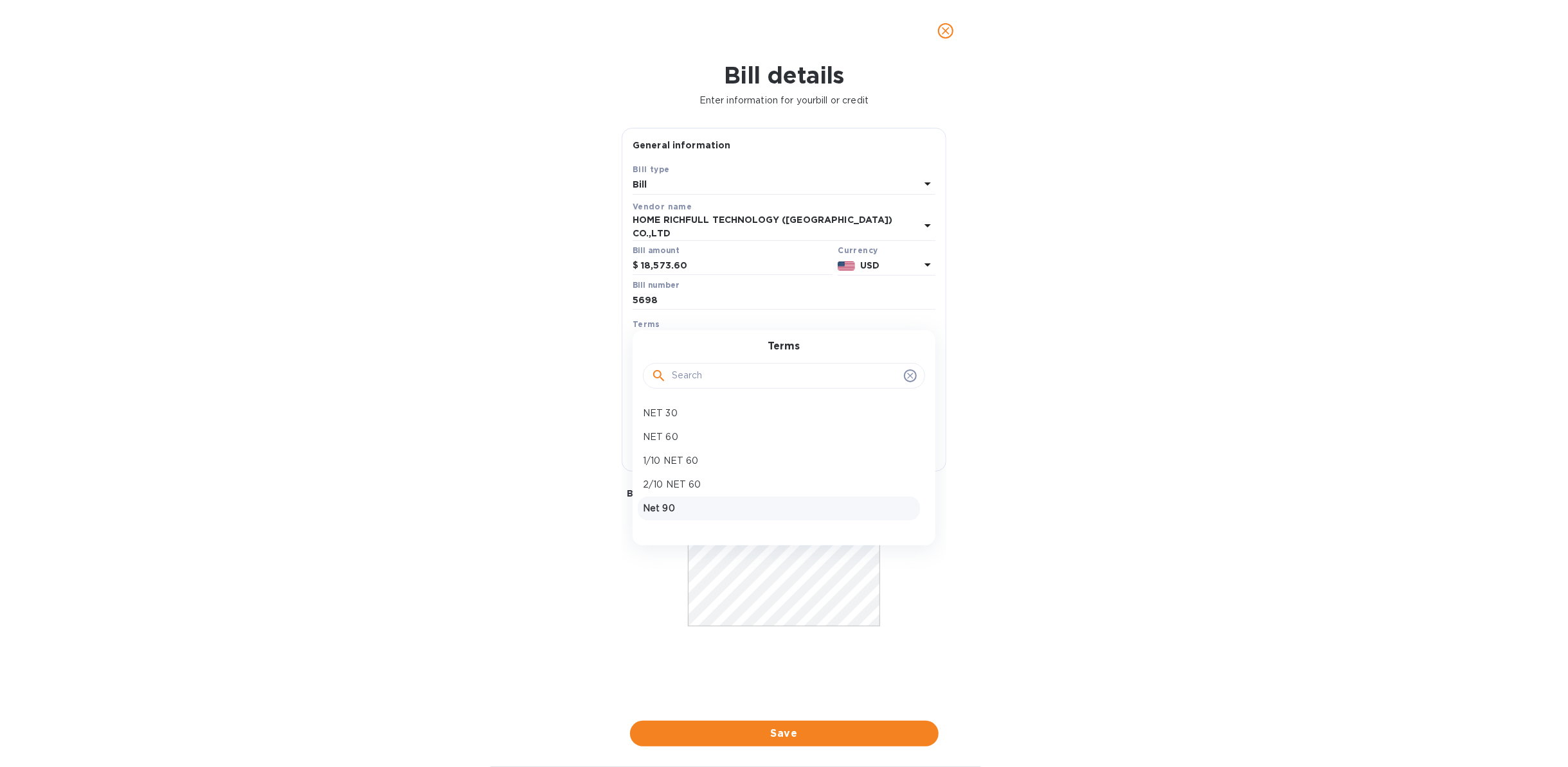
click at [688, 502] on p "Net 90" at bounding box center [779, 509] width 272 height 14
type input "[DATE]"
click at [769, 575] on span "Save" at bounding box center [784, 734] width 288 height 16
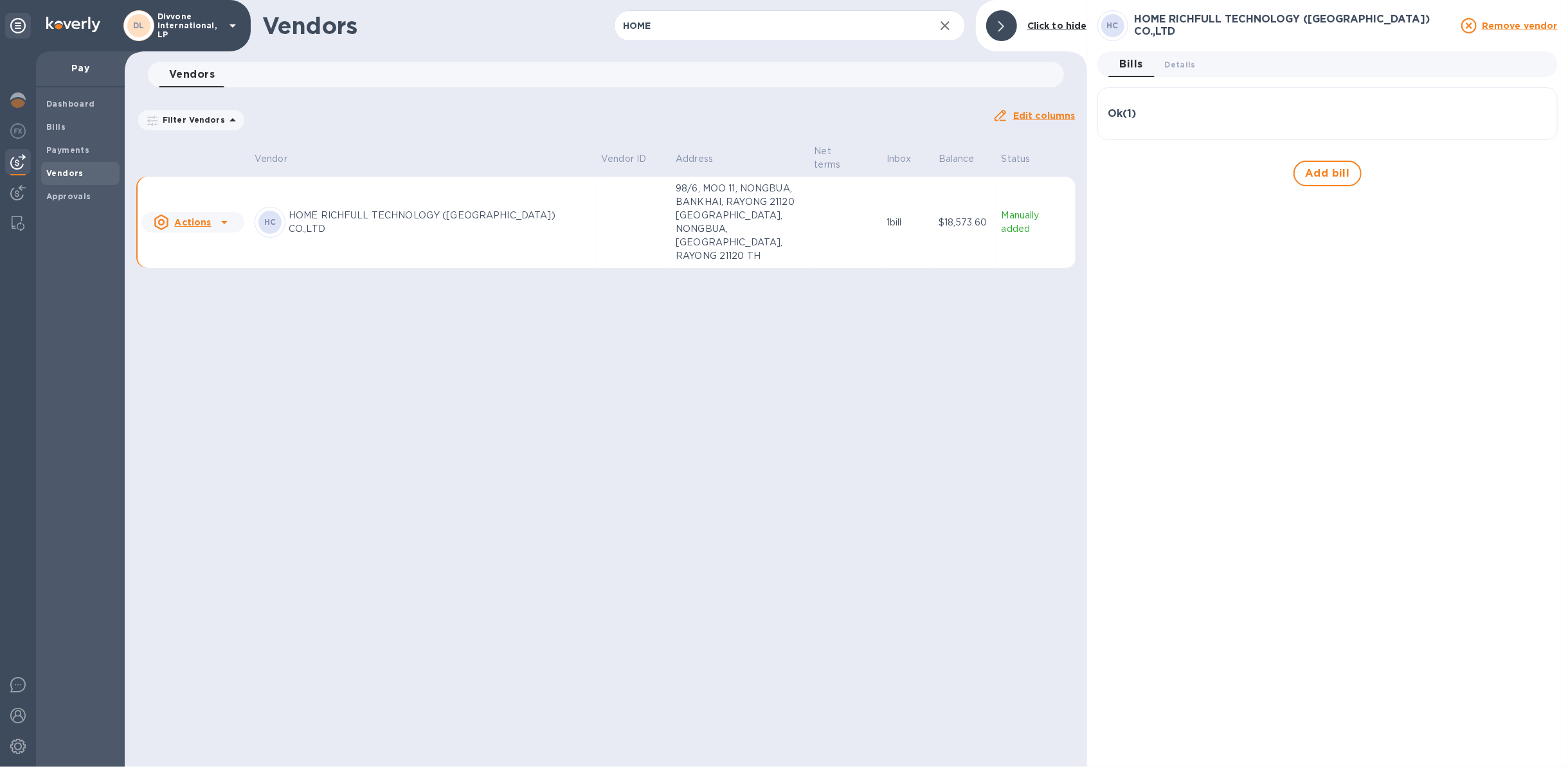
click at [1176, 117] on div "Ok ( 1 )" at bounding box center [1326, 114] width 438 height 13
click at [1176, 58] on span "Details 0" at bounding box center [1180, 65] width 31 height 14
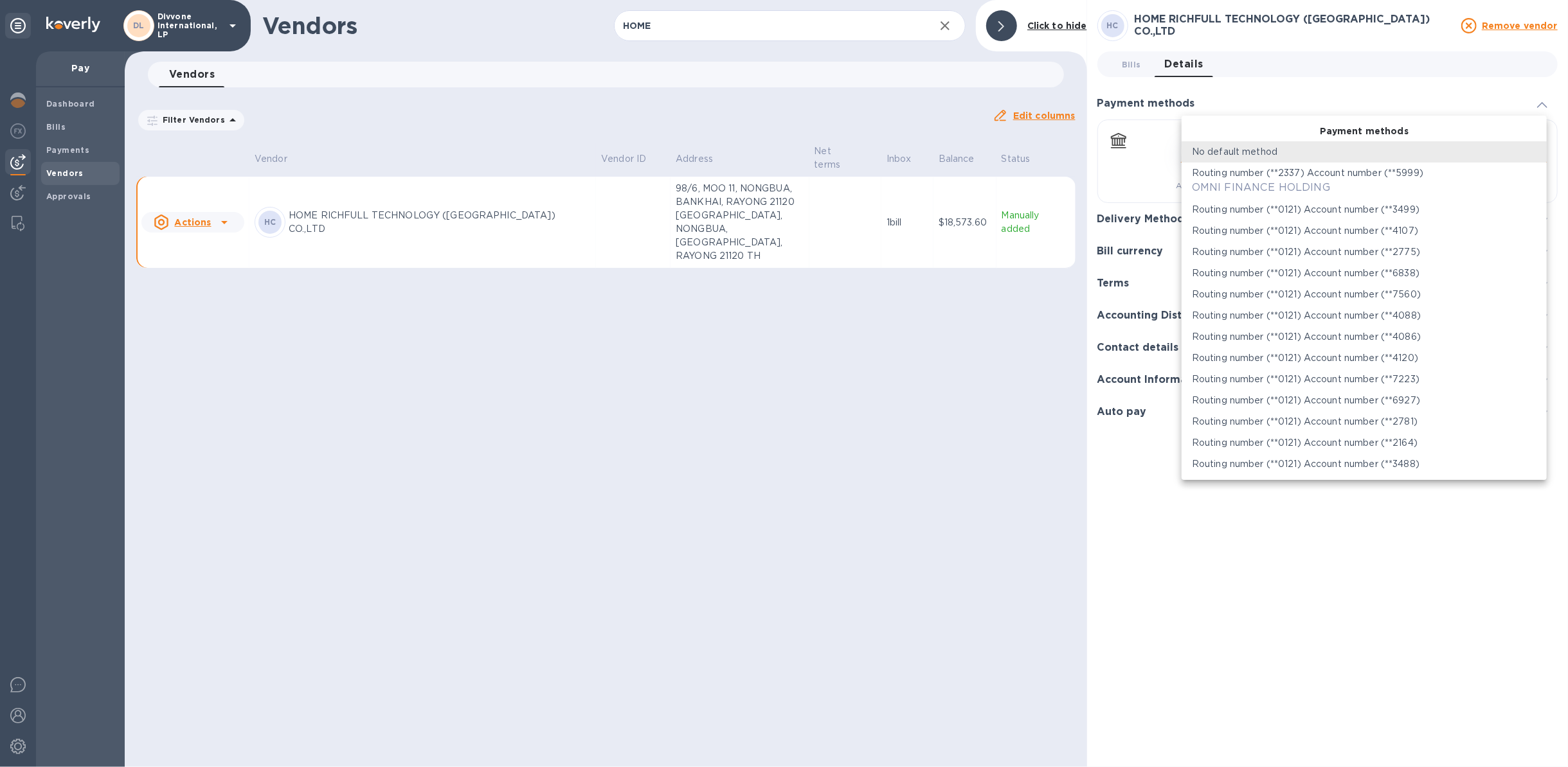
click at [1176, 150] on body "DL Divvone International, LP Pay Dashboard Bills Payments Vendors Approvals Ven…" at bounding box center [784, 384] width 1568 height 767
click at [1176, 95] on div at bounding box center [784, 384] width 1568 height 767
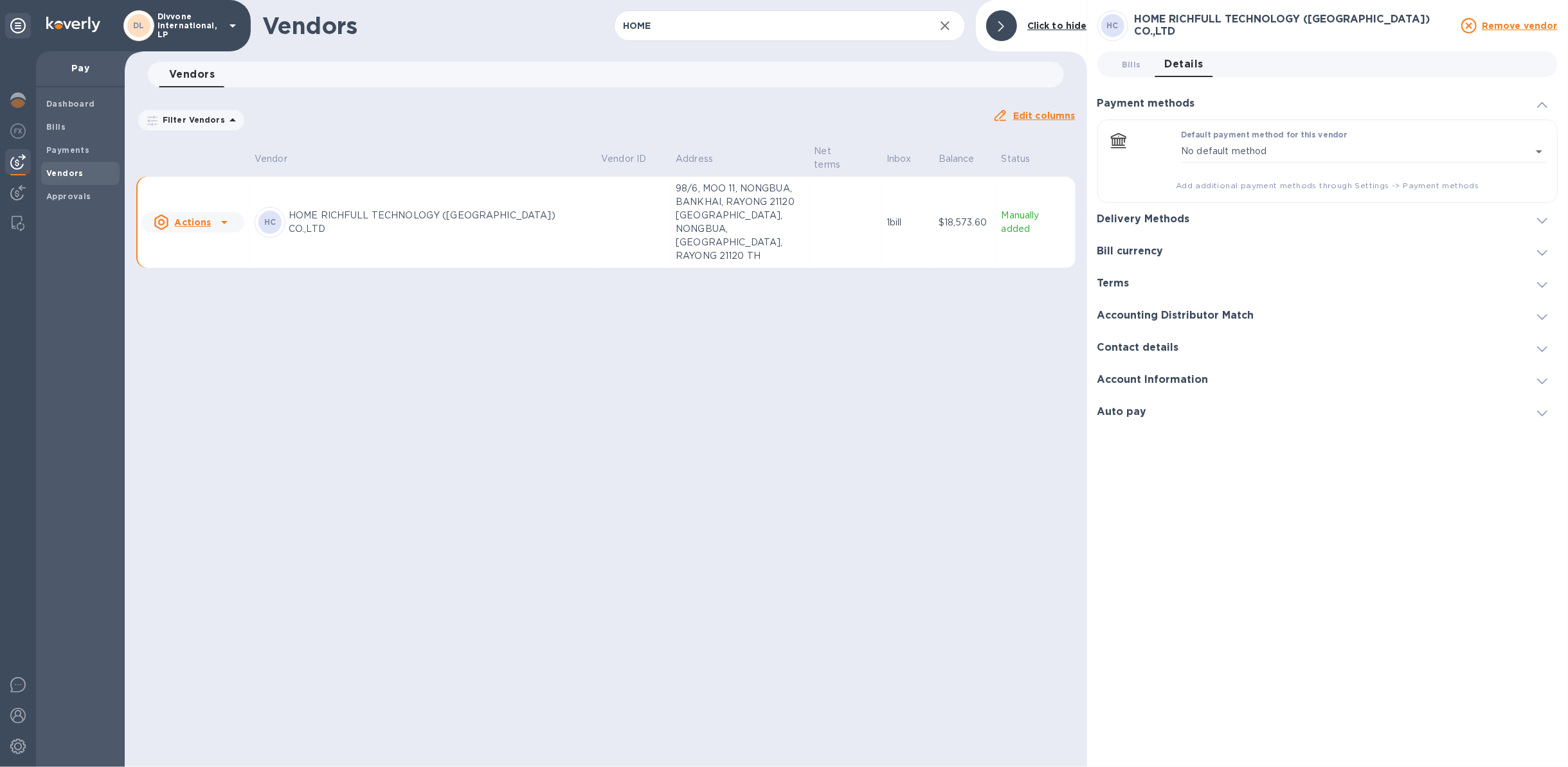
click at [1176, 217] on h3 "Delivery Methods" at bounding box center [1143, 219] width 92 height 13
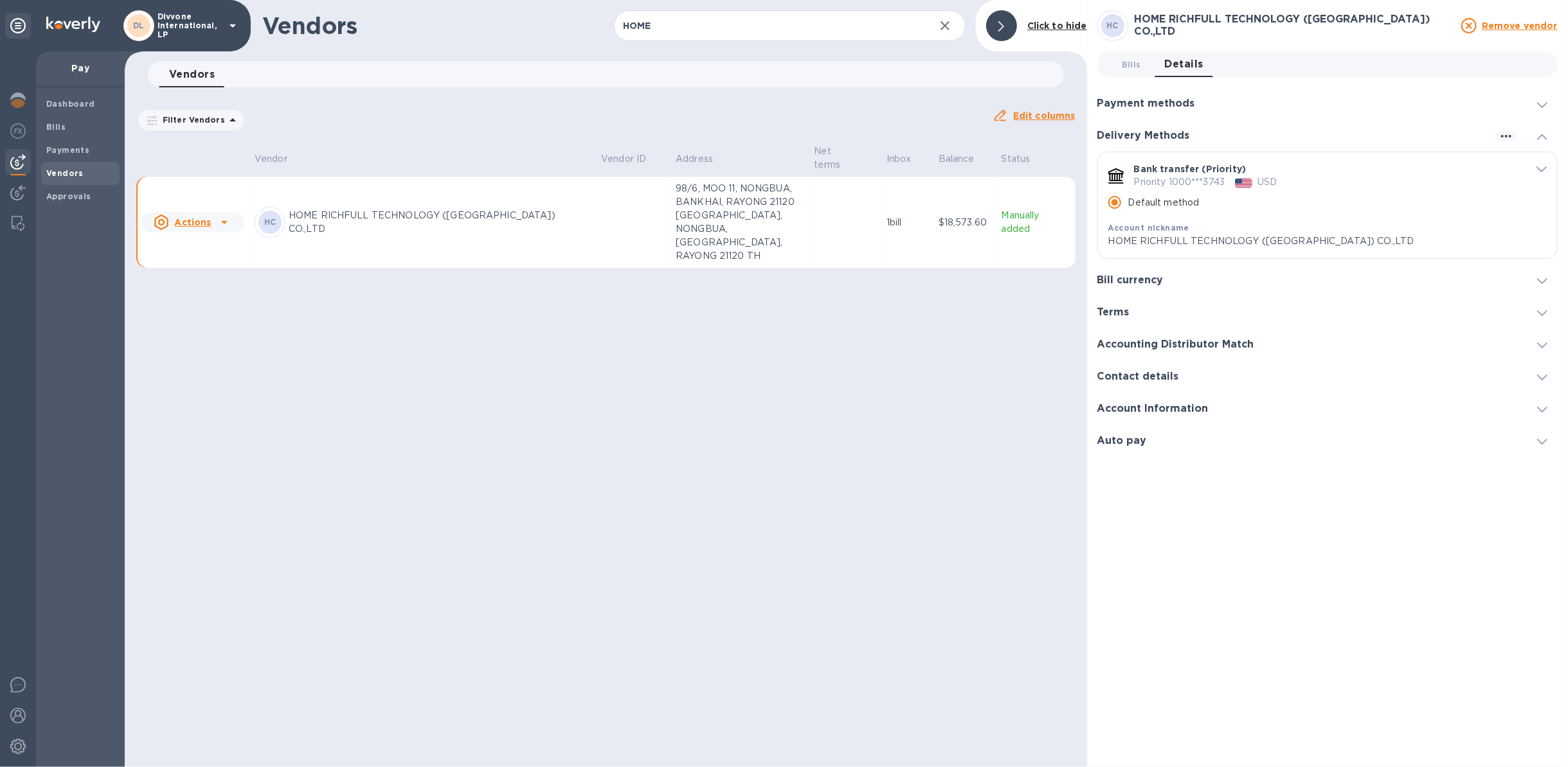
click at [181, 217] on u "Actions" at bounding box center [192, 222] width 37 height 11
click at [69, 130] on div at bounding box center [784, 384] width 1568 height 767
click at [62, 128] on b "Bills" at bounding box center [56, 127] width 19 height 10
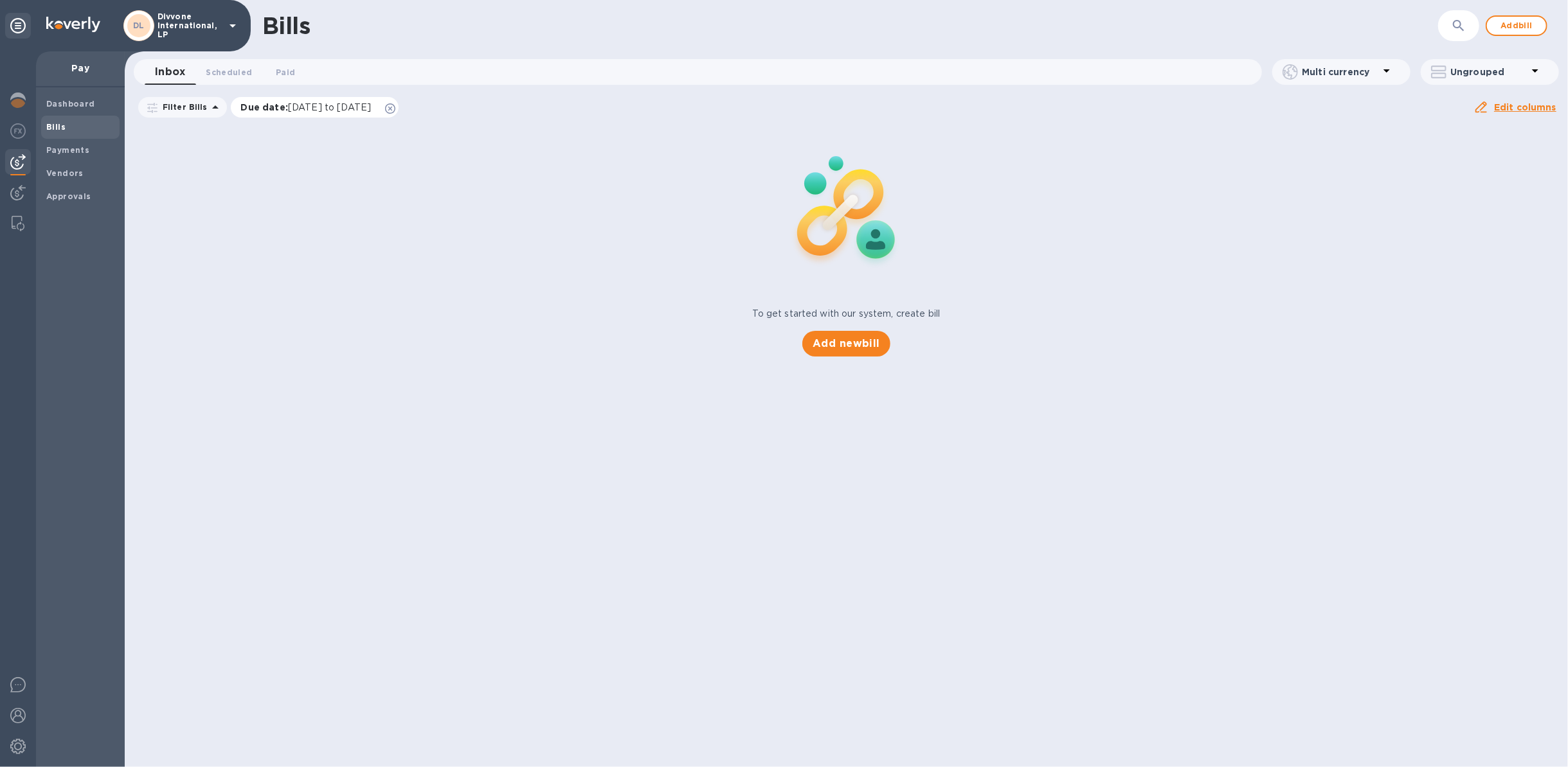
click at [395, 106] on icon at bounding box center [390, 109] width 11 height 11
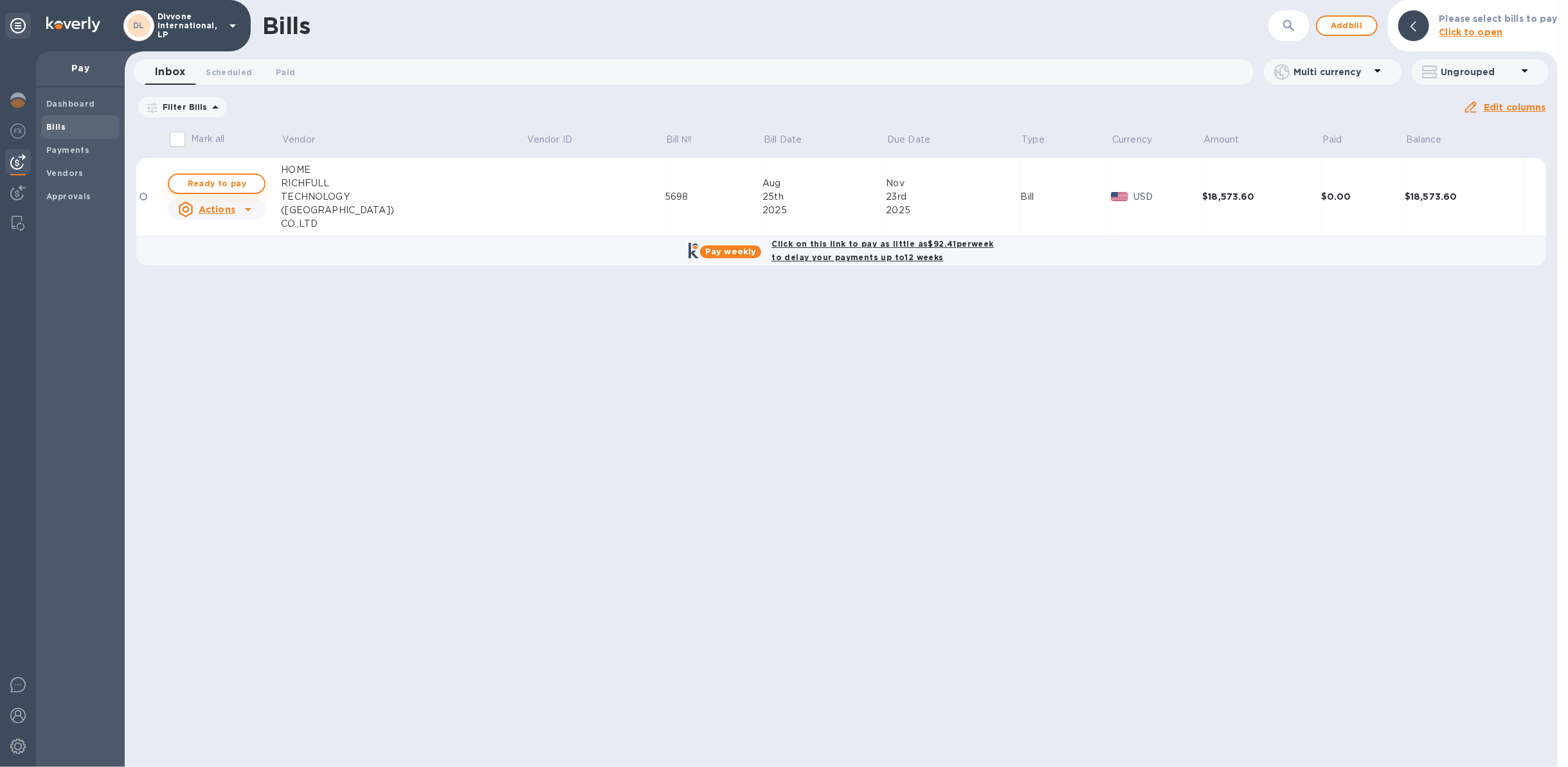
click at [200, 180] on span "Ready to pay" at bounding box center [217, 183] width 75 height 16
checkbox input "true"
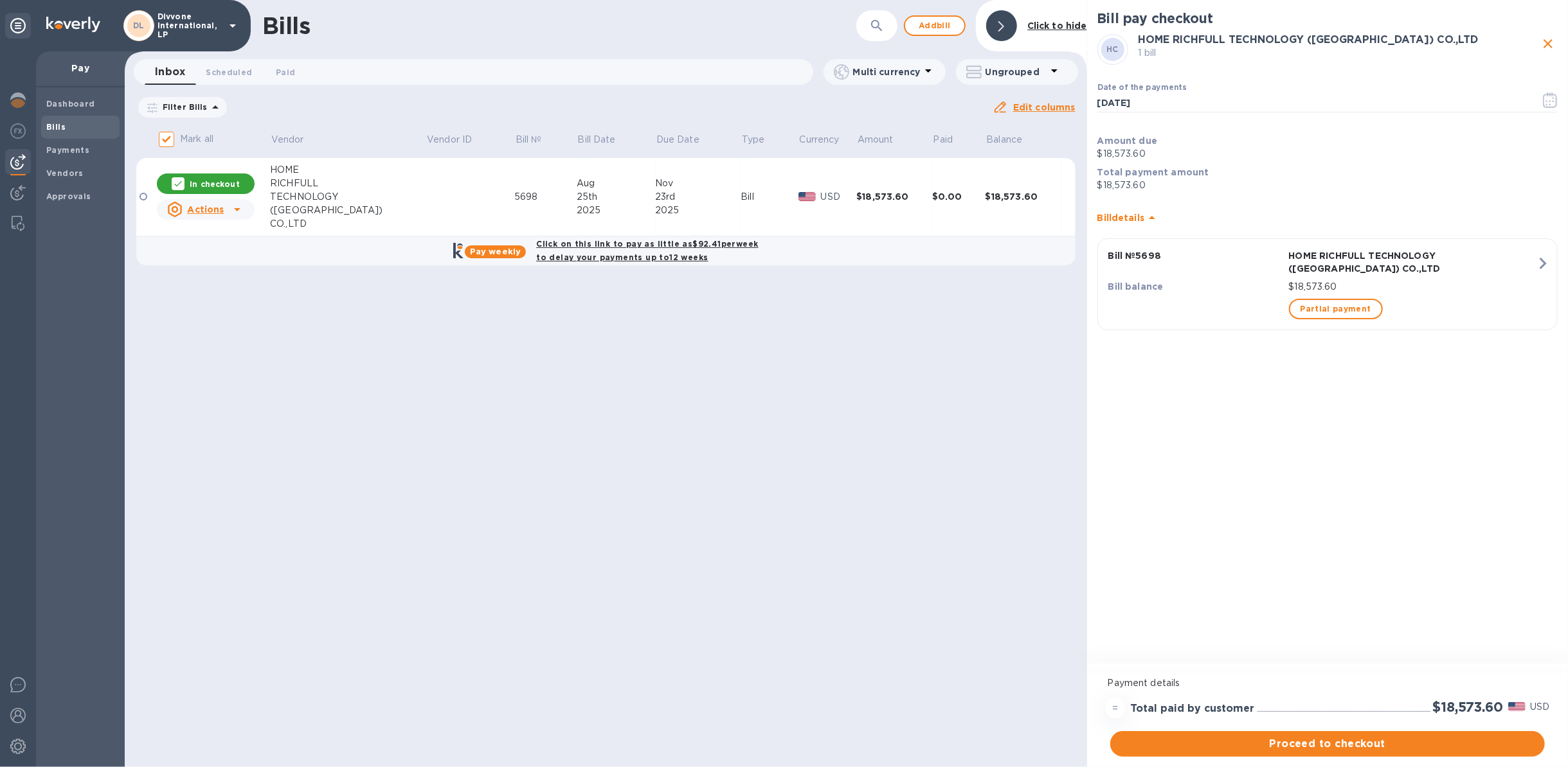
click at [1325, 747] on span "Proceed to checkout" at bounding box center [1327, 745] width 414 height 16
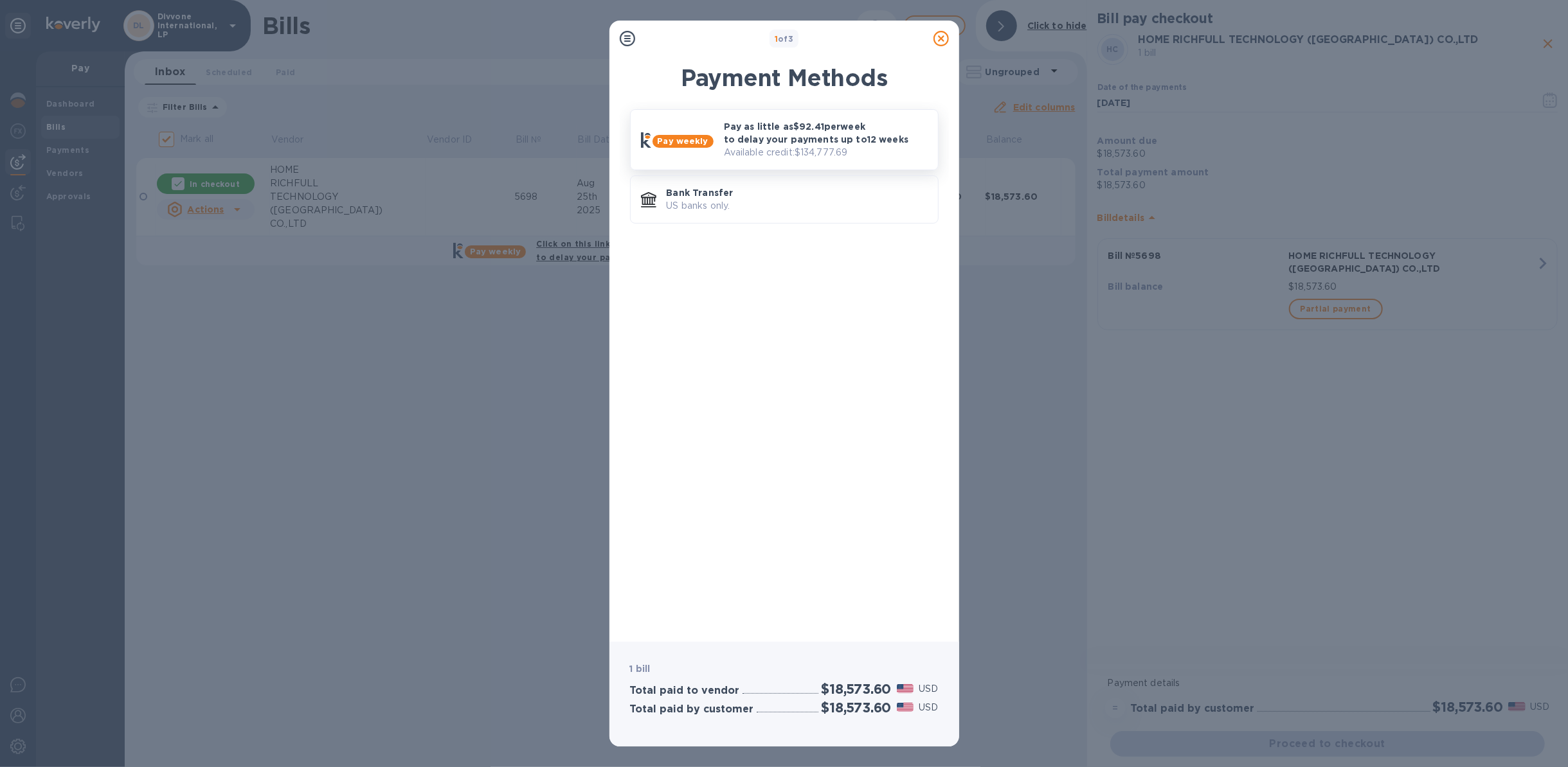
click at [751, 135] on p "Pay as little as $92.41 per week to delay your payments up to 12 weeks" at bounding box center [825, 133] width 204 height 25
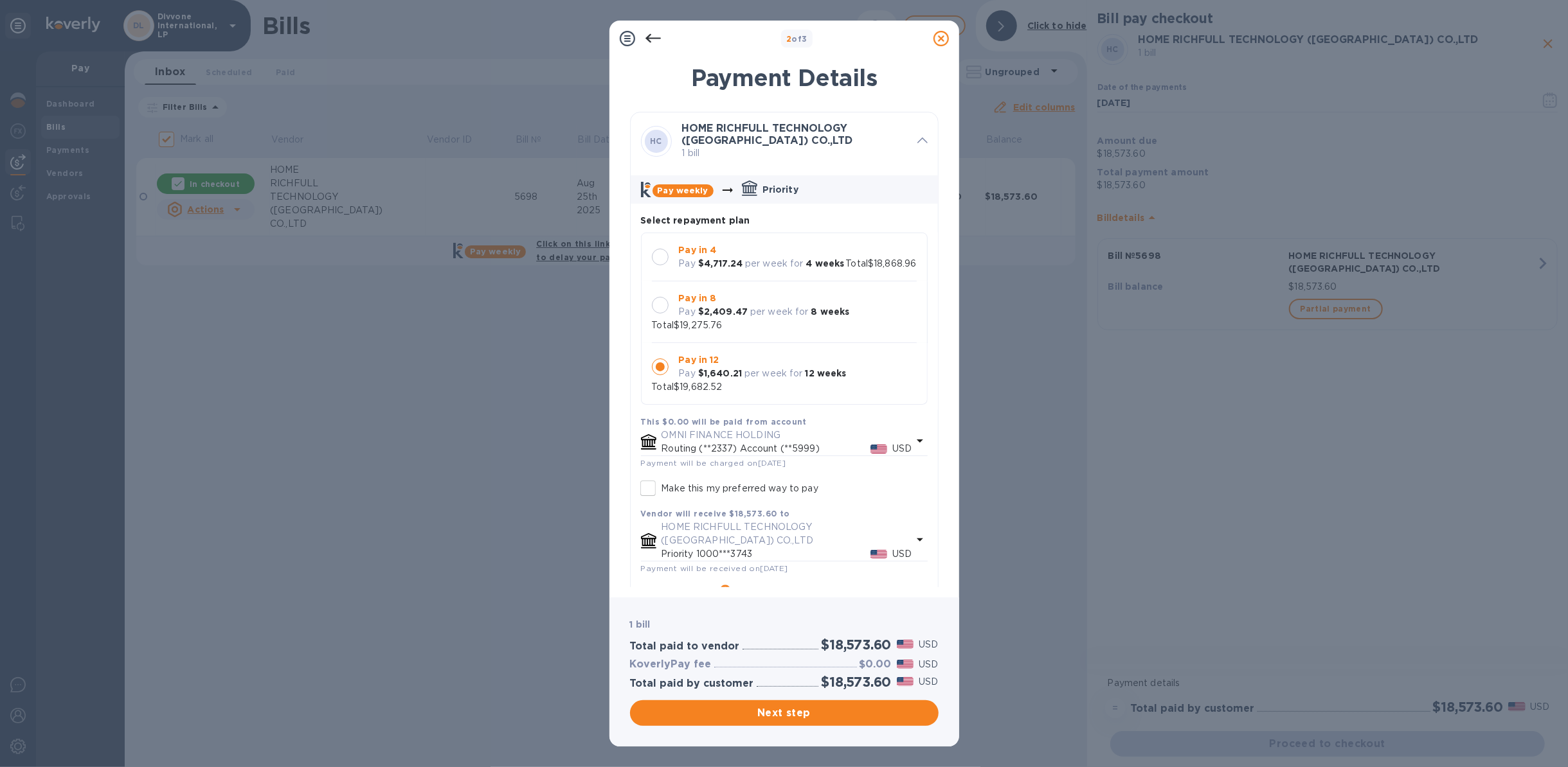
scroll to position [13, 0]
click at [759, 311] on p "per week for" at bounding box center [780, 312] width 58 height 14
click at [872, 660] on h3 "$702.16" at bounding box center [871, 665] width 41 height 13
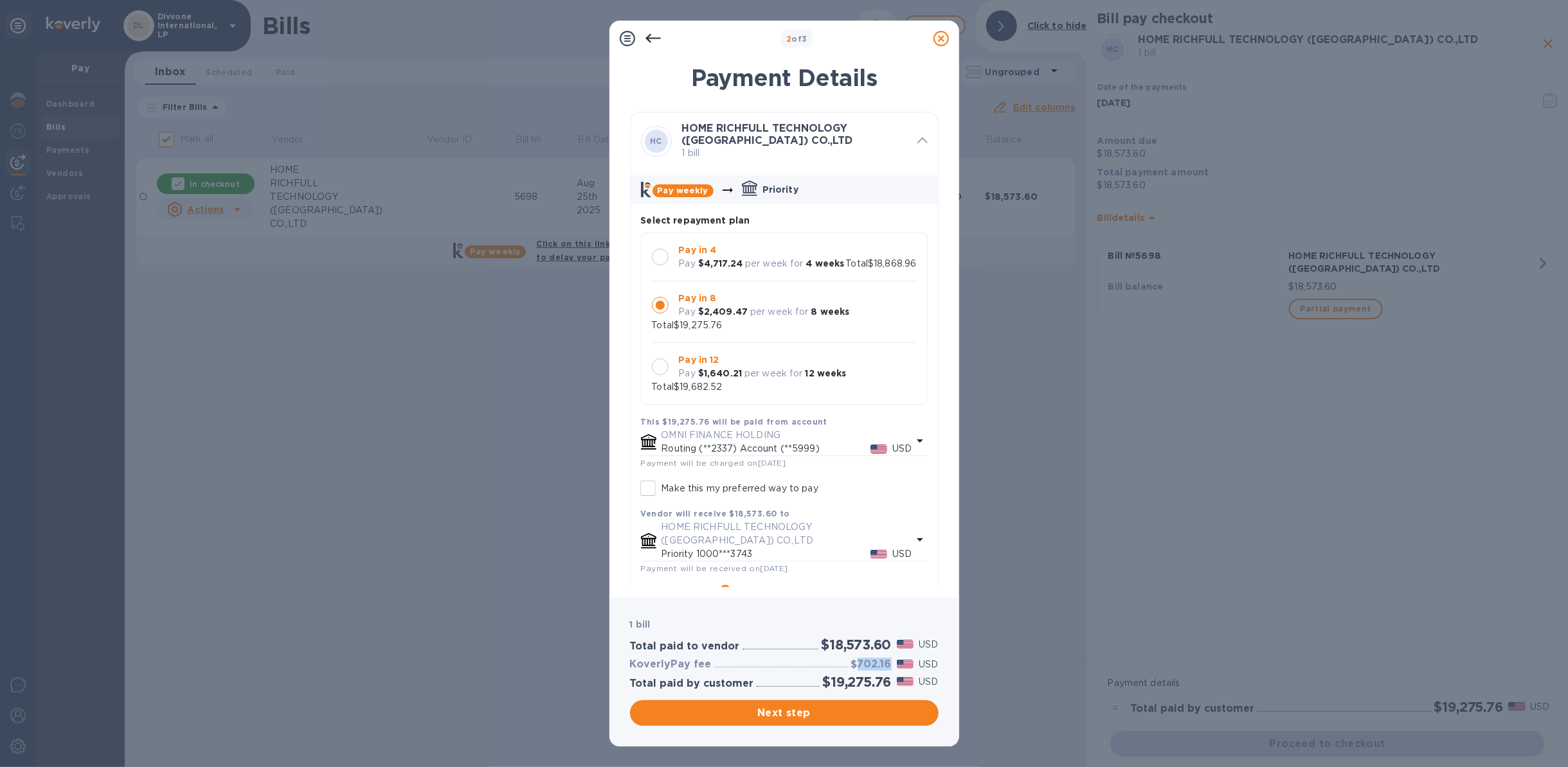
copy h3 "702.16"
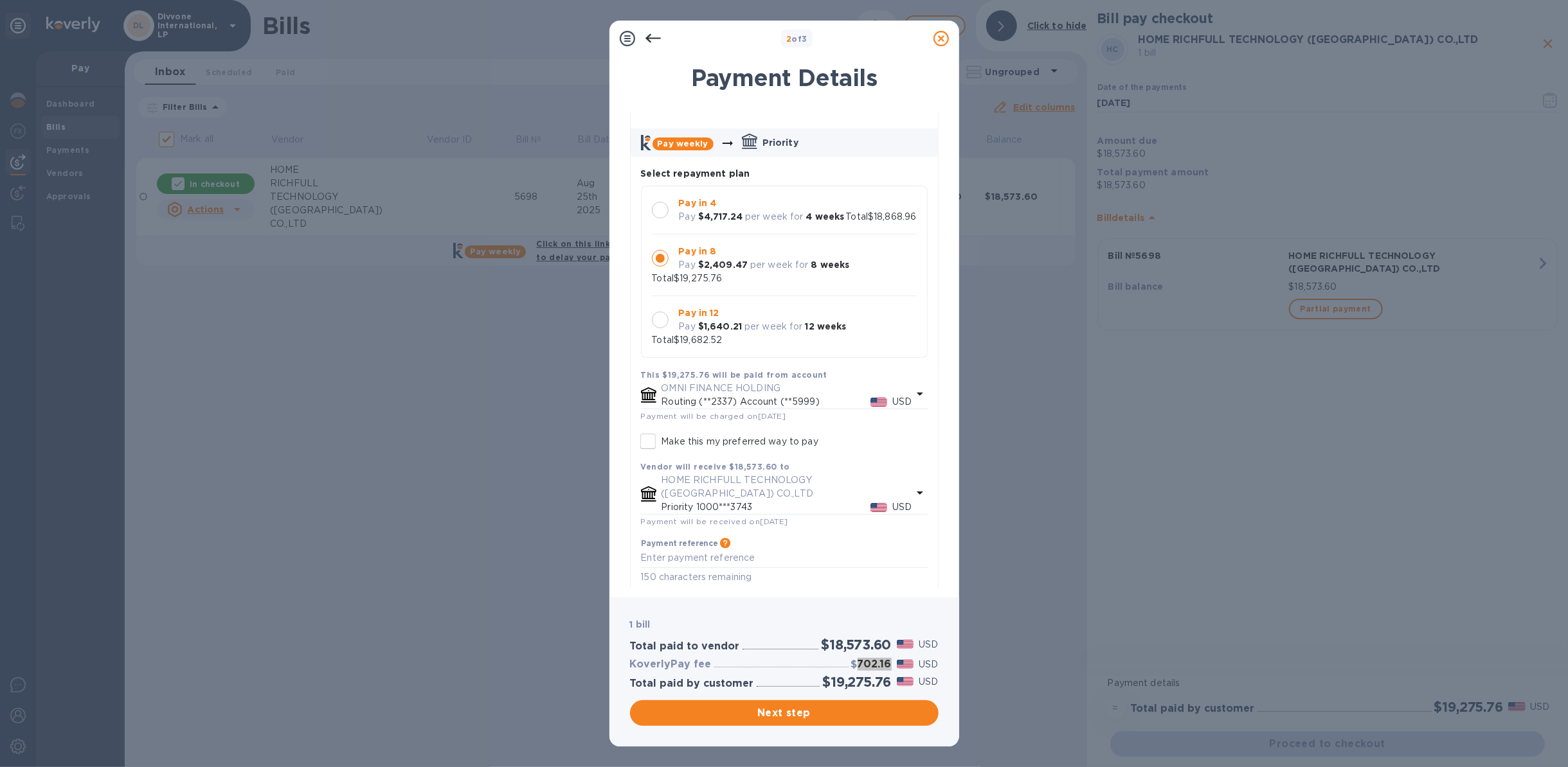
scroll to position [94, 0]
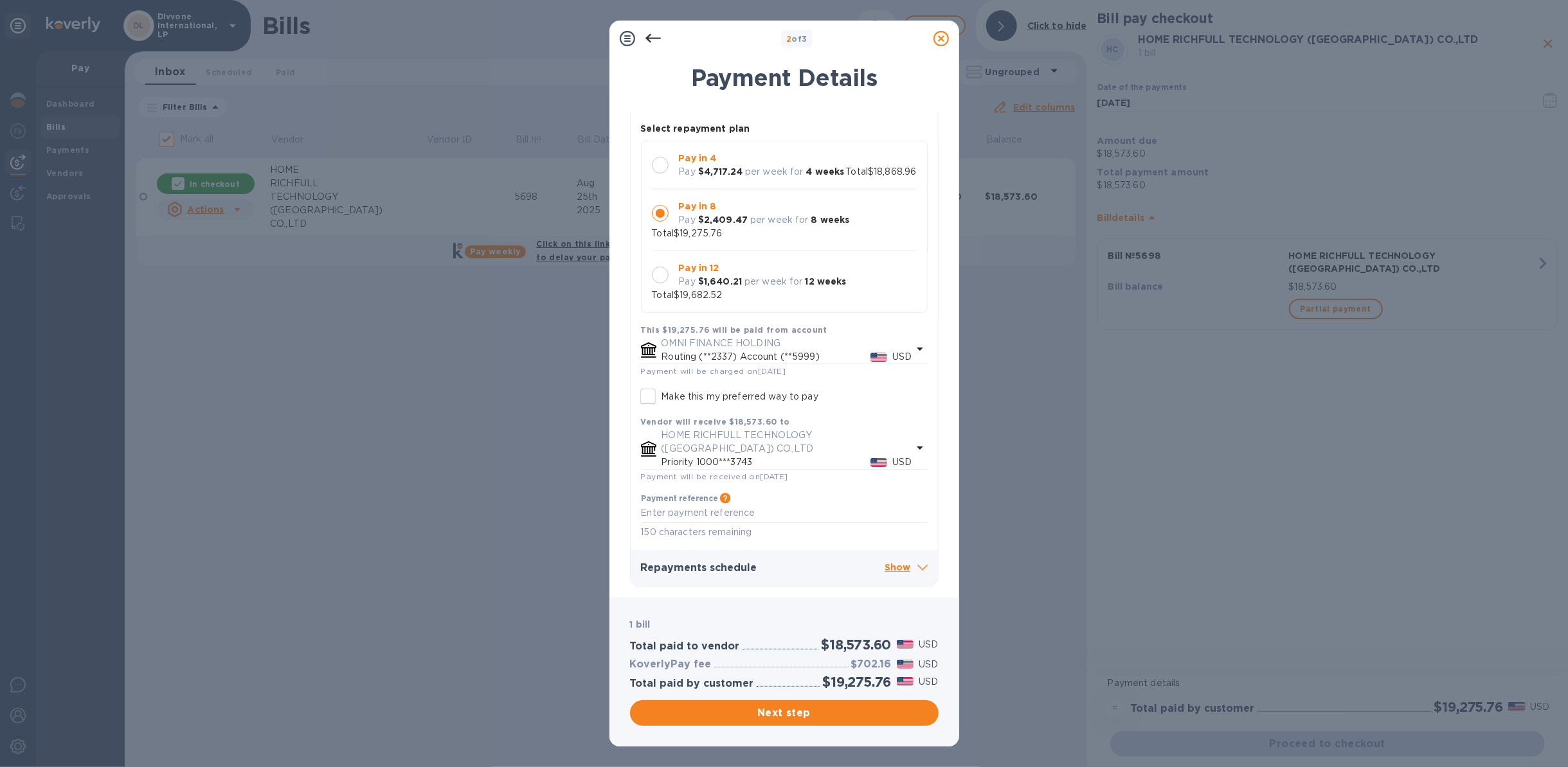
click at [917, 568] on icon at bounding box center [922, 568] width 11 height 6
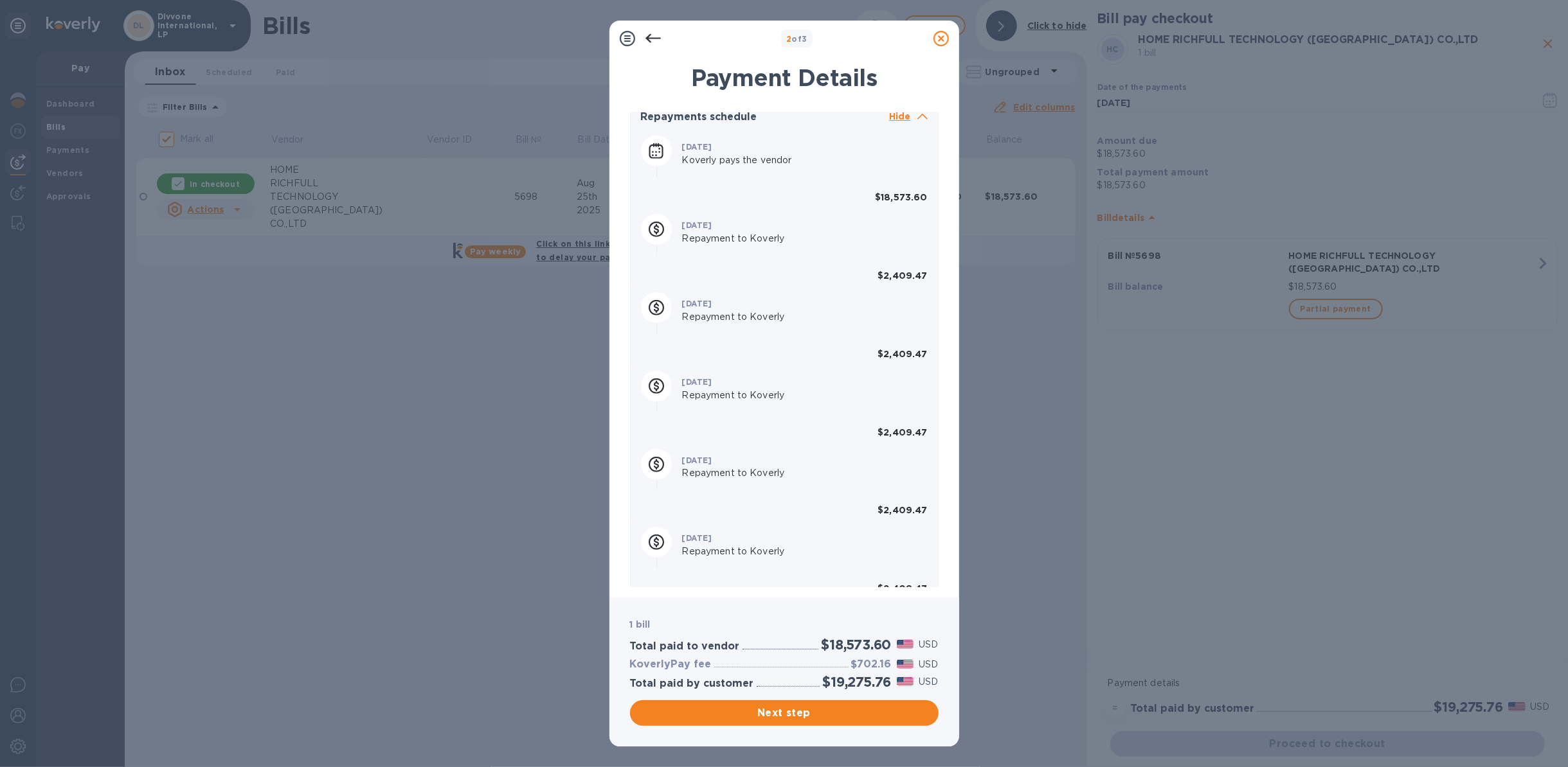
scroll to position [609, 0]
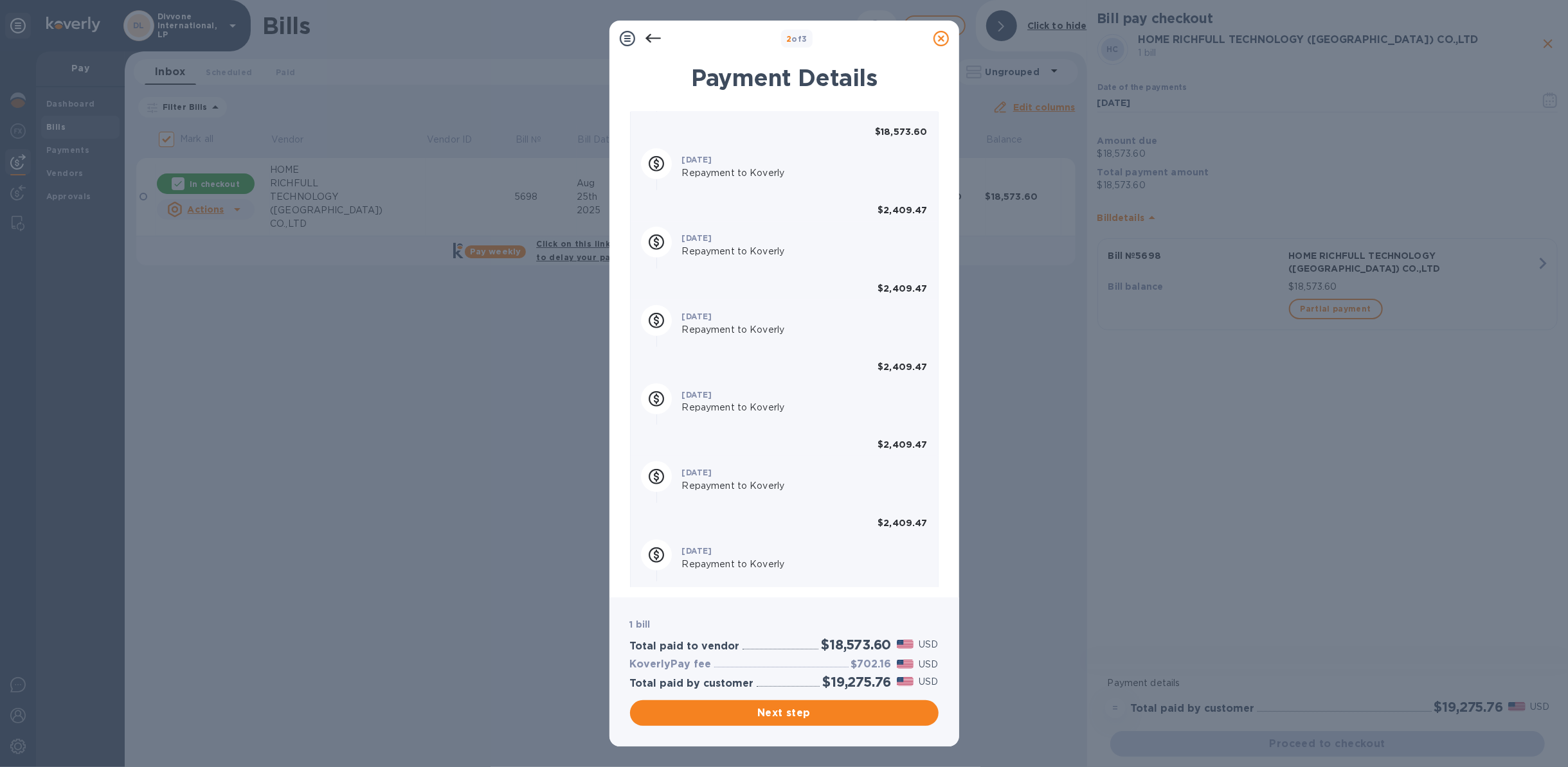
click at [895, 287] on b "$2,409.47" at bounding box center [902, 288] width 50 height 11
copy b "2,409.47"
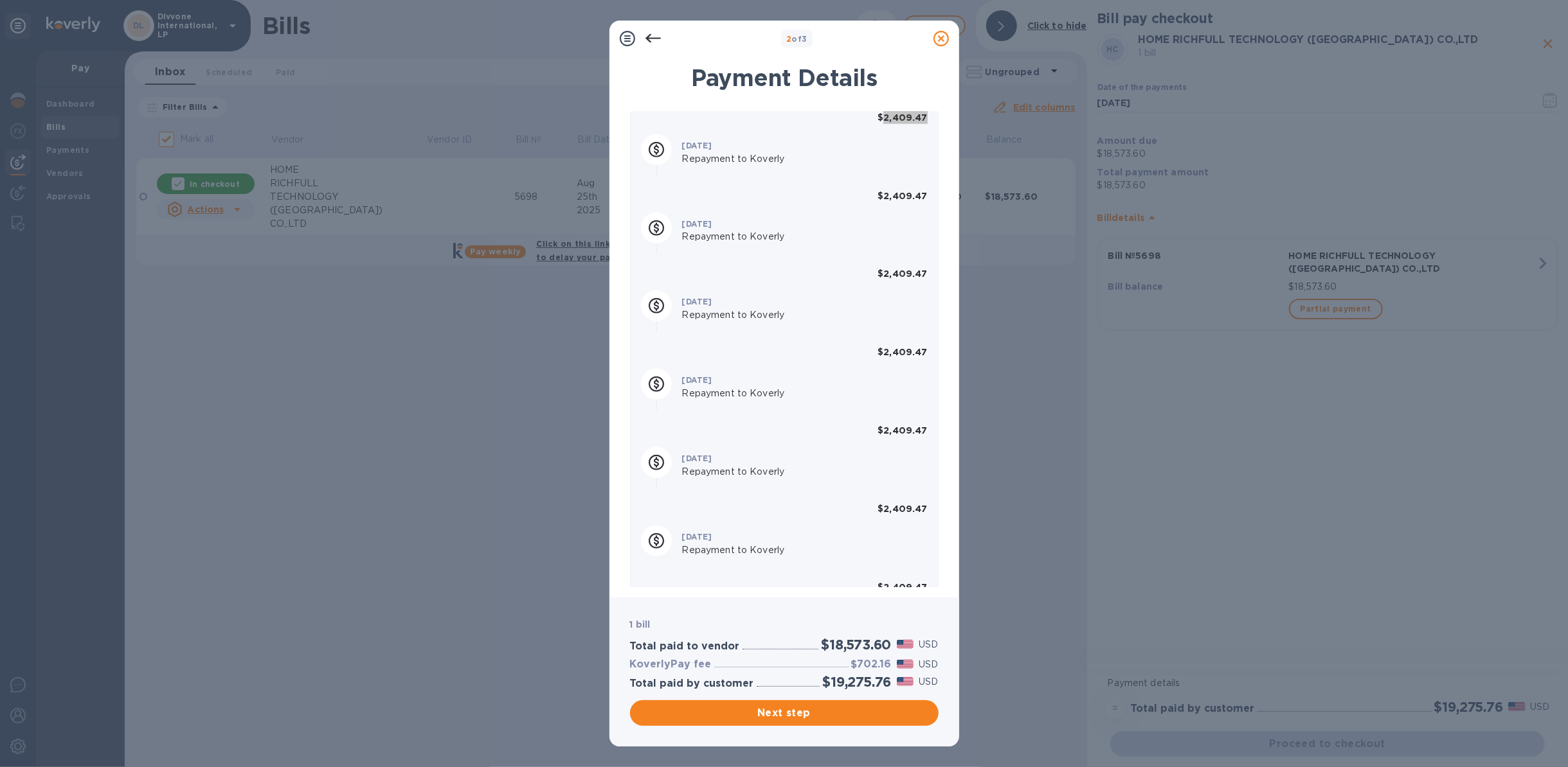
scroll to position [800, 0]
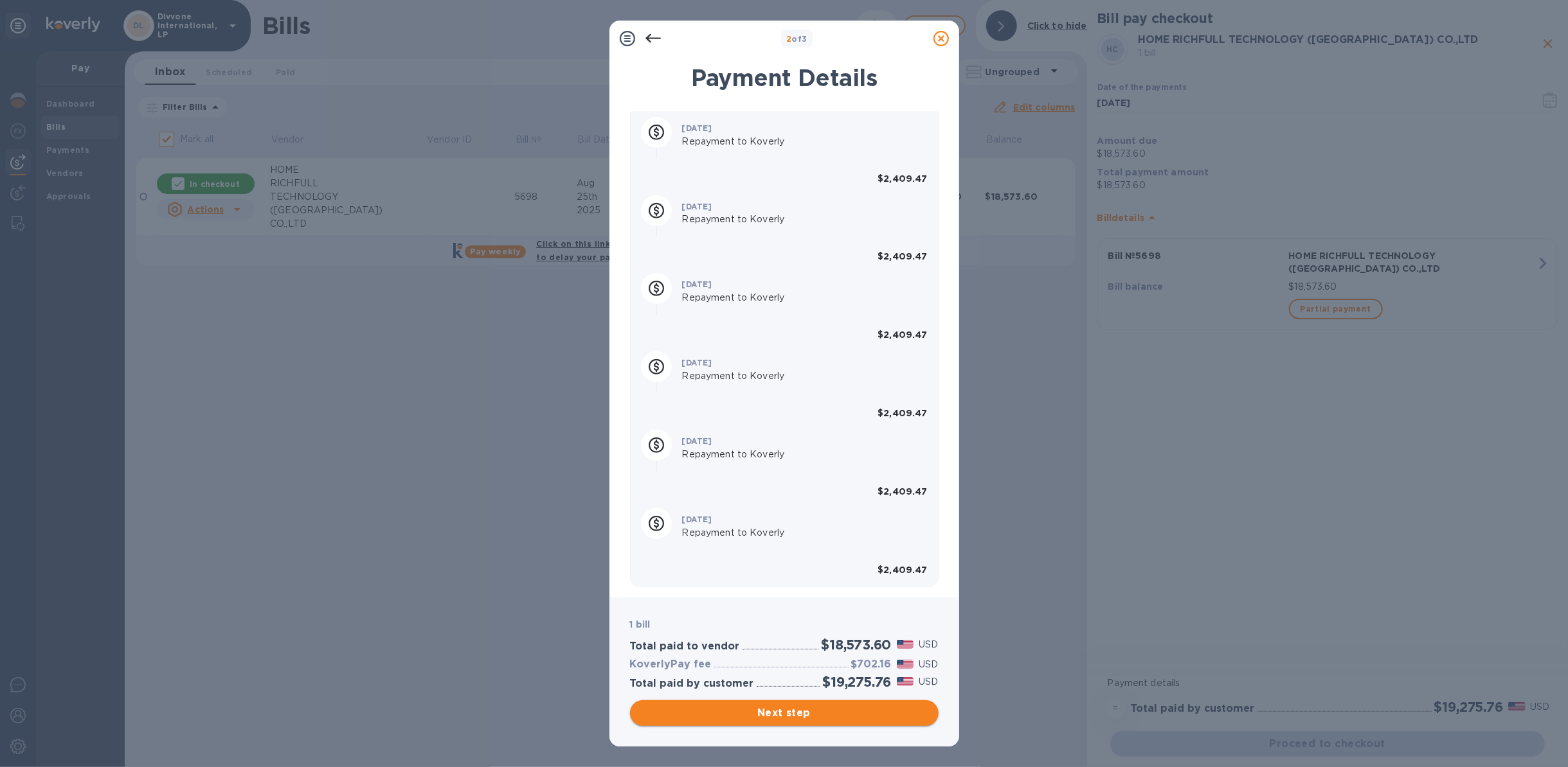
click at [780, 716] on span "Next step" at bounding box center [784, 714] width 288 height 16
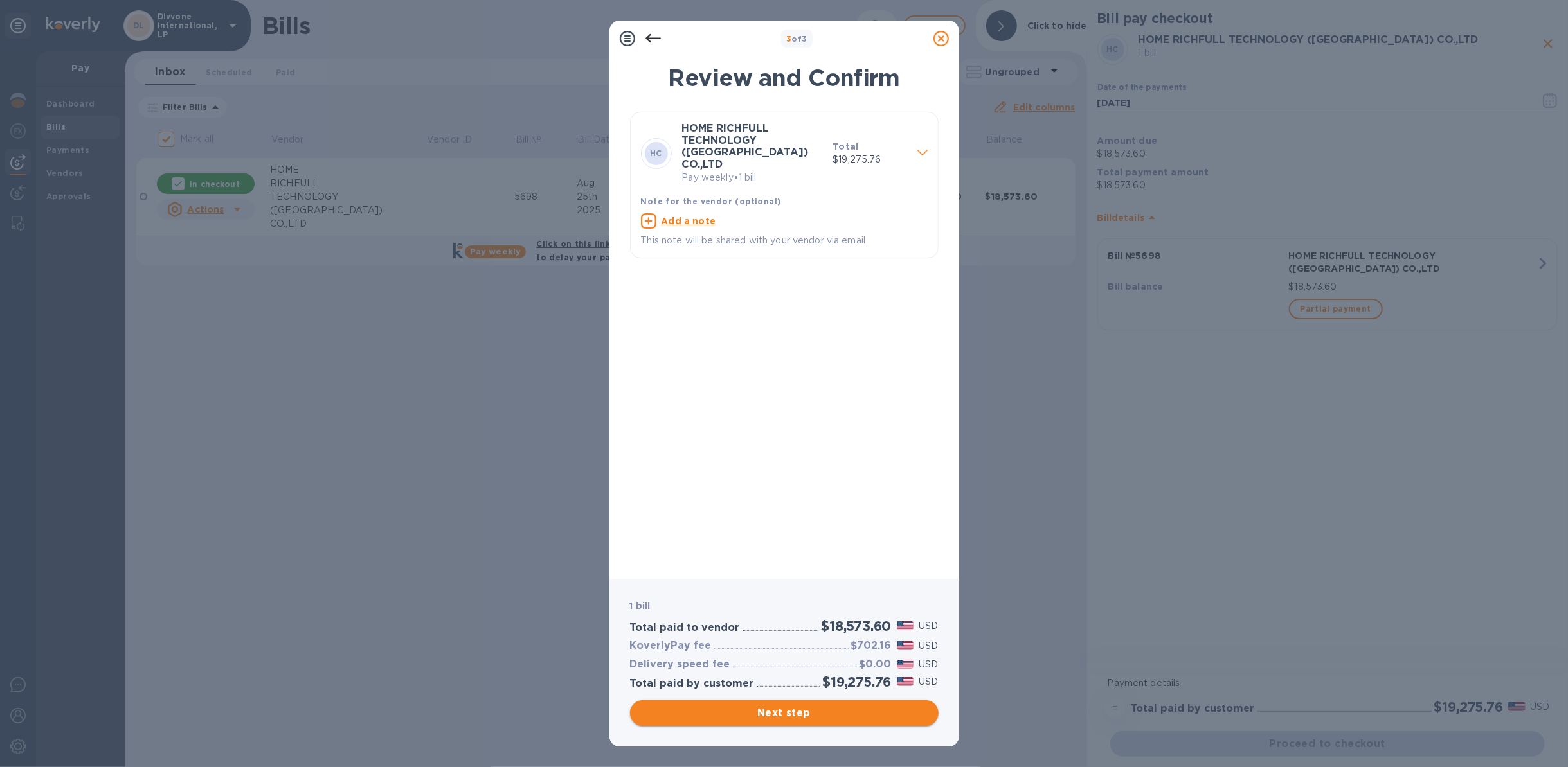
click at [788, 709] on span "Next step" at bounding box center [784, 714] width 288 height 16
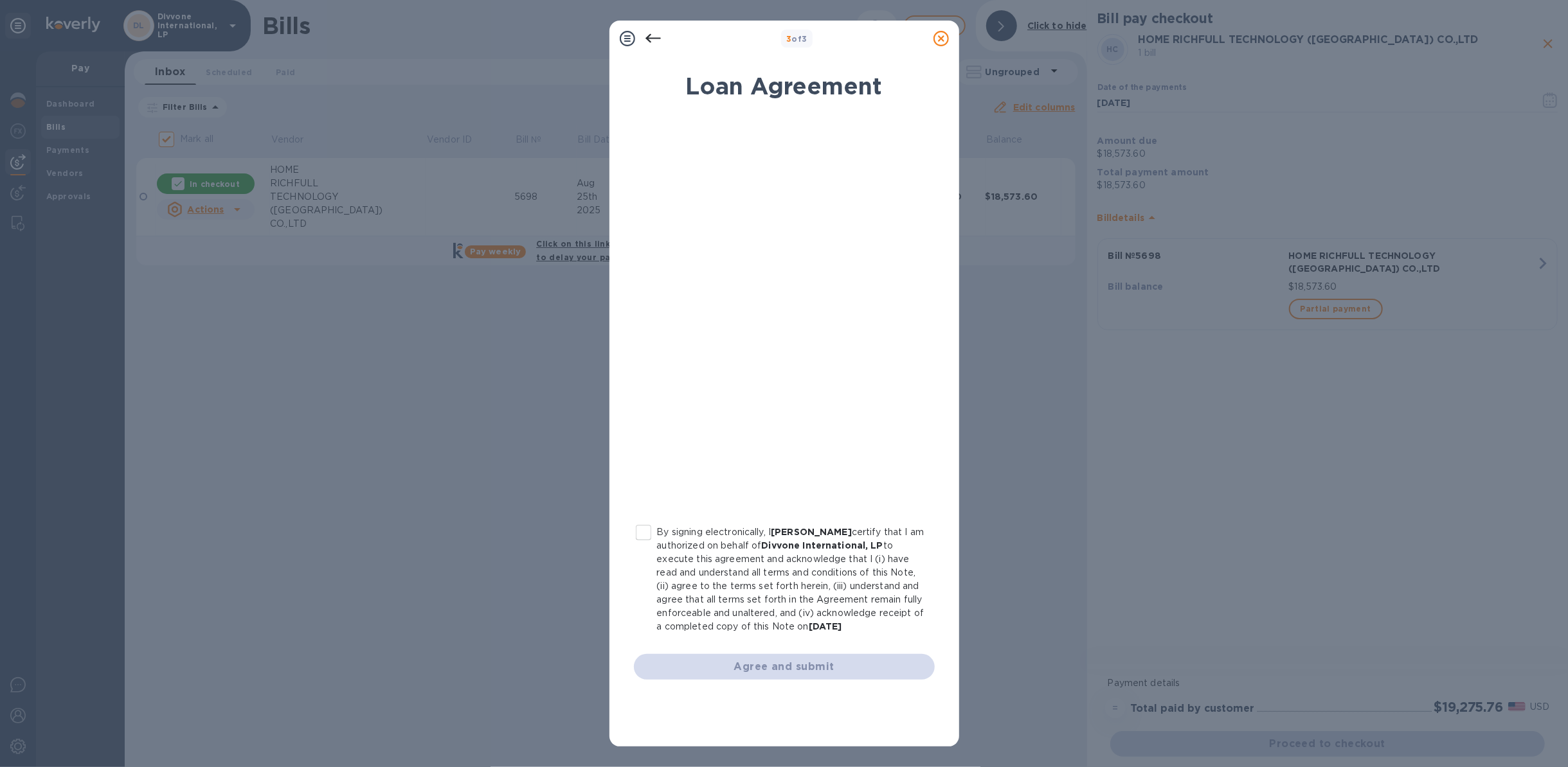
click at [649, 535] on input "By signing electronically, I [PERSON_NAME] certify that I am authorized on beha…" at bounding box center [644, 533] width 27 height 27
checkbox input "true"
click at [783, 671] on span "Agree and submit" at bounding box center [784, 667] width 281 height 16
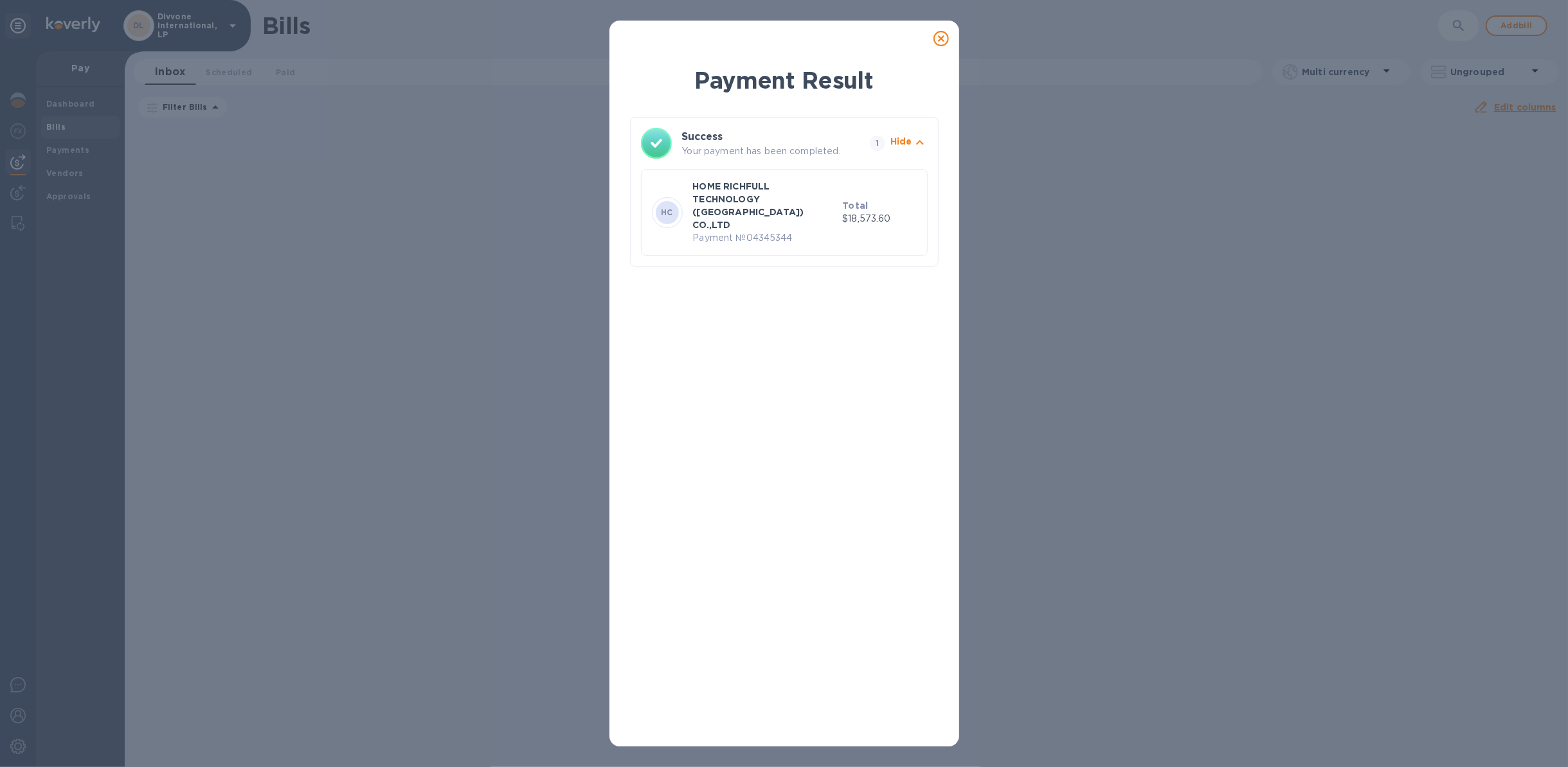
click at [941, 31] on icon at bounding box center [941, 39] width 16 height 16
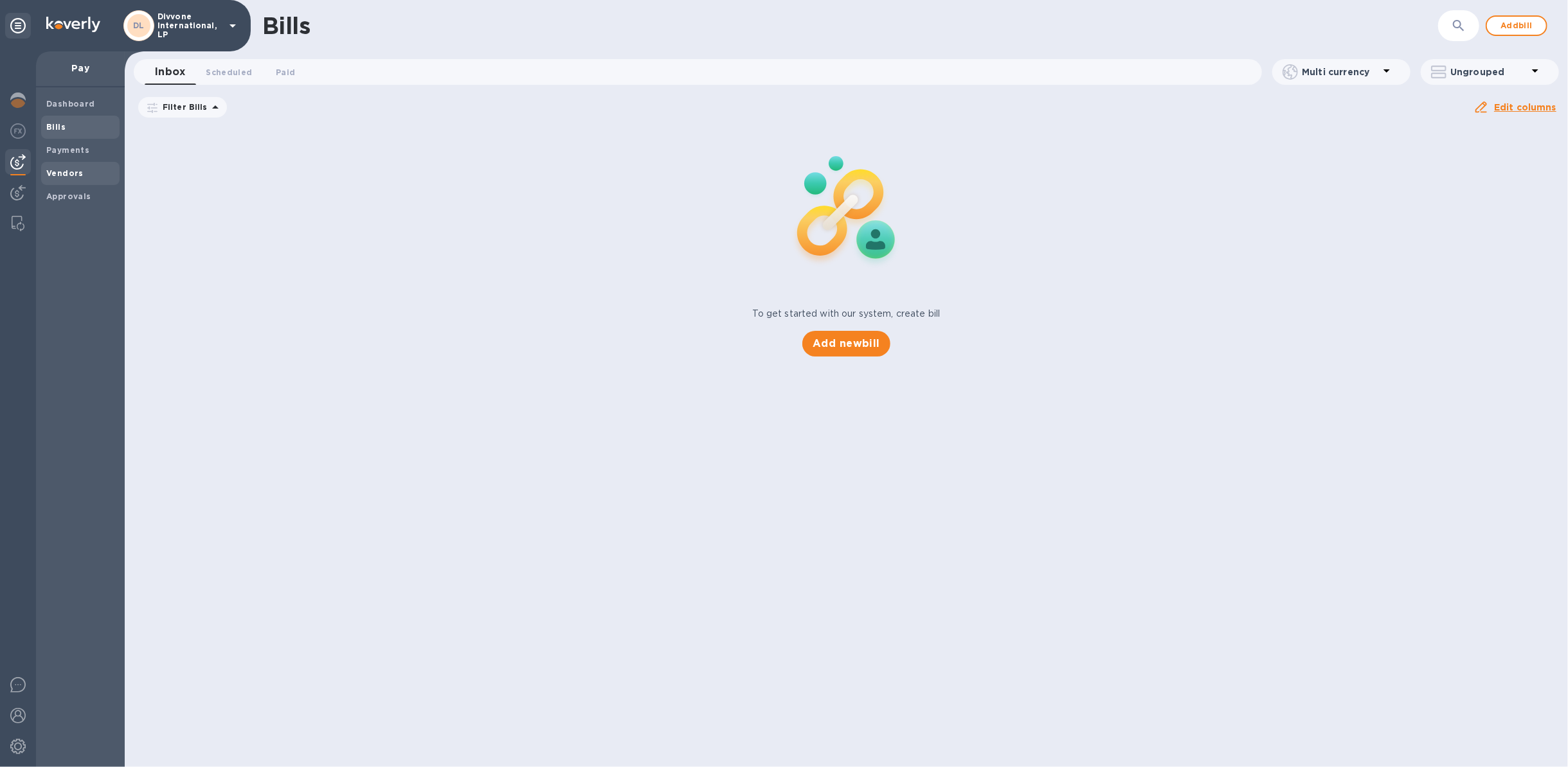
click at [81, 167] on span "Vendors" at bounding box center [81, 173] width 68 height 13
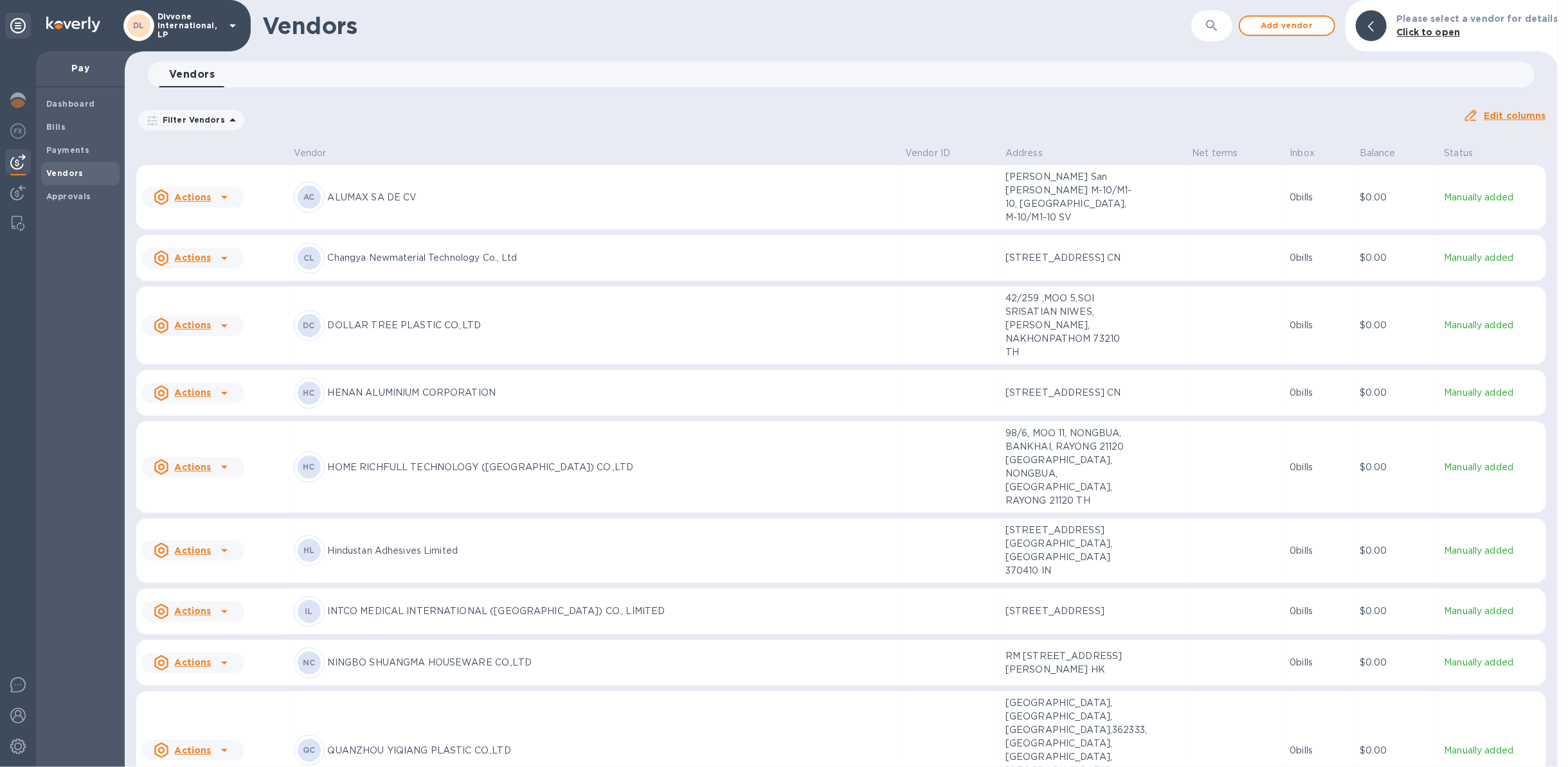
click at [1218, 21] on icon "button" at bounding box center [1212, 26] width 16 height 16
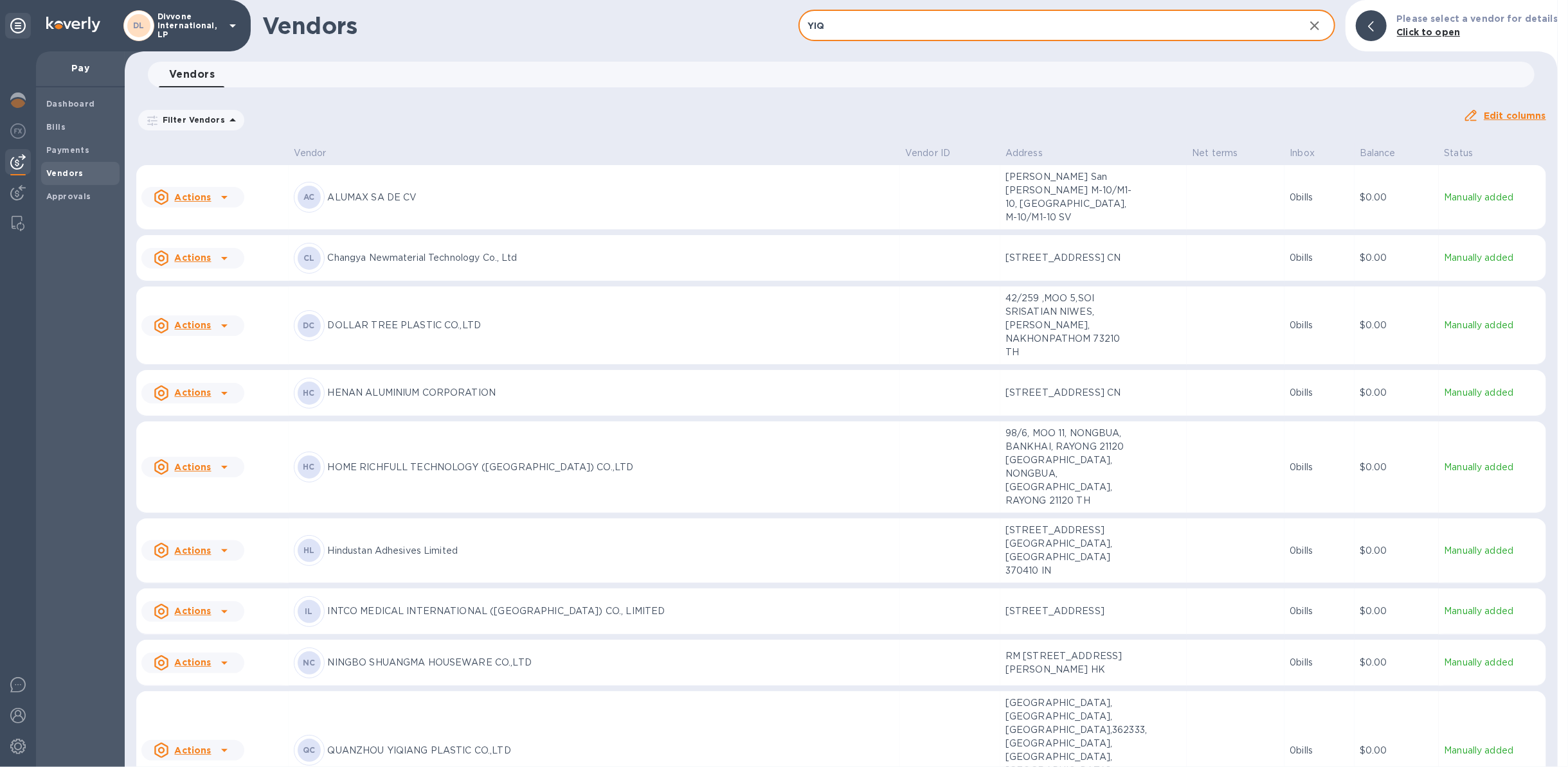
type input "YIQ"
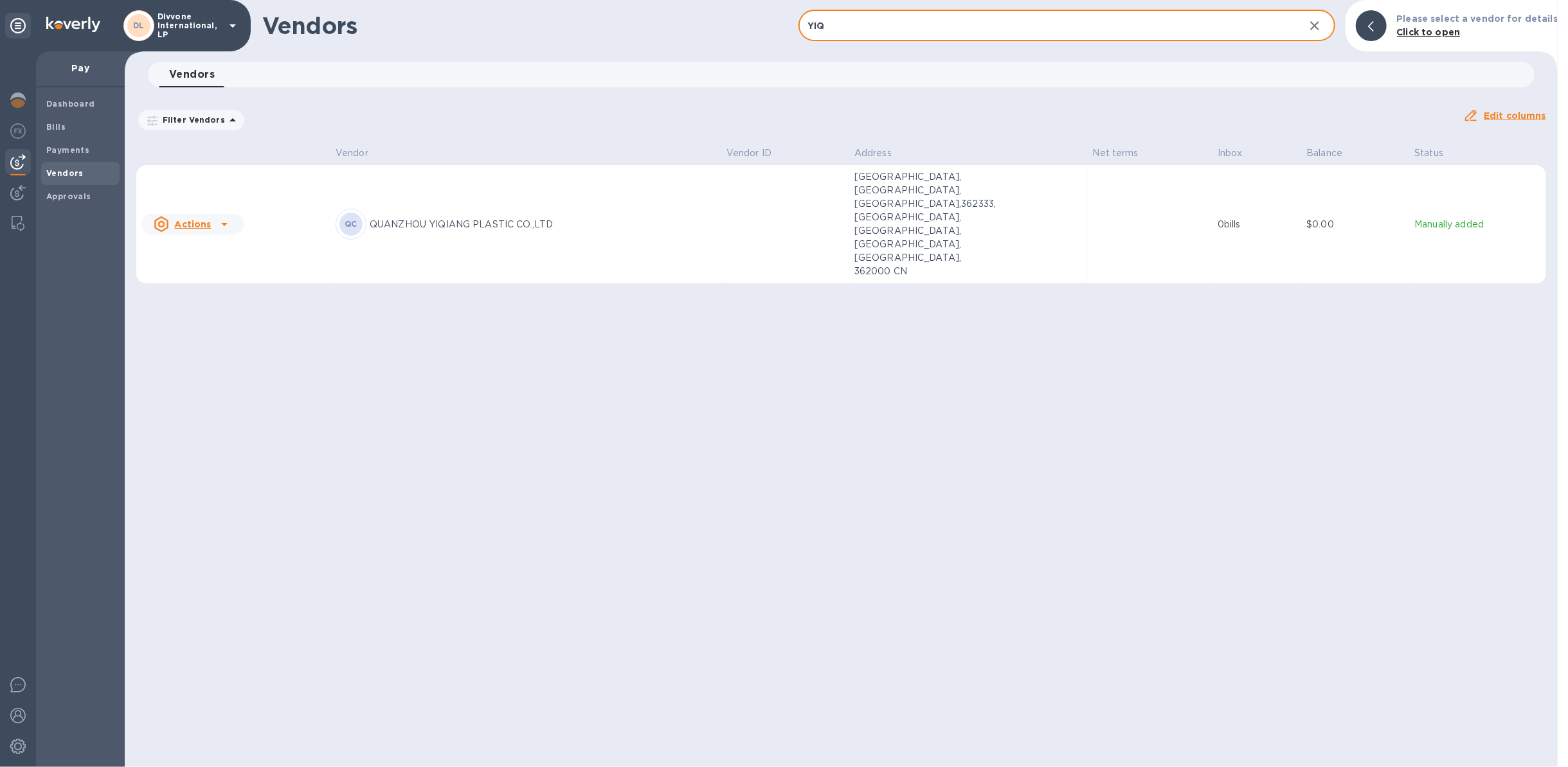
click at [884, 225] on td "[GEOGRAPHIC_DATA],[GEOGRAPHIC_DATA], [GEOGRAPHIC_DATA],362333,[GEOGRAPHIC_DATA]…" at bounding box center [968, 224] width 239 height 118
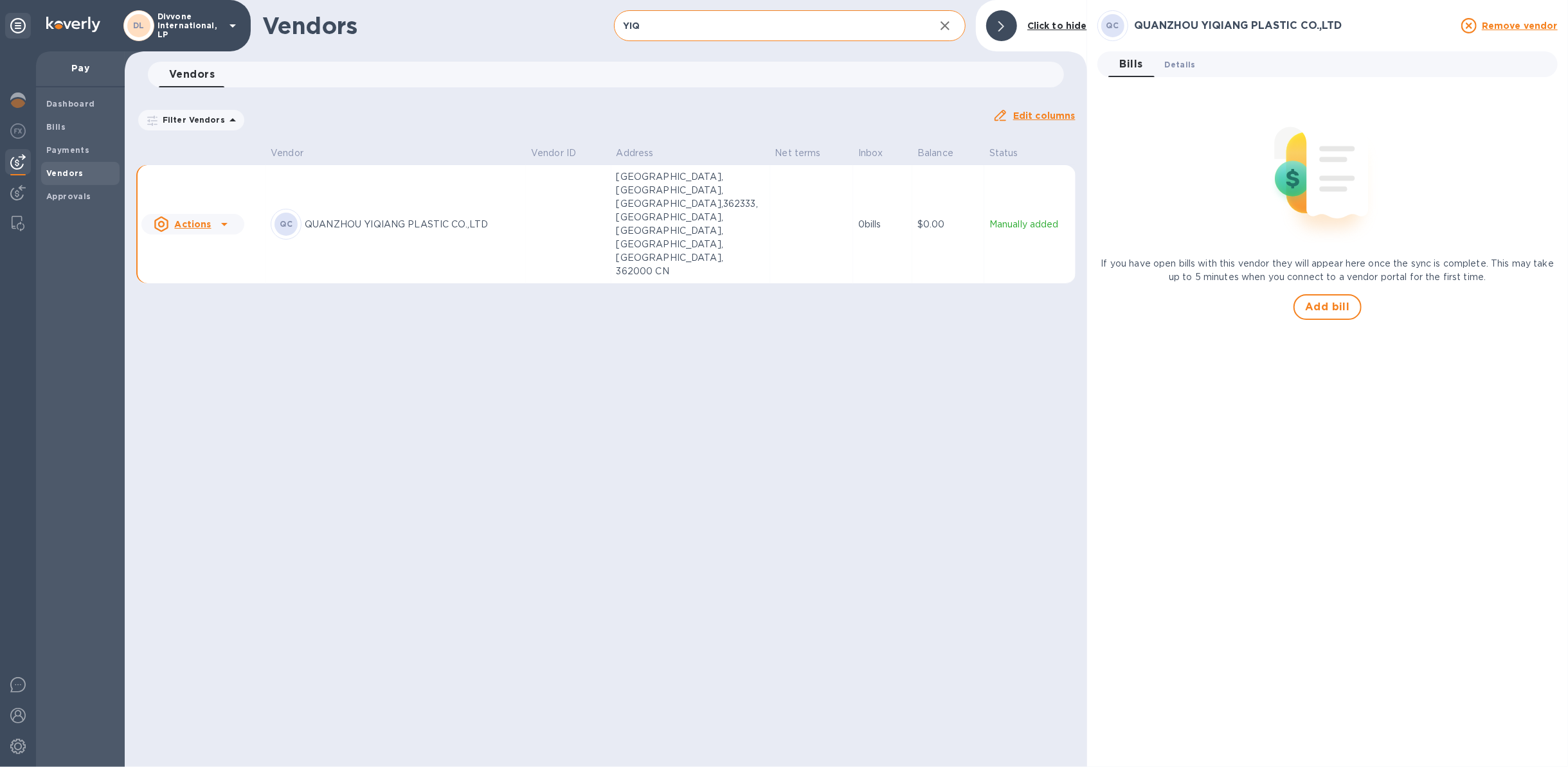
click at [1187, 67] on span "Details 0" at bounding box center [1180, 65] width 31 height 14
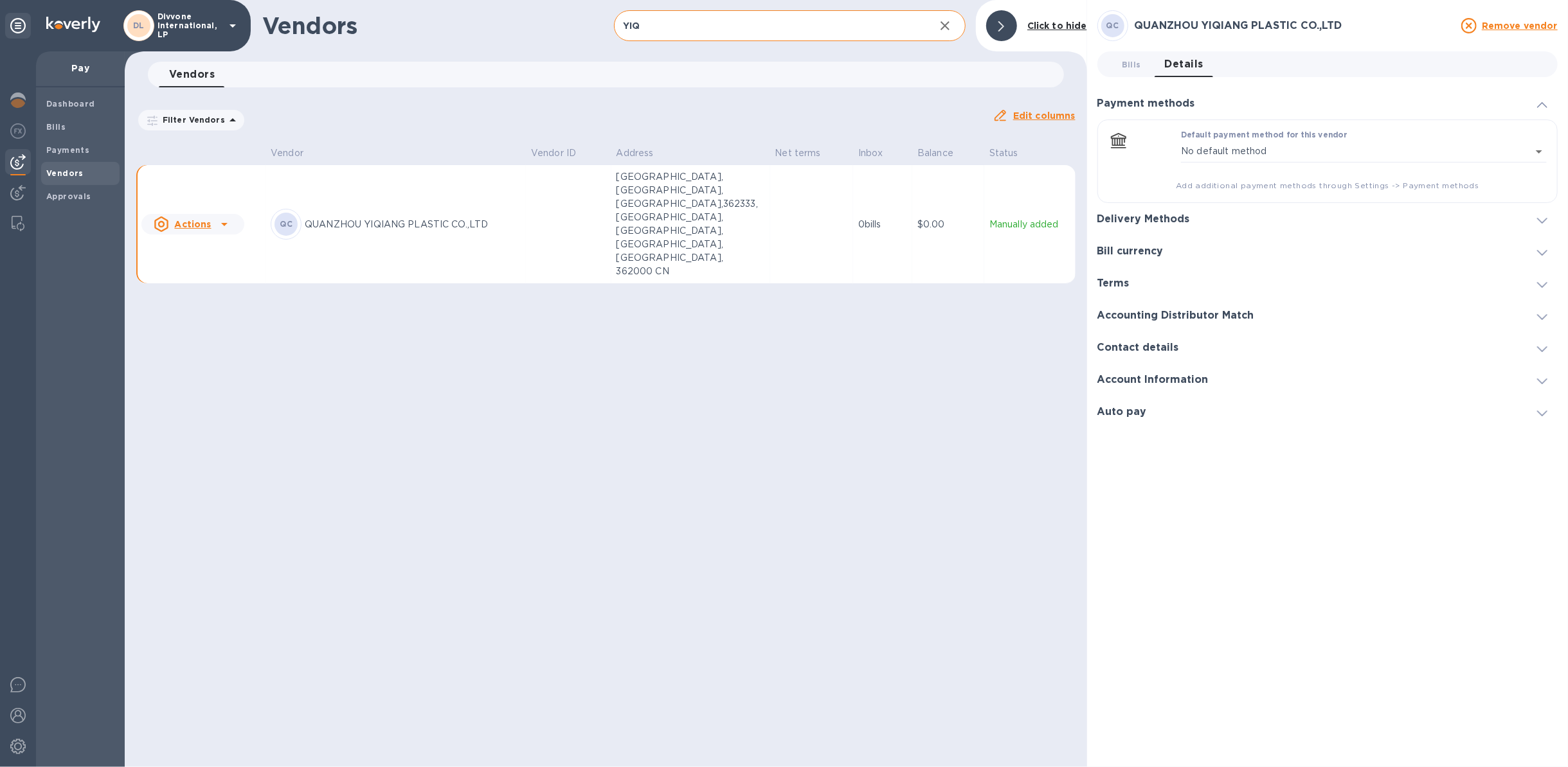
click at [1221, 220] on div "Delivery Methods" at bounding box center [1327, 218] width 460 height 32
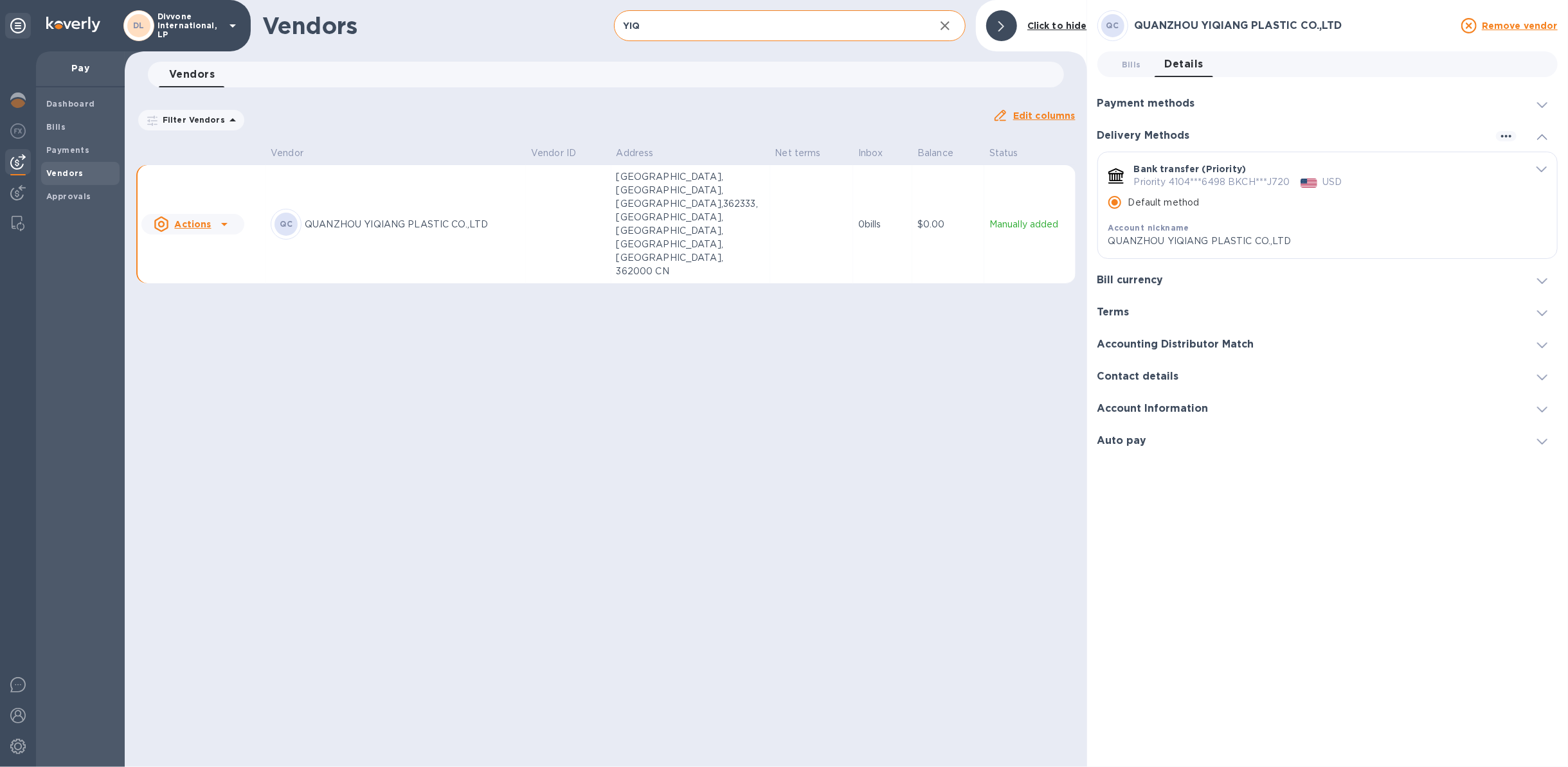
click at [188, 219] on u "Actions" at bounding box center [192, 224] width 37 height 11
click at [212, 250] on b "Add new bill" at bounding box center [208, 250] width 60 height 11
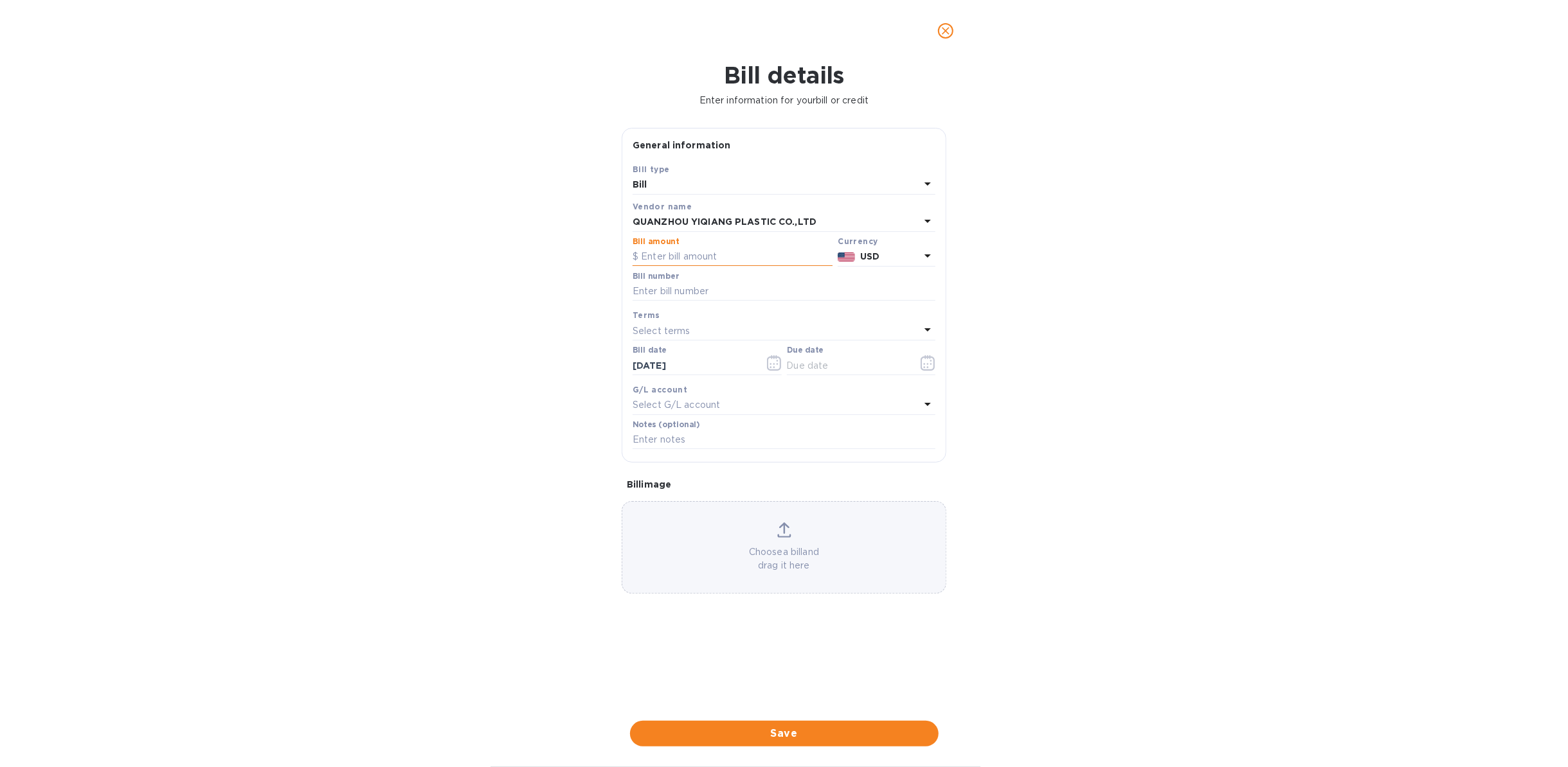
click at [717, 258] on input "text" at bounding box center [732, 257] width 200 height 19
type input "13,366.45"
click at [695, 299] on input "text" at bounding box center [784, 292] width 303 height 19
type input "6533"
click at [706, 330] on div "Select terms" at bounding box center [776, 331] width 287 height 18
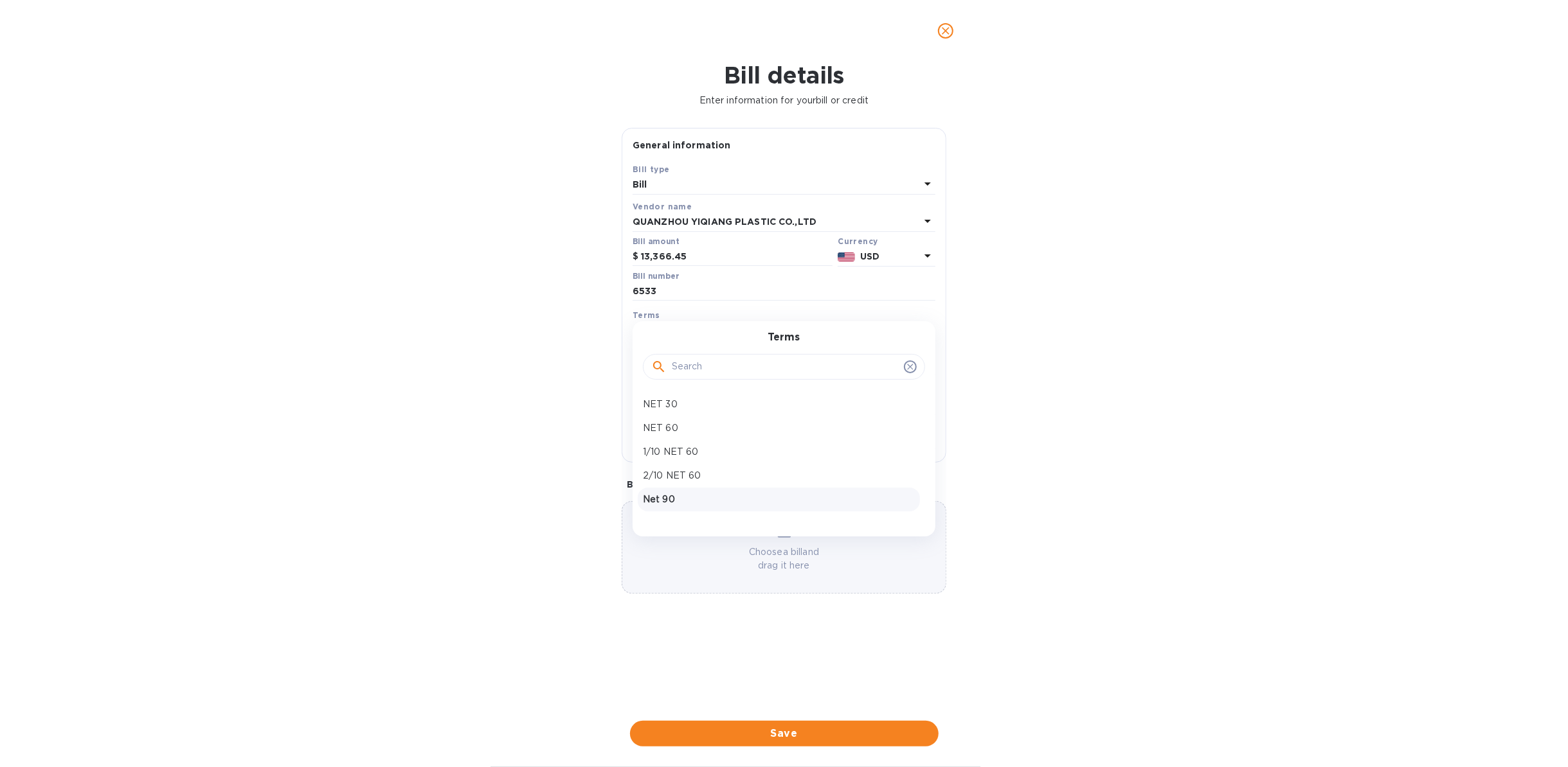
click at [706, 494] on p "Net 90" at bounding box center [779, 500] width 272 height 14
type input "[DATE]"
click at [835, 731] on span "Save" at bounding box center [784, 734] width 288 height 16
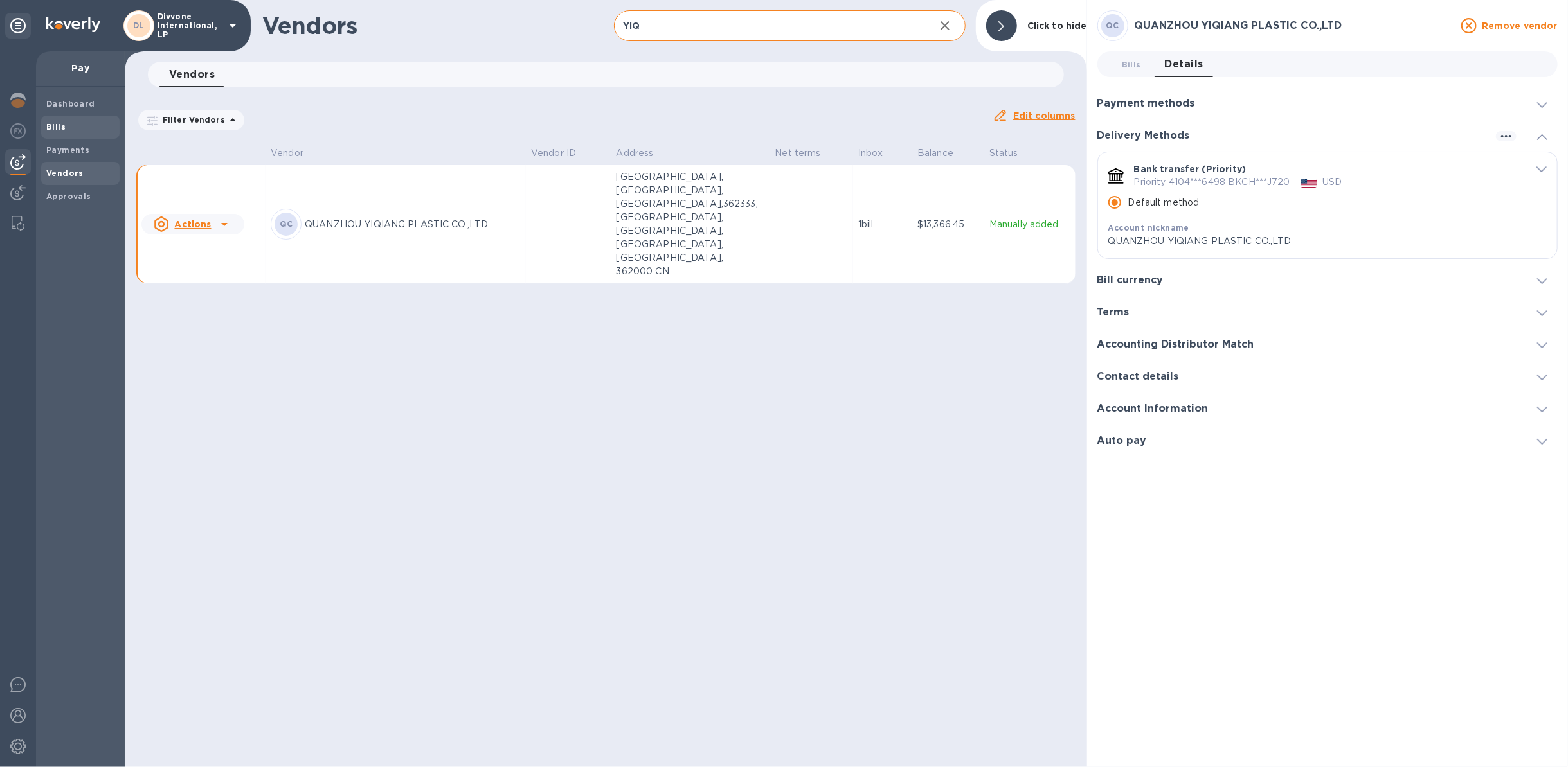
click at [86, 122] on span "Bills" at bounding box center [81, 126] width 68 height 13
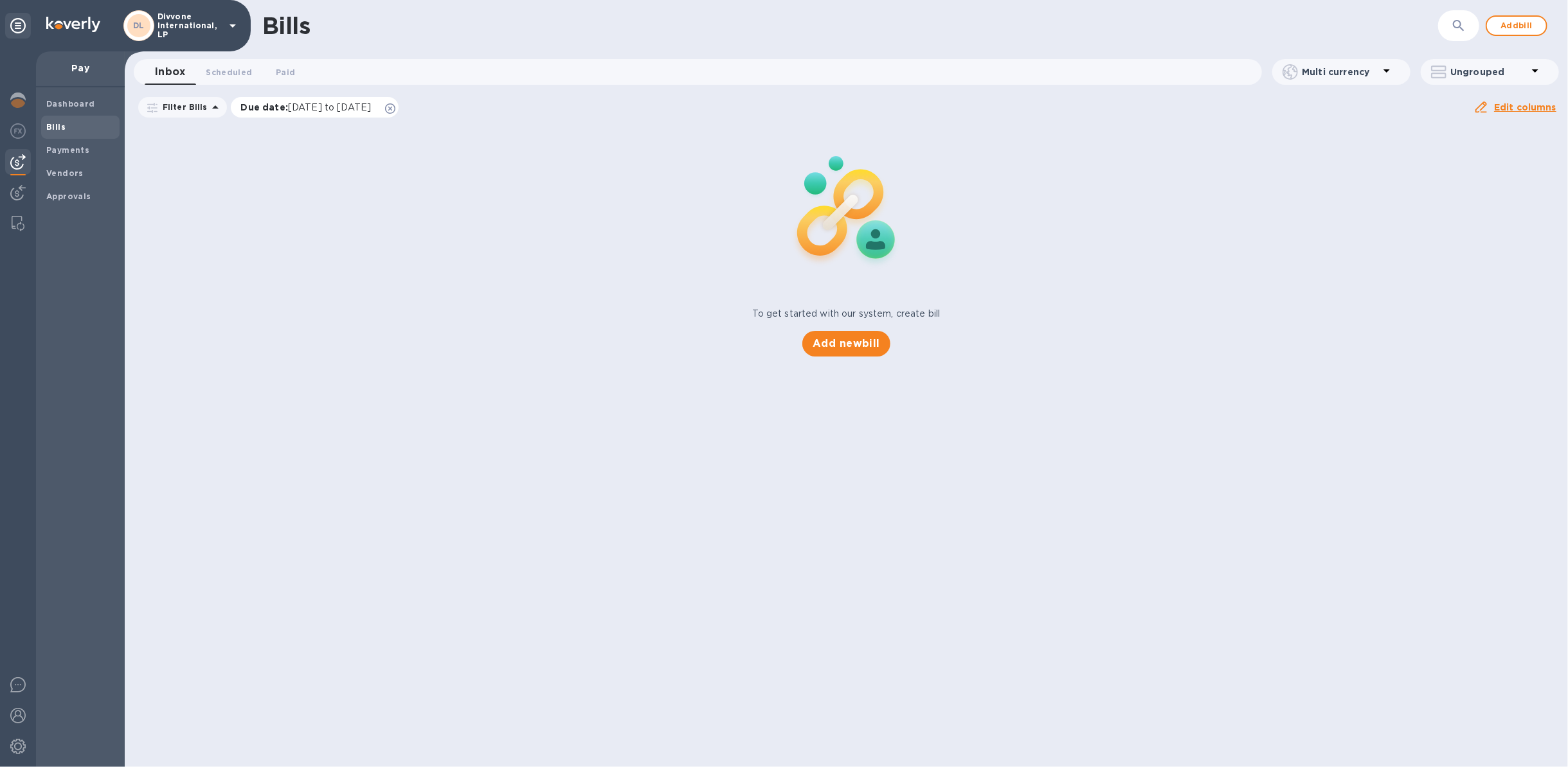
click at [395, 108] on icon at bounding box center [390, 109] width 11 height 11
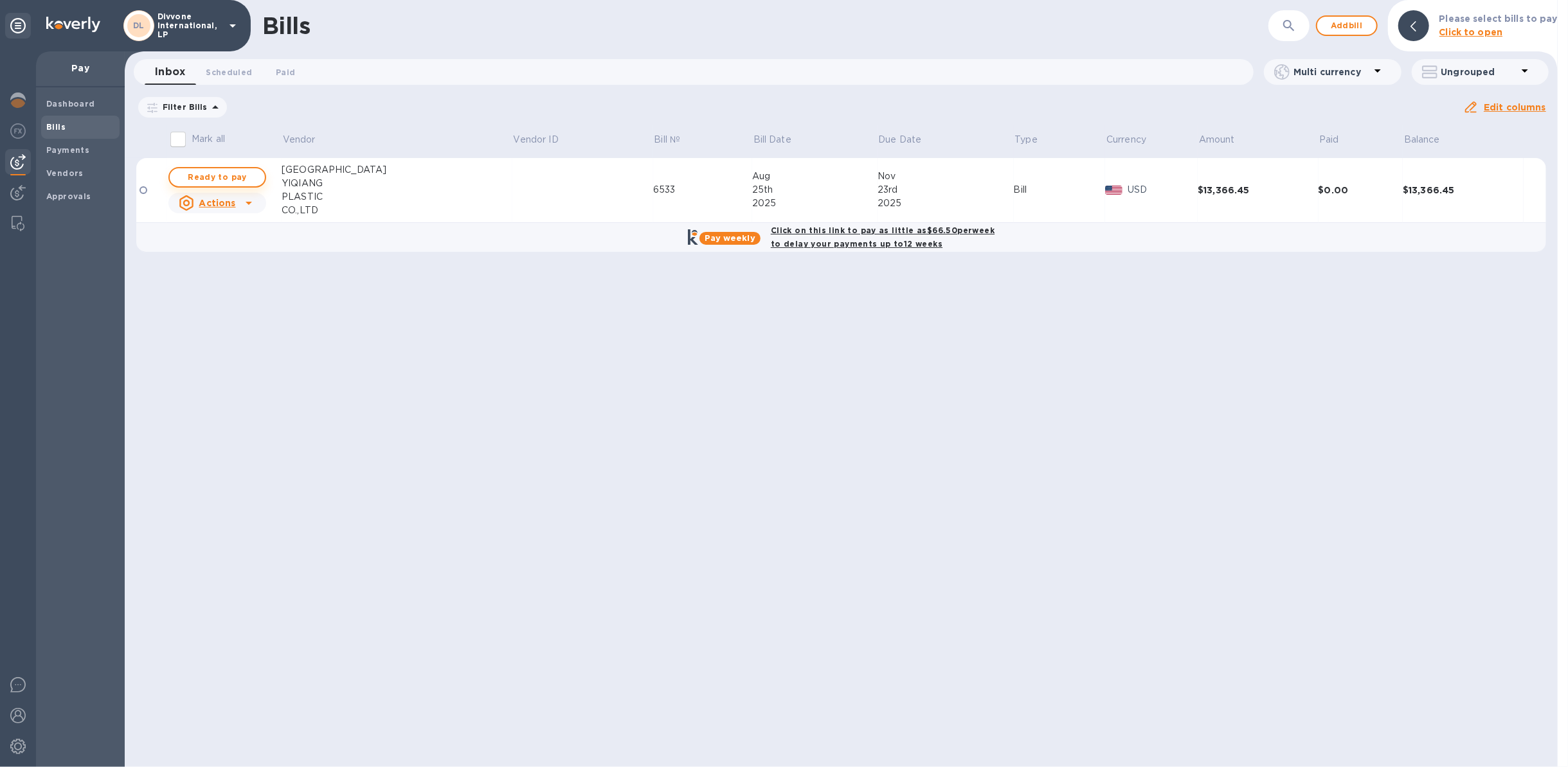
click at [244, 175] on span "Ready to pay" at bounding box center [217, 178] width 75 height 16
checkbox input "true"
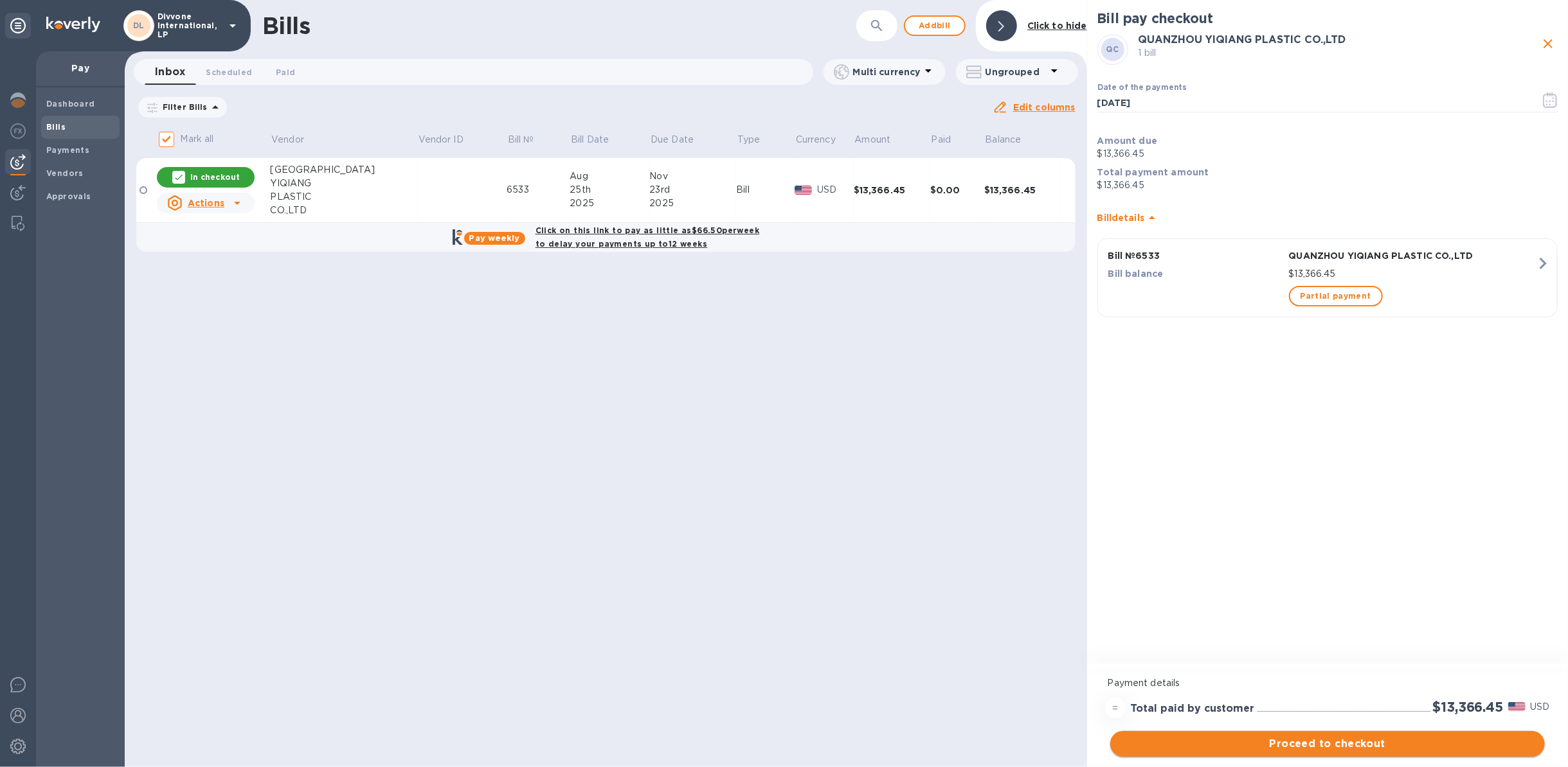
click at [1263, 747] on span "Proceed to checkout" at bounding box center [1327, 745] width 414 height 16
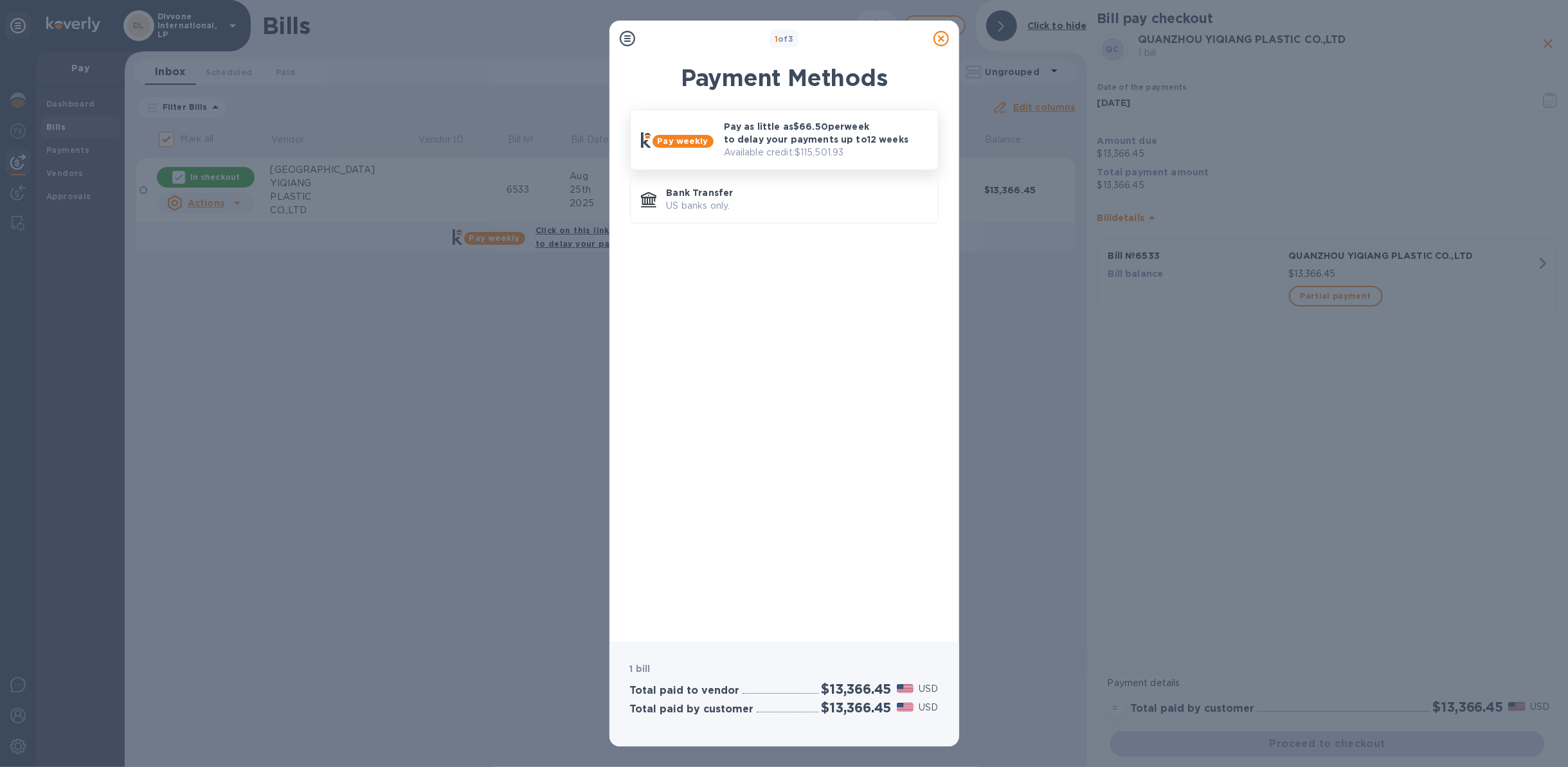
click at [833, 139] on p "Pay as little as $66.50 per week to delay your payments up to 12 weeks" at bounding box center [825, 133] width 204 height 25
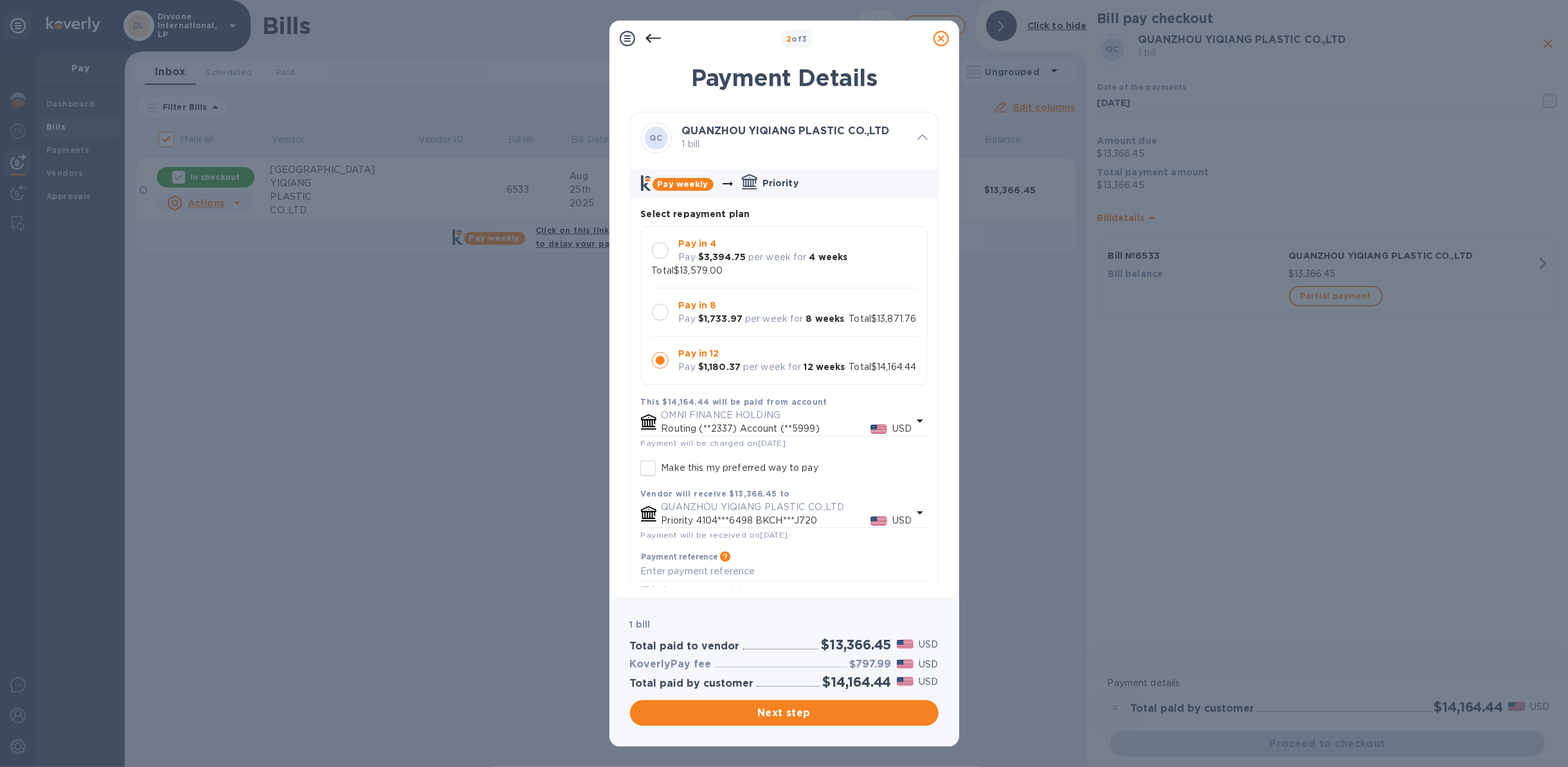
click at [773, 322] on p "per week for" at bounding box center [774, 319] width 58 height 14
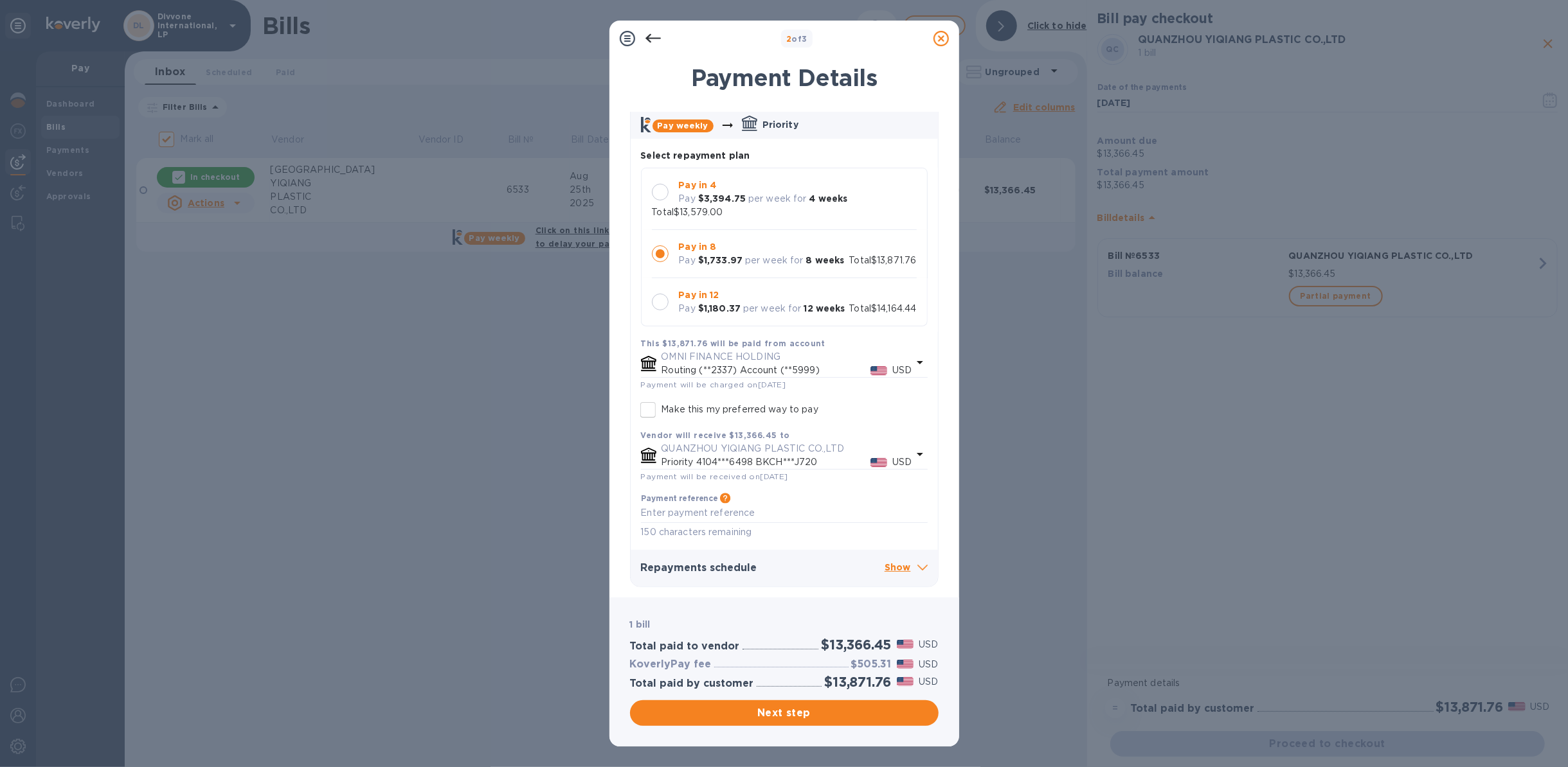
scroll to position [73, 0]
click at [900, 571] on p "Show" at bounding box center [906, 568] width 43 height 17
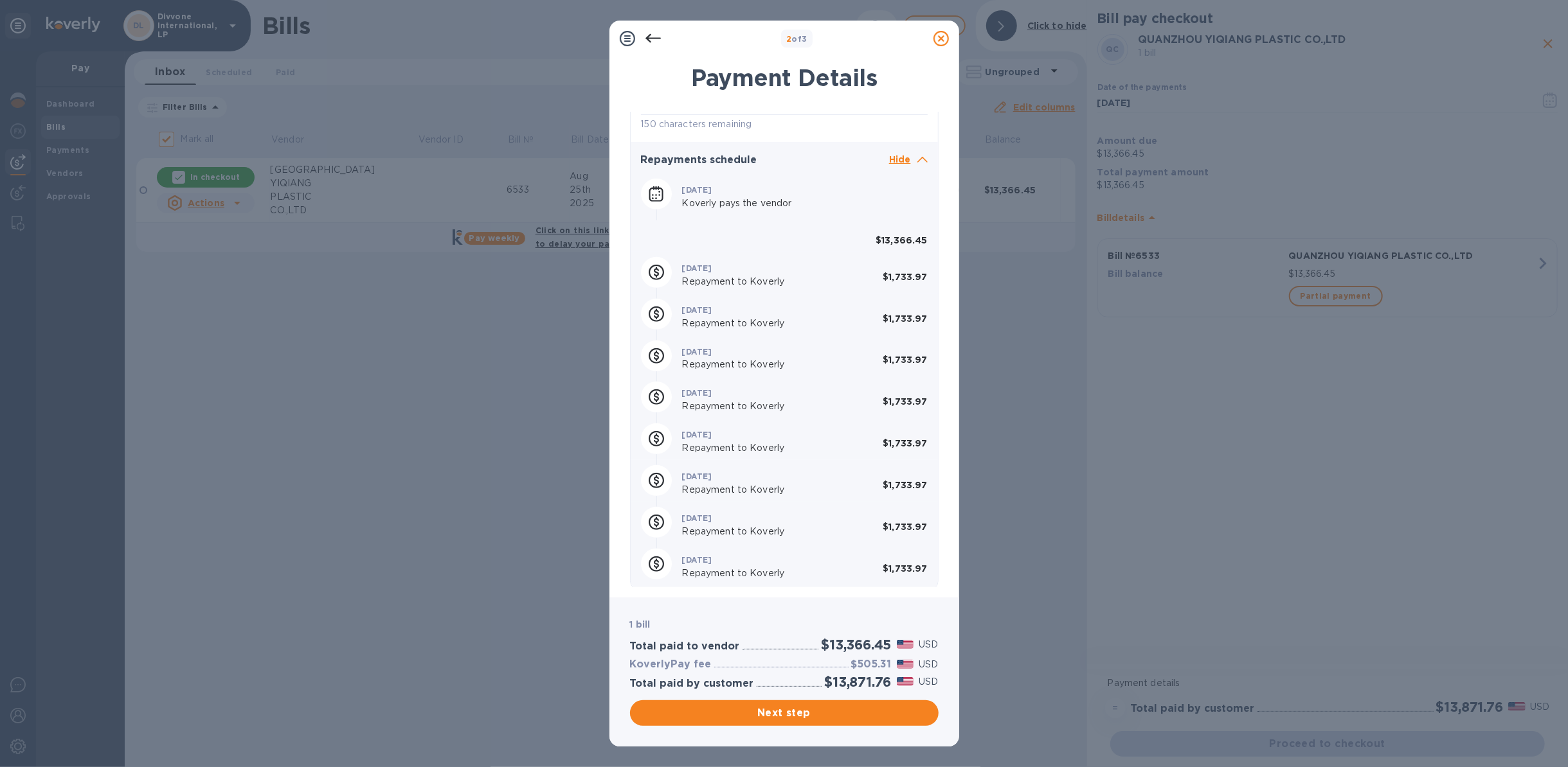
scroll to position [485, 0]
click at [876, 666] on h3 "$505.31" at bounding box center [871, 665] width 41 height 13
copy h3 "505.31"
click at [897, 481] on b "$1,733.97" at bounding box center [905, 482] width 45 height 11
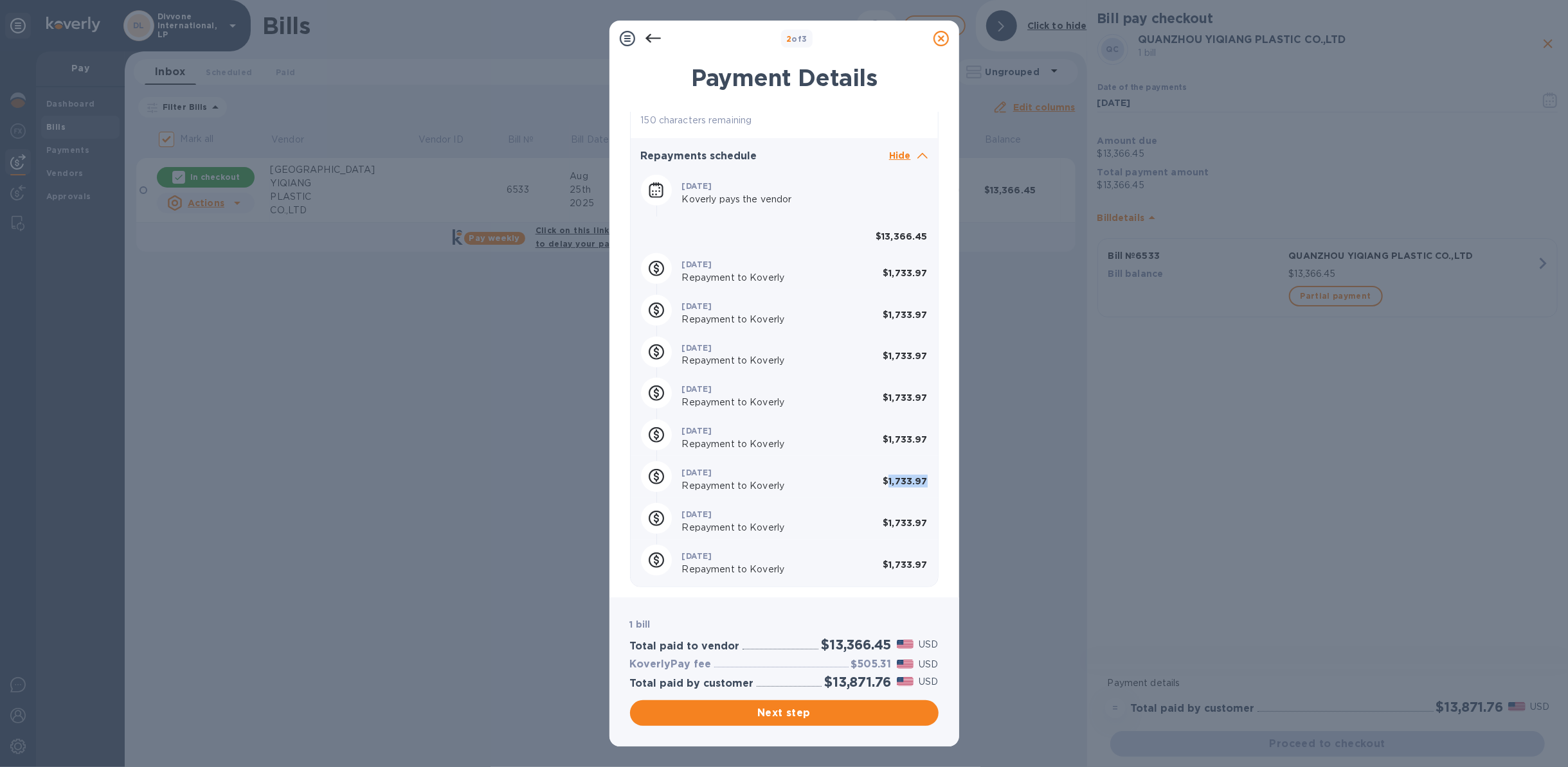
click at [896, 481] on b "$1,733.97" at bounding box center [905, 482] width 45 height 11
copy b "1,733.97"
click at [788, 710] on span "Next step" at bounding box center [784, 714] width 288 height 16
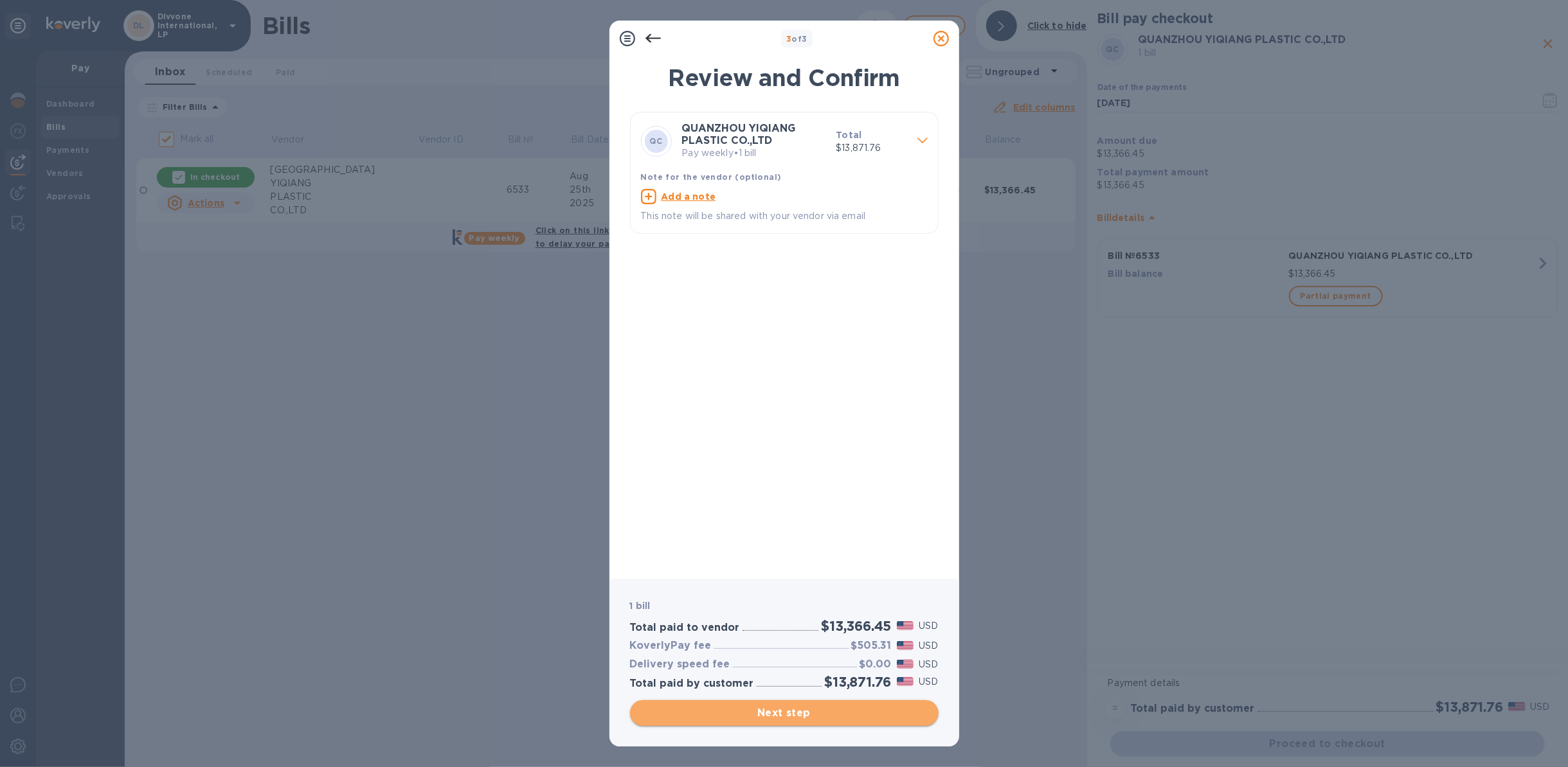
click at [792, 710] on span "Next step" at bounding box center [784, 714] width 288 height 16
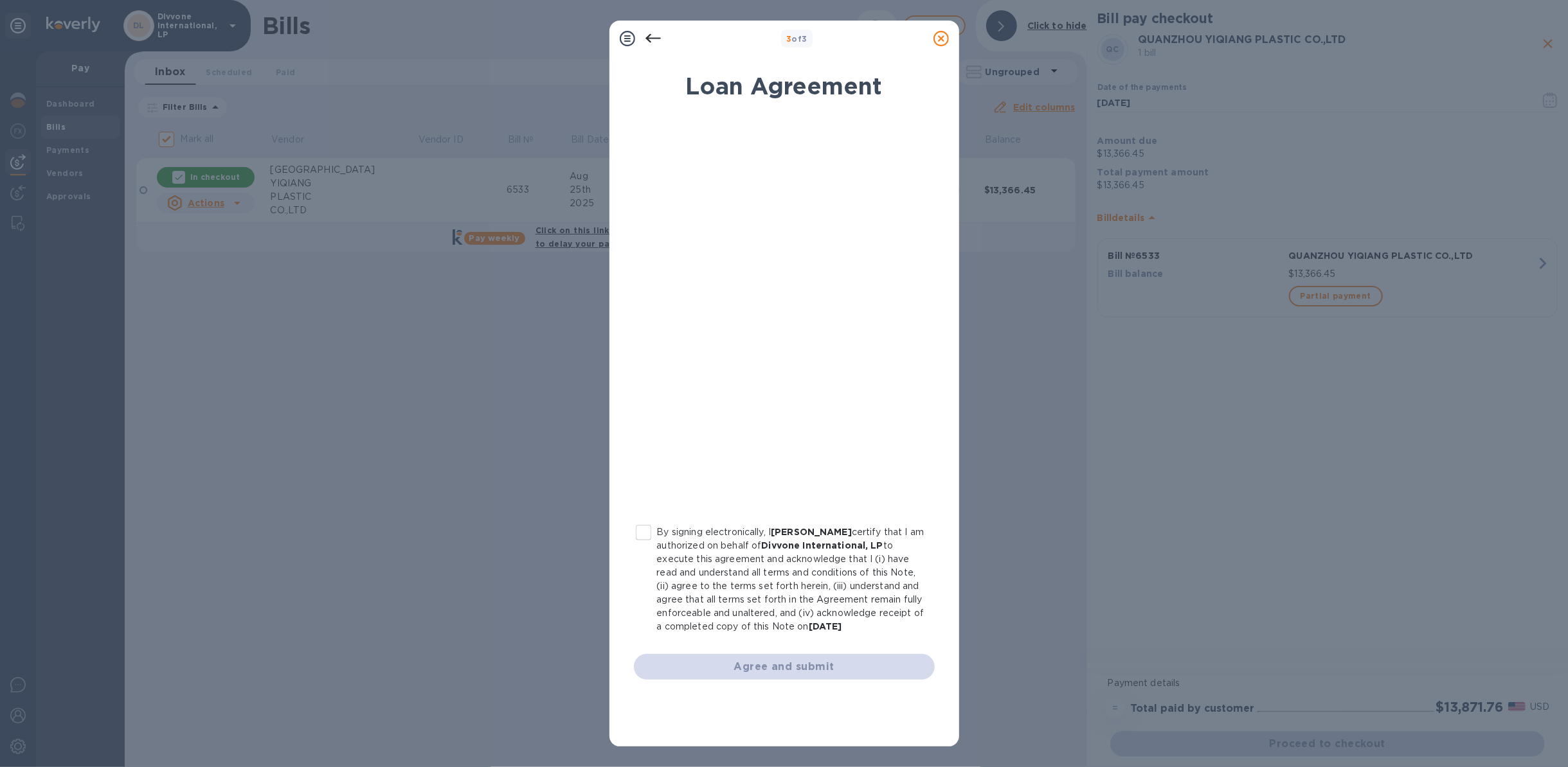
click at [643, 535] on input "By signing electronically, I [PERSON_NAME] certify that I am authorized on beha…" at bounding box center [644, 533] width 27 height 27
checkbox input "true"
click at [817, 674] on button "Agree and submit" at bounding box center [784, 667] width 301 height 25
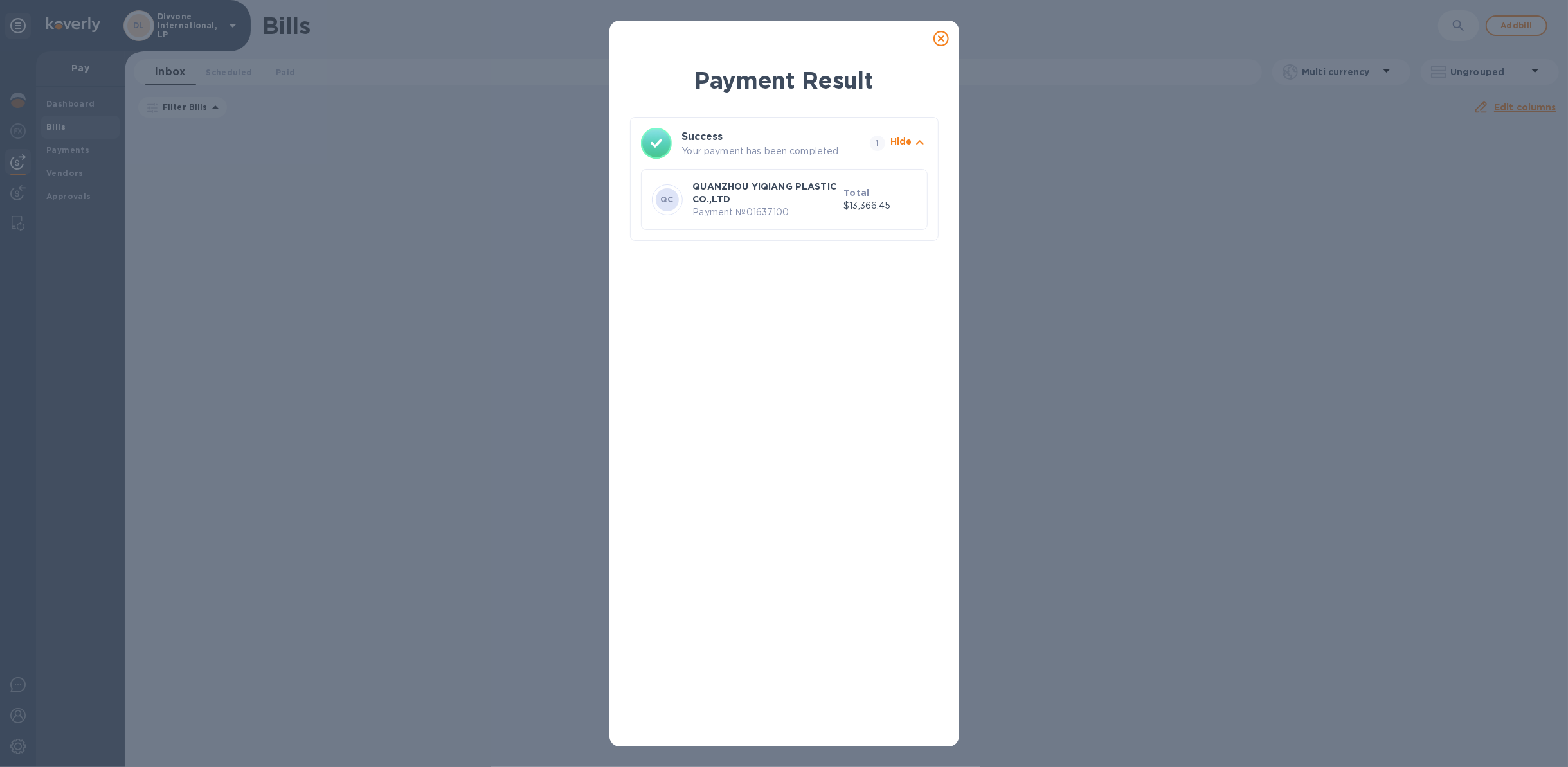
click at [946, 32] on icon at bounding box center [941, 39] width 16 height 16
